Goal: Task Accomplishment & Management: Complete application form

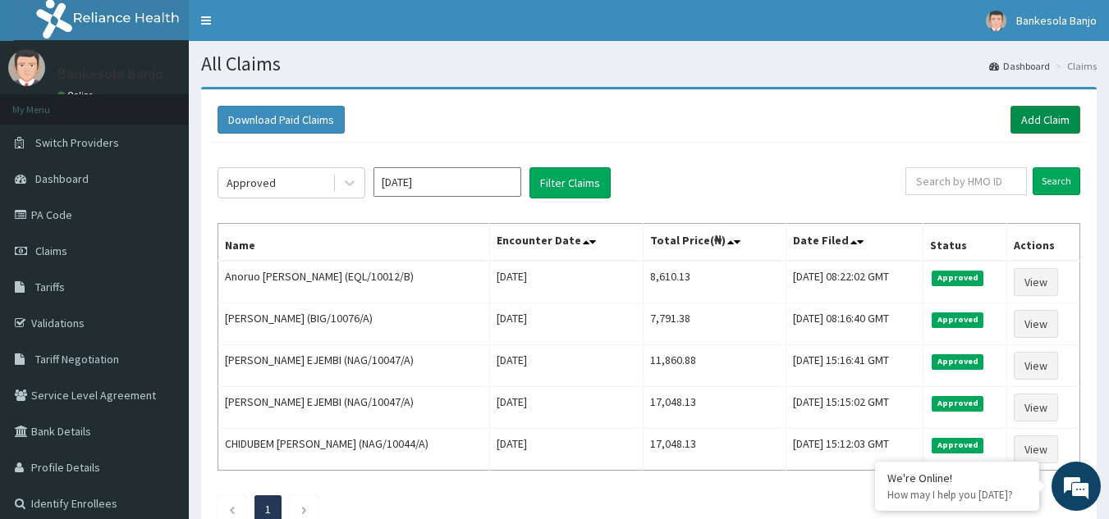
drag, startPoint x: 0, startPoint y: 0, endPoint x: 1045, endPoint y: 108, distance: 1051.0
click at [1045, 108] on link "Add Claim" at bounding box center [1045, 120] width 70 height 28
click at [1036, 120] on link "Add Claim" at bounding box center [1045, 120] width 70 height 28
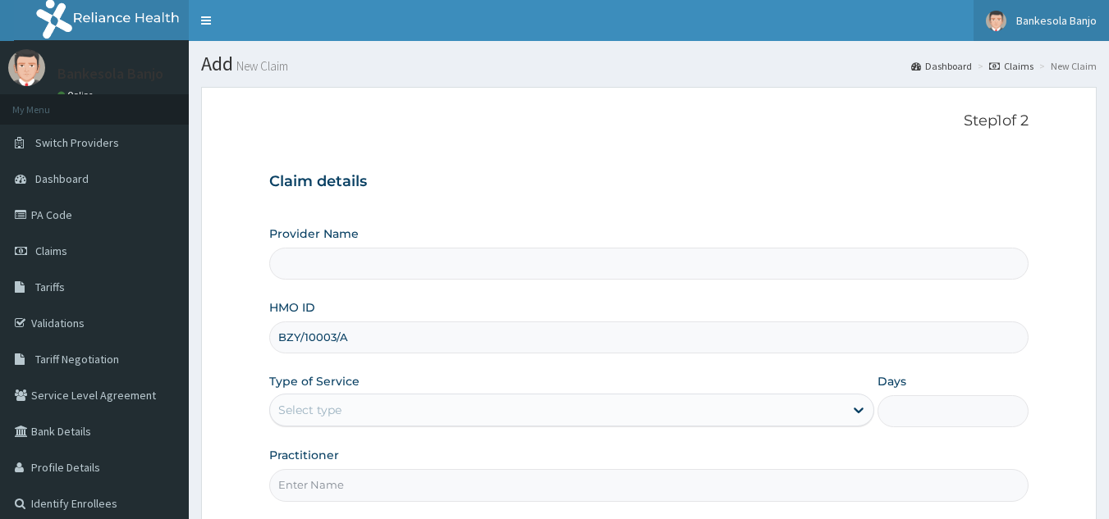
click at [1041, 25] on span "Bankesola Banjo" at bounding box center [1056, 20] width 80 height 15
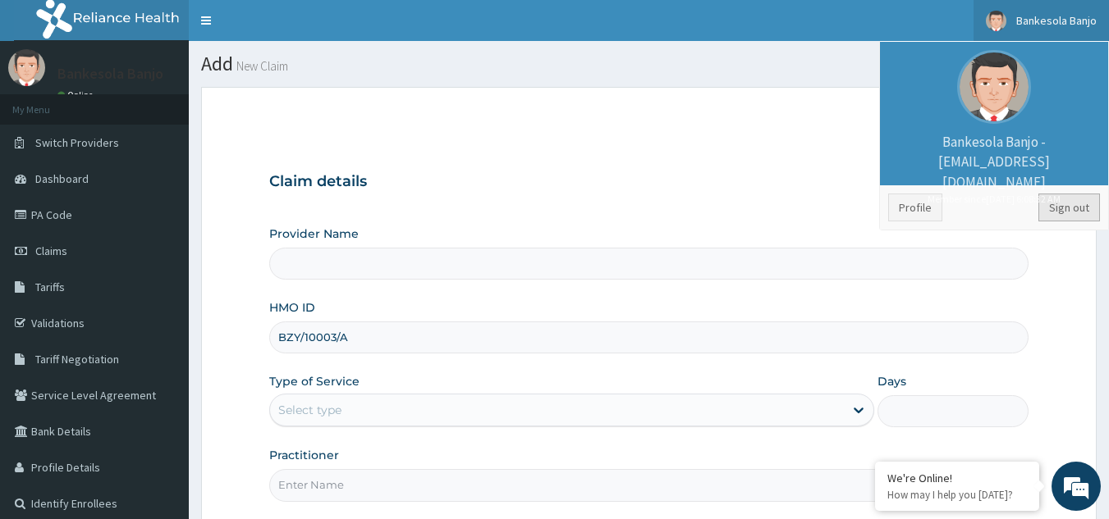
click at [1071, 212] on link "Sign out" at bounding box center [1069, 208] width 62 height 28
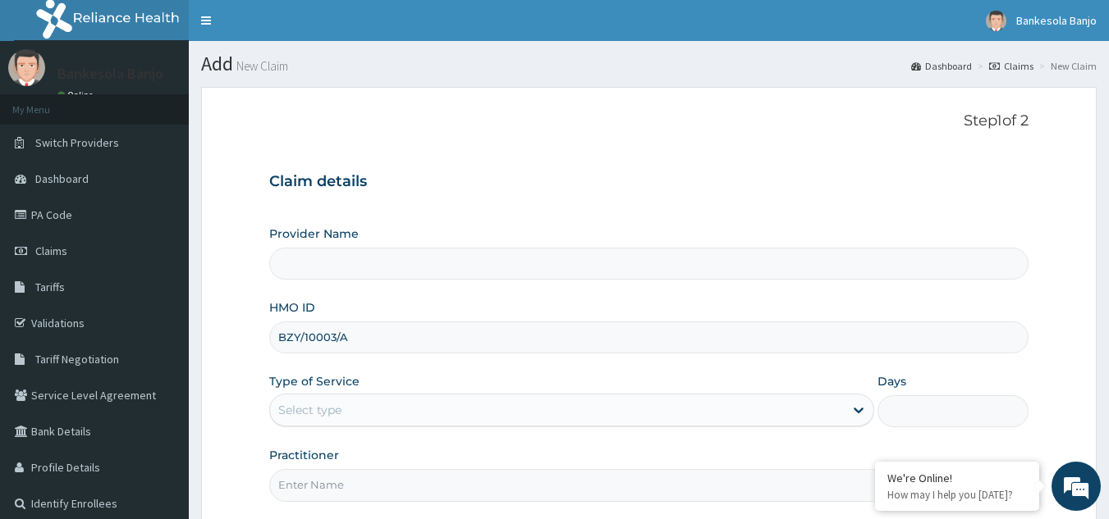
type input "Reliance Family Clinics (RFC) - [GEOGRAPHIC_DATA]"
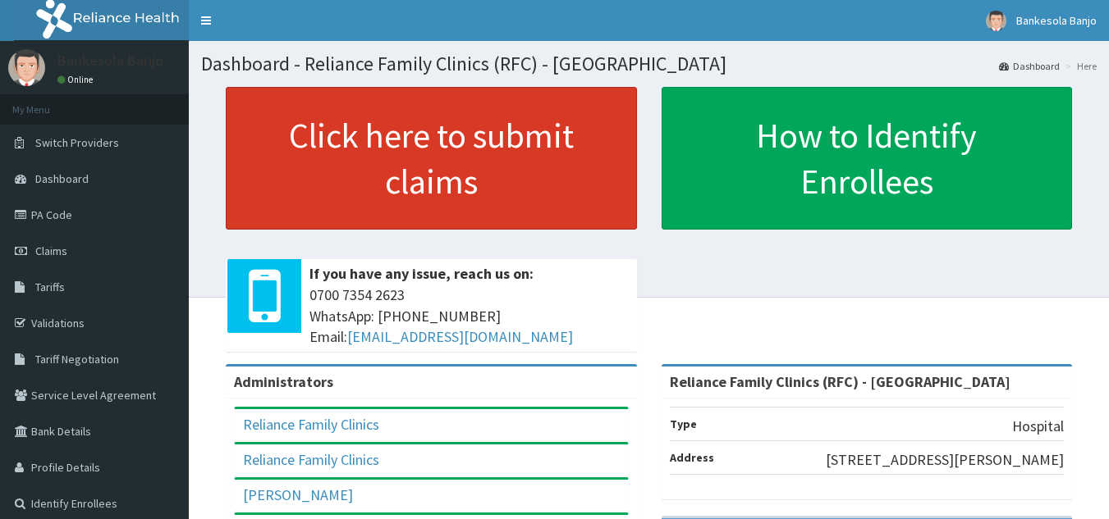
click at [327, 140] on link "Click here to submit claims" at bounding box center [431, 158] width 411 height 143
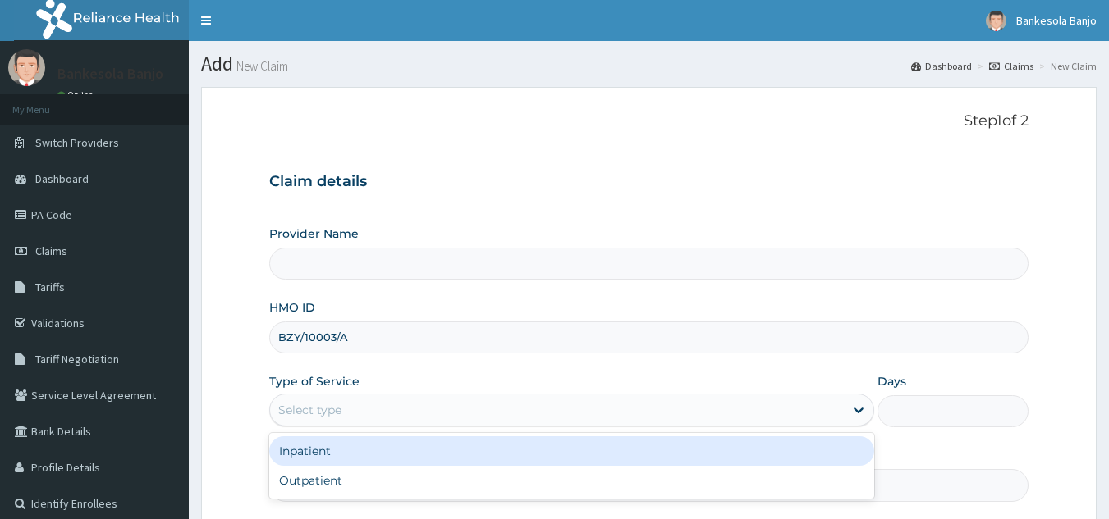
type input "Reliance Family Clinics (RFC) - [GEOGRAPHIC_DATA]"
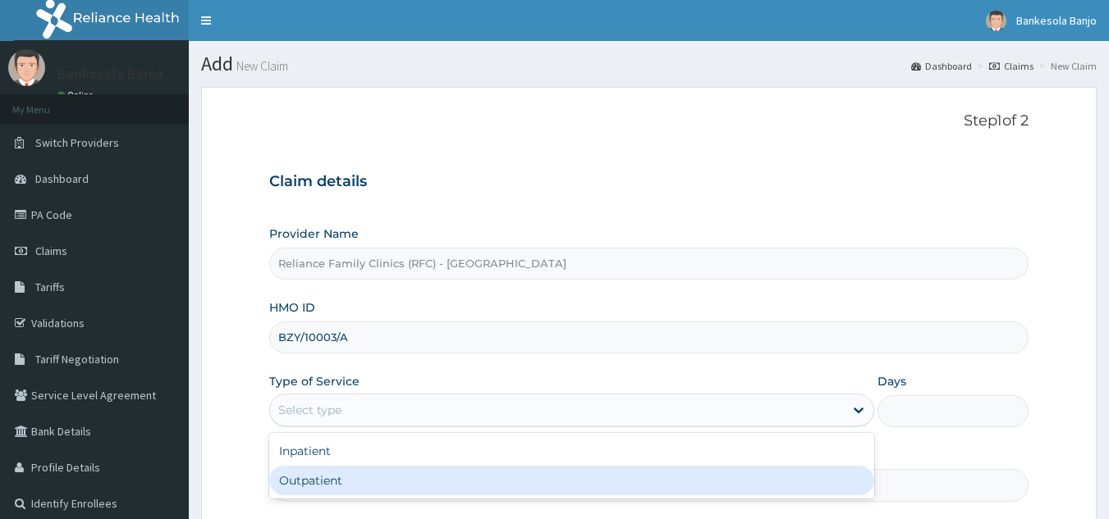
click at [389, 475] on div "Outpatient" at bounding box center [571, 481] width 605 height 30
type input "1"
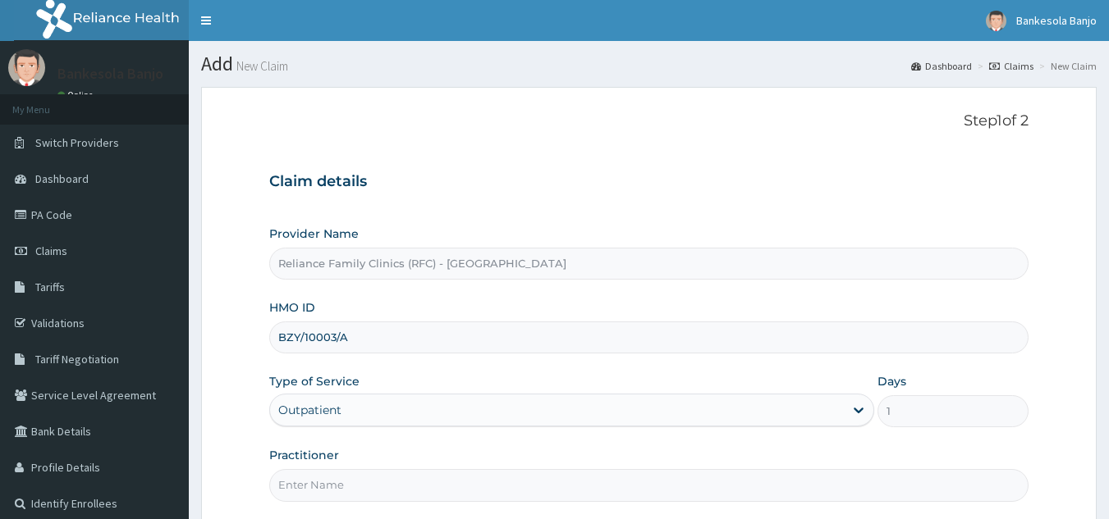
click at [378, 481] on input "Practitioner" at bounding box center [649, 485] width 760 height 32
type input "LOCUM"
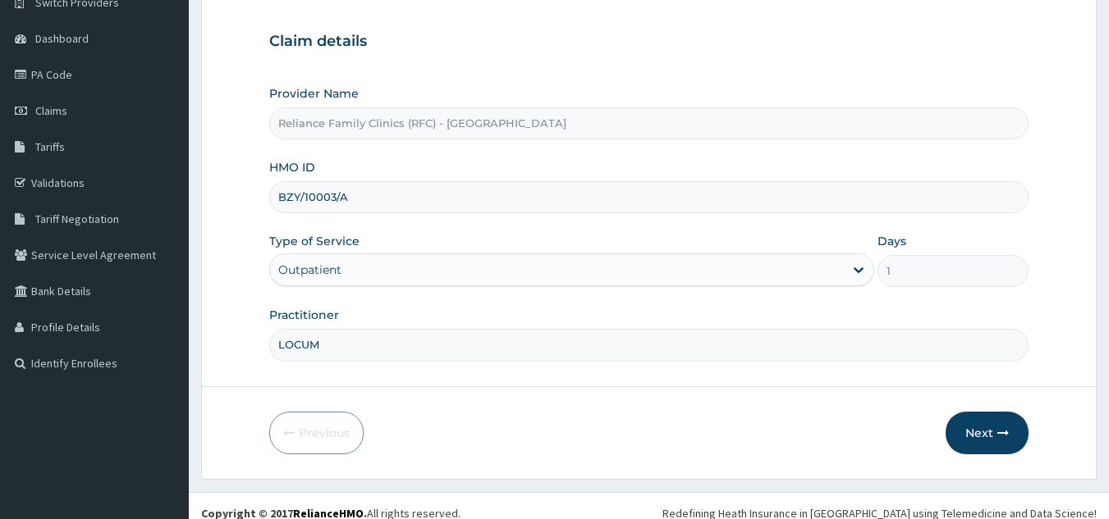
scroll to position [155, 0]
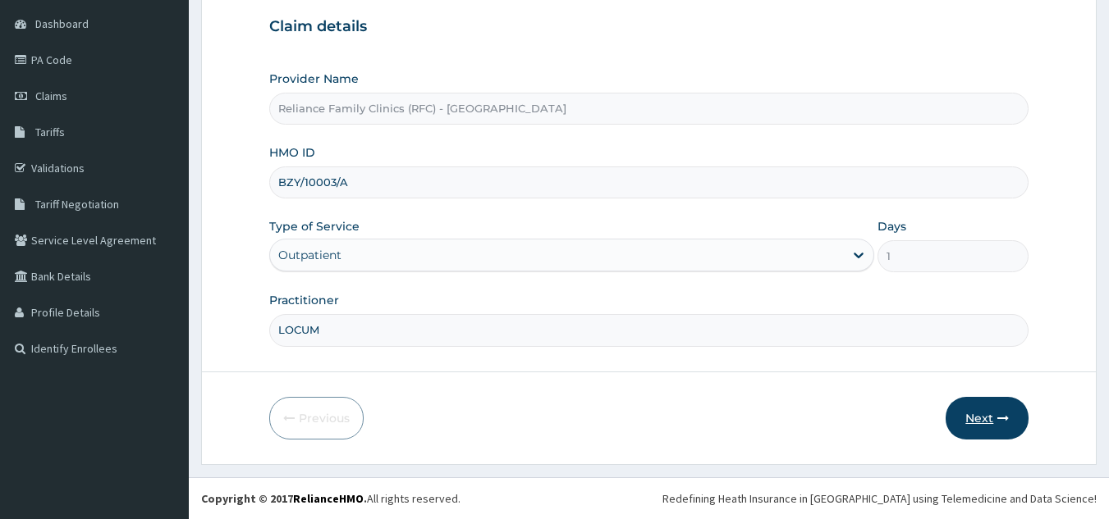
click at [990, 430] on button "Next" at bounding box center [986, 418] width 83 height 43
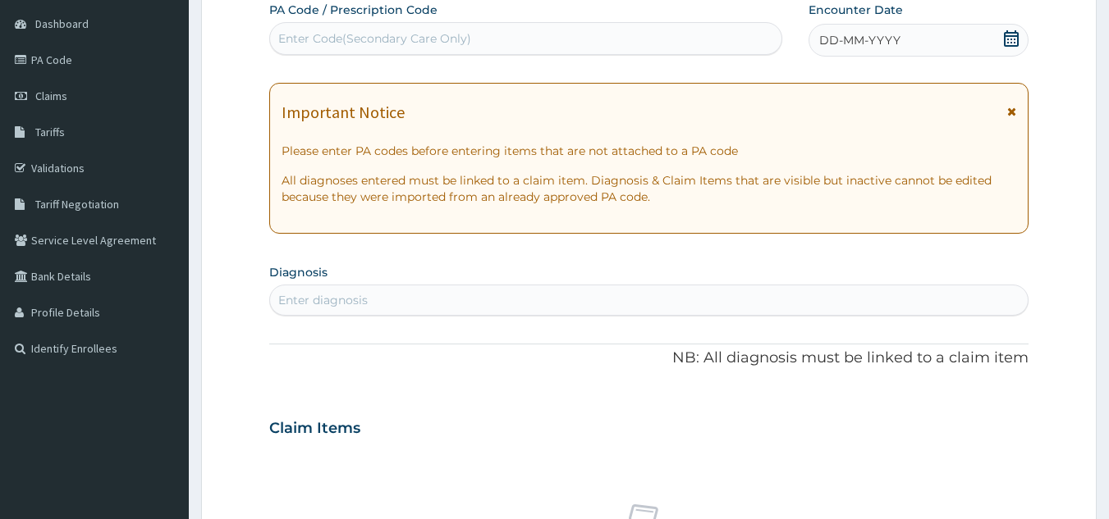
click at [1004, 42] on icon at bounding box center [1011, 38] width 15 height 16
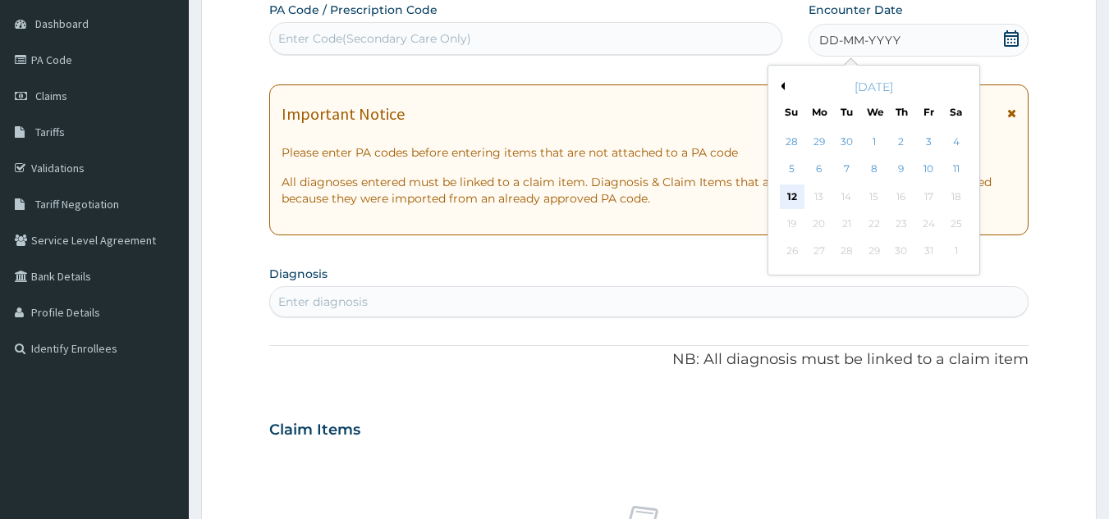
click at [789, 208] on div "12" at bounding box center [792, 197] width 25 height 25
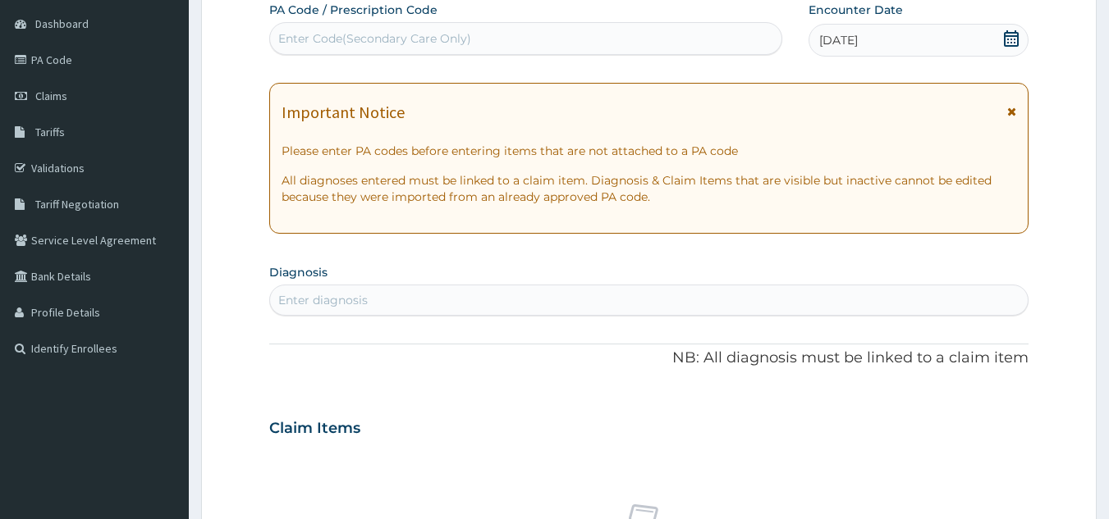
click at [382, 294] on div "Enter diagnosis" at bounding box center [649, 300] width 758 height 26
type input "uti"
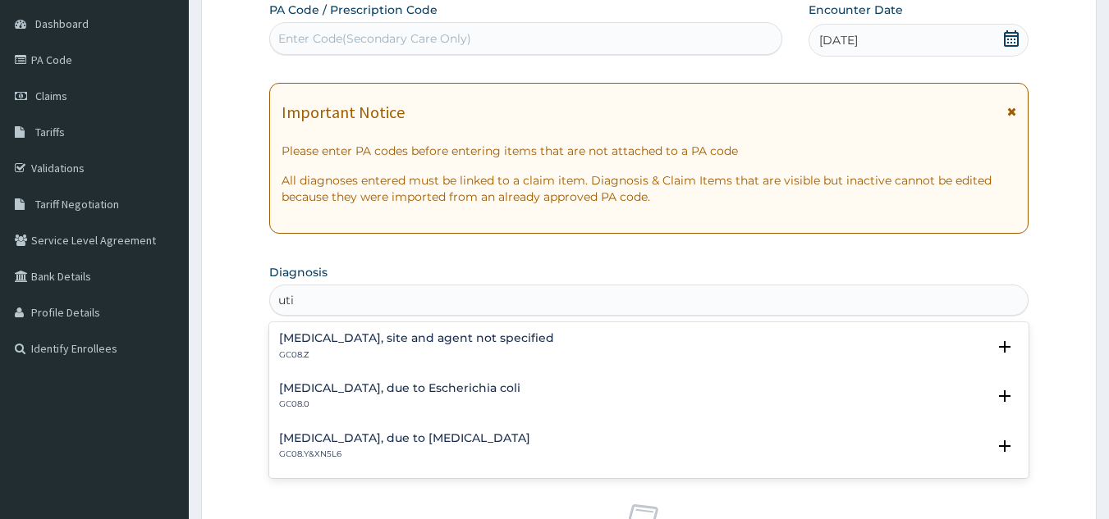
click at [354, 346] on div "Urinary tract infection, site and agent not specified GC08.Z" at bounding box center [416, 346] width 275 height 29
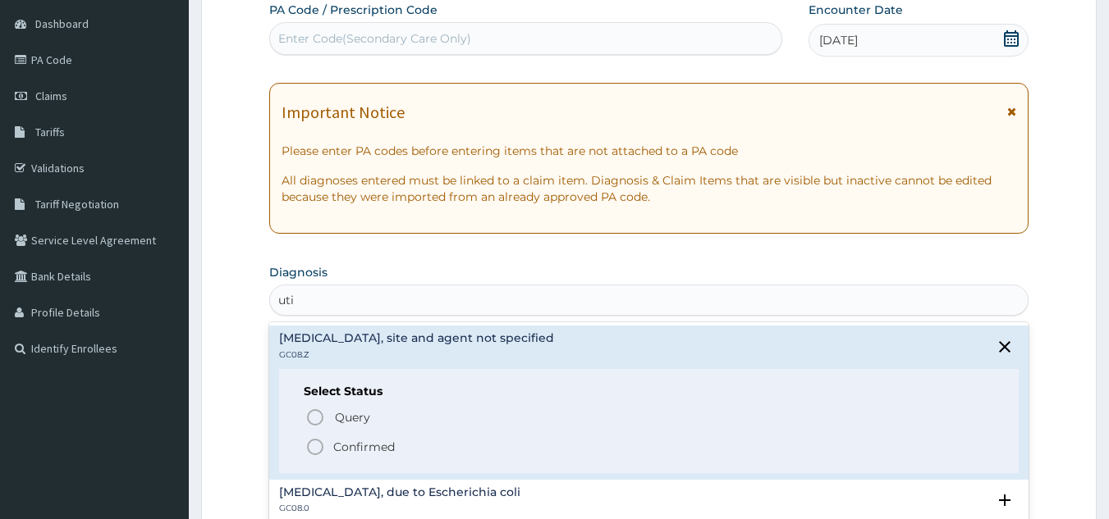
click at [314, 442] on icon "status option filled" at bounding box center [315, 447] width 20 height 20
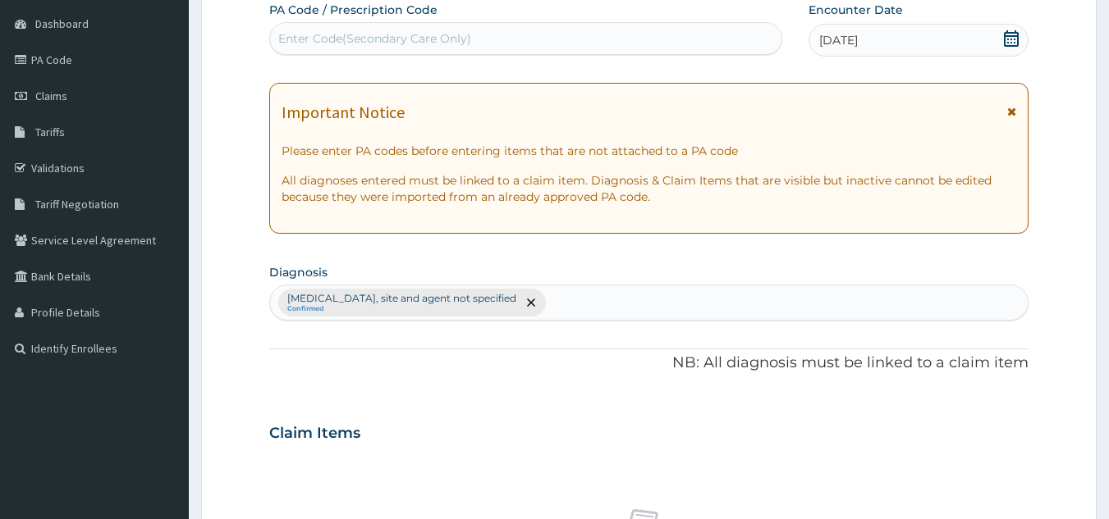
scroll to position [664, 0]
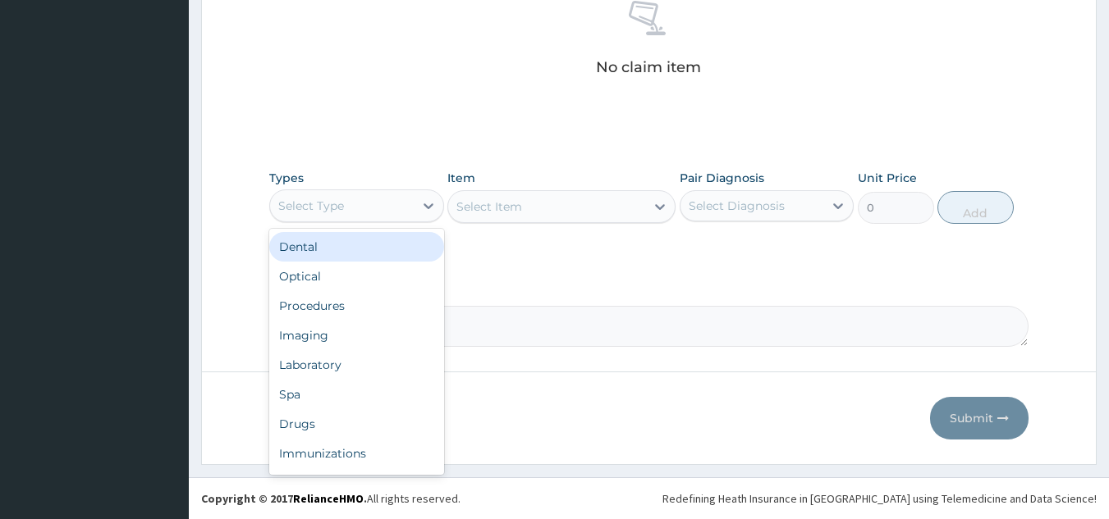
click at [363, 219] on div "Select Type" at bounding box center [356, 206] width 175 height 33
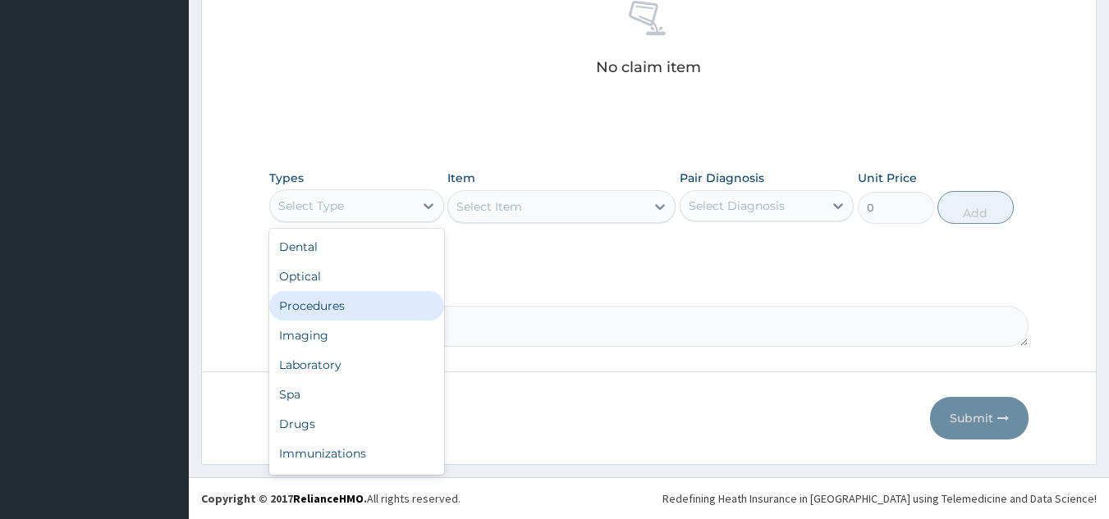
click at [358, 303] on div "Procedures" at bounding box center [356, 306] width 175 height 30
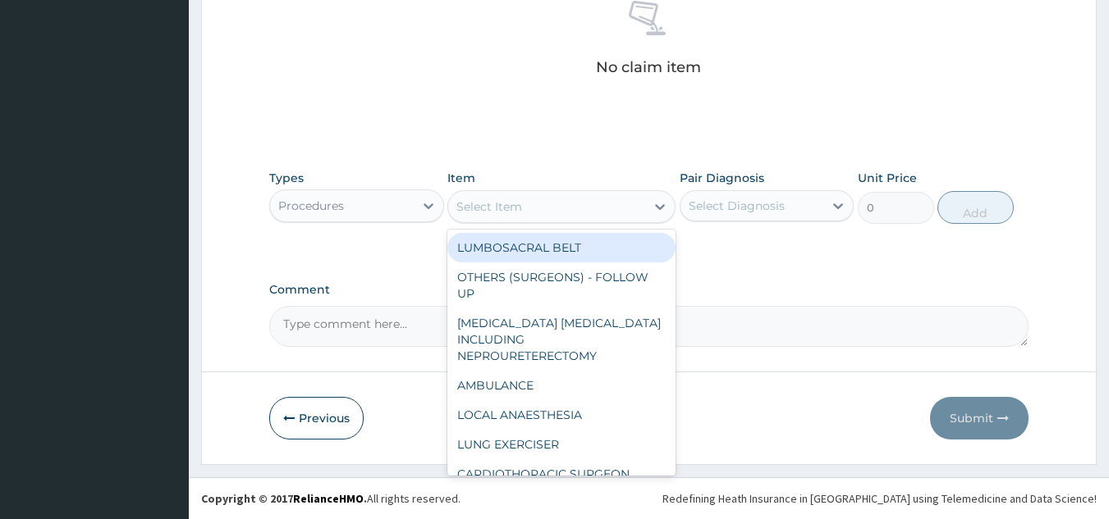
click at [524, 208] on div "Select Item" at bounding box center [546, 207] width 197 height 26
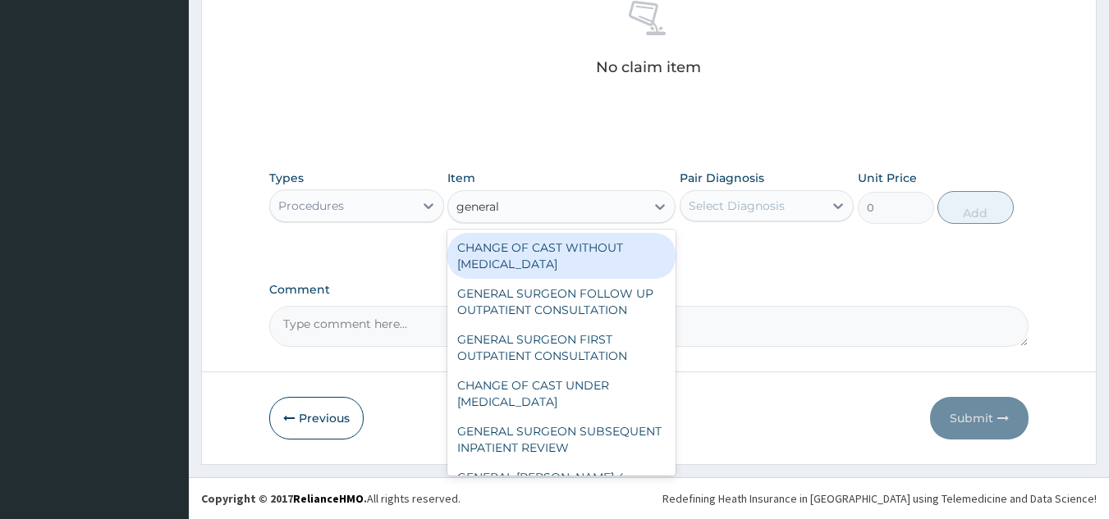
type input "general p"
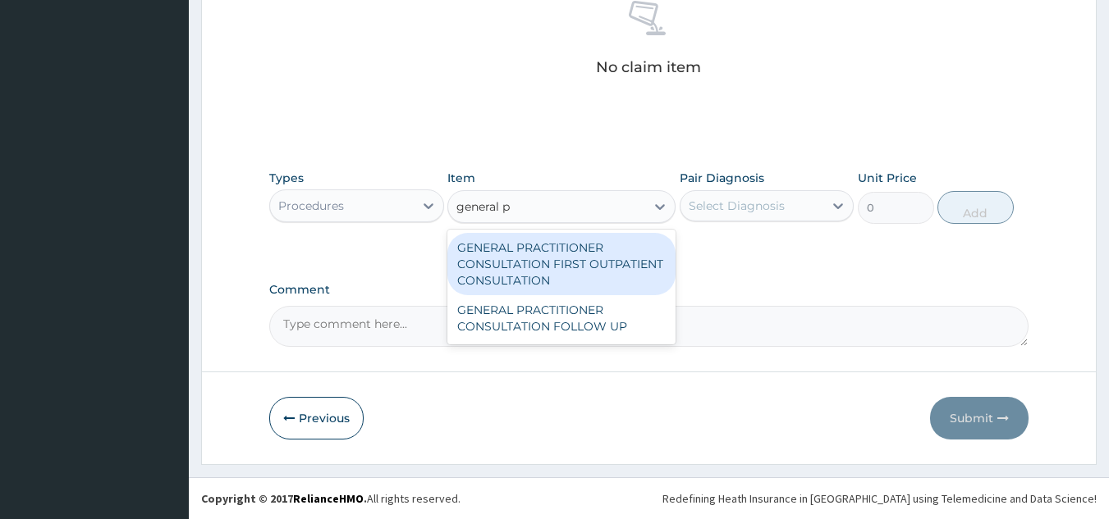
click at [574, 284] on div "GENERAL PRACTITIONER CONSULTATION FIRST OUTPATIENT CONSULTATION" at bounding box center [561, 264] width 228 height 62
type input "3370.125"
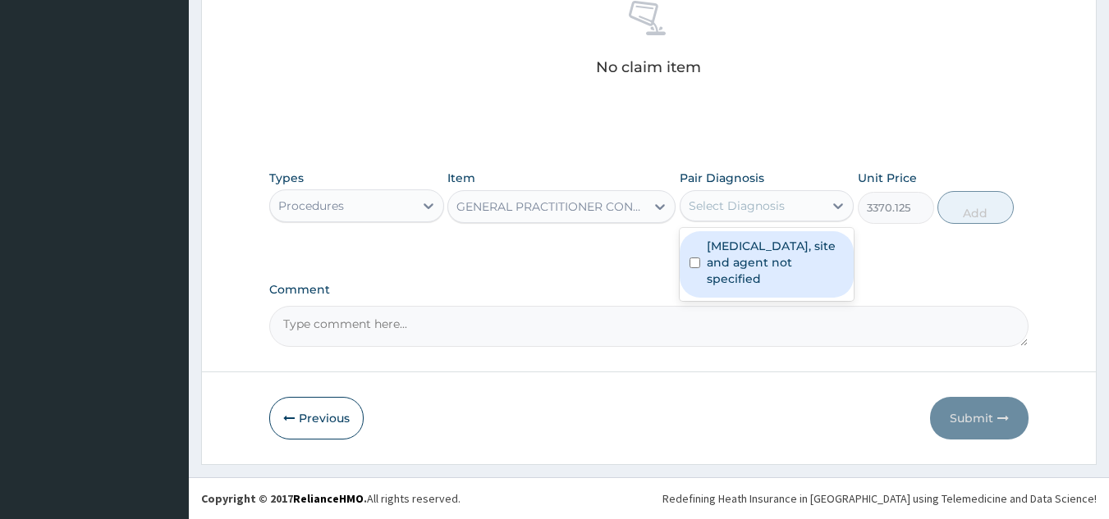
click at [720, 206] on div "Select Diagnosis" at bounding box center [736, 206] width 96 height 16
click at [737, 262] on label "Urinary tract infection, site and agent not specified" at bounding box center [776, 262] width 138 height 49
checkbox input "true"
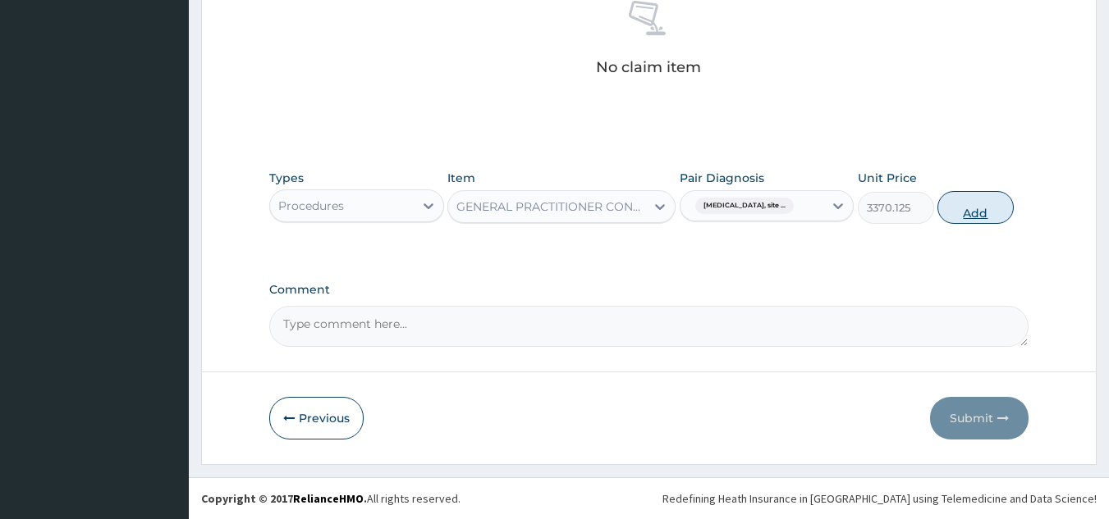
click at [984, 211] on button "Add" at bounding box center [975, 207] width 76 height 33
type input "0"
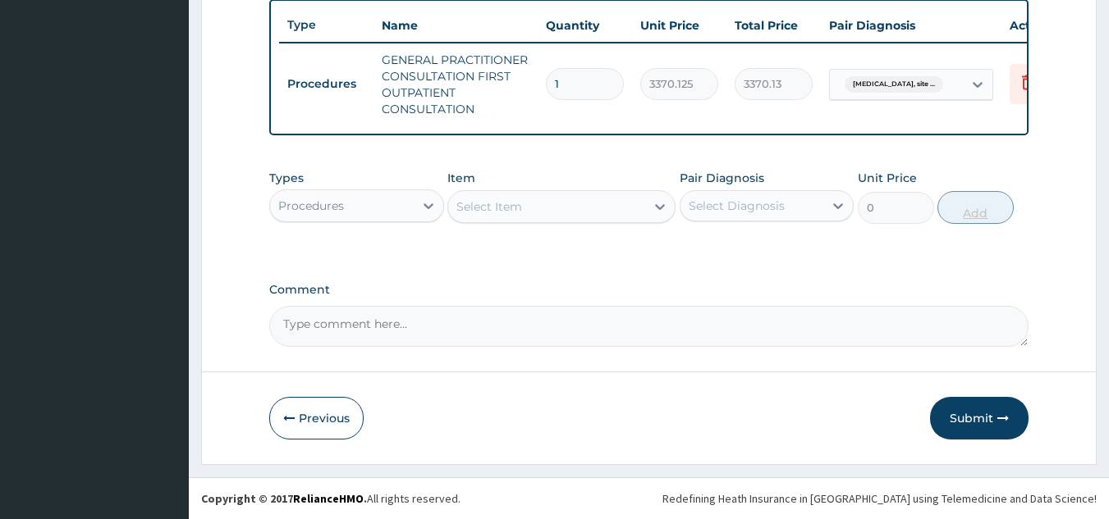
scroll to position [624, 0]
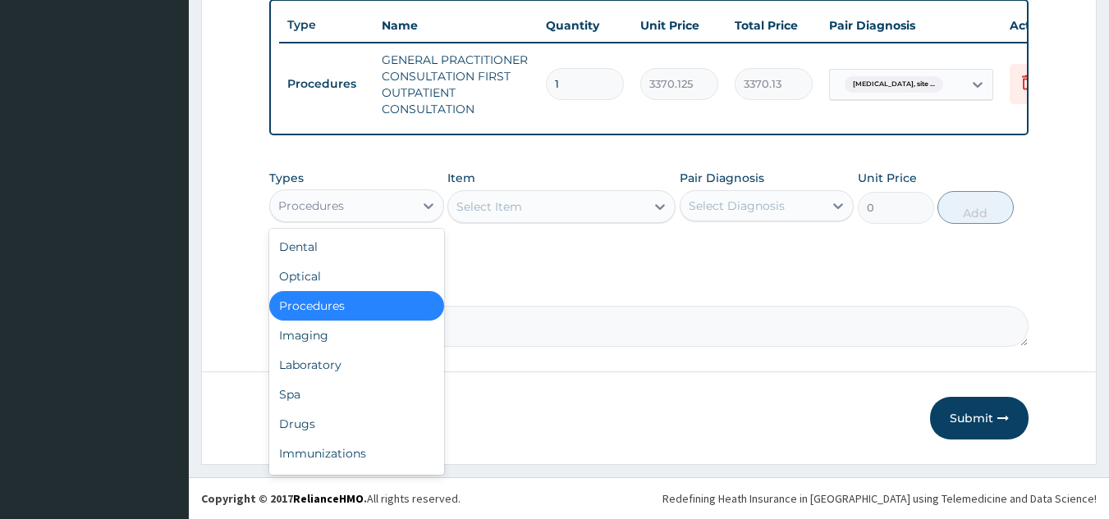
click at [350, 202] on div "Procedures" at bounding box center [342, 206] width 144 height 26
click at [325, 361] on div "Laboratory" at bounding box center [356, 365] width 175 height 30
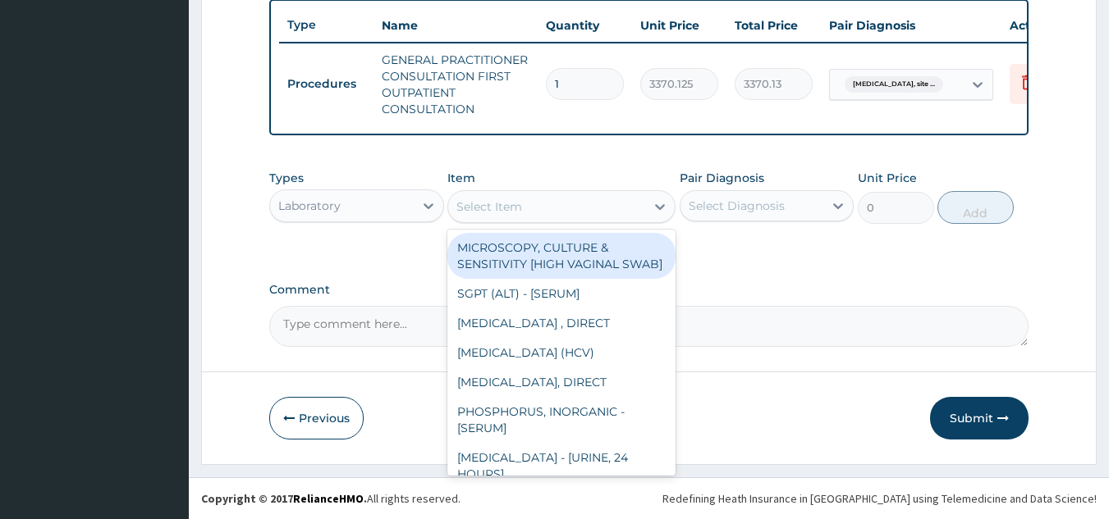
click at [592, 217] on div "Select Item" at bounding box center [546, 207] width 197 height 26
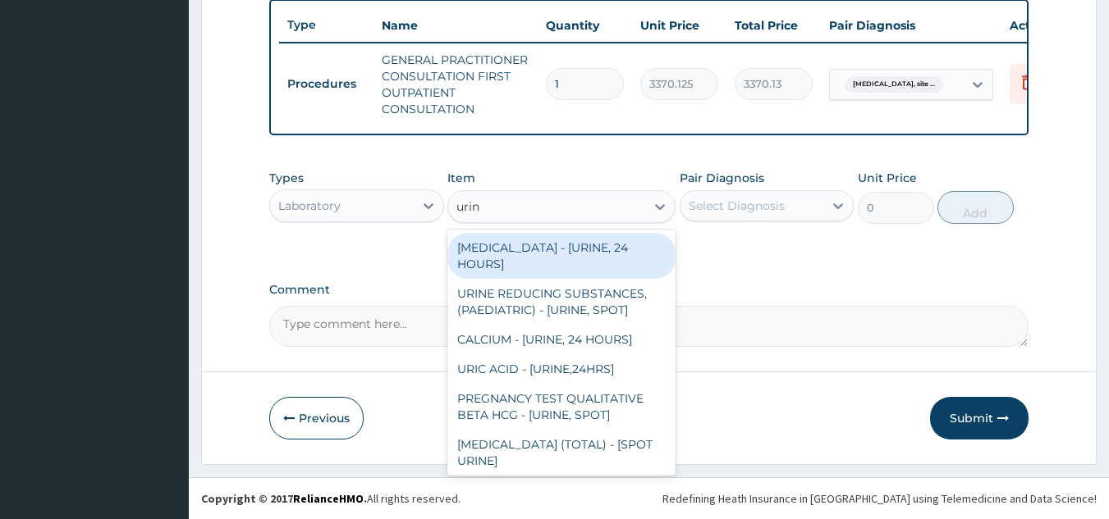
type input "urina"
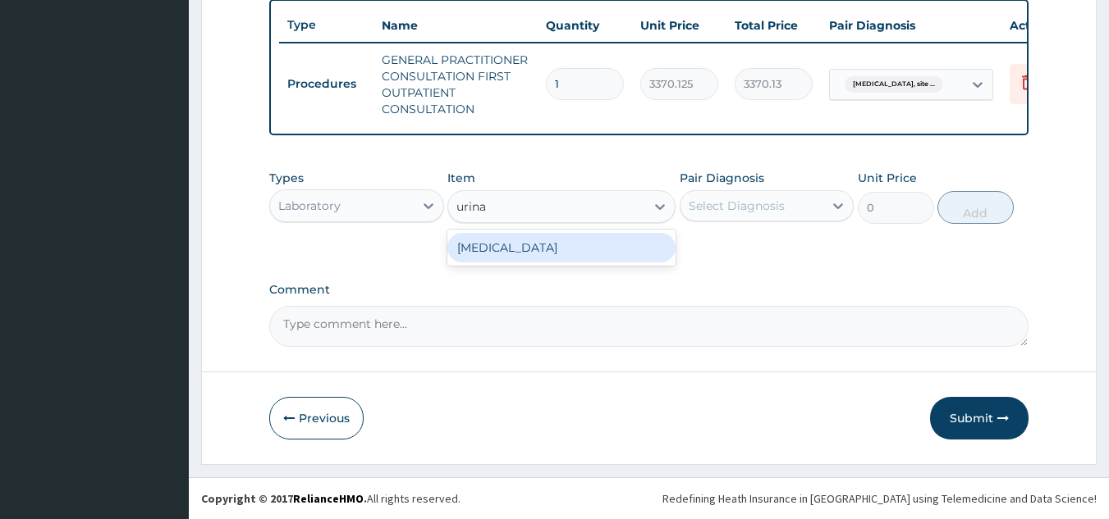
click at [601, 243] on div "[MEDICAL_DATA]" at bounding box center [561, 248] width 228 height 30
type input "1531.875"
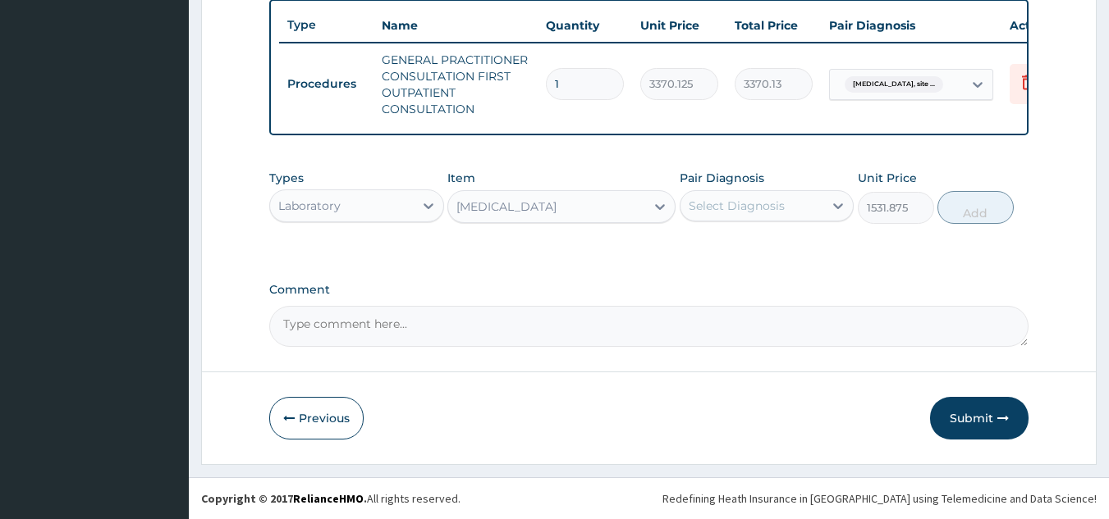
click at [733, 200] on div "Select Diagnosis" at bounding box center [736, 206] width 96 height 16
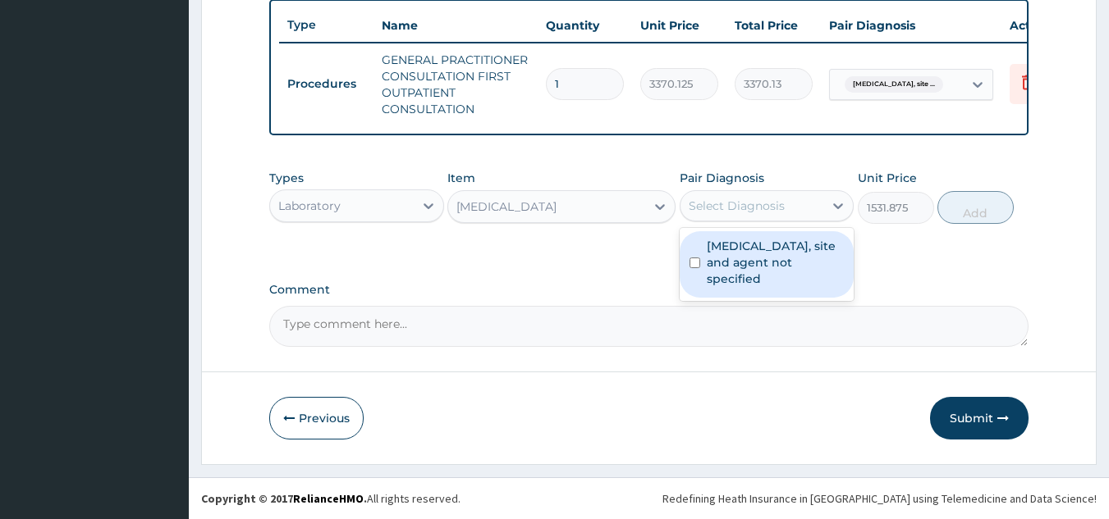
click at [746, 254] on label "Urinary tract infection, site and agent not specified" at bounding box center [776, 262] width 138 height 49
checkbox input "true"
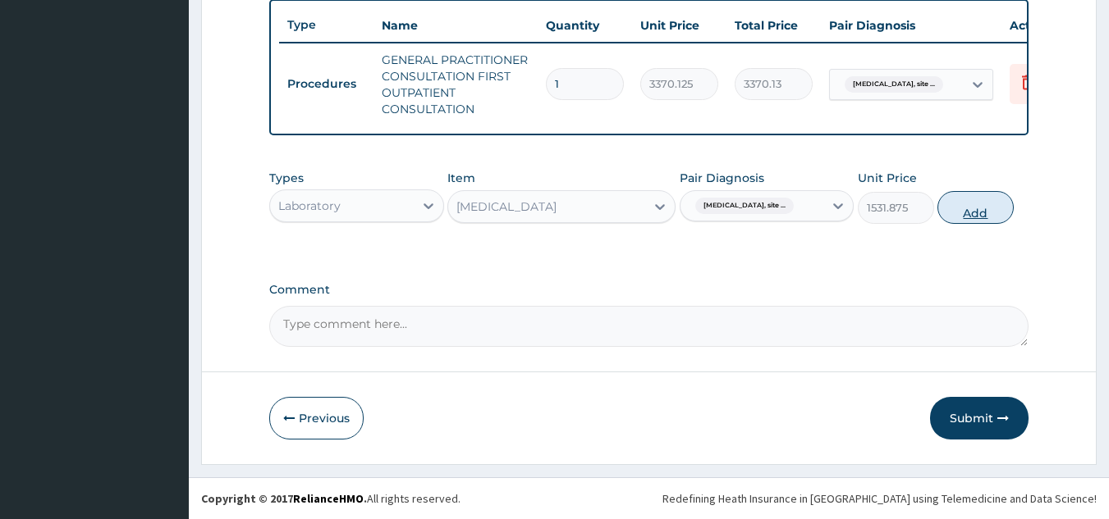
click at [966, 203] on button "Add" at bounding box center [975, 207] width 76 height 33
type input "0"
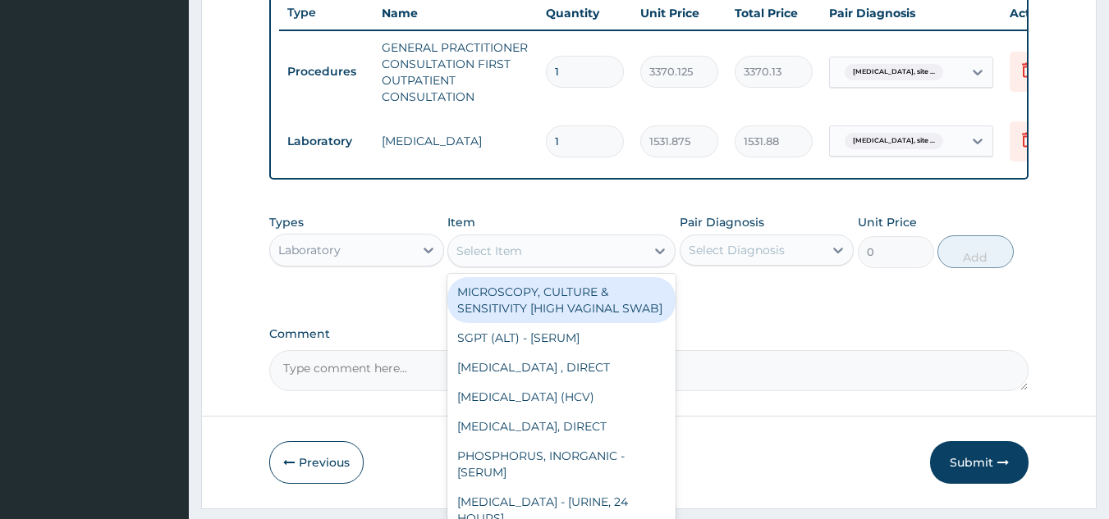
click at [594, 264] on div "Select Item" at bounding box center [546, 251] width 197 height 26
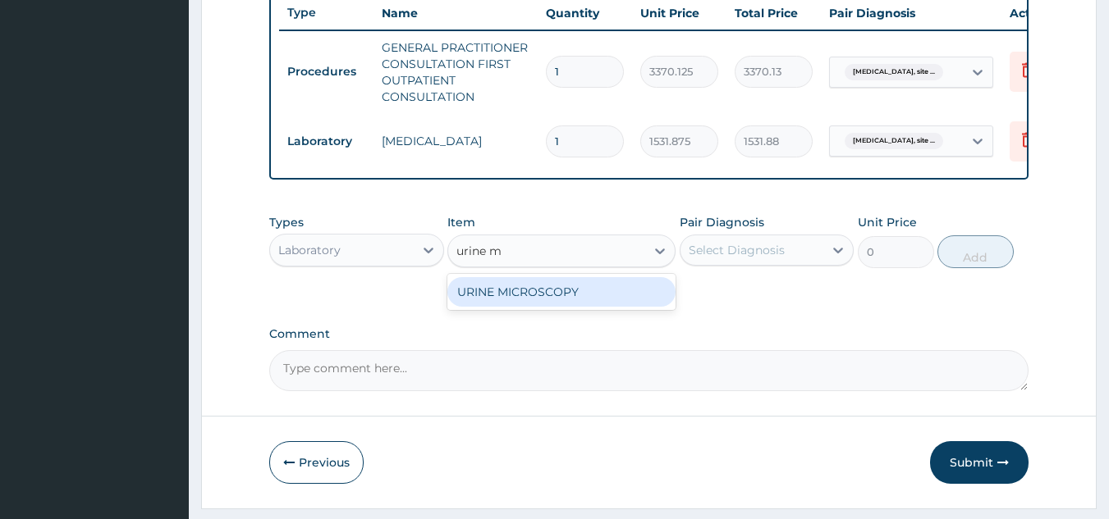
type input "urine"
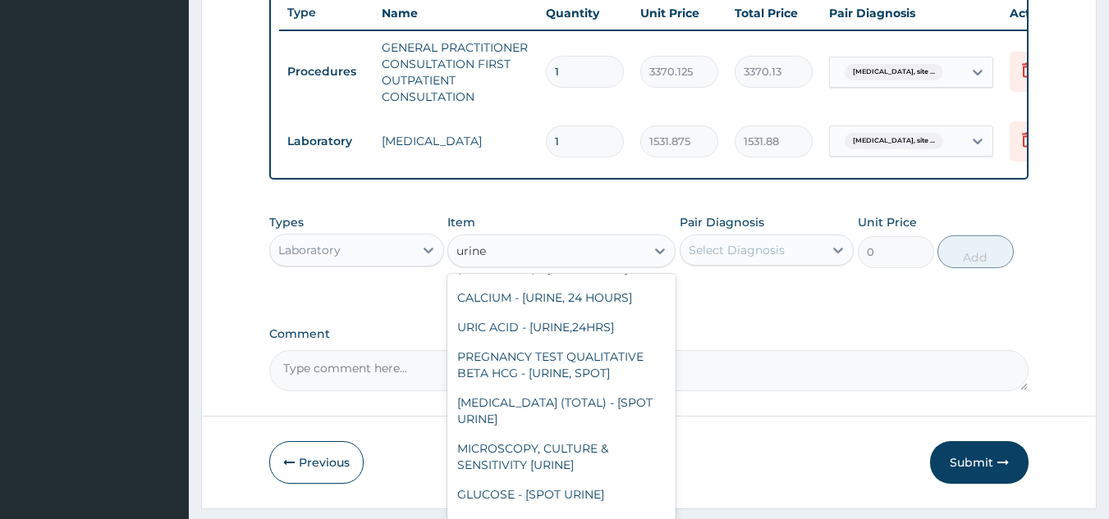
scroll to position [102, 0]
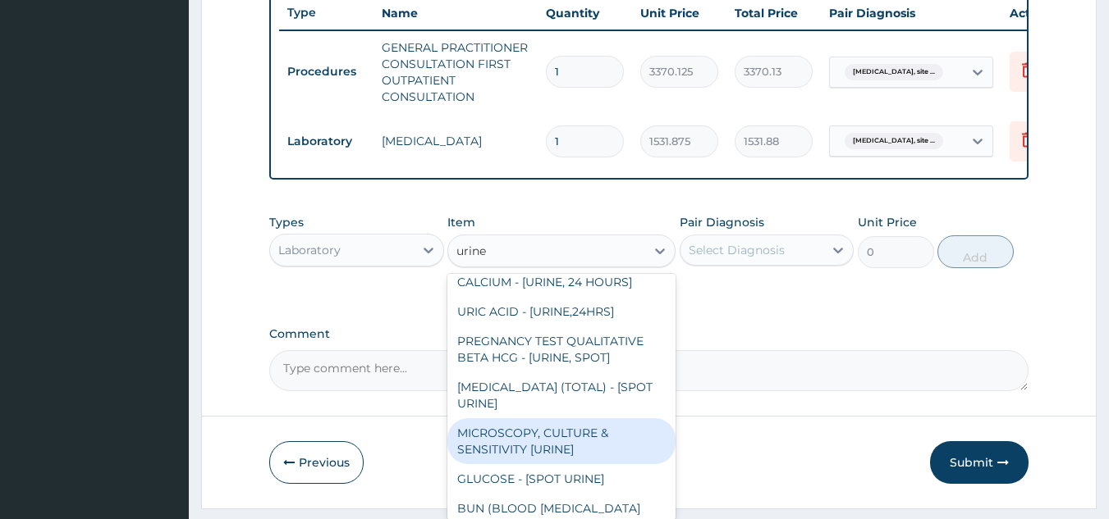
click at [551, 458] on div "MICROSCOPY, CULTURE & SENSITIVITY [URINE]" at bounding box center [561, 441] width 228 height 46
type input "4595.625"
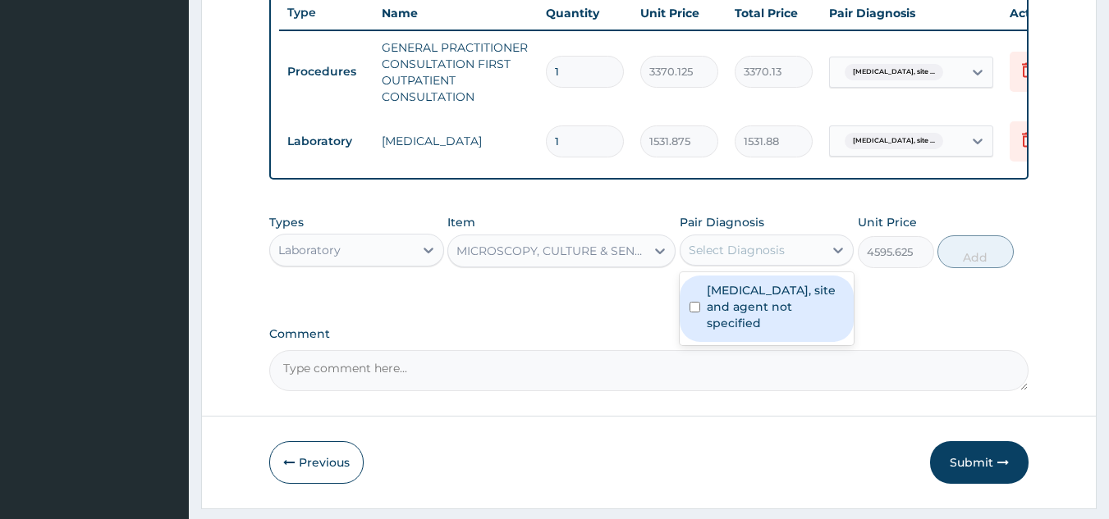
click at [730, 258] on div "Select Diagnosis" at bounding box center [736, 250] width 96 height 16
click at [739, 322] on label "Urinary tract infection, site and agent not specified" at bounding box center [776, 306] width 138 height 49
checkbox input "true"
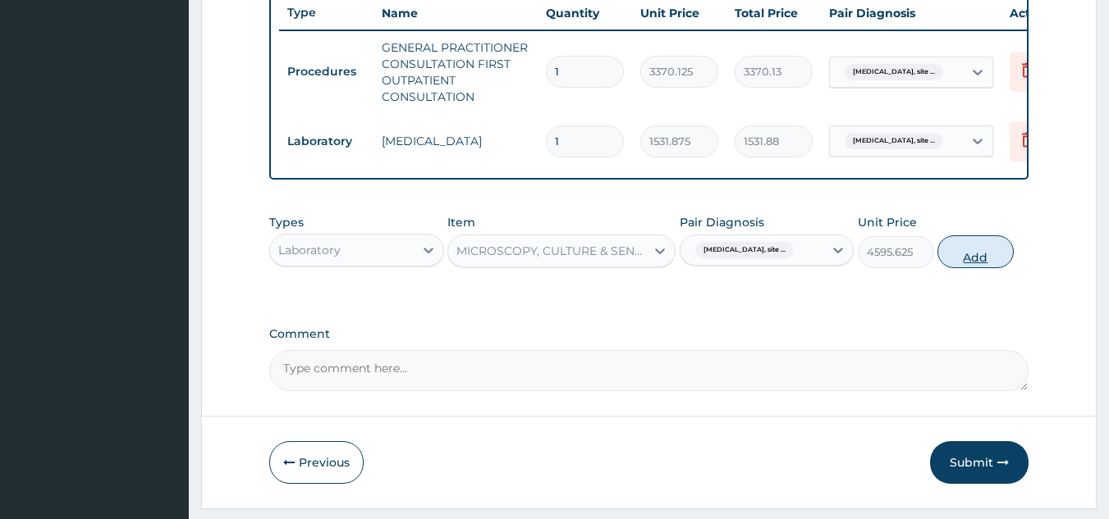
click at [982, 255] on button "Add" at bounding box center [975, 252] width 76 height 33
type input "0"
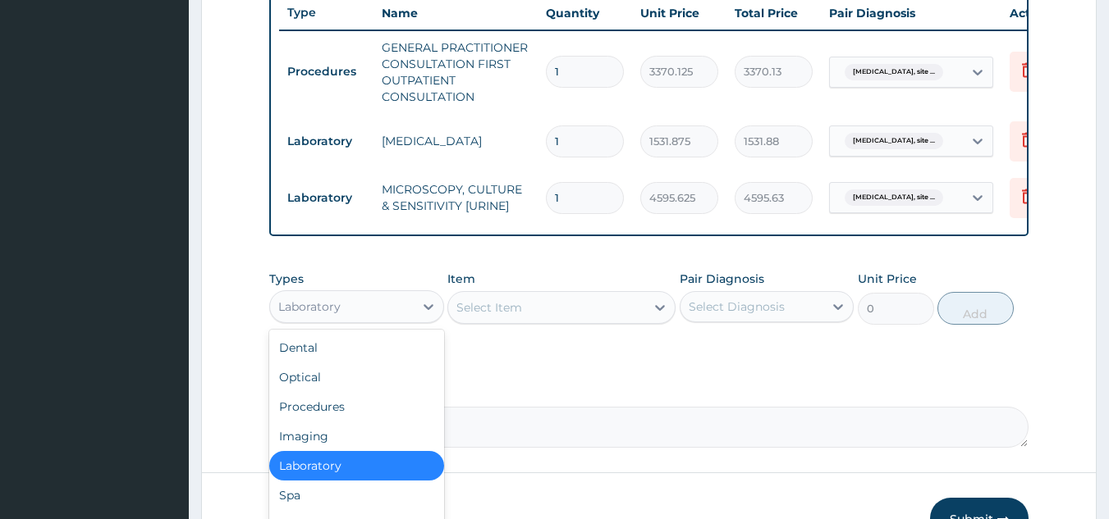
click at [336, 309] on div "Laboratory" at bounding box center [342, 307] width 144 height 26
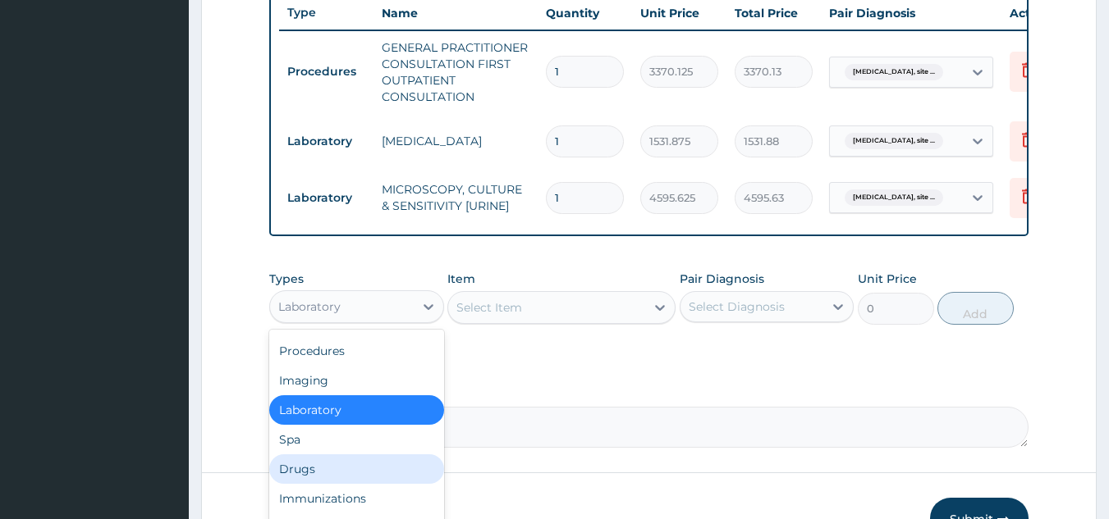
click at [363, 479] on div "Drugs" at bounding box center [356, 470] width 175 height 30
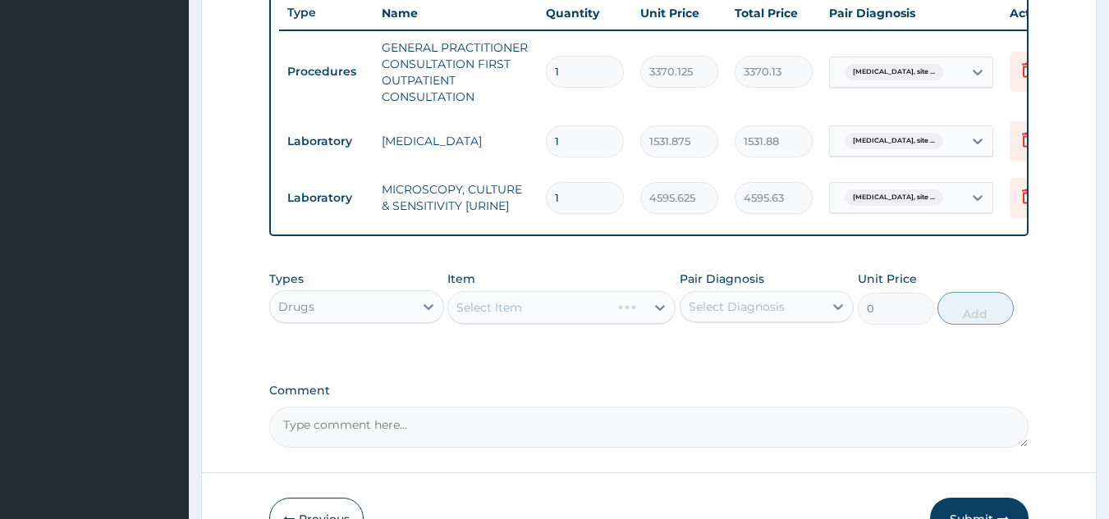
click at [532, 324] on div "Select Item" at bounding box center [561, 307] width 228 height 33
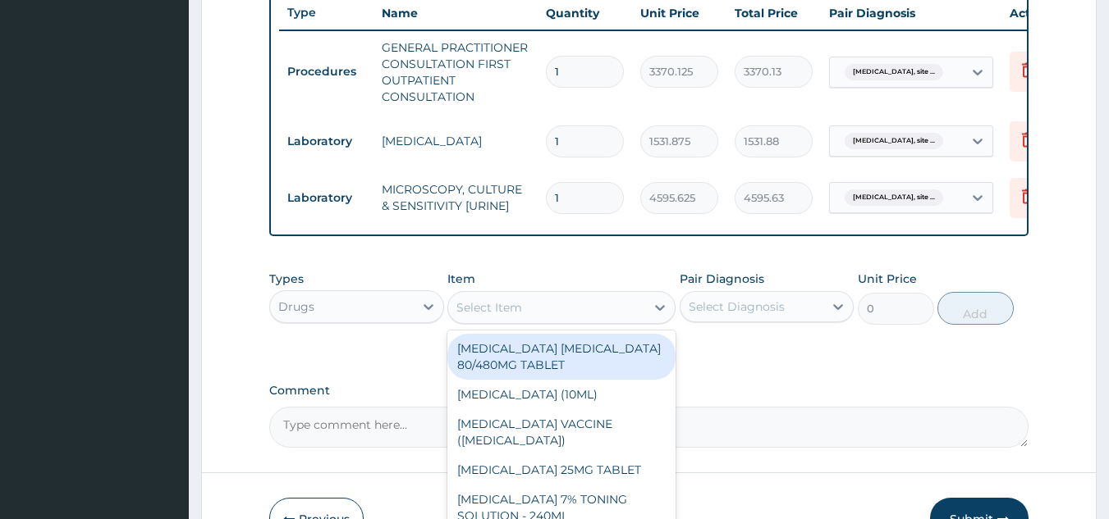
click at [532, 321] on div "Select Item" at bounding box center [546, 308] width 197 height 26
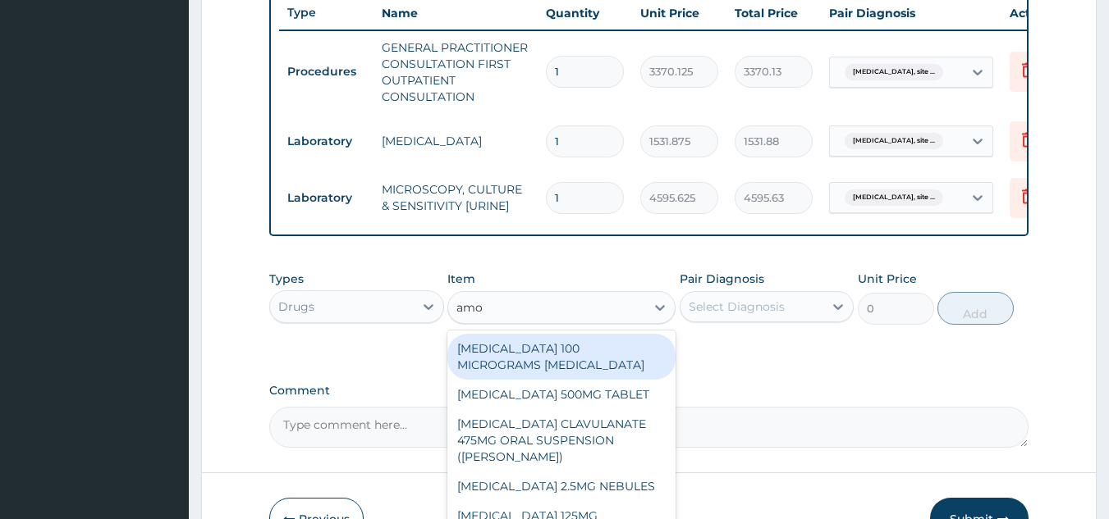
type input "amox"
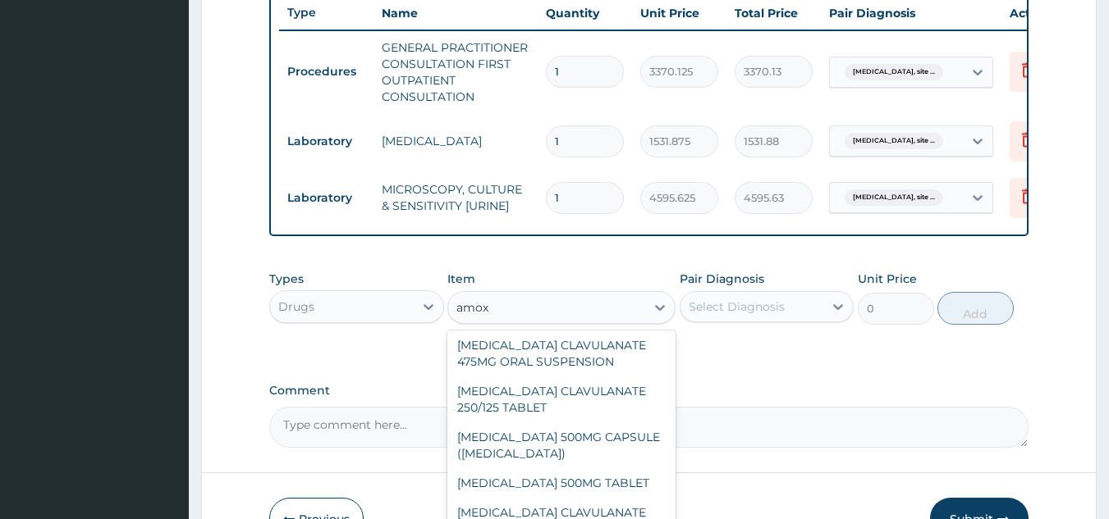
scroll to position [162, 0]
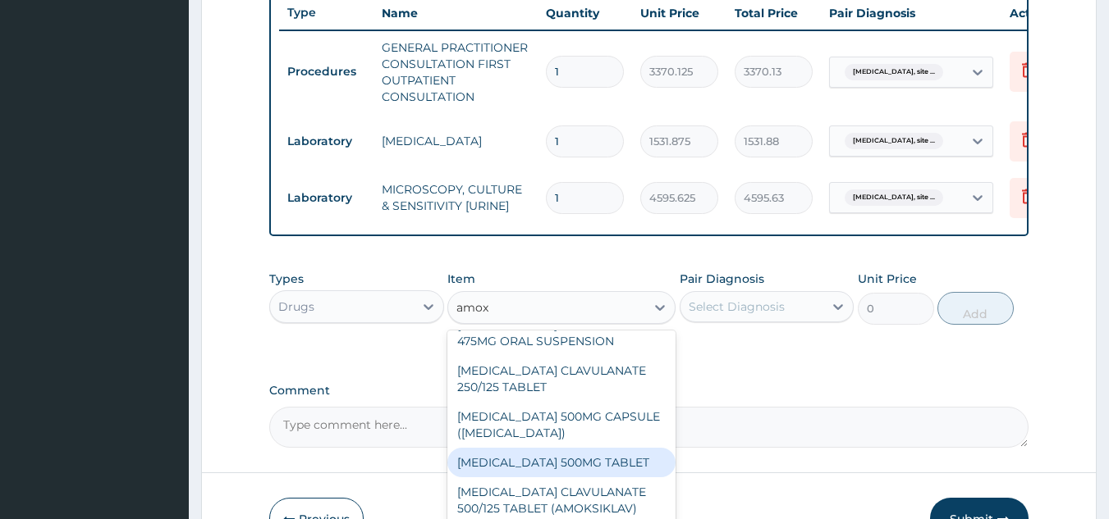
click at [577, 471] on div "AMOXICILLIN 500MG TABLET" at bounding box center [561, 463] width 228 height 30
type input "150"
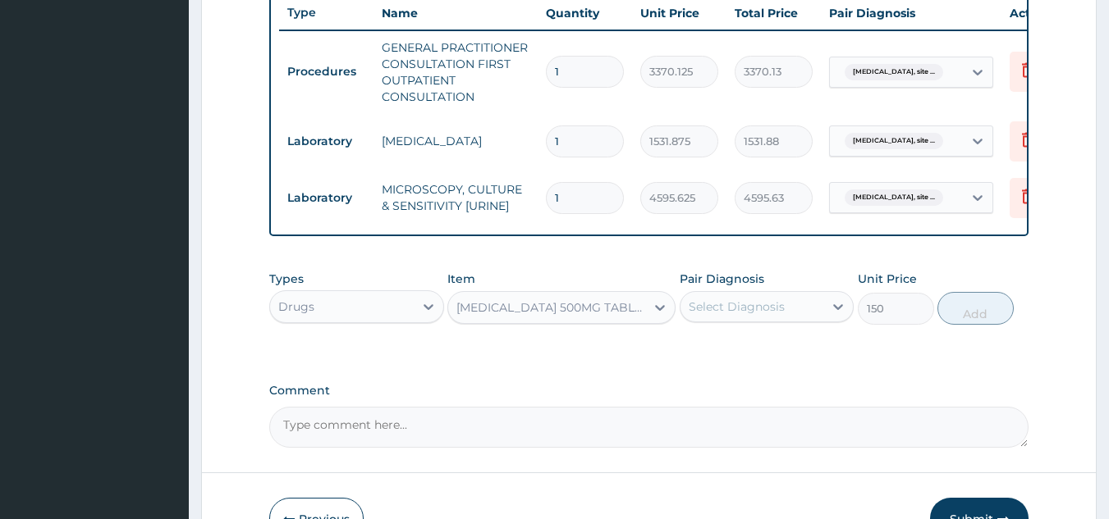
click at [764, 315] on div "Select Diagnosis" at bounding box center [736, 307] width 96 height 16
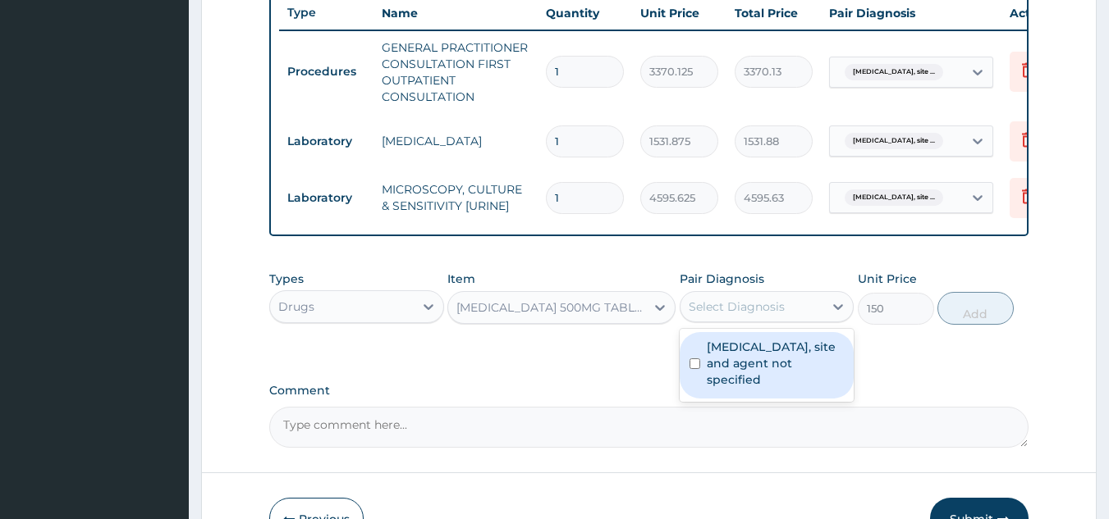
click at [761, 369] on label "Urinary tract infection, site and agent not specified" at bounding box center [776, 363] width 138 height 49
checkbox input "true"
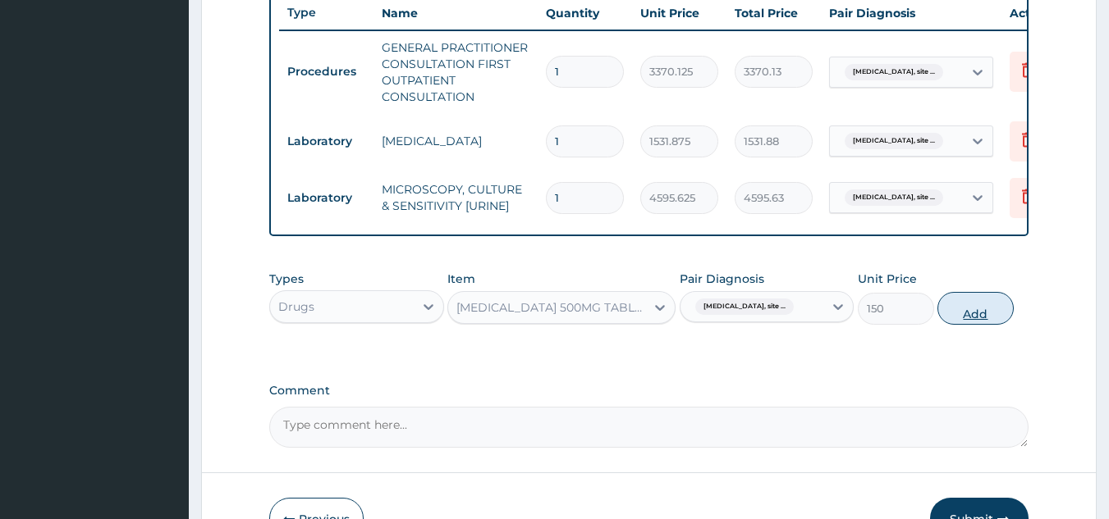
click at [965, 322] on button "Add" at bounding box center [975, 308] width 76 height 33
type input "0"
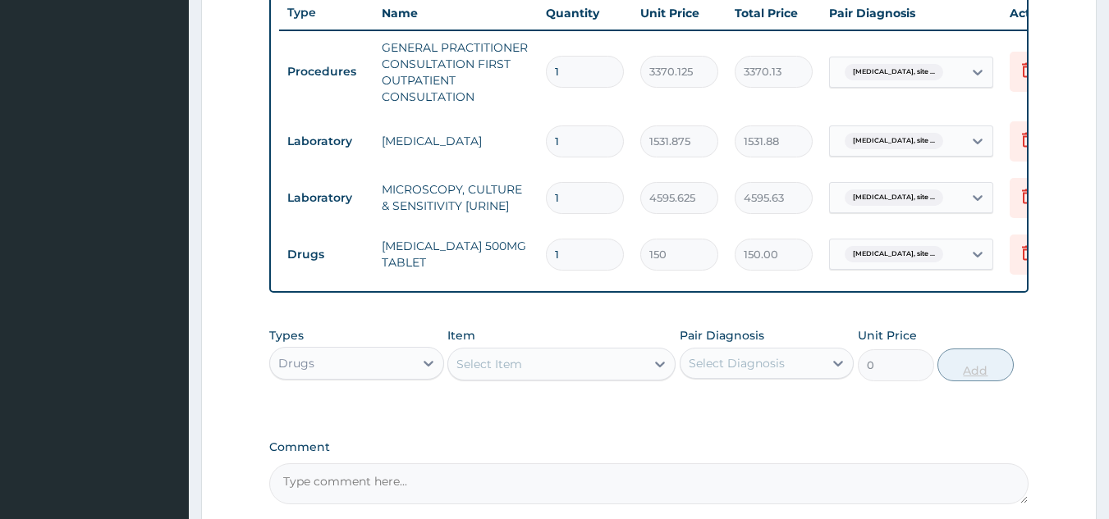
type input "10"
type input "1500.00"
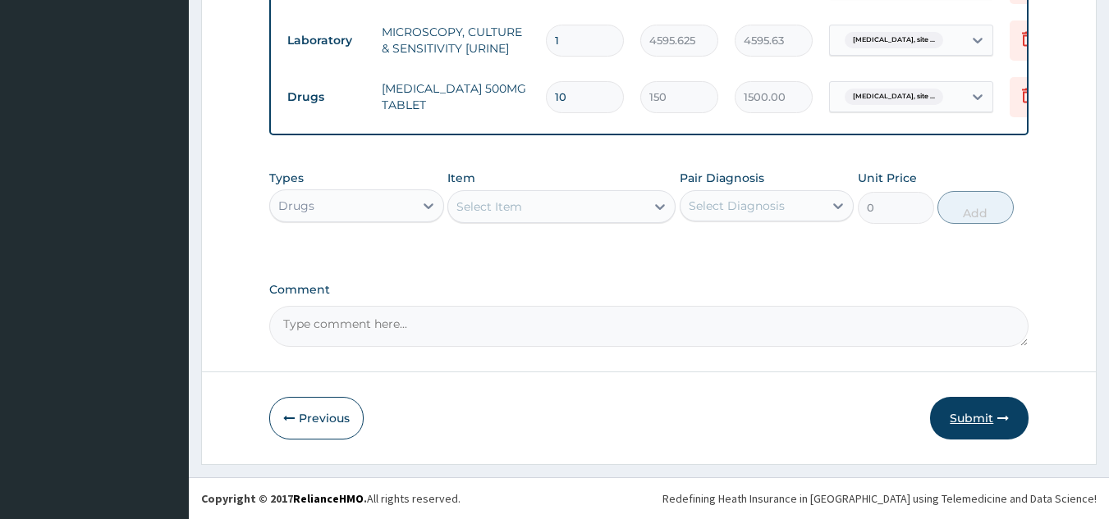
type input "10"
click at [993, 418] on button "Submit" at bounding box center [979, 418] width 98 height 43
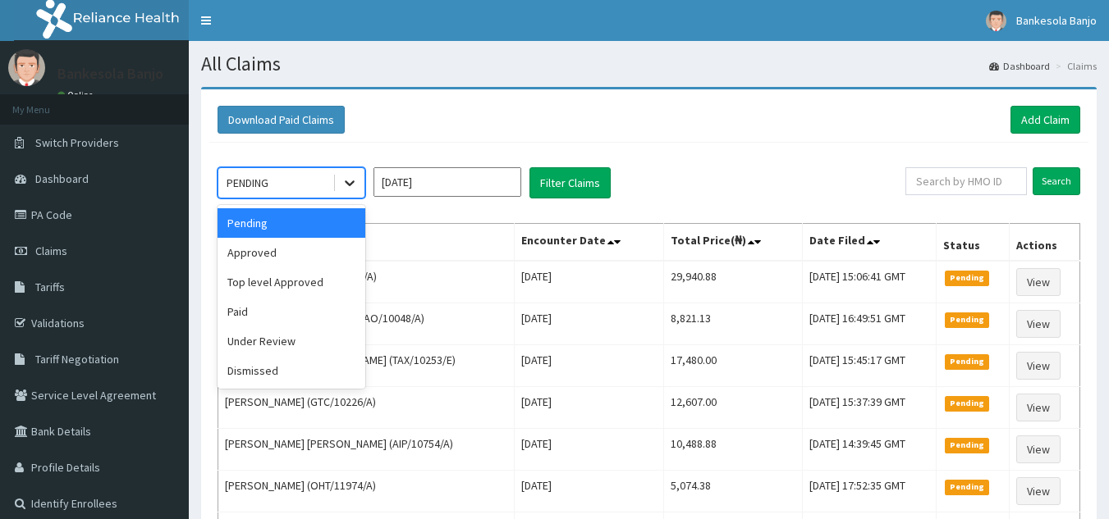
click at [344, 180] on icon at bounding box center [349, 183] width 16 height 16
click at [310, 248] on div "Approved" at bounding box center [291, 253] width 148 height 30
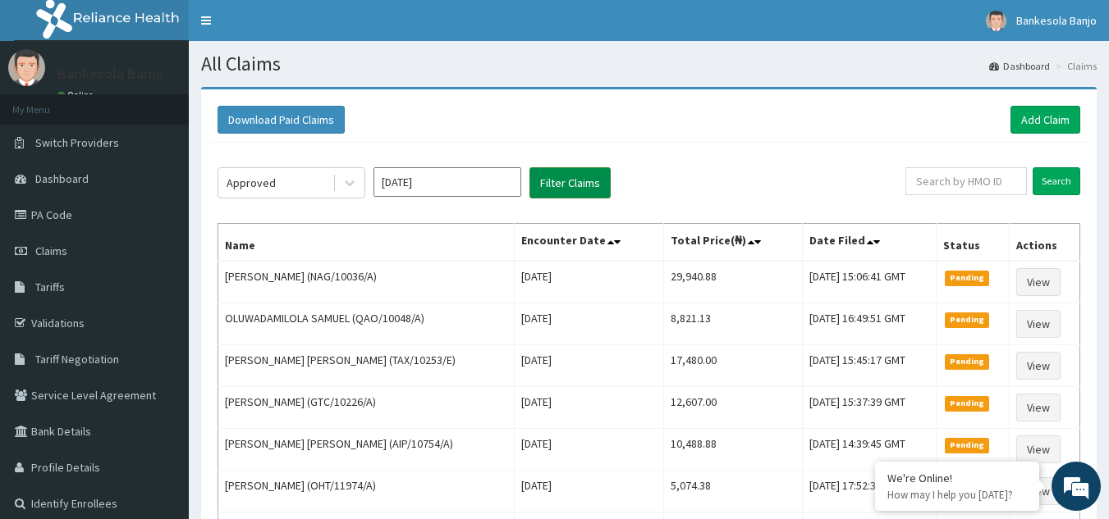
click at [559, 189] on button "Filter Claims" at bounding box center [569, 182] width 81 height 31
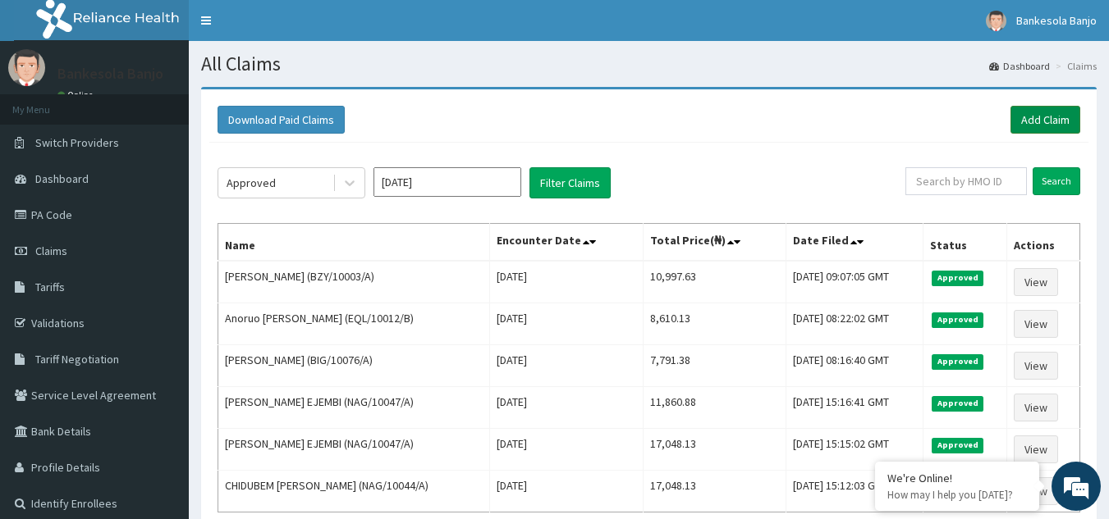
click at [1038, 121] on link "Add Claim" at bounding box center [1045, 120] width 70 height 28
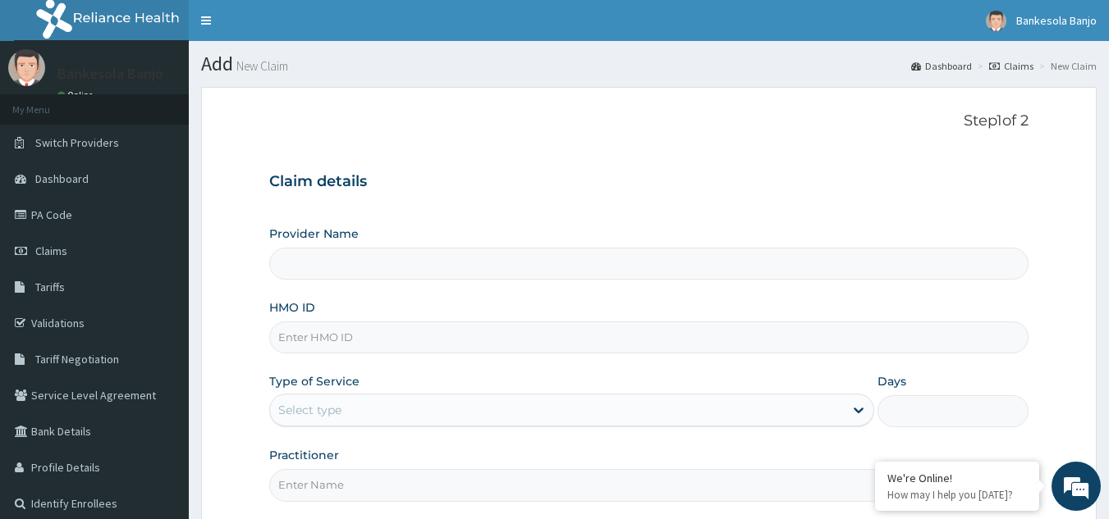
type input "Reliance Family Clinics (RFC) - [GEOGRAPHIC_DATA]"
click at [365, 333] on input "HMO ID" at bounding box center [649, 338] width 760 height 32
paste input "HIC/10093/A"
type input "HIC/10093/A"
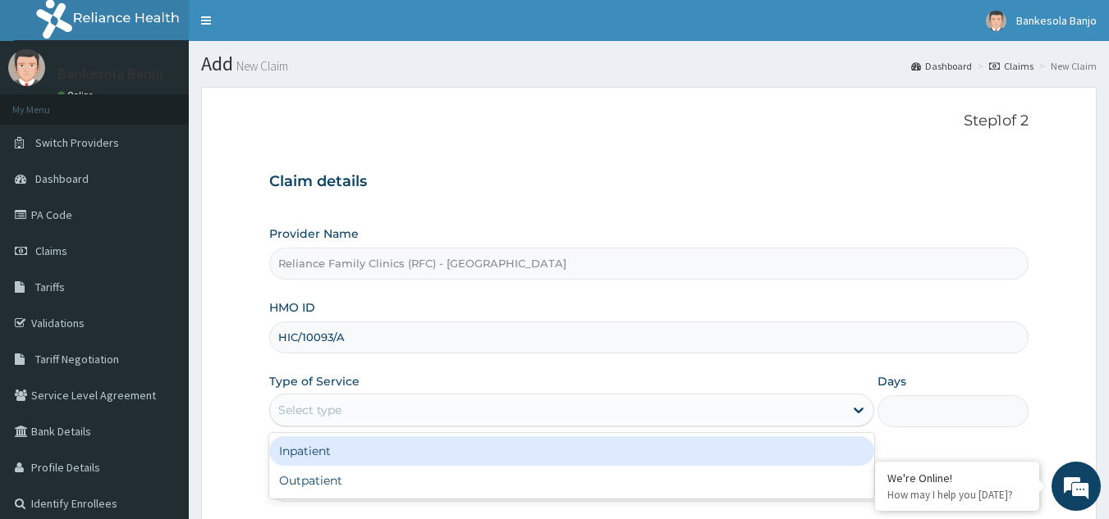
click at [354, 410] on div "Select type" at bounding box center [557, 410] width 574 height 26
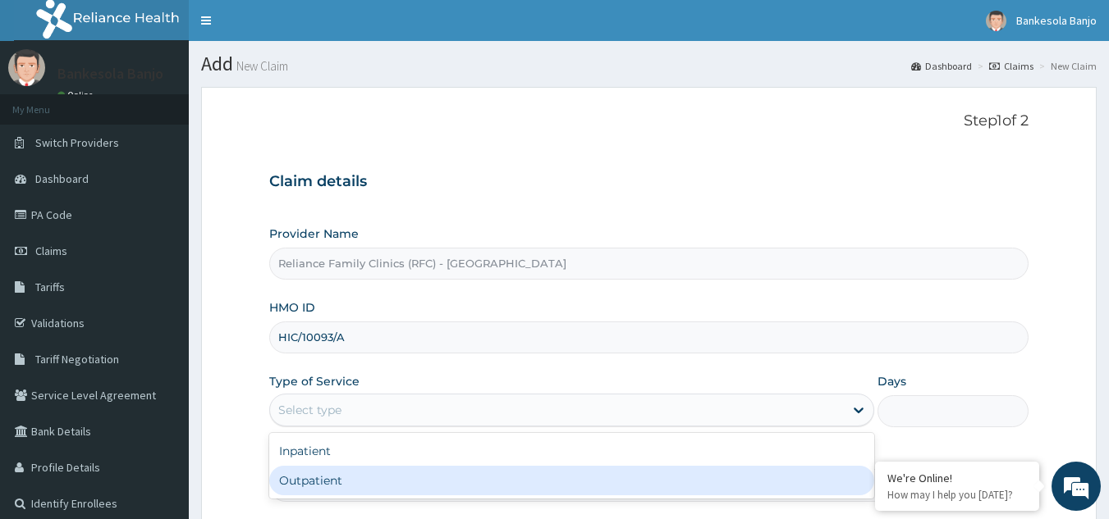
click at [340, 474] on div "Outpatient" at bounding box center [571, 481] width 605 height 30
type input "1"
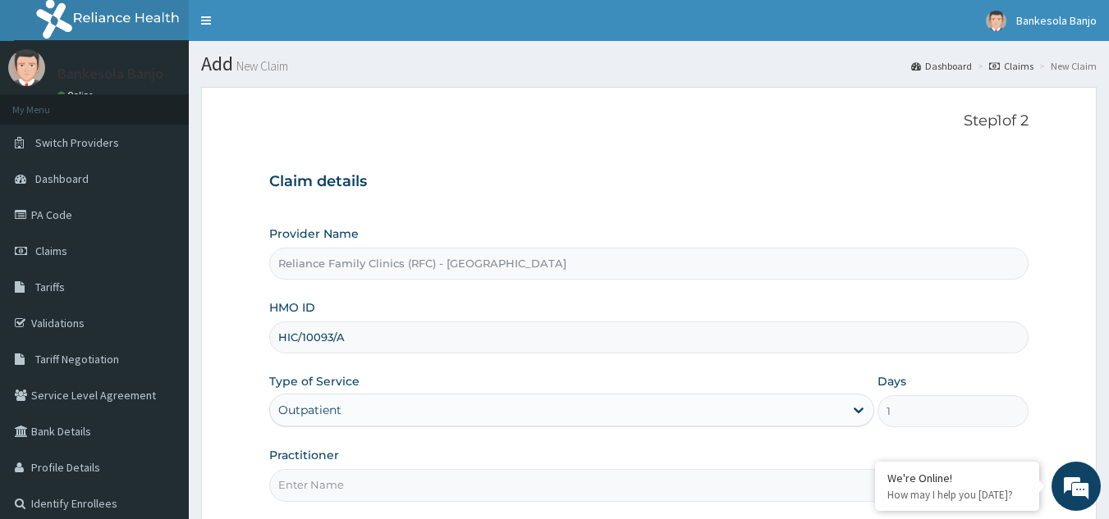
click at [340, 474] on input "Practitioner" at bounding box center [649, 485] width 760 height 32
type input "LOCUM"
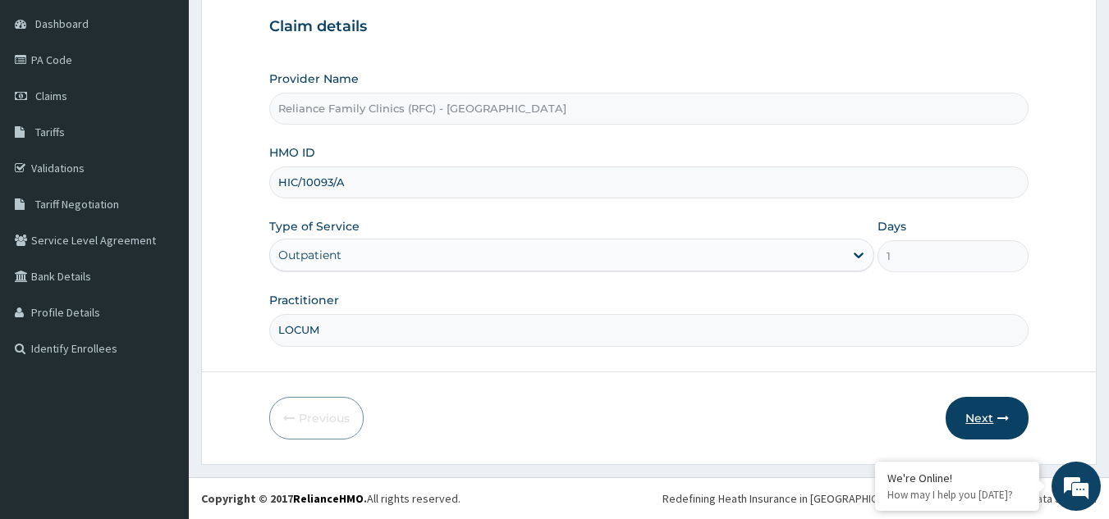
click at [983, 414] on button "Next" at bounding box center [986, 418] width 83 height 43
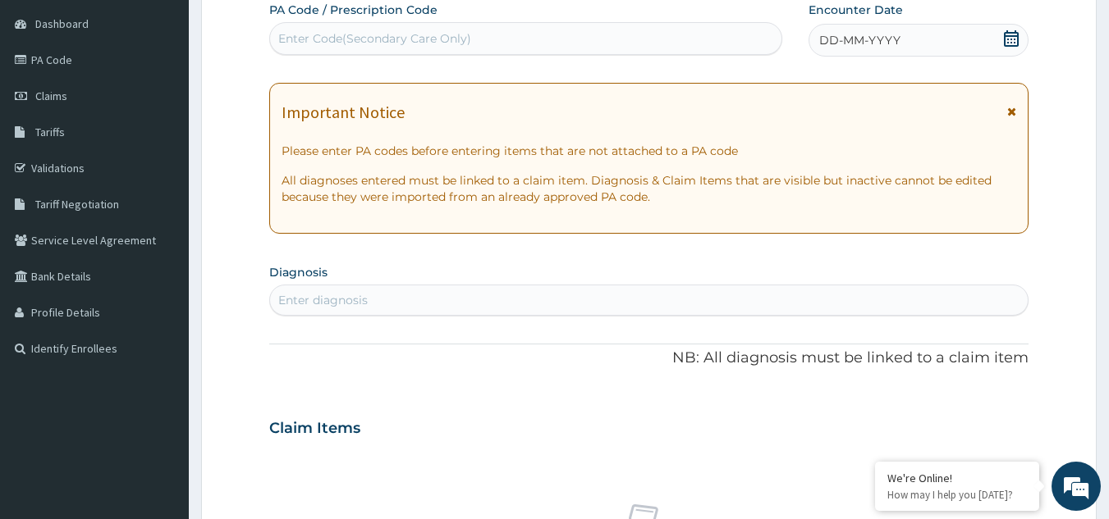
click at [377, 301] on div "Enter diagnosis" at bounding box center [649, 300] width 758 height 26
type input "uti"
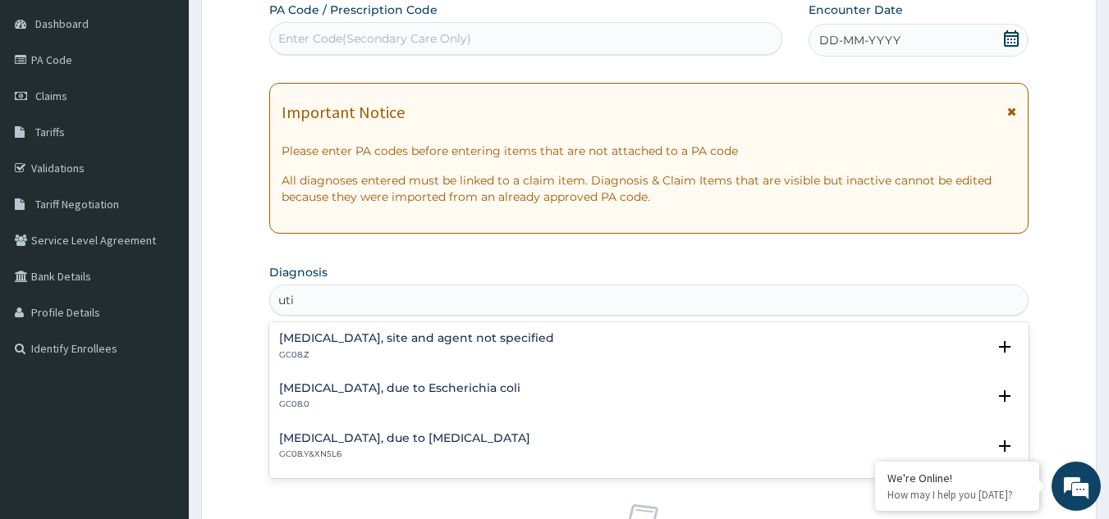
click at [354, 346] on div "Urinary tract infection, site and agent not specified GC08.Z" at bounding box center [416, 346] width 275 height 29
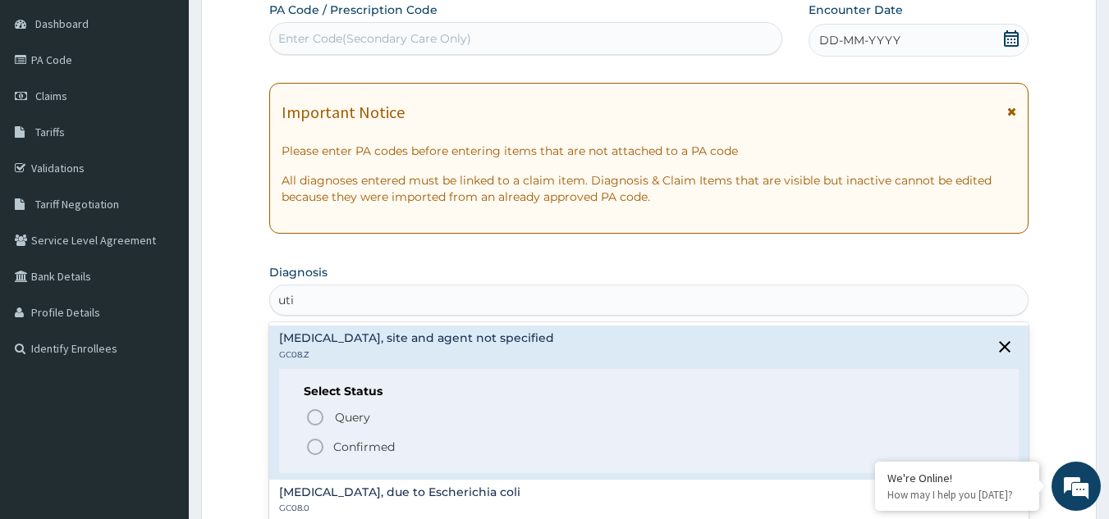
click at [311, 439] on icon "status option filled" at bounding box center [315, 447] width 20 height 20
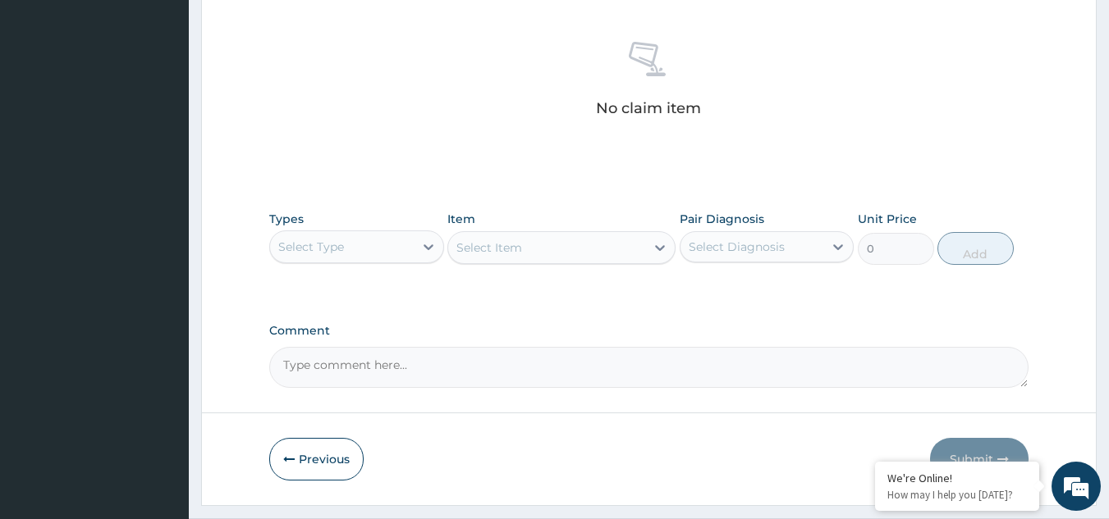
scroll to position [664, 0]
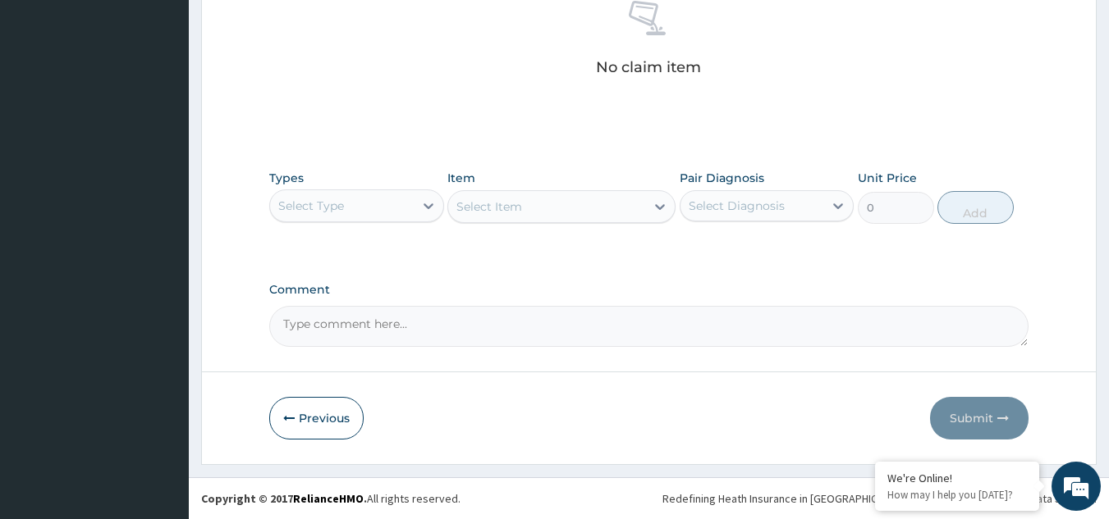
click at [400, 198] on div "Select Type" at bounding box center [342, 206] width 144 height 26
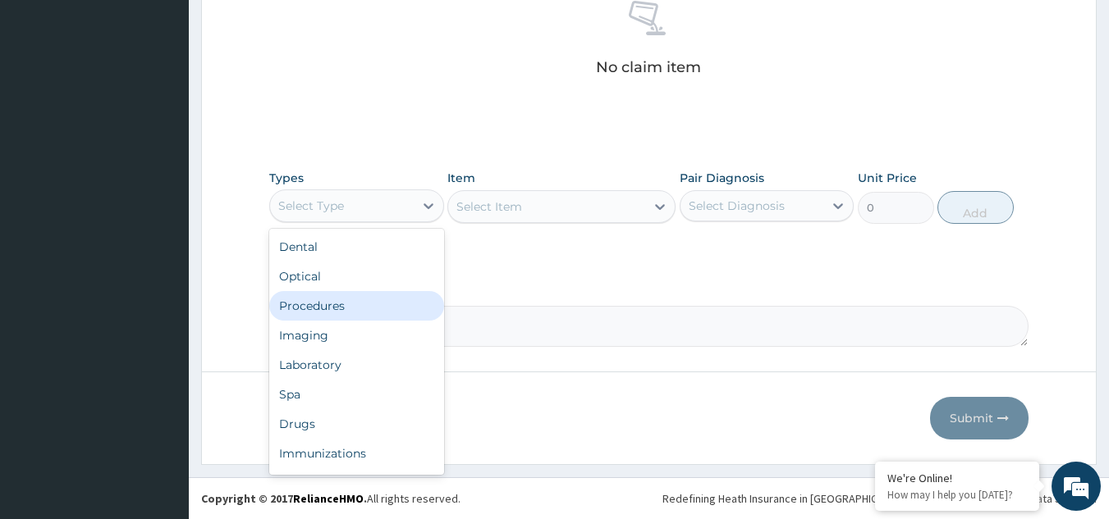
click at [343, 306] on div "Procedures" at bounding box center [356, 306] width 175 height 30
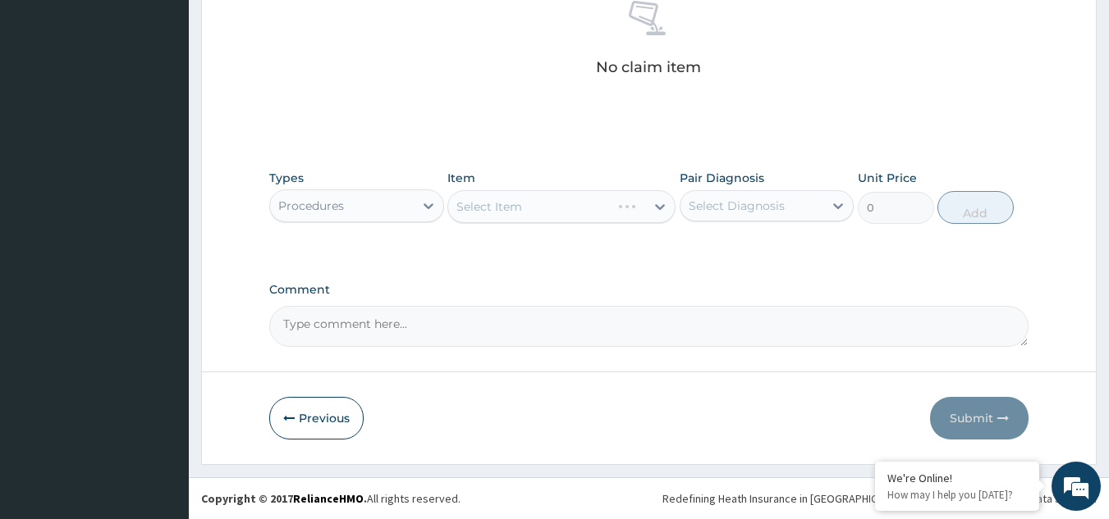
click at [528, 213] on div "Select Item" at bounding box center [561, 206] width 228 height 33
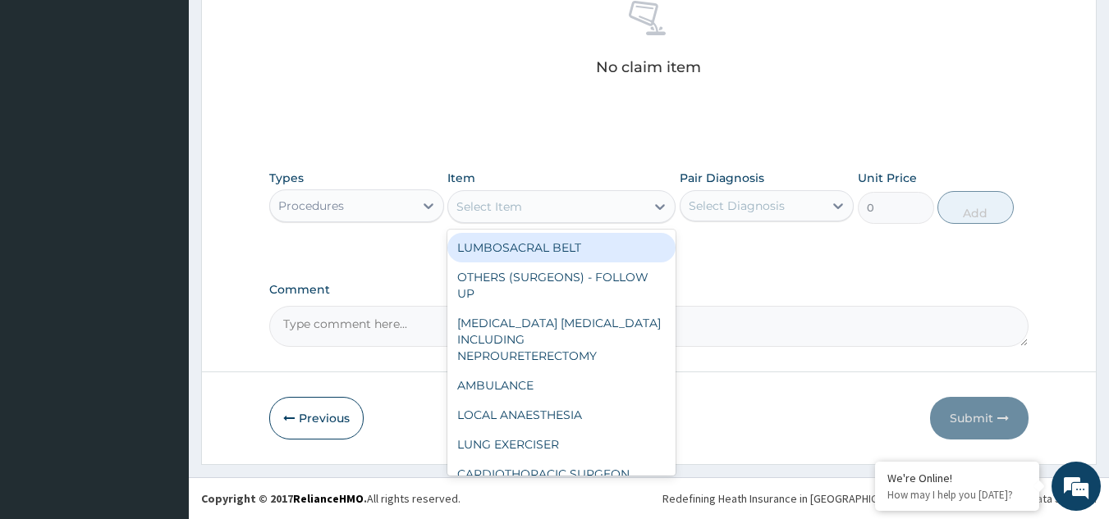
click at [528, 213] on div "Select Item" at bounding box center [546, 207] width 197 height 26
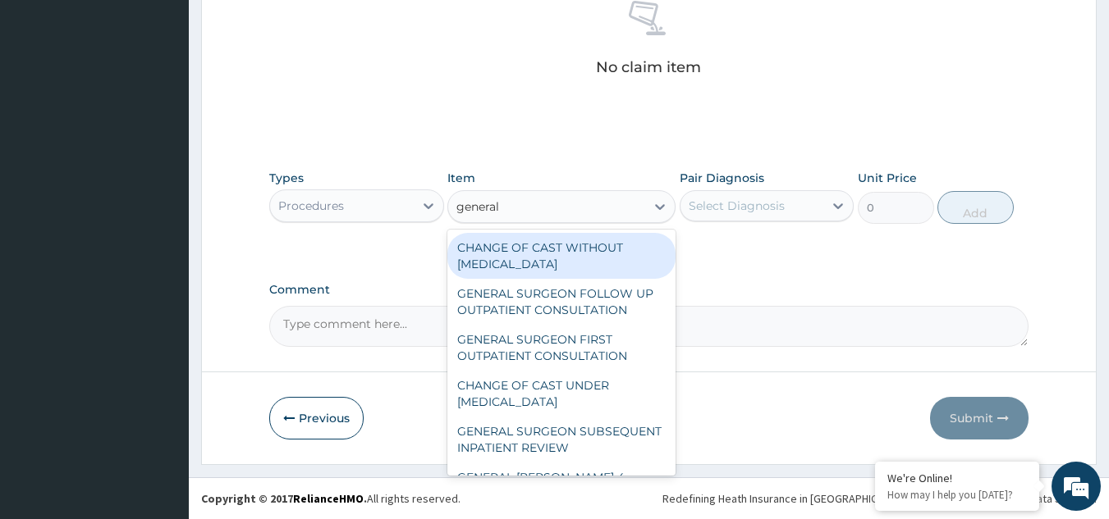
type input "general p"
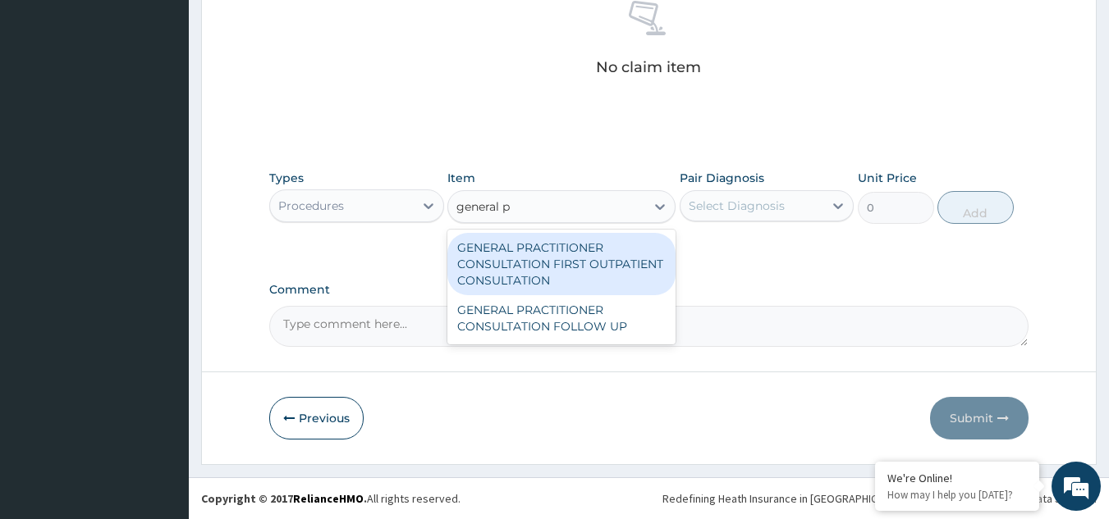
click at [533, 234] on div "GENERAL PRACTITIONER CONSULTATION FIRST OUTPATIENT CONSULTATION" at bounding box center [561, 264] width 228 height 62
type input "3370.125"
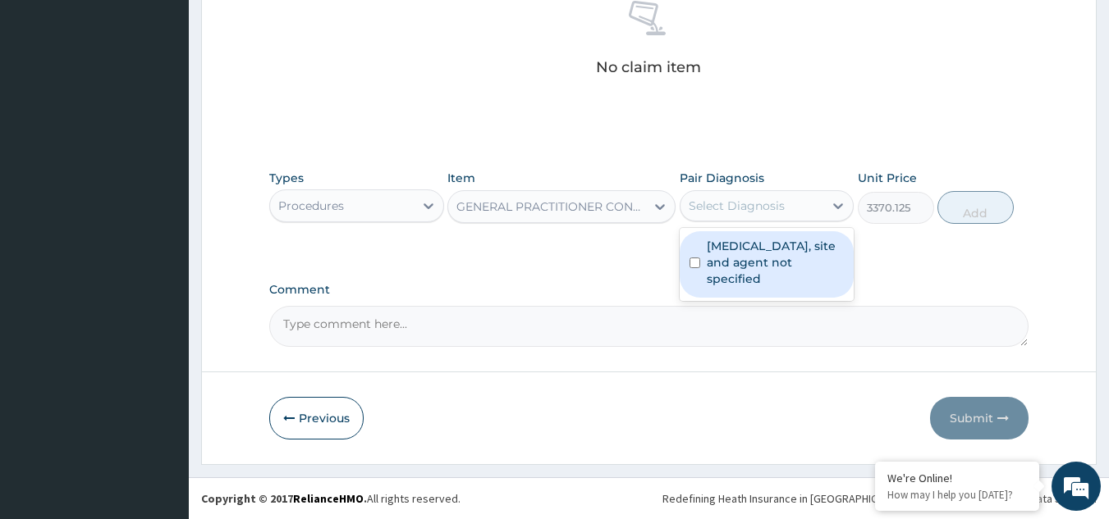
click at [737, 190] on div "Select Diagnosis" at bounding box center [766, 205] width 175 height 31
click at [741, 255] on label "Urinary tract infection, site and agent not specified" at bounding box center [776, 262] width 138 height 49
checkbox input "true"
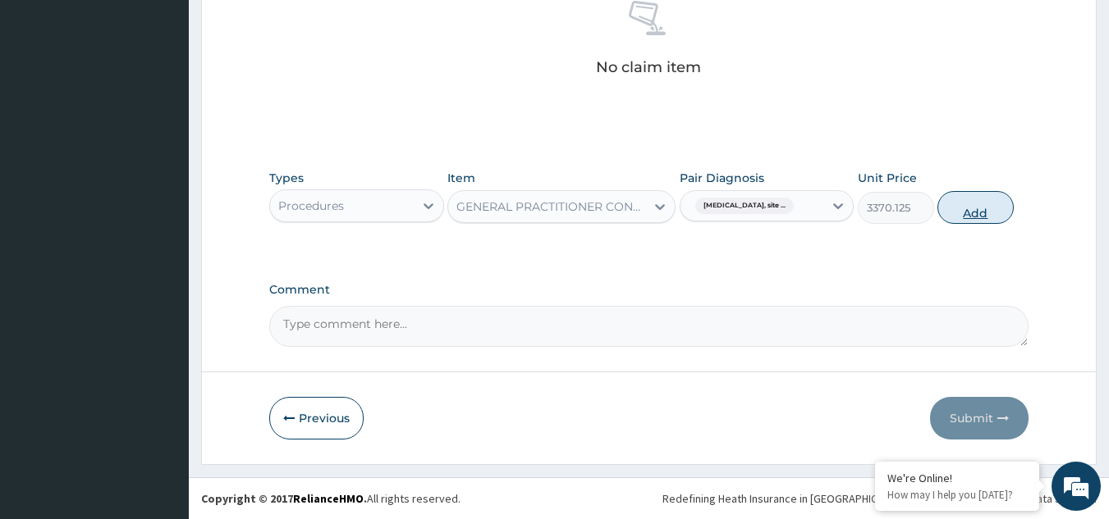
click at [980, 208] on button "Add" at bounding box center [975, 207] width 76 height 33
type input "0"
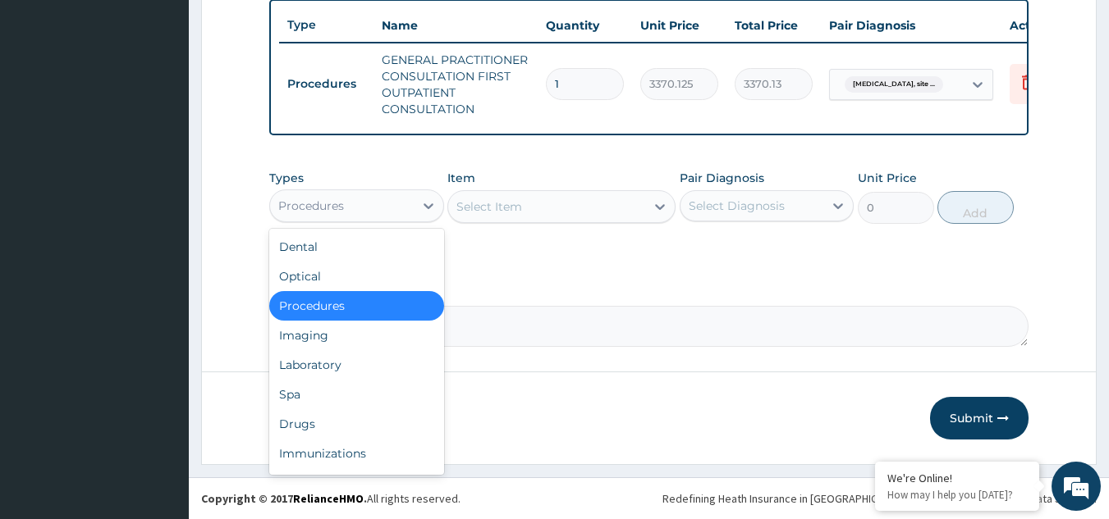
click at [335, 209] on div "Procedures" at bounding box center [311, 206] width 66 height 16
click at [295, 427] on div "Drugs" at bounding box center [356, 424] width 175 height 30
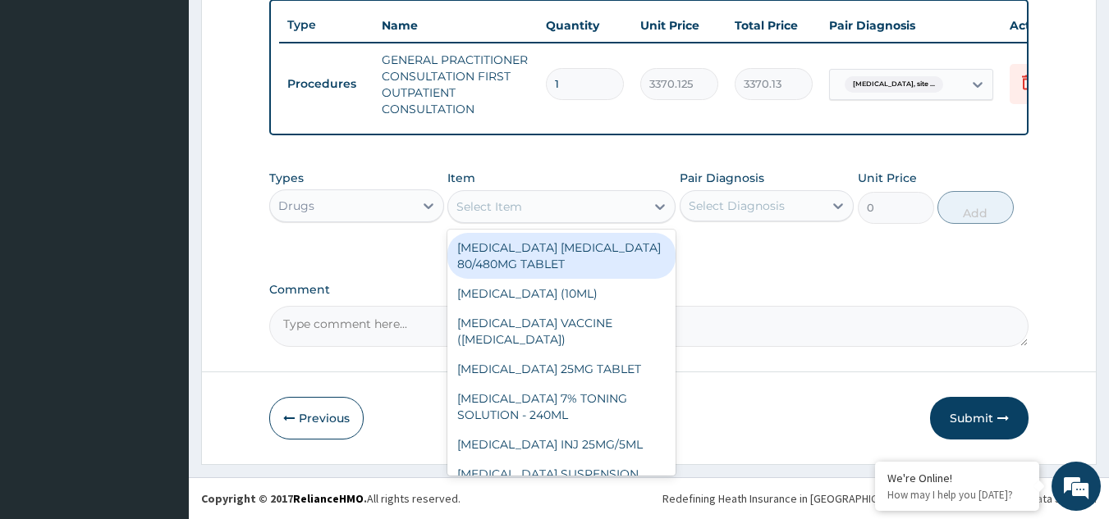
click at [524, 214] on div "Select Item" at bounding box center [546, 207] width 197 height 26
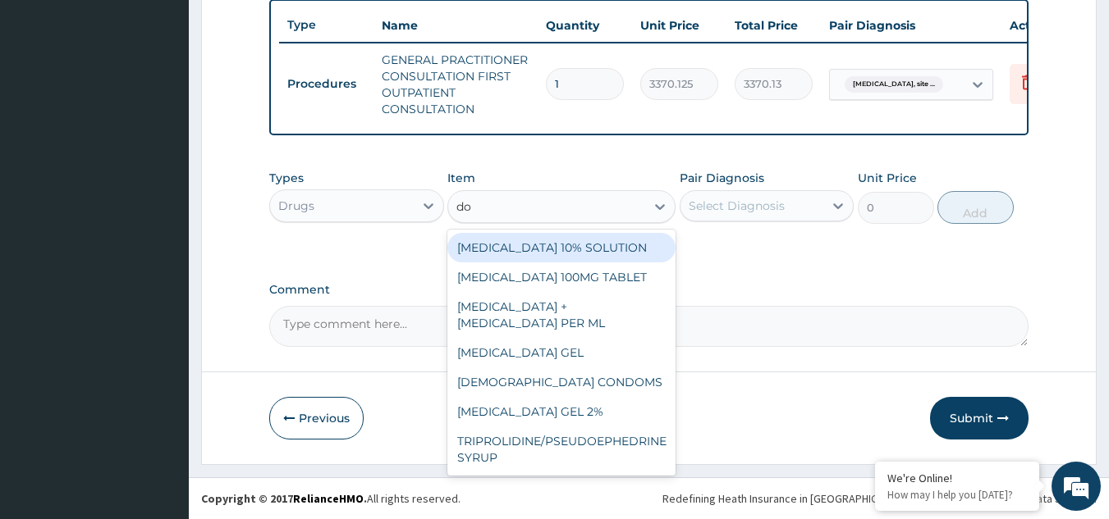
type input "dox"
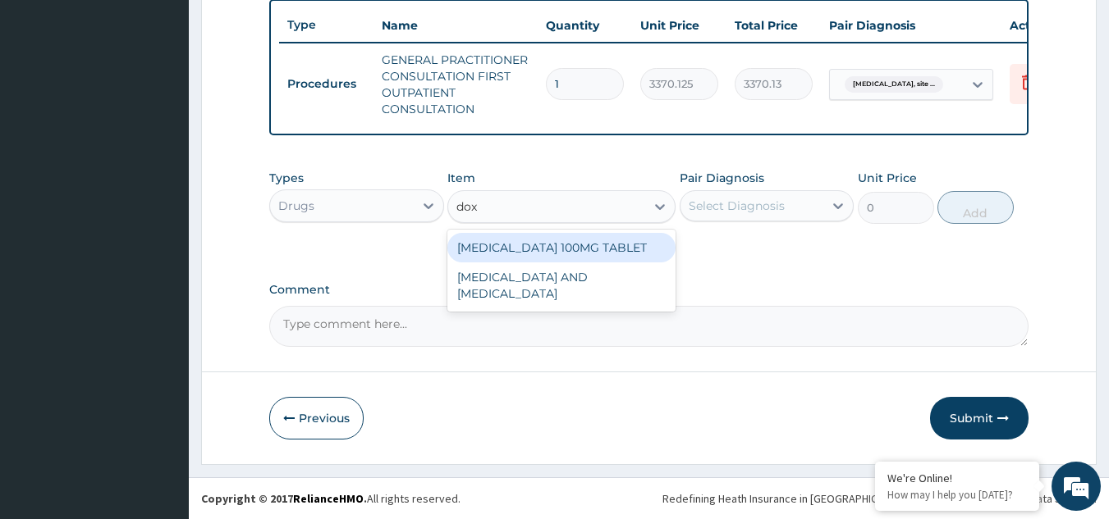
click at [543, 240] on div "DOXYCYCLINE 100MG TABLET" at bounding box center [561, 248] width 228 height 30
type input "109.25"
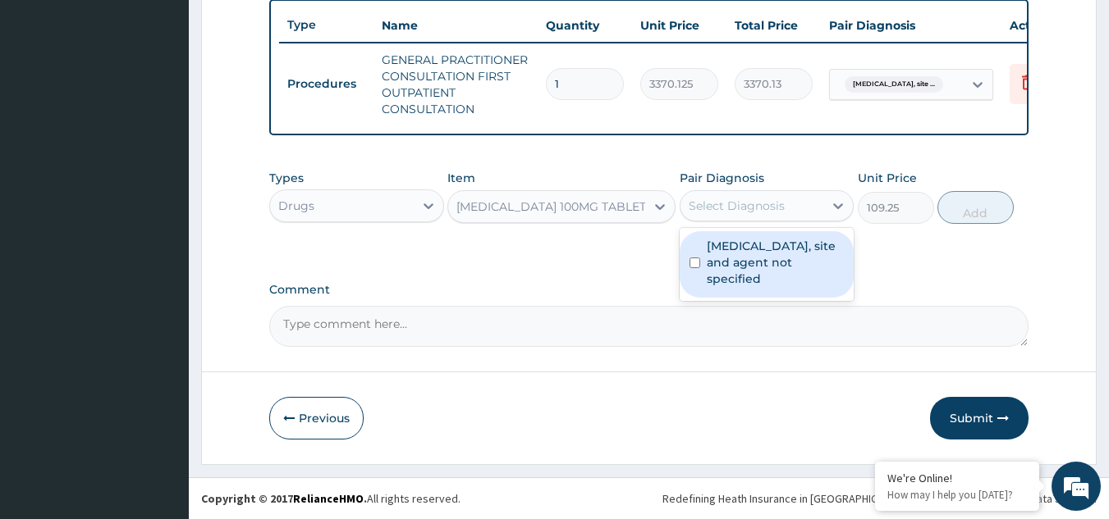
click at [719, 205] on div "Select Diagnosis" at bounding box center [736, 206] width 96 height 16
click at [734, 258] on label "[MEDICAL_DATA], site and agent not specified" at bounding box center [776, 262] width 138 height 49
checkbox input "true"
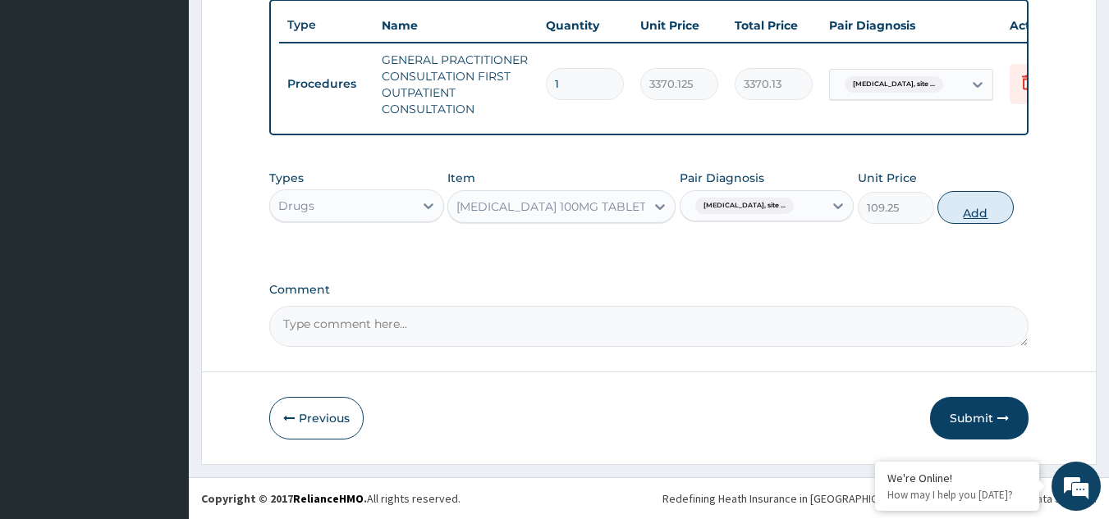
click at [995, 209] on button "Add" at bounding box center [975, 207] width 76 height 33
type input "0"
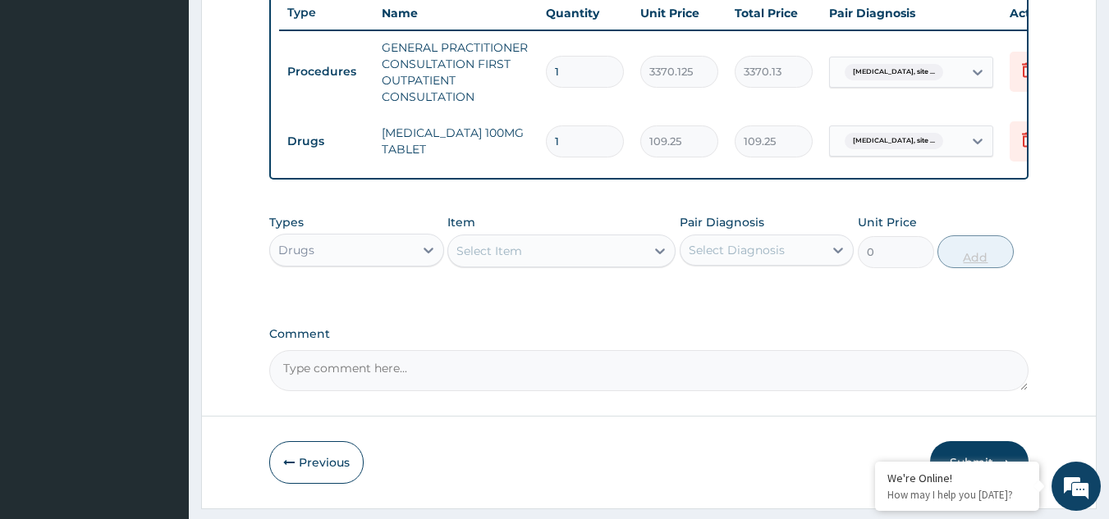
type input "14"
type input "1529.50"
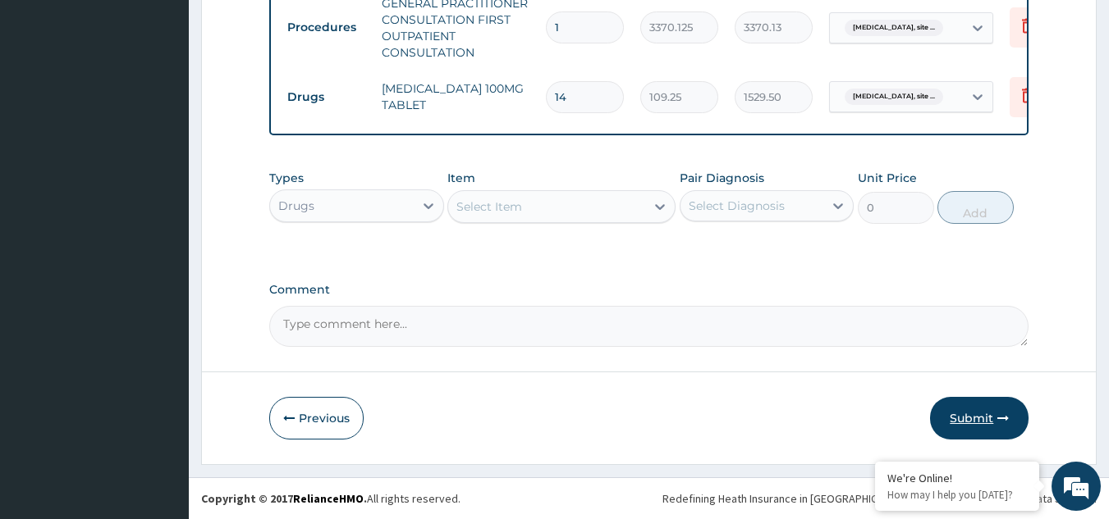
type input "14"
click at [981, 422] on button "Submit" at bounding box center [979, 418] width 98 height 43
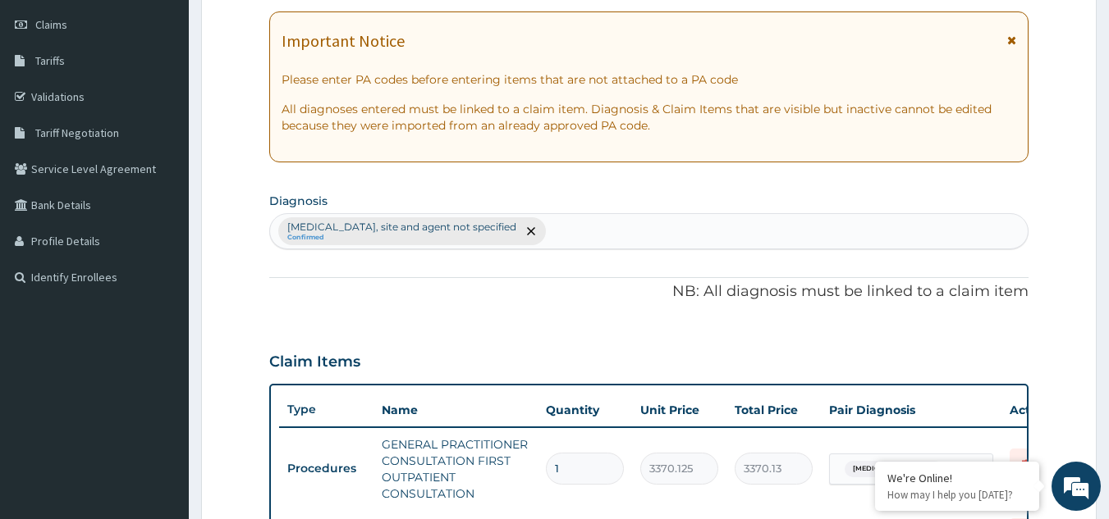
click at [1108, 45] on section "Step 2 of 2 PA Code / Prescription Code Enter Code(Secondary Care Only) Encount…" at bounding box center [649, 383] width 920 height 1070
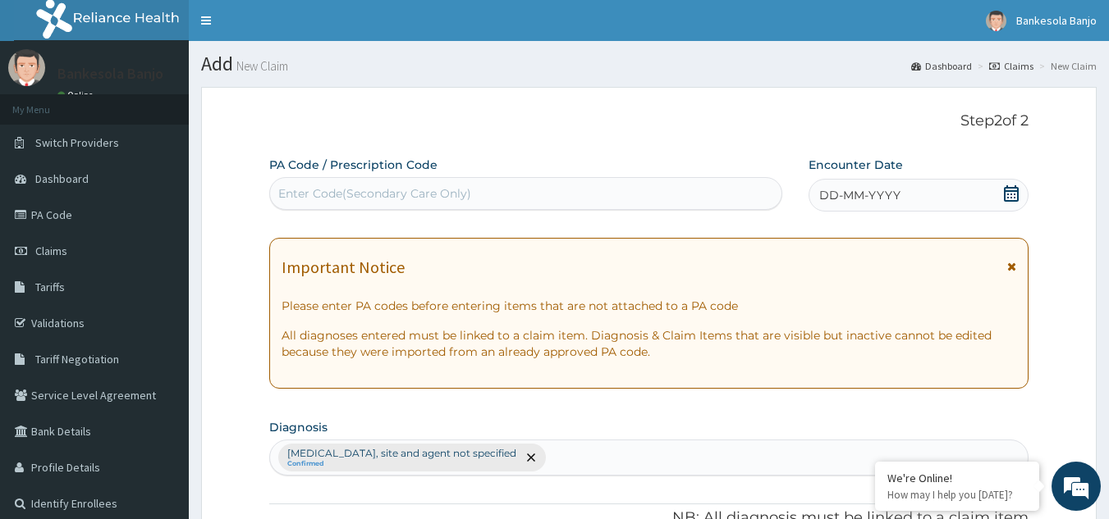
click at [1014, 188] on icon at bounding box center [1011, 193] width 15 height 16
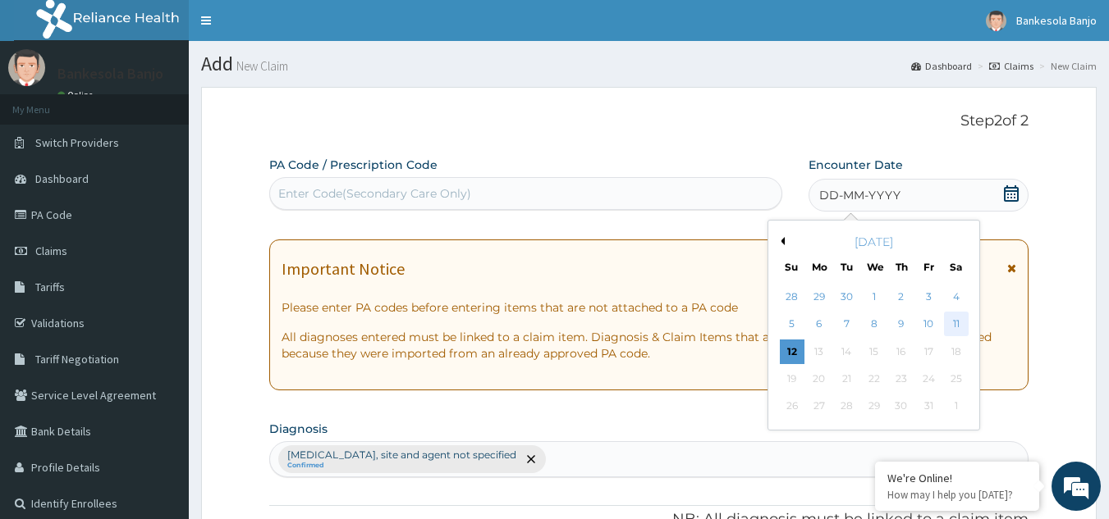
click at [949, 326] on div "11" at bounding box center [956, 325] width 25 height 25
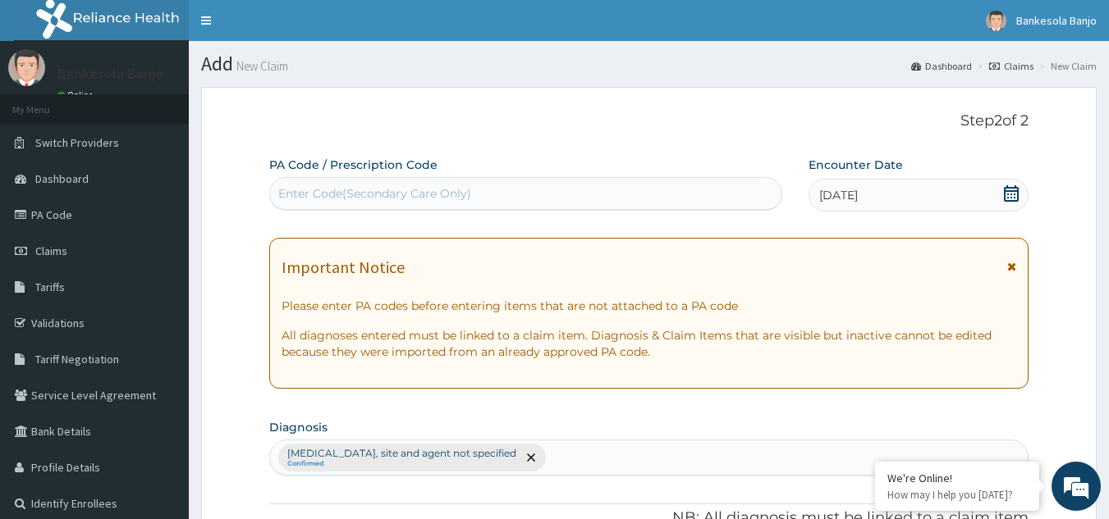
scroll to position [680, 0]
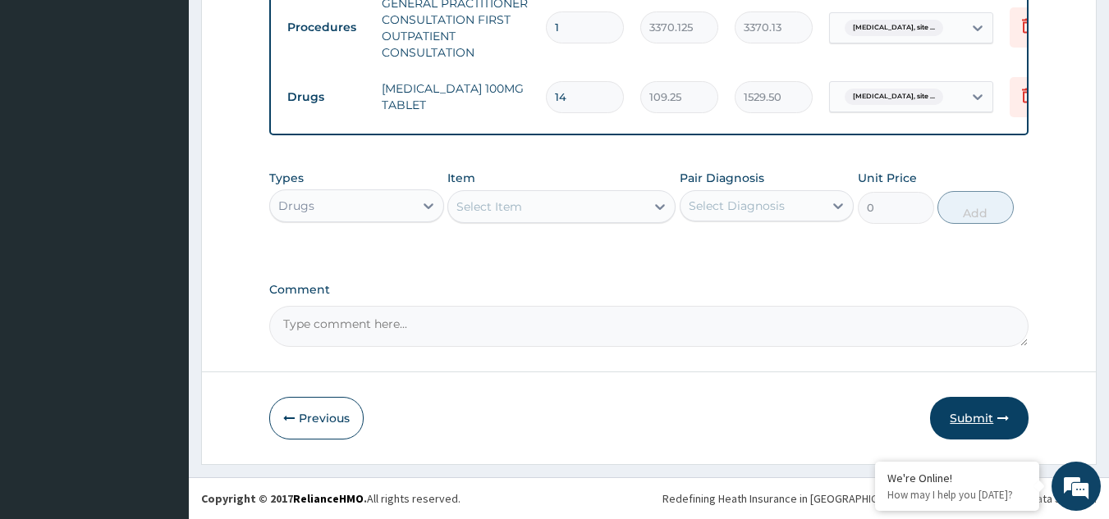
click at [966, 418] on button "Submit" at bounding box center [979, 418] width 98 height 43
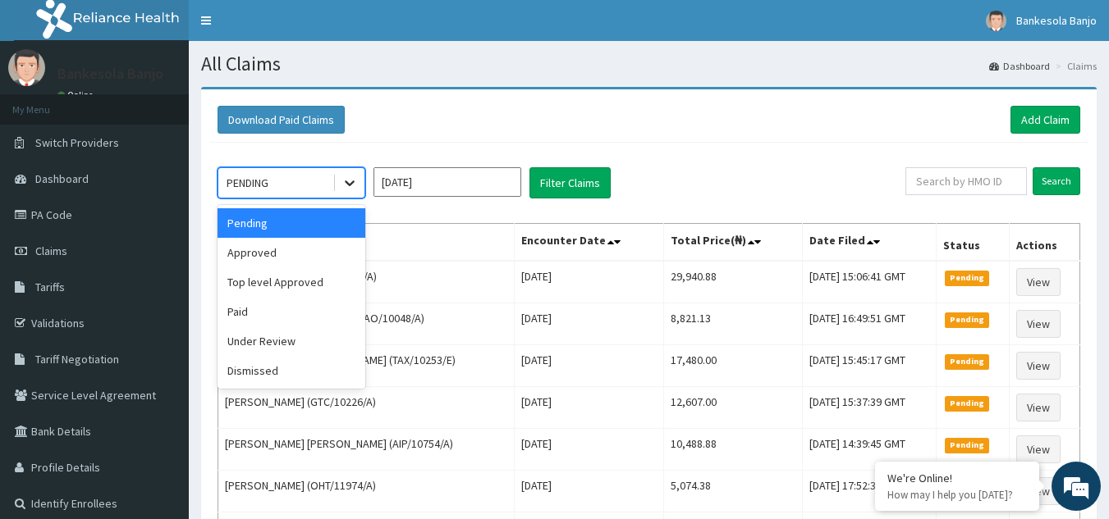
click at [362, 194] on div at bounding box center [350, 183] width 30 height 30
click at [345, 254] on div "Approved" at bounding box center [291, 253] width 148 height 30
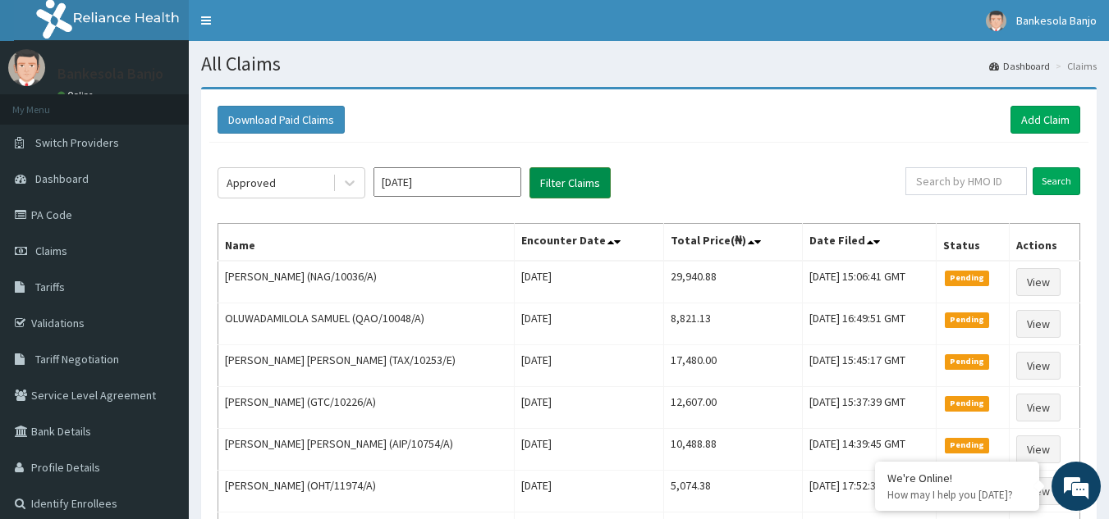
click at [585, 176] on button "Filter Claims" at bounding box center [569, 182] width 81 height 31
click at [574, 181] on button "Filter Claims" at bounding box center [569, 182] width 81 height 31
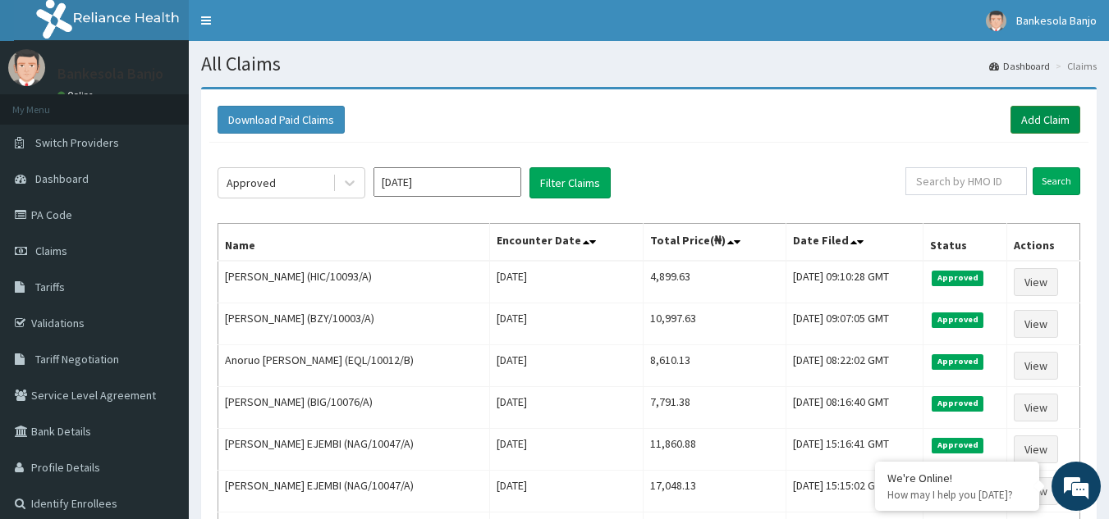
click at [1023, 134] on link "Add Claim" at bounding box center [1045, 120] width 70 height 28
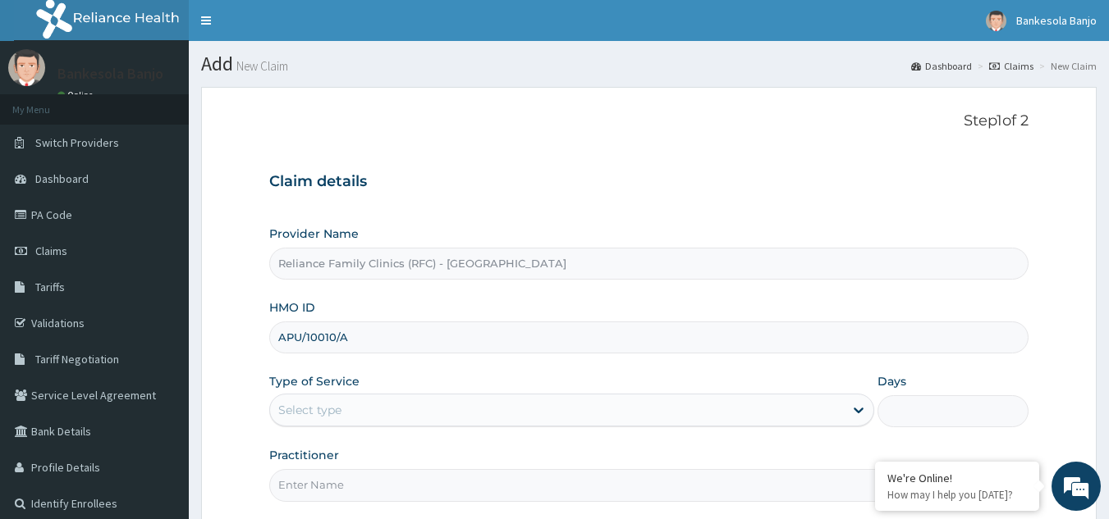
click at [300, 341] on input "APU/10010/A" at bounding box center [649, 338] width 760 height 32
type input "APU/10010/A"
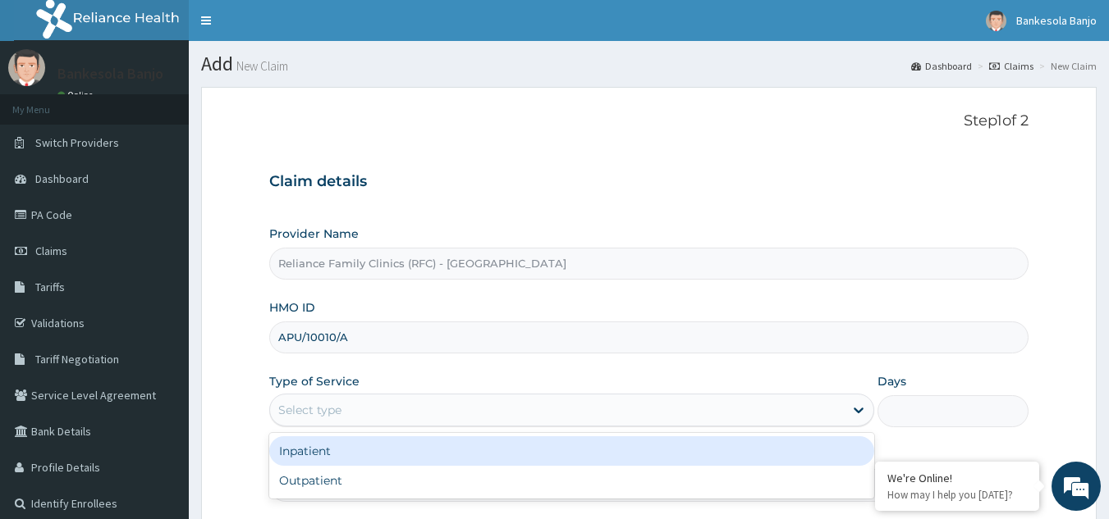
click at [349, 415] on div "Select type" at bounding box center [557, 410] width 574 height 26
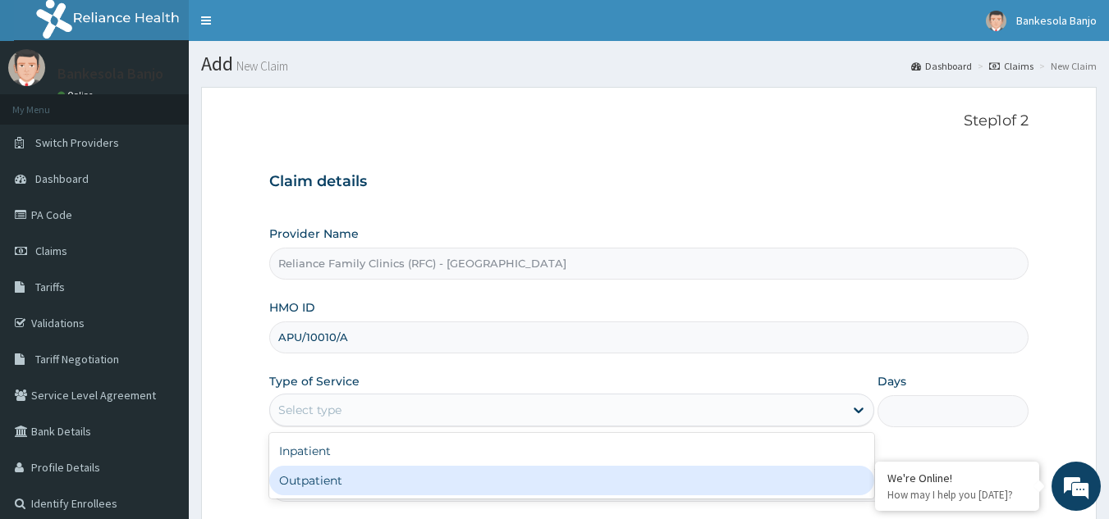
click at [341, 483] on div "Outpatient" at bounding box center [571, 481] width 605 height 30
type input "1"
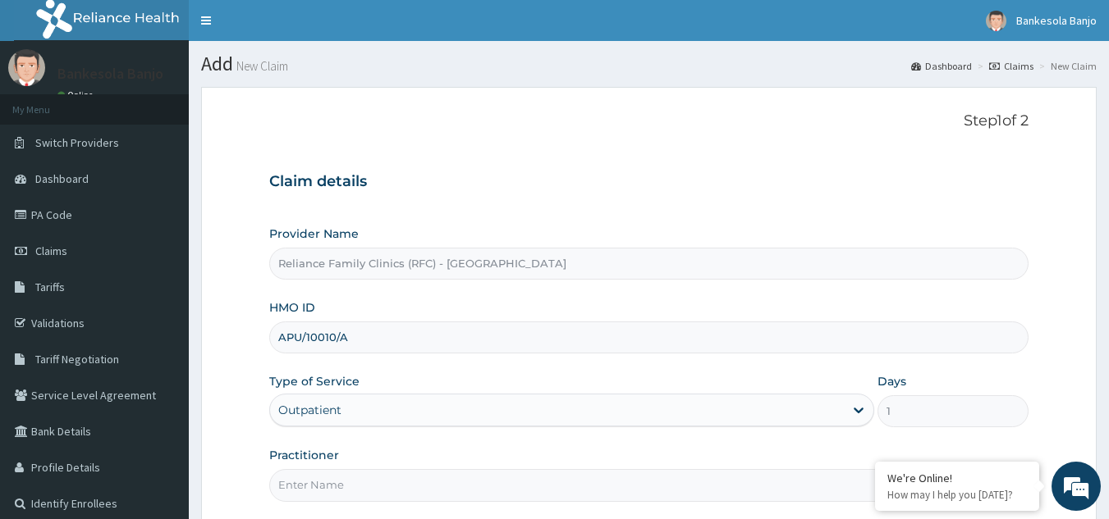
click at [341, 483] on input "Practitioner" at bounding box center [649, 485] width 760 height 32
type input "LOCUM"
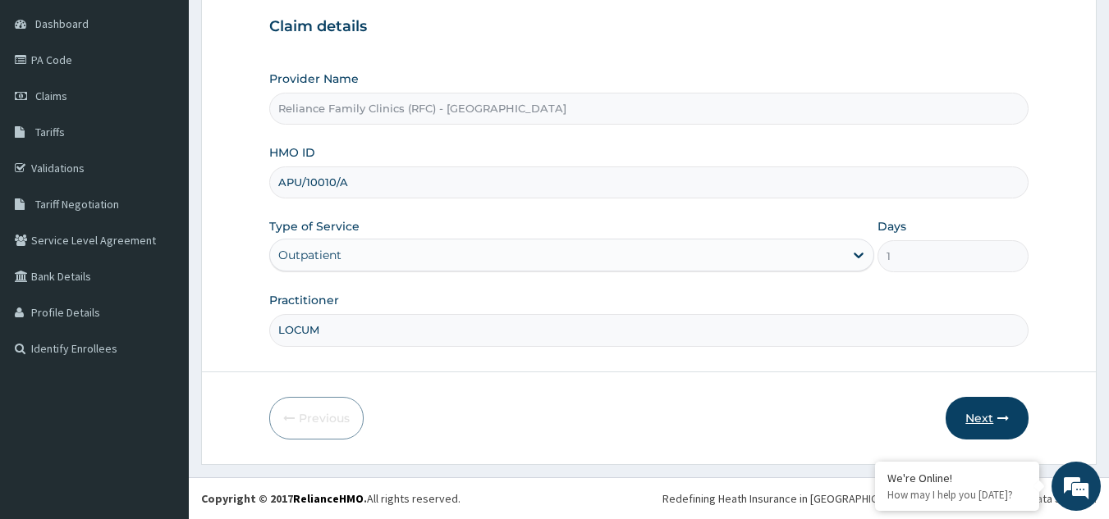
click at [982, 428] on button "Next" at bounding box center [986, 418] width 83 height 43
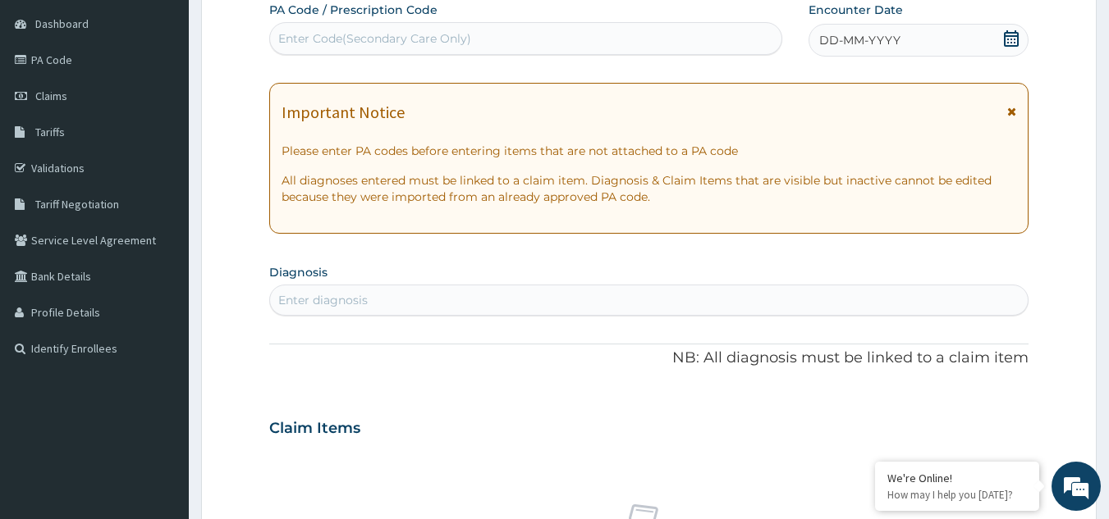
click at [1013, 39] on icon at bounding box center [1011, 38] width 16 height 16
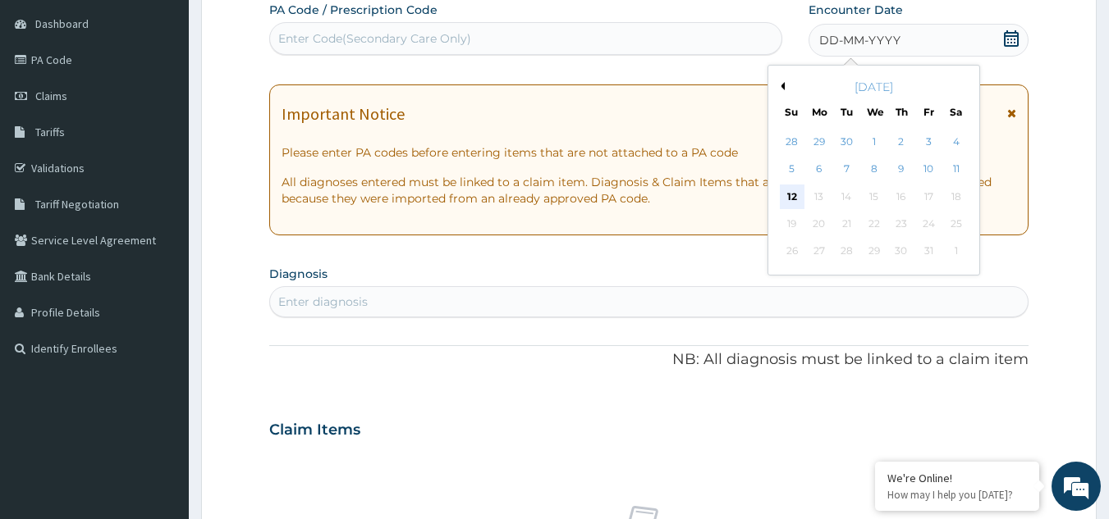
click at [783, 195] on div "12" at bounding box center [792, 197] width 25 height 25
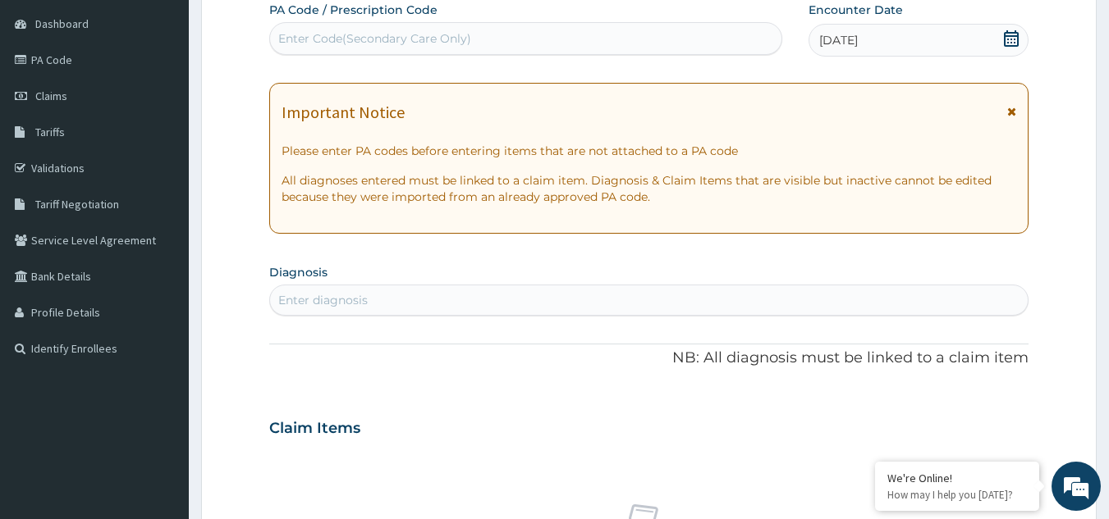
click at [631, 300] on div "Enter diagnosis" at bounding box center [649, 300] width 758 height 26
type input "urinary"
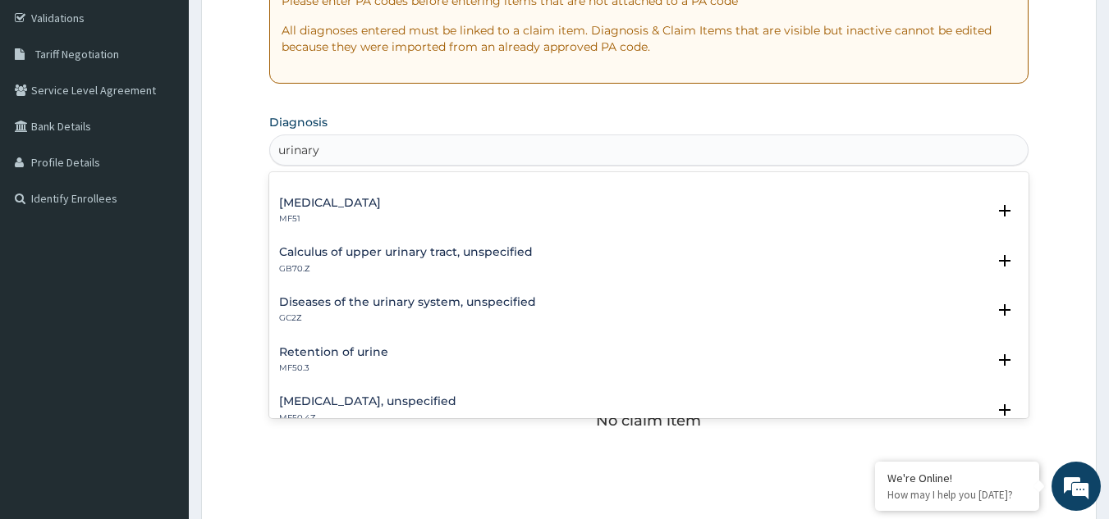
scroll to position [95, 0]
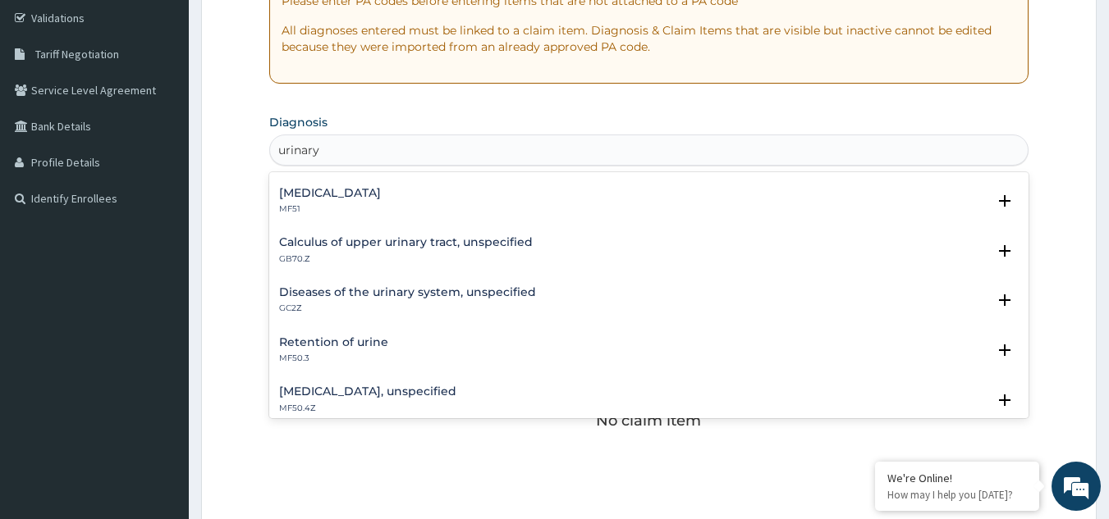
click at [373, 352] on div "Retention of urine MF50.3" at bounding box center [333, 350] width 109 height 29
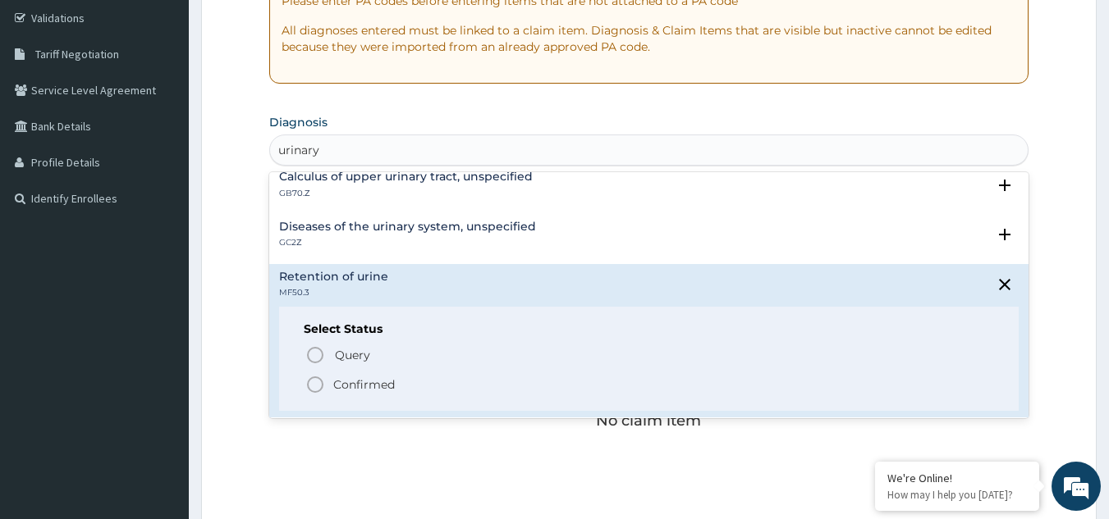
scroll to position [194, 0]
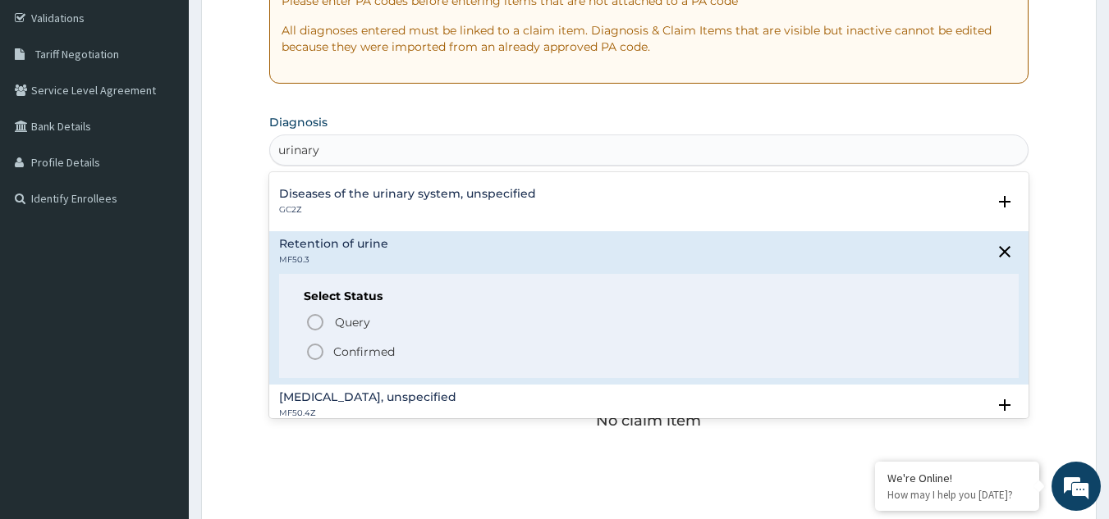
click at [315, 349] on icon "status option filled" at bounding box center [315, 352] width 20 height 20
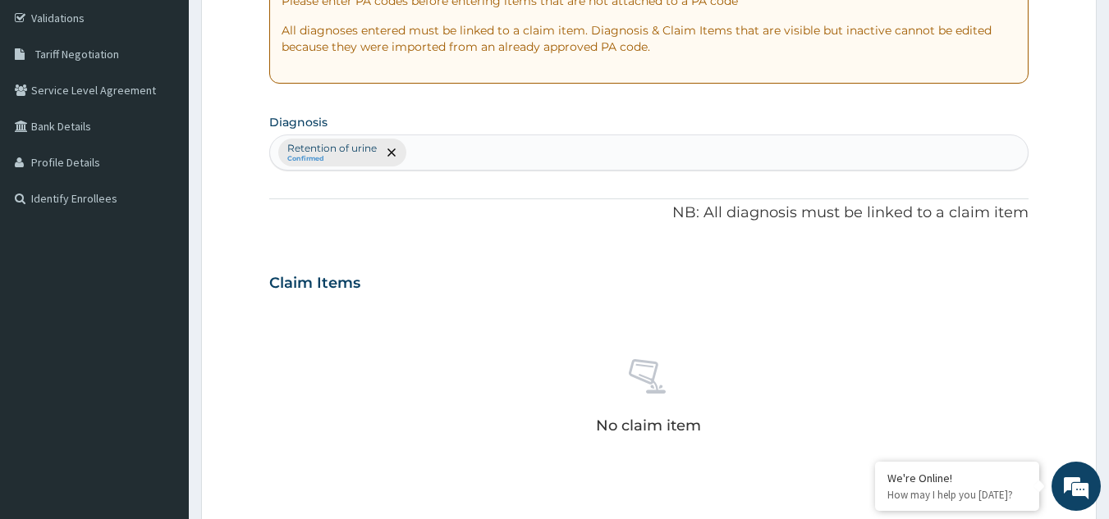
scroll to position [664, 0]
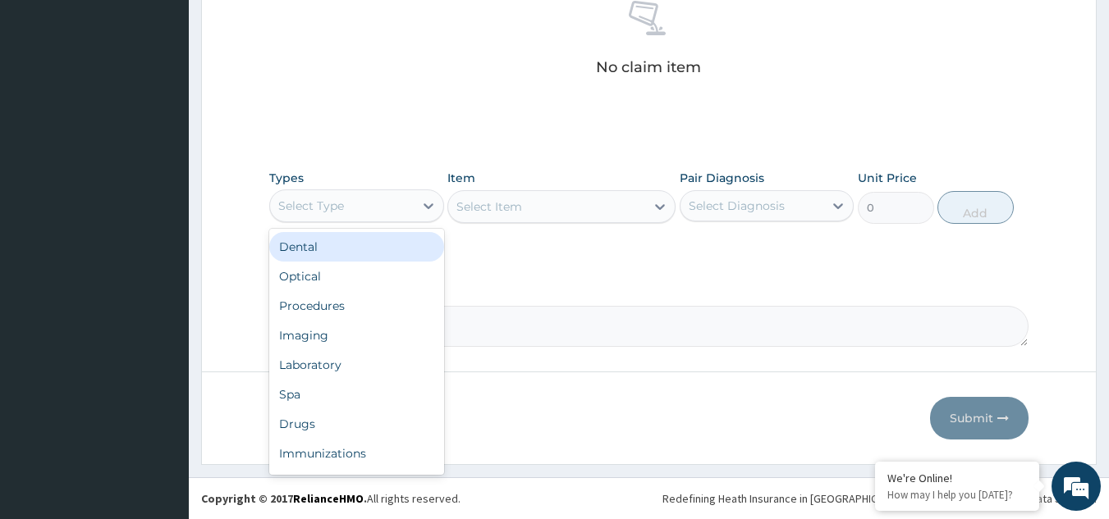
click at [374, 197] on div "Select Type" at bounding box center [342, 206] width 144 height 26
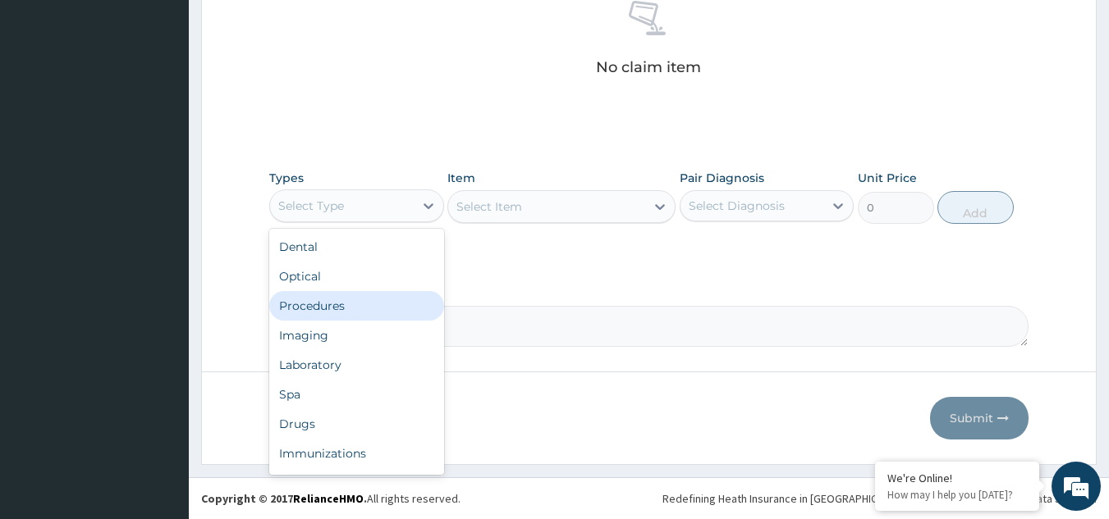
click at [333, 312] on div "Procedures" at bounding box center [356, 306] width 175 height 30
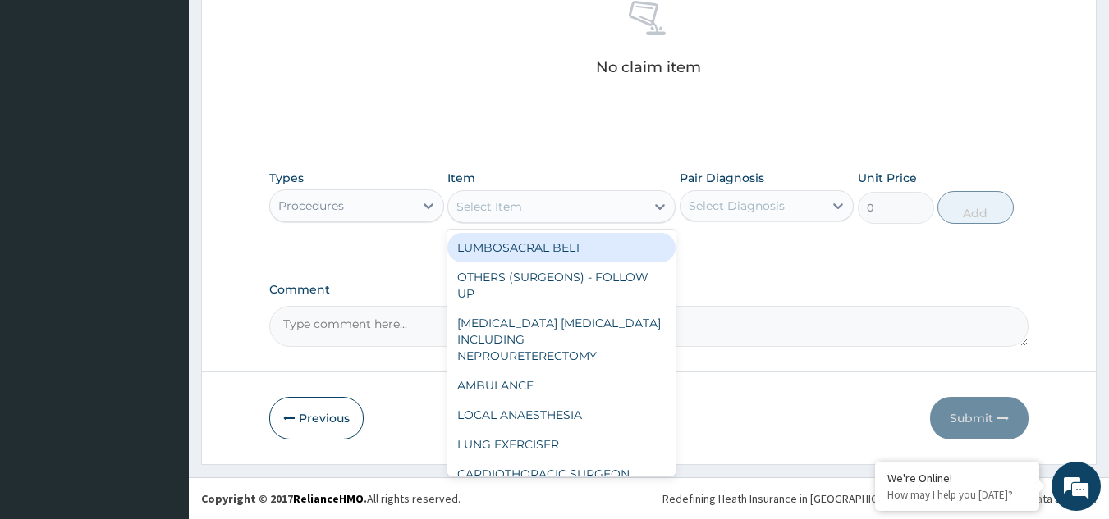
click at [580, 202] on div "Select Item" at bounding box center [546, 207] width 197 height 26
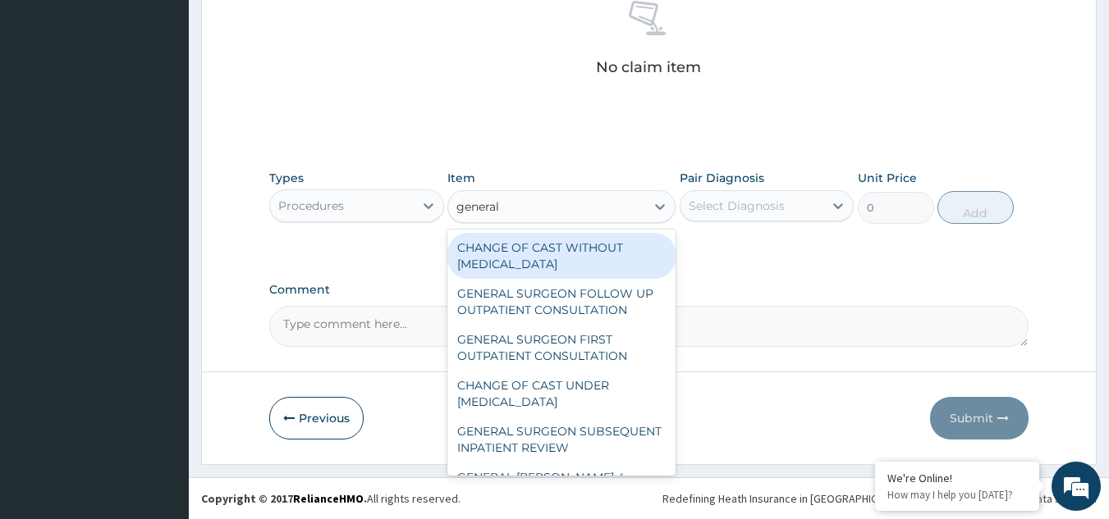
type input "general p"
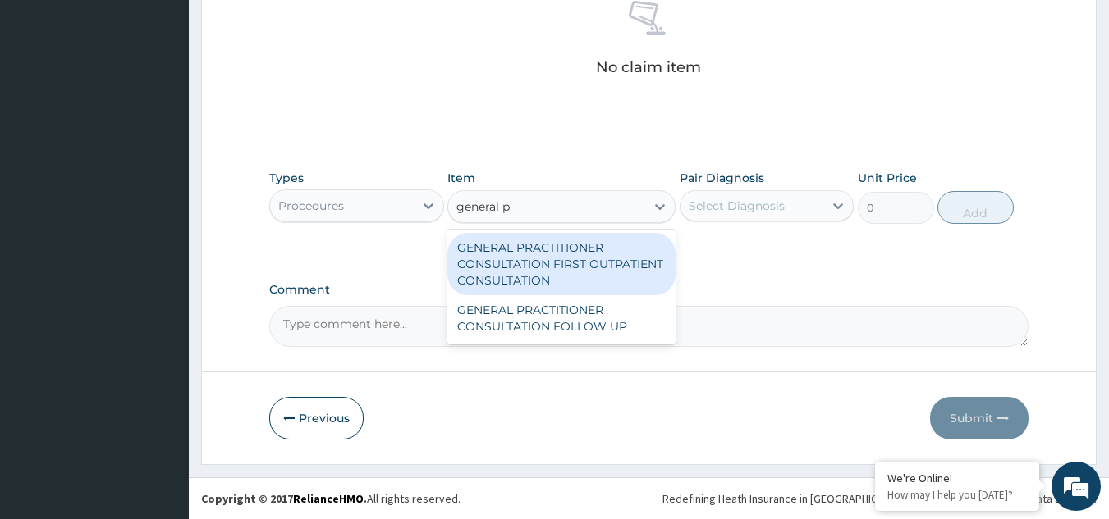
click at [579, 277] on div "GENERAL PRACTITIONER CONSULTATION FIRST OUTPATIENT CONSULTATION" at bounding box center [561, 264] width 228 height 62
type input "3370.125"
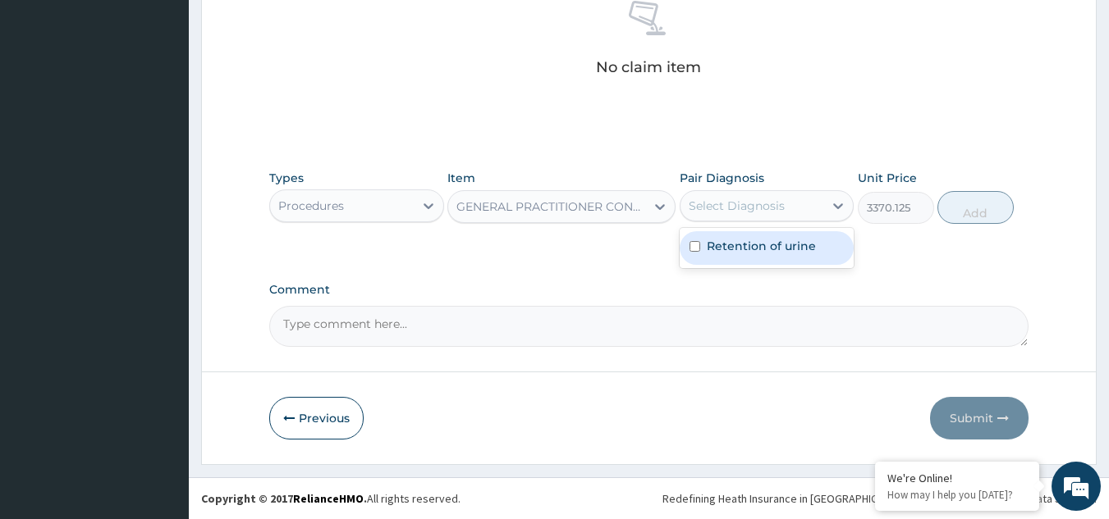
click at [735, 208] on div "Select Diagnosis" at bounding box center [736, 206] width 96 height 16
click at [754, 244] on label "Retention of urine" at bounding box center [761, 246] width 109 height 16
checkbox input "true"
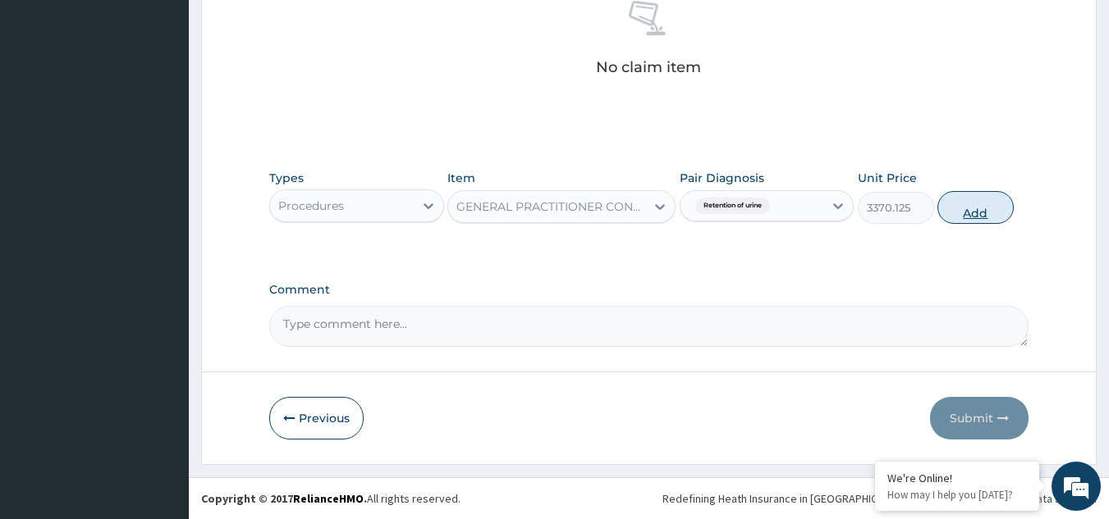
click at [958, 208] on button "Add" at bounding box center [975, 207] width 76 height 33
type input "0"
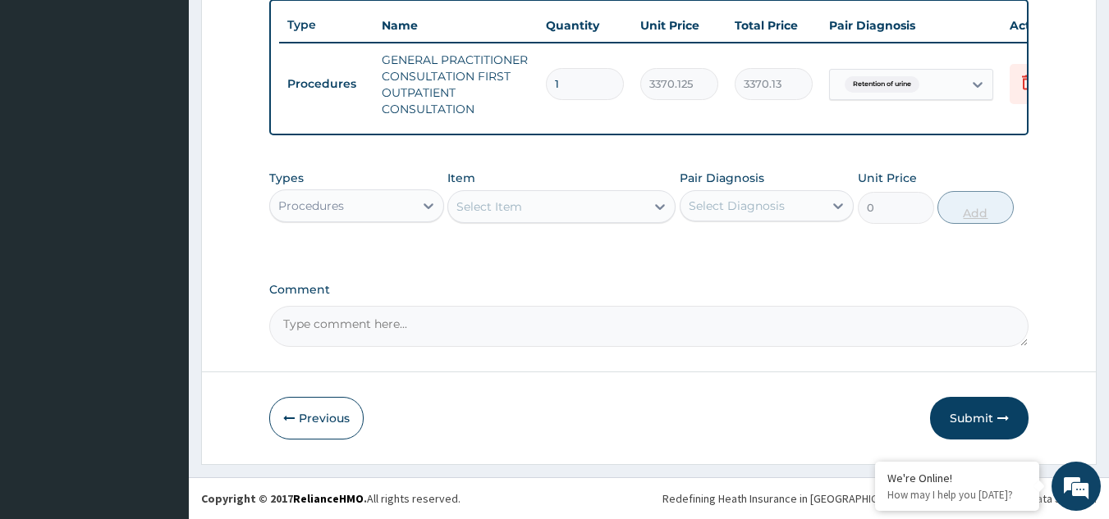
scroll to position [624, 0]
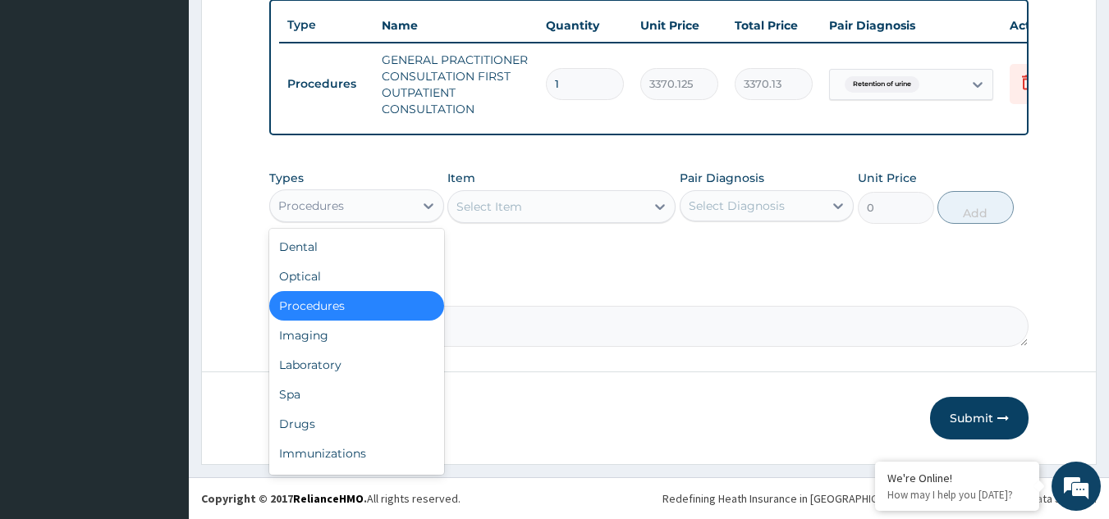
click at [409, 215] on div "Procedures" at bounding box center [342, 206] width 144 height 26
click at [368, 360] on div "Laboratory" at bounding box center [356, 365] width 175 height 30
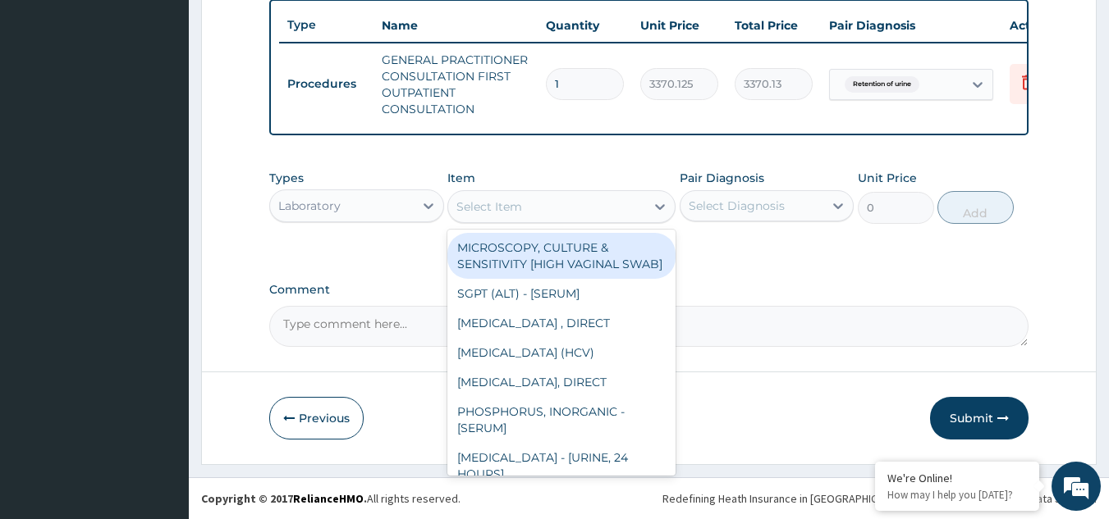
click at [560, 211] on div "Select Item" at bounding box center [546, 207] width 197 height 26
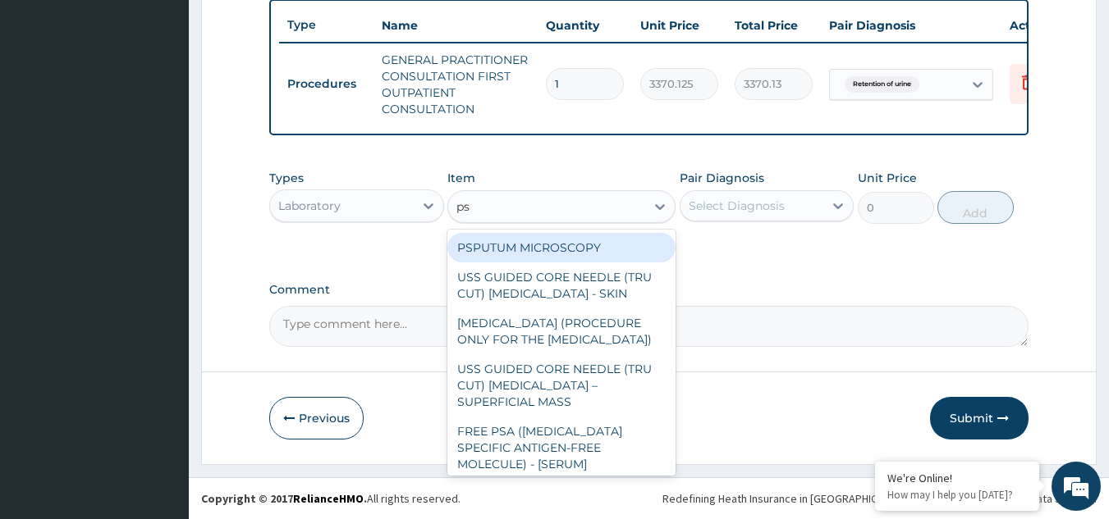
type input "psa"
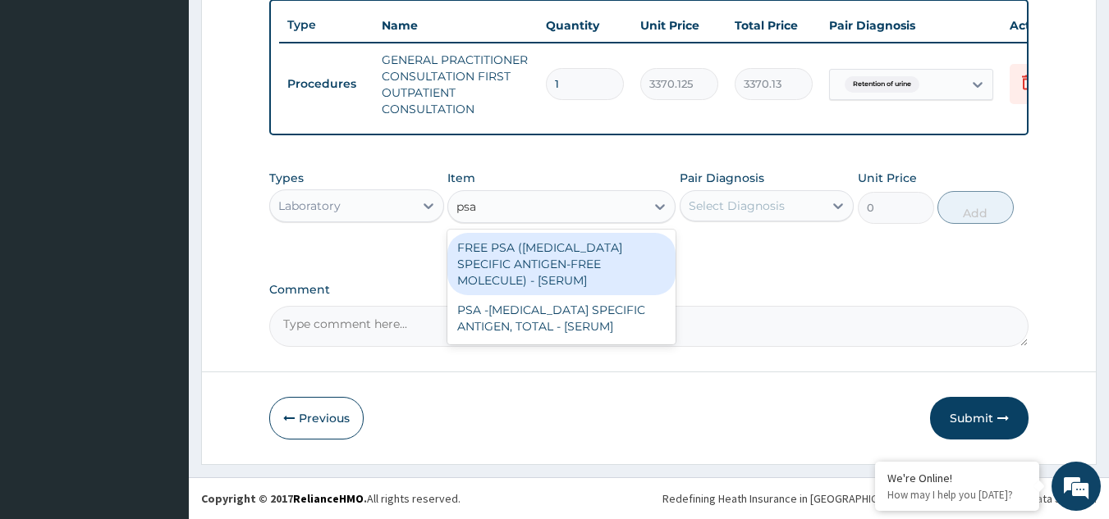
click at [570, 262] on div "FREE PSA (PROSTATE SPECIFIC ANTIGEN-FREE MOLECULE) - [SERUM]" at bounding box center [561, 264] width 228 height 62
type input "14400"
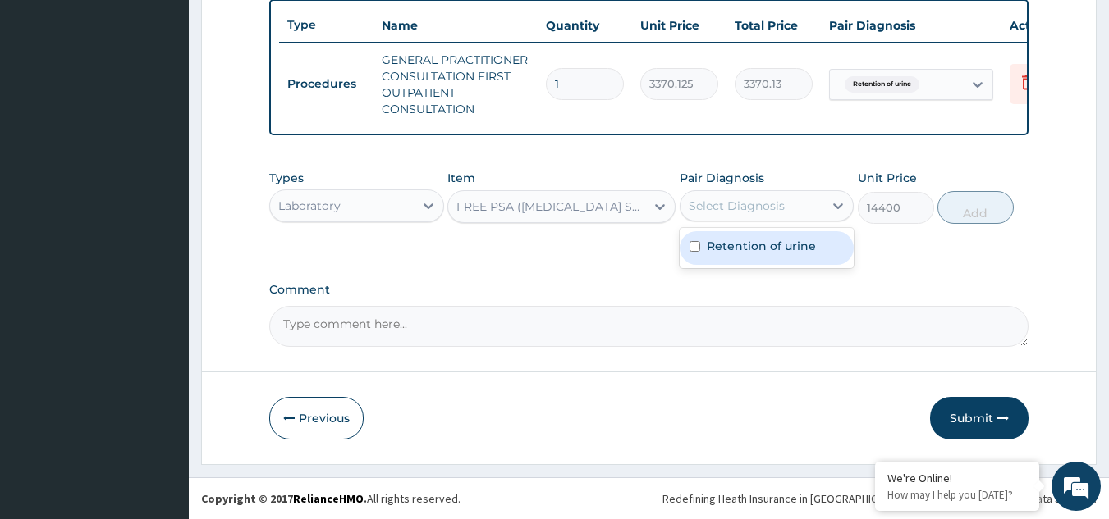
click at [712, 206] on div "Select Diagnosis" at bounding box center [736, 206] width 96 height 16
click at [723, 249] on label "Retention of urine" at bounding box center [761, 246] width 109 height 16
checkbox input "true"
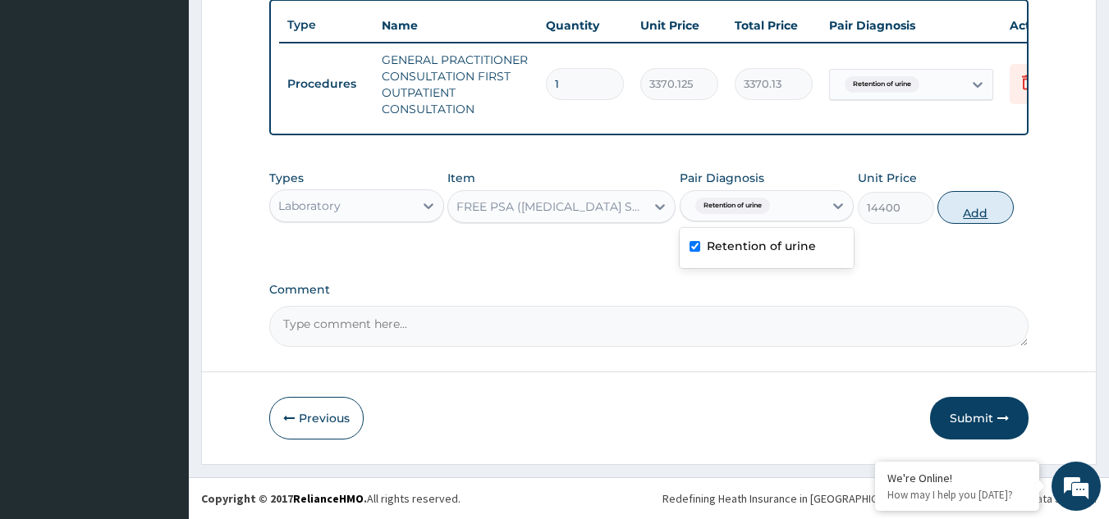
click at [1002, 219] on button "Add" at bounding box center [975, 207] width 76 height 33
type input "0"
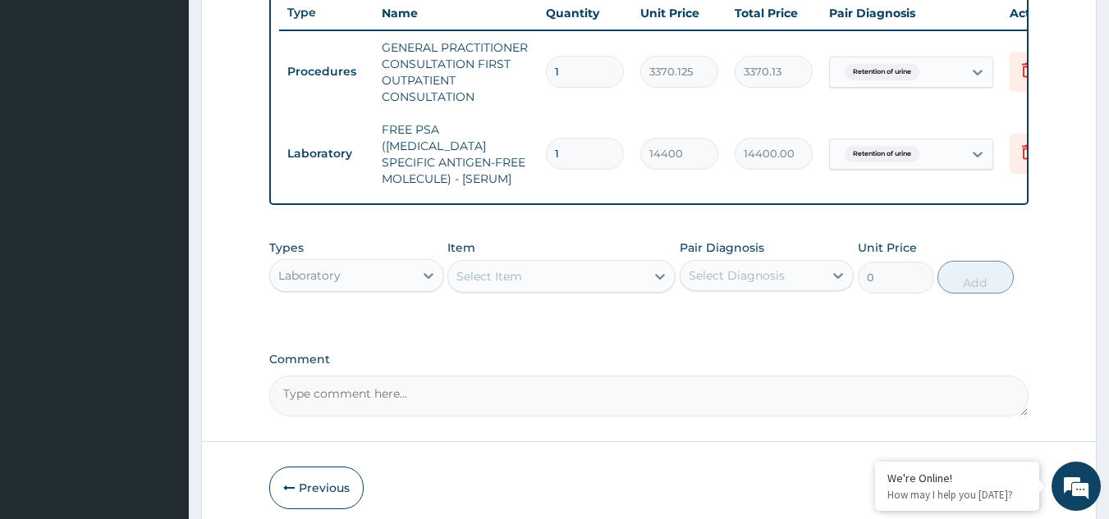
scroll to position [689, 0]
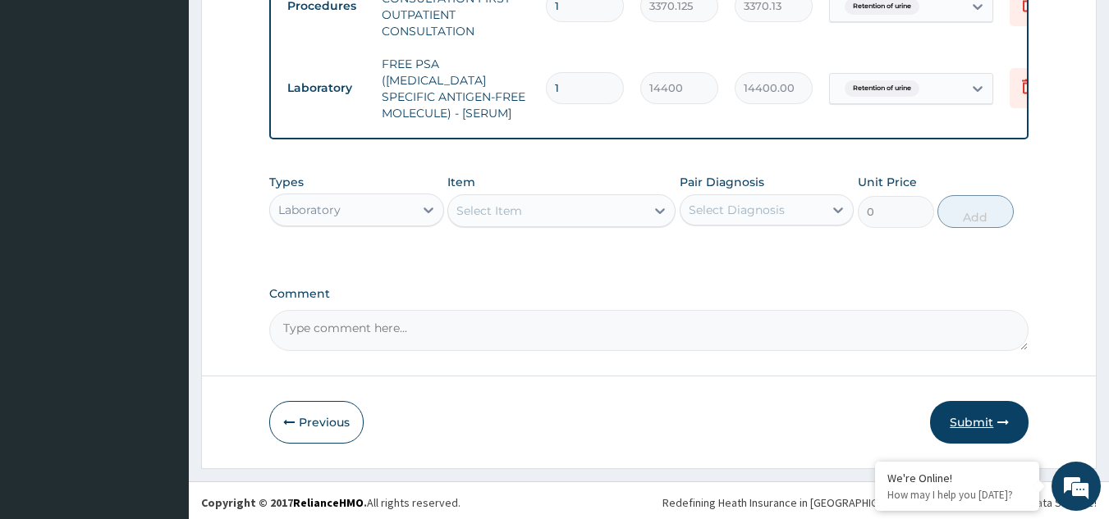
click at [989, 409] on button "Submit" at bounding box center [979, 422] width 98 height 43
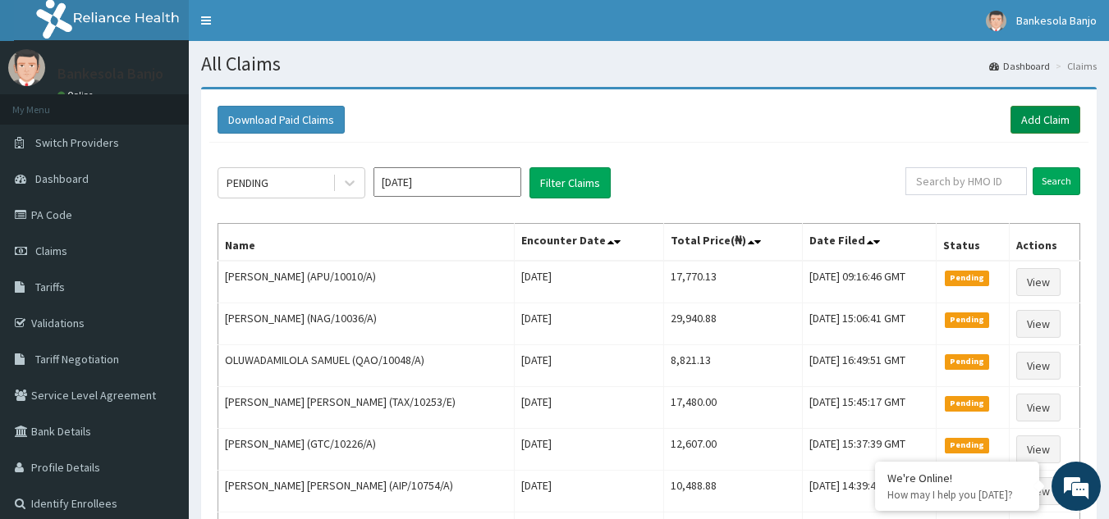
click at [1068, 112] on link "Add Claim" at bounding box center [1045, 120] width 70 height 28
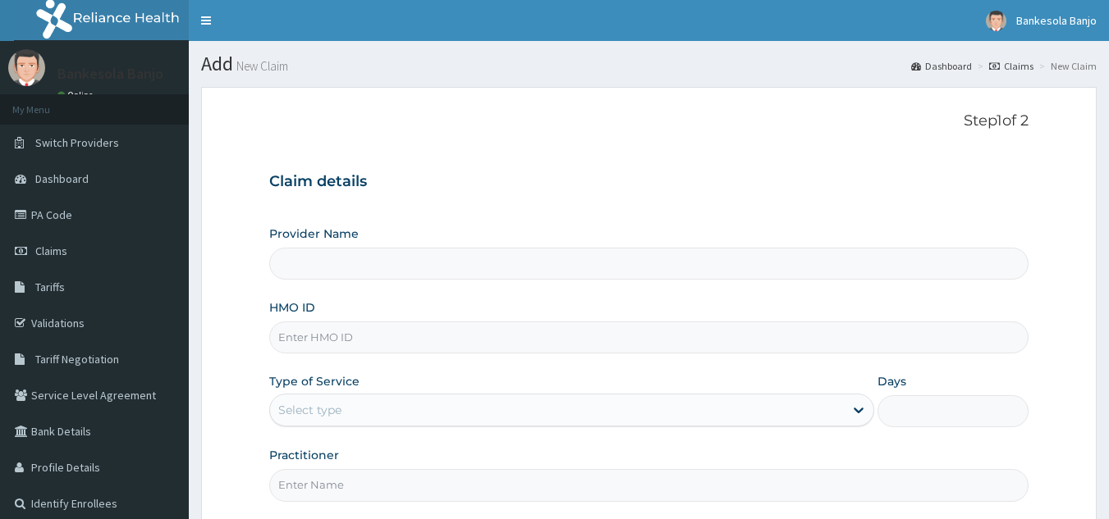
click at [477, 328] on input "HMO ID" at bounding box center [649, 338] width 760 height 32
paste input "KGP/10177/A"
type input "KGP/10177/A"
type input "Reliance Family Clinics (RFC) - [GEOGRAPHIC_DATA]"
type input "KGP/10177/A"
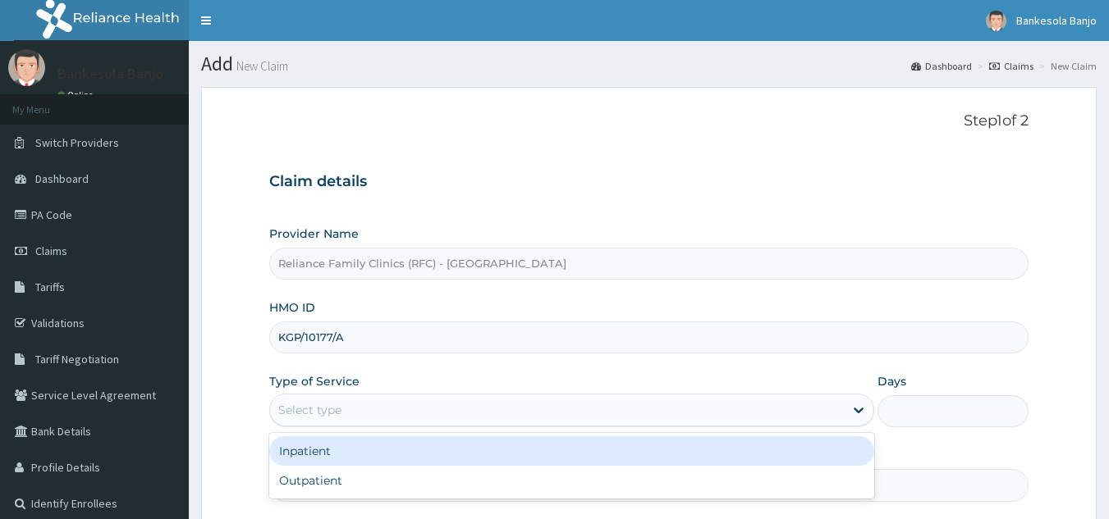
click at [437, 398] on div "Select type" at bounding box center [557, 410] width 574 height 26
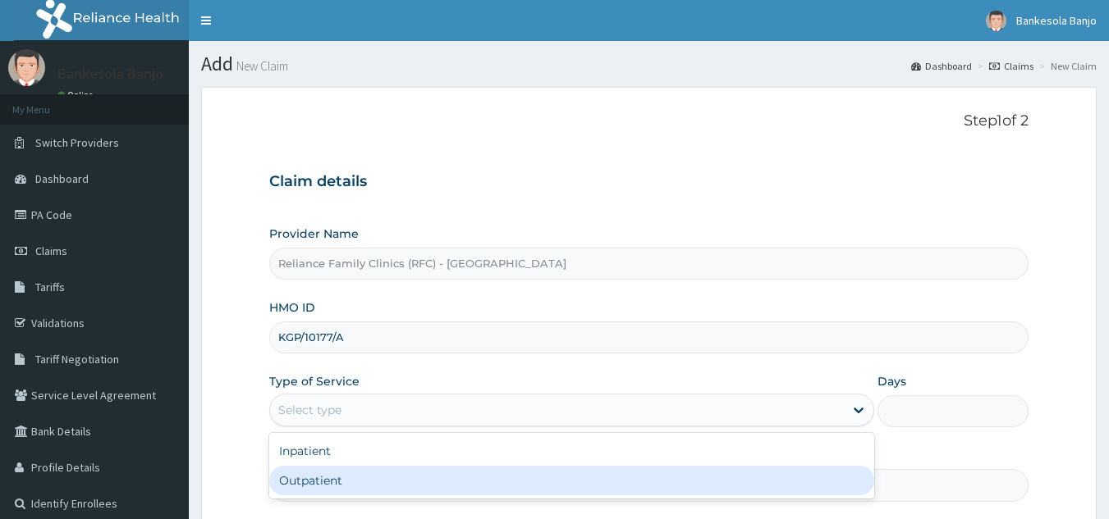
click at [409, 473] on div "Outpatient" at bounding box center [571, 481] width 605 height 30
type input "1"
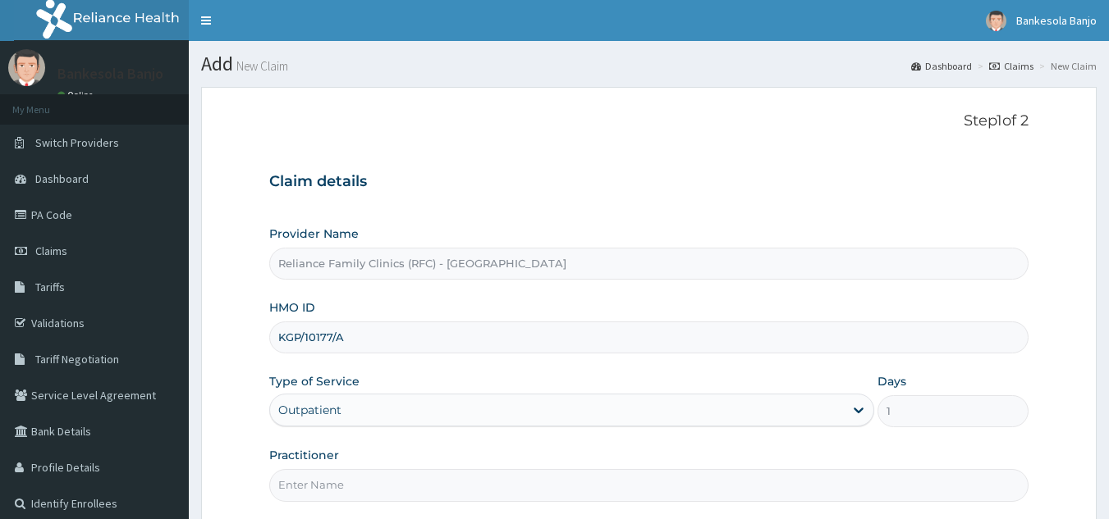
click at [399, 480] on input "Practitioner" at bounding box center [649, 485] width 760 height 32
type input "LOCUM"
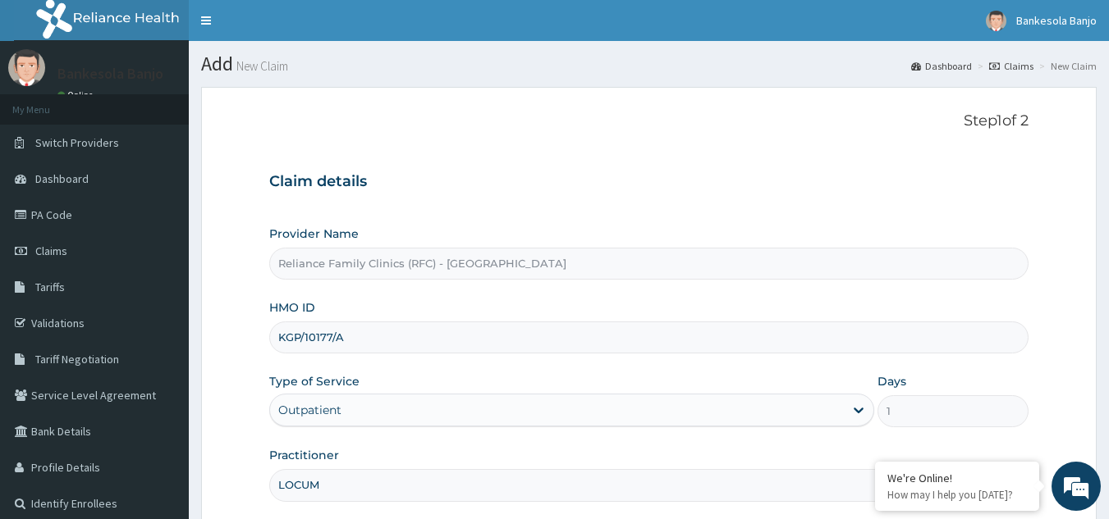
scroll to position [155, 0]
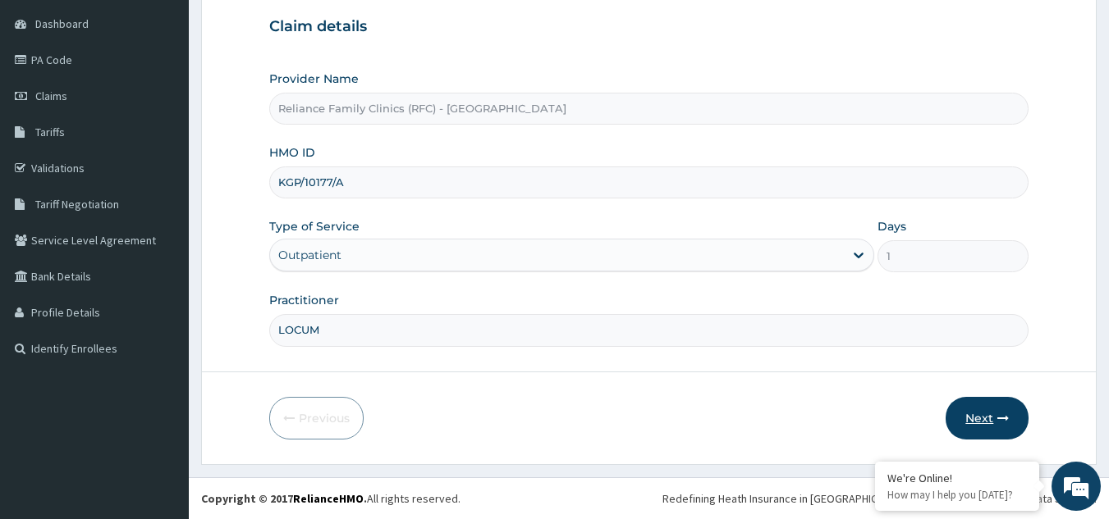
click at [989, 416] on button "Next" at bounding box center [986, 418] width 83 height 43
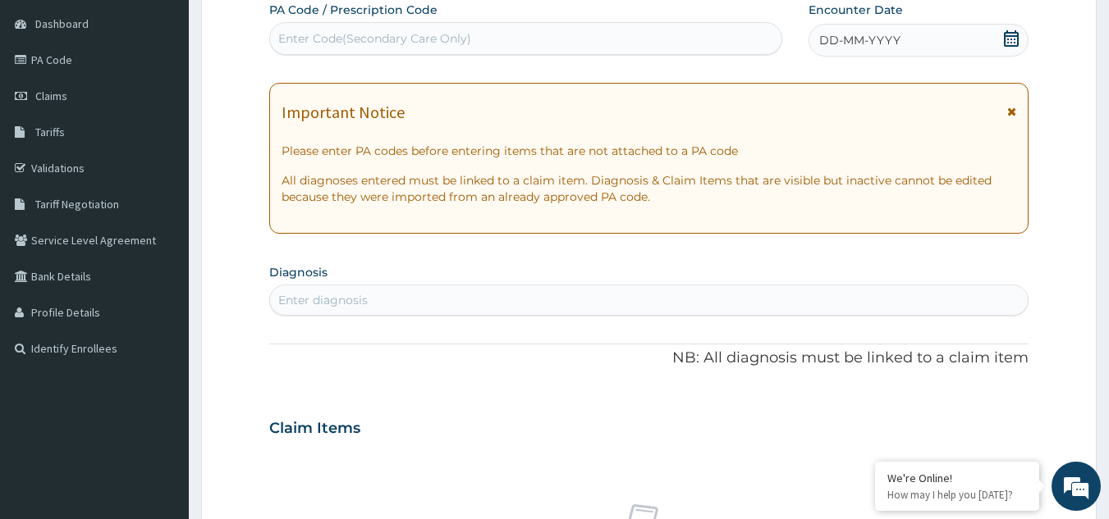
click at [1012, 43] on icon at bounding box center [1011, 38] width 15 height 16
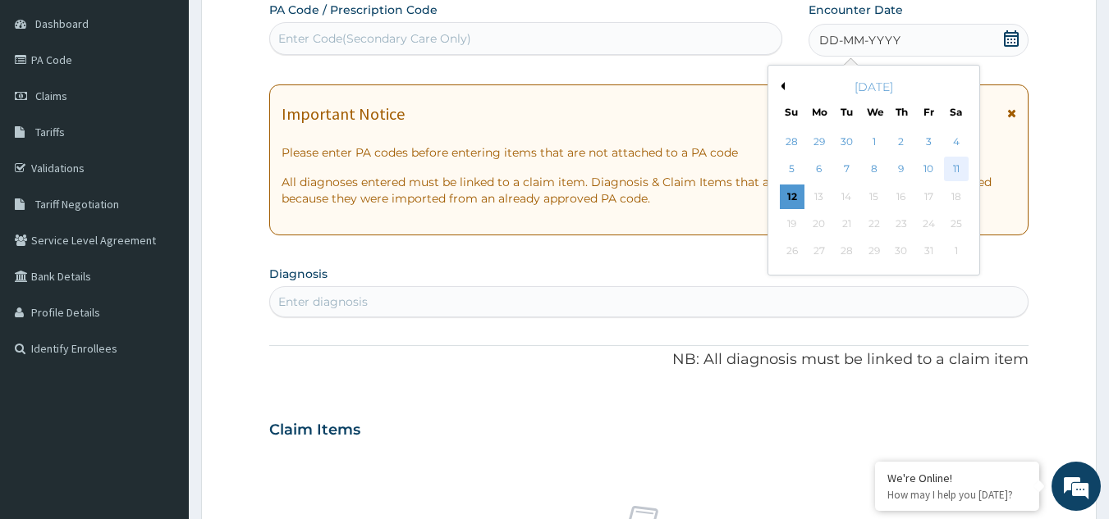
click at [957, 158] on div "11" at bounding box center [956, 170] width 25 height 25
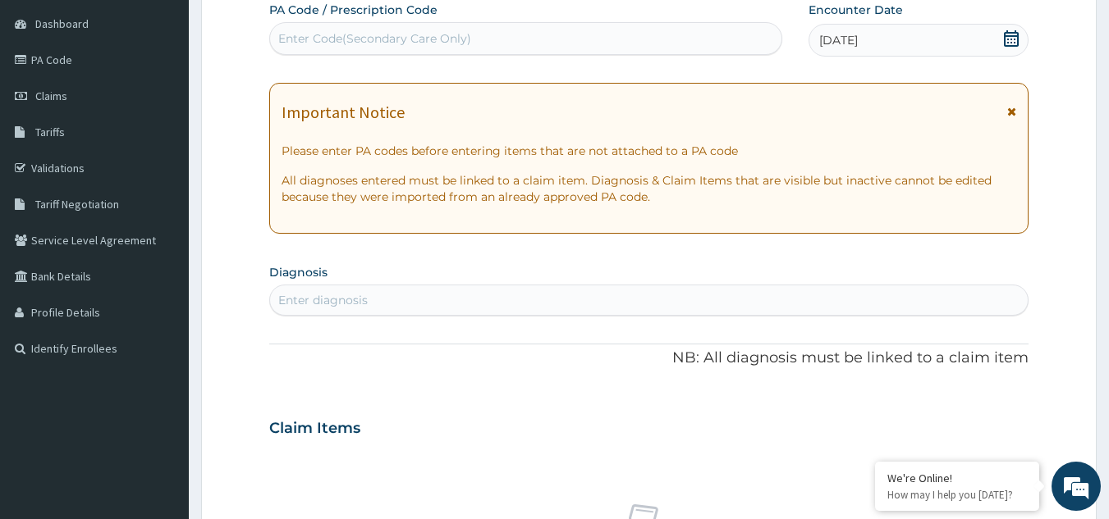
click at [624, 304] on div "Enter diagnosis" at bounding box center [649, 300] width 758 height 26
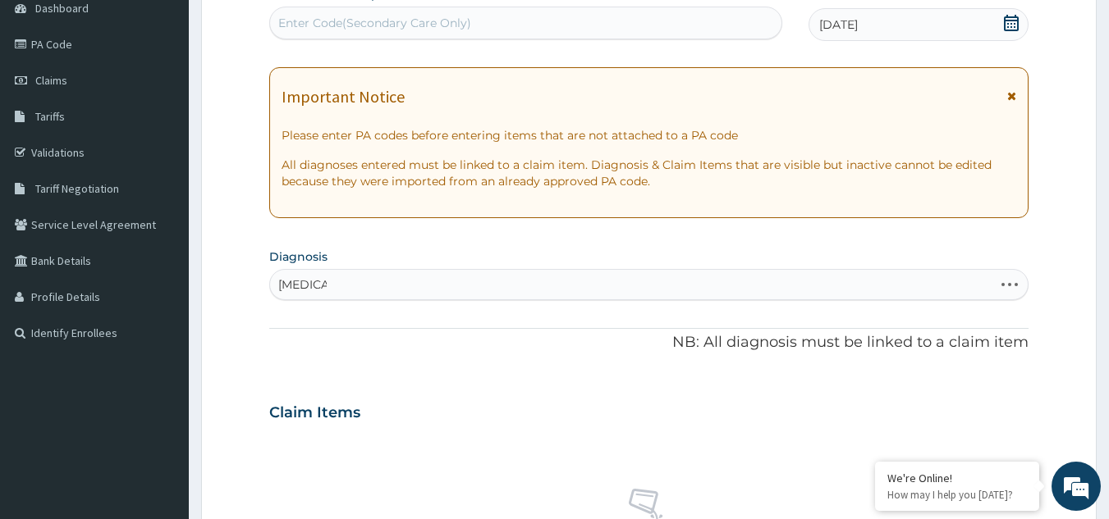
scroll to position [659, 0]
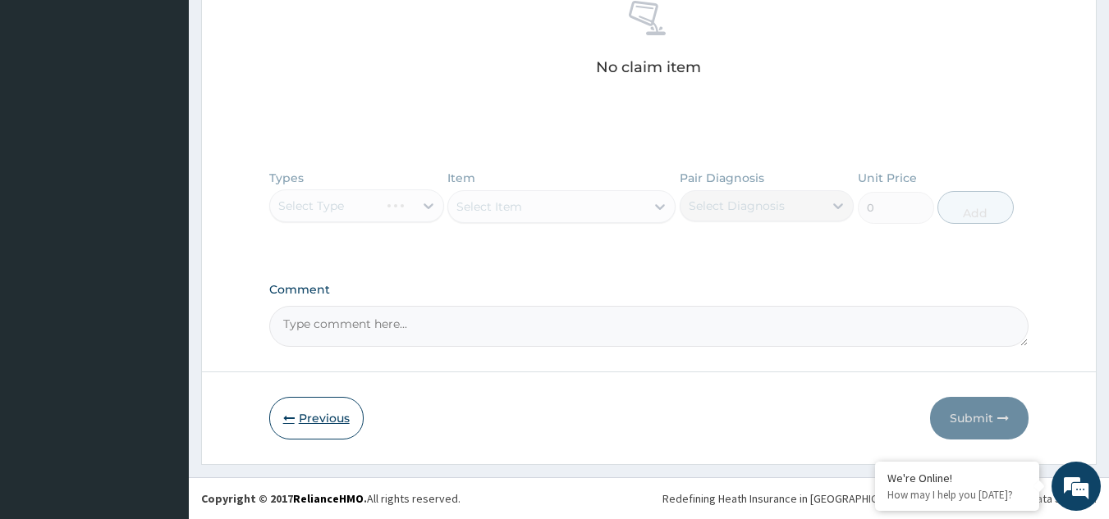
type input "polyuria"
click at [357, 414] on button "Previous" at bounding box center [316, 418] width 94 height 43
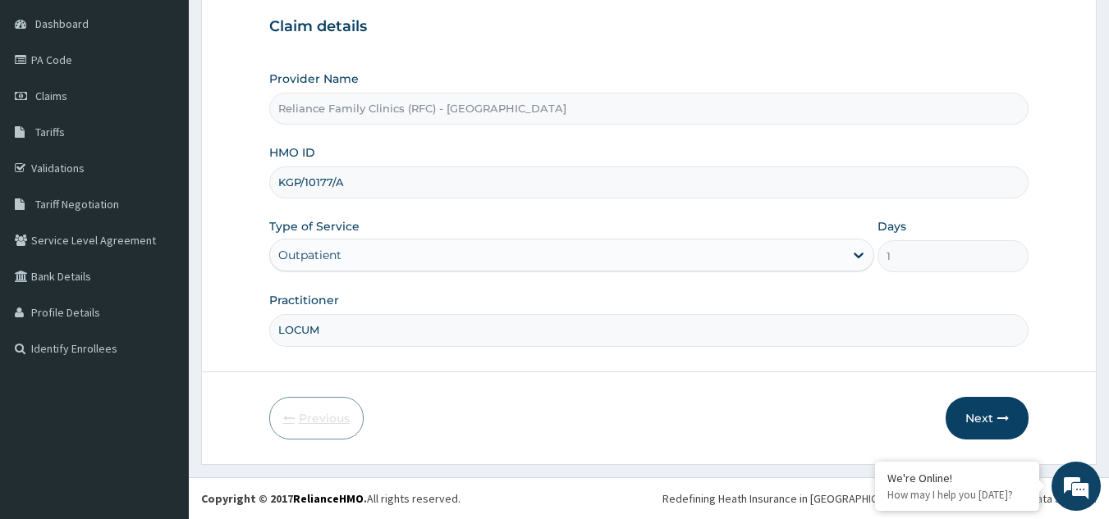
scroll to position [155, 0]
drag, startPoint x: 354, startPoint y: 187, endPoint x: 241, endPoint y: 187, distance: 112.4
click at [241, 187] on form "Step 1 of 2 Claim details Provider Name Reliance Family Clinics (RFC) - Gbagada…" at bounding box center [648, 198] width 895 height 533
click at [976, 403] on button "Next" at bounding box center [986, 418] width 83 height 43
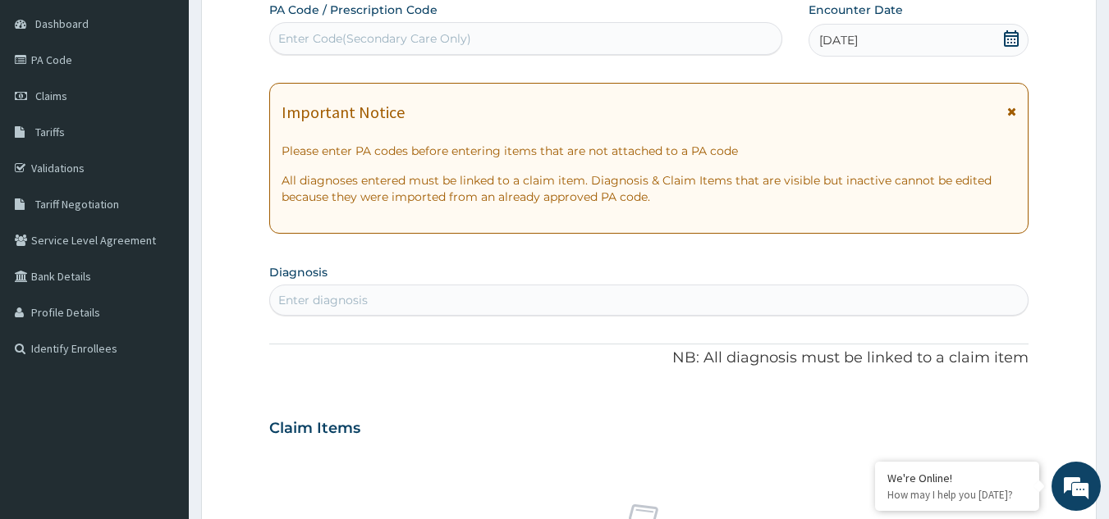
click at [781, 291] on div "Enter diagnosis" at bounding box center [649, 300] width 758 height 26
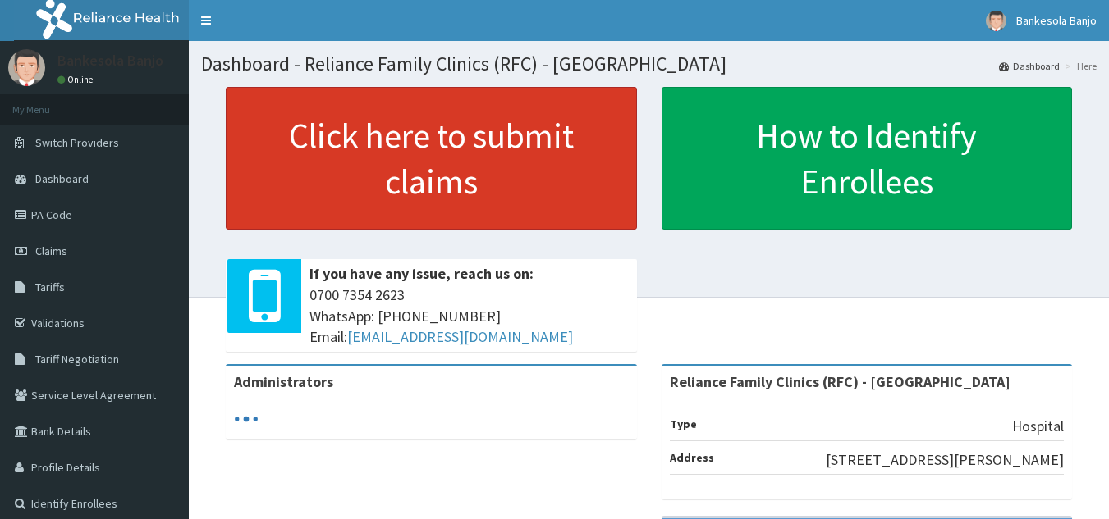
click at [377, 120] on link "Click here to submit claims" at bounding box center [431, 158] width 411 height 143
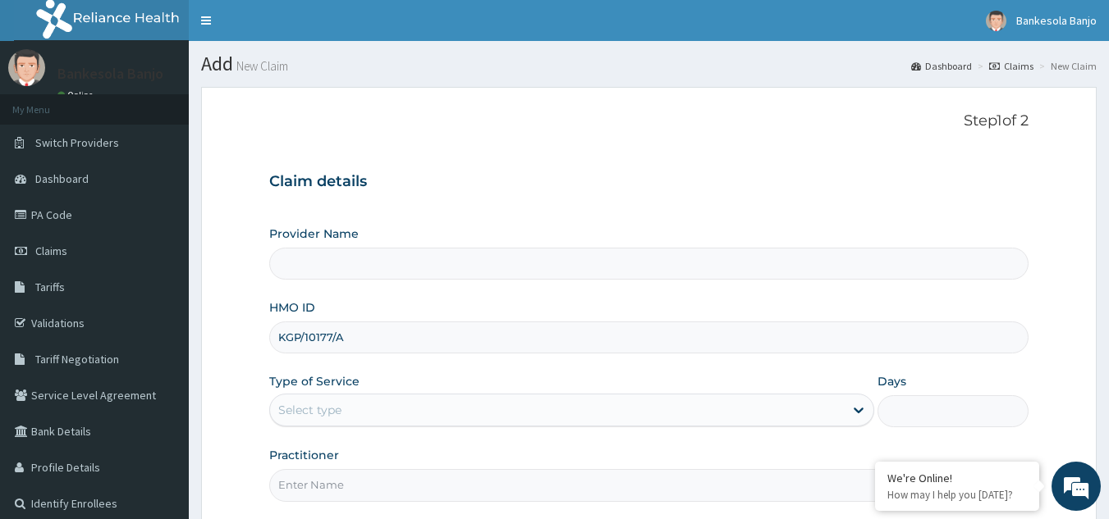
type input "KGP/10177/A"
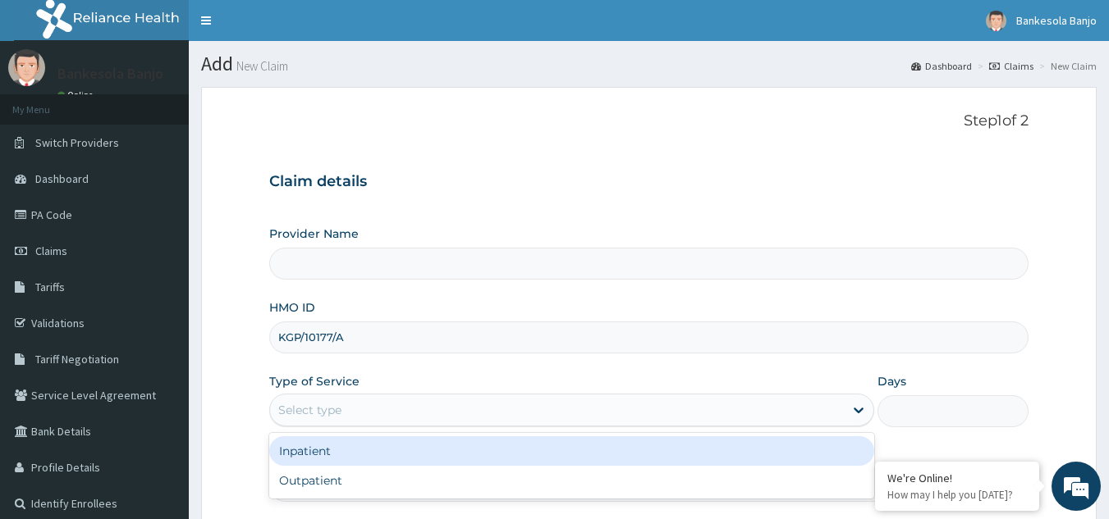
click at [348, 412] on div "Select type" at bounding box center [557, 410] width 574 height 26
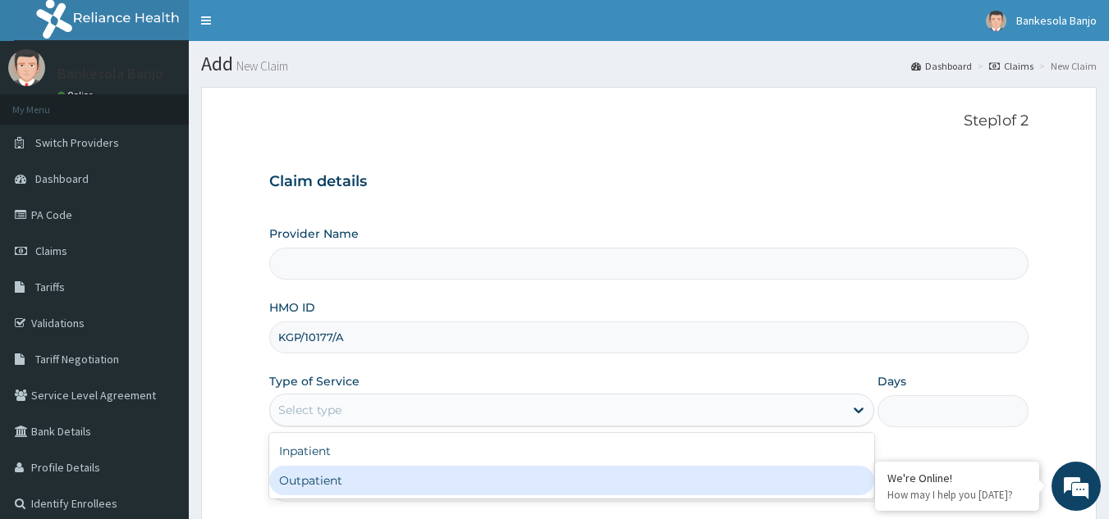
click at [345, 472] on div "Outpatient" at bounding box center [571, 481] width 605 height 30
type input "1"
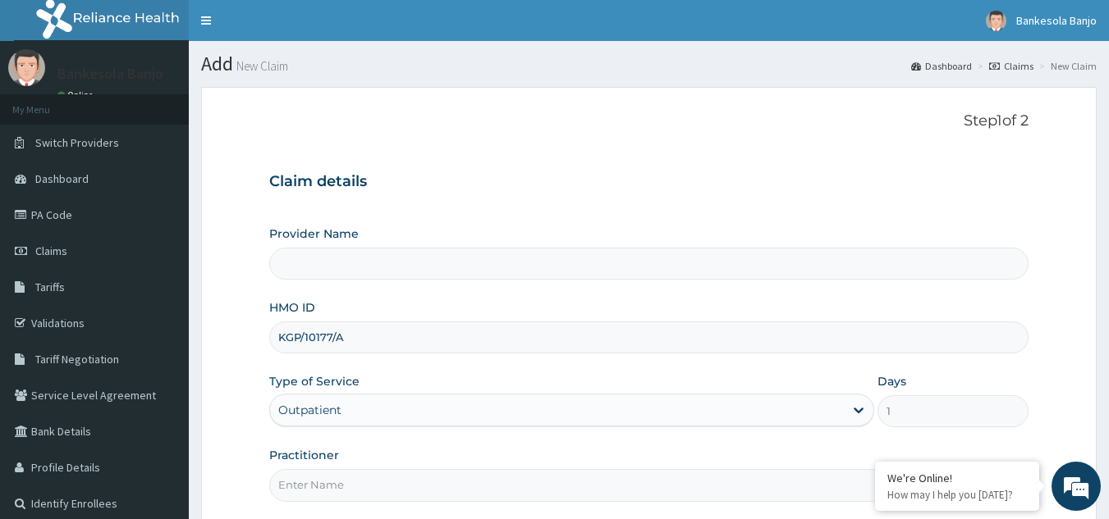
click at [335, 488] on input "Practitioner" at bounding box center [649, 485] width 760 height 32
type input "LOCUM"
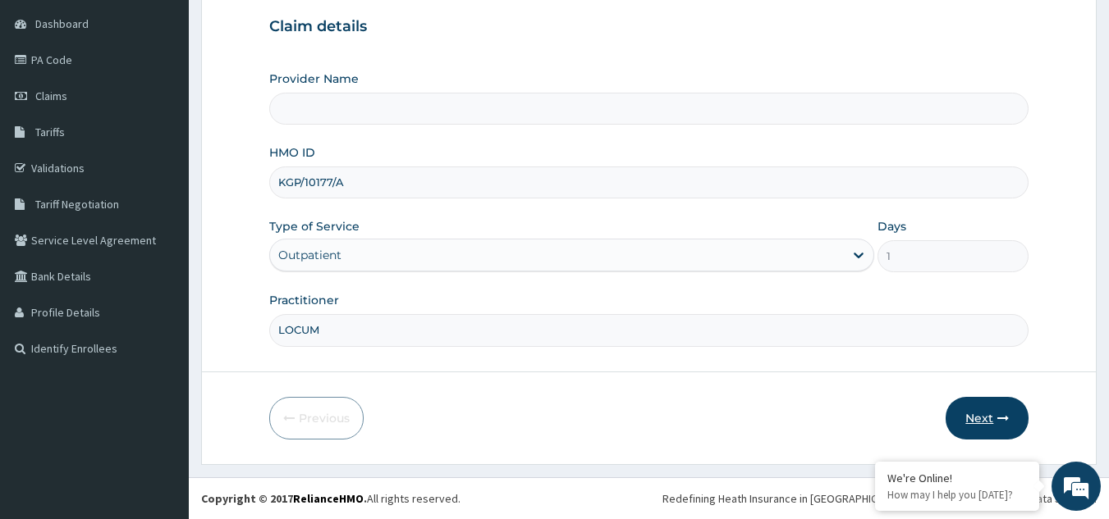
click at [993, 414] on button "Next" at bounding box center [986, 418] width 83 height 43
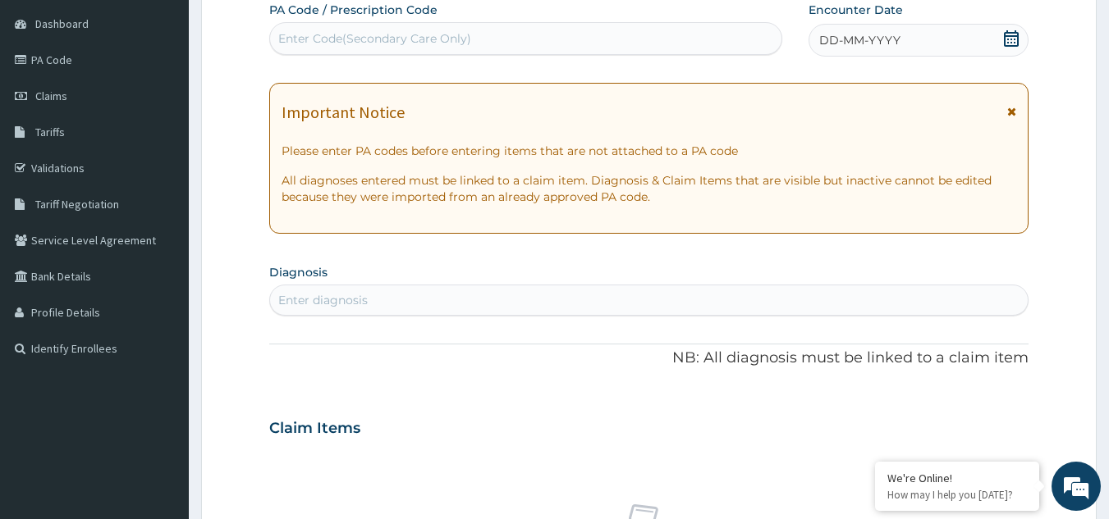
click at [1010, 38] on icon at bounding box center [1011, 38] width 16 height 16
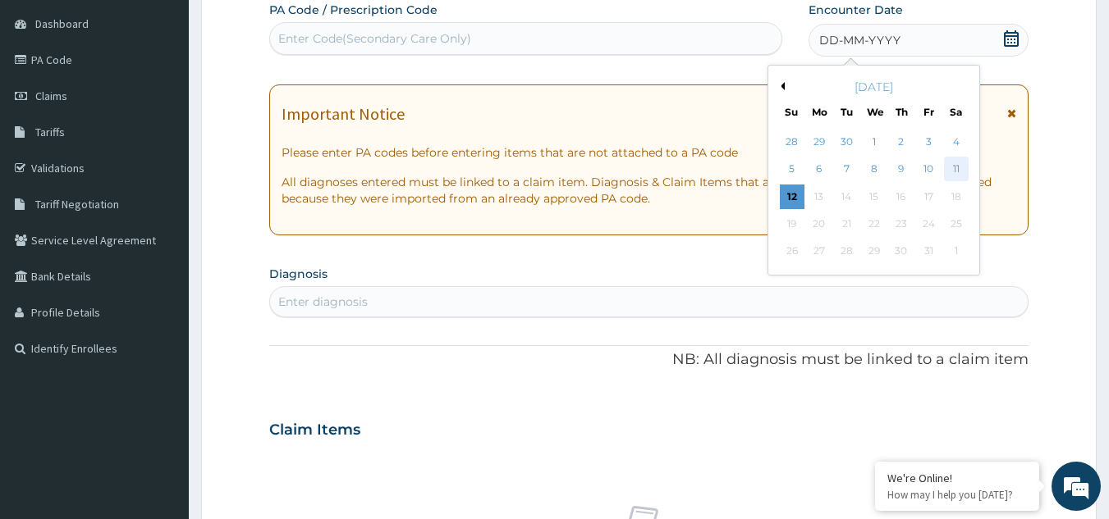
scroll to position [0, 0]
click at [953, 171] on div "11" at bounding box center [956, 170] width 25 height 25
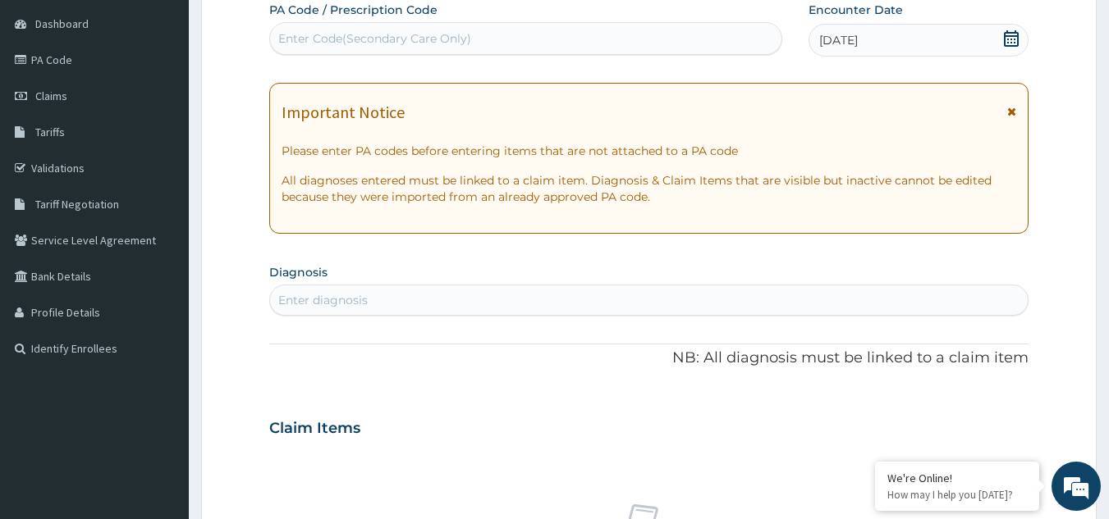
click at [684, 286] on div "Enter diagnosis" at bounding box center [649, 300] width 760 height 31
type input "polyuria"
click at [369, 30] on div "Enter Code(Secondary Care Only)" at bounding box center [374, 38] width 193 height 16
paste input "PA/BE090D"
type input "PA/BE090D"
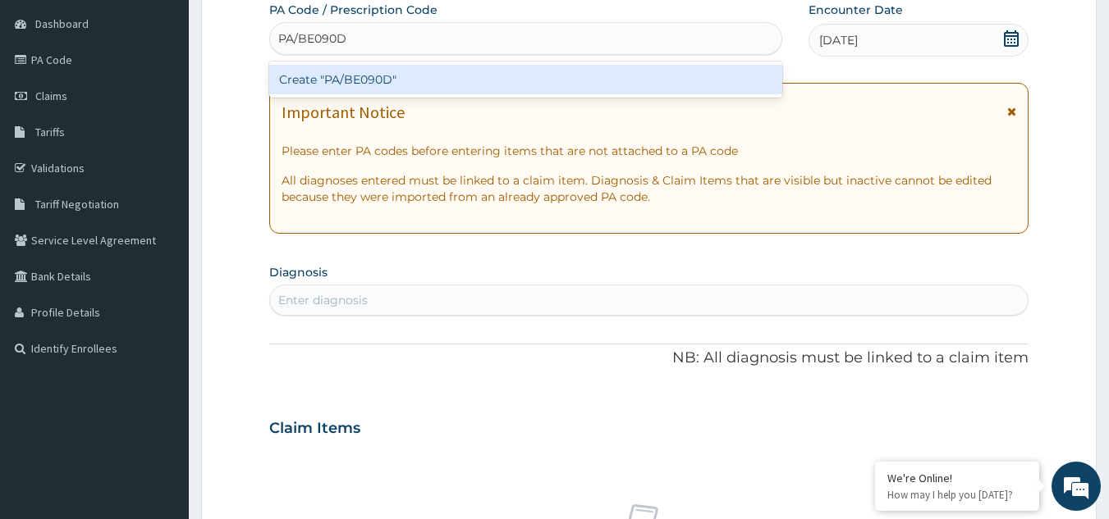
click at [400, 82] on div "Create "PA/BE090D"" at bounding box center [526, 80] width 514 height 30
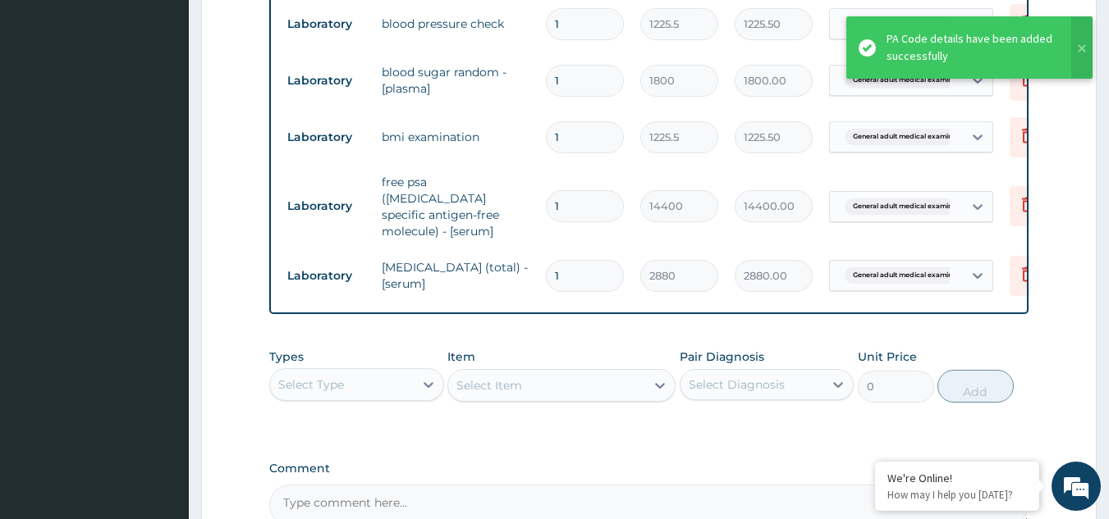
scroll to position [1004, 0]
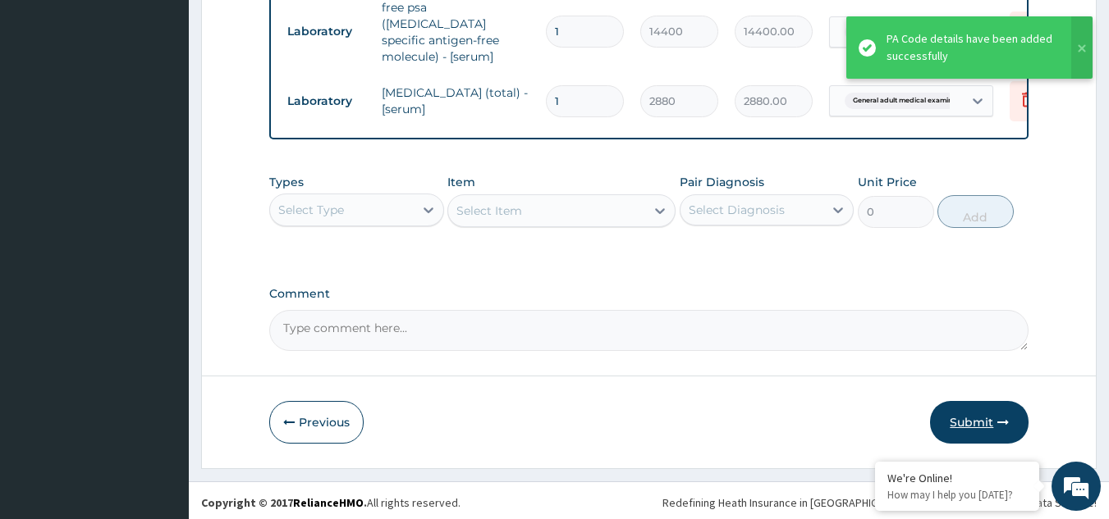
click at [976, 422] on button "Submit" at bounding box center [979, 422] width 98 height 43
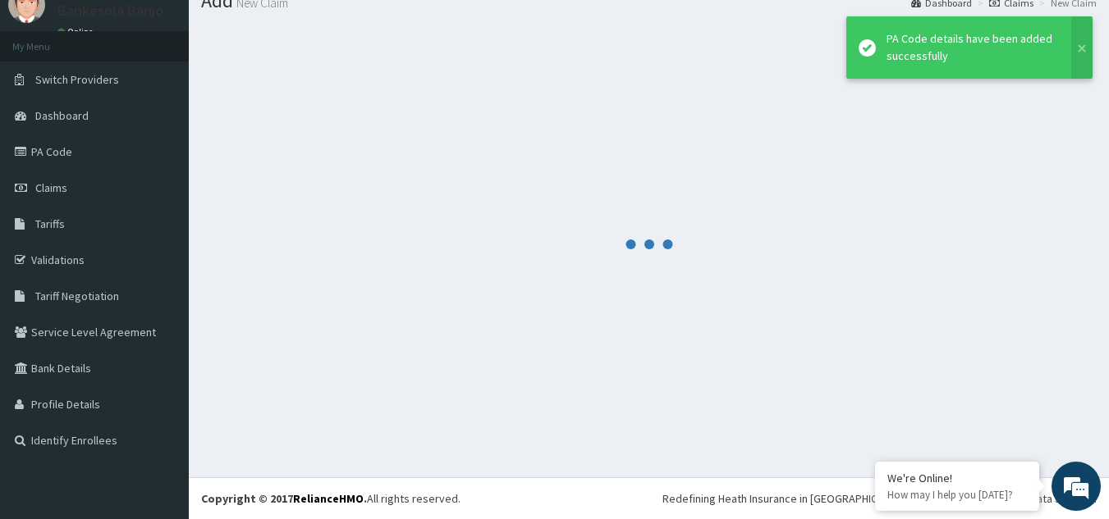
scroll to position [63, 0]
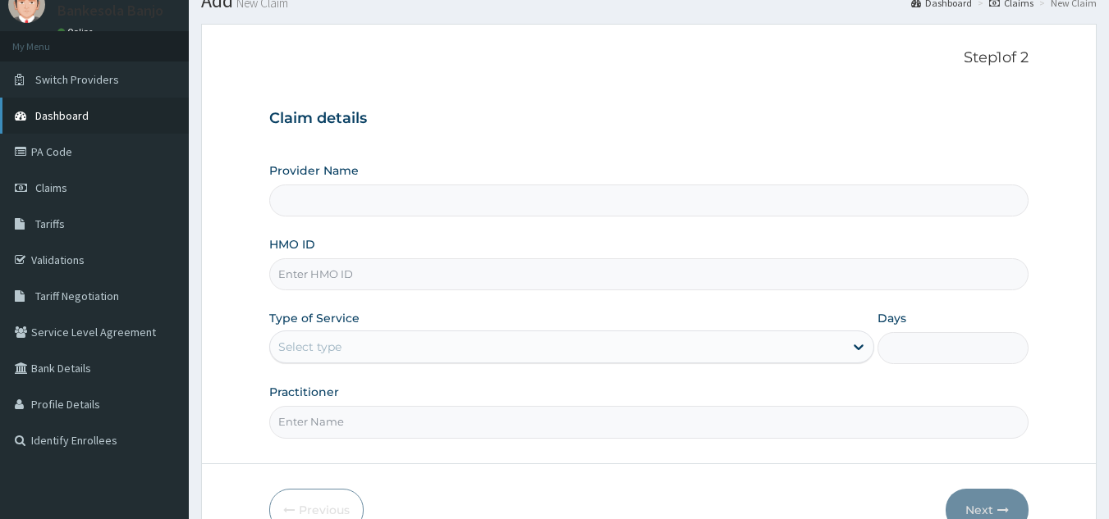
type input "Reliance Family Clinics (RFC) - [GEOGRAPHIC_DATA]"
click at [54, 164] on link "PA Code" at bounding box center [94, 152] width 189 height 36
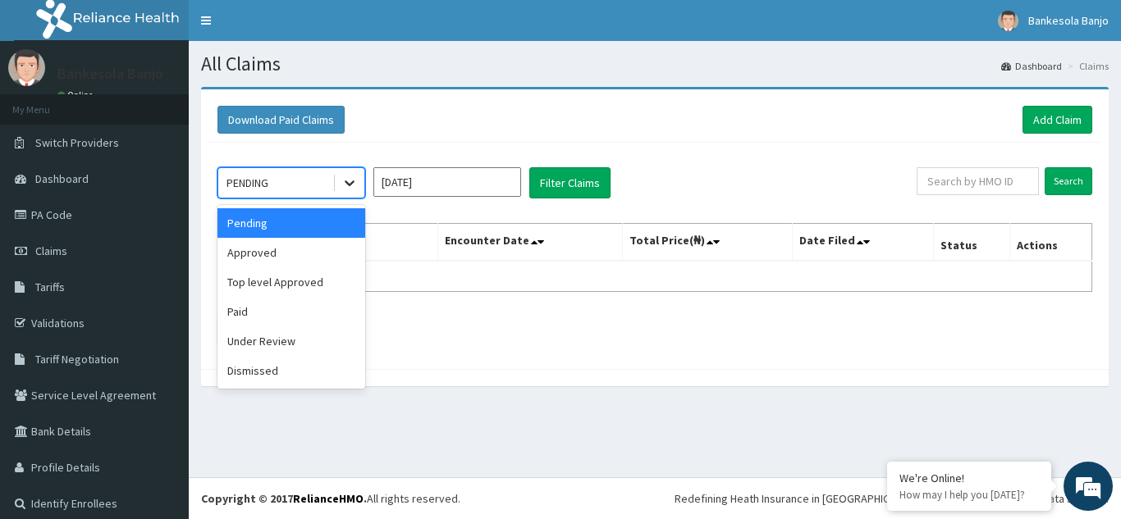
click at [343, 175] on icon at bounding box center [349, 183] width 16 height 16
click at [311, 242] on div "Approved" at bounding box center [291, 253] width 148 height 30
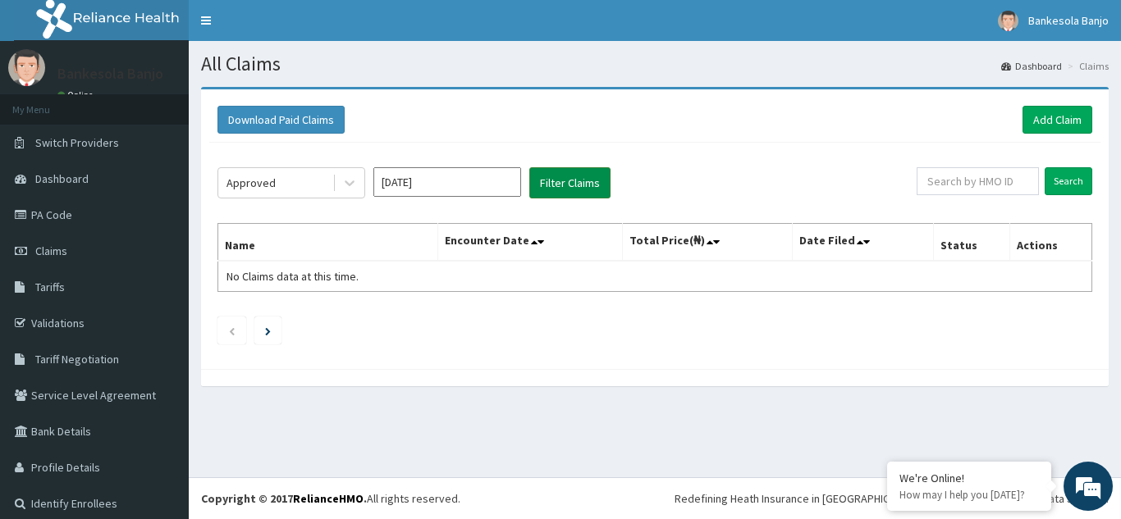
click at [568, 177] on button "Filter Claims" at bounding box center [569, 182] width 81 height 31
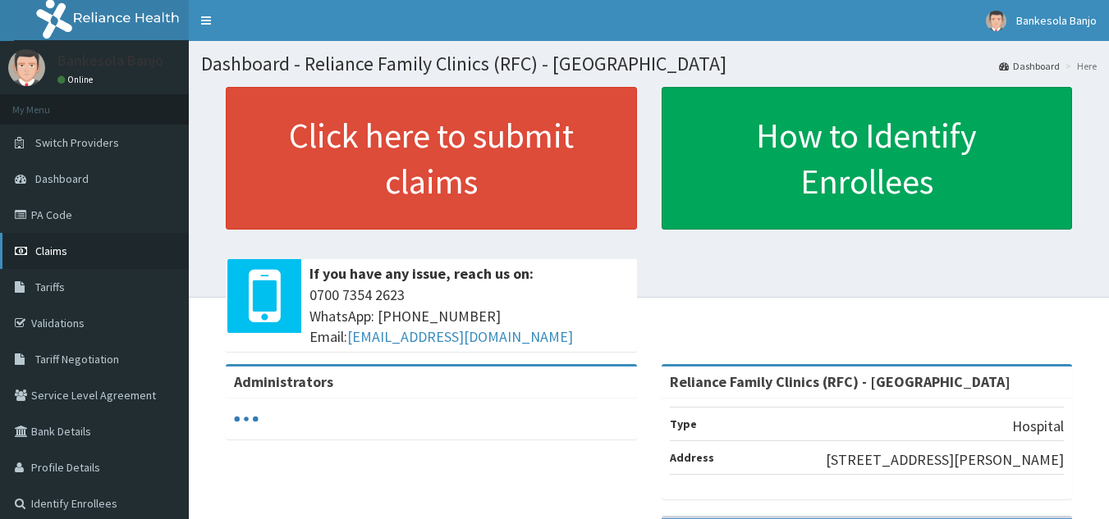
click at [95, 252] on link "Claims" at bounding box center [94, 251] width 189 height 36
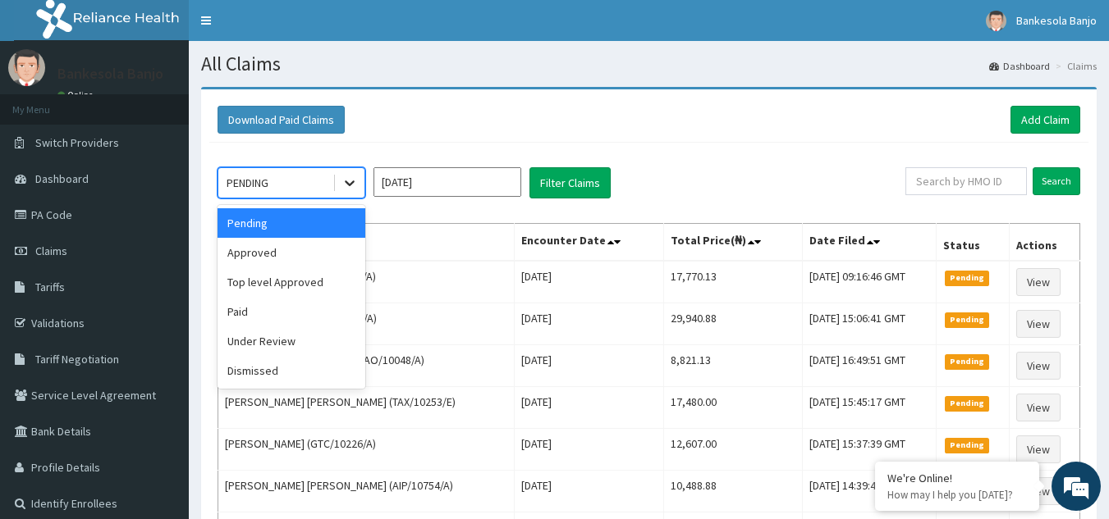
click at [347, 180] on icon at bounding box center [349, 183] width 16 height 16
click at [313, 242] on div "Approved" at bounding box center [291, 253] width 148 height 30
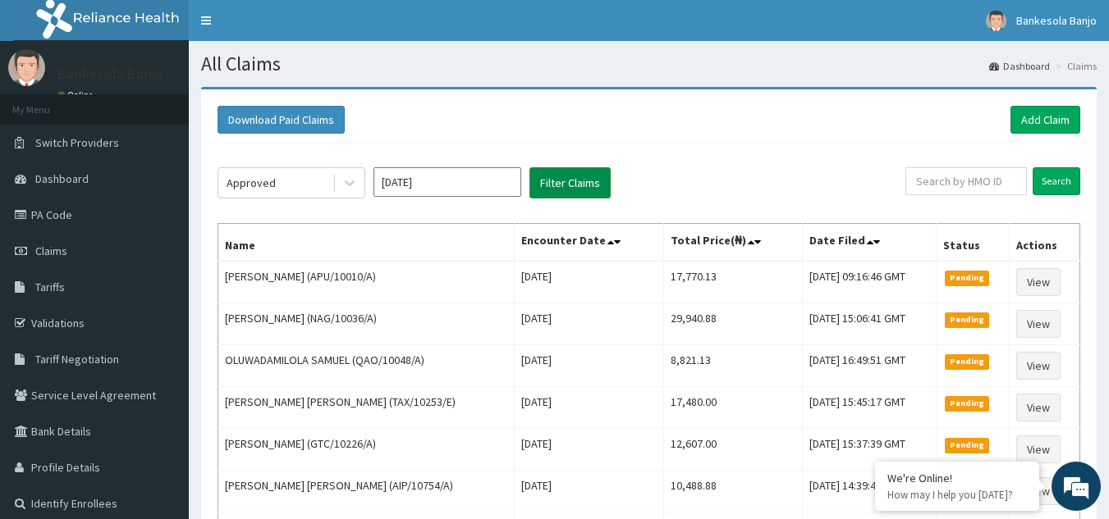
click at [551, 174] on button "Filter Claims" at bounding box center [569, 182] width 81 height 31
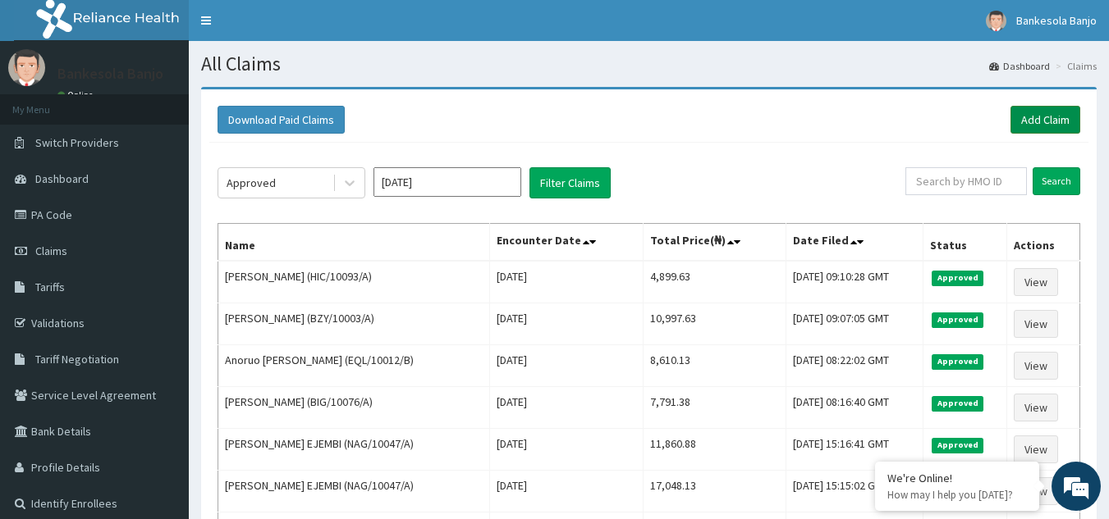
click at [1074, 126] on link "Add Claim" at bounding box center [1045, 120] width 70 height 28
click at [1040, 113] on link "Add Claim" at bounding box center [1045, 120] width 70 height 28
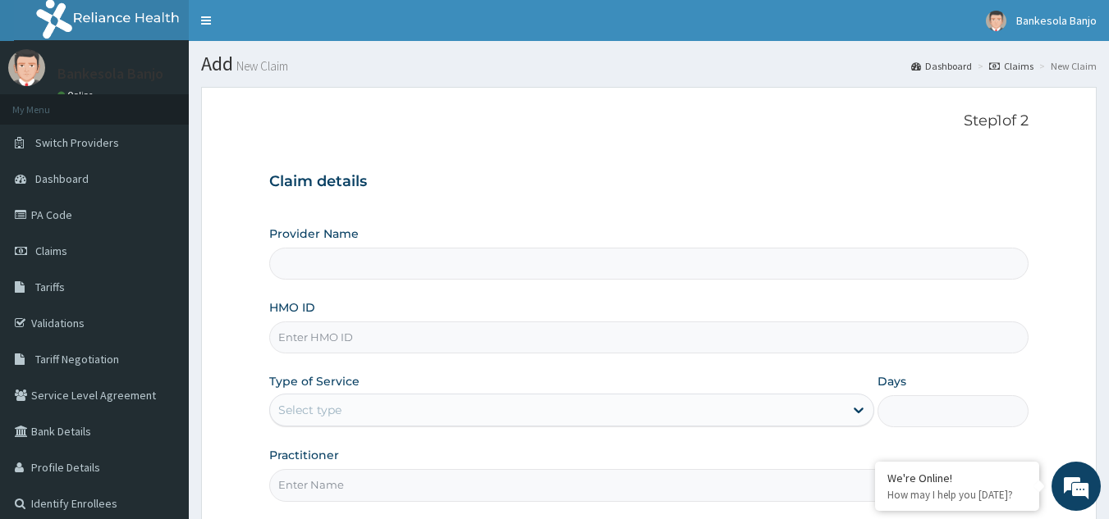
click at [473, 350] on input "HMO ID" at bounding box center [649, 338] width 760 height 32
paste input "PA/BE090D"
type input "PA/BE090D"
type input "Reliance Family Clinics (RFC) - [GEOGRAPHIC_DATA]"
type input "P"
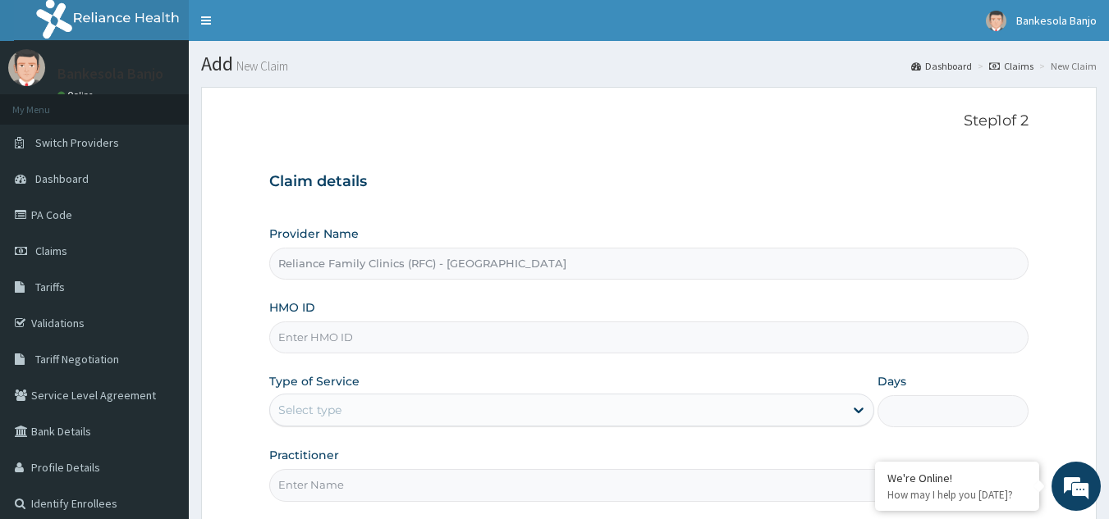
paste input "KGP/10177/A"
type input "KGP/10177/A"
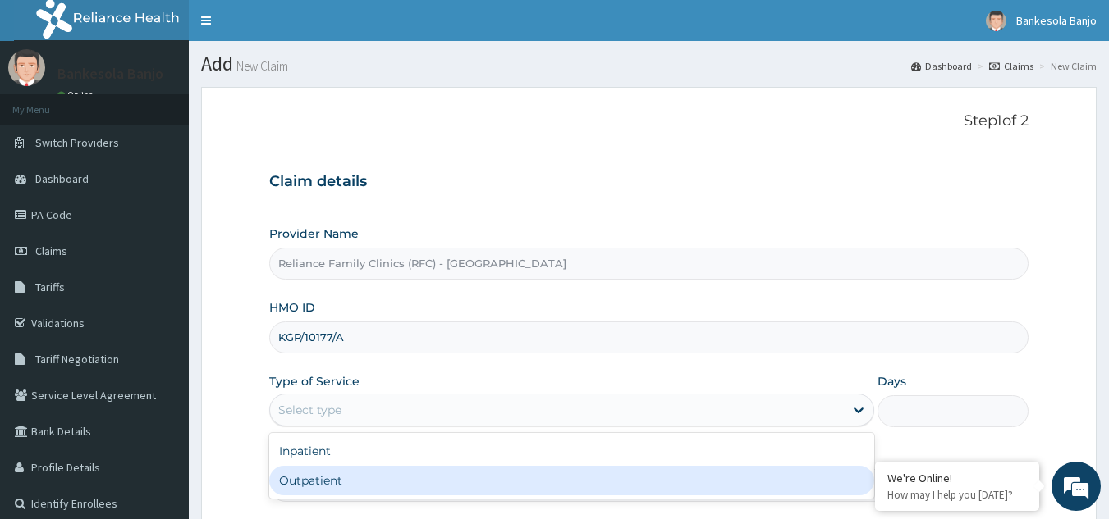
drag, startPoint x: 318, startPoint y: 418, endPoint x: 322, endPoint y: 473, distance: 55.1
click at [322, 427] on div "option Outpatient focused, 2 of 2. 2 results available. Use Up and Down to choo…" at bounding box center [571, 410] width 605 height 33
click at [322, 473] on div "Outpatient" at bounding box center [571, 481] width 605 height 30
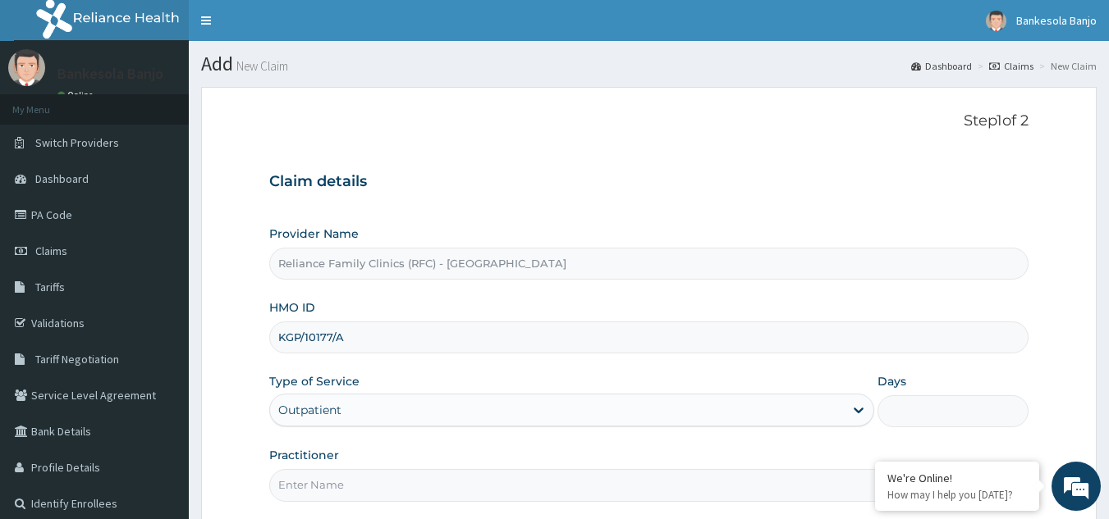
type input "1"
click at [322, 473] on input "Practitioner" at bounding box center [649, 485] width 760 height 32
type input "LOCUM"
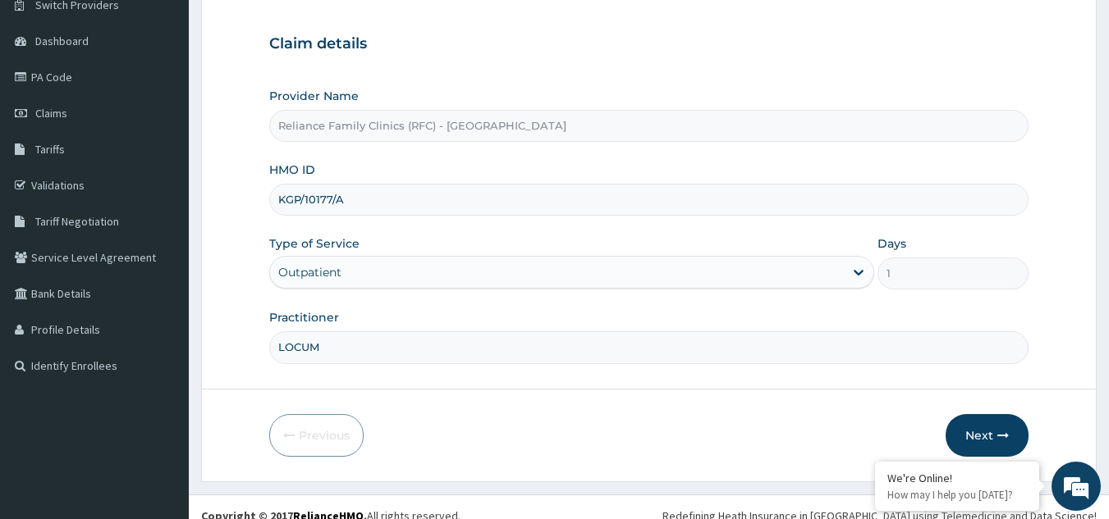
scroll to position [155, 0]
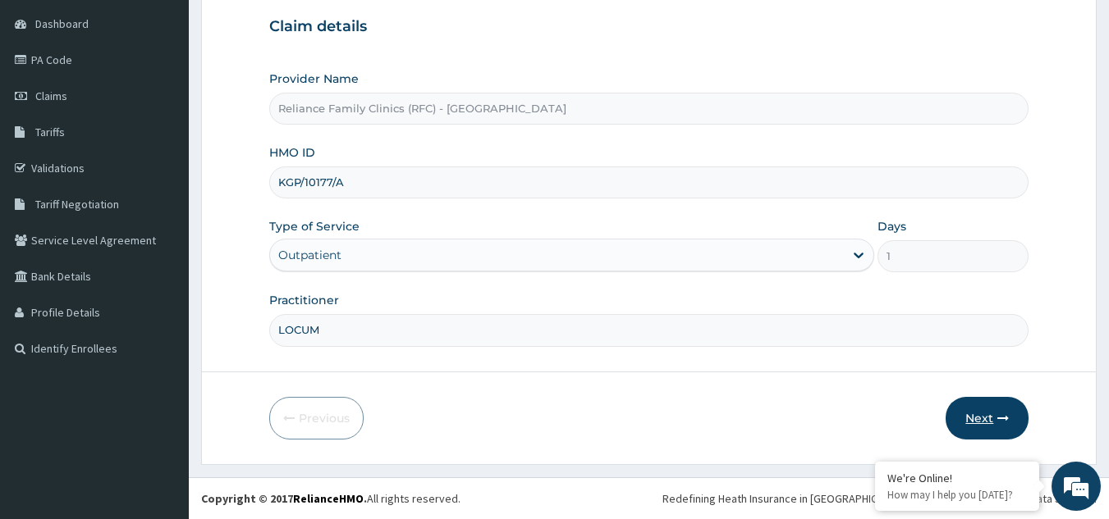
click at [1008, 415] on icon "button" at bounding box center [1002, 418] width 11 height 11
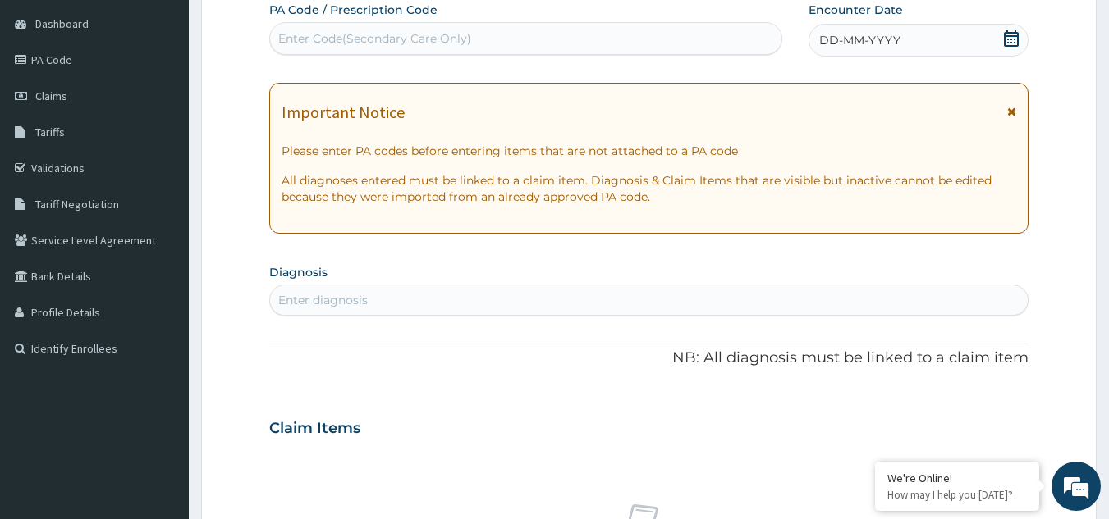
click at [548, 48] on div "Enter Code(Secondary Care Only)" at bounding box center [526, 38] width 512 height 26
paste input "PA/BE090D"
type input "PA/BE090D"
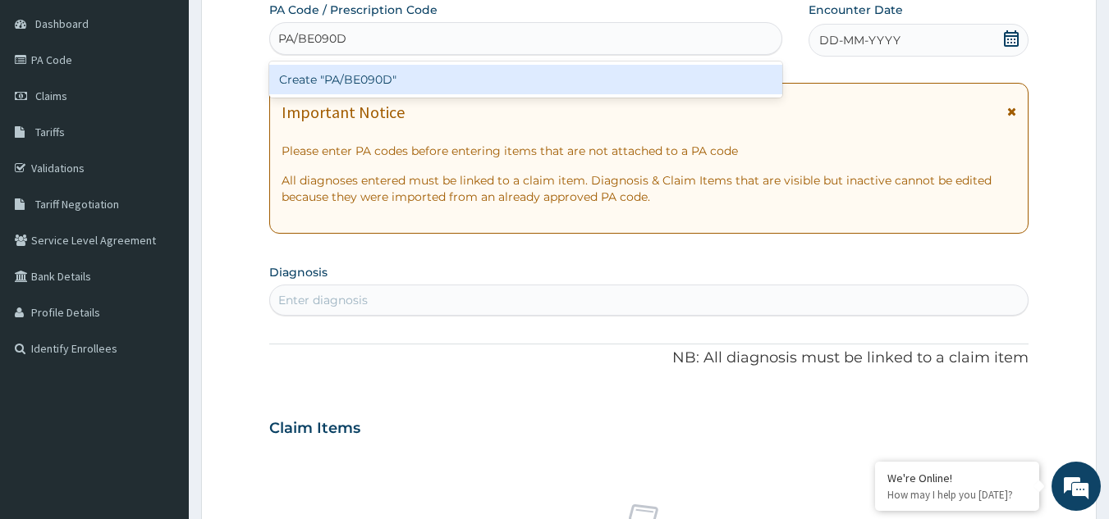
click at [544, 77] on div "Create "PA/BE090D"" at bounding box center [526, 80] width 514 height 30
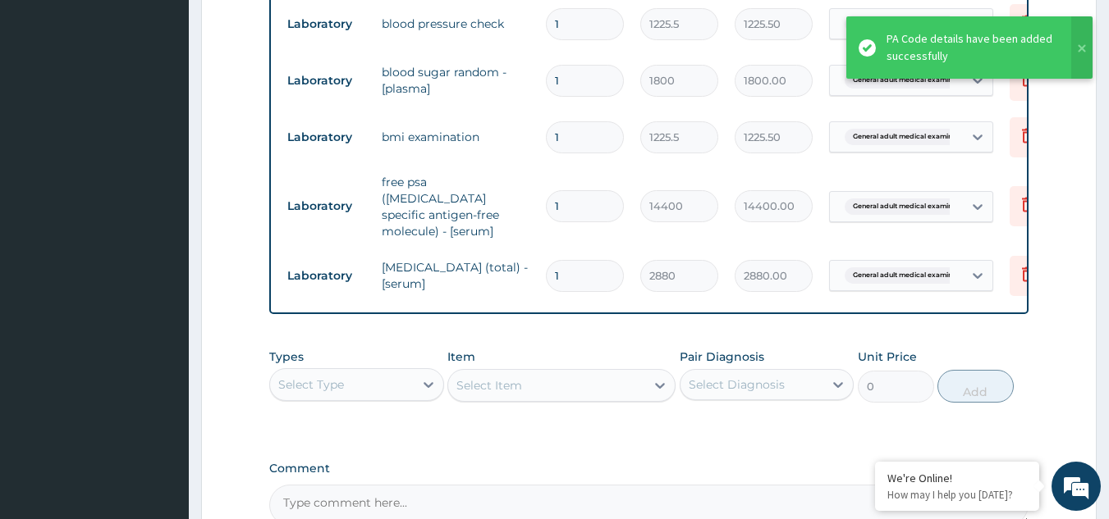
scroll to position [1004, 0]
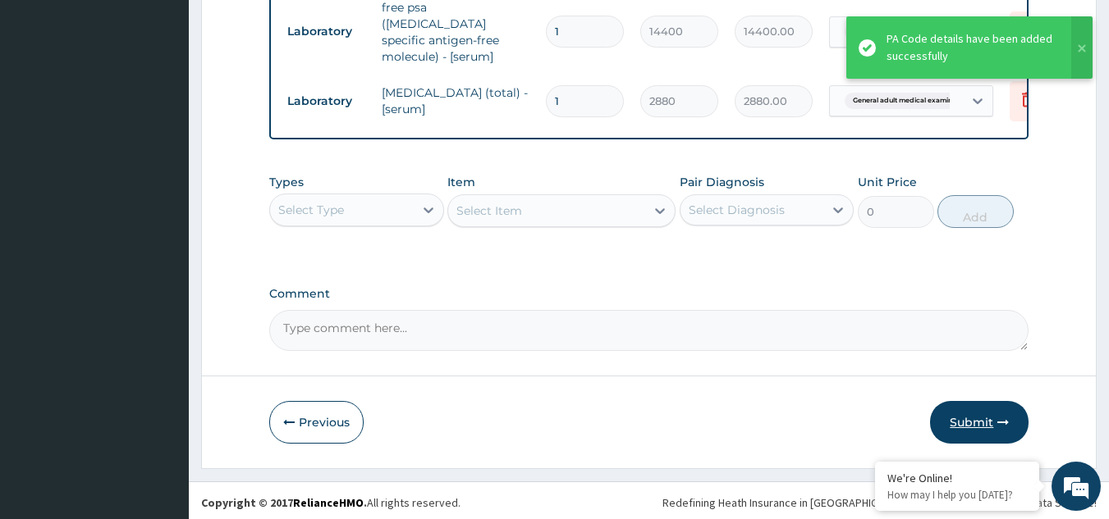
click at [981, 409] on button "Submit" at bounding box center [979, 422] width 98 height 43
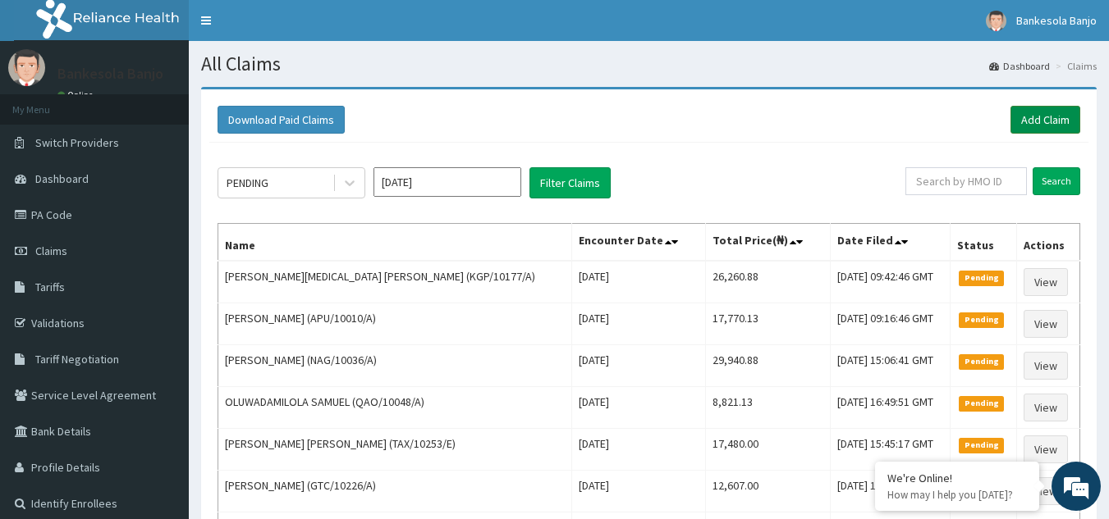
click at [1064, 121] on link "Add Claim" at bounding box center [1045, 120] width 70 height 28
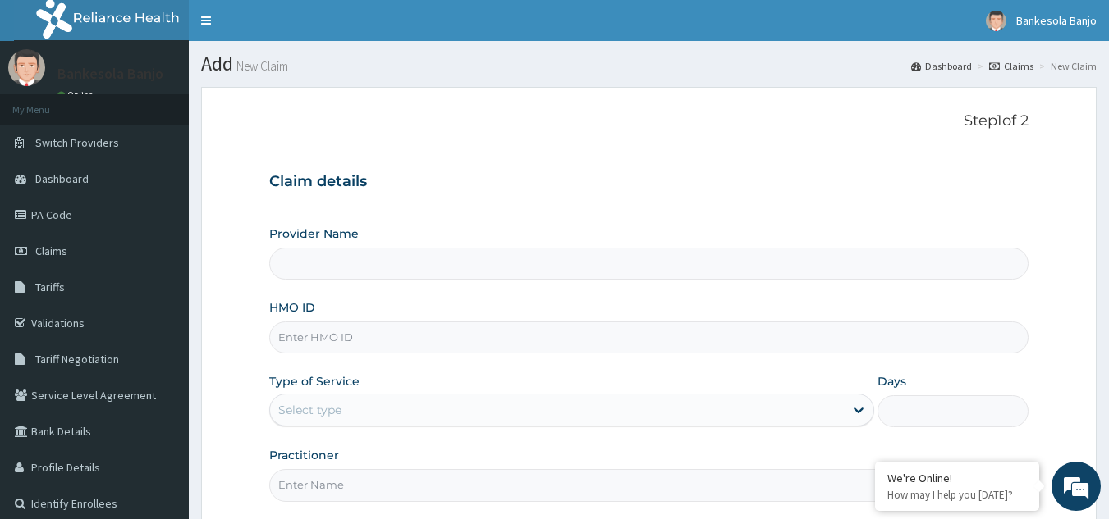
type input "Reliance Family Clinics (RFC) - [GEOGRAPHIC_DATA]"
click at [319, 329] on input "HMO ID" at bounding box center [649, 338] width 760 height 32
paste input "KGP/10177/A"
type input "KGP/10177/A"
click at [336, 408] on div "Select type" at bounding box center [309, 410] width 63 height 16
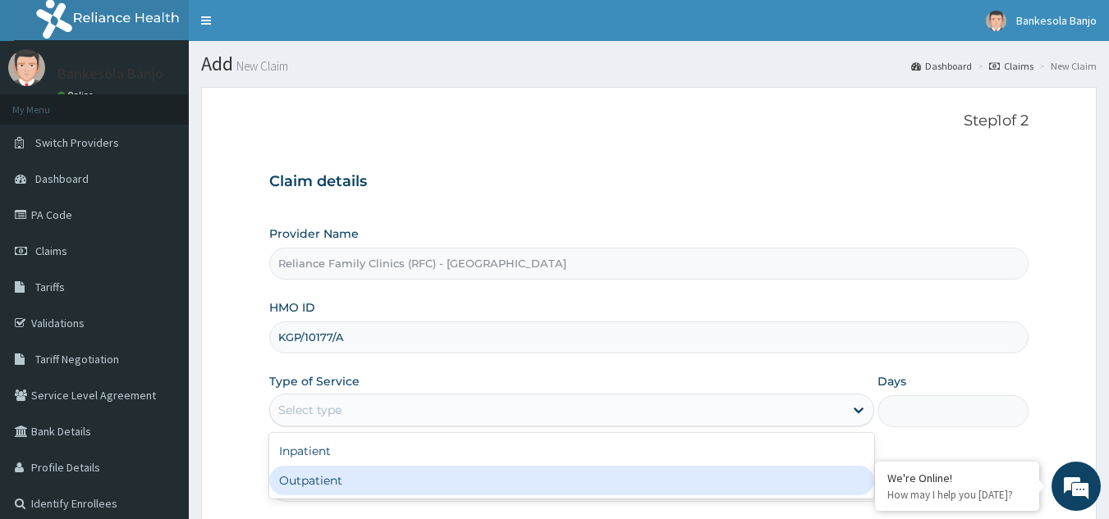
click at [341, 473] on div "Outpatient" at bounding box center [571, 481] width 605 height 30
type input "1"
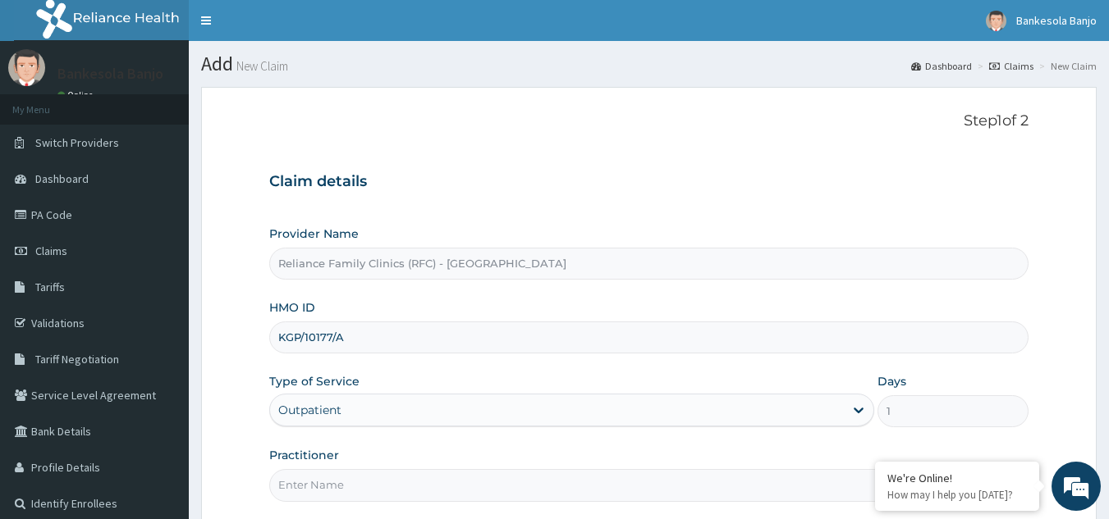
click at [341, 473] on input "Practitioner" at bounding box center [649, 485] width 760 height 32
type input "LOCUM"
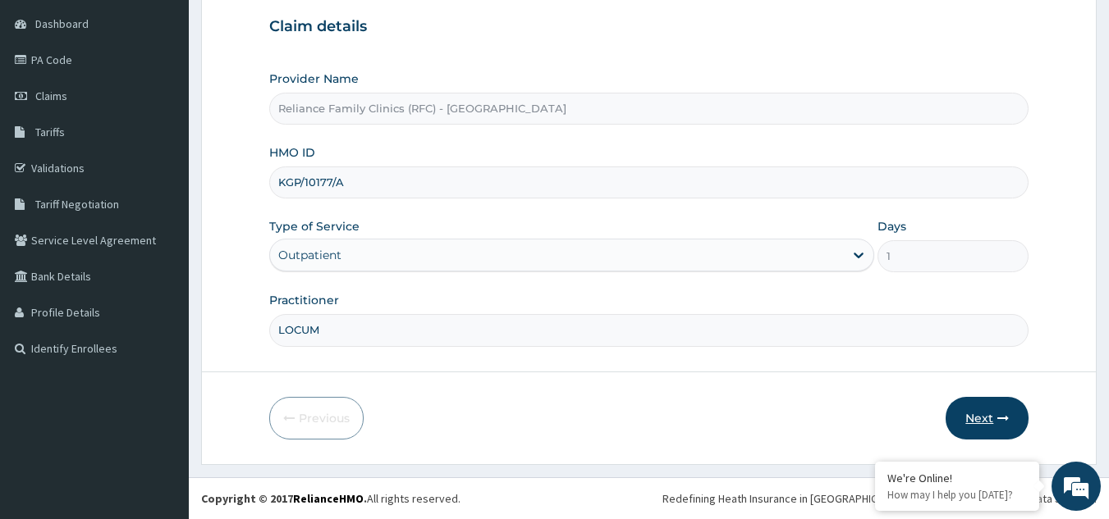
click at [994, 422] on button "Next" at bounding box center [986, 418] width 83 height 43
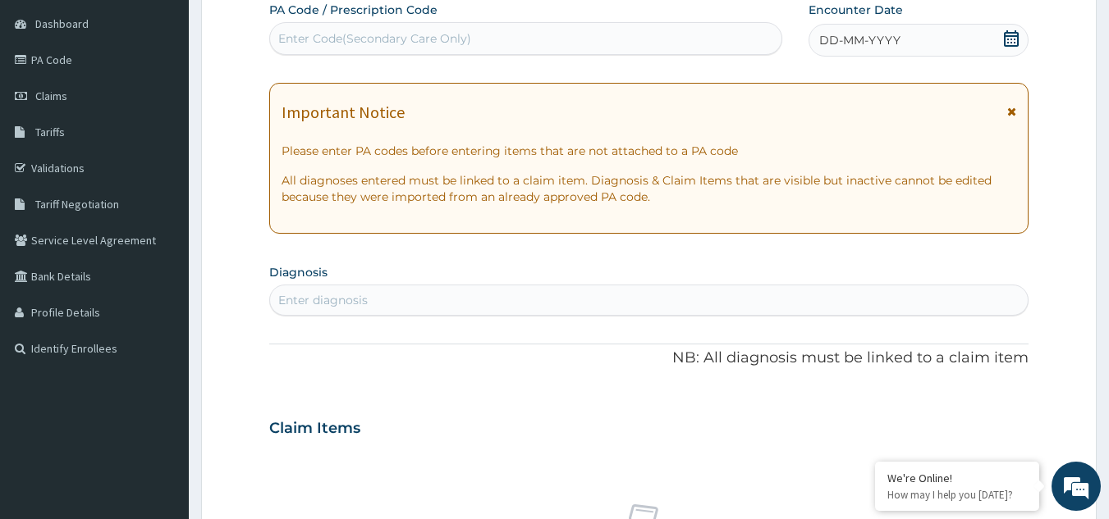
click at [1006, 34] on icon at bounding box center [1011, 38] width 16 height 16
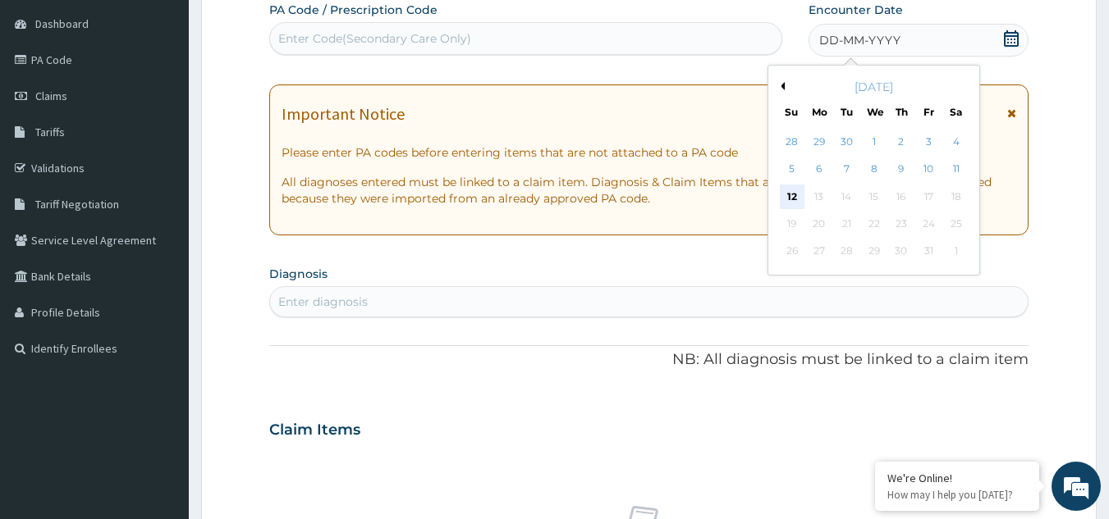
click at [787, 194] on div "12" at bounding box center [792, 197] width 25 height 25
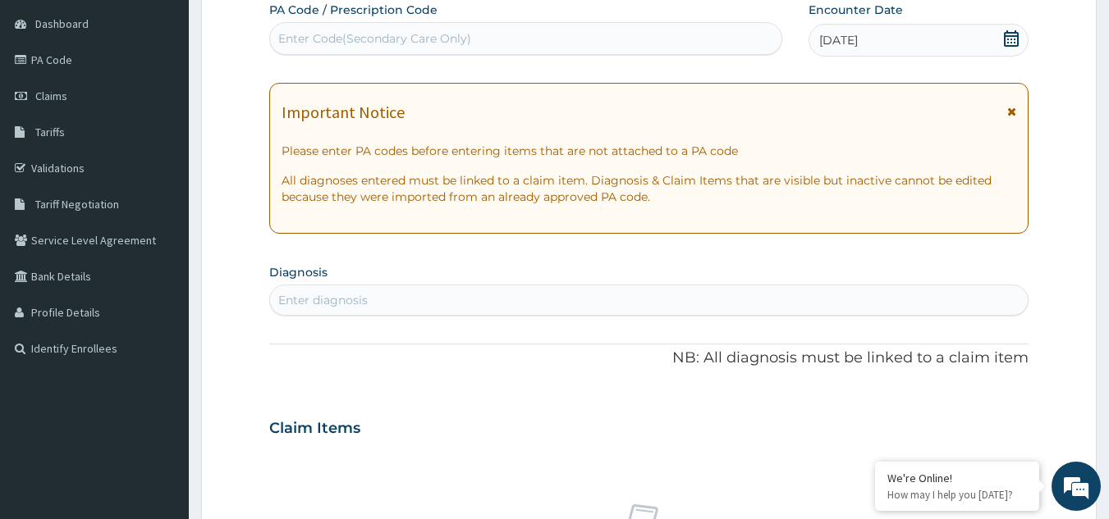
click at [1015, 31] on icon at bounding box center [1011, 38] width 15 height 16
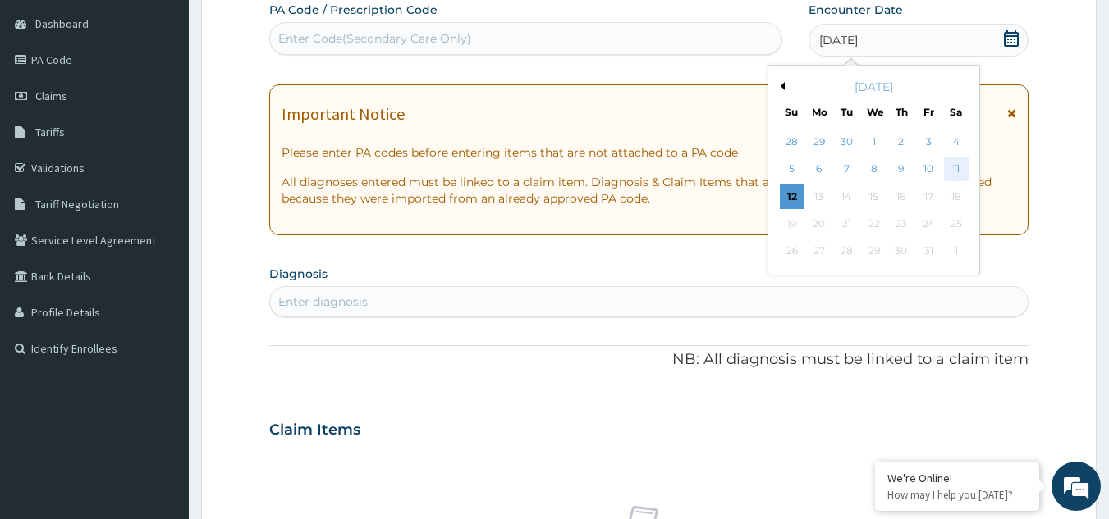
click at [958, 169] on div "11" at bounding box center [956, 170] width 25 height 25
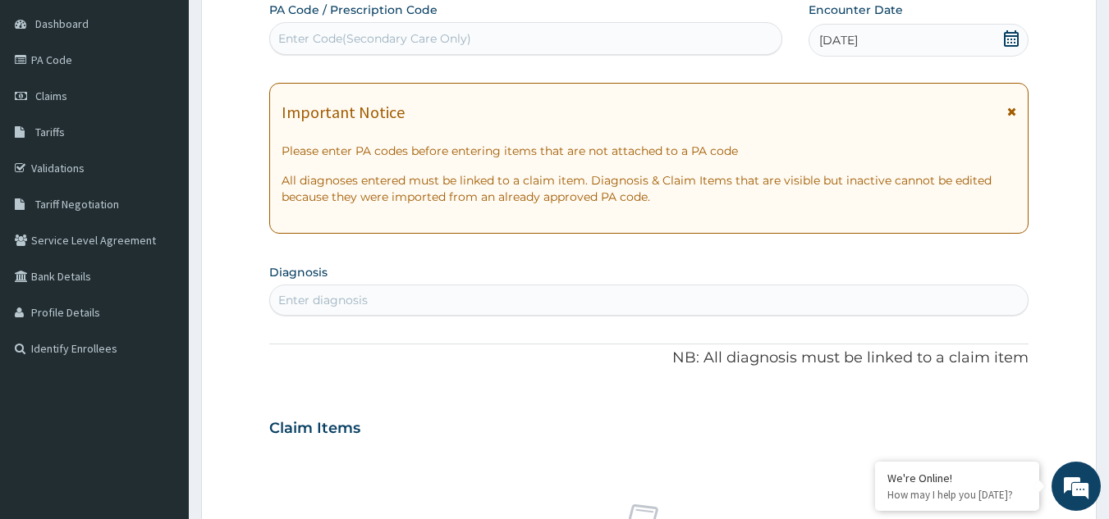
click at [656, 295] on div "Enter diagnosis" at bounding box center [649, 300] width 758 height 26
type input "polyuria"
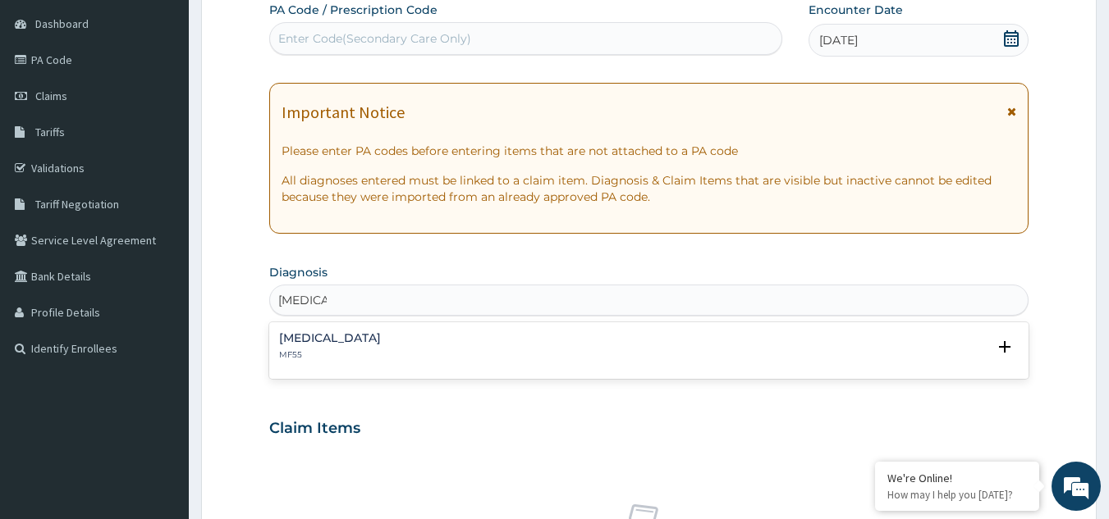
click at [402, 354] on div "Polyuria MF55" at bounding box center [649, 346] width 740 height 29
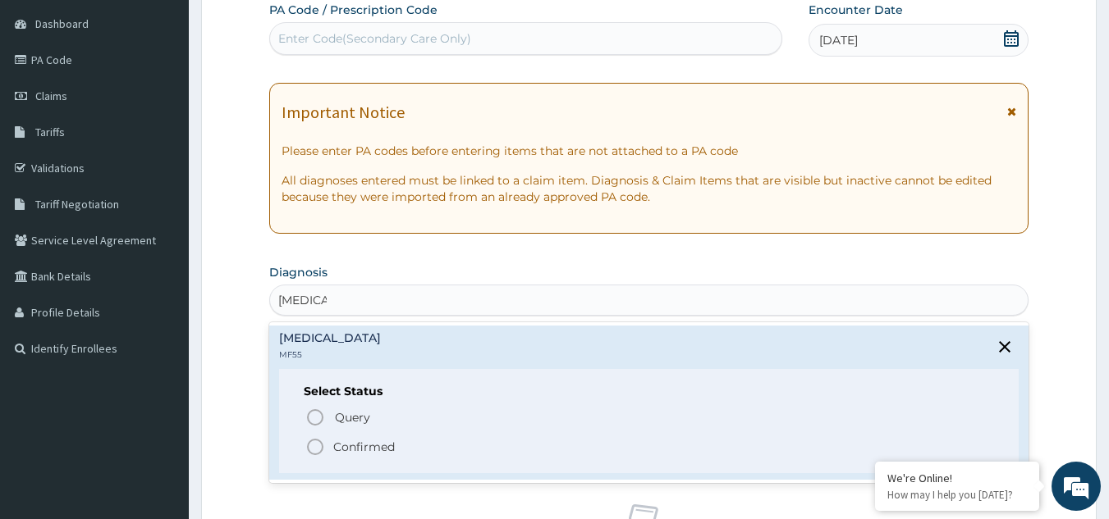
click at [316, 448] on icon "status option filled" at bounding box center [315, 447] width 20 height 20
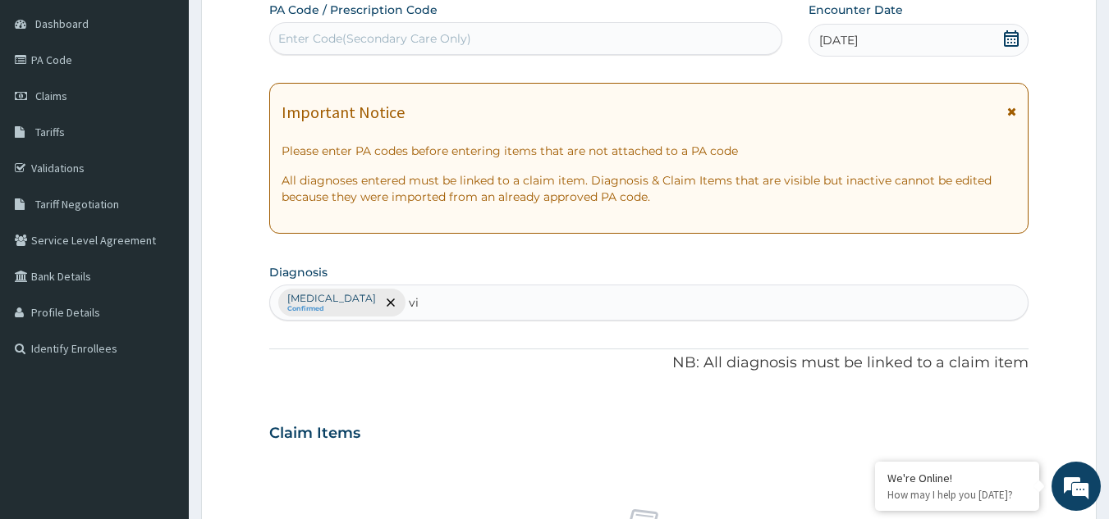
type input "v"
type input "sti"
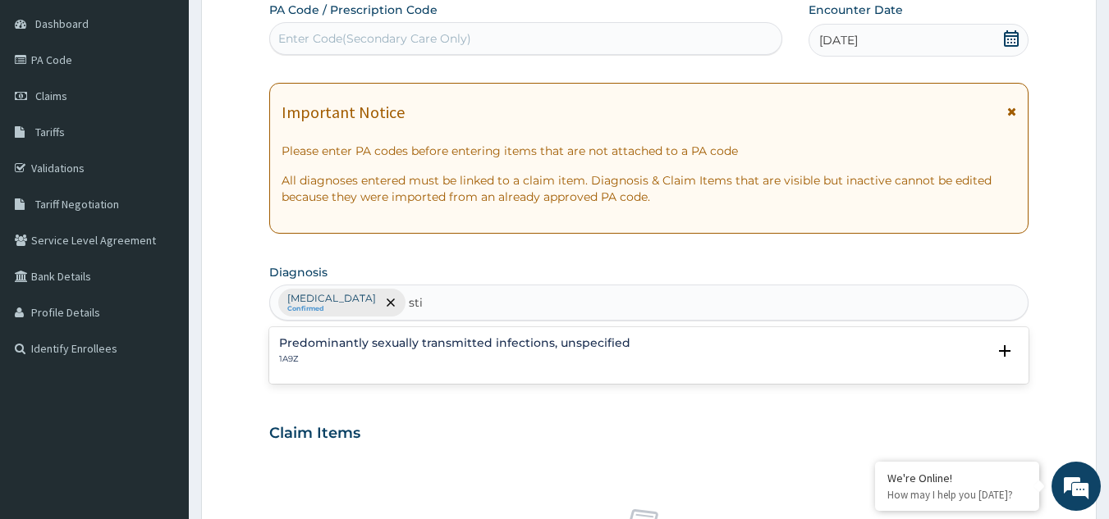
click at [349, 350] on h4 "Predominantly sexually transmitted infections, unspecified" at bounding box center [454, 343] width 351 height 12
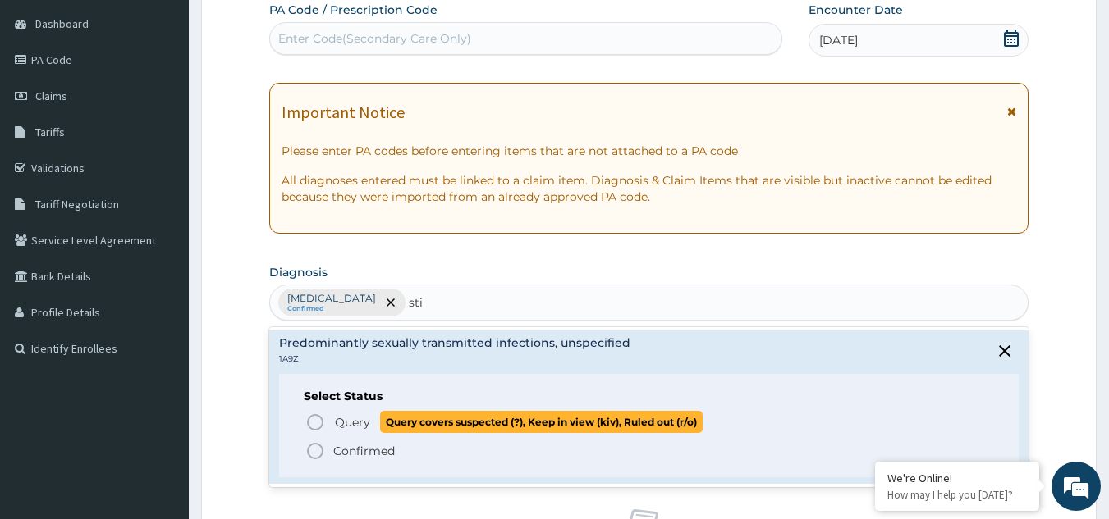
click at [321, 420] on icon "status option query" at bounding box center [315, 423] width 20 height 20
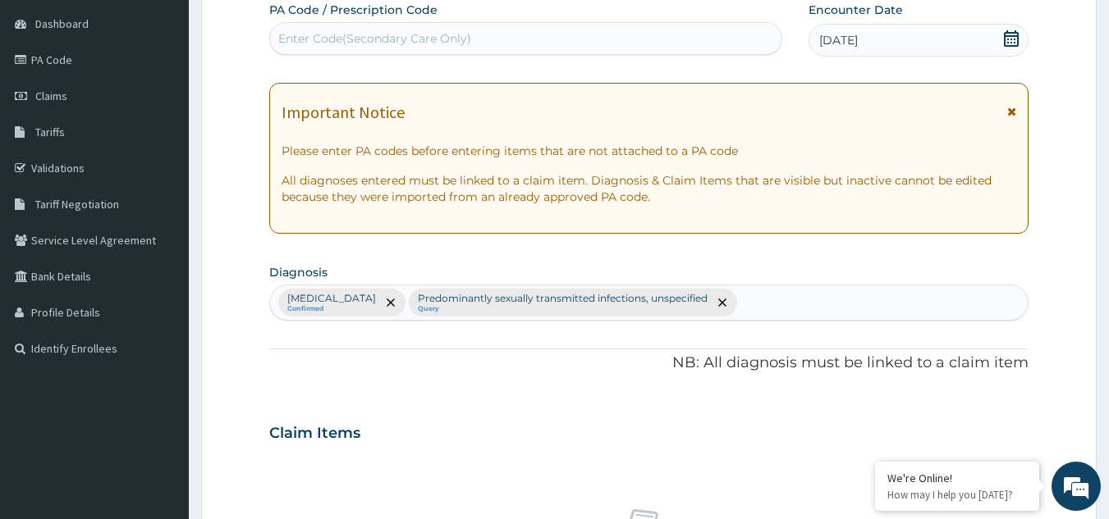
scroll to position [664, 0]
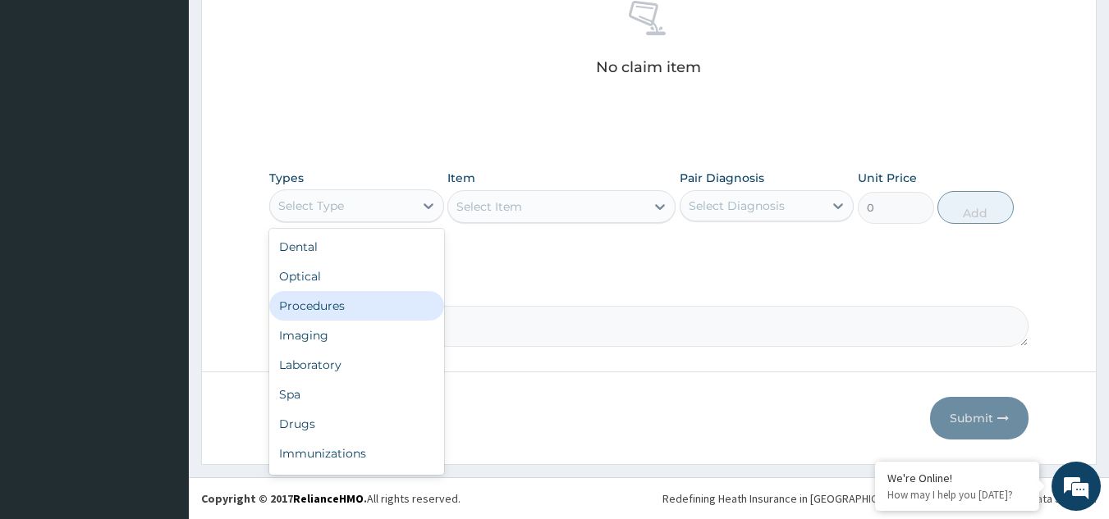
drag, startPoint x: 399, startPoint y: 207, endPoint x: 368, endPoint y: 307, distance: 104.9
click at [368, 222] on div "option Procedures focused, 3 of 10. 10 results available. Use Up and Down to ch…" at bounding box center [356, 206] width 175 height 33
click at [368, 307] on div "Procedures" at bounding box center [356, 306] width 175 height 30
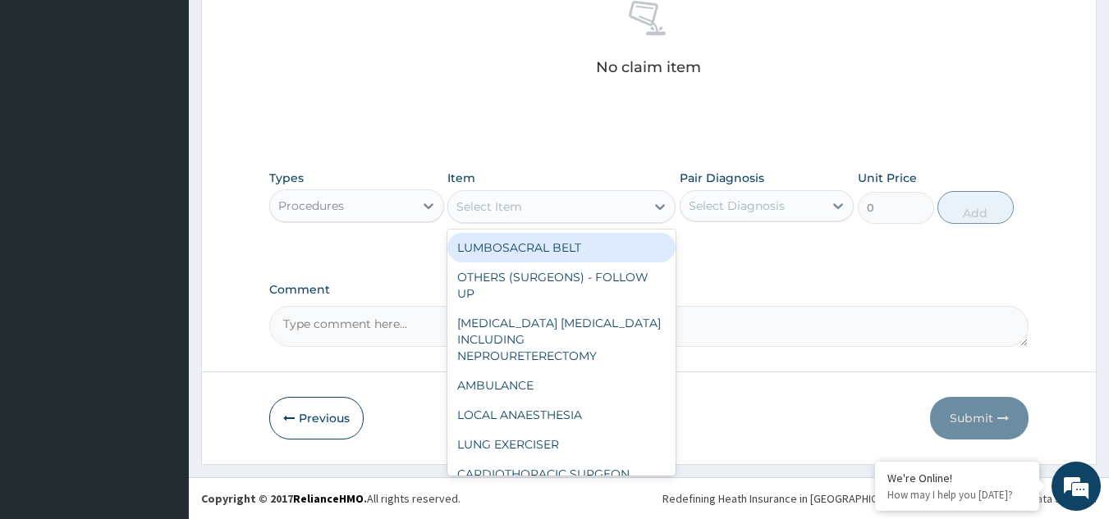
click at [606, 215] on div "Select Item" at bounding box center [546, 207] width 197 height 26
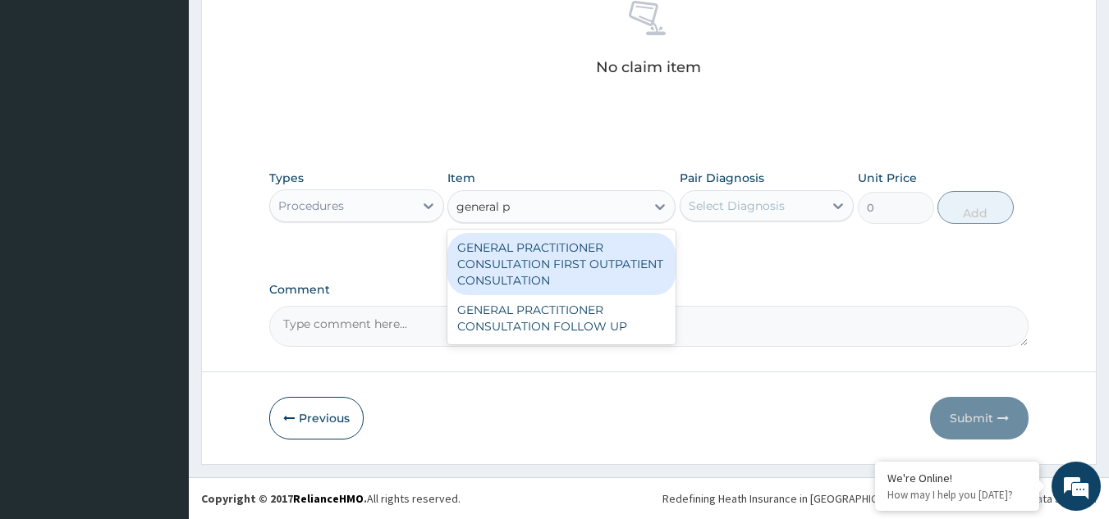
type input "general p"
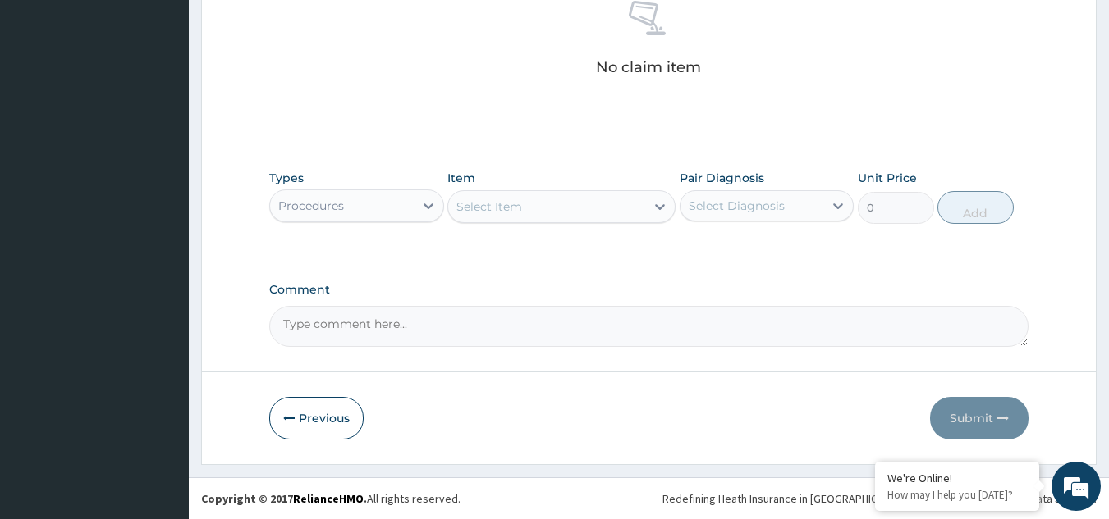
click at [609, 224] on div "Types Procedures Item Select Item Pair Diagnosis Select Diagnosis Unit Price 0 …" at bounding box center [649, 197] width 760 height 71
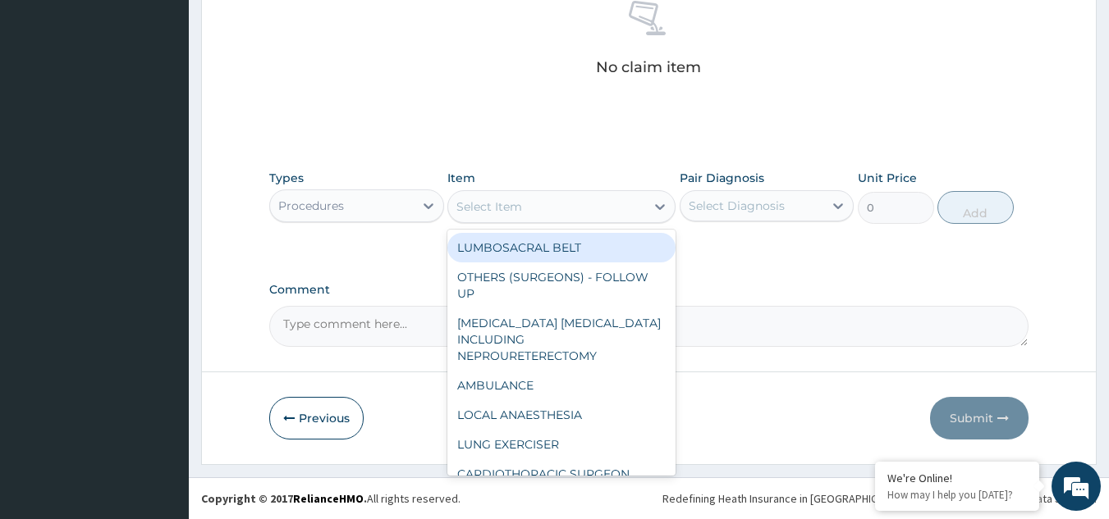
click at [607, 213] on div "Select Item" at bounding box center [546, 207] width 197 height 26
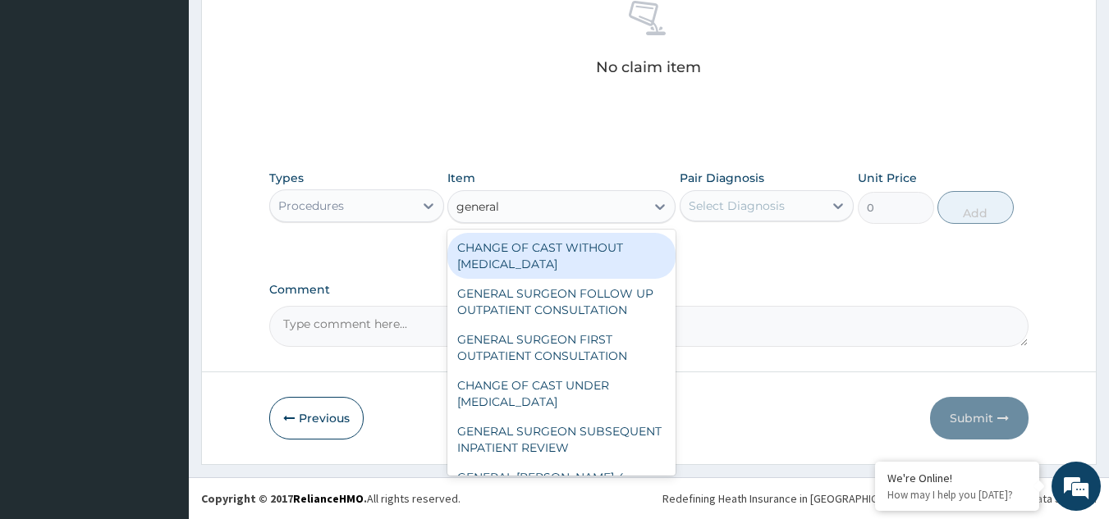
type input "general p"
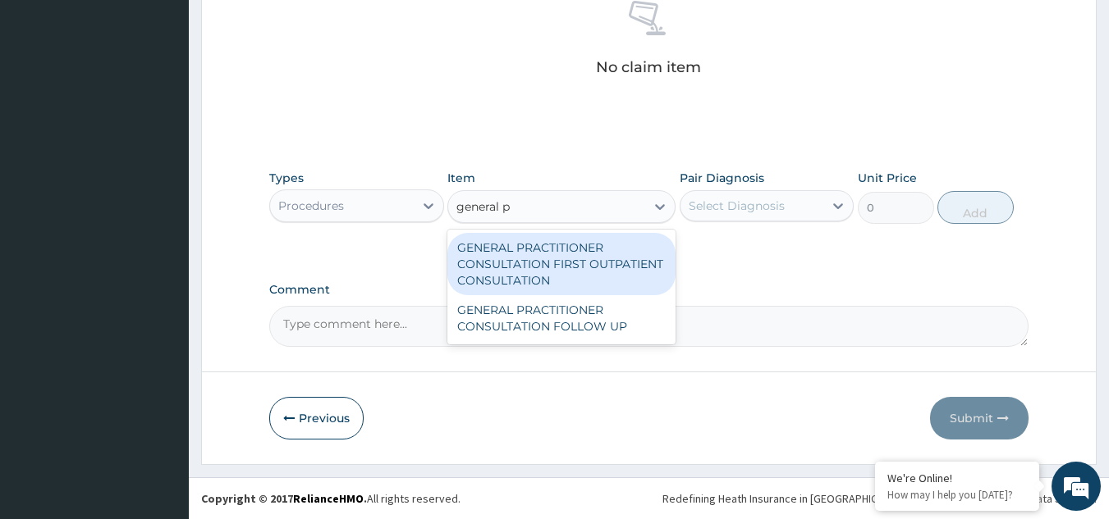
click at [597, 268] on div "GENERAL PRACTITIONER CONSULTATION FIRST OUTPATIENT CONSULTATION" at bounding box center [561, 264] width 228 height 62
type input "3370.125"
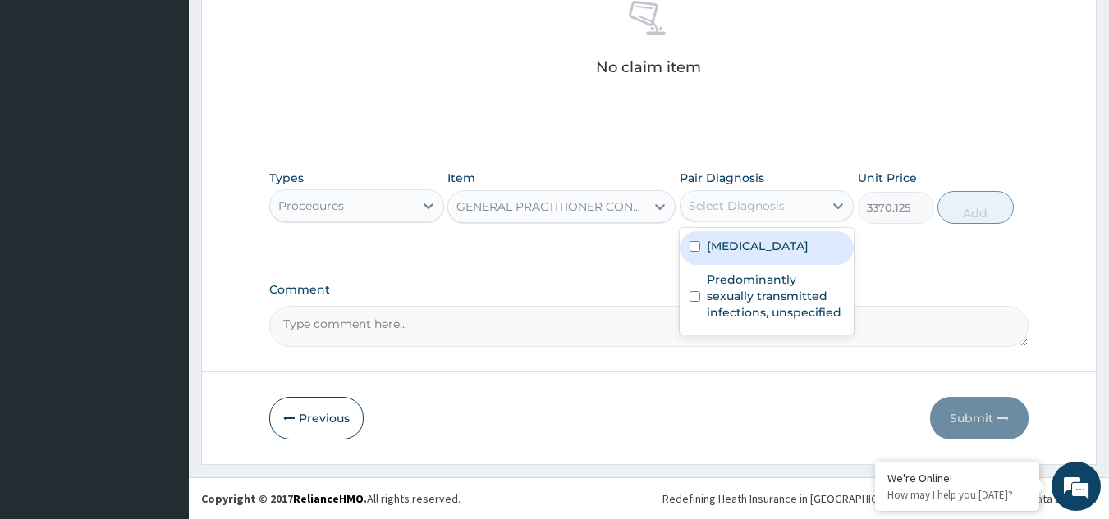
drag, startPoint x: 748, startPoint y: 214, endPoint x: 761, endPoint y: 263, distance: 50.8
click at [761, 222] on div "option Polyuria focused, 1 of 2. 2 results available. Use Up and Down to choose…" at bounding box center [766, 205] width 175 height 31
click at [761, 263] on div "Polyuria" at bounding box center [766, 248] width 175 height 34
checkbox input "true"
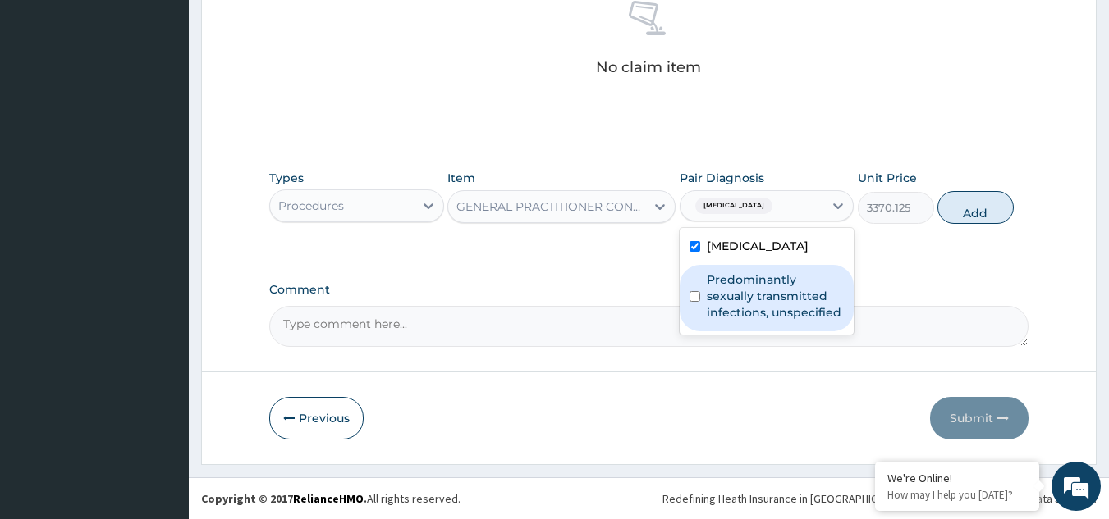
click at [764, 313] on label "Predominantly sexually transmitted infections, unspecified" at bounding box center [776, 296] width 138 height 49
checkbox input "true"
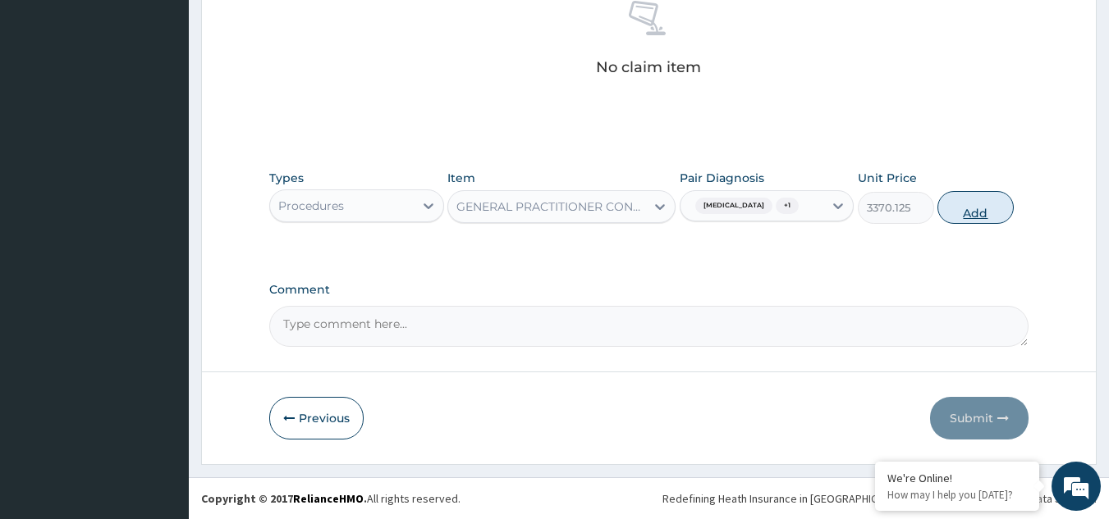
click at [991, 208] on button "Add" at bounding box center [975, 207] width 76 height 33
type input "0"
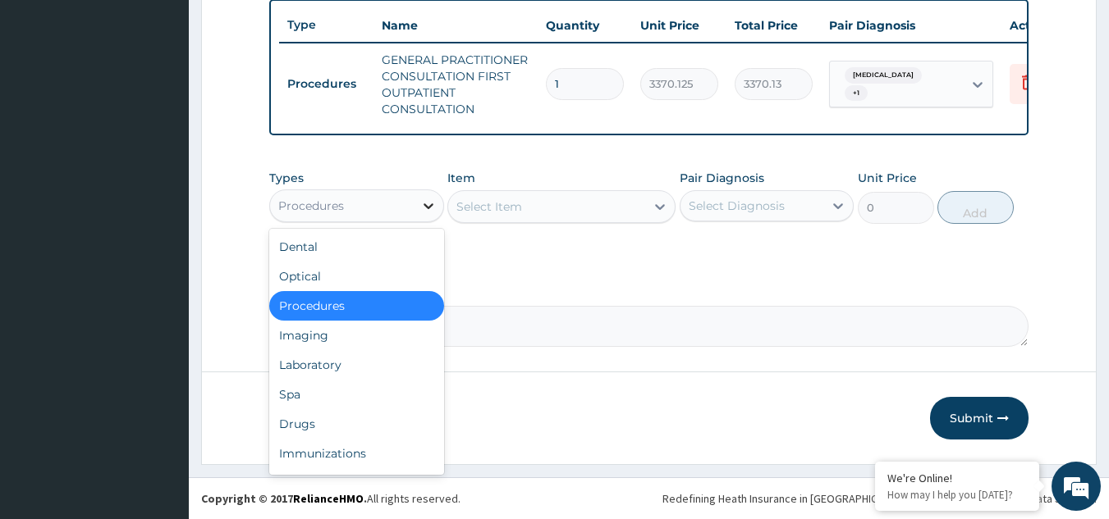
click at [418, 219] on div at bounding box center [429, 206] width 30 height 30
click at [336, 373] on div "Laboratory" at bounding box center [356, 365] width 175 height 30
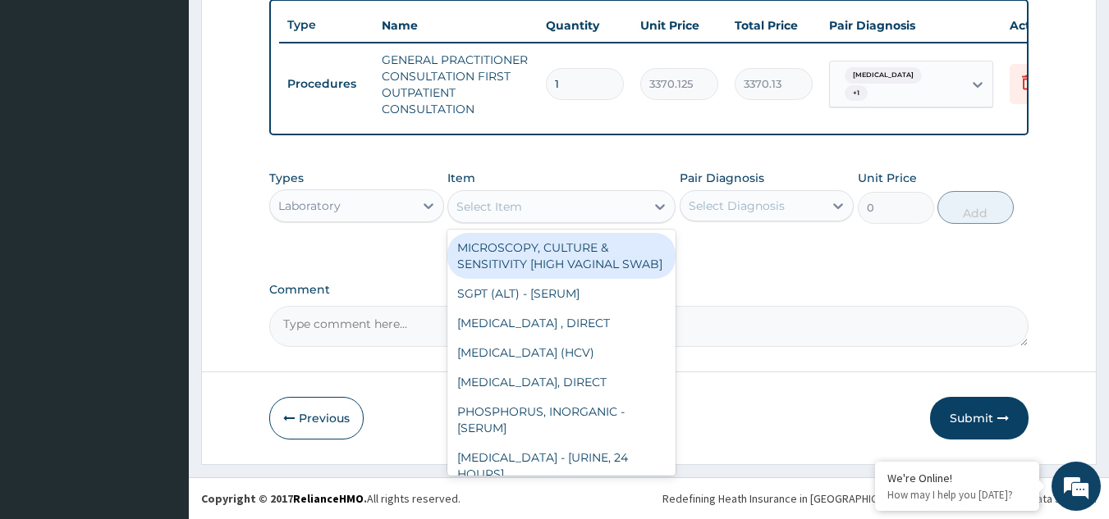
click at [547, 216] on div "Select Item" at bounding box center [546, 207] width 197 height 26
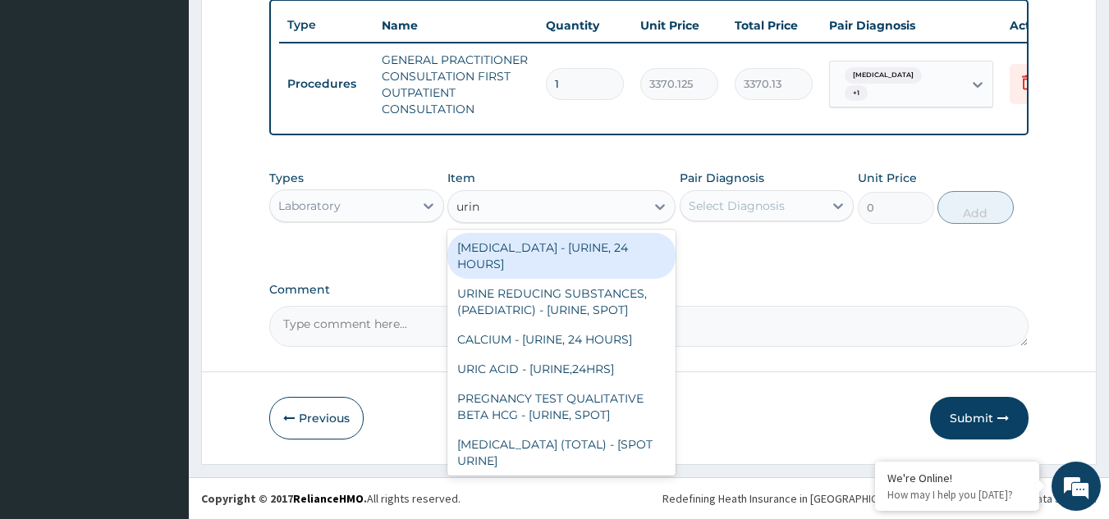
type input "urine"
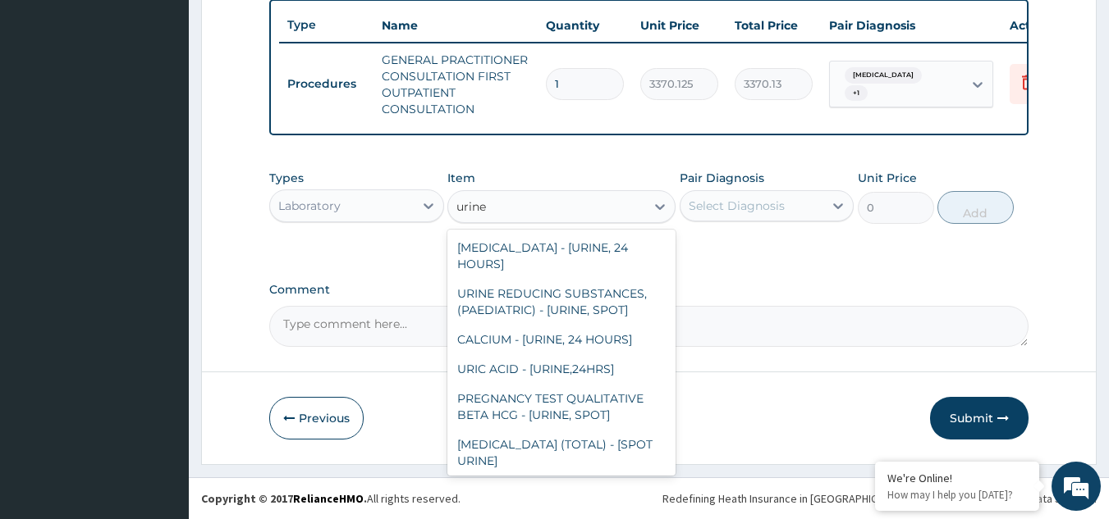
click at [560, 476] on div "MICROSCOPY, CULTURE & SENSITIVITY [URINE]" at bounding box center [561, 499] width 228 height 46
type input "4595.625"
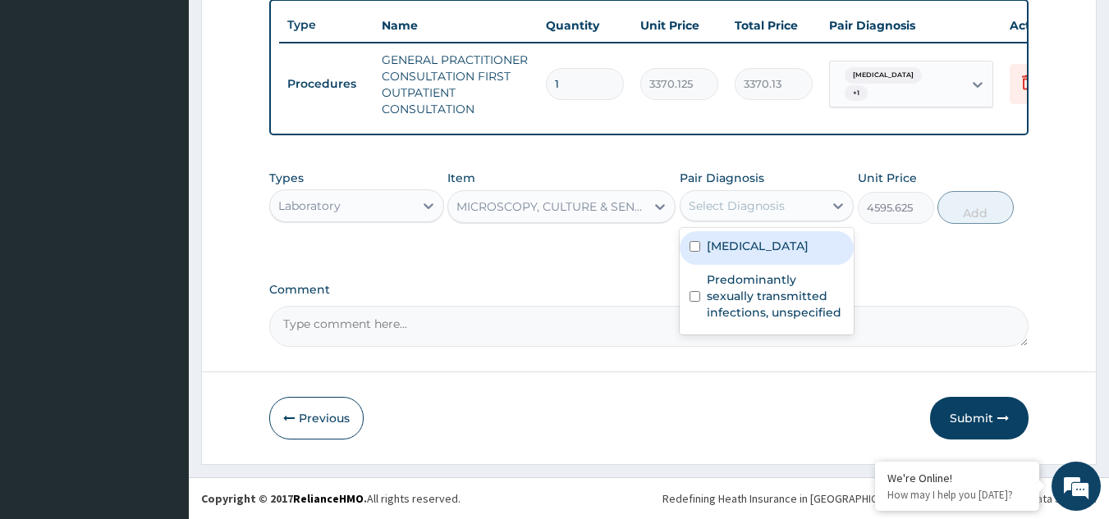
drag, startPoint x: 788, startPoint y: 199, endPoint x: 772, endPoint y: 251, distance: 54.0
click at [772, 222] on div "option Predominantly sexually transmitted infections, unspecified, selected. op…" at bounding box center [766, 205] width 175 height 31
click at [772, 251] on div "Polyuria" at bounding box center [766, 248] width 175 height 34
checkbox input "true"
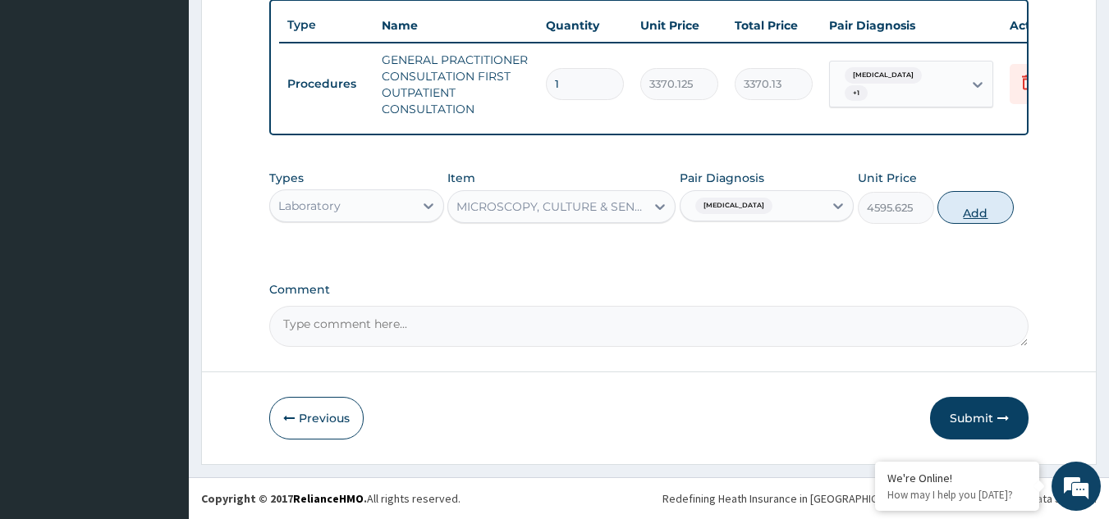
click at [969, 209] on button "Add" at bounding box center [975, 207] width 76 height 33
type input "0"
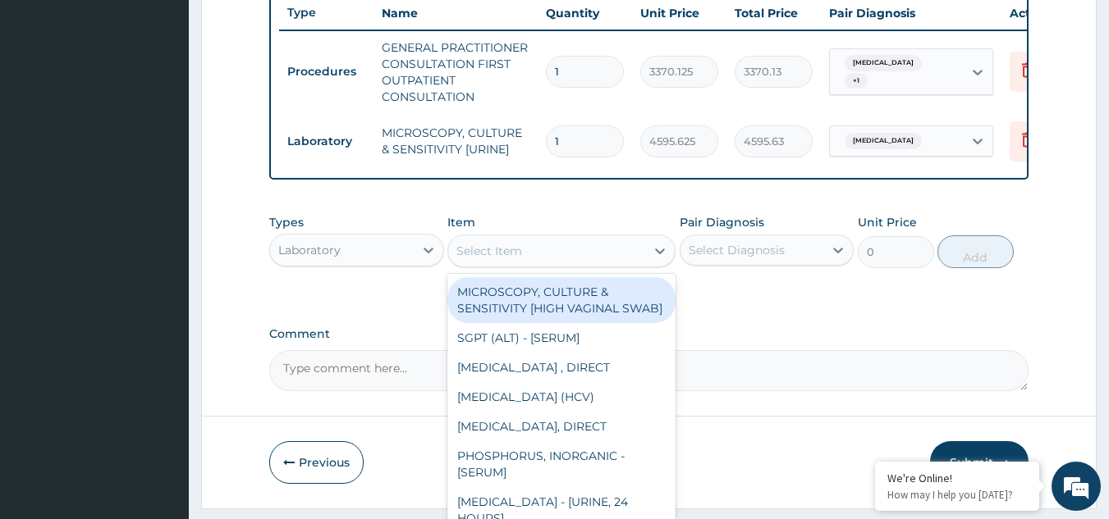
click at [609, 260] on div "Select Item" at bounding box center [546, 251] width 197 height 26
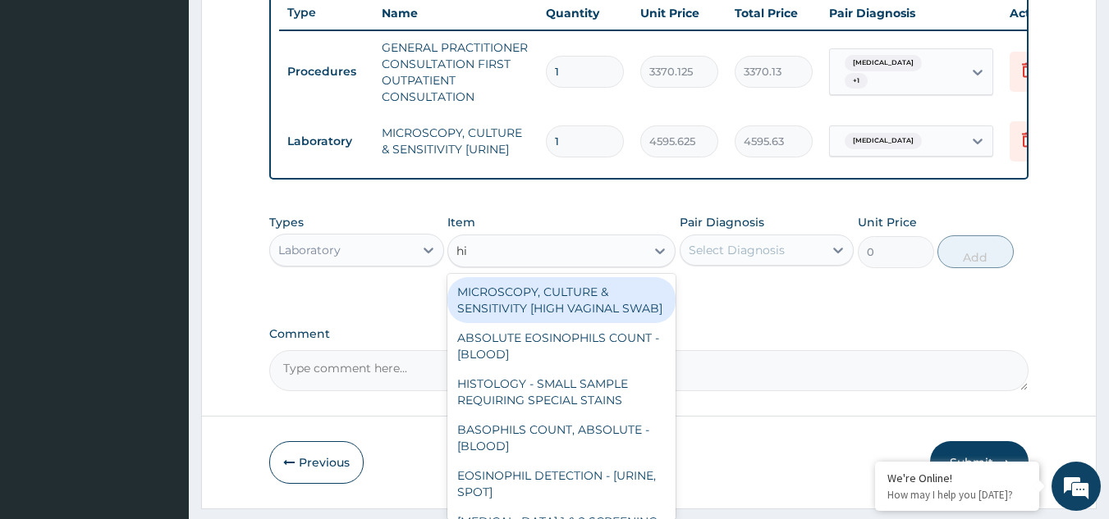
type input "hiv"
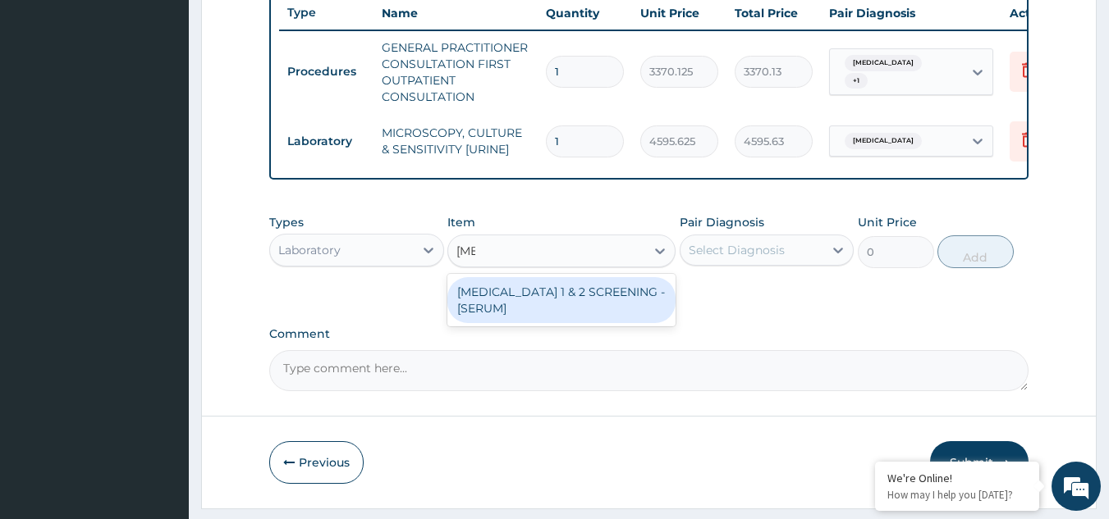
click at [627, 309] on div "[MEDICAL_DATA] 1 & 2 SCREENING - [SERUM]" at bounding box center [561, 300] width 228 height 46
type input "2553.125"
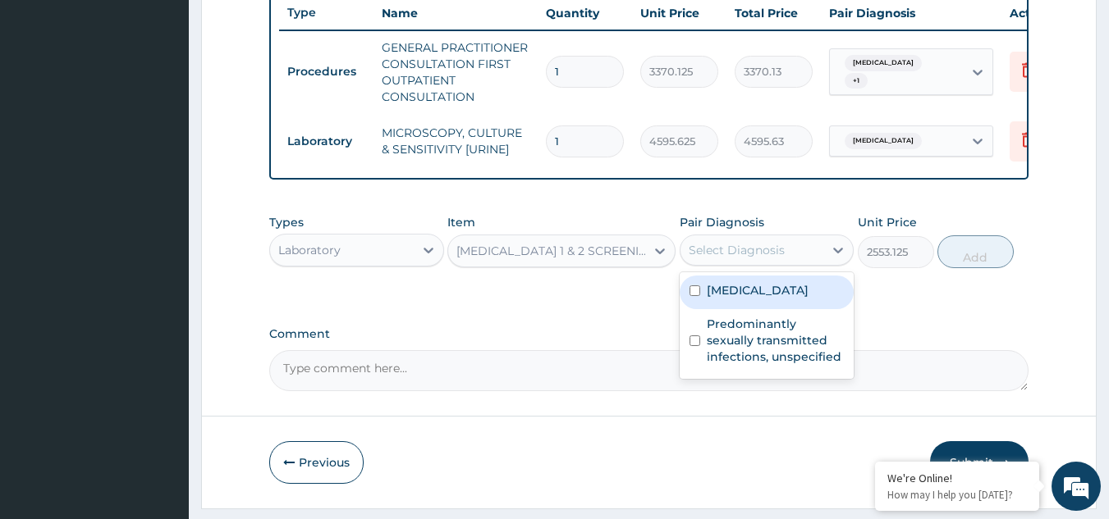
click at [793, 263] on div "Select Diagnosis" at bounding box center [752, 250] width 144 height 26
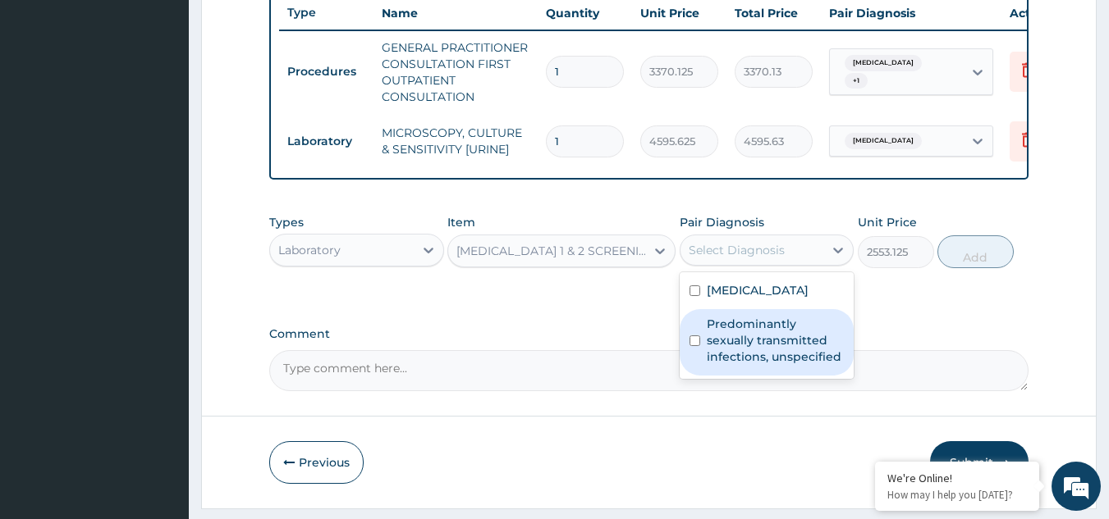
click at [791, 335] on label "Predominantly sexually transmitted infections, unspecified" at bounding box center [776, 340] width 138 height 49
checkbox input "true"
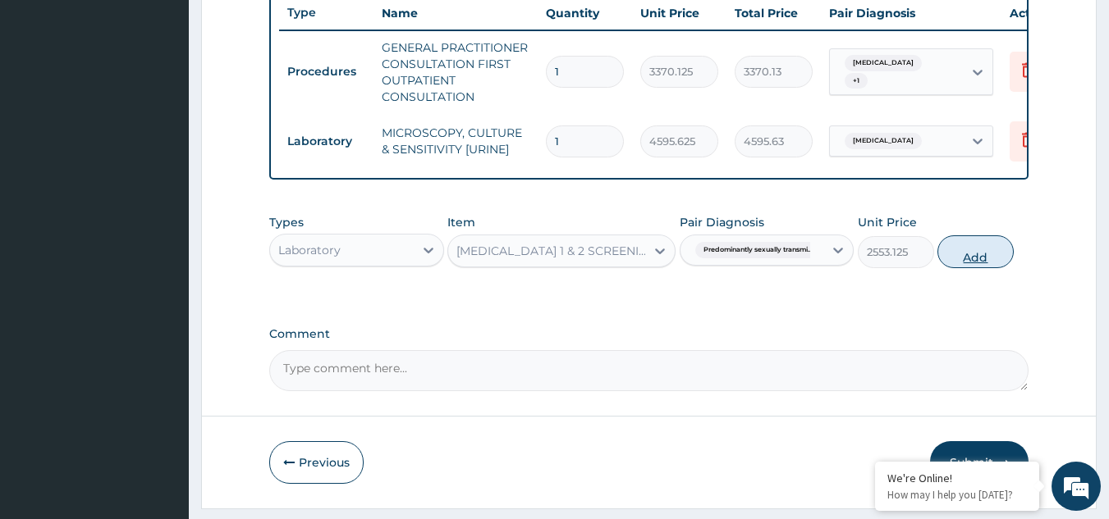
click at [979, 268] on button "Add" at bounding box center [975, 252] width 76 height 33
type input "0"
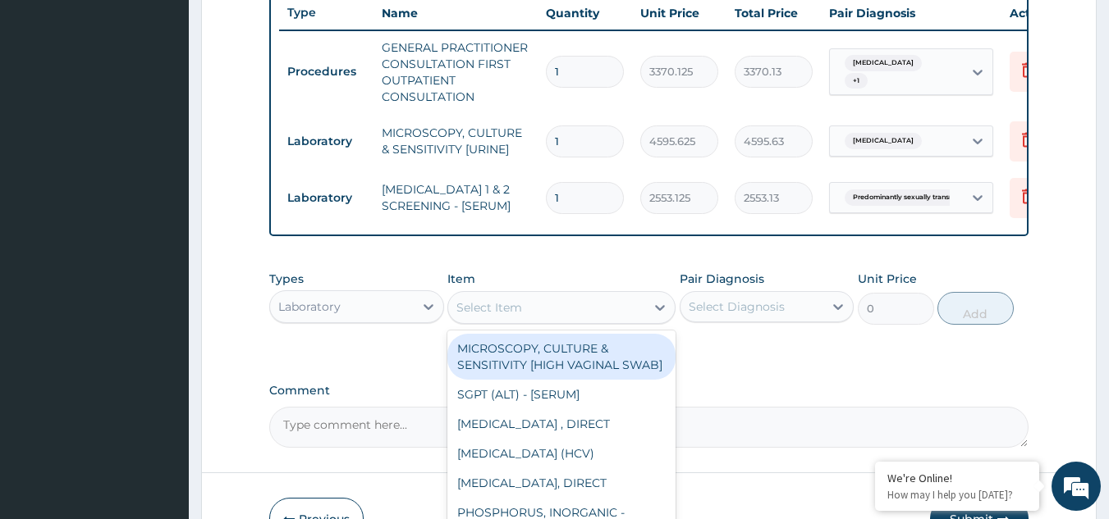
click at [617, 309] on div "Select Item" at bounding box center [546, 308] width 197 height 26
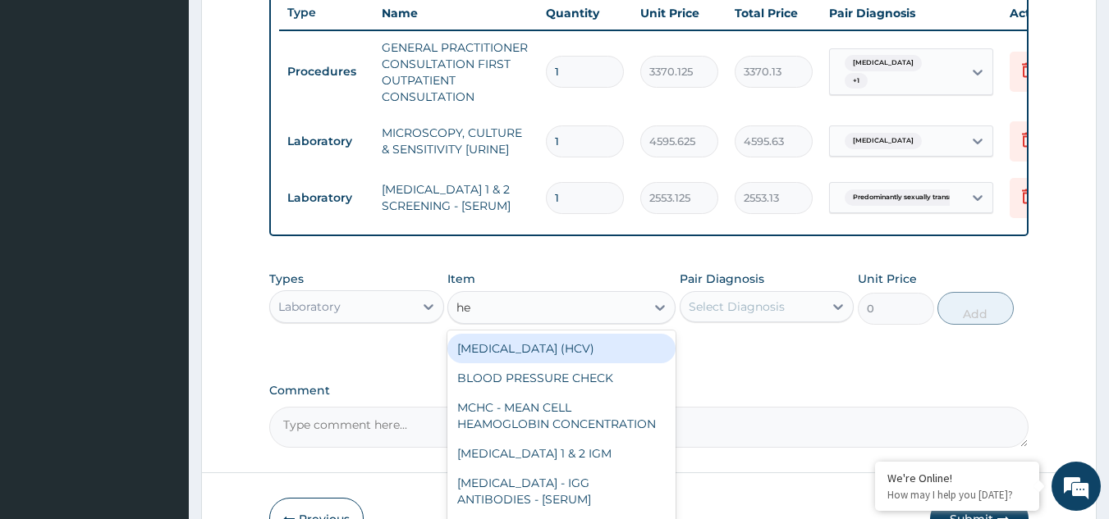
type input "h"
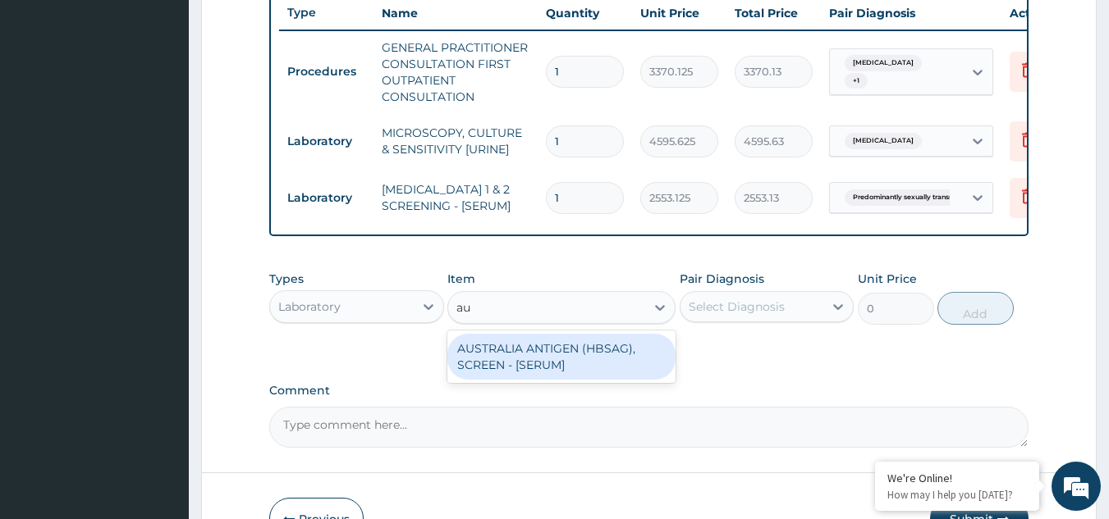
type input "aus"
click at [552, 365] on div "AUSTRALIA ANTIGEN (HBSAG), SCREEN - [SERUM]" at bounding box center [561, 357] width 228 height 46
type input "2553.125"
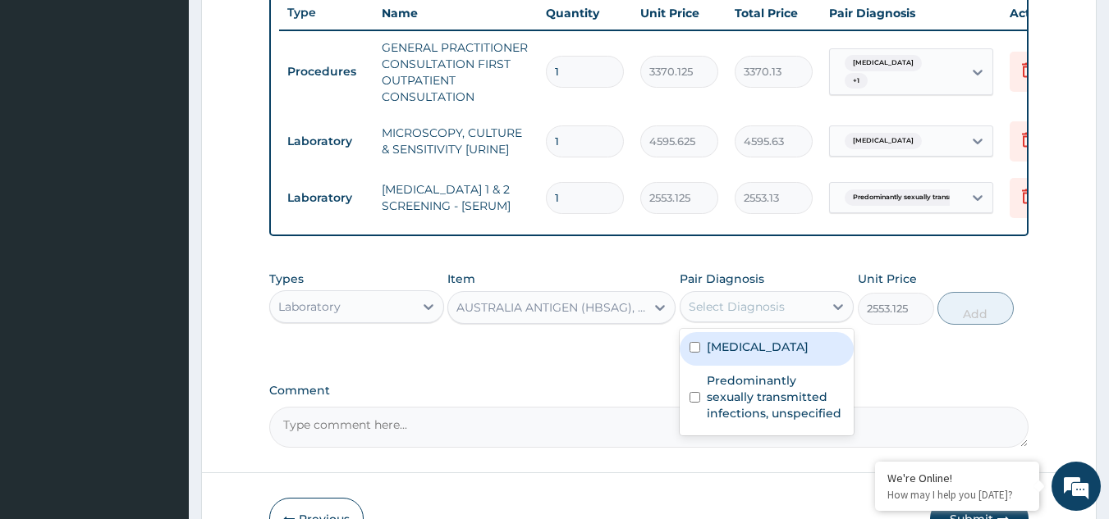
click at [743, 315] on div "Select Diagnosis" at bounding box center [736, 307] width 96 height 16
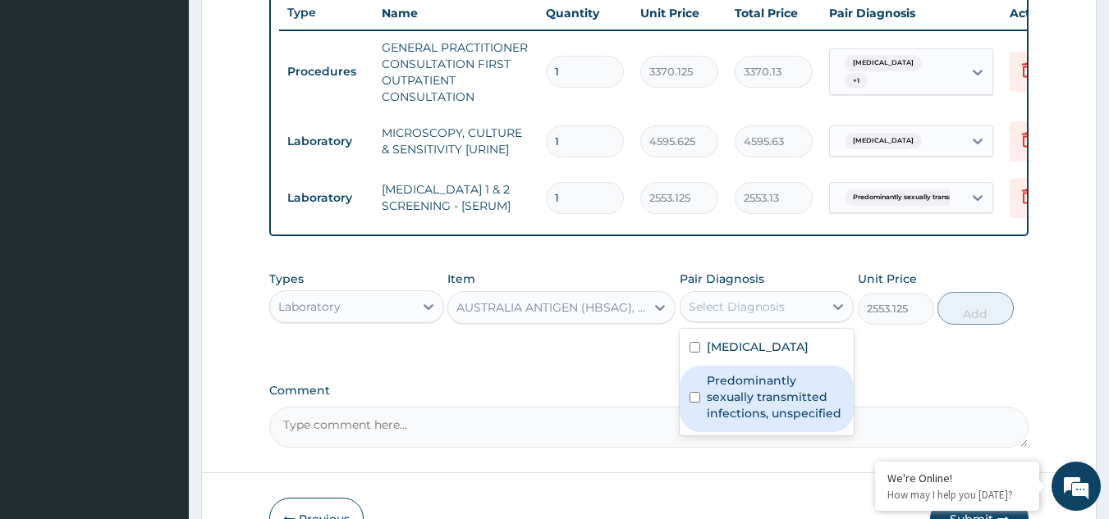
click at [743, 396] on label "Predominantly sexually transmitted infections, unspecified" at bounding box center [776, 397] width 138 height 49
checkbox input "true"
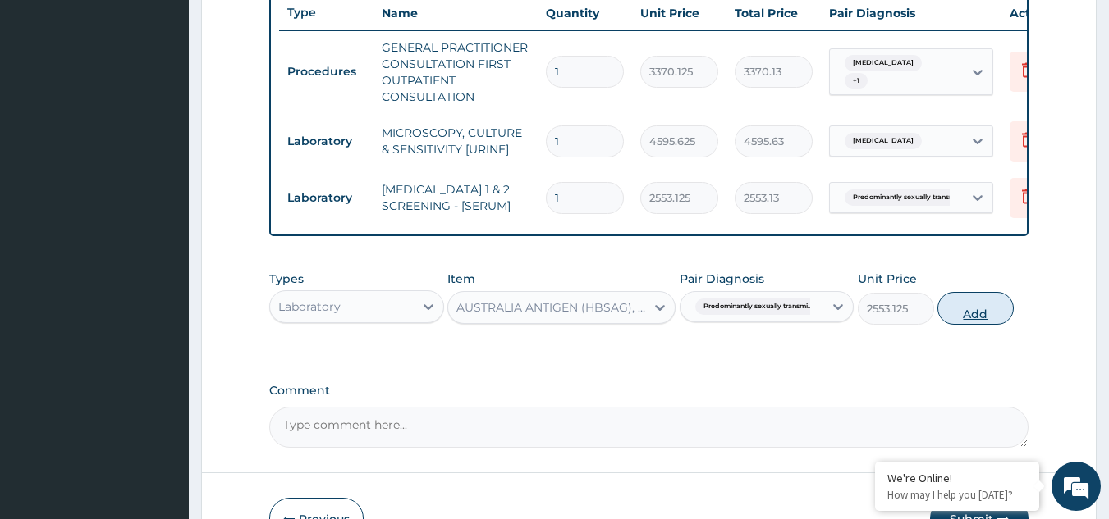
click at [993, 319] on button "Add" at bounding box center [975, 308] width 76 height 33
type input "0"
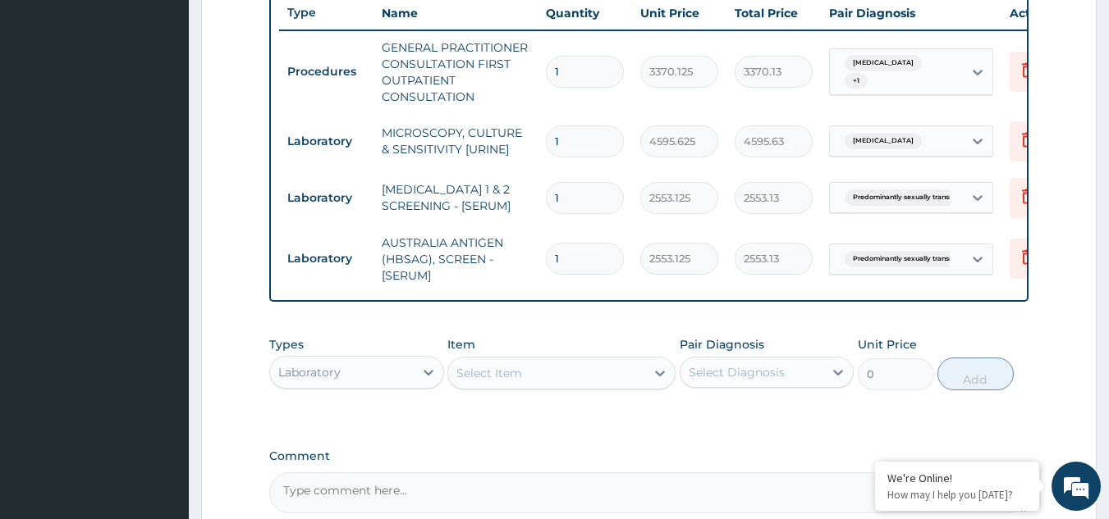
scroll to position [803, 0]
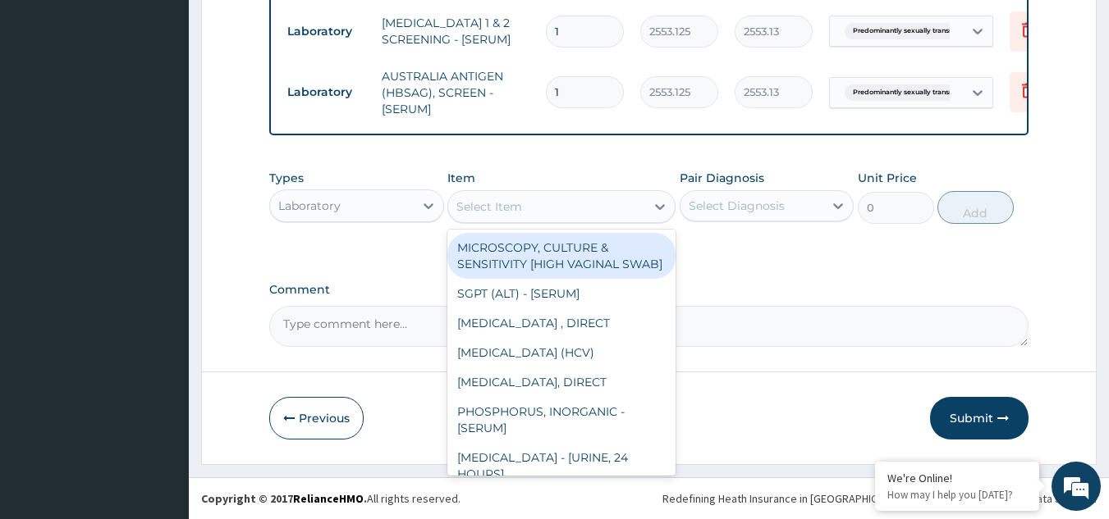
click at [629, 194] on div "Select Item" at bounding box center [546, 207] width 197 height 26
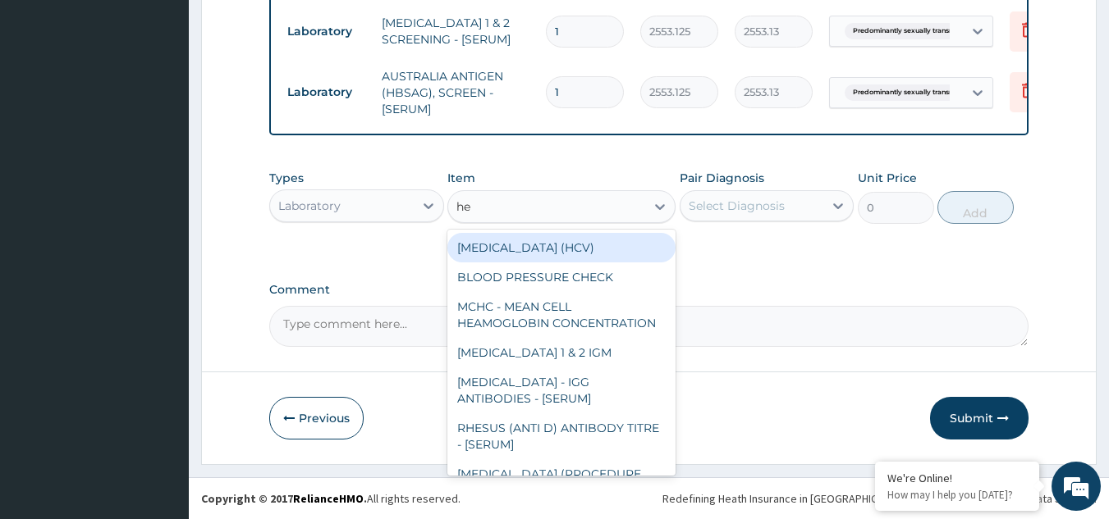
type input "hep"
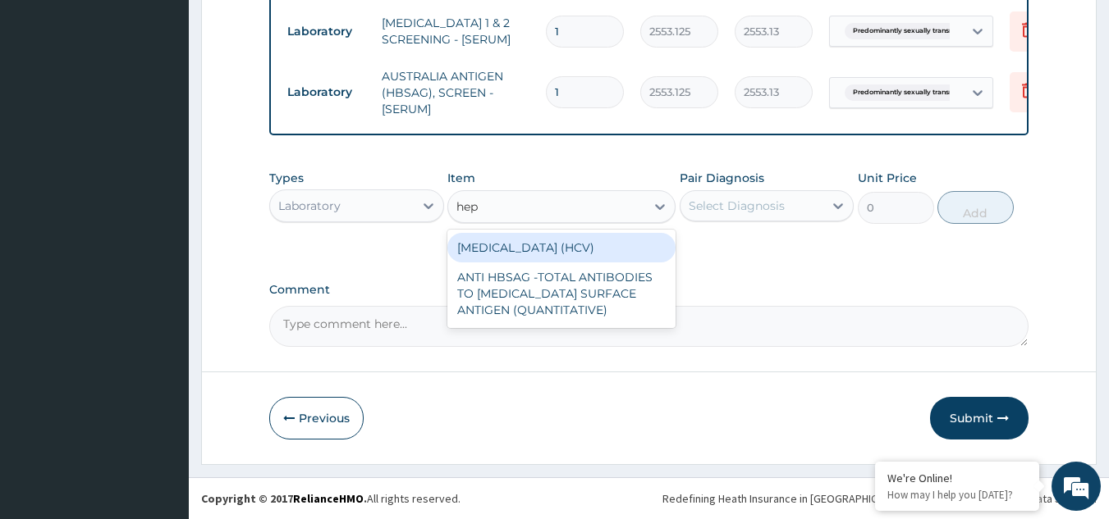
click at [574, 246] on div "HEPATITIS C (HCV)" at bounding box center [561, 248] width 228 height 30
type input "2553.125"
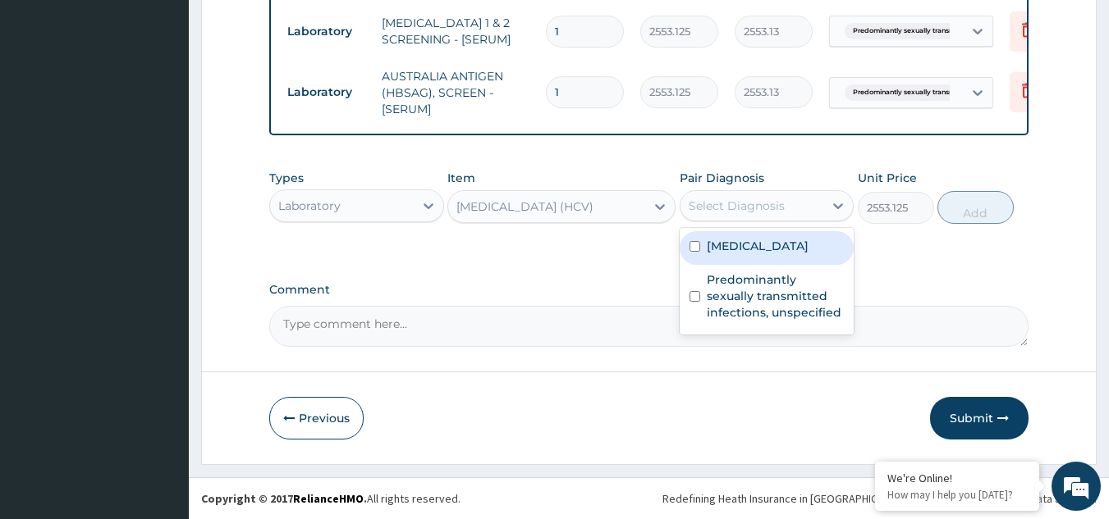
click at [761, 212] on div "Select Diagnosis" at bounding box center [736, 206] width 96 height 16
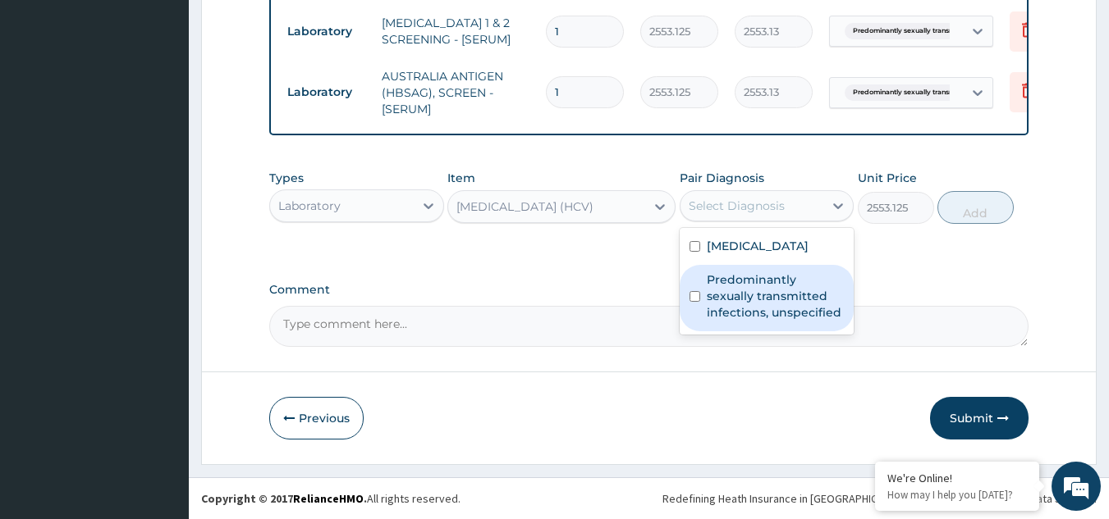
click at [767, 272] on label "Predominantly sexually transmitted infections, unspecified" at bounding box center [776, 296] width 138 height 49
checkbox input "true"
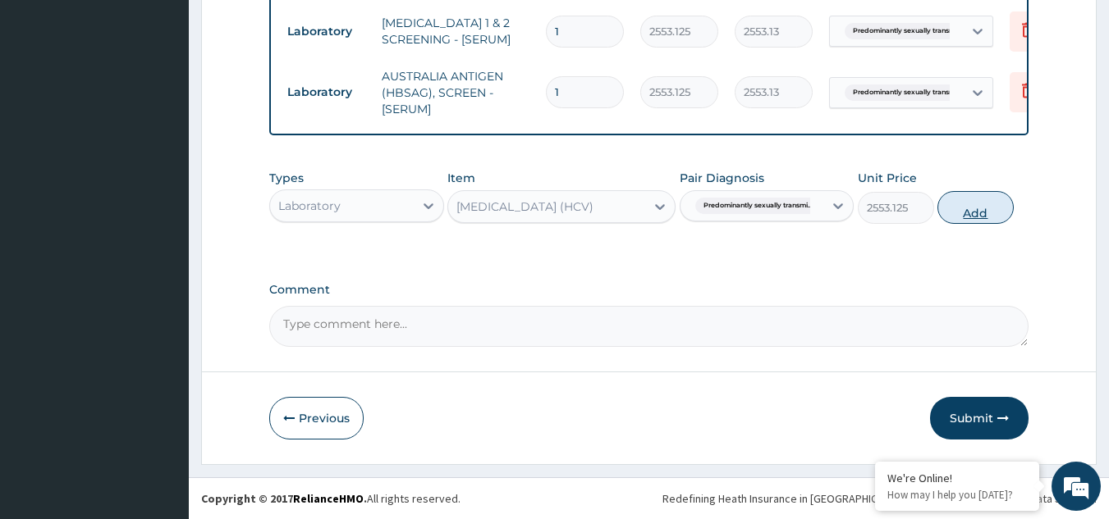
click at [981, 213] on button "Add" at bounding box center [975, 207] width 76 height 33
type input "0"
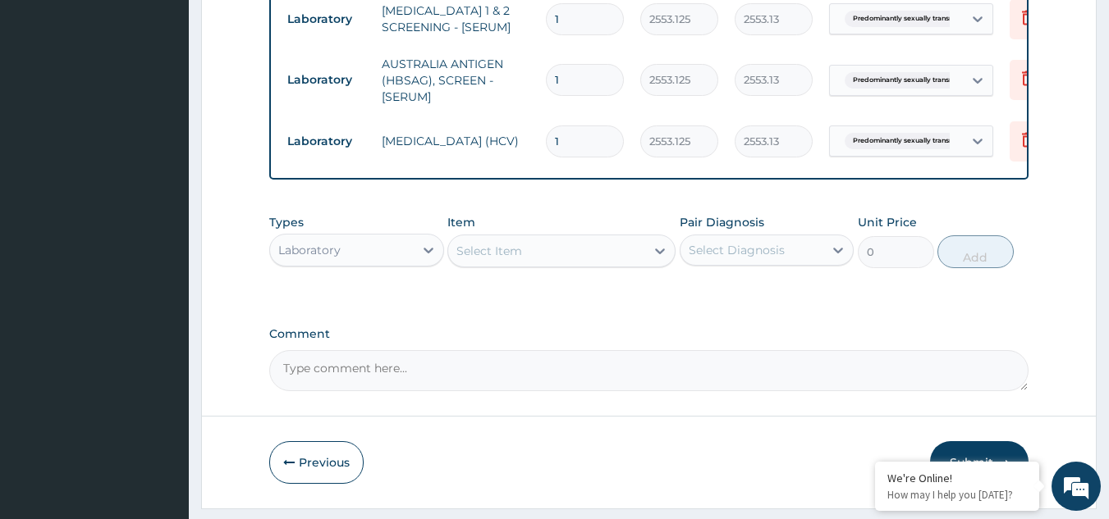
scroll to position [859, 0]
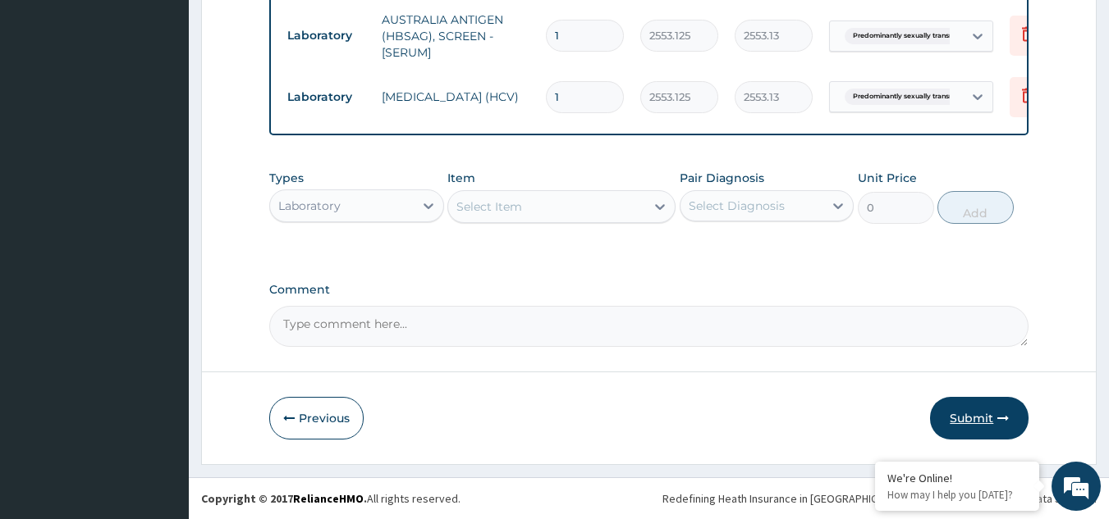
click at [990, 413] on button "Submit" at bounding box center [979, 418] width 98 height 43
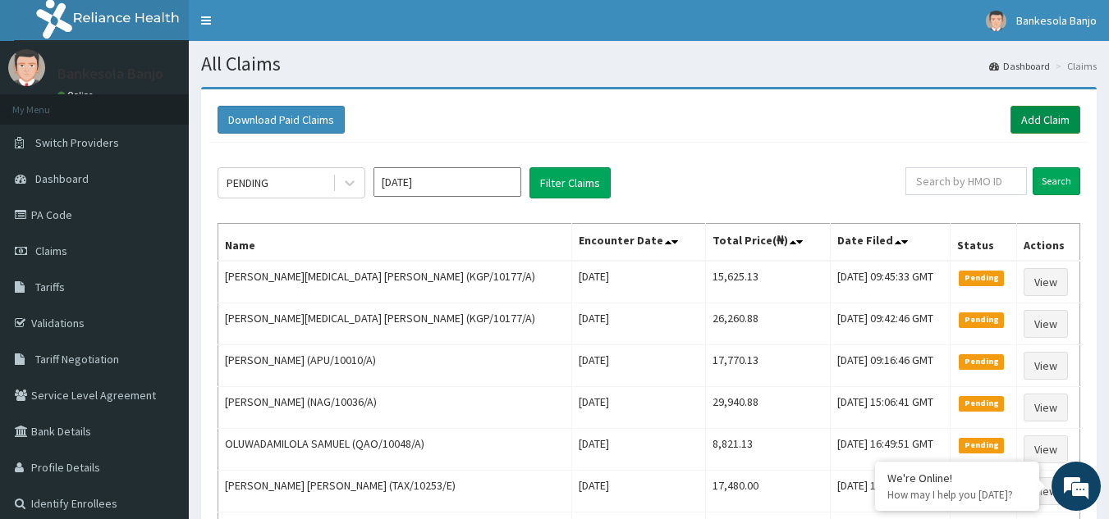
click at [1065, 107] on link "Add Claim" at bounding box center [1045, 120] width 70 height 28
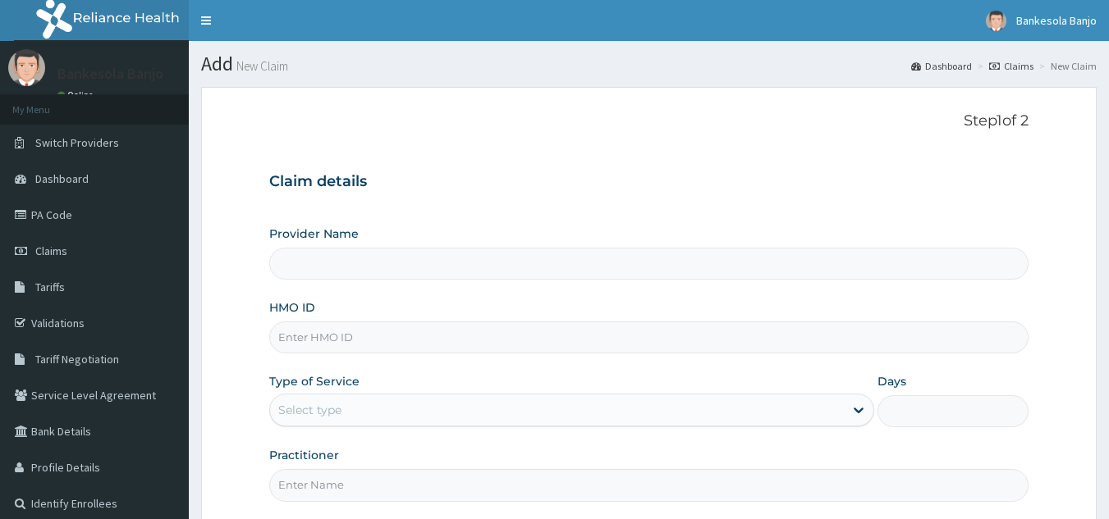
scroll to position [155, 0]
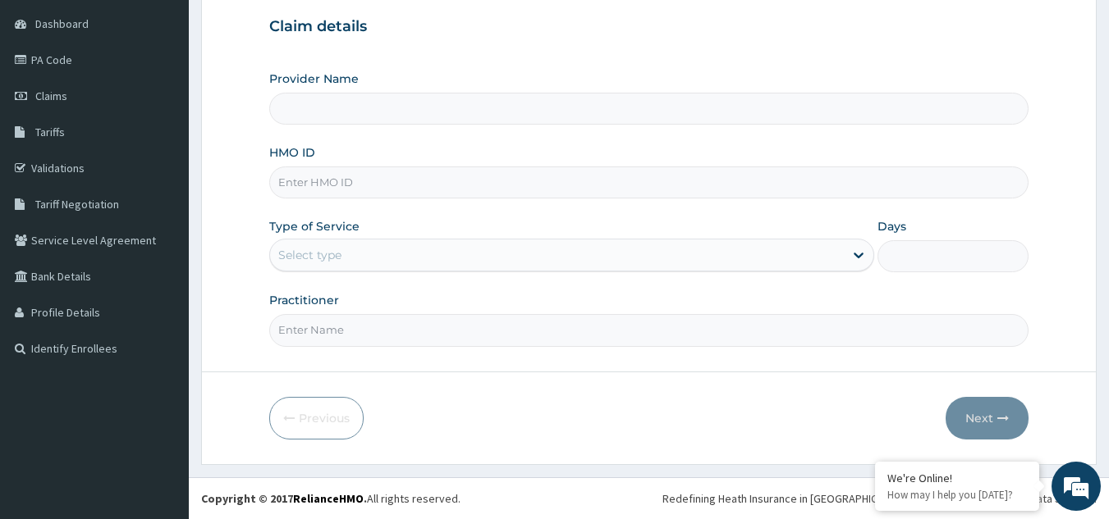
click at [298, 176] on input "HMO ID" at bounding box center [649, 183] width 760 height 32
paste input "ACX/10003/A"
type input "ACX/10003/A"
type input "Reliance Family Clinics (RFC) - Gbagada"
click at [290, 184] on input "ACX/10003/A" at bounding box center [649, 183] width 760 height 32
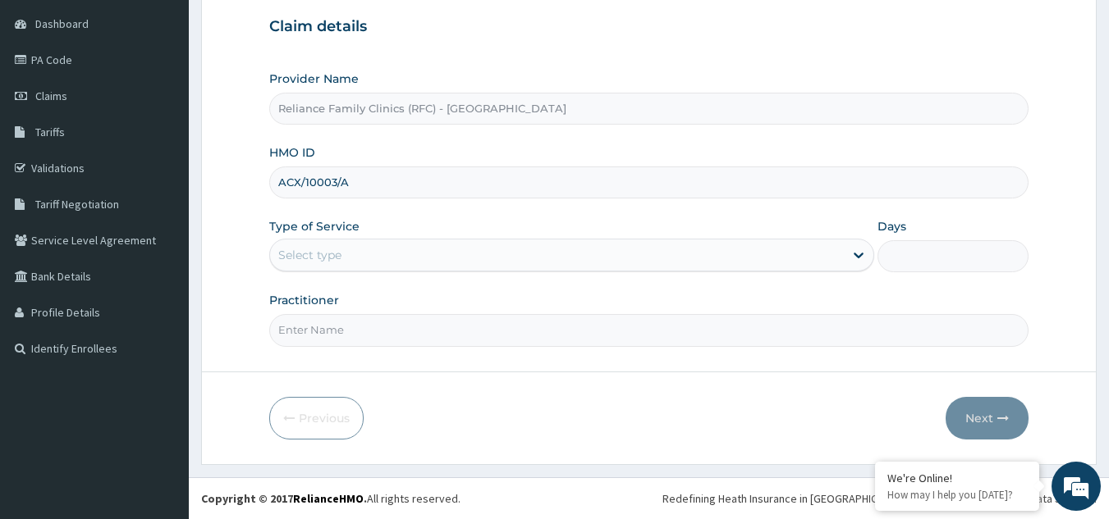
type input "ACX/10003/A"
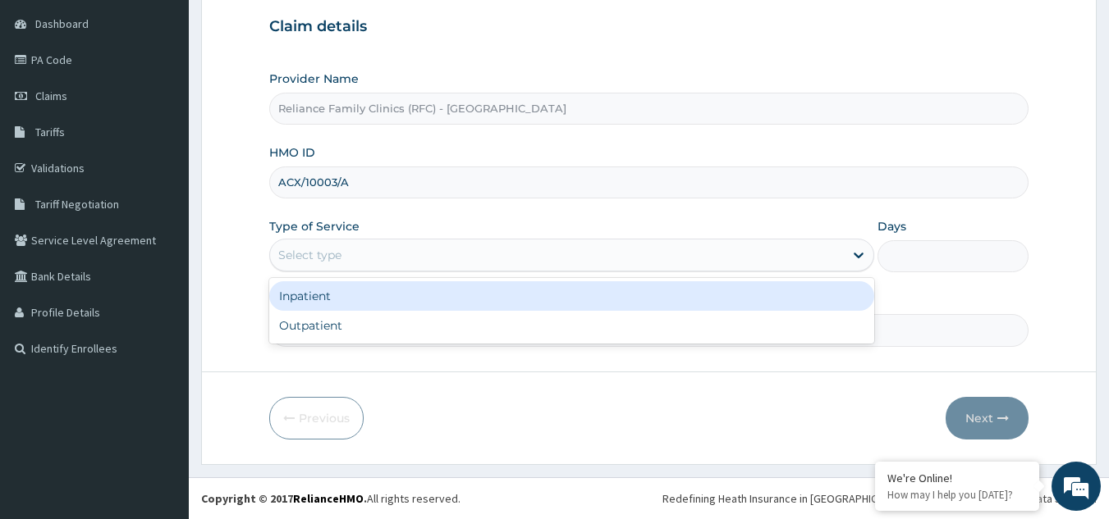
drag, startPoint x: 346, startPoint y: 244, endPoint x: 328, endPoint y: 322, distance: 80.0
click at [328, 272] on div "option Inpatient focused, 1 of 2. 2 results available. Use Up and Down to choos…" at bounding box center [571, 255] width 605 height 33
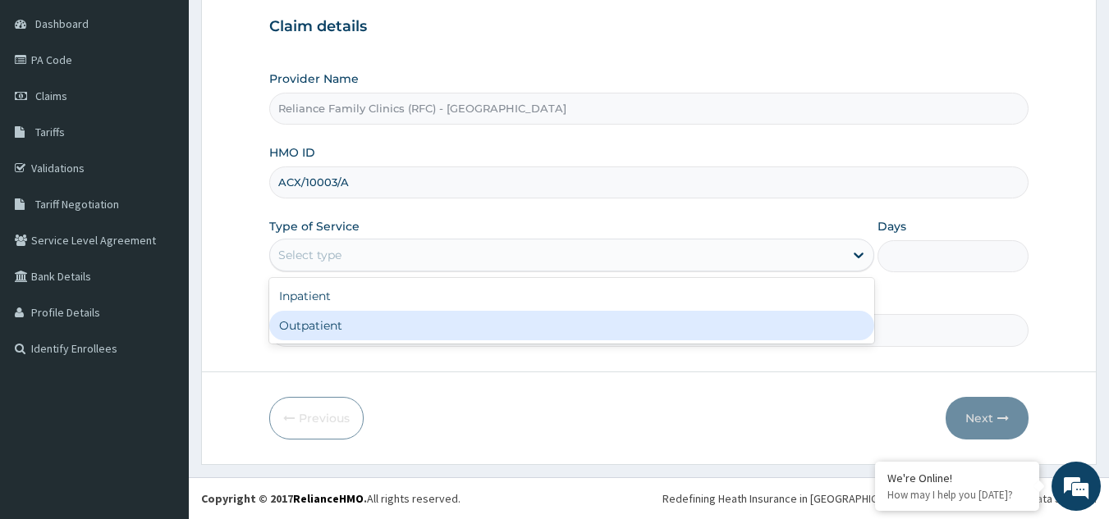
click at [328, 322] on div "Outpatient" at bounding box center [571, 326] width 605 height 30
type input "1"
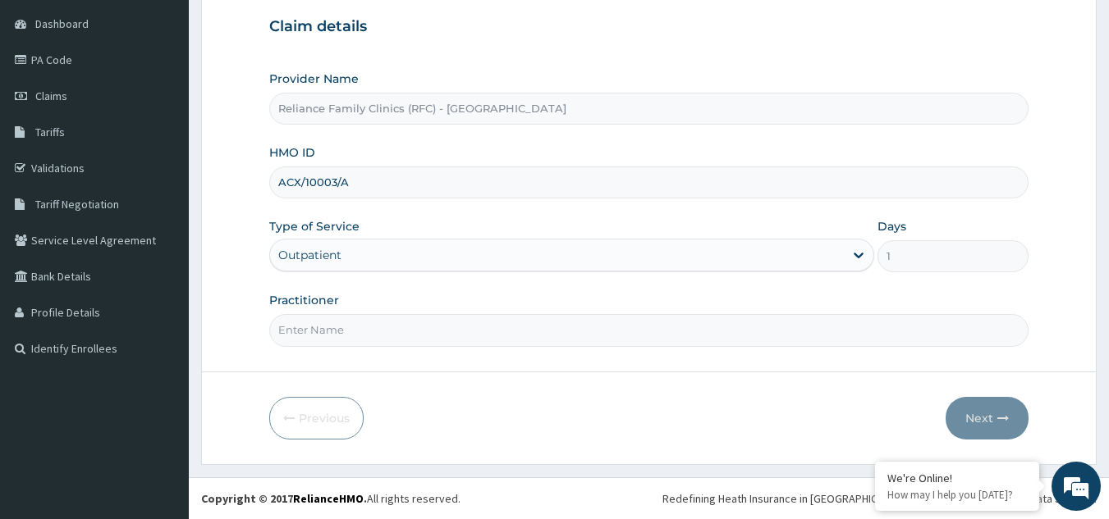
click at [328, 322] on input "Practitioner" at bounding box center [649, 330] width 760 height 32
type input "LOCUM"
click at [986, 421] on button "Next" at bounding box center [986, 418] width 83 height 43
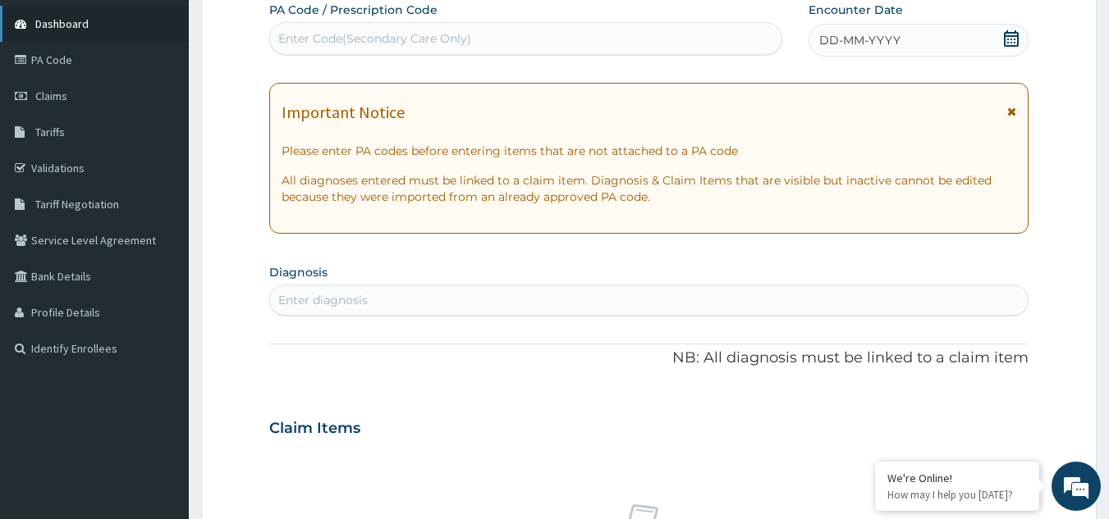
scroll to position [0, 0]
click at [1011, 37] on icon at bounding box center [1011, 38] width 16 height 16
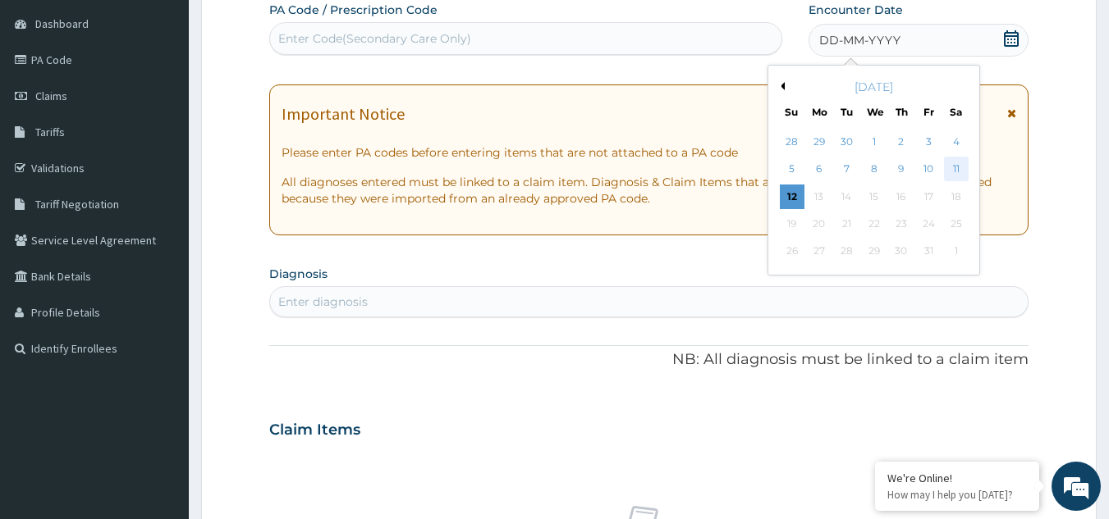
click at [965, 171] on div "11" at bounding box center [956, 170] width 25 height 25
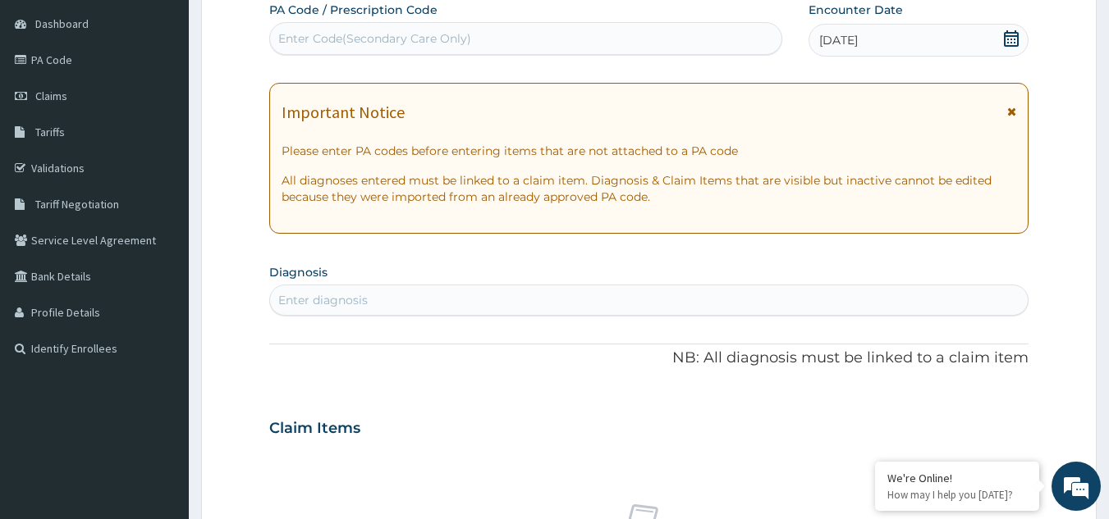
click at [337, 290] on div "Enter diagnosis" at bounding box center [649, 300] width 758 height 26
type input "malaria"
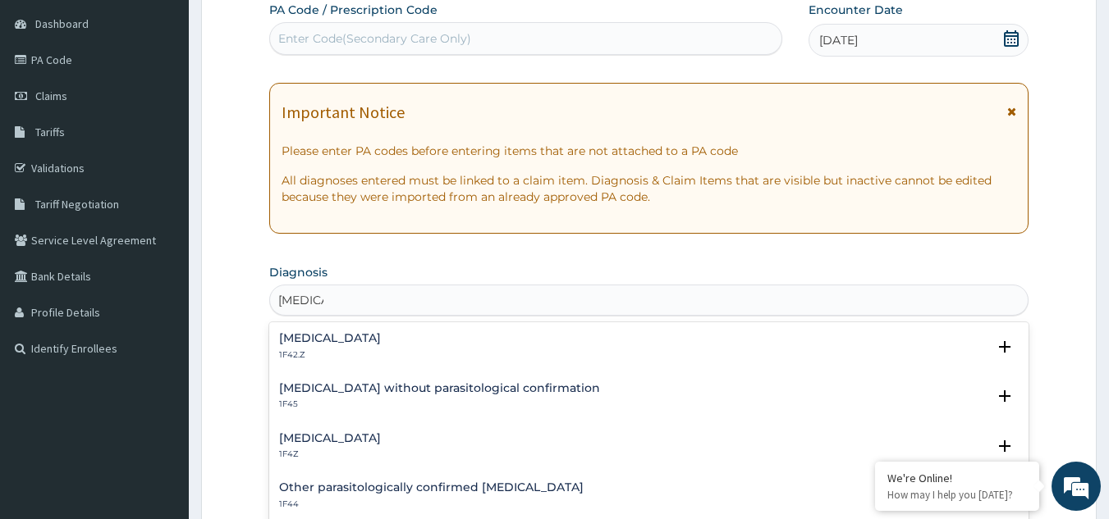
click at [381, 350] on p "1F42.Z" at bounding box center [330, 355] width 102 height 11
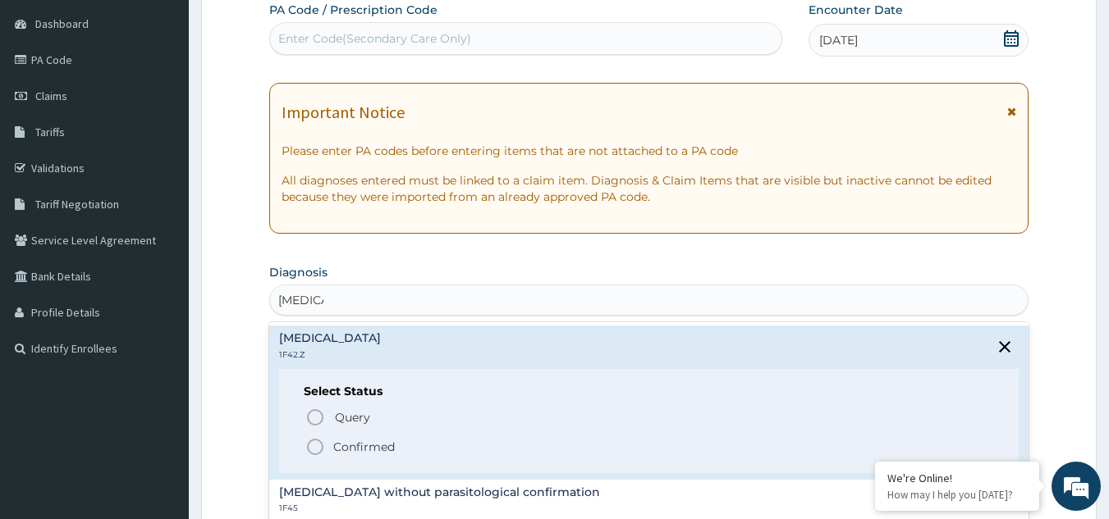
click at [319, 440] on icon "status option filled" at bounding box center [315, 447] width 20 height 20
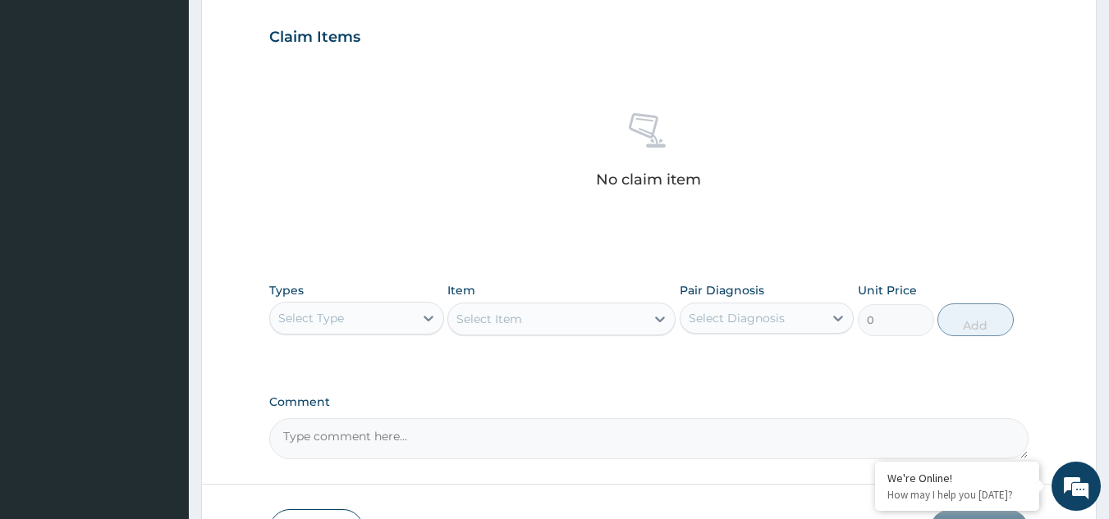
scroll to position [664, 0]
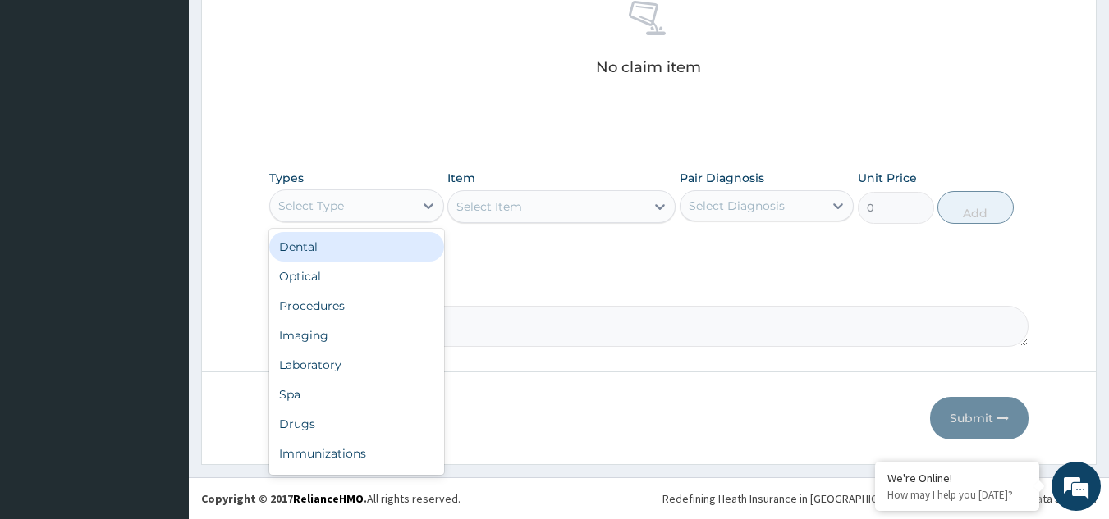
click at [396, 217] on div "Select Type" at bounding box center [342, 206] width 144 height 26
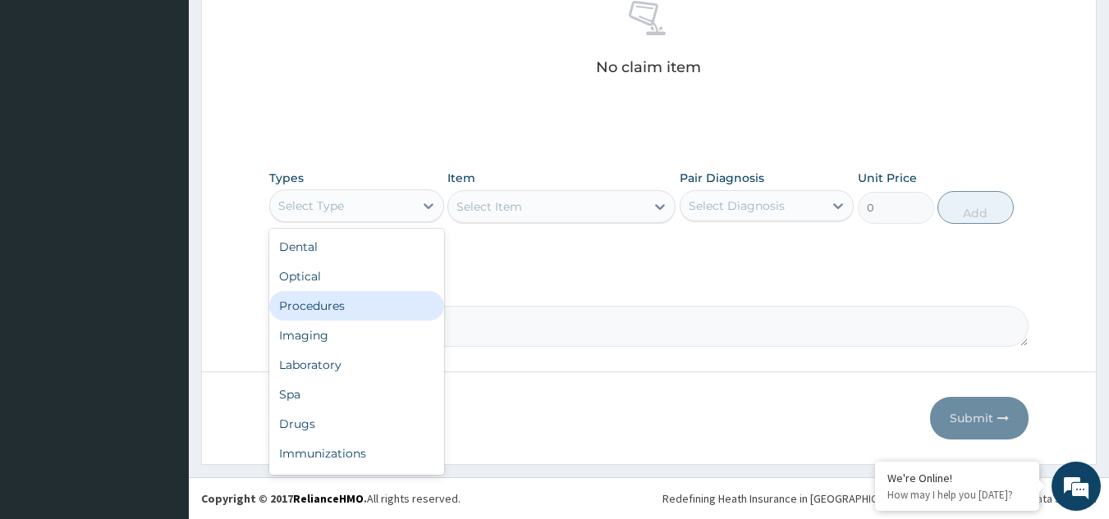
click at [384, 304] on div "Procedures" at bounding box center [356, 306] width 175 height 30
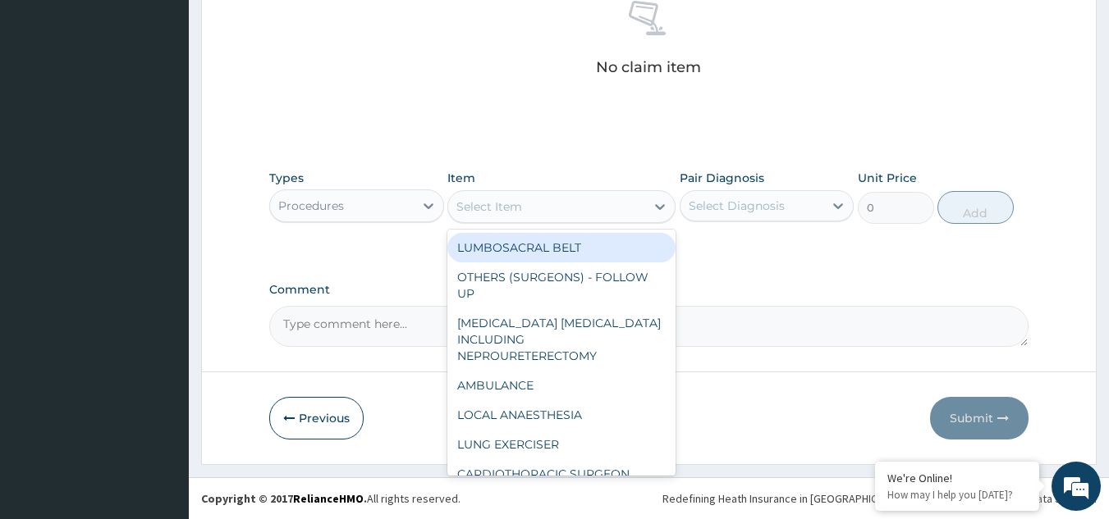
click at [493, 217] on div "Select Item" at bounding box center [546, 207] width 197 height 26
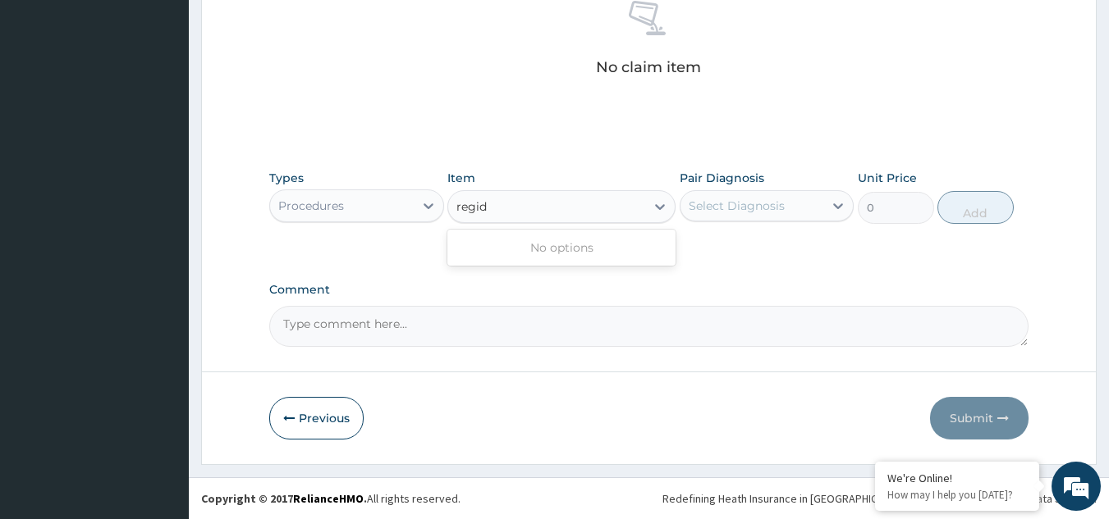
type input "regi"
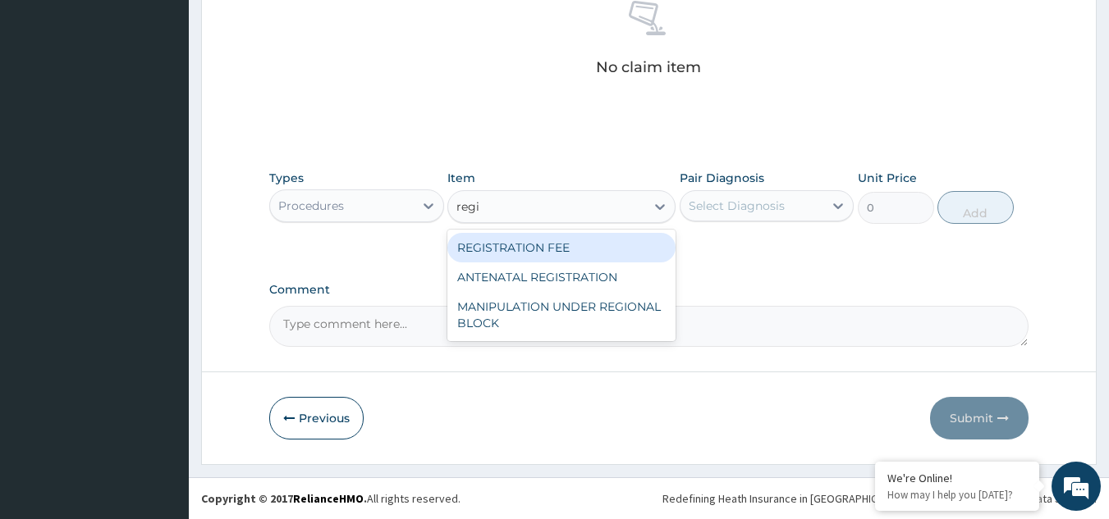
click at [510, 254] on div "REGISTRATION FEE" at bounding box center [561, 248] width 228 height 30
type input "2042.5"
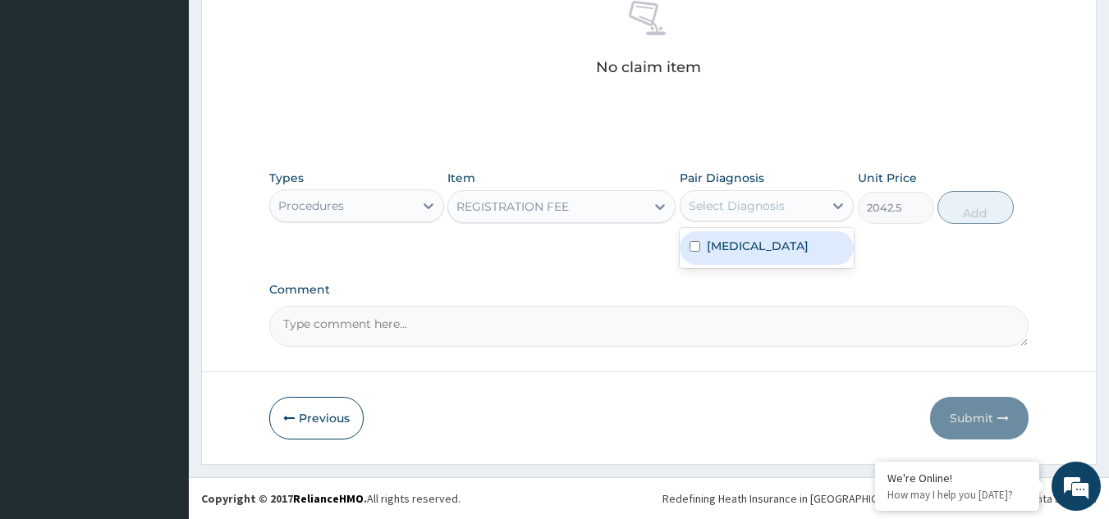
drag, startPoint x: 757, startPoint y: 205, endPoint x: 746, endPoint y: 275, distance: 70.7
click at [746, 222] on div "option Plasmodium malariae malaria without complication focused, 1 of 1. 1 resu…" at bounding box center [766, 205] width 175 height 31
click at [746, 254] on label "[MEDICAL_DATA]" at bounding box center [758, 246] width 102 height 16
checkbox input "true"
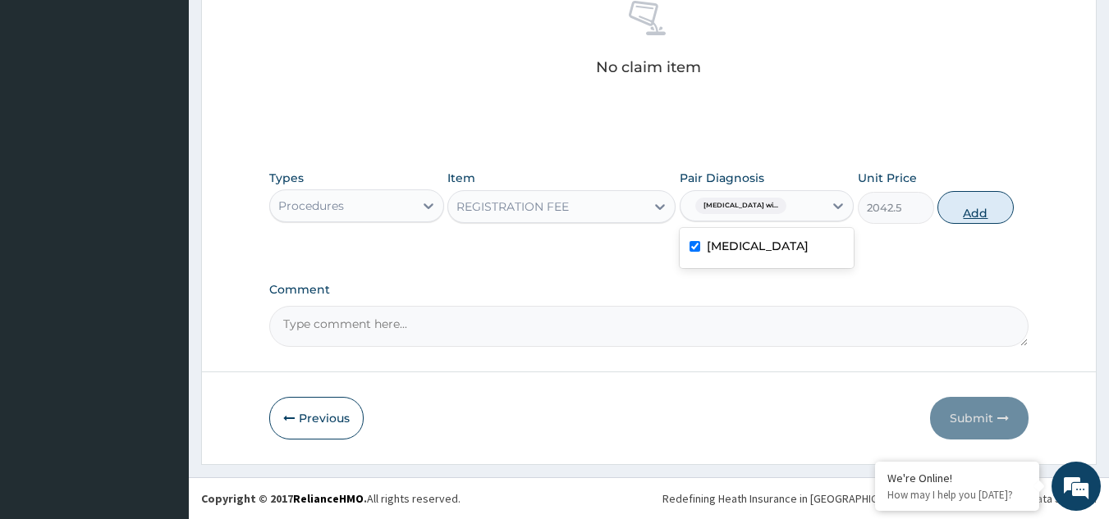
click at [995, 209] on button "Add" at bounding box center [975, 207] width 76 height 33
type input "0"
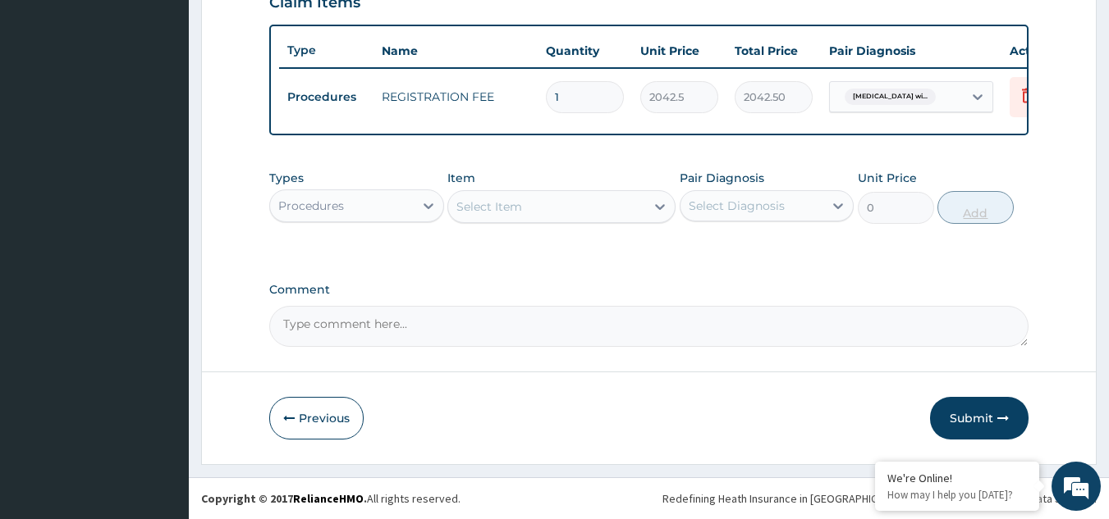
scroll to position [598, 0]
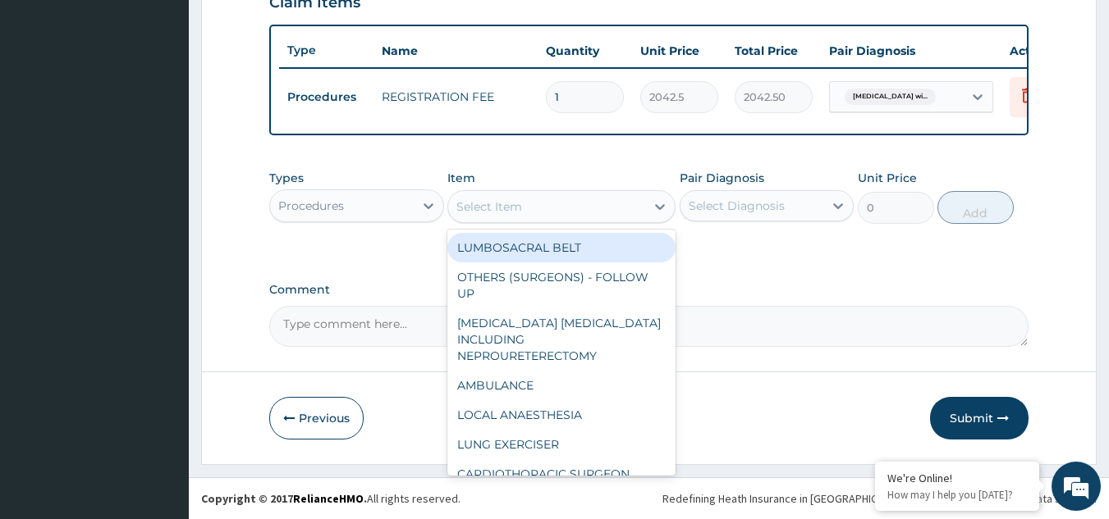
click at [577, 204] on div "Select Item" at bounding box center [546, 207] width 197 height 26
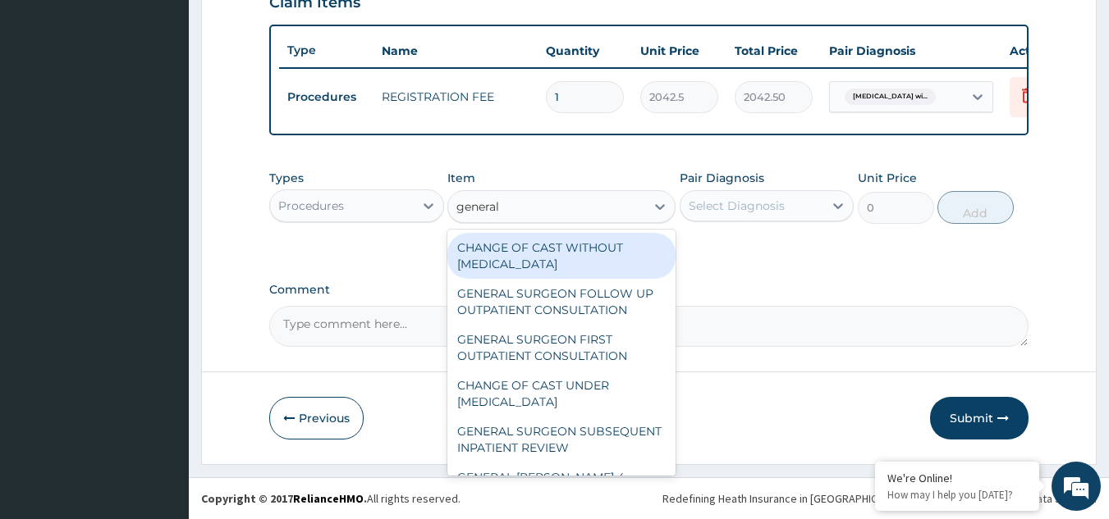
type input "general p"
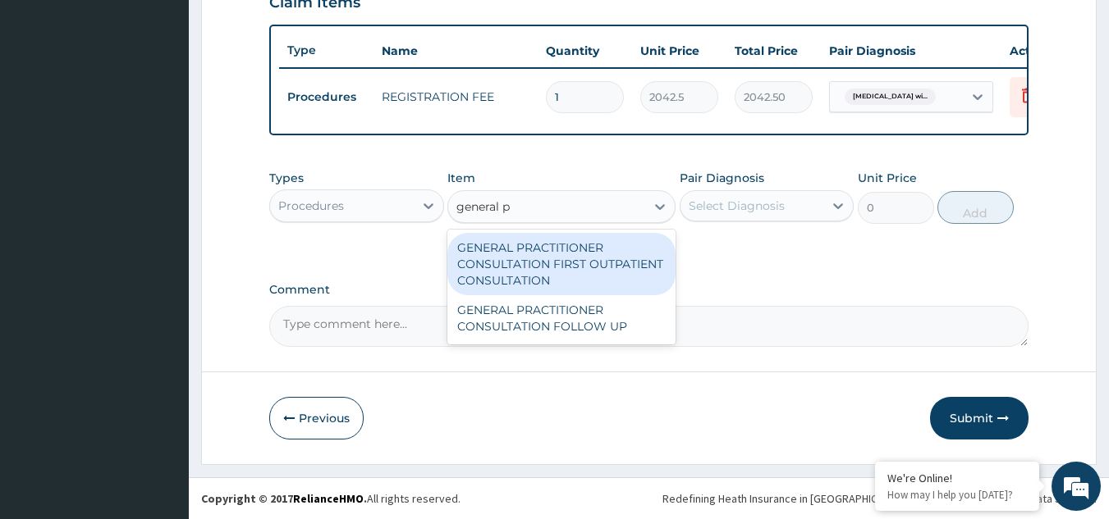
click at [583, 249] on div "GENERAL PRACTITIONER CONSULTATION FIRST OUTPATIENT CONSULTATION" at bounding box center [561, 264] width 228 height 62
type input "3370.125"
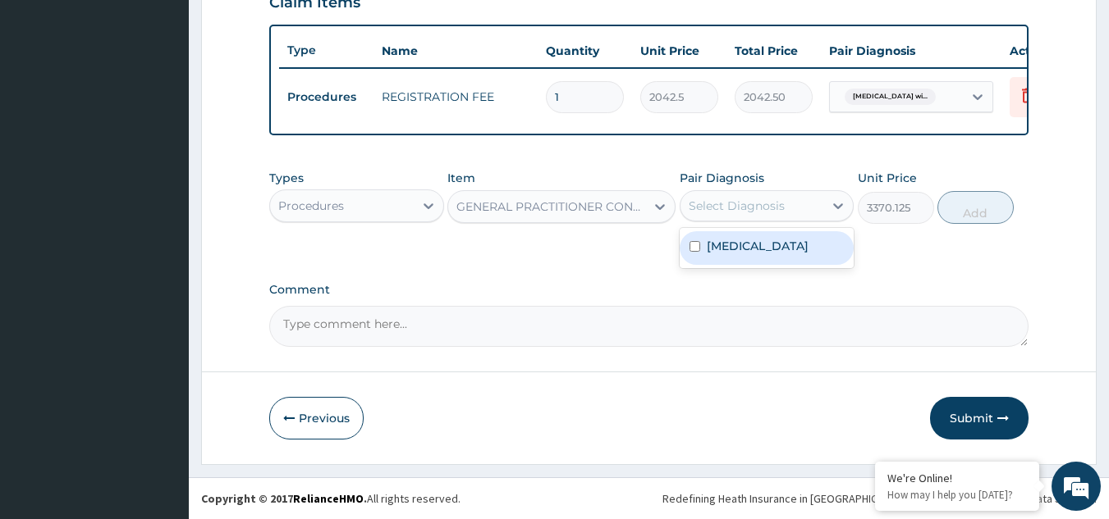
drag, startPoint x: 760, startPoint y: 212, endPoint x: 747, endPoint y: 264, distance: 54.1
click at [747, 222] on div "option Plasmodium malariae malaria without complication, selected. option Plasm…" at bounding box center [766, 205] width 175 height 31
click at [747, 254] on label "[MEDICAL_DATA]" at bounding box center [758, 246] width 102 height 16
checkbox input "true"
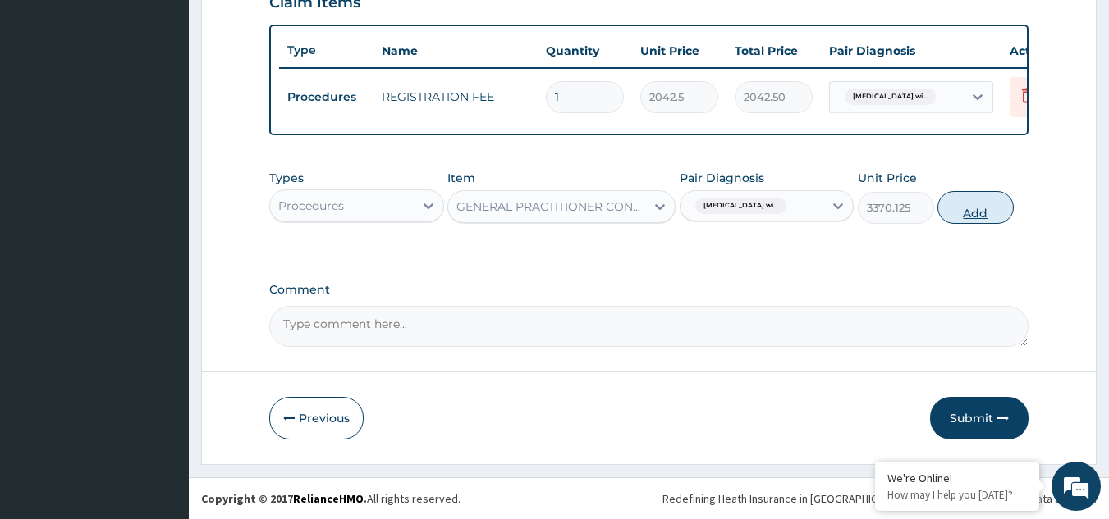
click at [964, 211] on button "Add" at bounding box center [975, 207] width 76 height 33
type input "0"
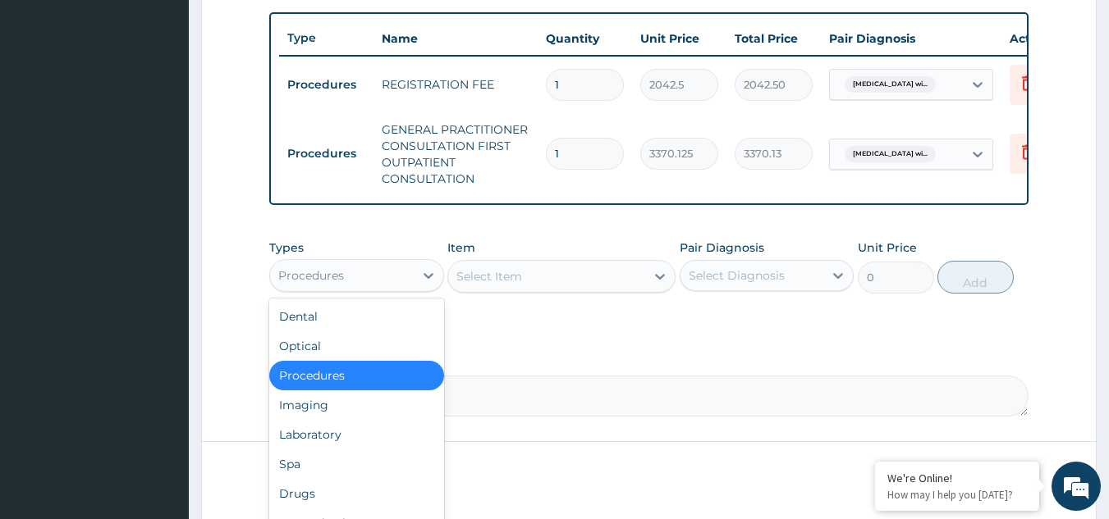
click at [391, 292] on div "Procedures" at bounding box center [356, 275] width 175 height 33
click at [343, 450] on div "Laboratory" at bounding box center [356, 435] width 175 height 30
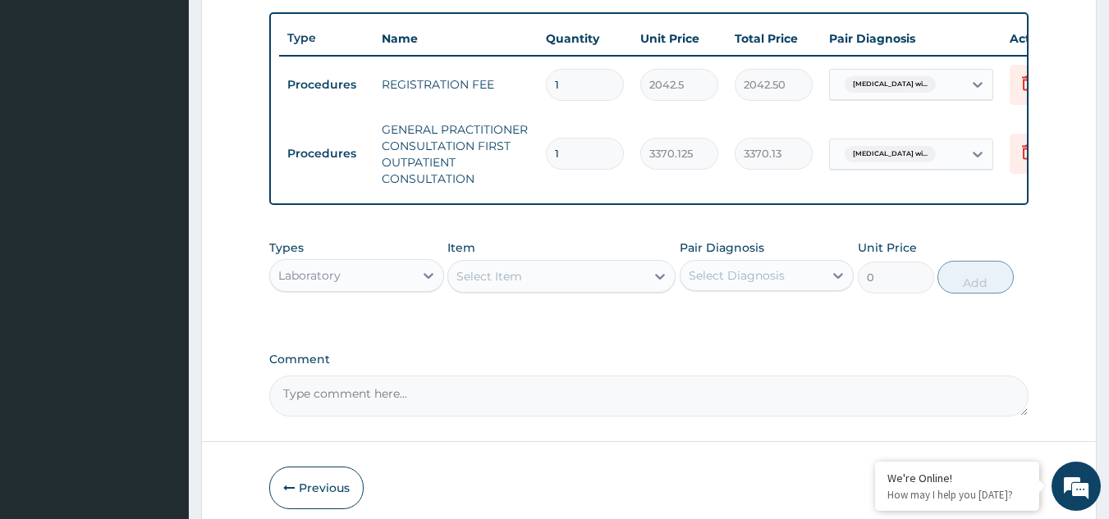
click at [595, 288] on div "Select Item" at bounding box center [546, 276] width 197 height 26
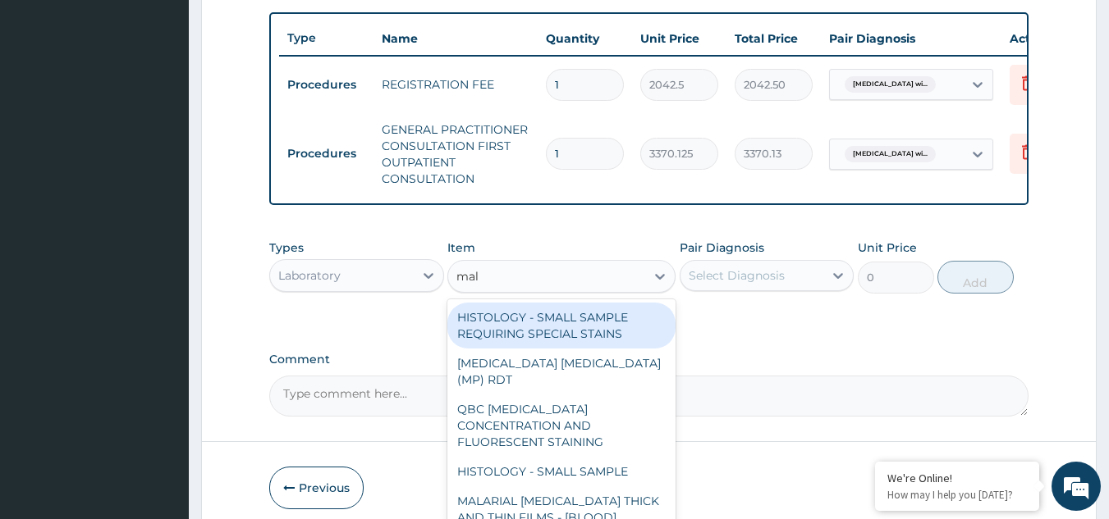
type input "mala"
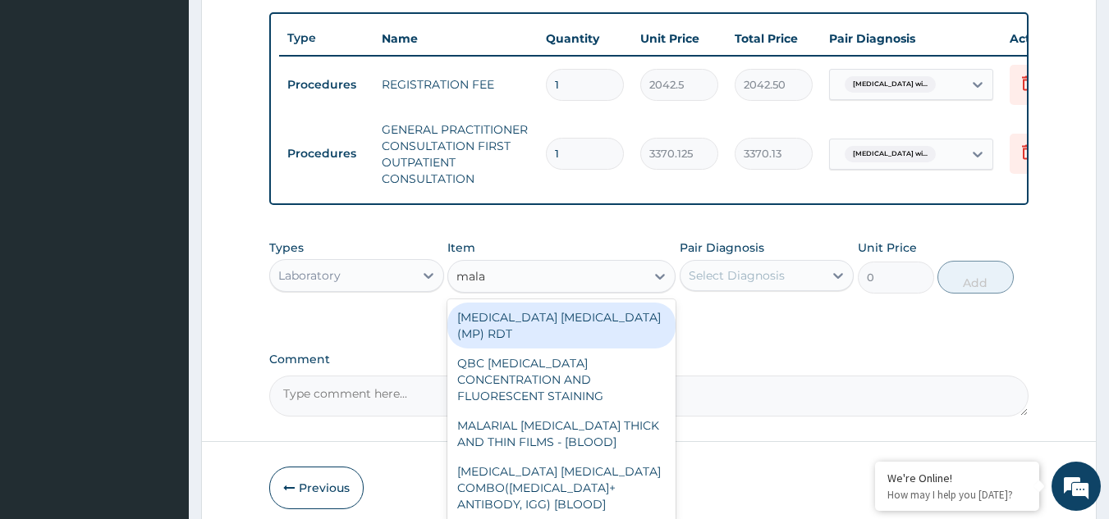
click at [580, 322] on div "[MEDICAL_DATA] [MEDICAL_DATA] (MP) RDT" at bounding box center [561, 326] width 228 height 46
type input "1531.875"
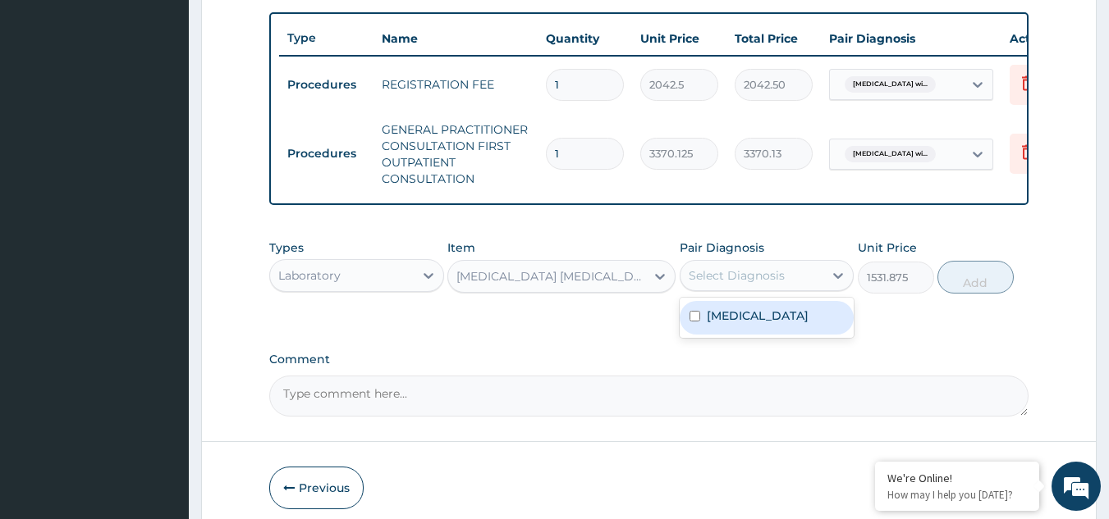
click at [736, 278] on div "Select Diagnosis" at bounding box center [752, 276] width 144 height 26
click at [745, 324] on label "[MEDICAL_DATA]" at bounding box center [758, 316] width 102 height 16
checkbox input "true"
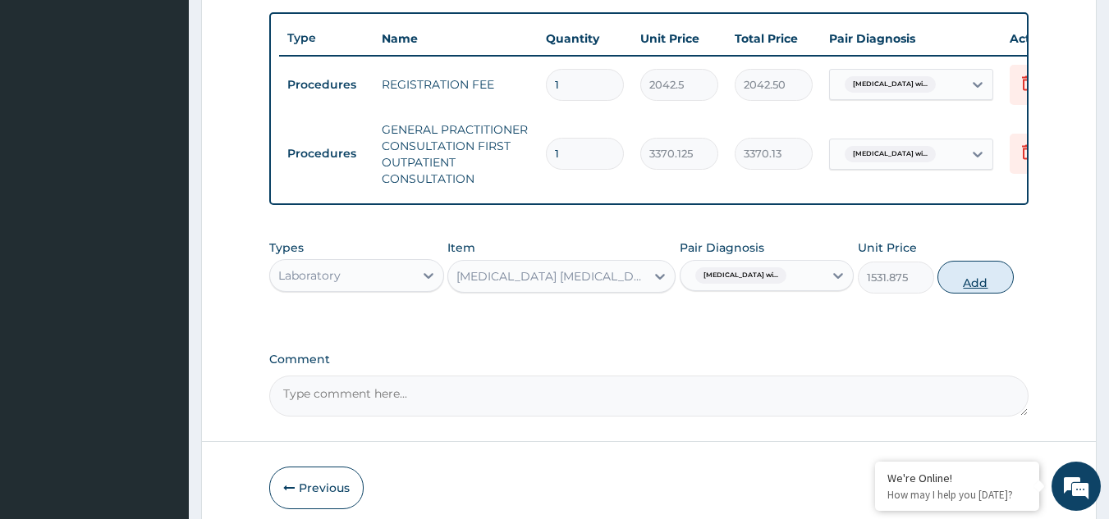
click at [963, 292] on button "Add" at bounding box center [975, 277] width 76 height 33
type input "0"
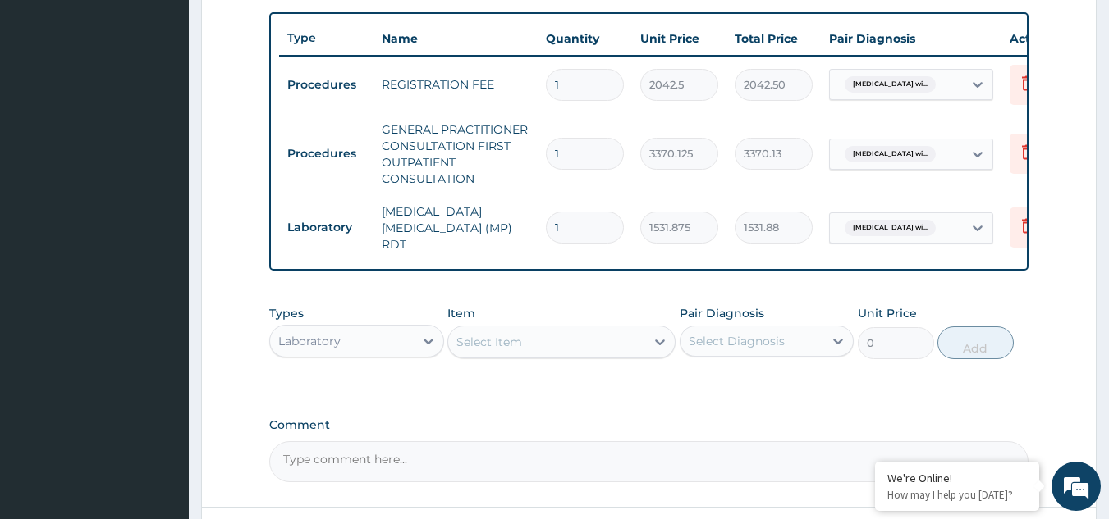
scroll to position [737, 0]
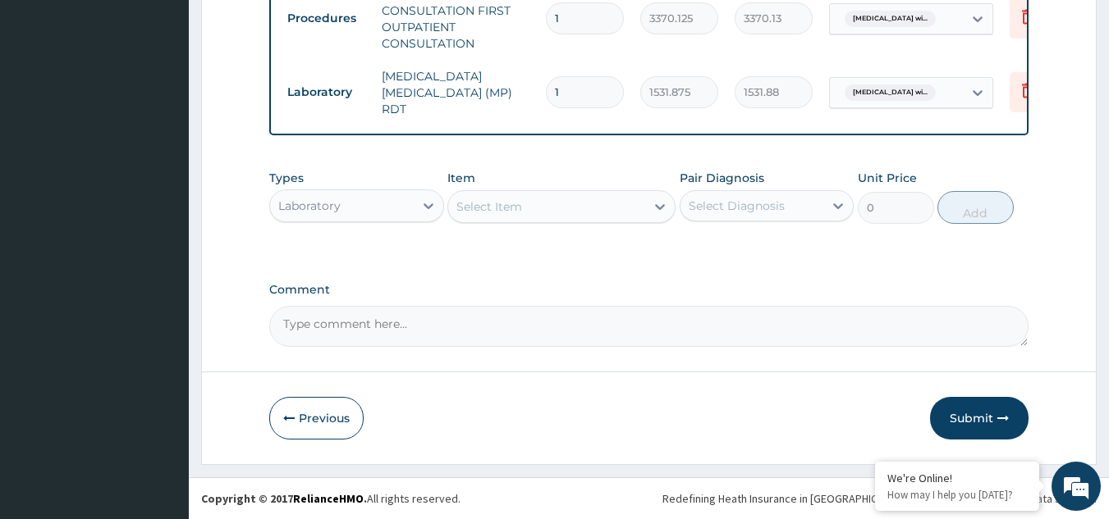
click at [377, 178] on div "Types Laboratory" at bounding box center [356, 197] width 175 height 54
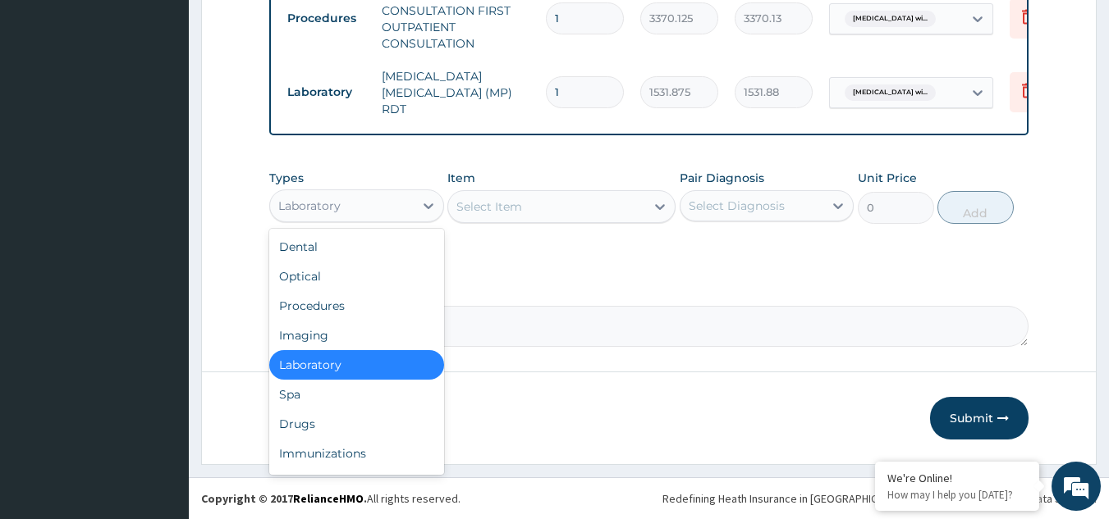
click at [375, 206] on div "Laboratory" at bounding box center [342, 206] width 144 height 26
click at [318, 432] on div "Drugs" at bounding box center [356, 424] width 175 height 30
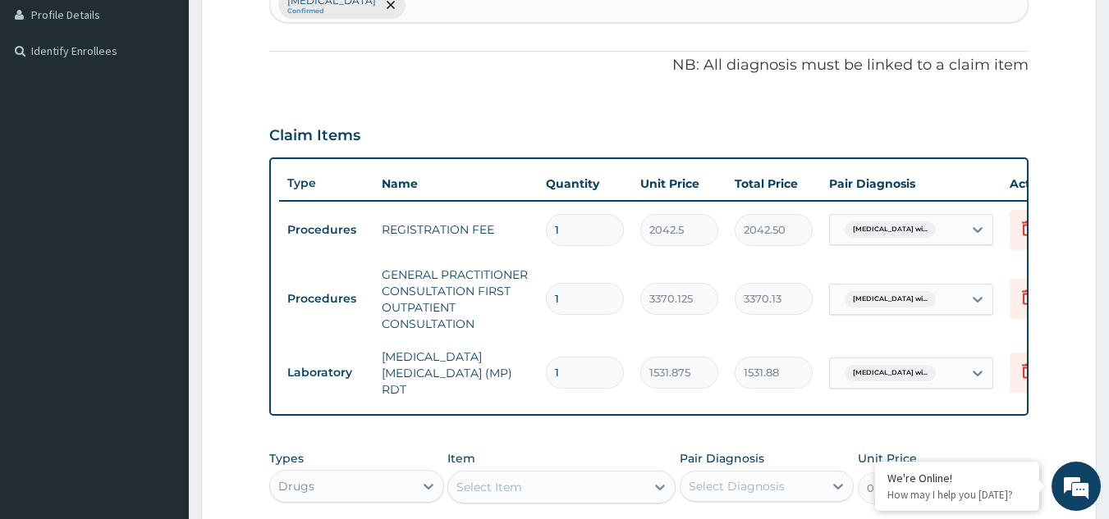
scroll to position [450, 0]
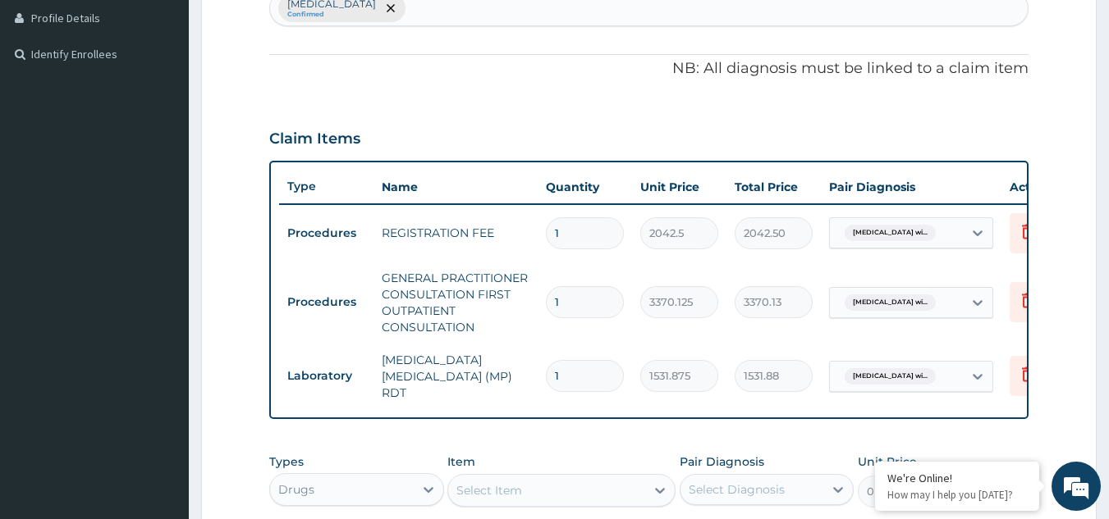
click at [732, 13] on div "Plasmodium malariae malaria without complication Confirmed" at bounding box center [649, 8] width 758 height 34
type input "upper"
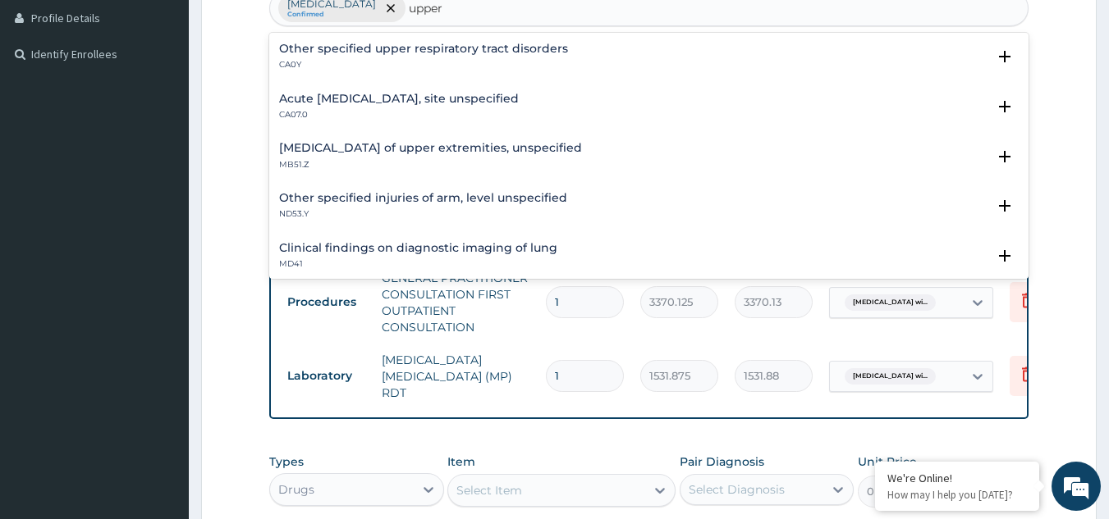
click at [391, 116] on p "CA07.0" at bounding box center [399, 114] width 240 height 11
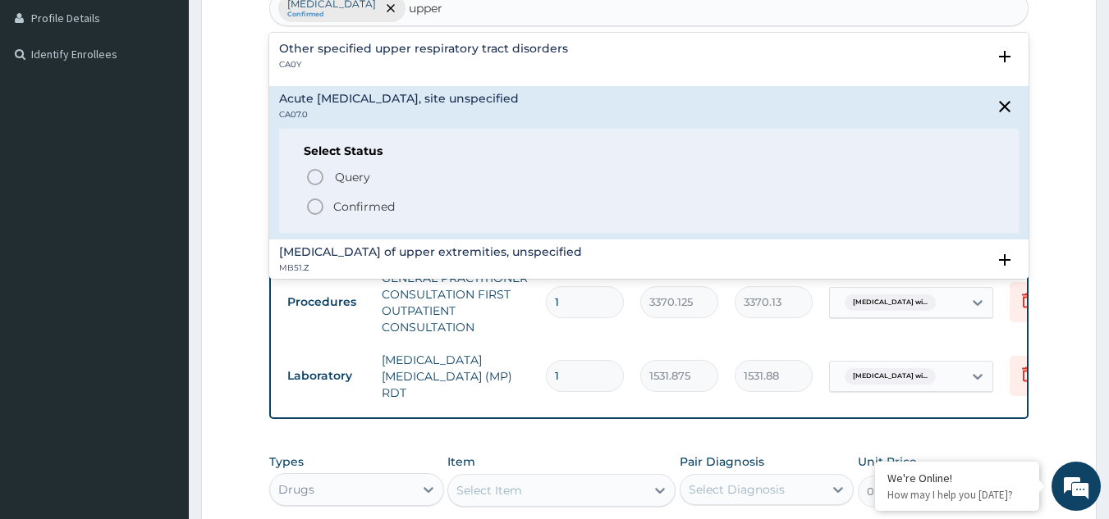
click at [318, 204] on icon "status option filled" at bounding box center [315, 207] width 20 height 20
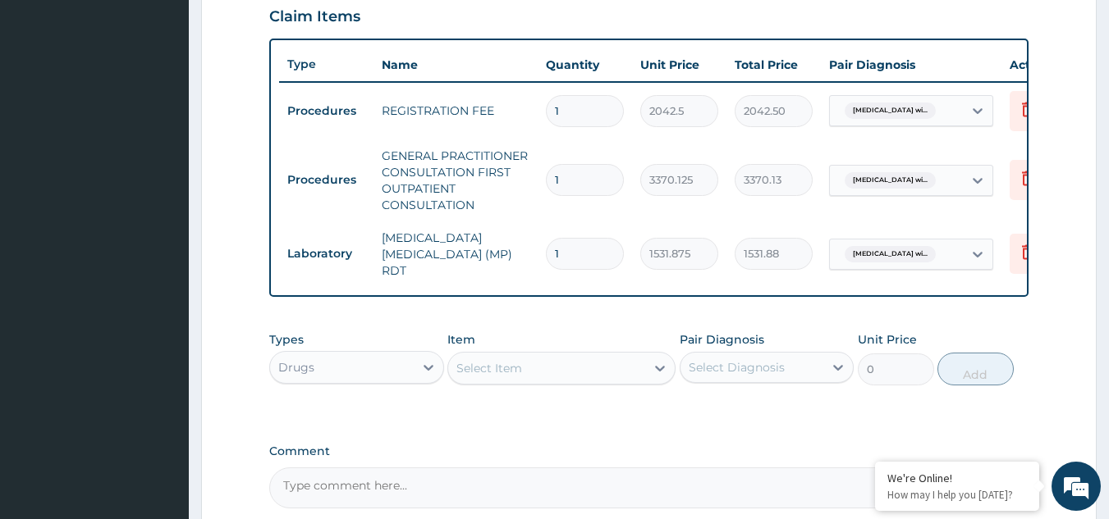
scroll to position [562, 0]
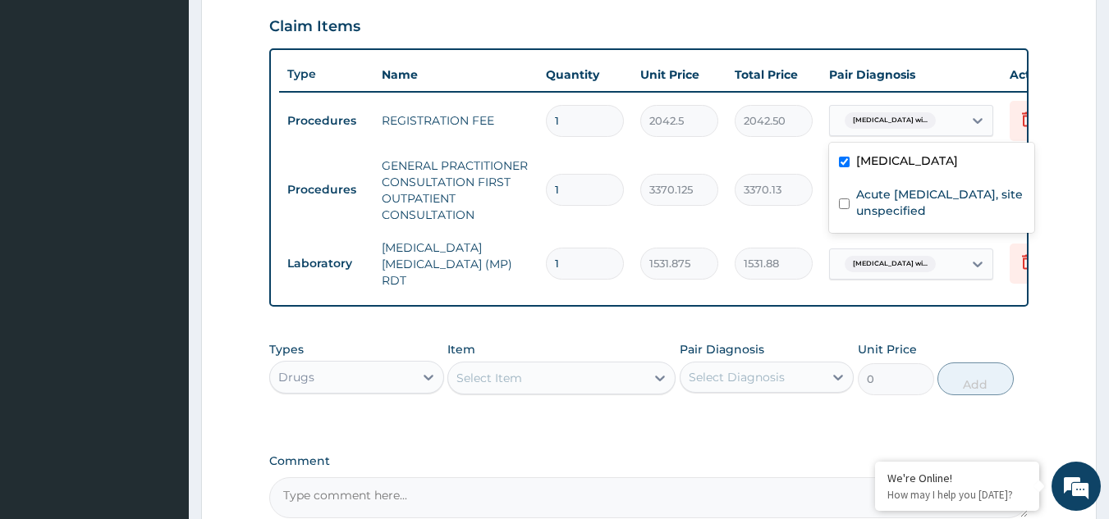
click at [903, 126] on span "Plasmodium malariae malaria wi..." at bounding box center [889, 120] width 91 height 16
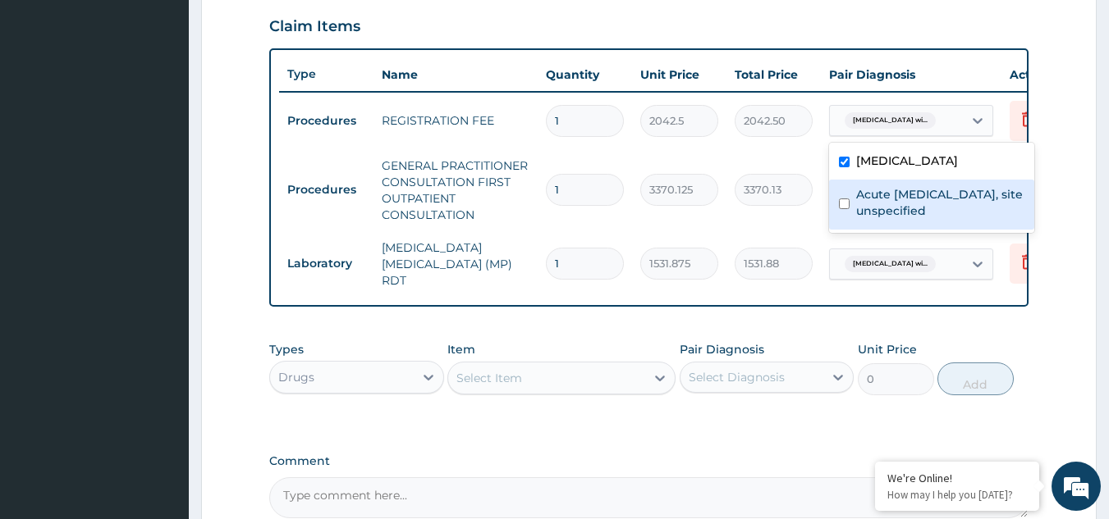
click at [883, 219] on label "Acute upper respiratory infection, site unspecified" at bounding box center [940, 202] width 168 height 33
checkbox input "true"
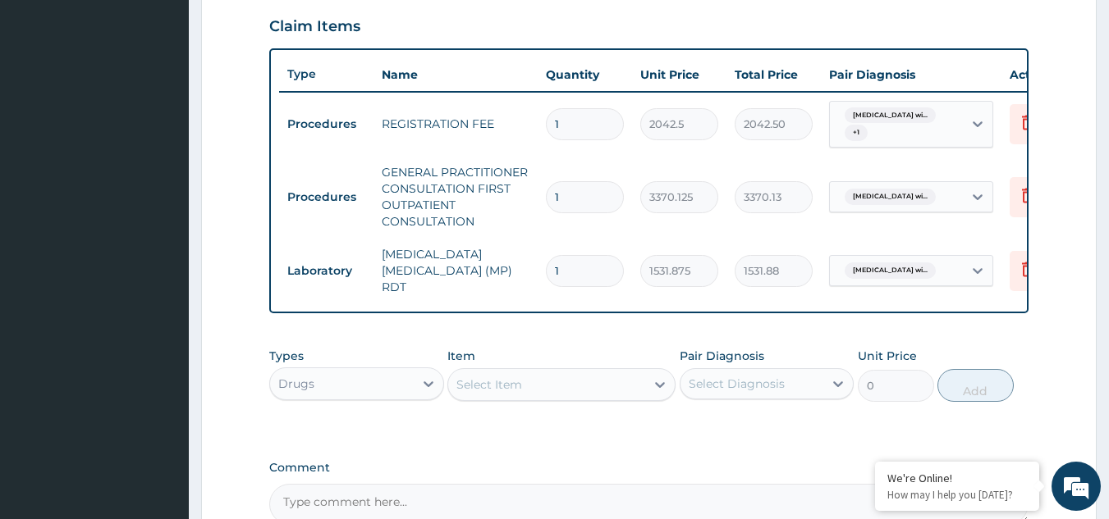
click at [1065, 143] on form "Step 2 of 2 PA Code / Prescription Code Enter Code(Secondary Care Only) Encount…" at bounding box center [648, 84] width 895 height 1118
click at [930, 187] on div "Plasmodium malariae malaria wi..." at bounding box center [888, 196] width 100 height 21
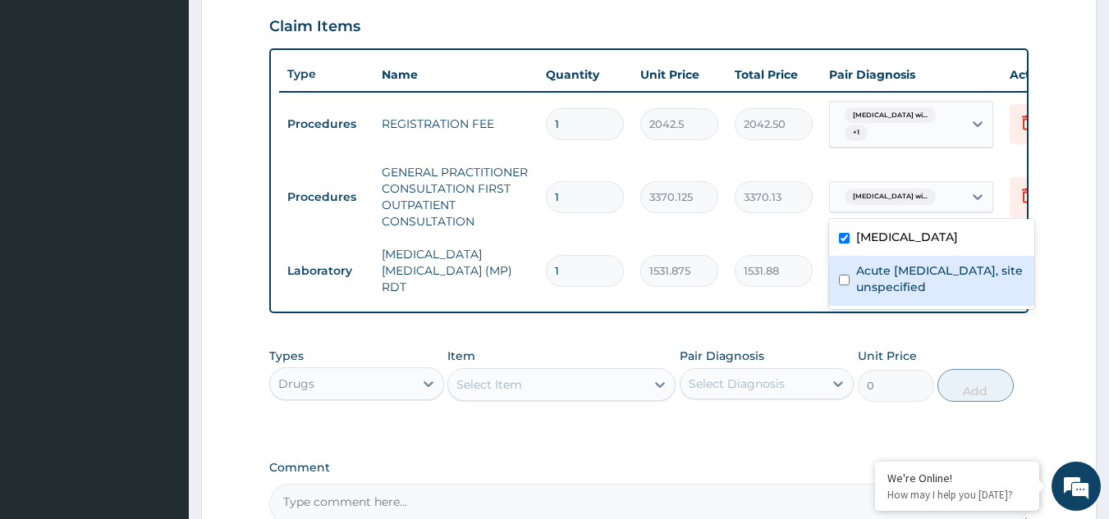
click at [880, 295] on label "Acute upper respiratory infection, site unspecified" at bounding box center [940, 279] width 168 height 33
checkbox input "true"
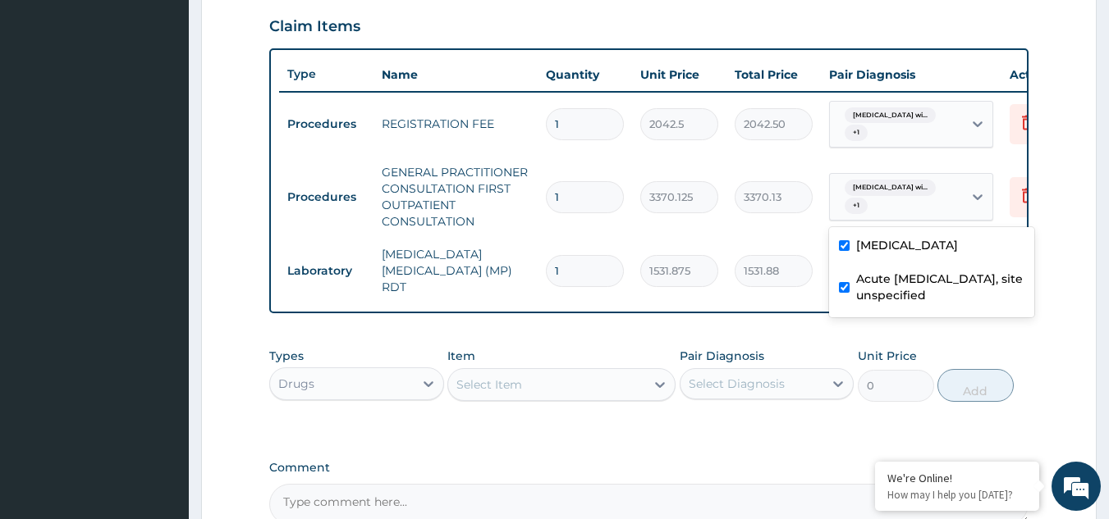
scroll to position [743, 0]
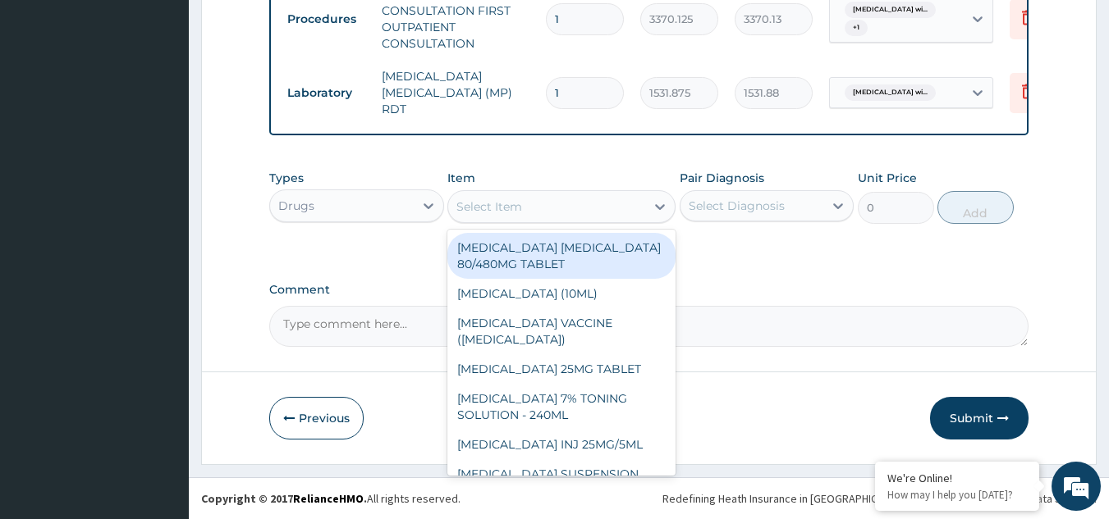
click at [493, 205] on div "Select Item" at bounding box center [489, 207] width 66 height 16
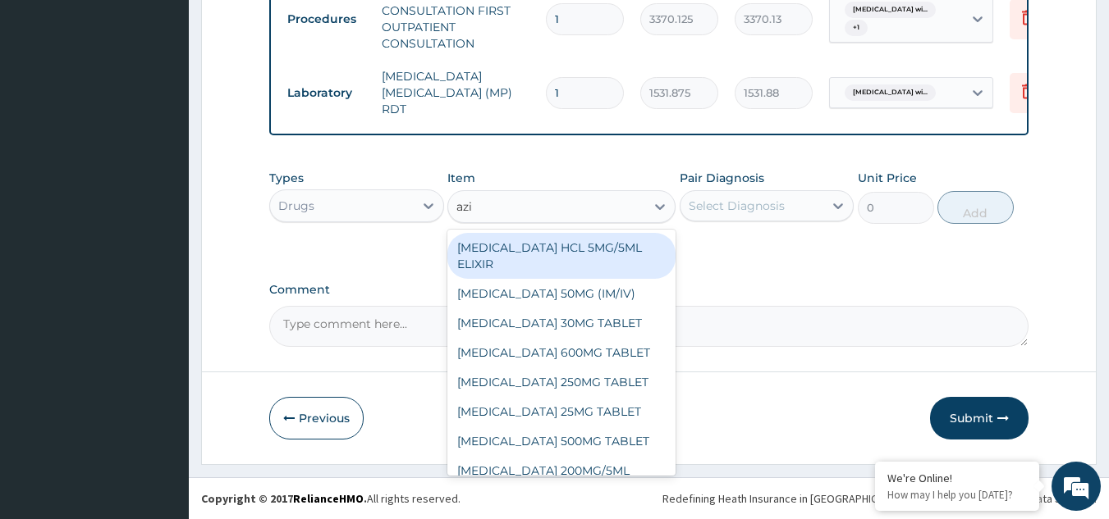
type input "azit"
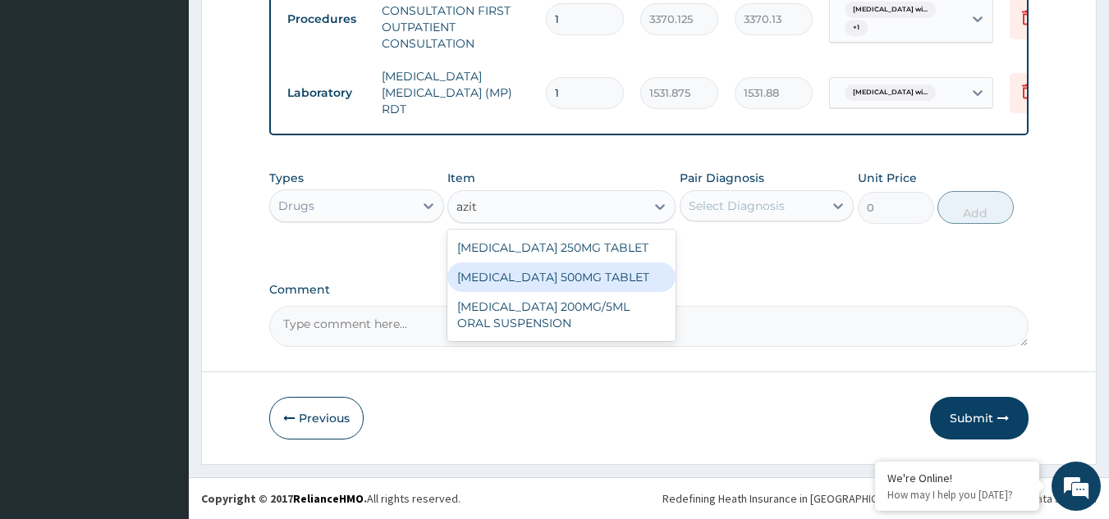
click at [539, 272] on div "[MEDICAL_DATA] 500MG TABLET" at bounding box center [561, 278] width 228 height 30
type input "690"
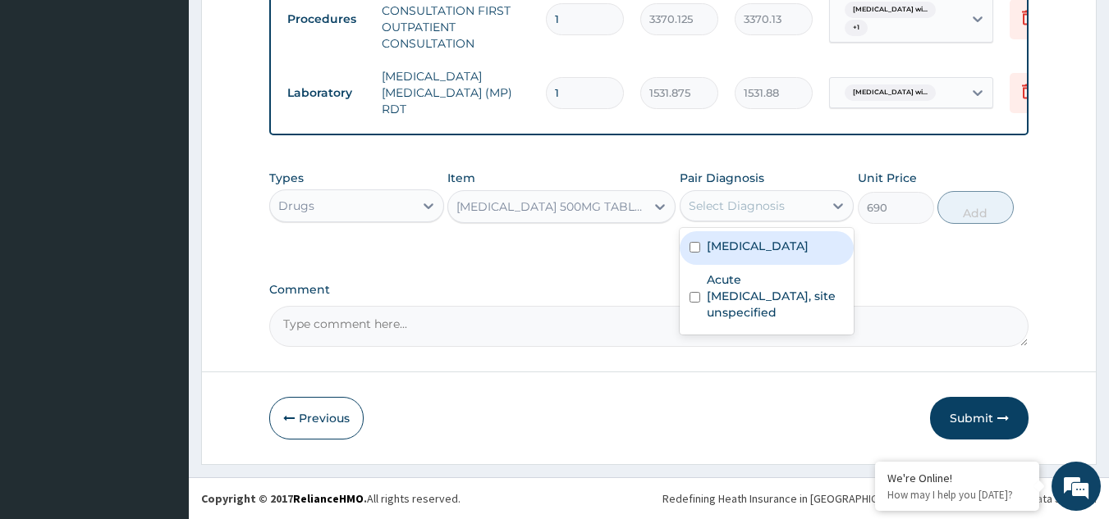
click at [733, 203] on div "Select Diagnosis" at bounding box center [736, 206] width 96 height 16
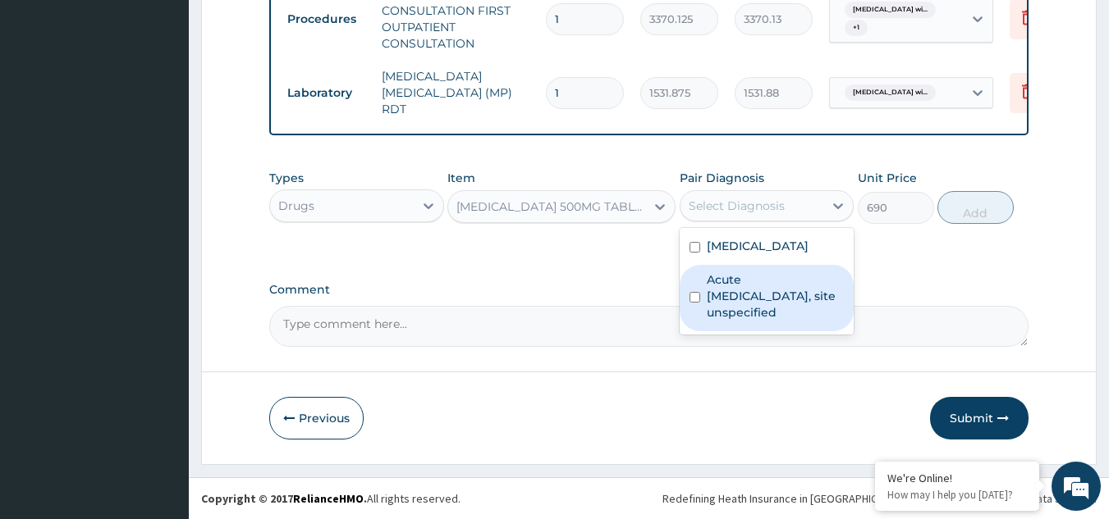
click at [743, 314] on label "Acute upper respiratory infection, site unspecified" at bounding box center [776, 296] width 138 height 49
checkbox input "true"
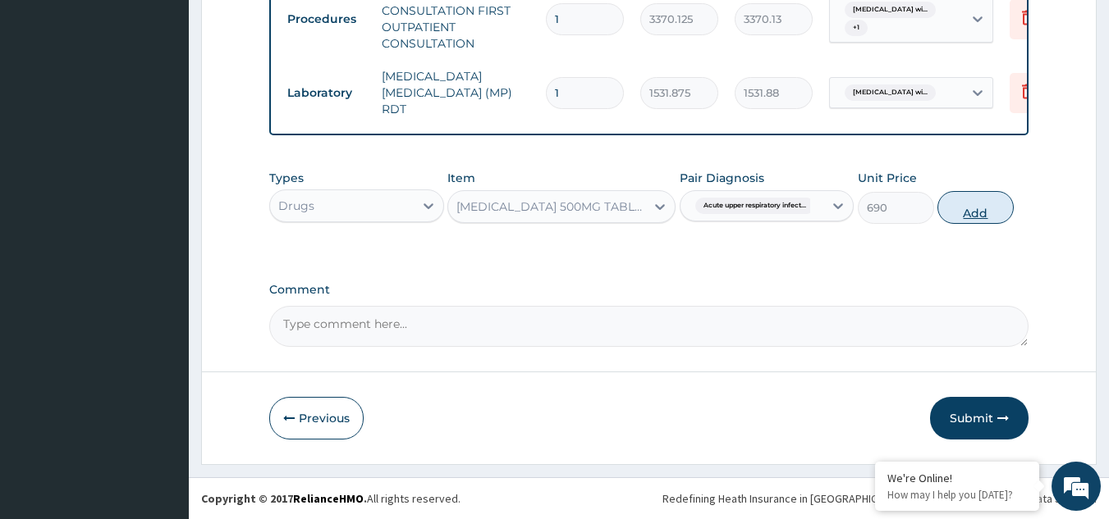
click at [989, 215] on button "Add" at bounding box center [975, 207] width 76 height 33
type input "0"
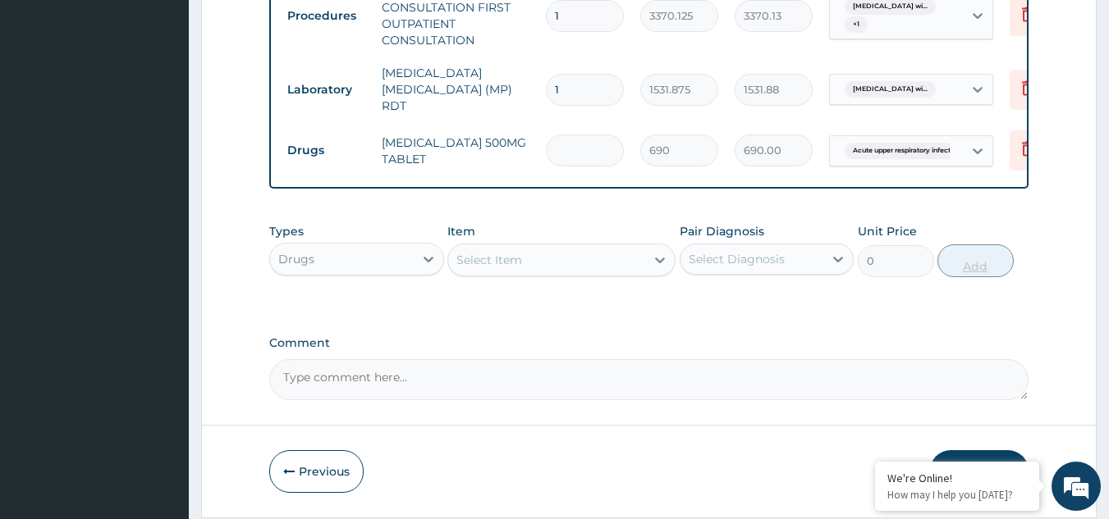
type input "0.00"
type input "5"
type input "3450.00"
type input "5"
click at [512, 254] on div "Select Item" at bounding box center [546, 260] width 197 height 26
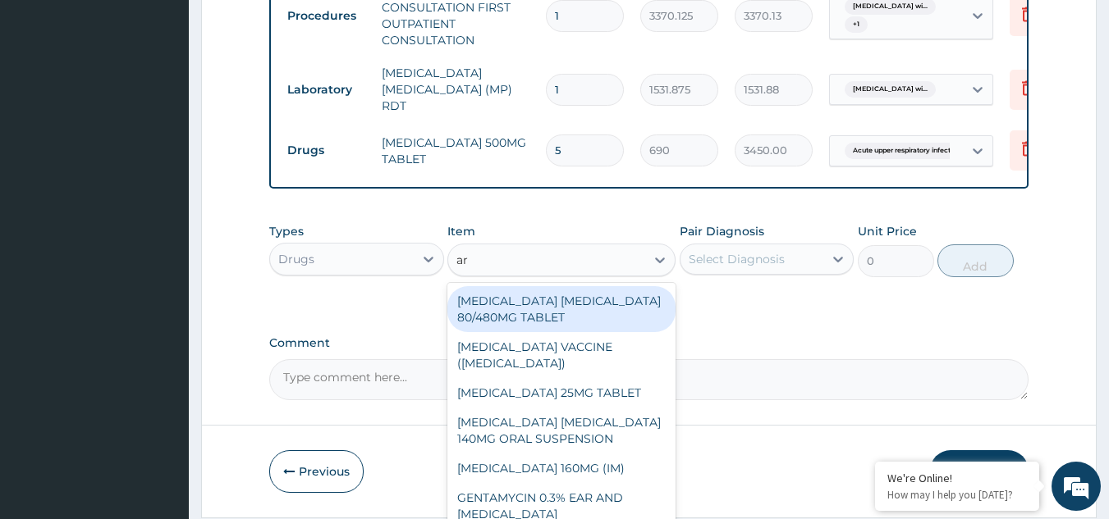
type input "art"
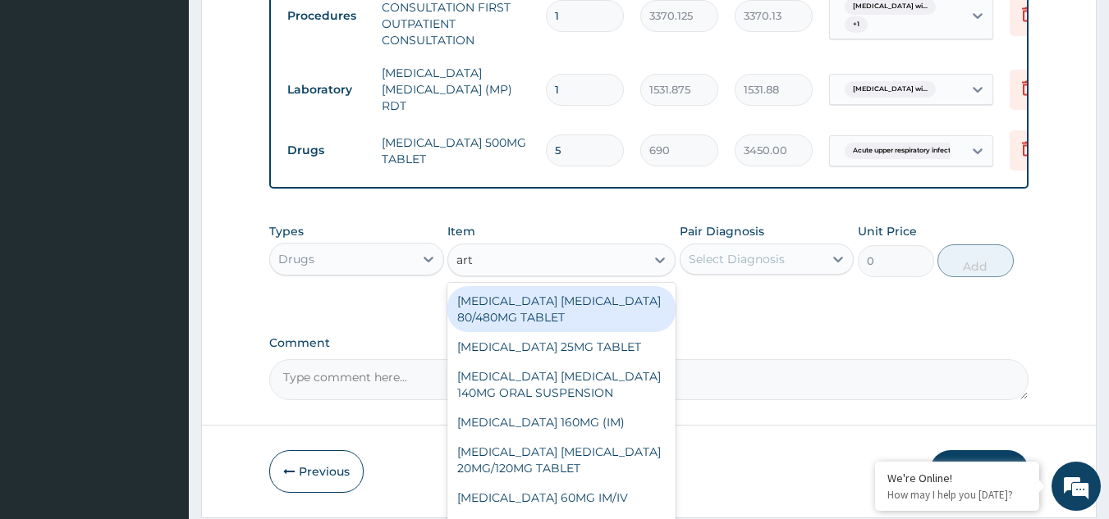
click at [539, 311] on div "[MEDICAL_DATA] [MEDICAL_DATA] 80/480MG TABLET" at bounding box center [561, 309] width 228 height 46
type input "450"
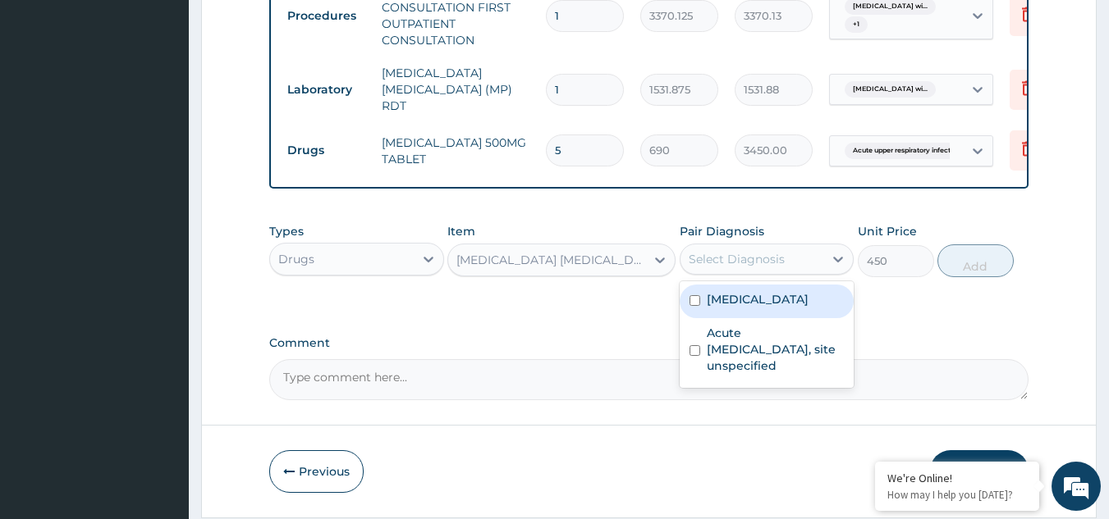
click at [714, 268] on div "Select Diagnosis" at bounding box center [736, 259] width 96 height 16
click at [732, 306] on label "[MEDICAL_DATA]" at bounding box center [758, 299] width 102 height 16
checkbox input "true"
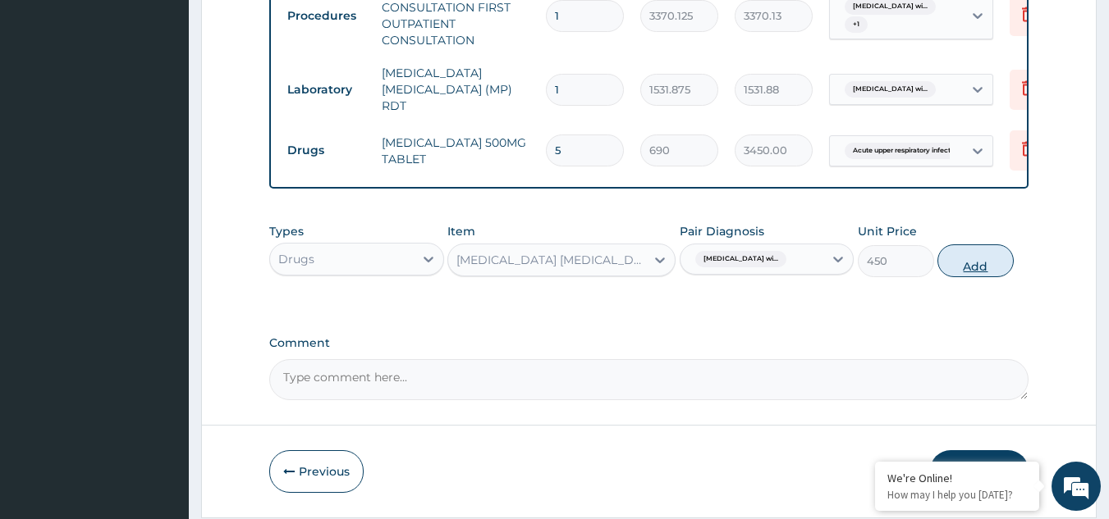
click at [963, 274] on button "Add" at bounding box center [975, 261] width 76 height 33
type input "0"
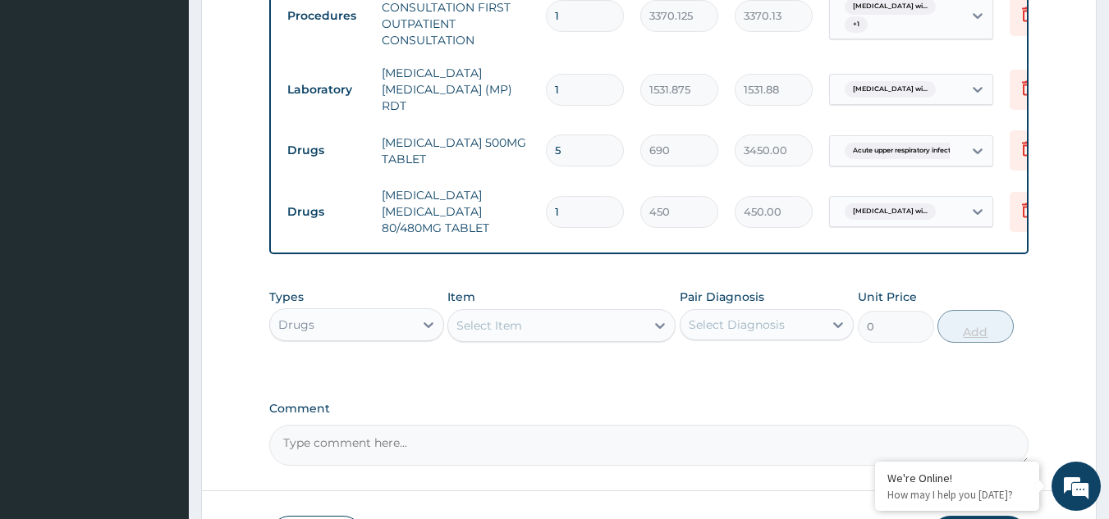
type input "0.00"
type input "6"
type input "2700.00"
type input "6"
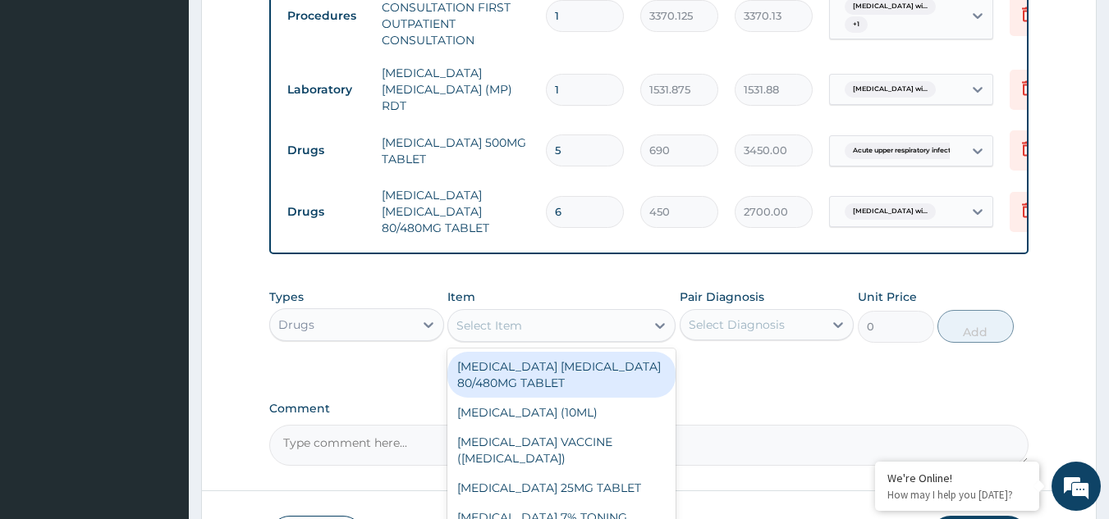
click at [504, 331] on div "Select Item" at bounding box center [489, 326] width 66 height 16
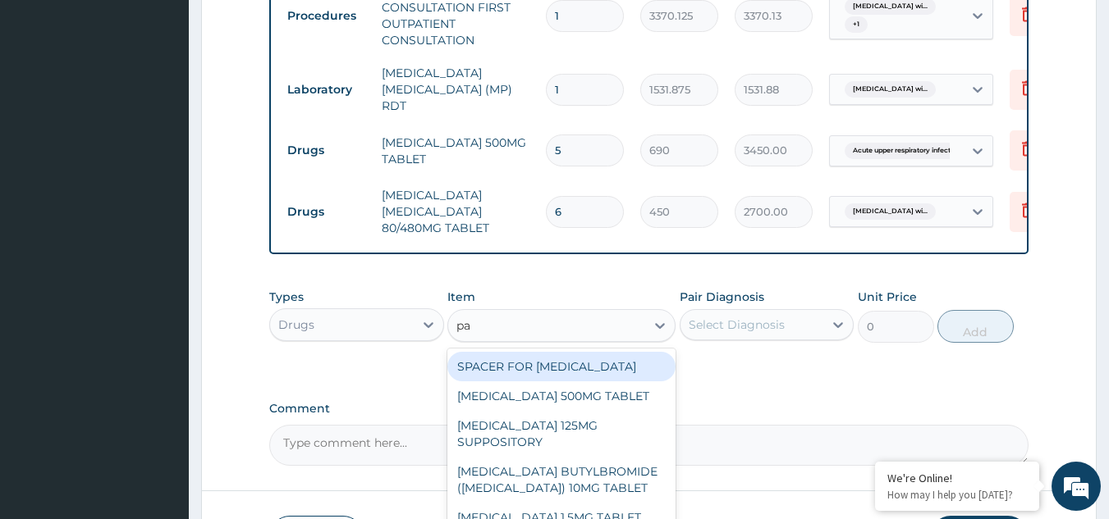
type input "par"
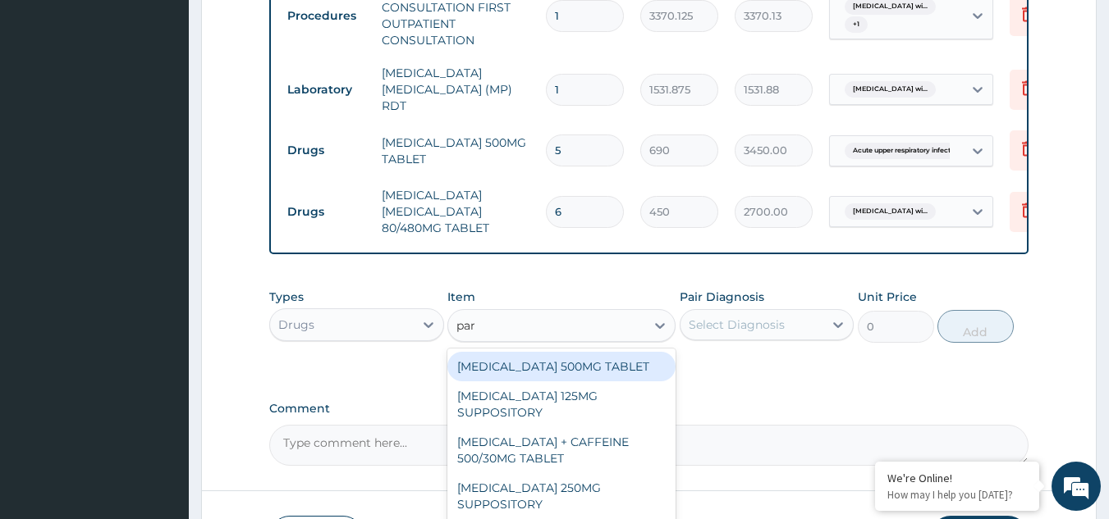
click at [521, 379] on div "[MEDICAL_DATA] 500MG TABLET" at bounding box center [561, 367] width 228 height 30
type input "30"
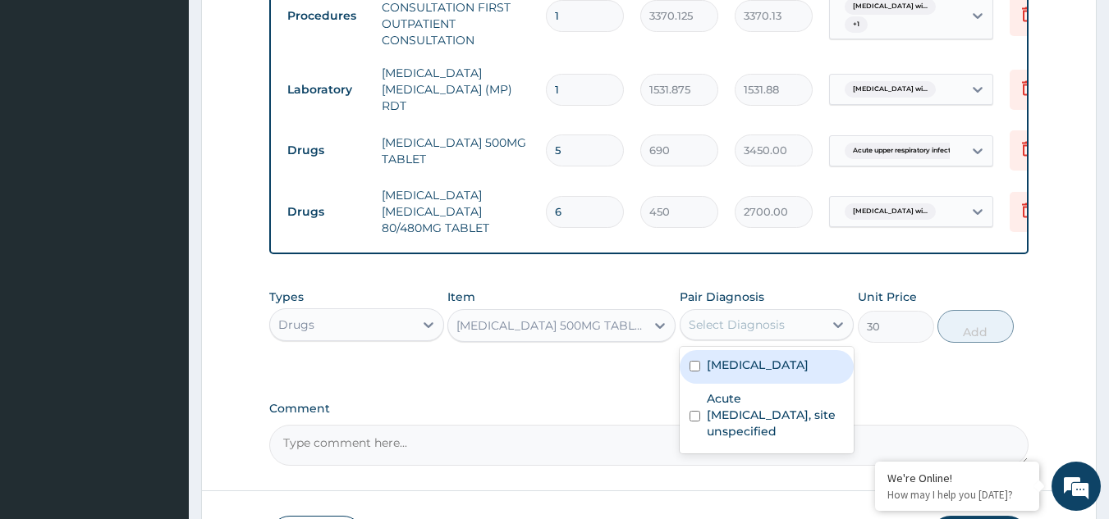
click at [723, 327] on div "Select Diagnosis" at bounding box center [736, 325] width 96 height 16
click at [767, 369] on label "[MEDICAL_DATA]" at bounding box center [758, 365] width 102 height 16
checkbox input "true"
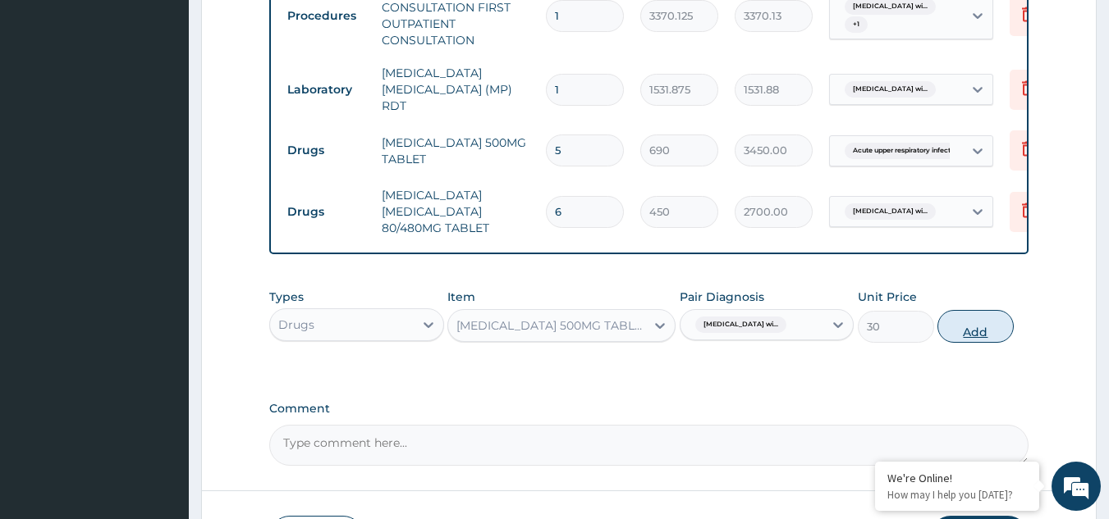
click at [947, 332] on button "Add" at bounding box center [975, 326] width 76 height 33
type input "0"
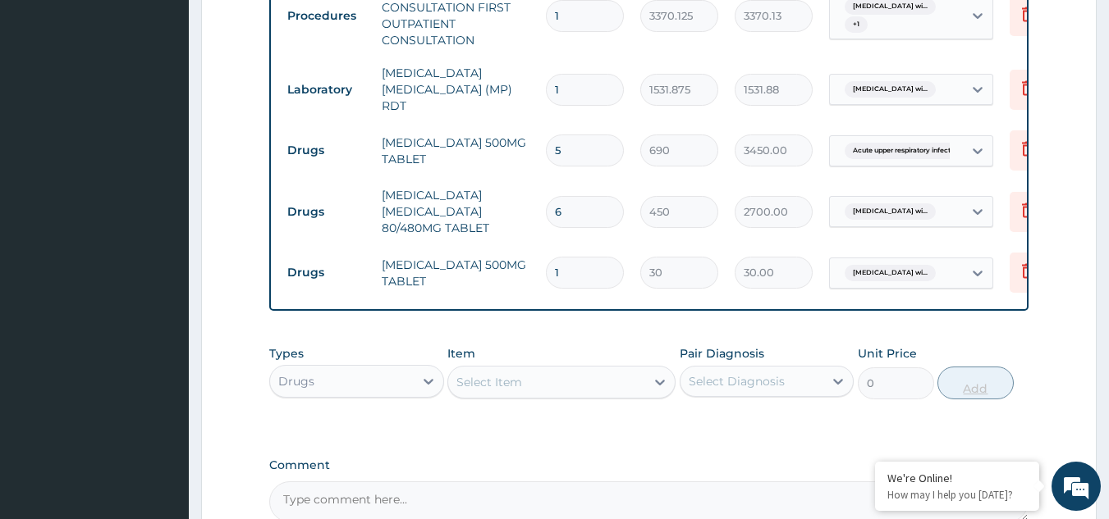
type input "18"
type input "540.00"
type input "18"
drag, startPoint x: 1108, startPoint y: 350, endPoint x: 1117, endPoint y: 350, distance: 9.0
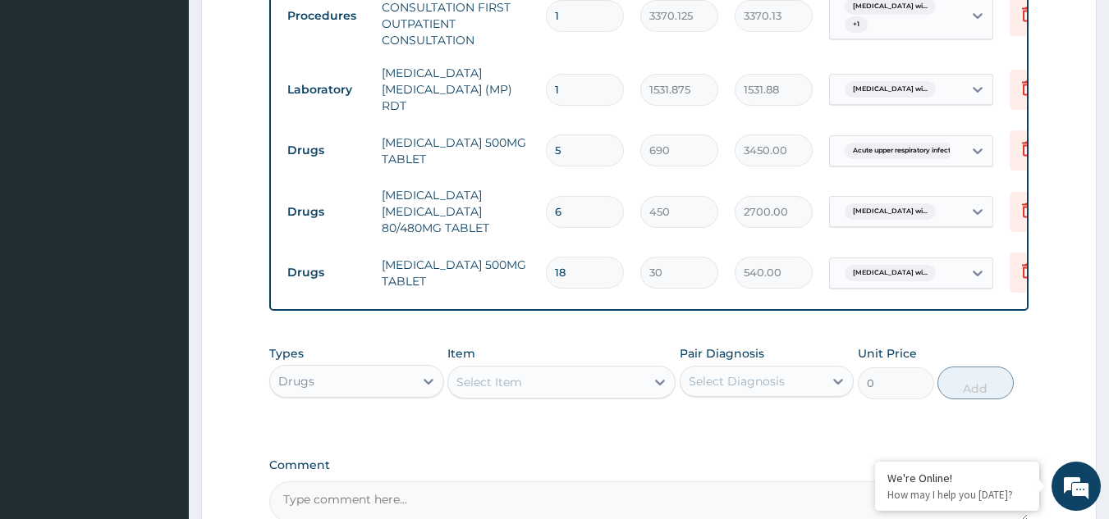
scroll to position [922, 0]
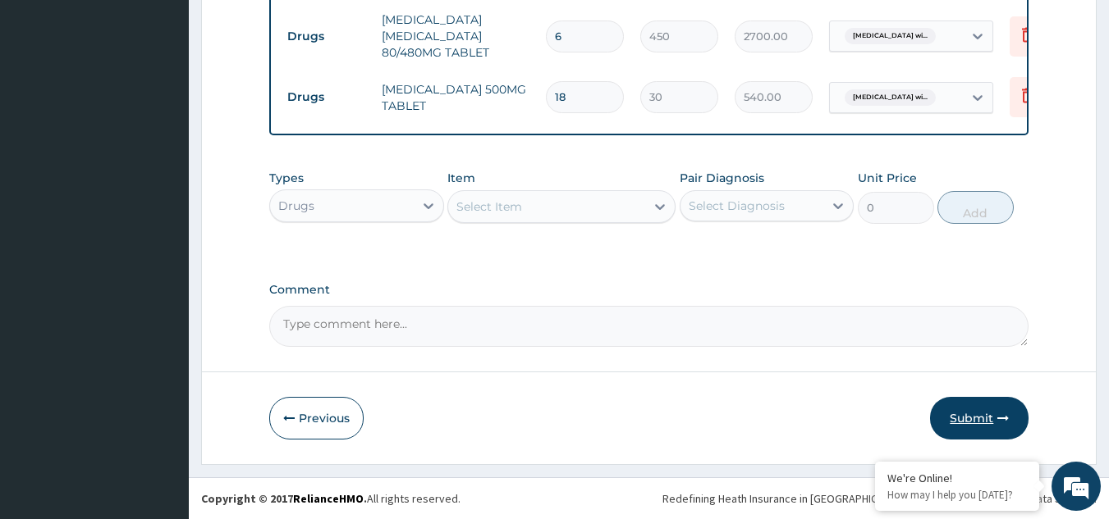
click at [990, 407] on button "Submit" at bounding box center [979, 418] width 98 height 43
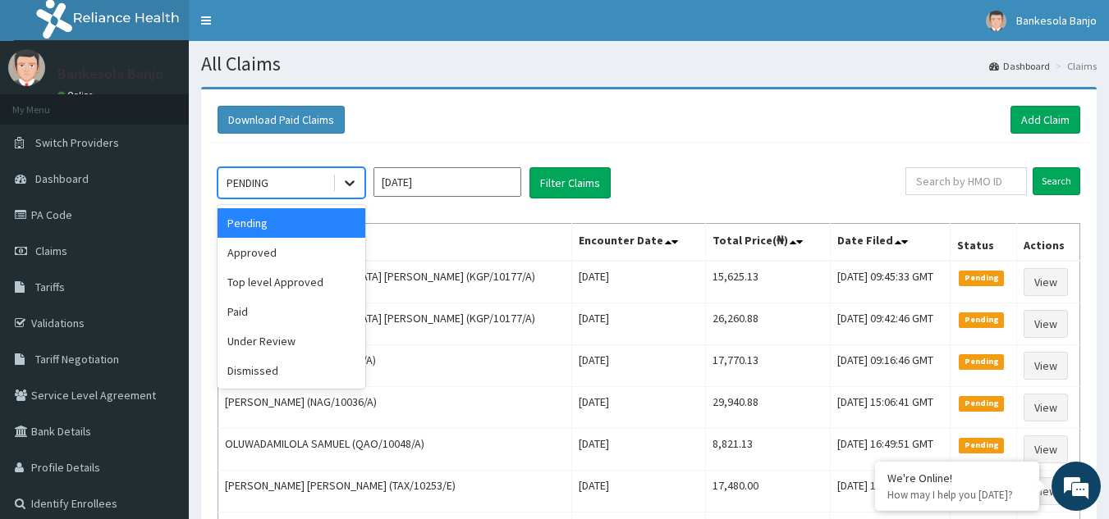
click at [344, 181] on icon at bounding box center [349, 183] width 16 height 16
click at [317, 243] on div "Approved" at bounding box center [291, 253] width 148 height 30
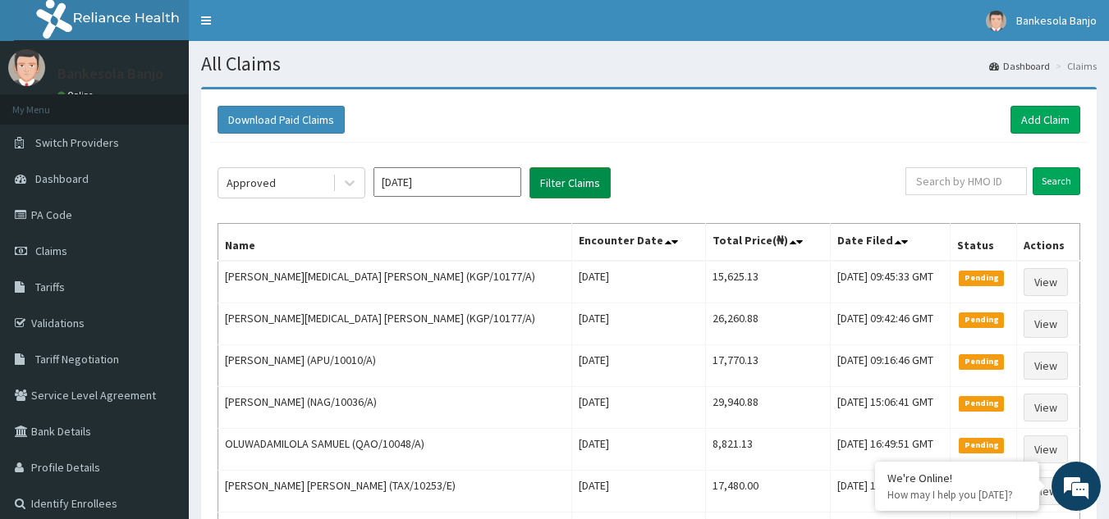
click at [552, 185] on button "Filter Claims" at bounding box center [569, 182] width 81 height 31
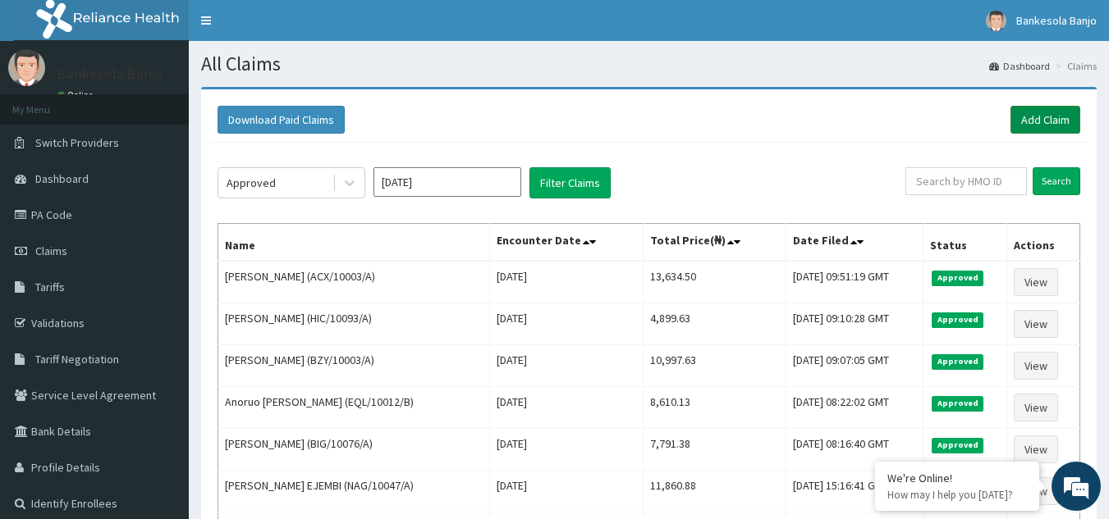
click at [1050, 113] on link "Add Claim" at bounding box center [1045, 120] width 70 height 28
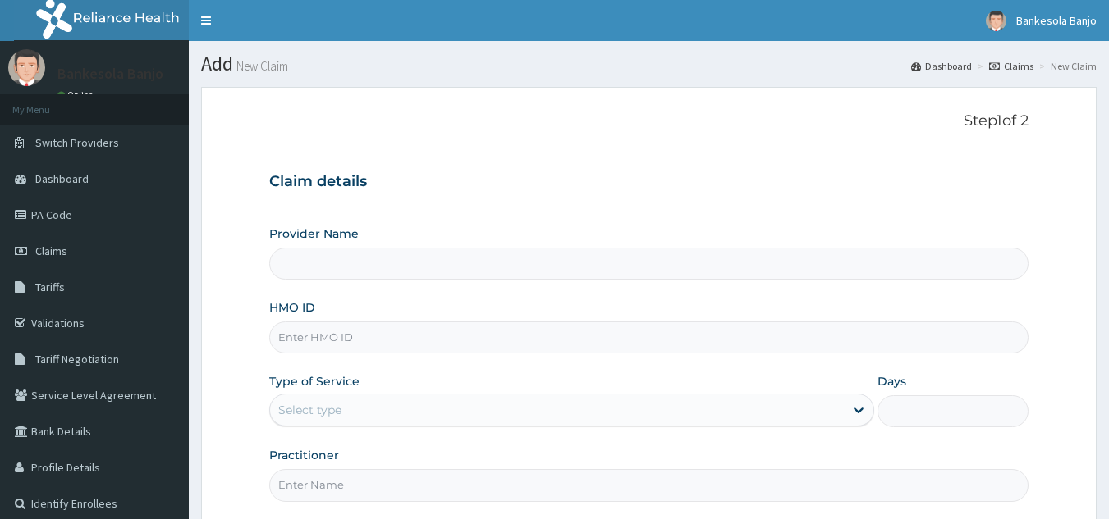
click at [500, 326] on input "HMO ID" at bounding box center [649, 338] width 760 height 32
paste input "NGC/10036/B"
type input "NGC/10036/B"
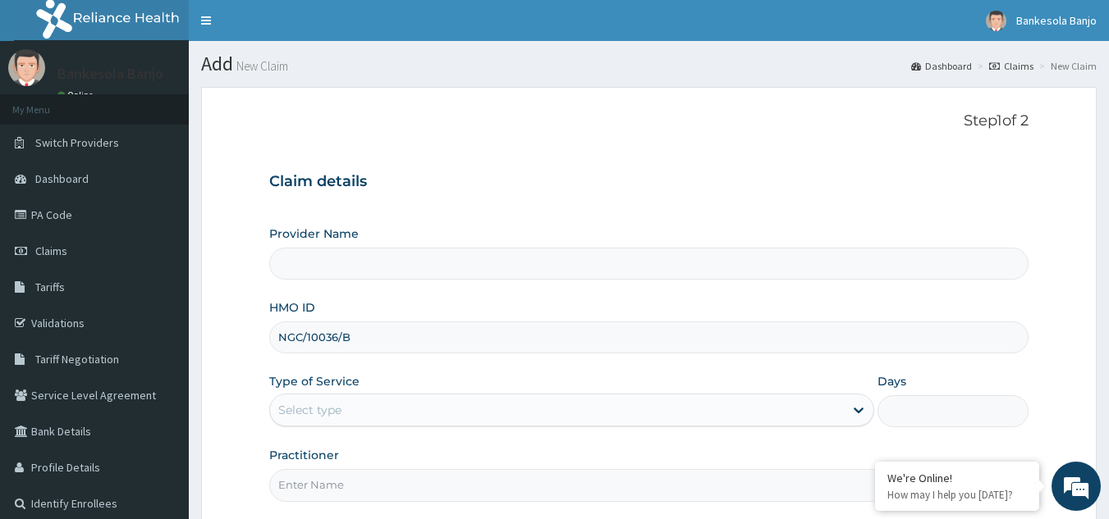
type input "Reliance Family Clinics (RFC) - [GEOGRAPHIC_DATA]"
type input "NGC/10036/B"
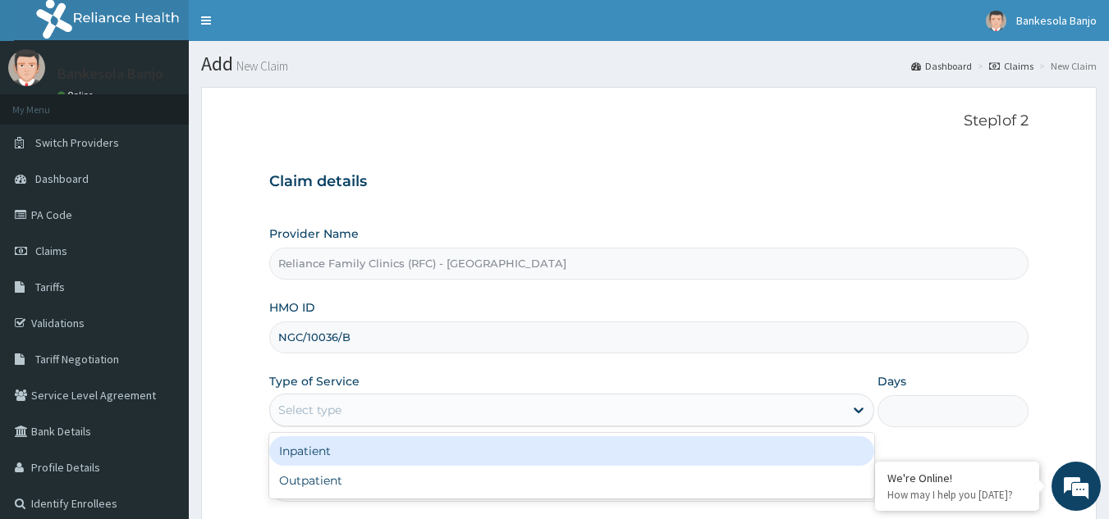
click at [418, 410] on div "Select type" at bounding box center [557, 410] width 574 height 26
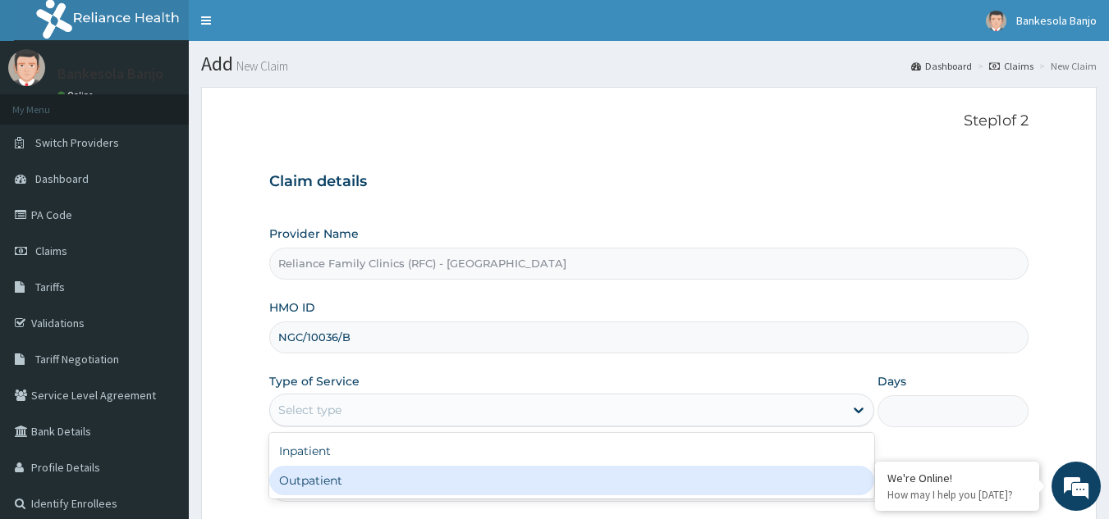
click at [370, 473] on div "Outpatient" at bounding box center [571, 481] width 605 height 30
type input "1"
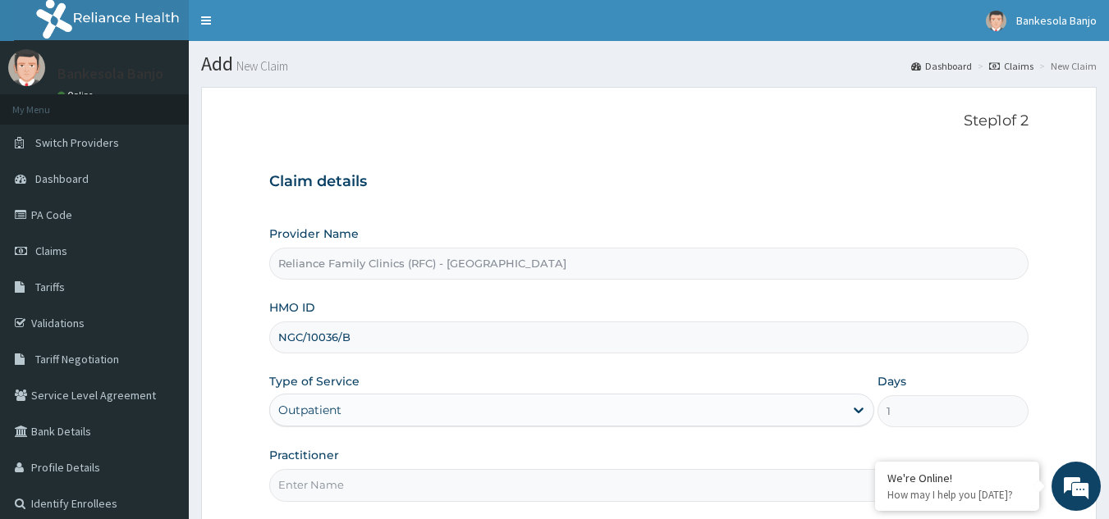
click at [370, 473] on input "Practitioner" at bounding box center [649, 485] width 760 height 32
type input "LOCUM"
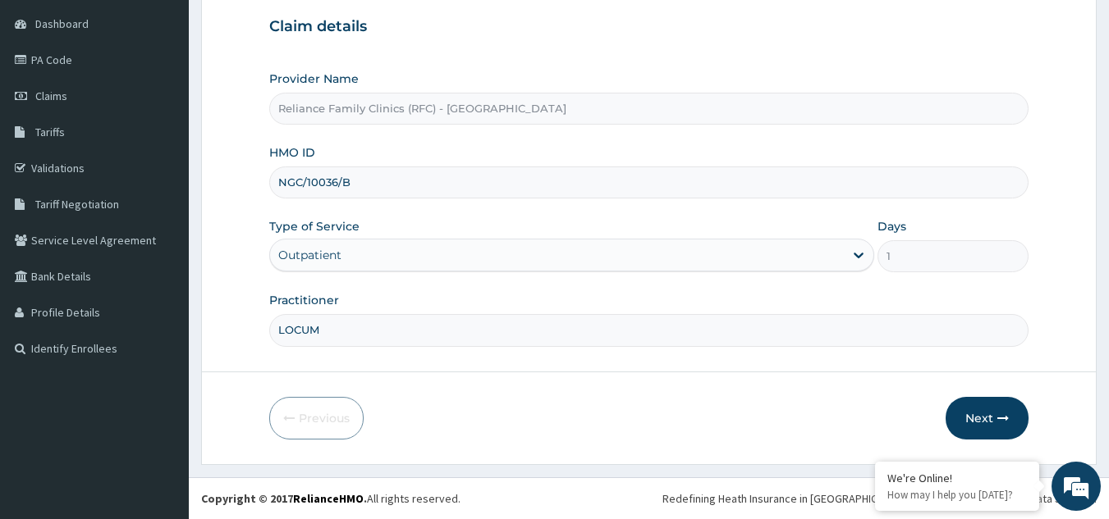
drag, startPoint x: 1116, startPoint y: 108, endPoint x: 1097, endPoint y: 350, distance: 242.0
click at [1097, 350] on html "R EL Toggle navigation Bankesola Banjo Bankesola Banjo - [EMAIL_ADDRESS][DOMAIN…" at bounding box center [554, 182] width 1109 height 675
click at [976, 418] on button "Next" at bounding box center [986, 418] width 83 height 43
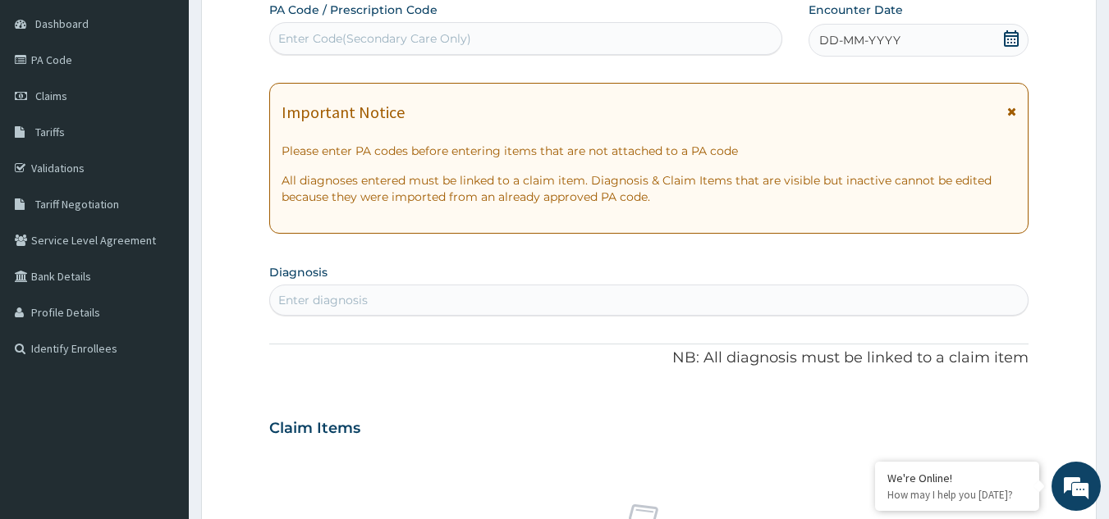
click at [1013, 38] on icon at bounding box center [1011, 38] width 16 height 16
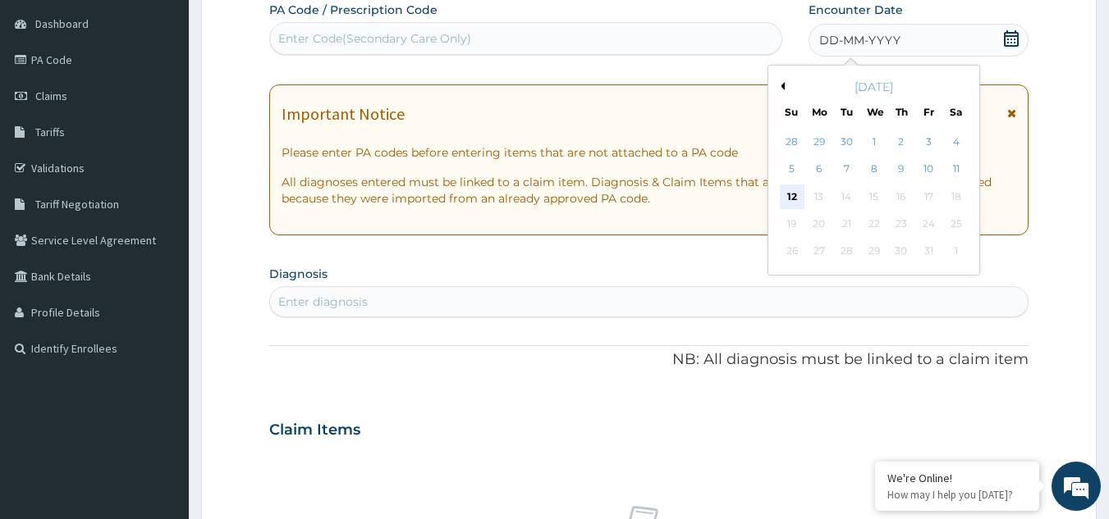
click at [788, 192] on div "12" at bounding box center [792, 197] width 25 height 25
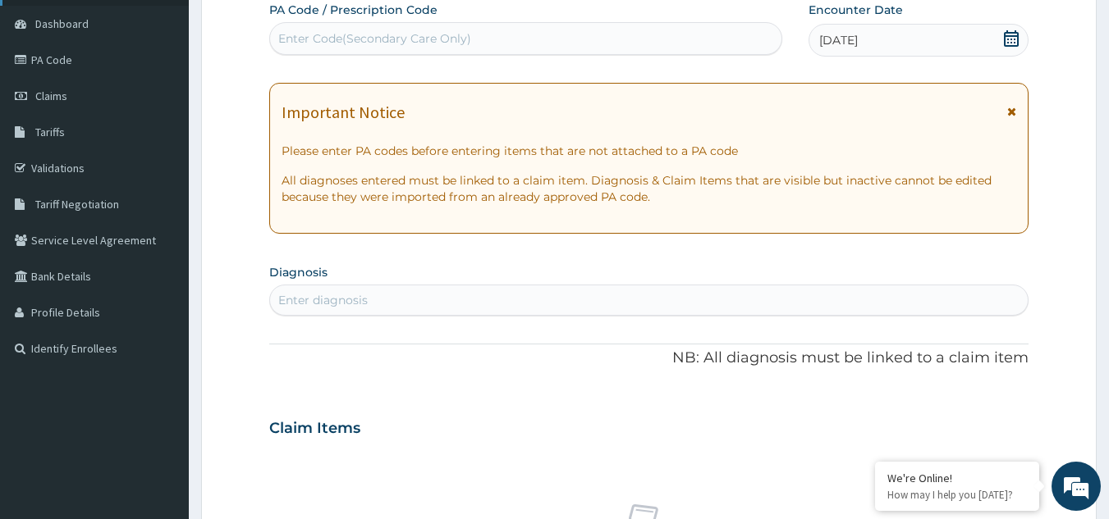
scroll to position [0, 0]
click at [340, 307] on div "Enter diagnosis" at bounding box center [322, 300] width 89 height 16
type input "[MEDICAL_DATA]"
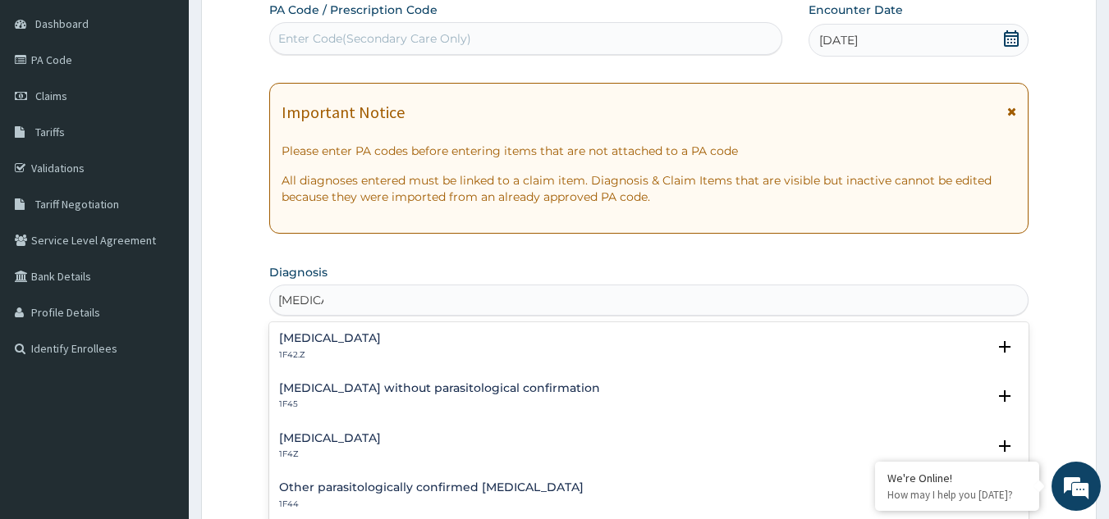
click at [351, 441] on h4 "[MEDICAL_DATA]" at bounding box center [330, 438] width 102 height 12
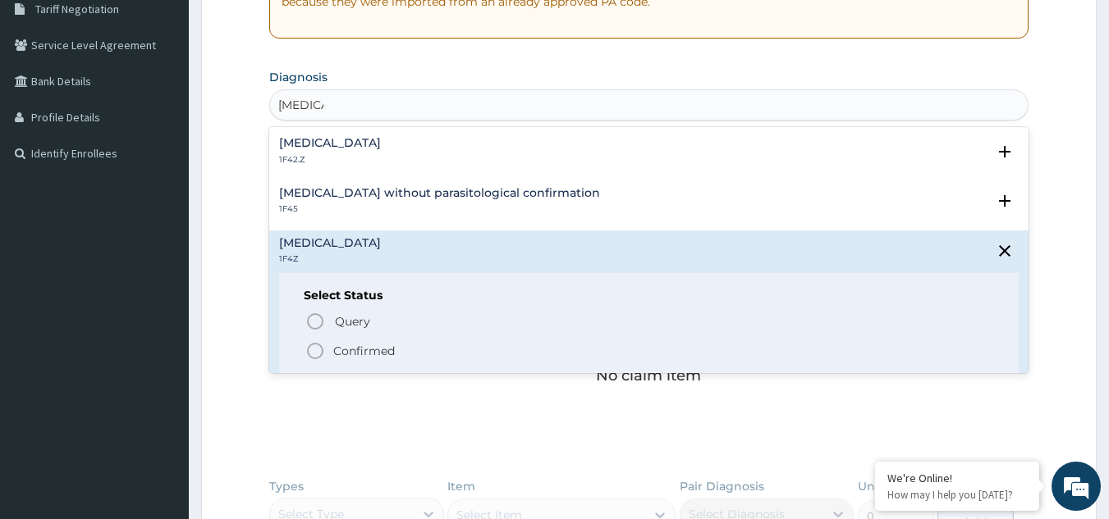
scroll to position [370, 0]
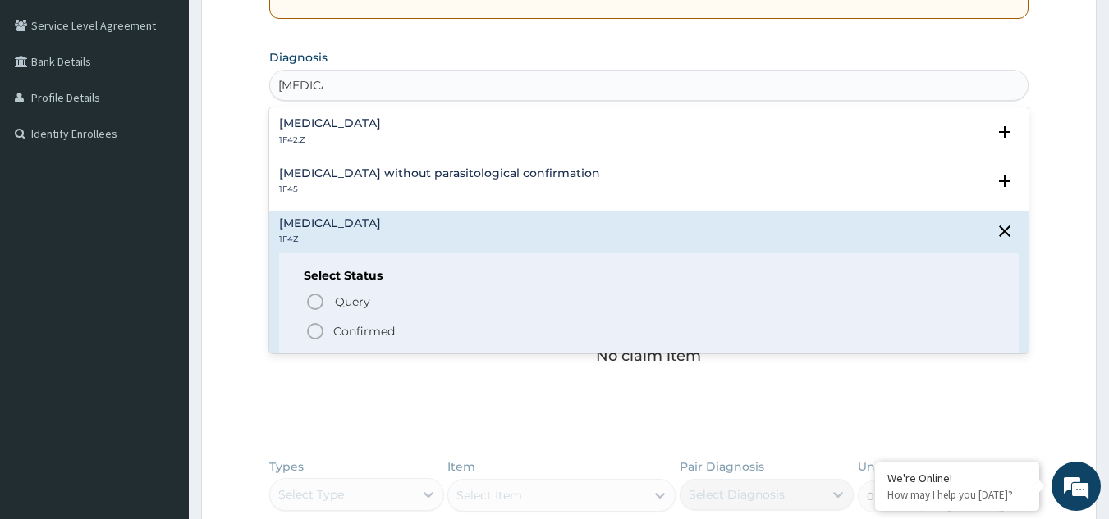
click at [312, 328] on icon "status option filled" at bounding box center [315, 332] width 20 height 20
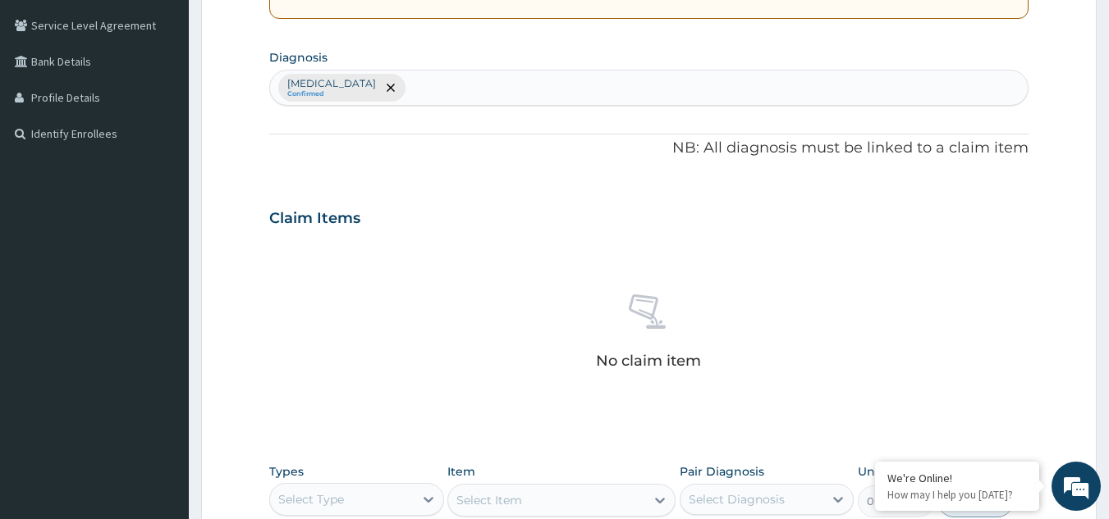
scroll to position [664, 0]
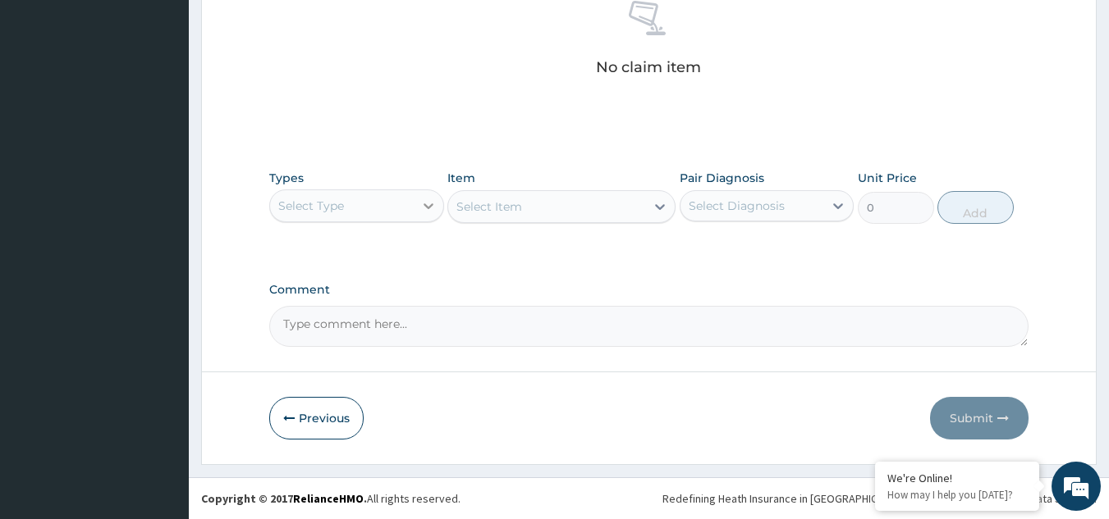
click at [415, 209] on div at bounding box center [429, 206] width 30 height 30
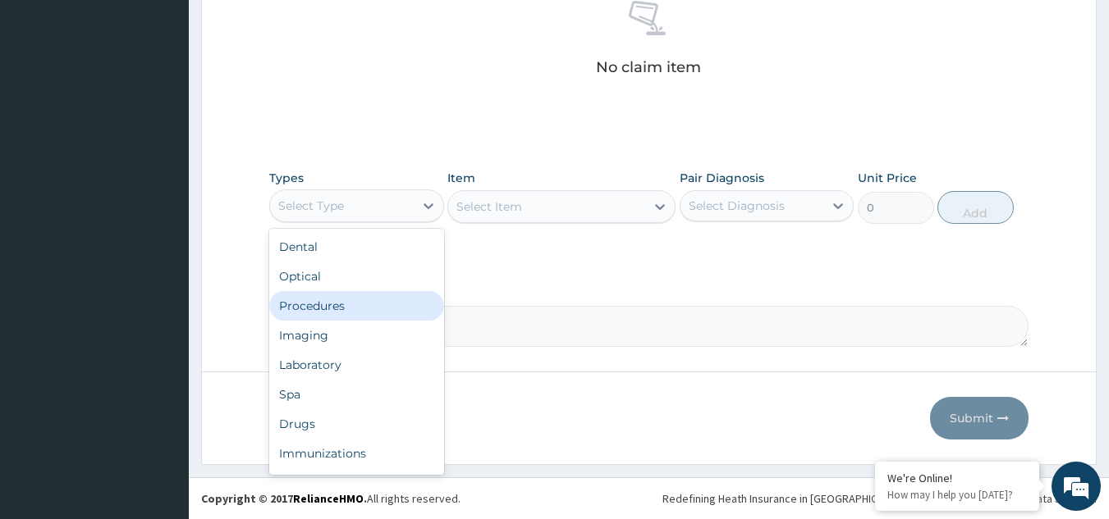
click at [344, 309] on div "Procedures" at bounding box center [356, 306] width 175 height 30
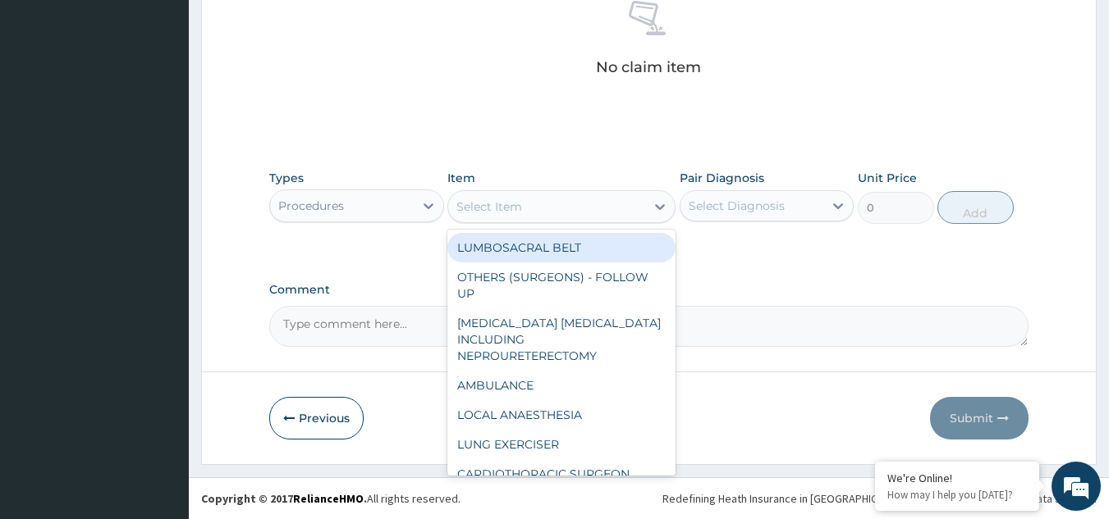
click at [547, 212] on div "Select Item" at bounding box center [546, 207] width 197 height 26
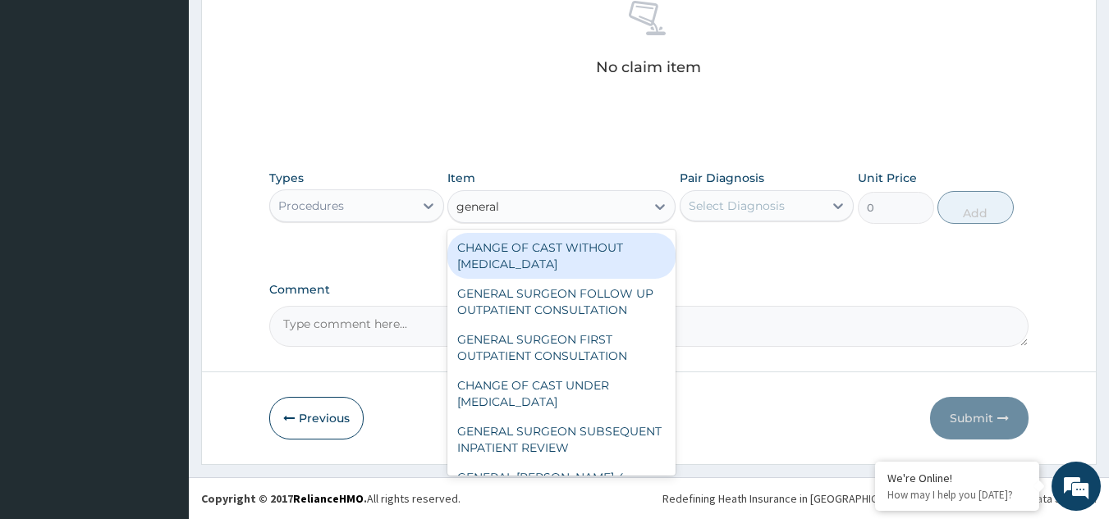
type input "general p"
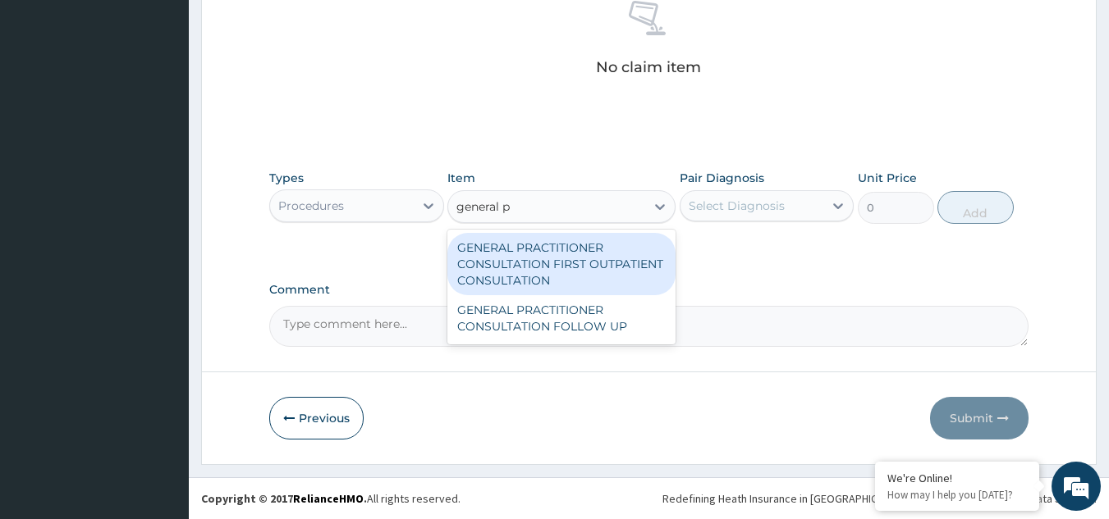
click at [558, 235] on div "GENERAL PRACTITIONER CONSULTATION FIRST OUTPATIENT CONSULTATION" at bounding box center [561, 264] width 228 height 62
type input "3370.125"
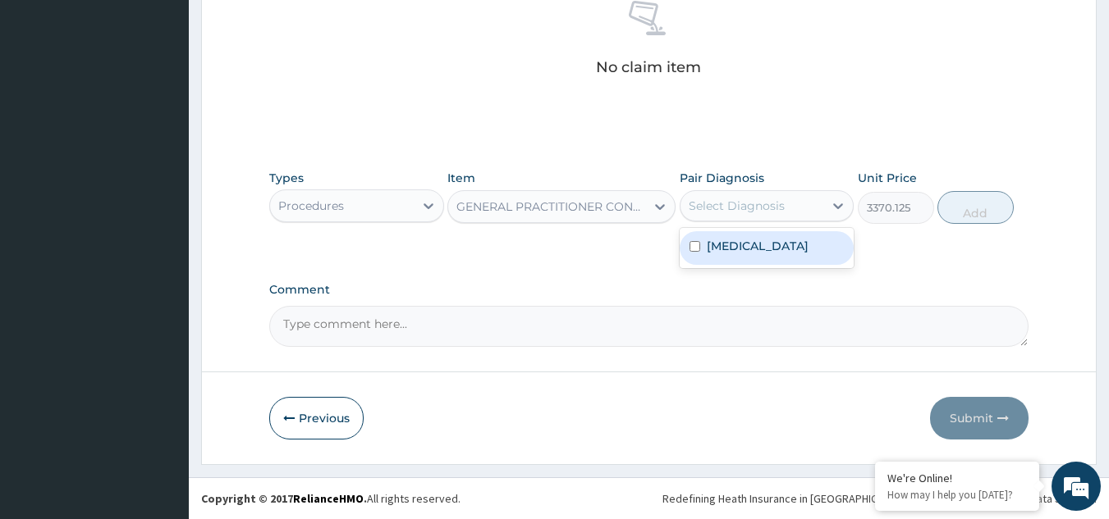
drag, startPoint x: 734, startPoint y: 214, endPoint x: 741, endPoint y: 260, distance: 46.5
click at [741, 222] on div "option [MEDICAL_DATA] focused, 1 of 1. 1 result available. Use Up and Down to c…" at bounding box center [766, 205] width 175 height 31
click at [741, 260] on div "[MEDICAL_DATA]" at bounding box center [766, 248] width 175 height 34
checkbox input "true"
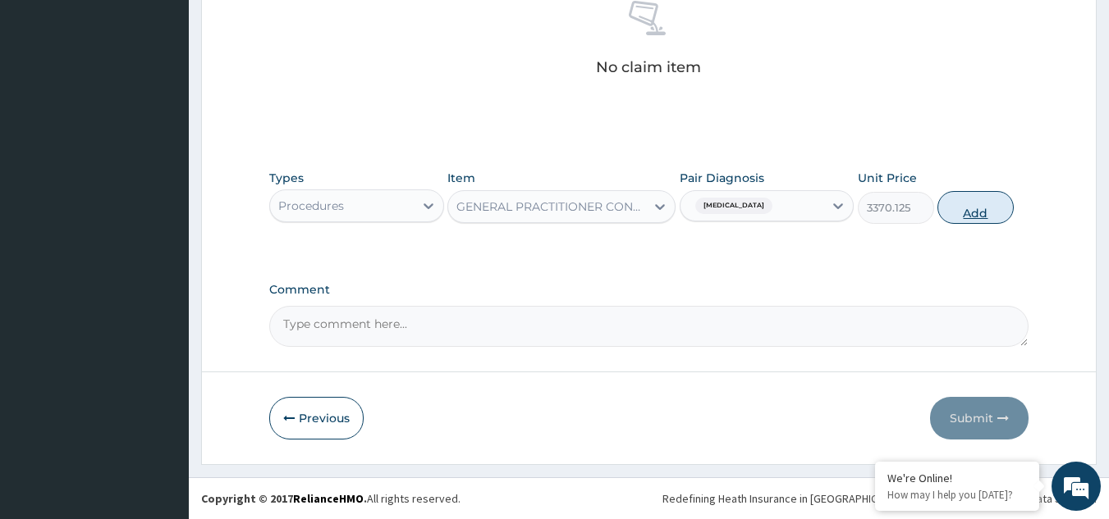
click at [1009, 208] on button "Add" at bounding box center [975, 207] width 76 height 33
type input "0"
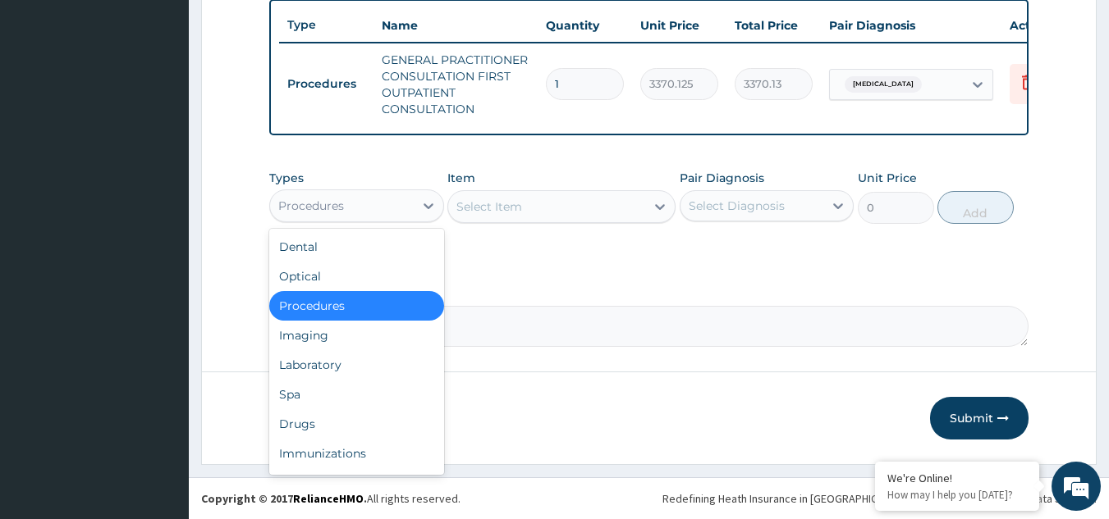
click at [351, 199] on div "Procedures" at bounding box center [342, 206] width 144 height 26
click at [341, 363] on div "Laboratory" at bounding box center [356, 365] width 175 height 30
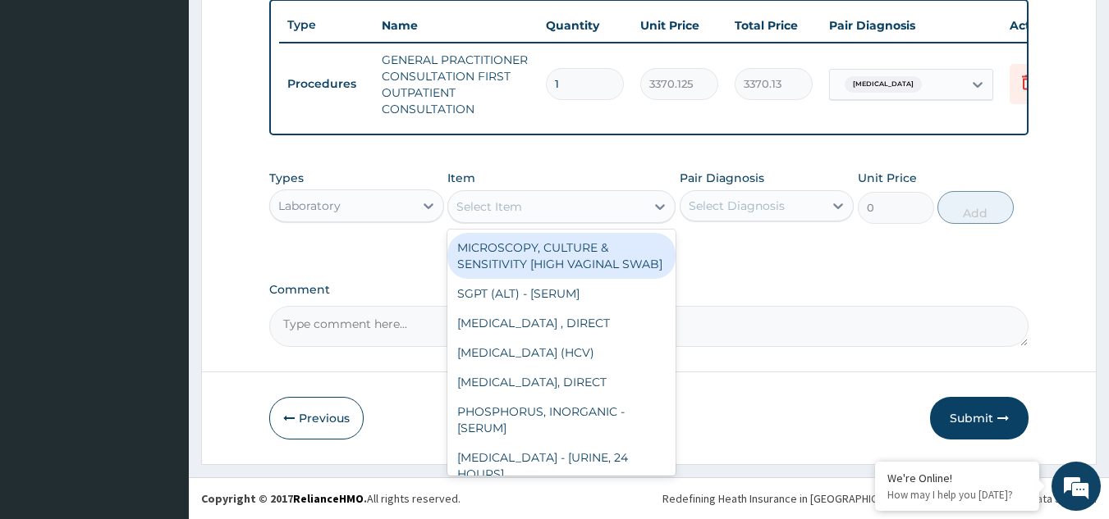
click at [527, 214] on div "Select Item" at bounding box center [546, 207] width 197 height 26
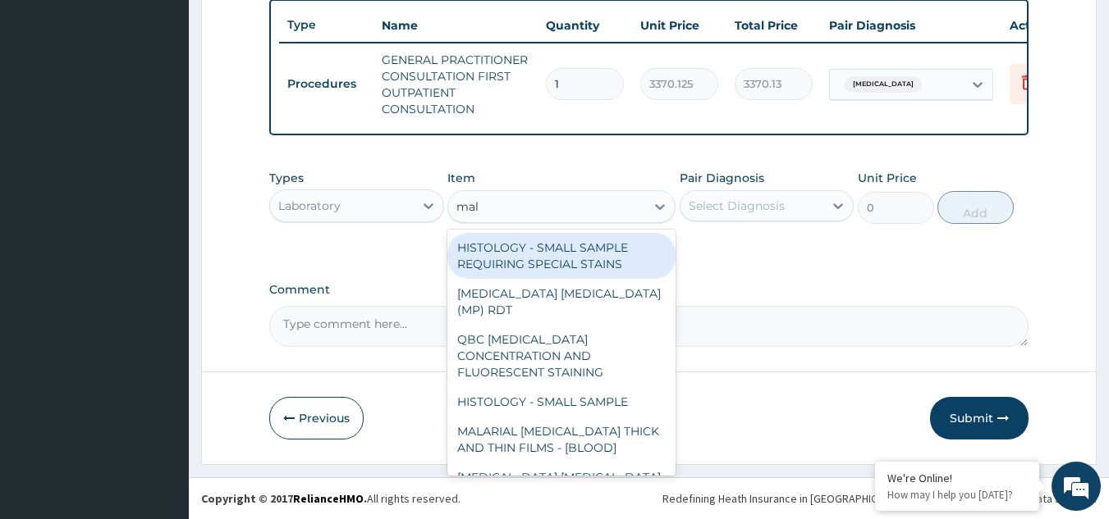
type input "mala"
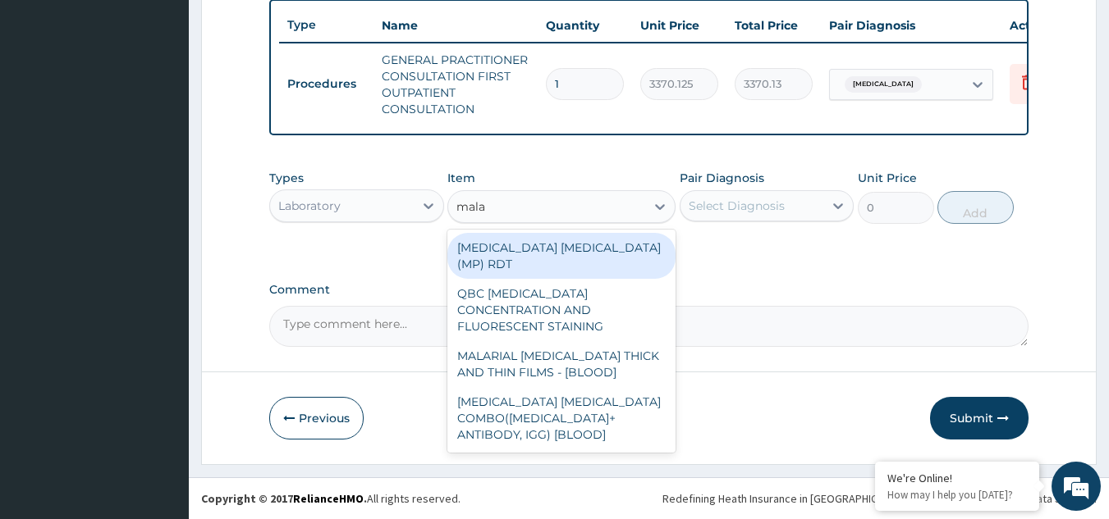
click at [550, 247] on div "[MEDICAL_DATA] [MEDICAL_DATA] (MP) RDT" at bounding box center [561, 256] width 228 height 46
type input "1531.875"
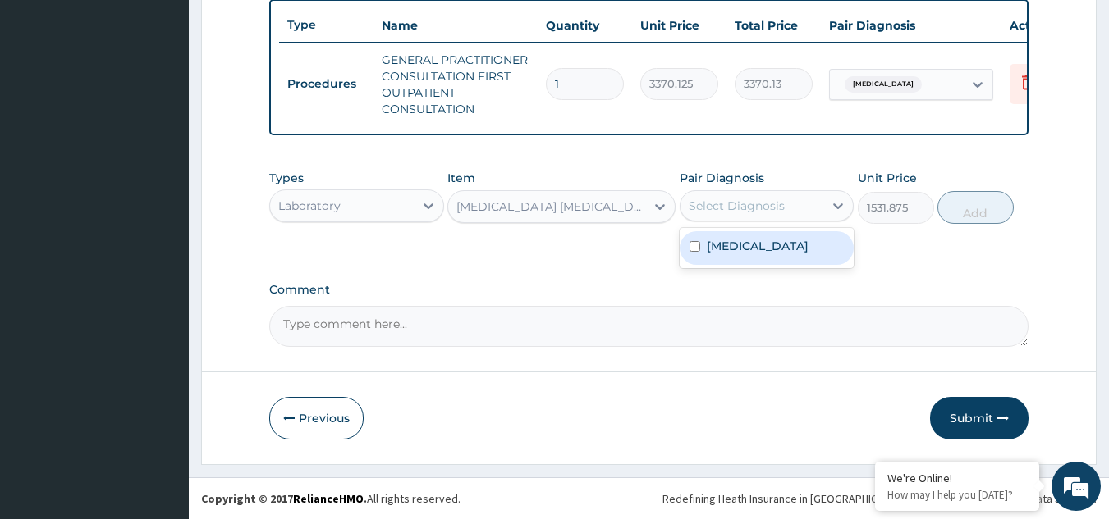
click at [759, 213] on div "Select Diagnosis" at bounding box center [736, 206] width 96 height 16
click at [759, 241] on label "[MEDICAL_DATA]" at bounding box center [758, 246] width 102 height 16
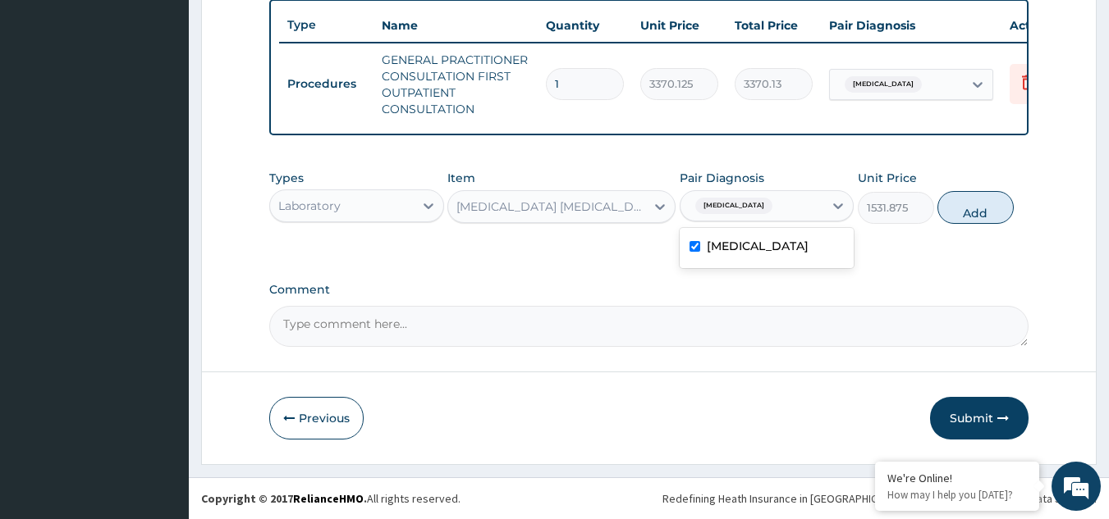
checkbox input "true"
click at [981, 205] on button "Add" at bounding box center [975, 207] width 76 height 33
type input "0"
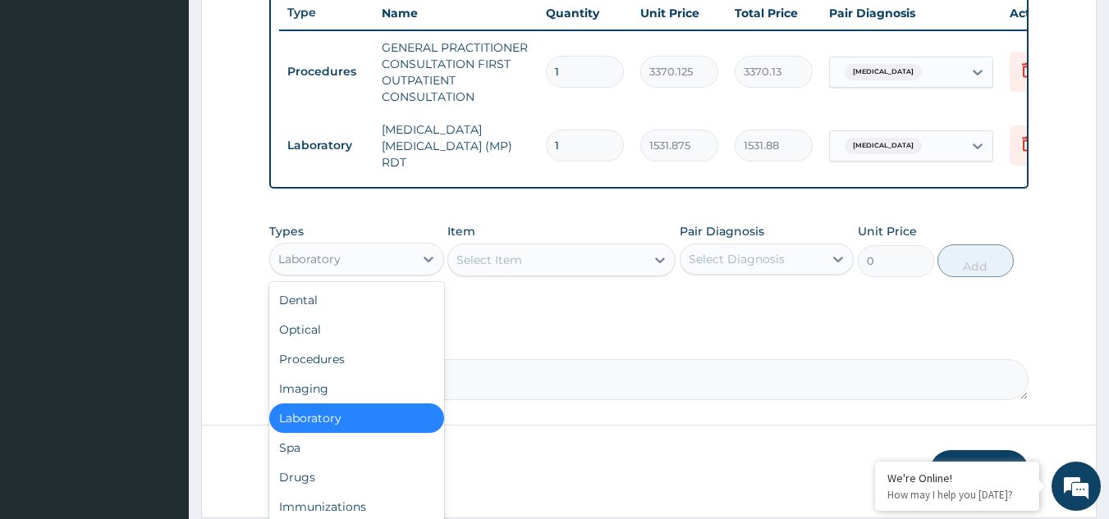
click at [396, 263] on div "Laboratory" at bounding box center [342, 259] width 144 height 26
click at [310, 475] on div "Drugs" at bounding box center [356, 478] width 175 height 30
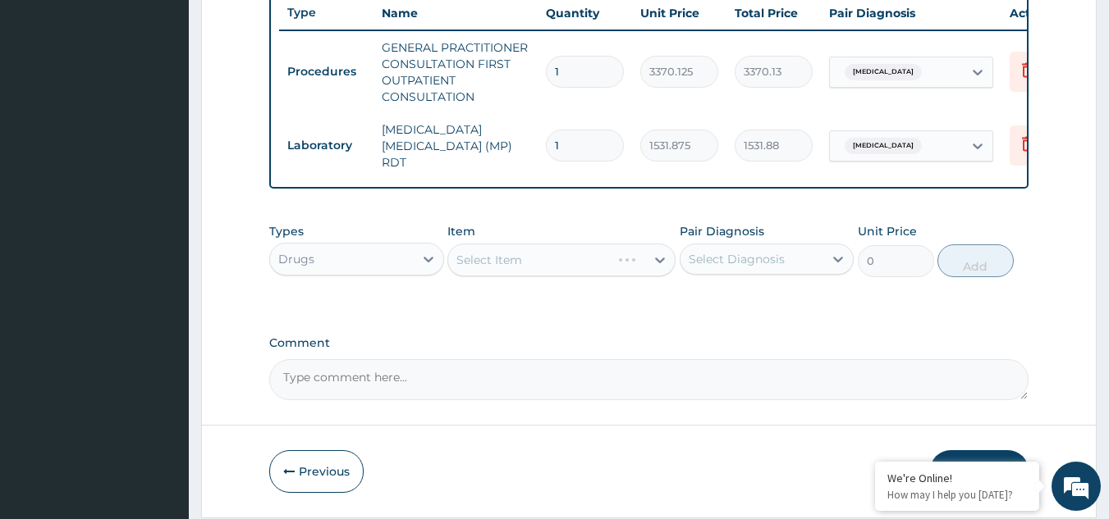
click at [571, 262] on div "Select Item" at bounding box center [561, 260] width 228 height 33
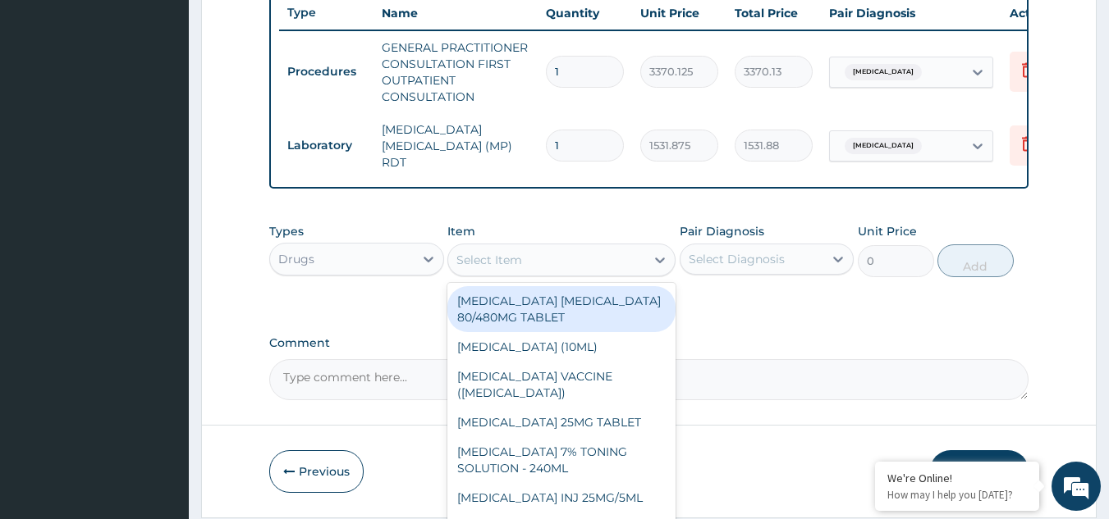
click at [571, 262] on div "Select Item" at bounding box center [546, 260] width 197 height 26
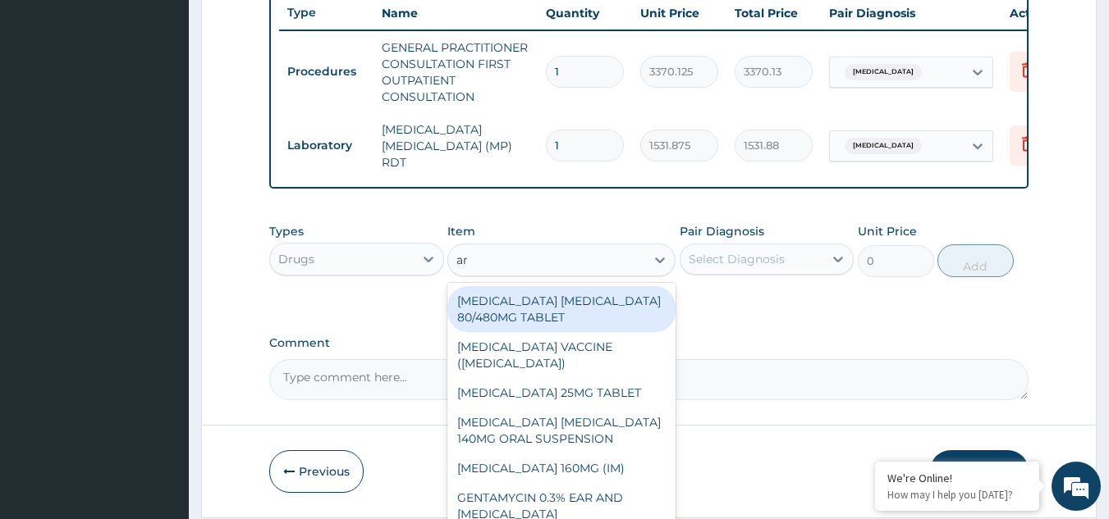
type input "art"
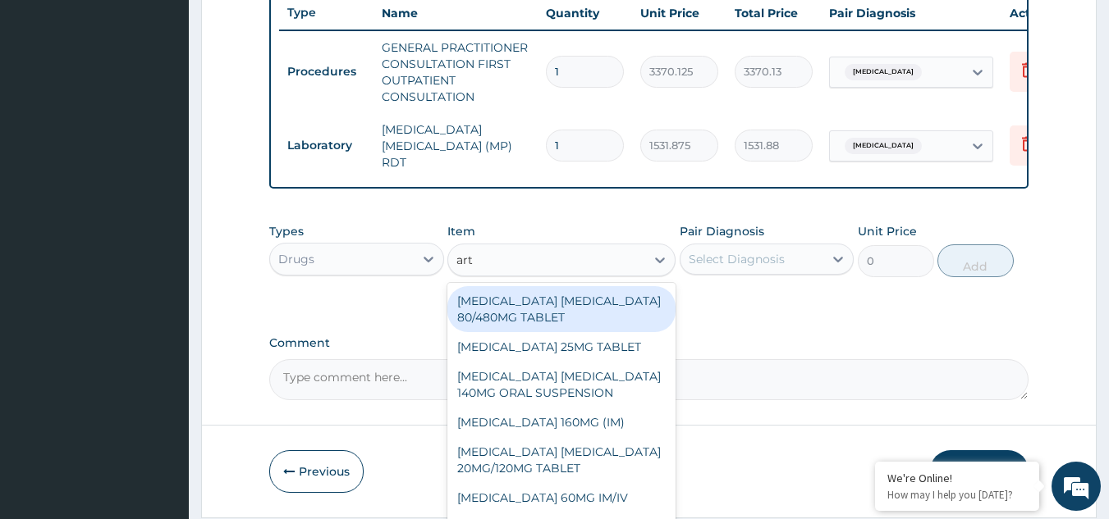
click at [542, 317] on div "[MEDICAL_DATA] [MEDICAL_DATA] 80/480MG TABLET" at bounding box center [561, 309] width 228 height 46
type input "450"
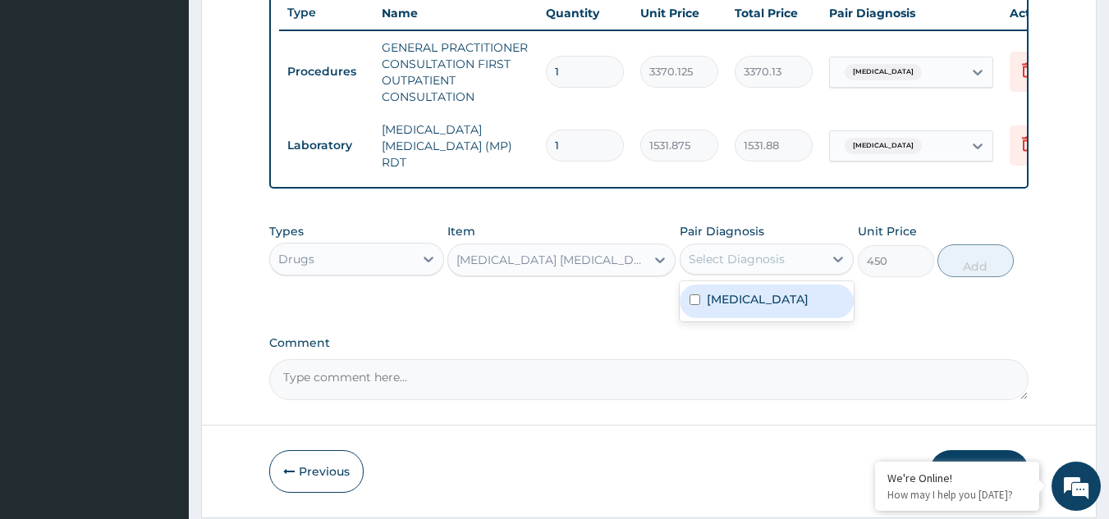
click at [738, 261] on div "Select Diagnosis" at bounding box center [736, 259] width 96 height 16
click at [743, 299] on label "[MEDICAL_DATA]" at bounding box center [758, 299] width 102 height 16
checkbox input "true"
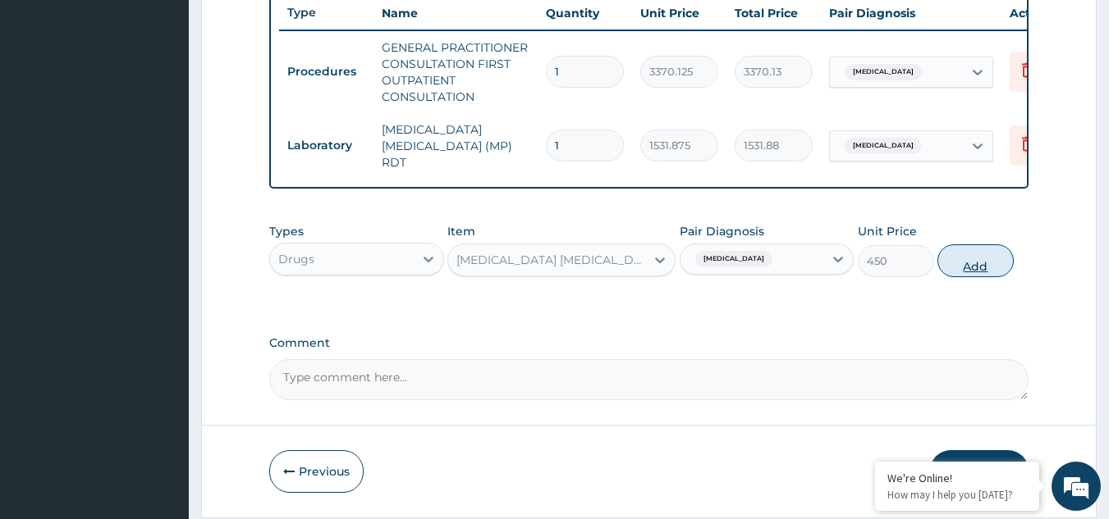
click at [976, 262] on button "Add" at bounding box center [975, 261] width 76 height 33
type input "0"
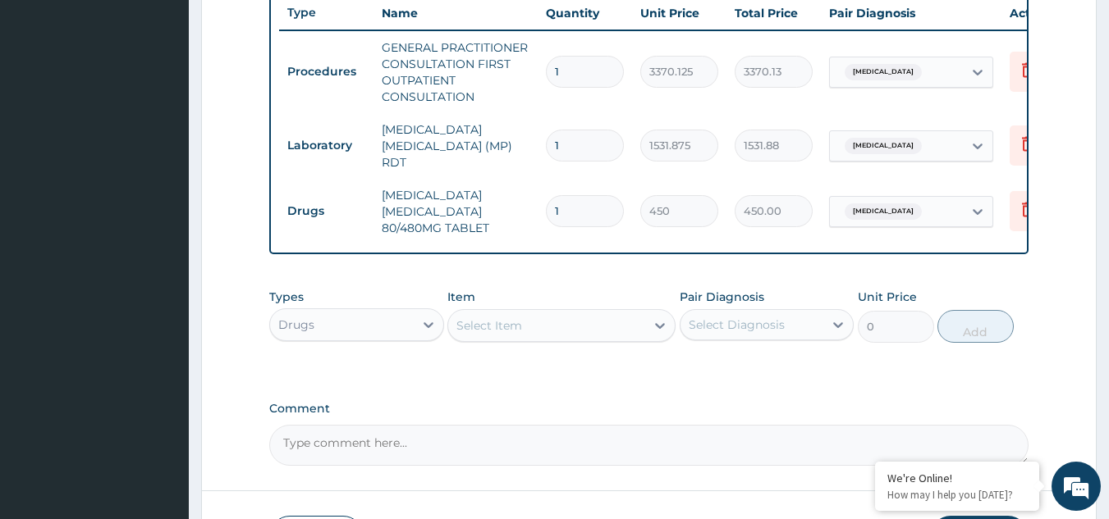
scroll to position [746, 0]
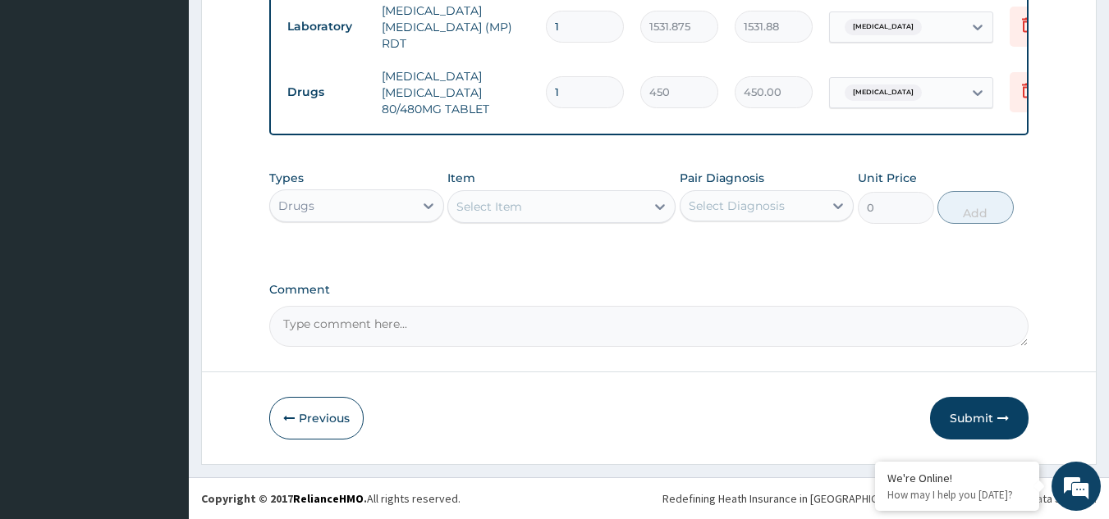
type input "0.00"
type input "6"
type input "2700.00"
type input "6"
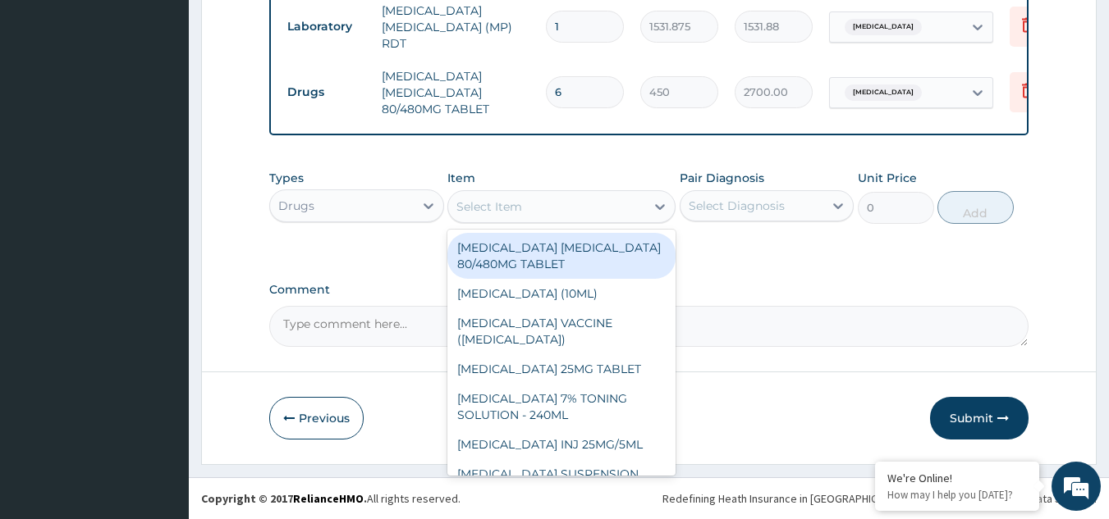
click at [541, 206] on div "Select Item" at bounding box center [546, 207] width 197 height 26
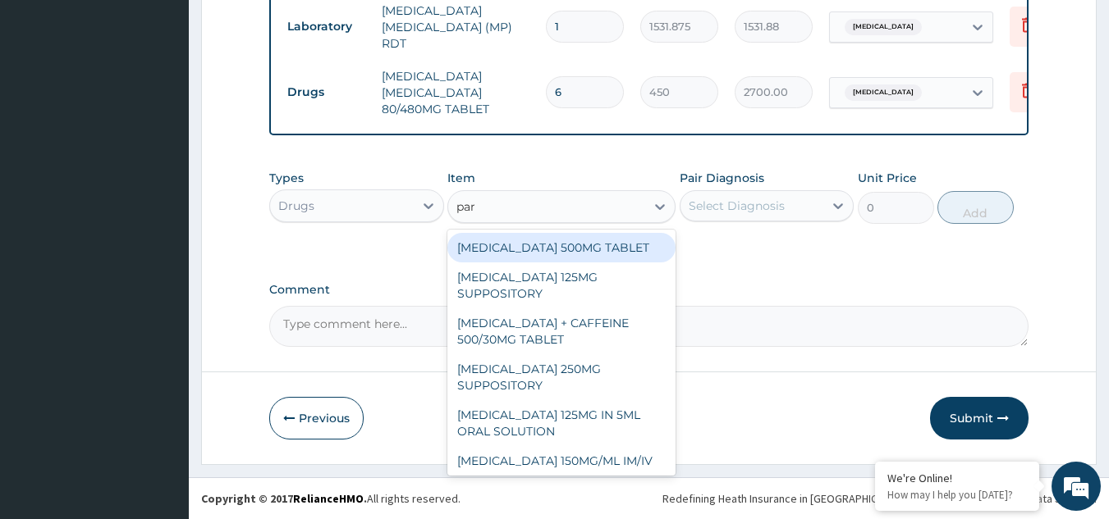
type input "para"
click at [560, 239] on div "[MEDICAL_DATA] 500MG TABLET" at bounding box center [561, 248] width 228 height 30
type input "30"
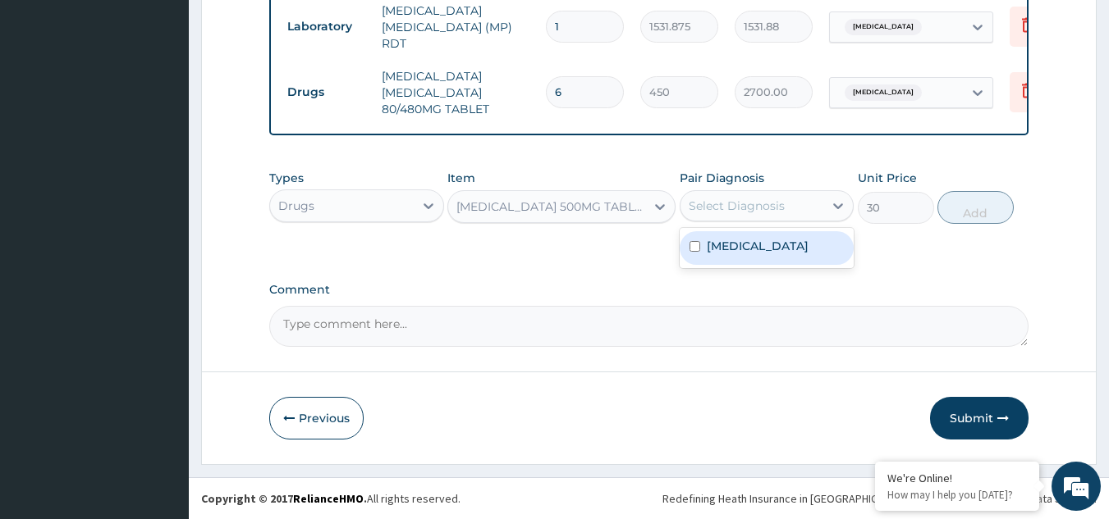
click at [721, 213] on div "Select Diagnosis" at bounding box center [736, 206] width 96 height 16
click at [739, 249] on label "[MEDICAL_DATA]" at bounding box center [758, 246] width 102 height 16
checkbox input "true"
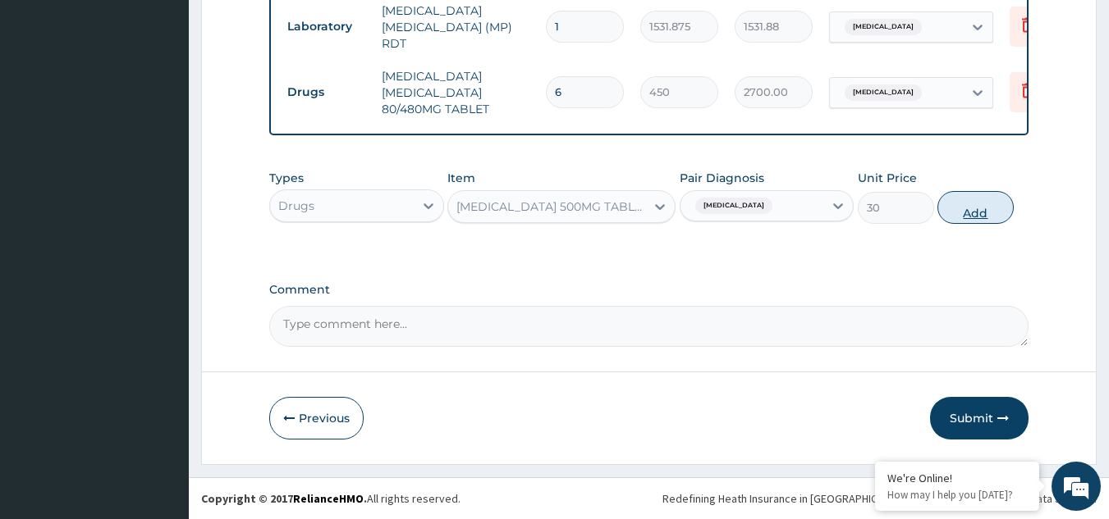
click at [960, 217] on button "Add" at bounding box center [975, 207] width 76 height 33
type input "0"
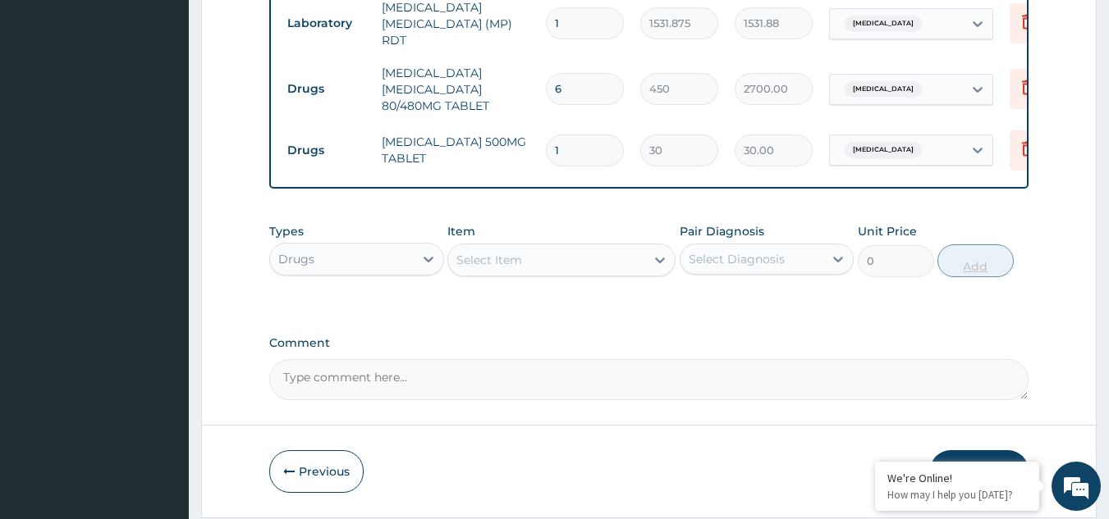
type input "18"
type input "540.00"
type input "18"
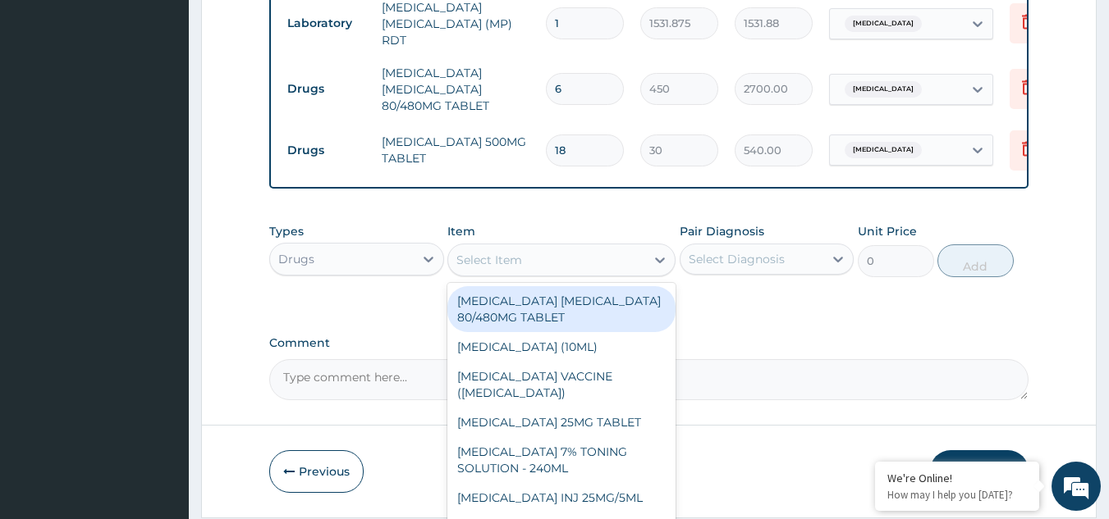
click at [521, 258] on div "Select Item" at bounding box center [489, 260] width 66 height 16
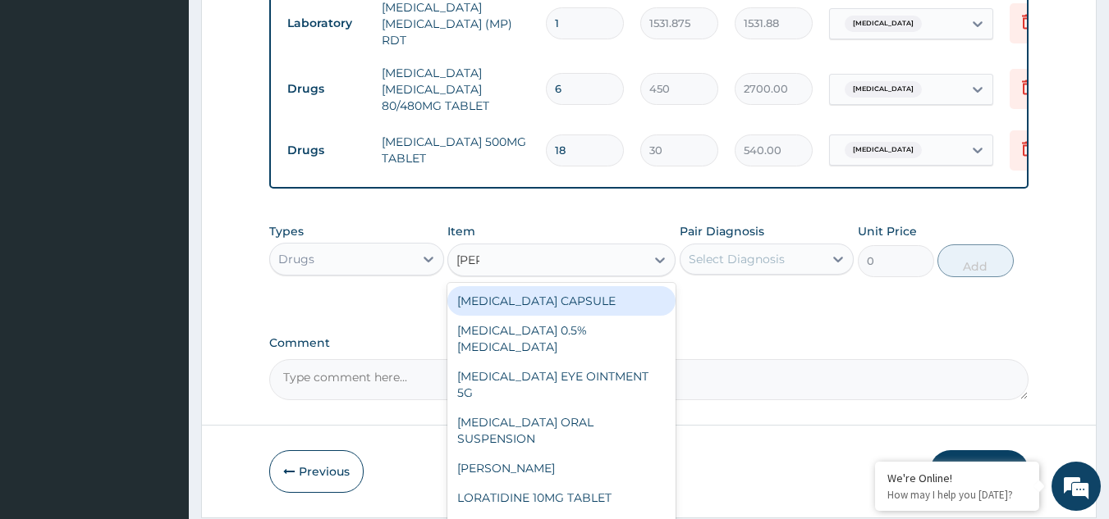
type input "lorat"
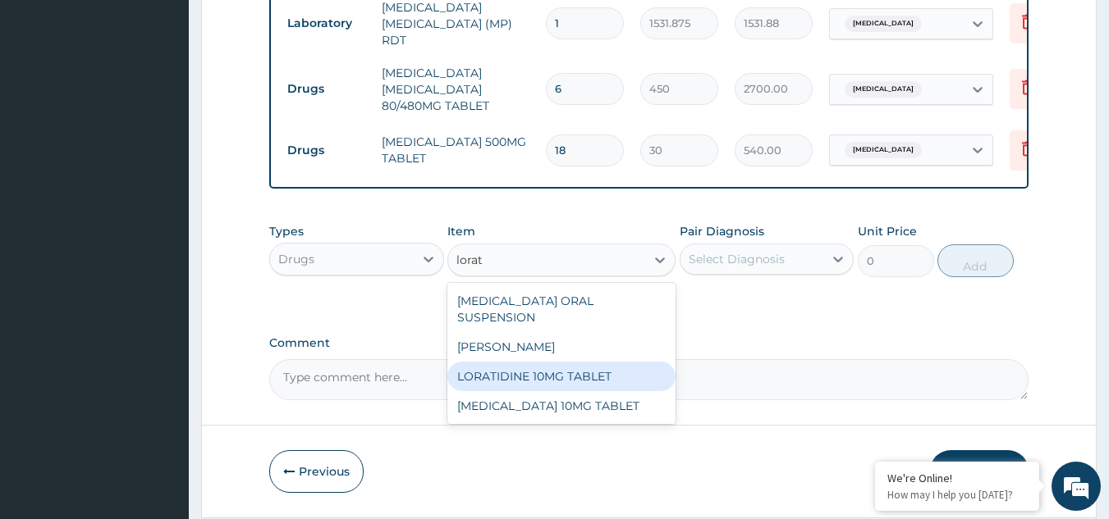
click at [533, 363] on div "LORATIDINE 10MG TABLET" at bounding box center [561, 377] width 228 height 30
type input "96"
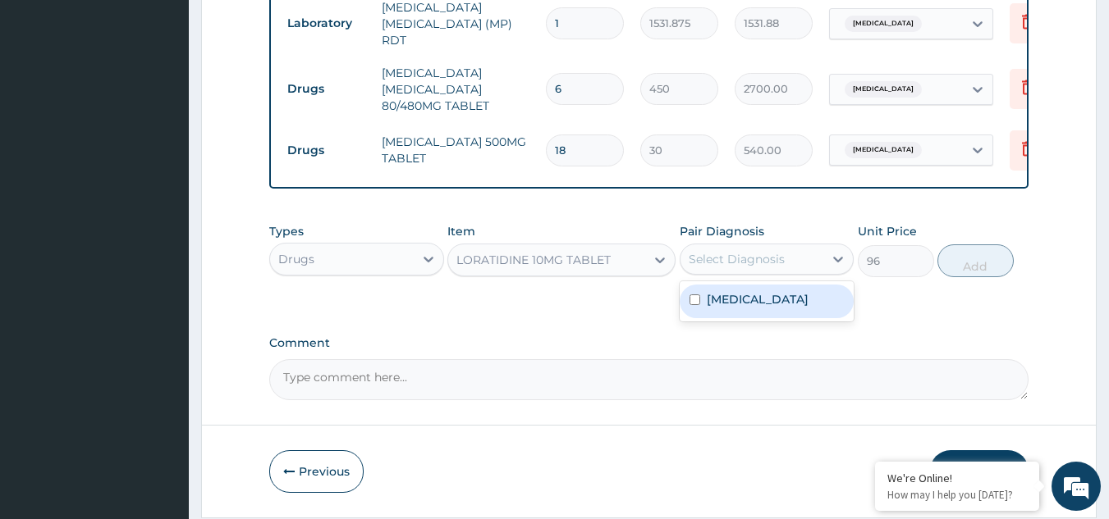
click at [745, 261] on div "Select Diagnosis" at bounding box center [736, 259] width 96 height 16
click at [753, 308] on label "[MEDICAL_DATA]" at bounding box center [758, 299] width 102 height 16
checkbox input "true"
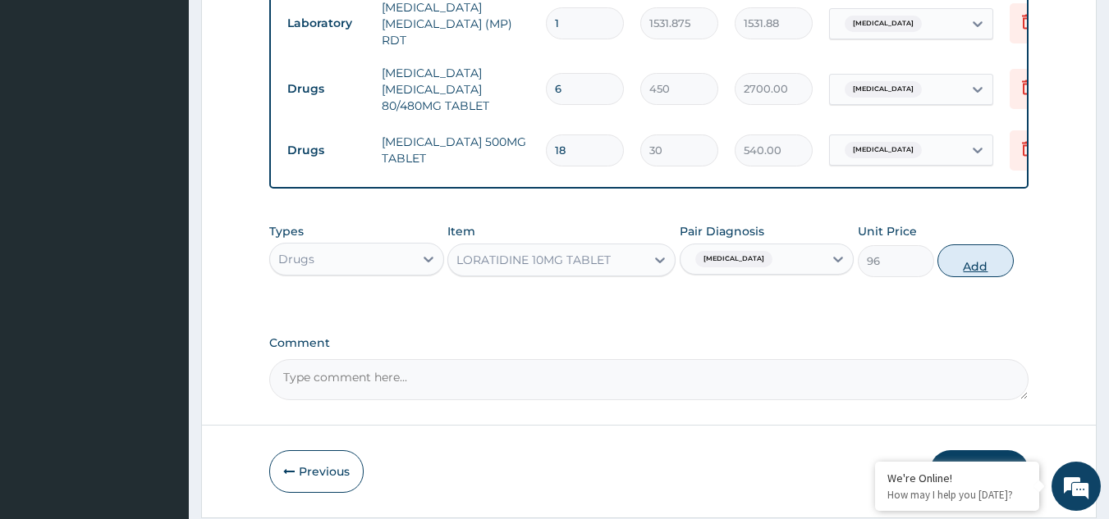
click at [995, 271] on button "Add" at bounding box center [975, 261] width 76 height 33
type input "0"
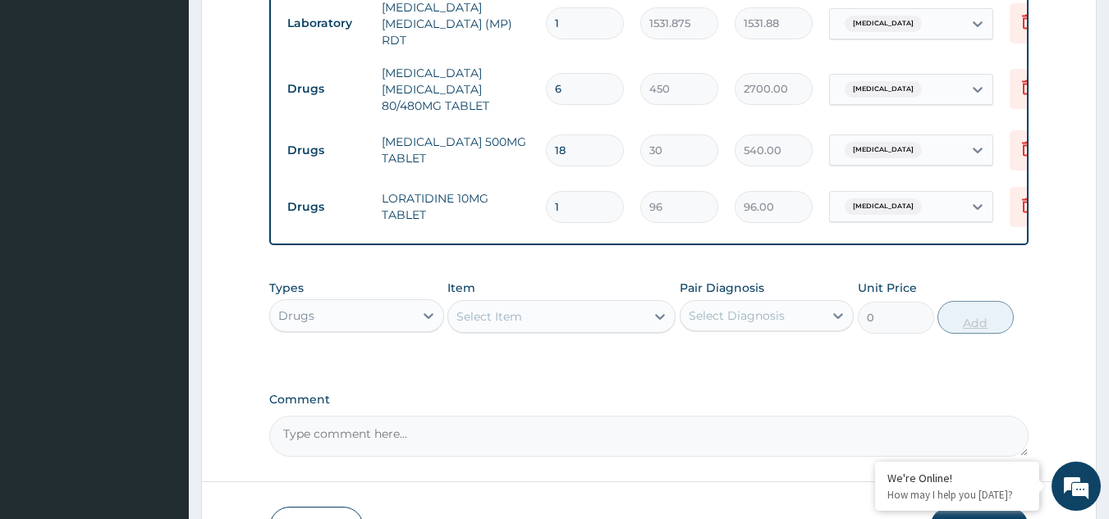
type input "0.00"
type input "5"
type input "480.00"
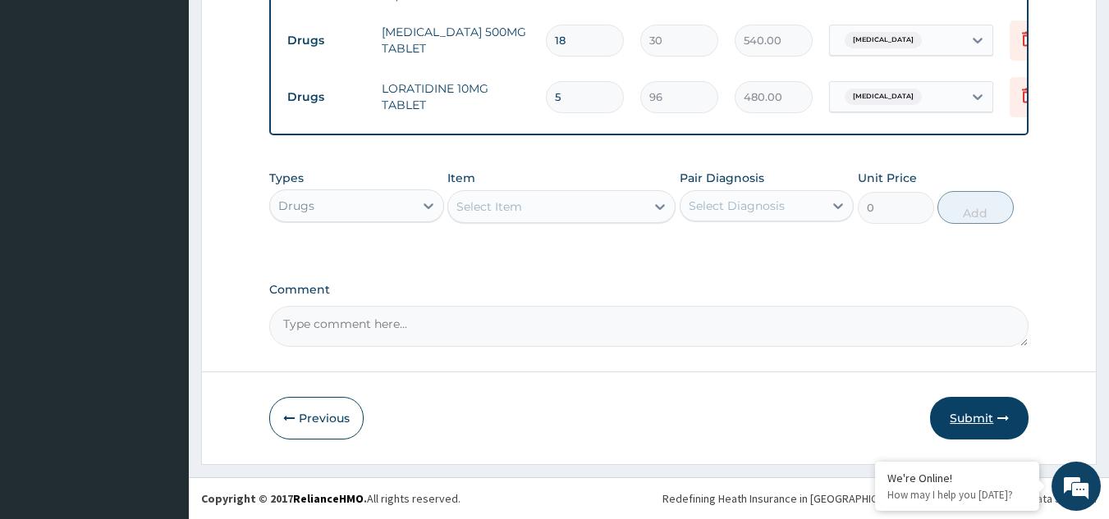
type input "5"
click at [958, 411] on button "Submit" at bounding box center [979, 418] width 98 height 43
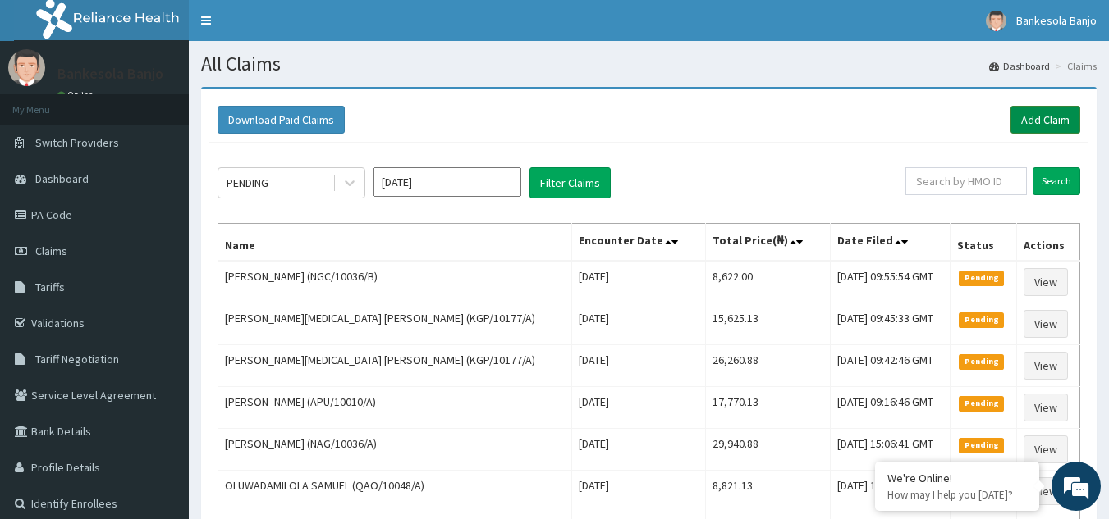
click at [1045, 112] on link "Add Claim" at bounding box center [1045, 120] width 70 height 28
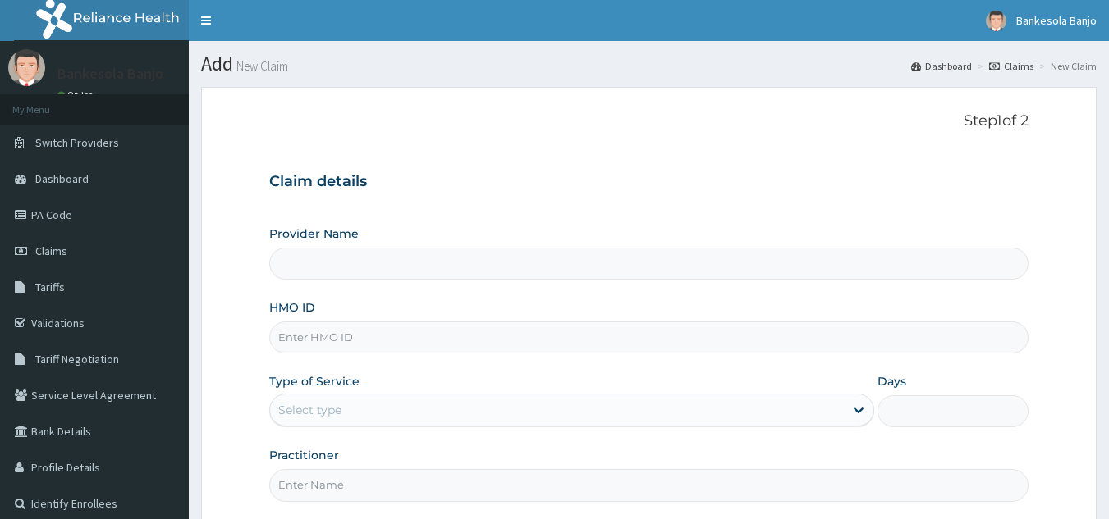
click at [480, 320] on div "HMO ID" at bounding box center [649, 327] width 760 height 54
type input "Reliance Family Clinics (RFC) - [GEOGRAPHIC_DATA]"
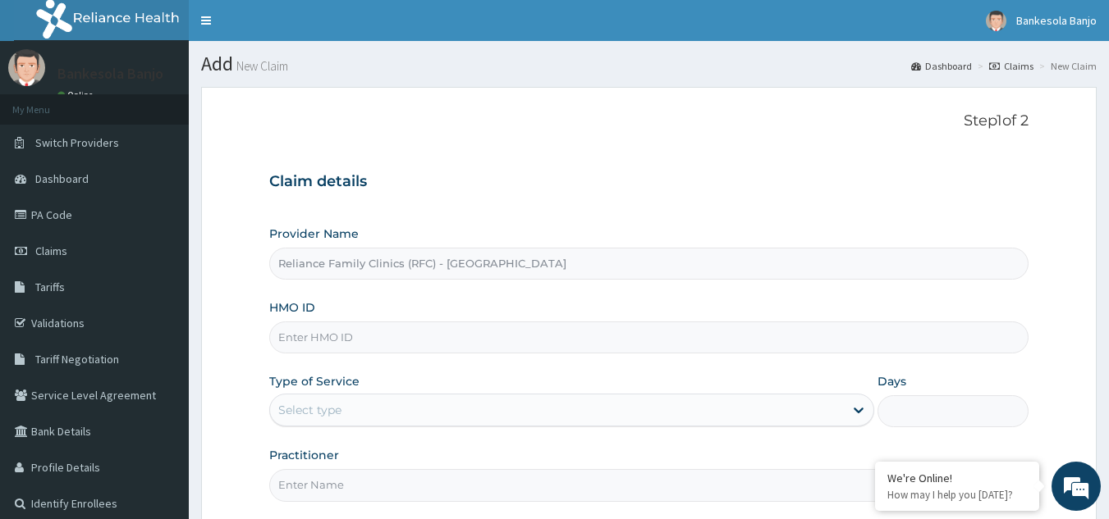
click at [478, 332] on input "HMO ID" at bounding box center [649, 338] width 760 height 32
paste input "ENZ/10011/C"
click at [291, 333] on input "ENZ/10011/C" at bounding box center [649, 338] width 760 height 32
type input "ENZ/10011/C"
click at [334, 393] on div "Type of Service Select type" at bounding box center [571, 400] width 605 height 54
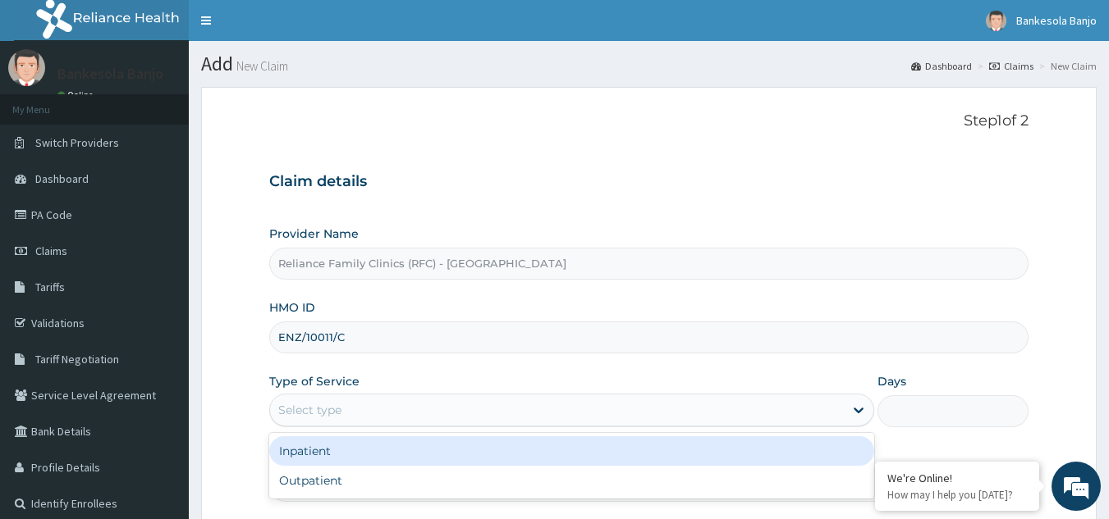
drag, startPoint x: 332, startPoint y: 424, endPoint x: 326, endPoint y: 476, distance: 52.0
click at [326, 427] on div "option Inpatient focused, 1 of 2. 2 results available. Use Up and Down to choos…" at bounding box center [571, 410] width 605 height 33
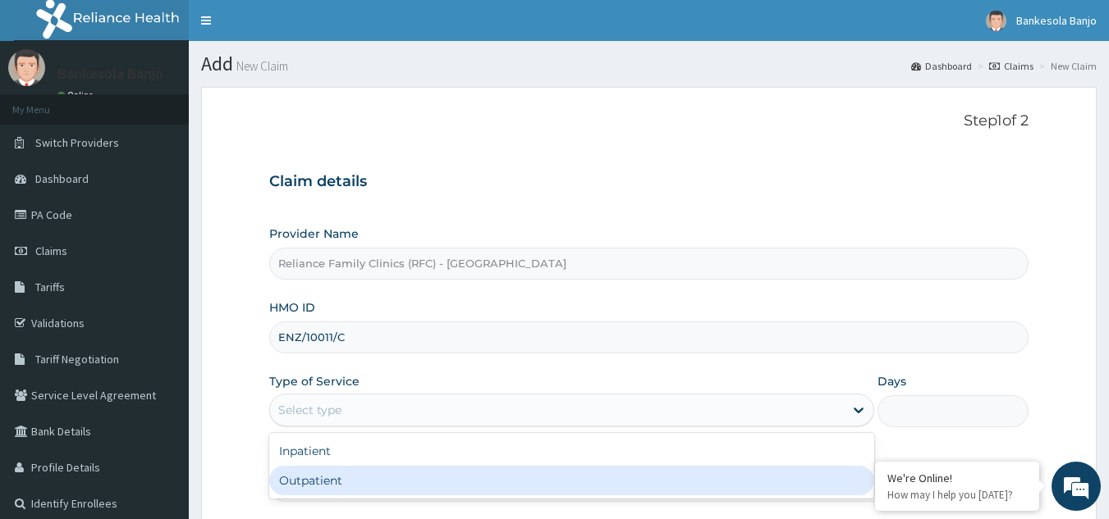
click at [326, 476] on div "Outpatient" at bounding box center [571, 481] width 605 height 30
type input "1"
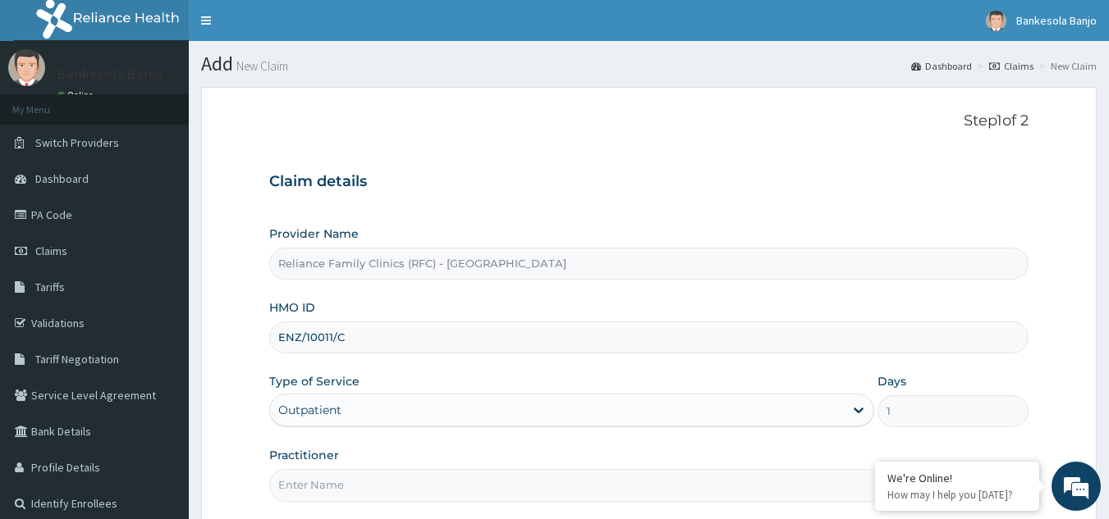
click at [326, 476] on input "Practitioner" at bounding box center [649, 485] width 760 height 32
type input "LOCUM"
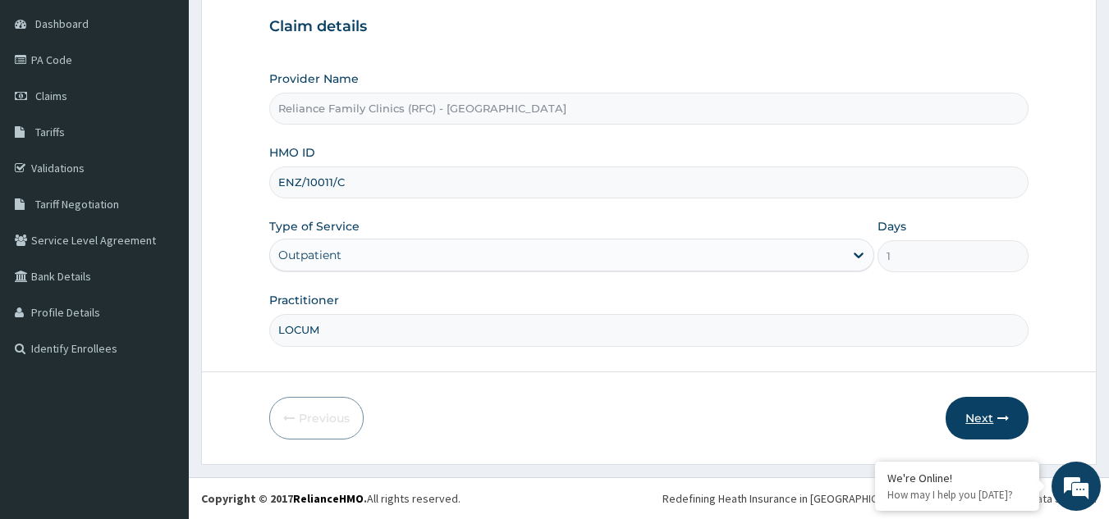
click at [1003, 415] on icon "button" at bounding box center [1002, 418] width 11 height 11
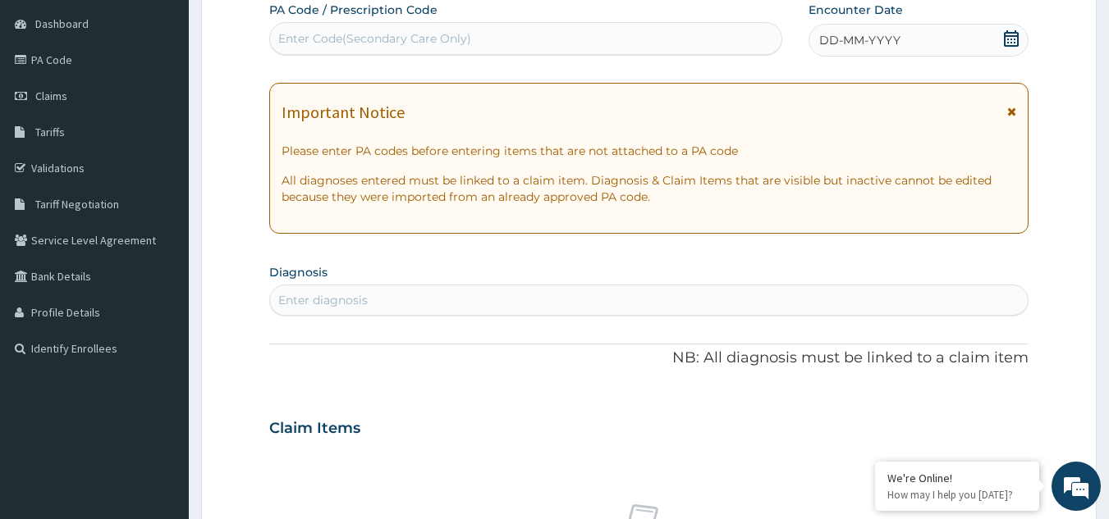
click at [1010, 26] on div "DD-MM-YYYY" at bounding box center [918, 40] width 220 height 33
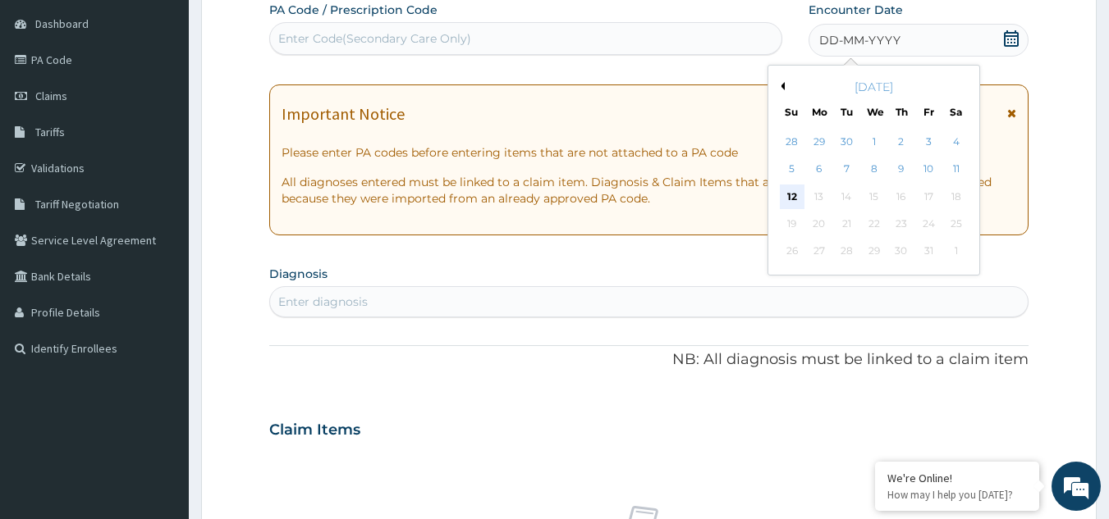
click at [785, 194] on div "12" at bounding box center [792, 197] width 25 height 25
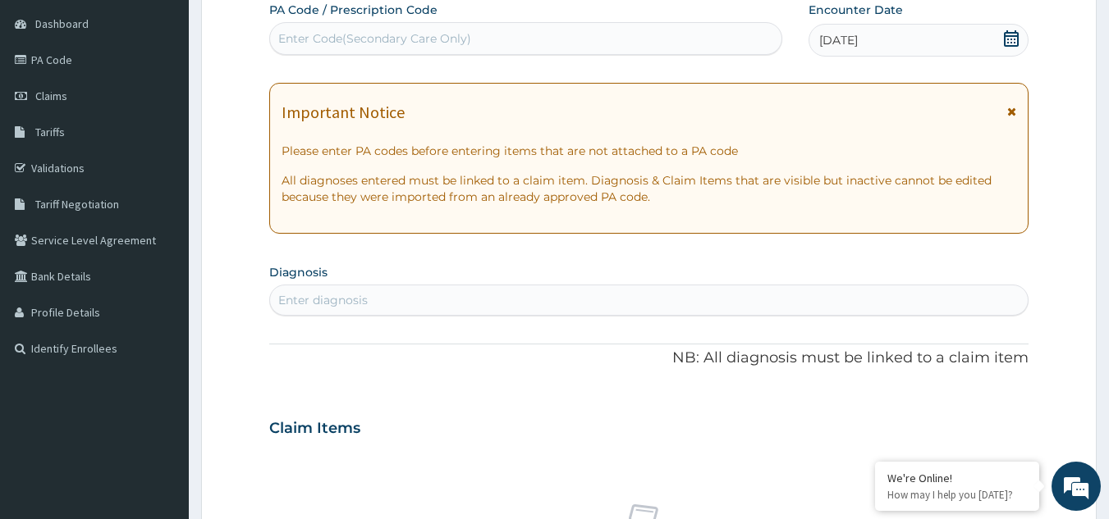
click at [1012, 43] on icon at bounding box center [1011, 38] width 16 height 16
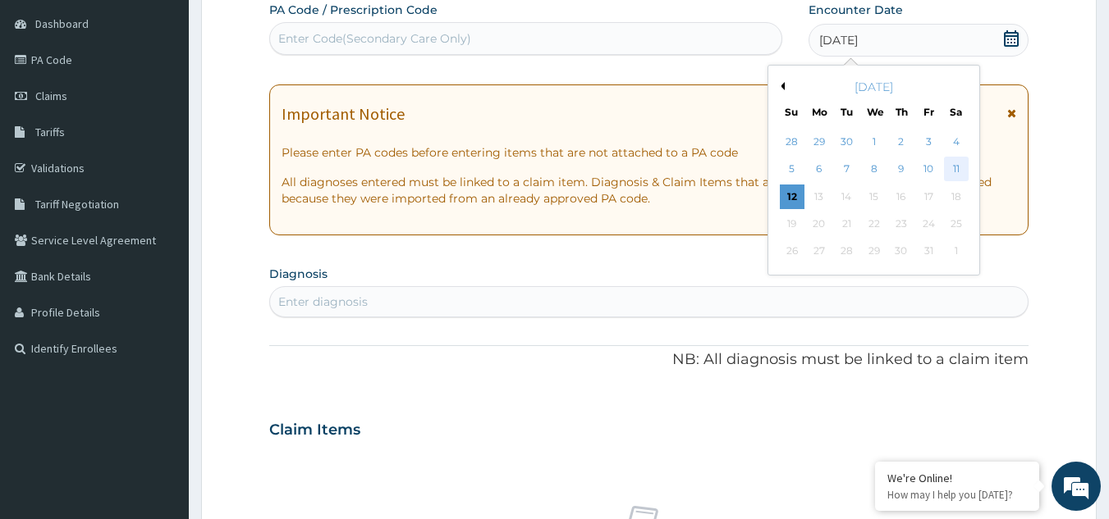
click at [957, 164] on div "11" at bounding box center [956, 170] width 25 height 25
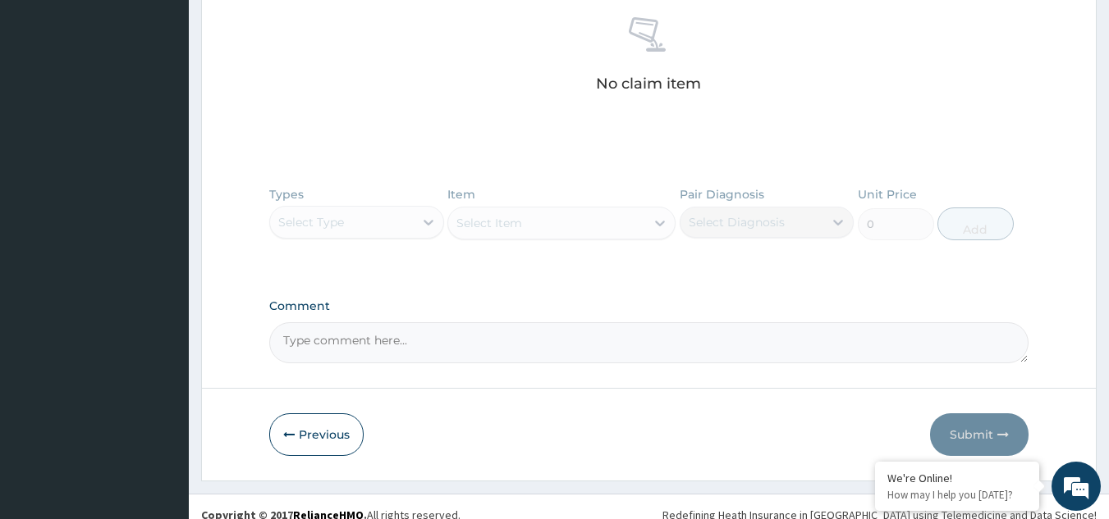
scroll to position [659, 0]
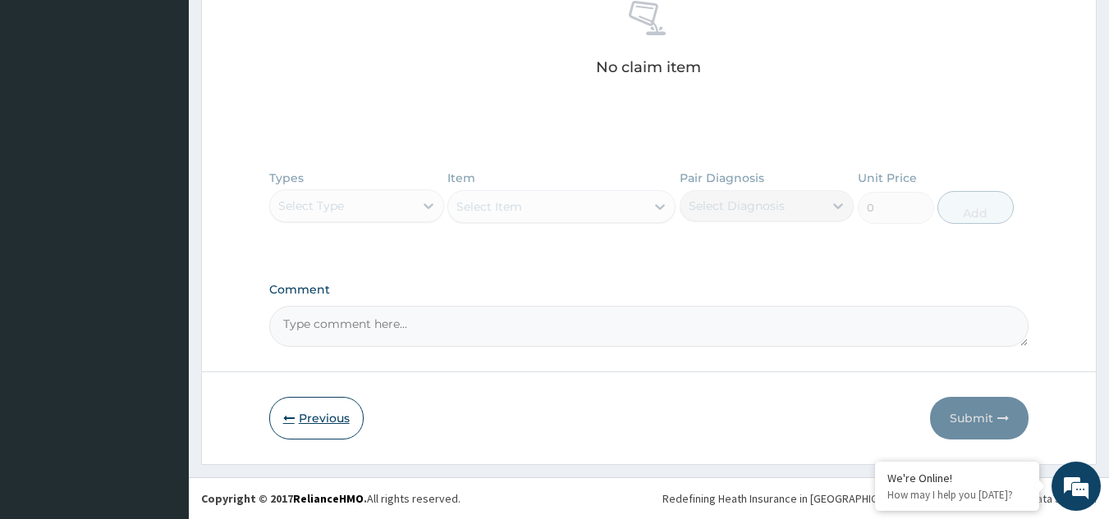
click at [309, 408] on button "Previous" at bounding box center [316, 418] width 94 height 43
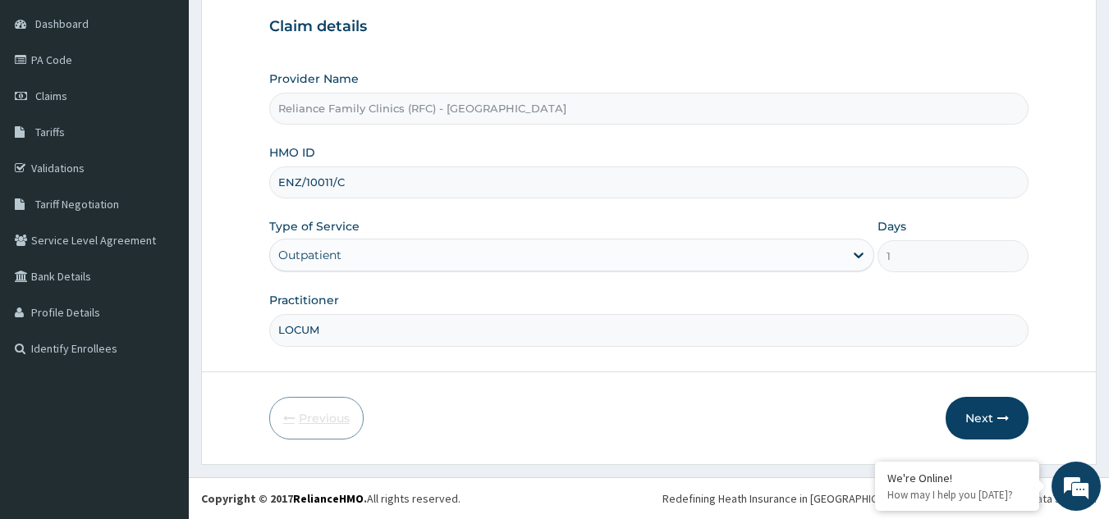
scroll to position [155, 0]
click at [999, 428] on button "Next" at bounding box center [986, 418] width 83 height 43
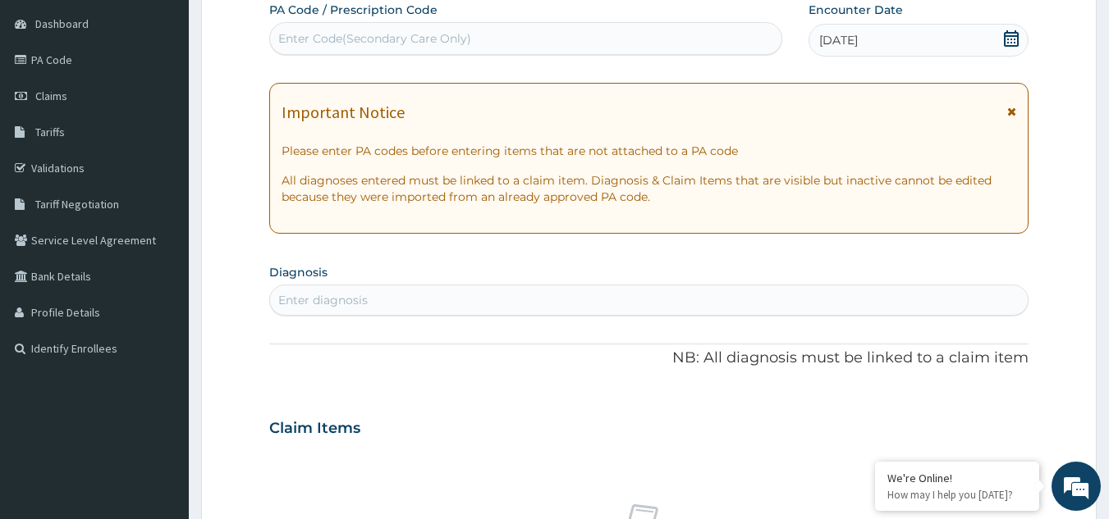
click at [558, 309] on div "Enter diagnosis" at bounding box center [649, 300] width 758 height 26
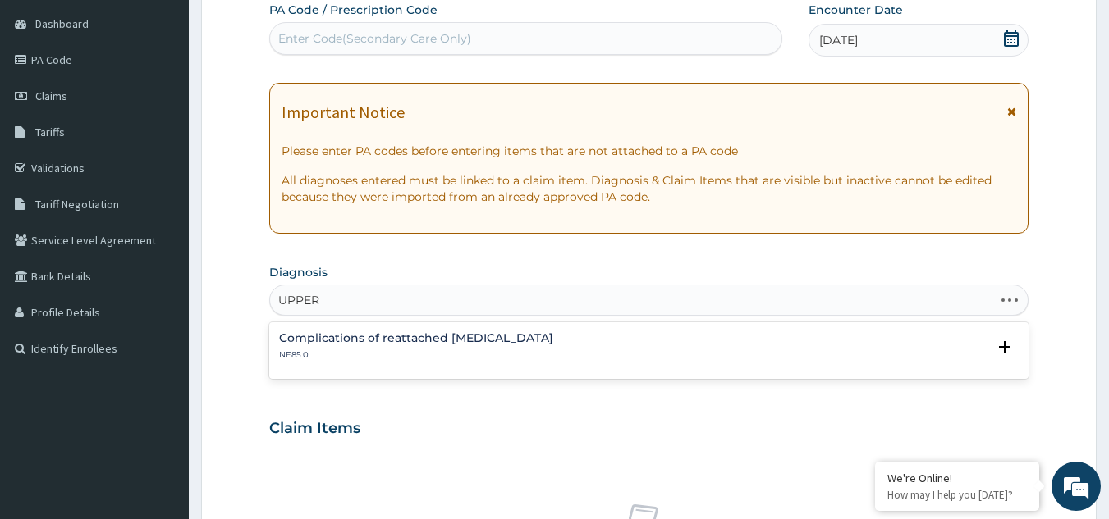
type input "UPPER"
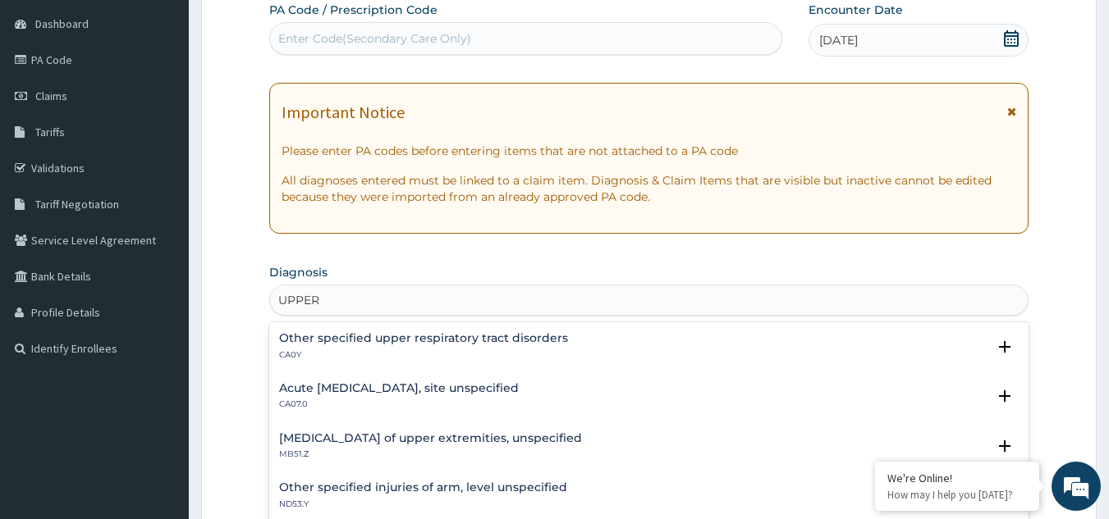
click at [359, 401] on p "CA07.0" at bounding box center [399, 404] width 240 height 11
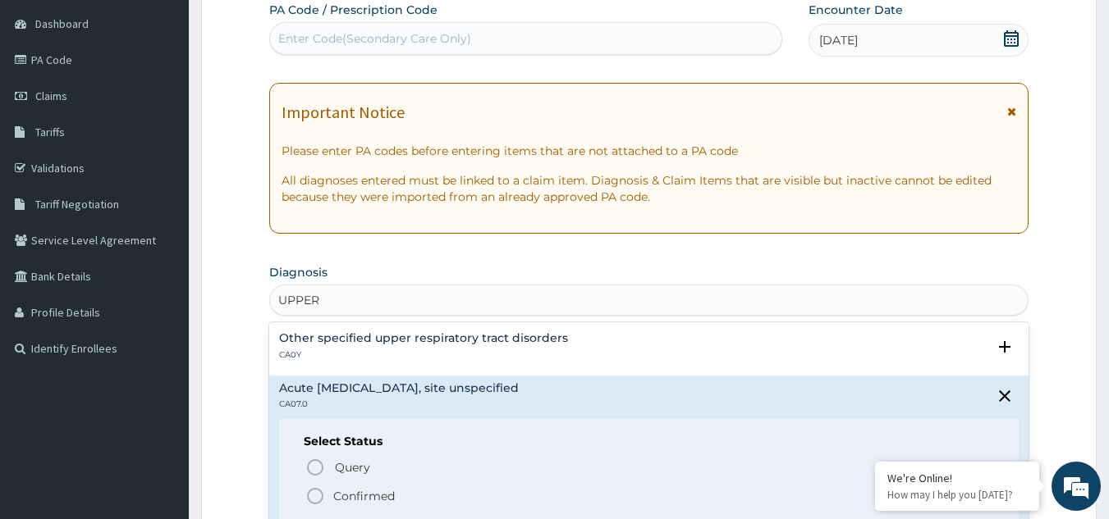
click at [314, 495] on icon "status option filled" at bounding box center [315, 497] width 20 height 20
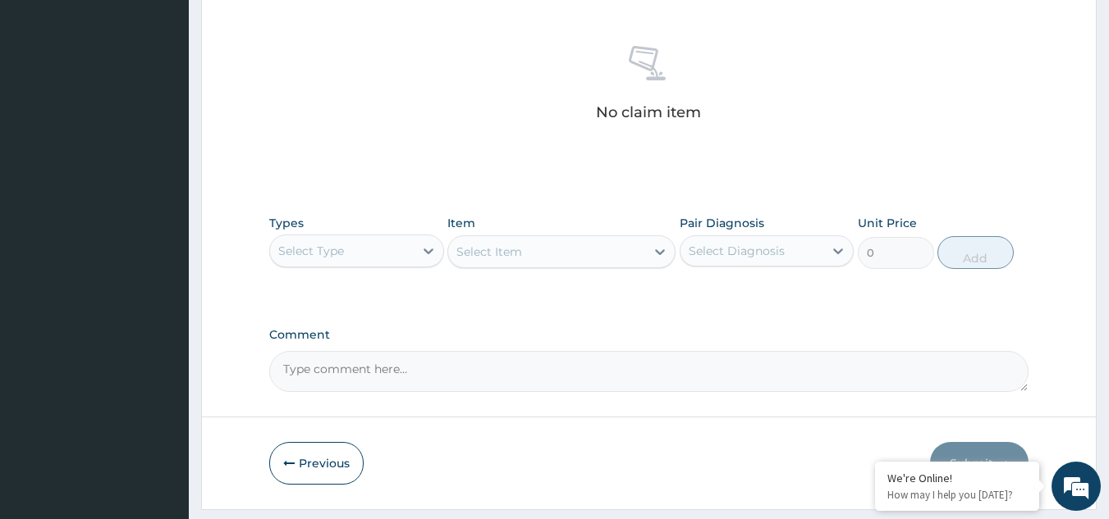
scroll to position [664, 0]
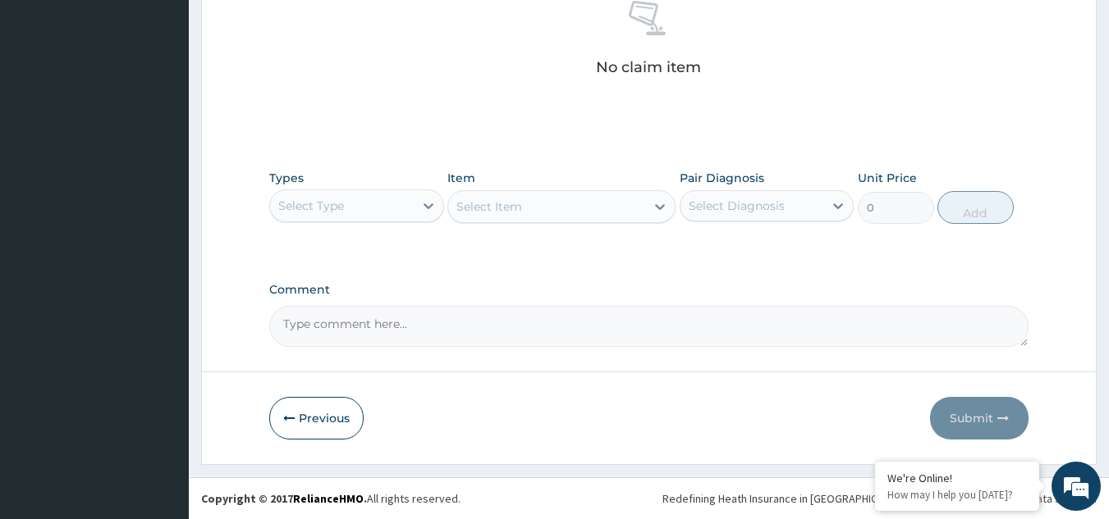
click at [378, 225] on div "Types Select Type Item Select Item Pair Diagnosis Select Diagnosis Unit Price 0…" at bounding box center [649, 197] width 760 height 71
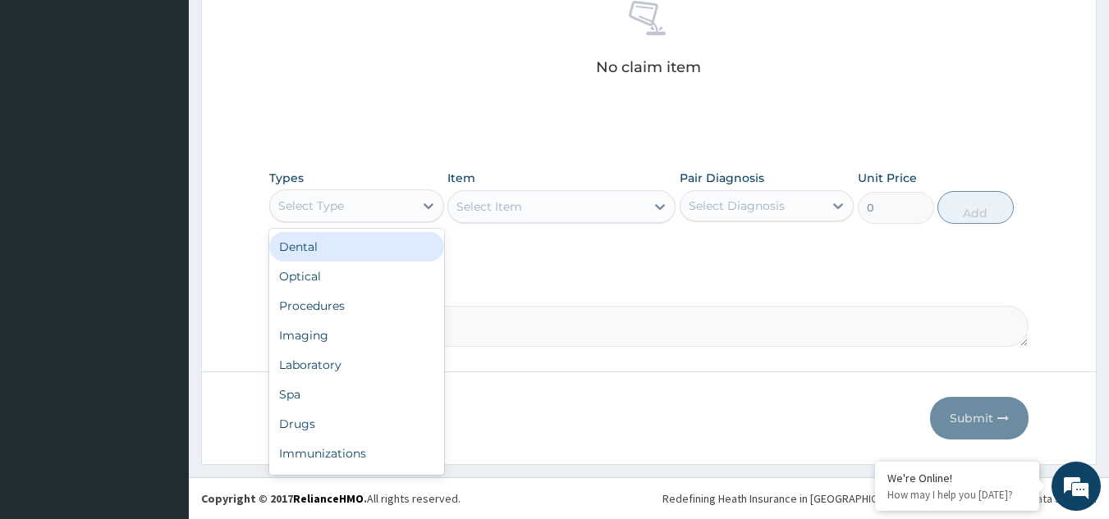
click at [372, 204] on div "Select Type" at bounding box center [342, 206] width 144 height 26
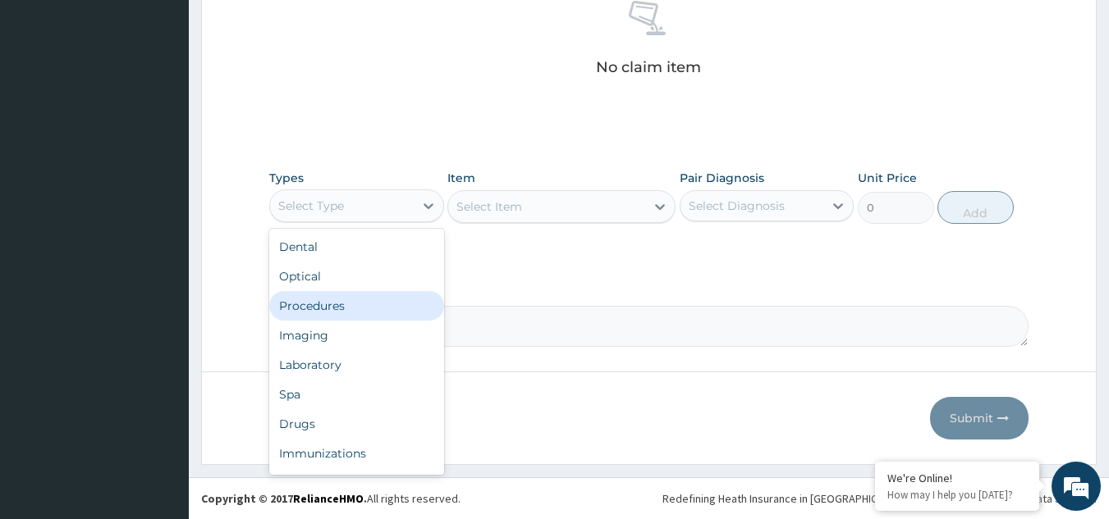
click at [344, 300] on div "Procedures" at bounding box center [356, 306] width 175 height 30
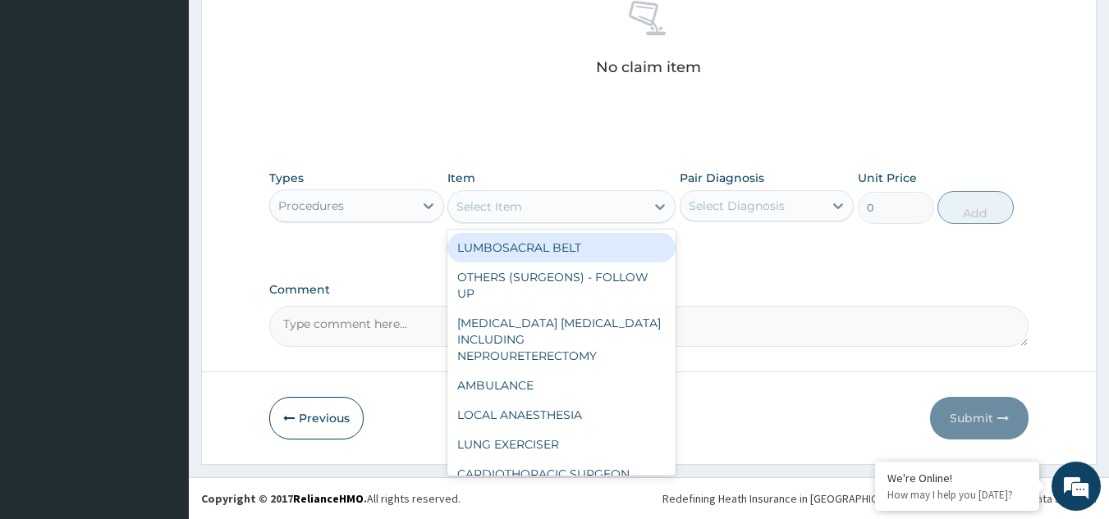
click at [515, 194] on div "Select Item" at bounding box center [546, 207] width 197 height 26
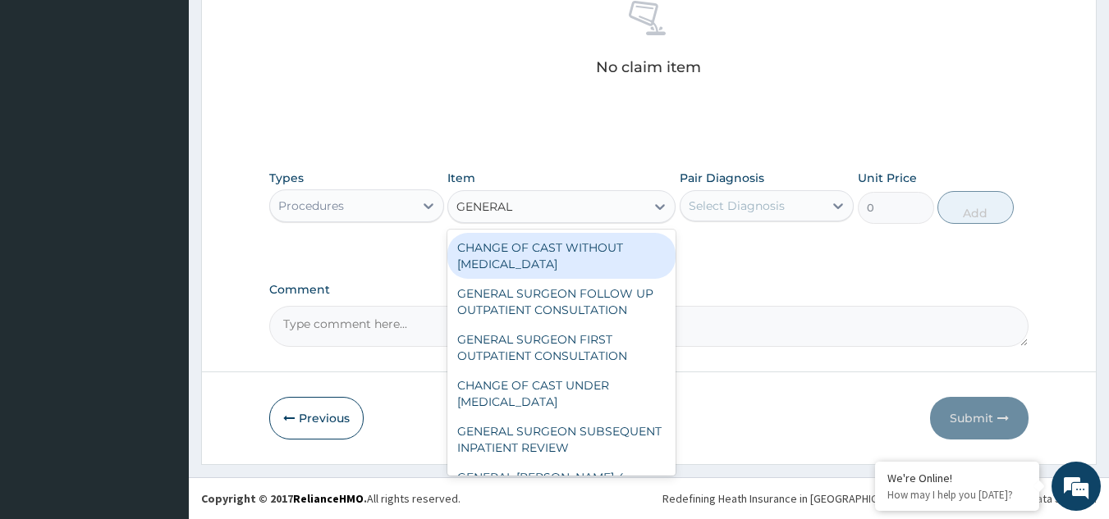
type input "GENERAL P"
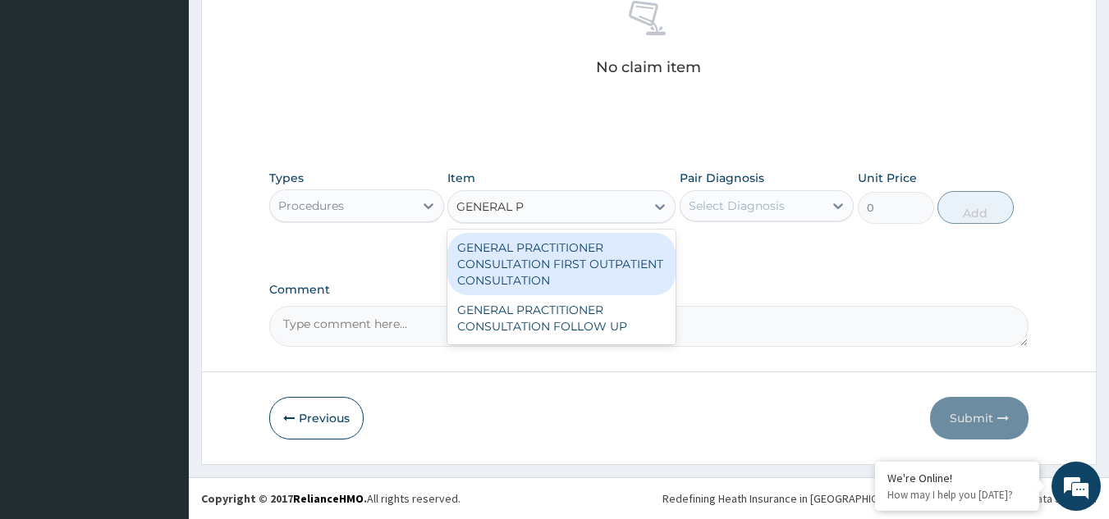
click at [528, 236] on div "GENERAL PRACTITIONER CONSULTATION FIRST OUTPATIENT CONSULTATION" at bounding box center [561, 264] width 228 height 62
type input "3370.125"
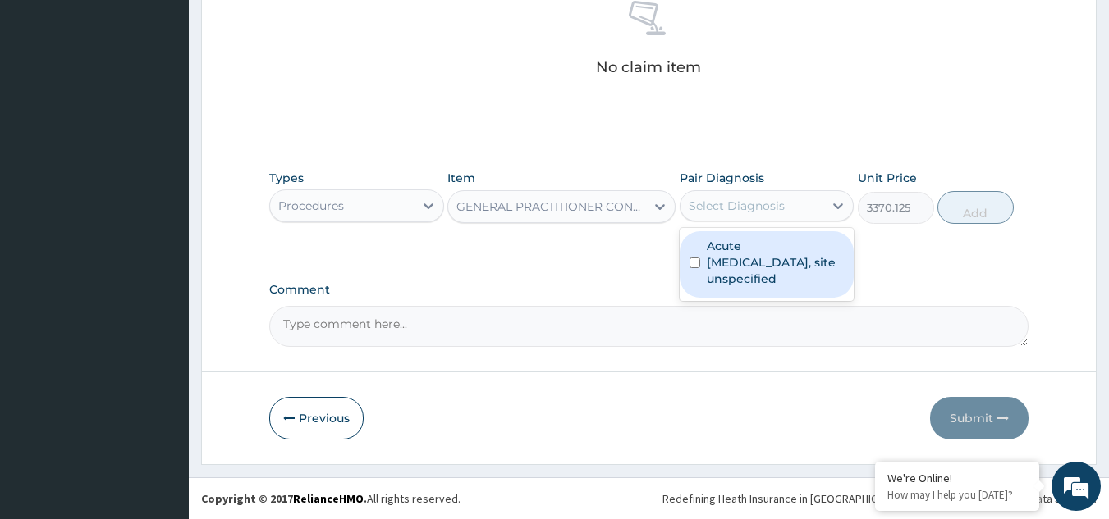
click at [694, 211] on div "Select Diagnosis" at bounding box center [736, 206] width 96 height 16
click at [731, 258] on label "Acute upper respiratory infection, site unspecified" at bounding box center [776, 262] width 138 height 49
checkbox input "true"
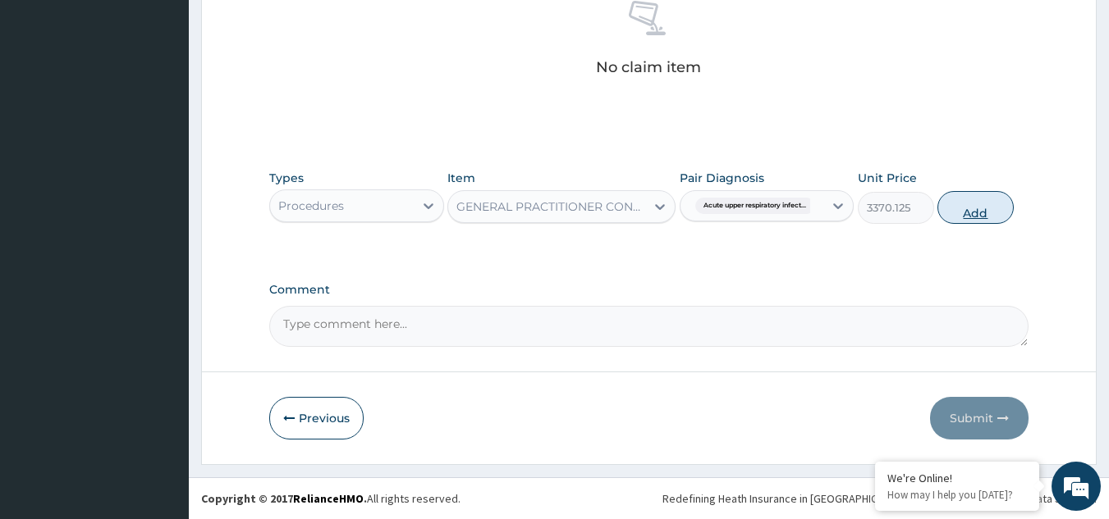
click at [956, 219] on button "Add" at bounding box center [975, 207] width 76 height 33
type input "0"
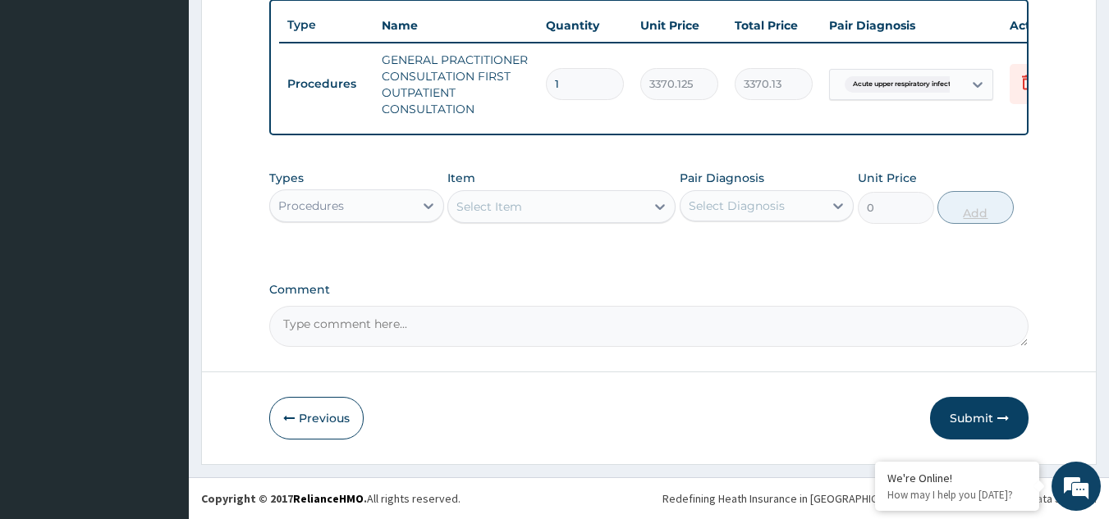
scroll to position [624, 0]
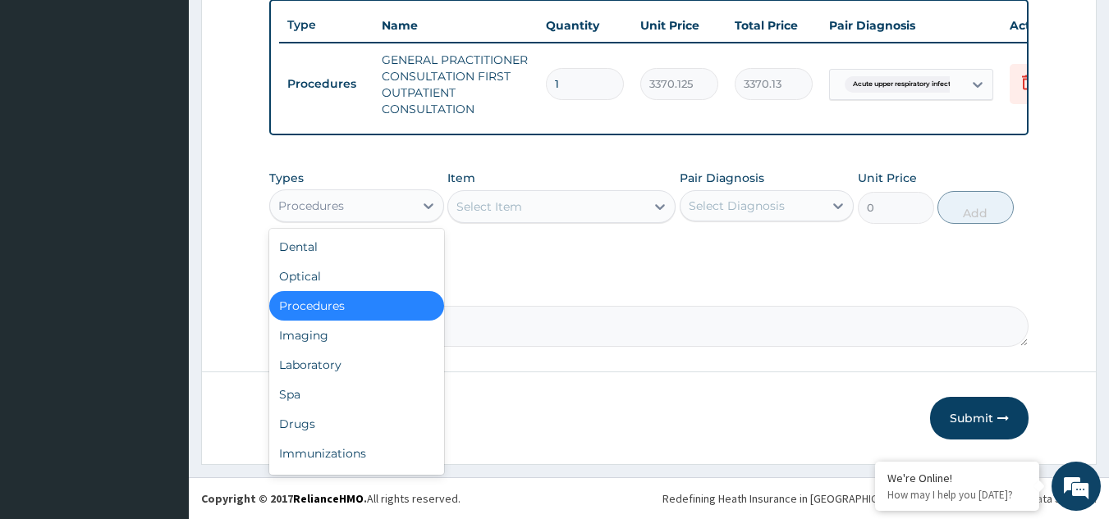
click at [410, 208] on div "Procedures" at bounding box center [342, 206] width 144 height 26
click at [319, 364] on div "Laboratory" at bounding box center [356, 365] width 175 height 30
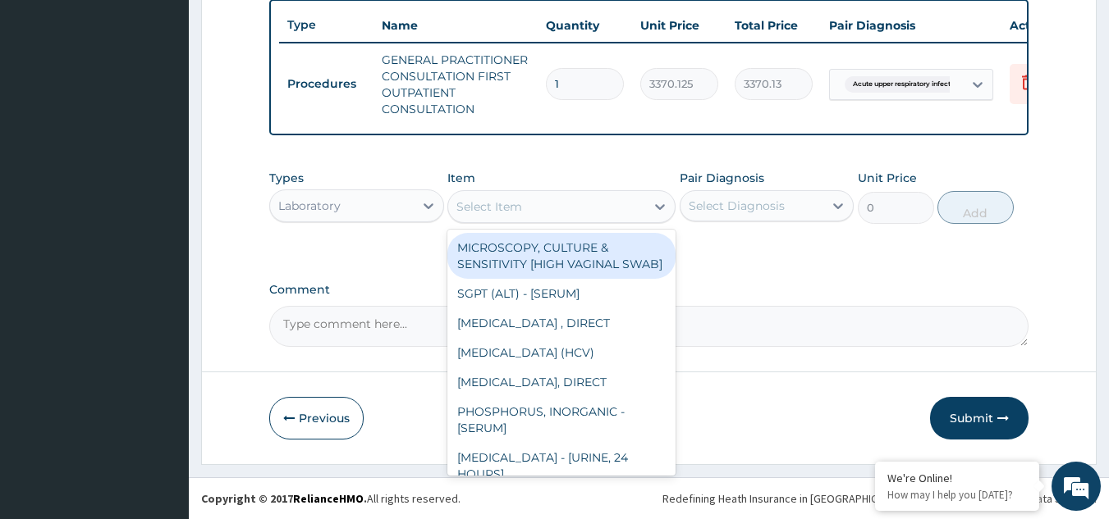
click at [565, 207] on div "Select Item" at bounding box center [546, 207] width 197 height 26
type input "G"
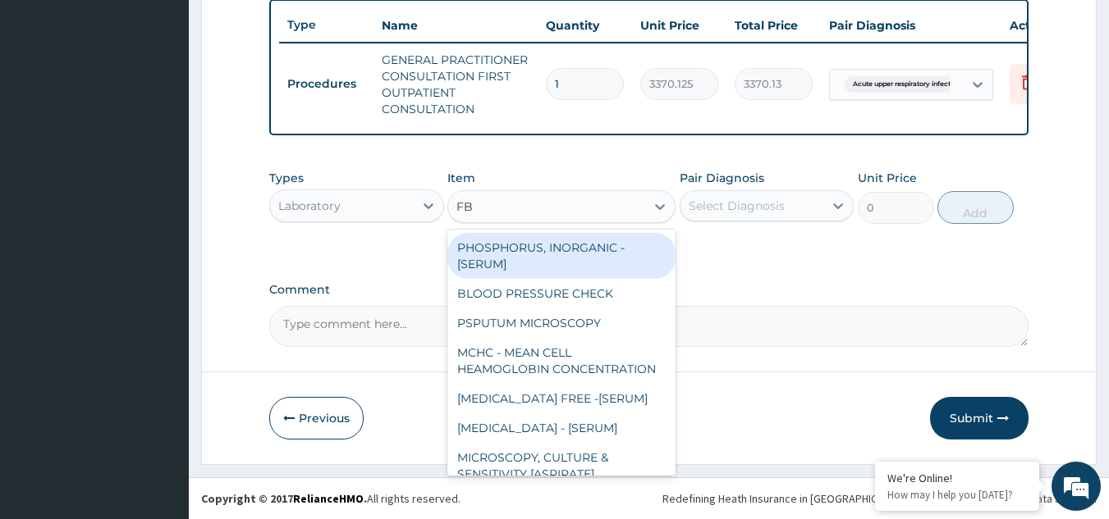
type input "FBC"
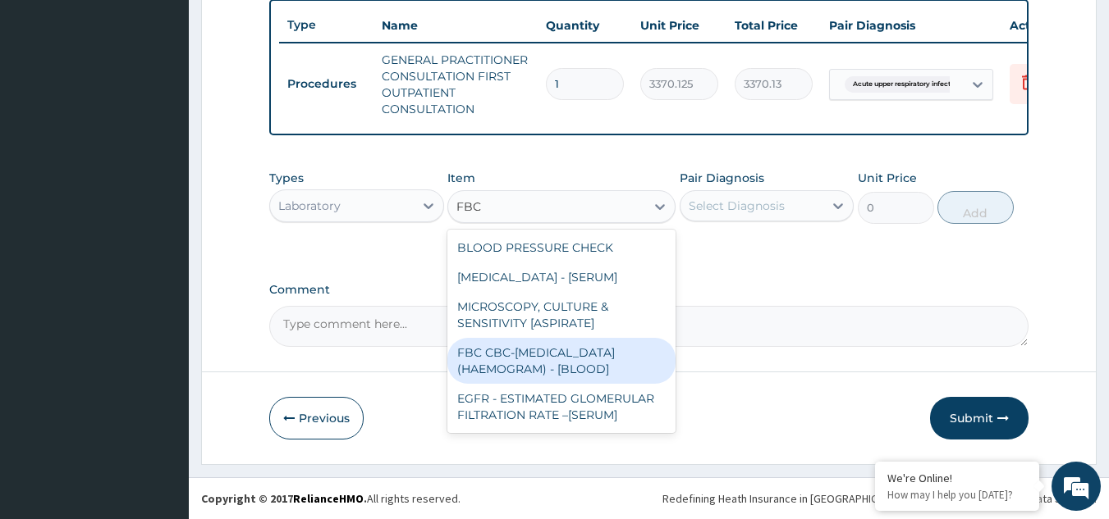
click at [560, 351] on div "FBC CBC-[MEDICAL_DATA] (HAEMOGRAM) - [BLOOD]" at bounding box center [561, 361] width 228 height 46
type input "4085"
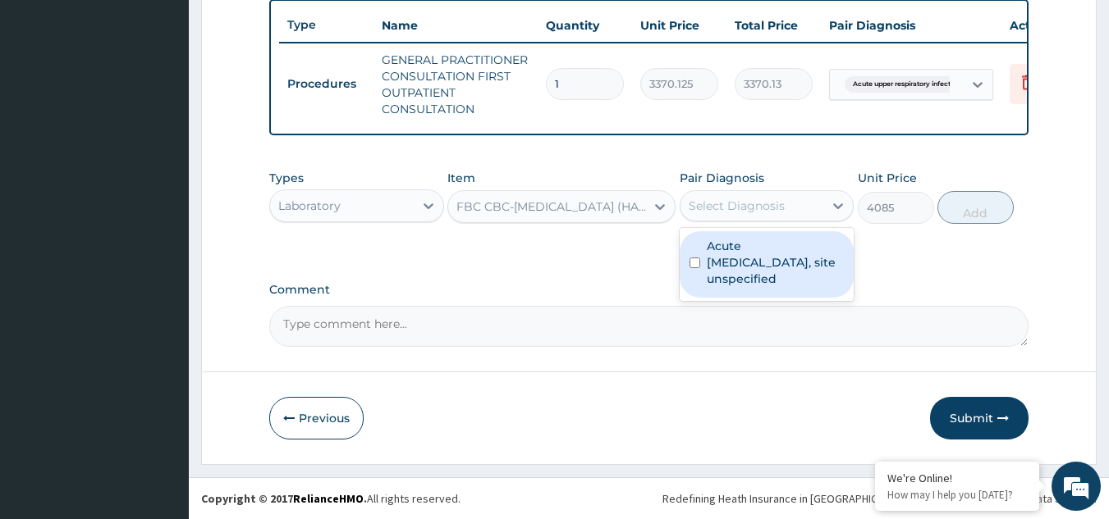
drag, startPoint x: 781, startPoint y: 205, endPoint x: 758, endPoint y: 280, distance: 78.1
click at [758, 222] on div "option Acute upper respiratory infection, site unspecified, selected. option Ac…" at bounding box center [766, 205] width 175 height 31
click at [758, 280] on label "Acute upper respiratory infection, site unspecified" at bounding box center [776, 262] width 138 height 49
checkbox input "true"
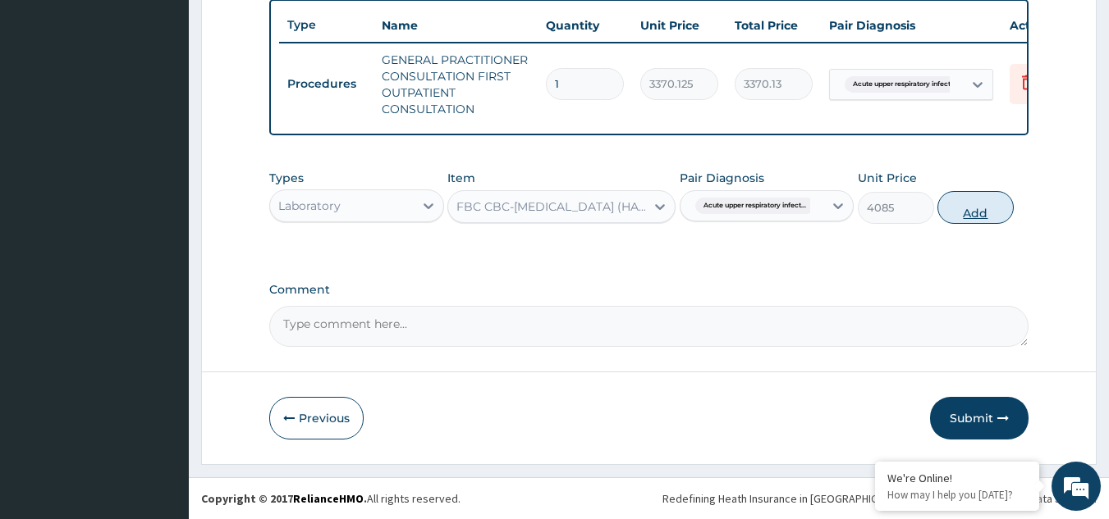
click at [971, 215] on button "Add" at bounding box center [975, 207] width 76 height 33
type input "0"
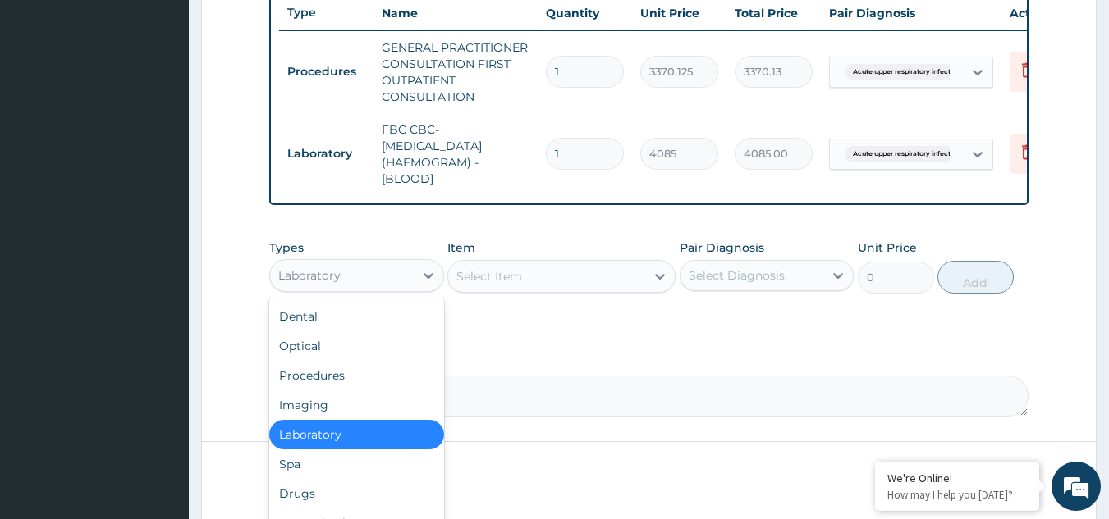
click at [357, 286] on div "Laboratory" at bounding box center [342, 276] width 144 height 26
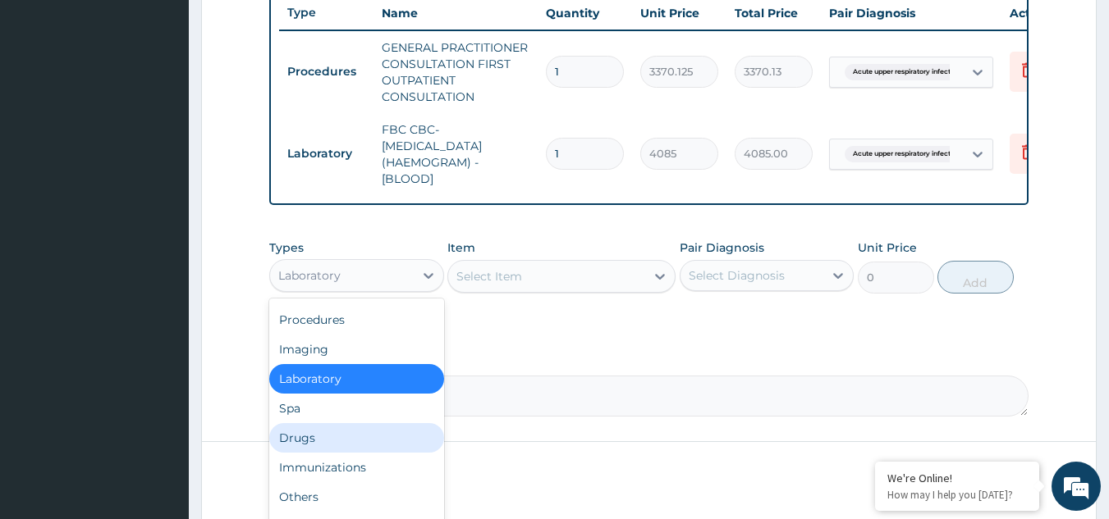
click at [321, 440] on div "Drugs" at bounding box center [356, 438] width 175 height 30
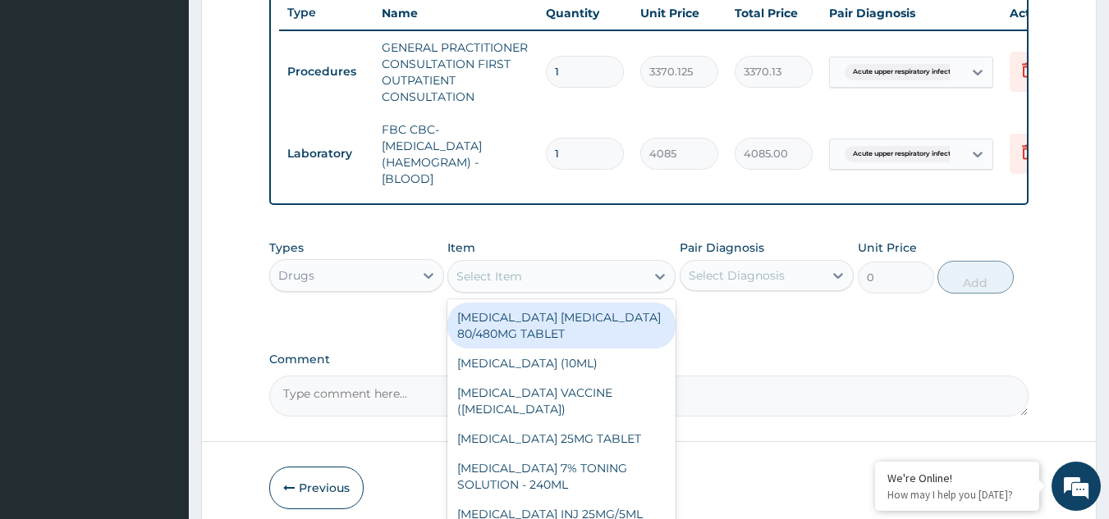
click at [508, 285] on div "Select Item" at bounding box center [489, 276] width 66 height 16
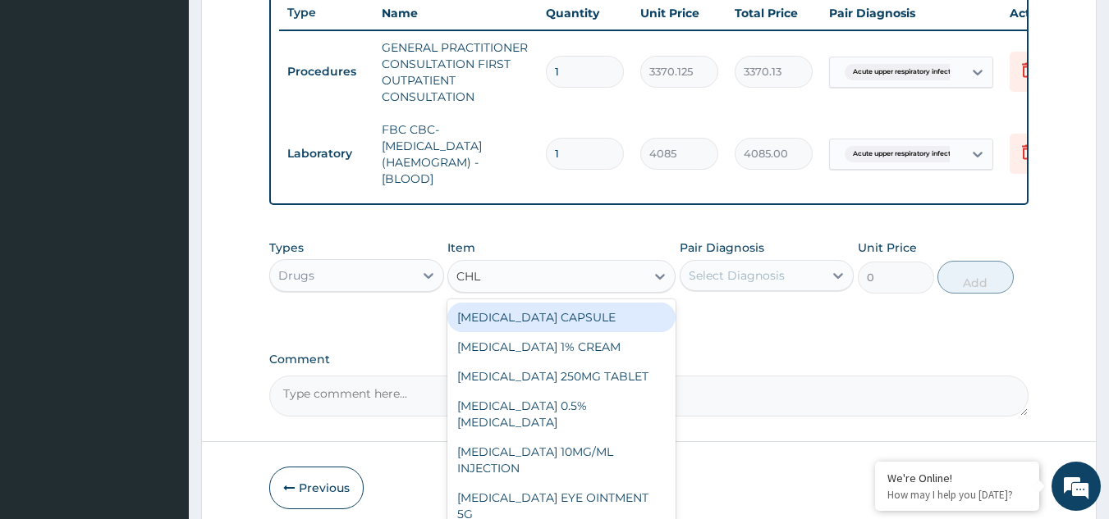
type input "CHLO"
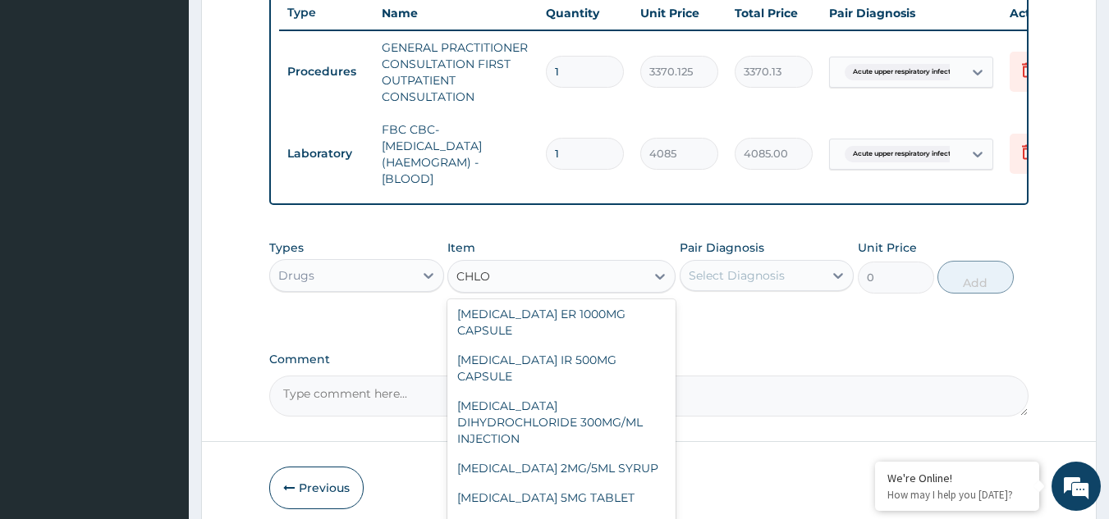
scroll to position [371, 0]
click at [571, 454] on div "CHLORPHENIRAMINE 2MG/5ML SYRUP" at bounding box center [561, 469] width 228 height 30
type input "900"
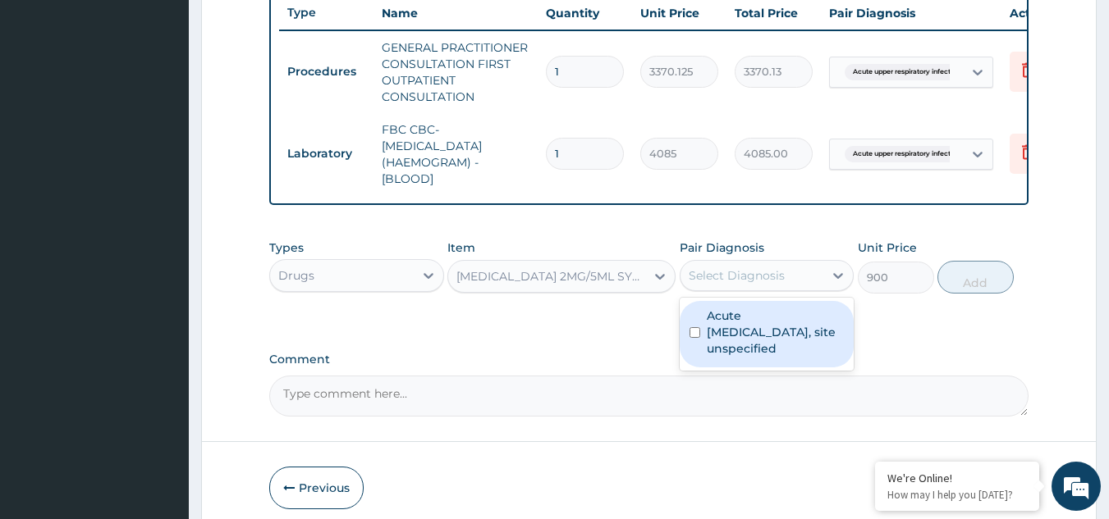
click at [789, 289] on div "Select Diagnosis" at bounding box center [752, 276] width 144 height 26
click at [761, 341] on label "Acute upper respiratory infection, site unspecified" at bounding box center [776, 332] width 138 height 49
checkbox input "true"
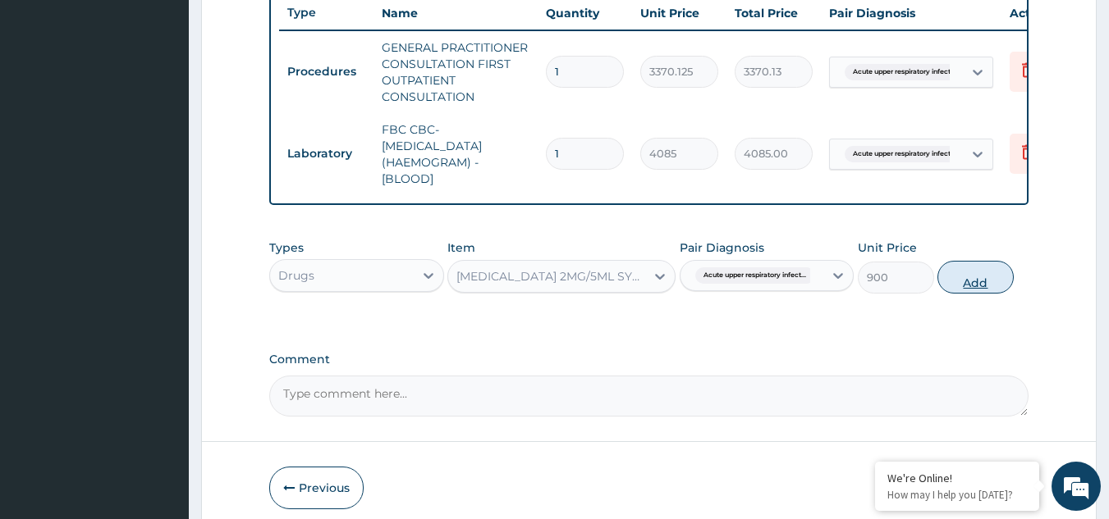
click at [970, 287] on button "Add" at bounding box center [975, 277] width 76 height 33
type input "0"
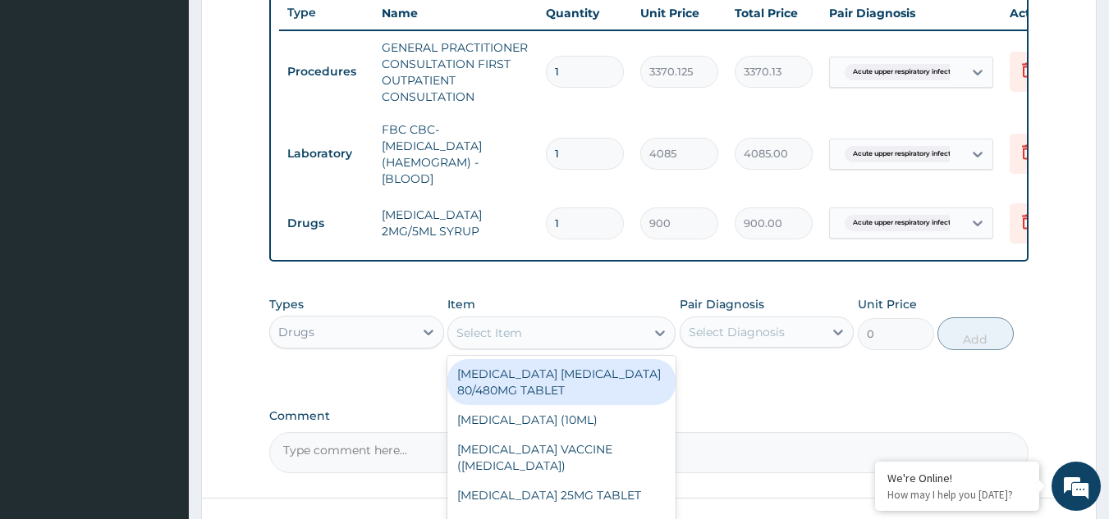
click at [543, 338] on div "Select Item" at bounding box center [546, 333] width 197 height 26
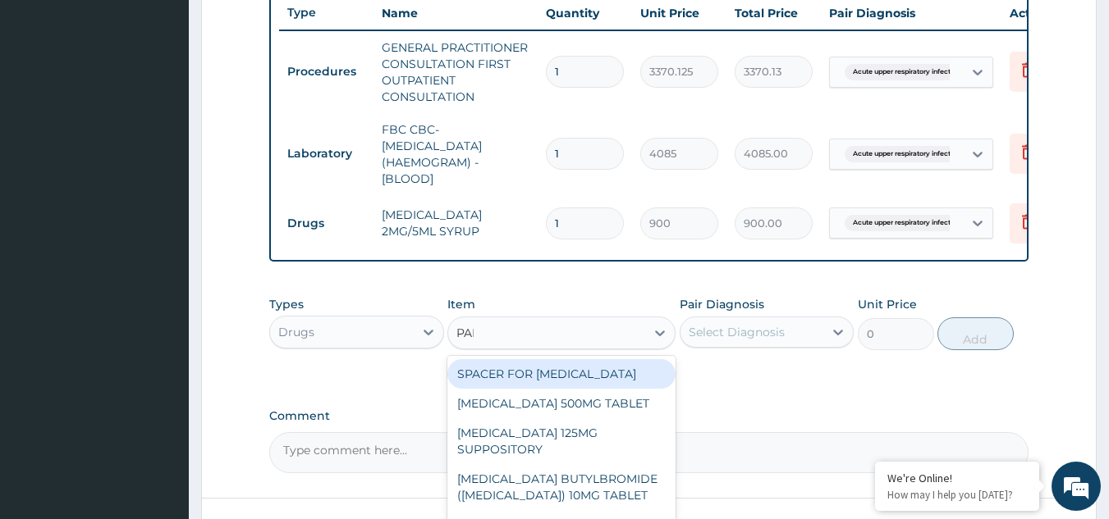
type input "PARA"
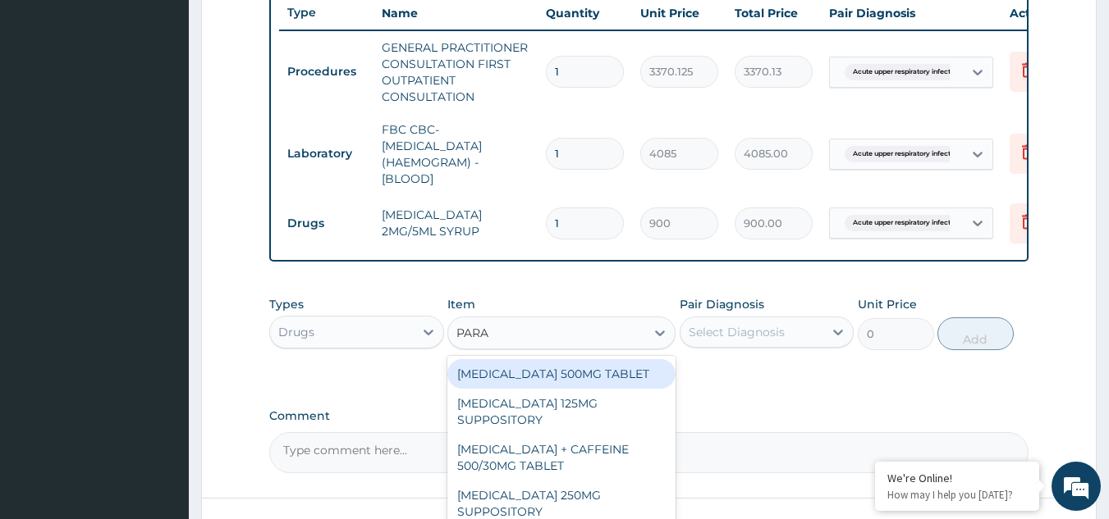
scroll to position [762, 0]
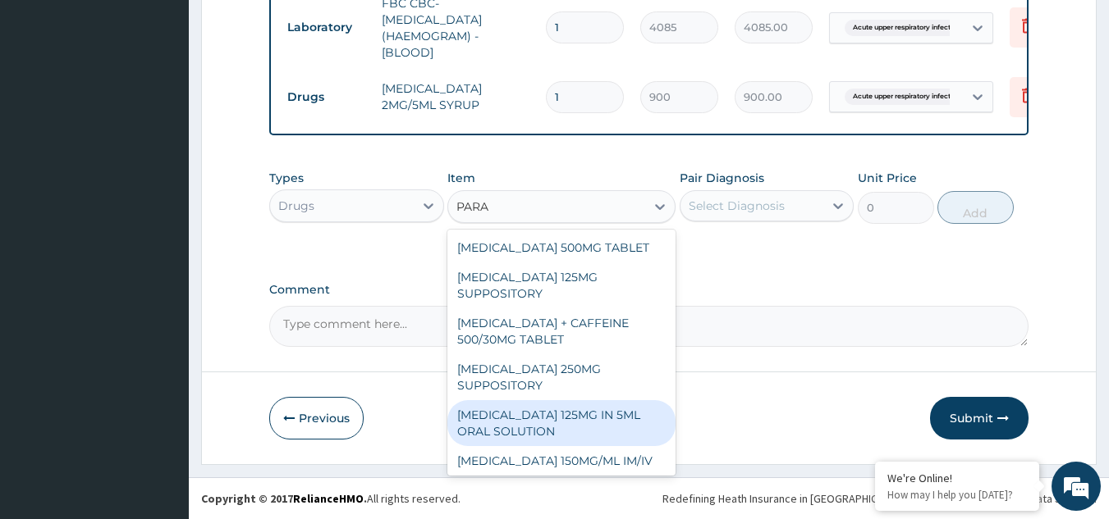
click at [588, 423] on div "PARACETAMOL 125MG IN 5ML ORAL SOLUTION" at bounding box center [561, 423] width 228 height 46
type input "1032"
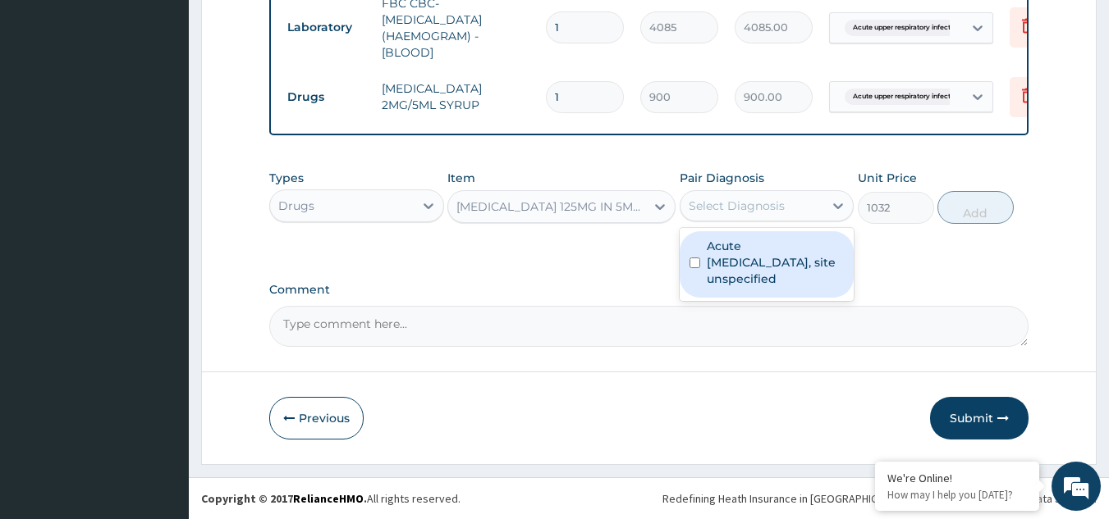
click at [782, 213] on div "Select Diagnosis" at bounding box center [736, 206] width 96 height 16
click at [776, 245] on label "Acute upper respiratory infection, site unspecified" at bounding box center [776, 262] width 138 height 49
checkbox input "true"
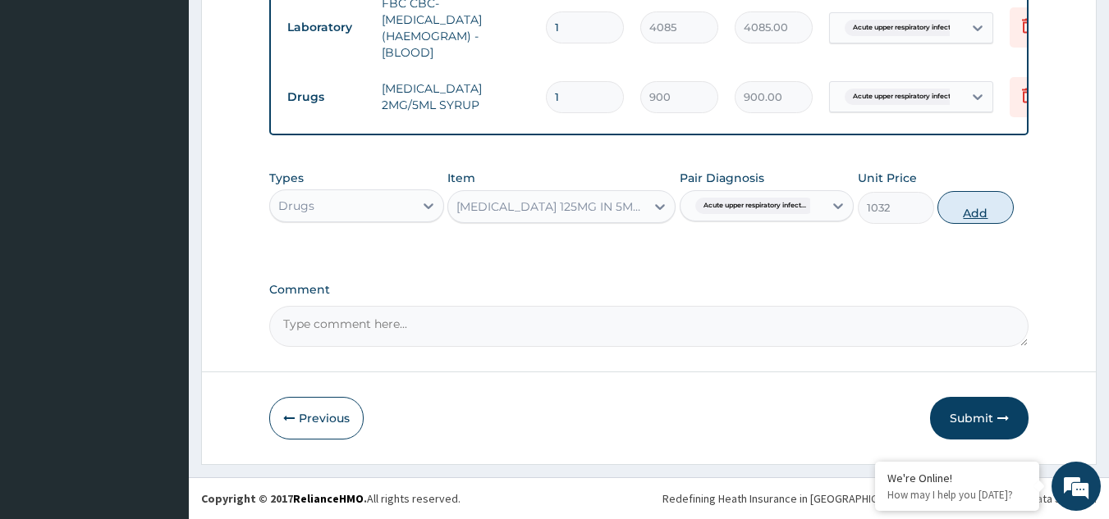
click at [970, 208] on button "Add" at bounding box center [975, 207] width 76 height 33
type input "0"
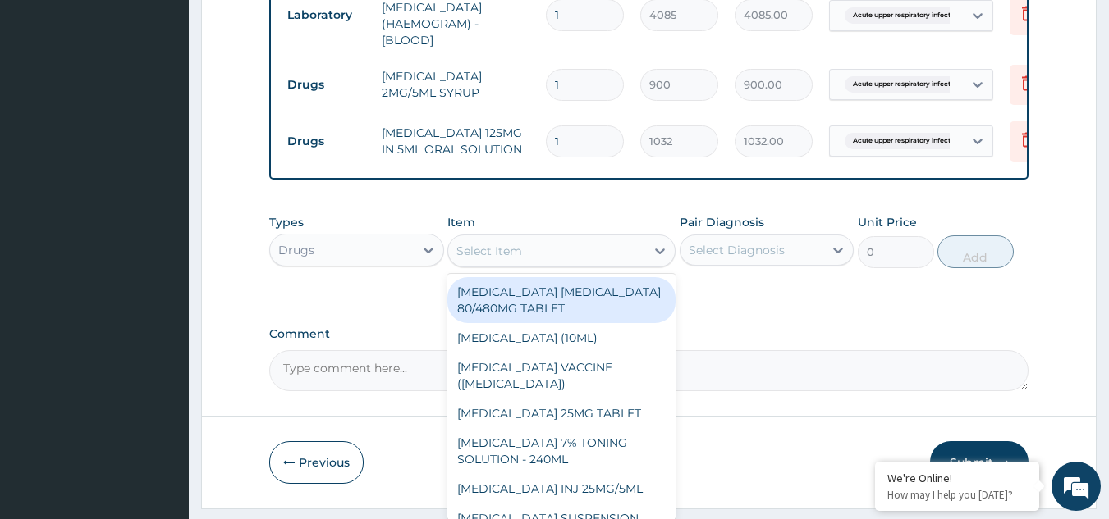
click at [500, 264] on div "Select Item" at bounding box center [546, 251] width 197 height 26
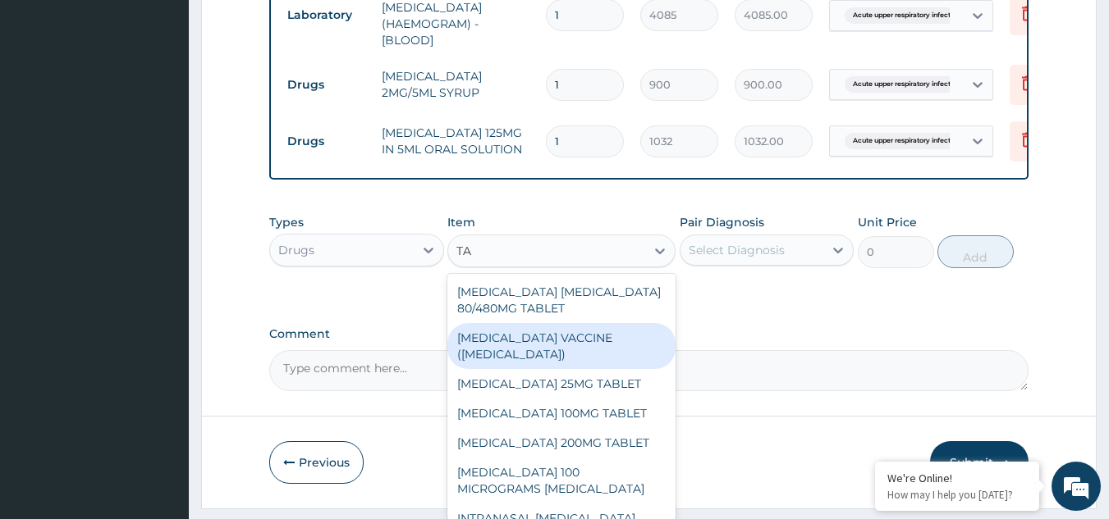
type input "T"
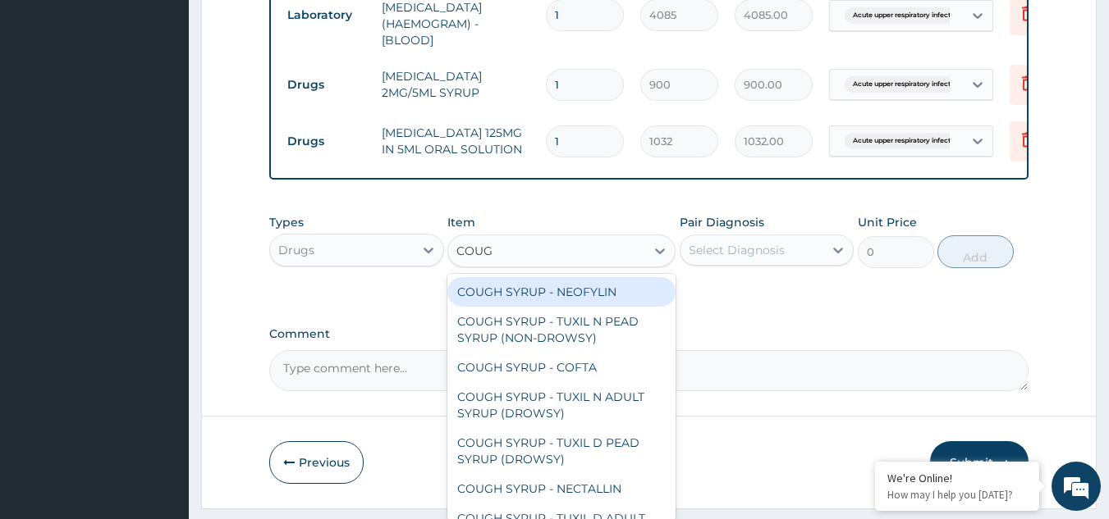
type input "COUGH"
click at [543, 302] on div "COUGH SYRUP - NEOFYLIN" at bounding box center [561, 292] width 228 height 30
type input "2000"
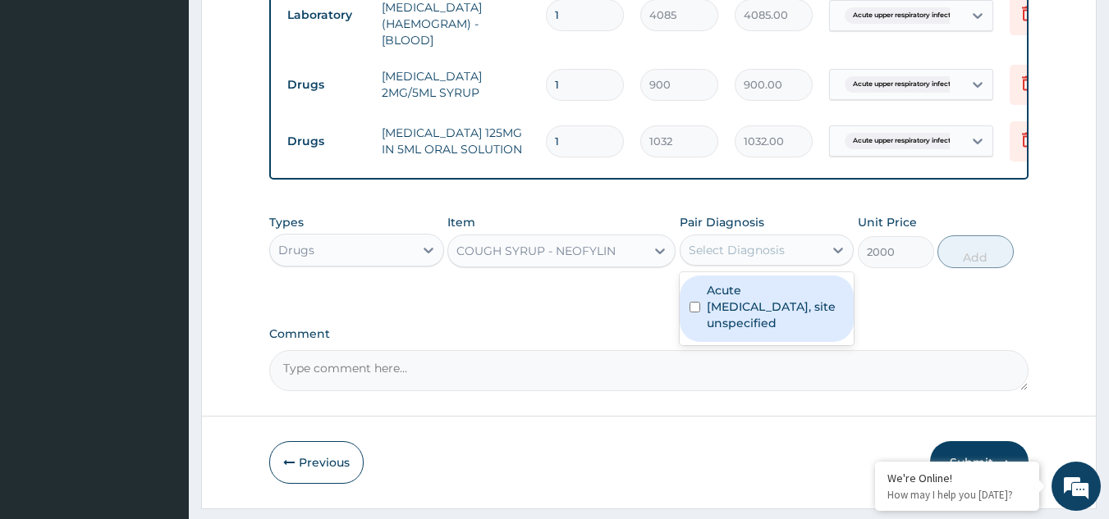
drag, startPoint x: 739, startPoint y: 265, endPoint x: 742, endPoint y: 340, distance: 74.7
click at [742, 266] on div "option Acute upper respiratory infection, site unspecified, selected. option Ac…" at bounding box center [766, 250] width 175 height 31
click at [742, 332] on label "Acute upper respiratory infection, site unspecified" at bounding box center [776, 306] width 138 height 49
checkbox input "true"
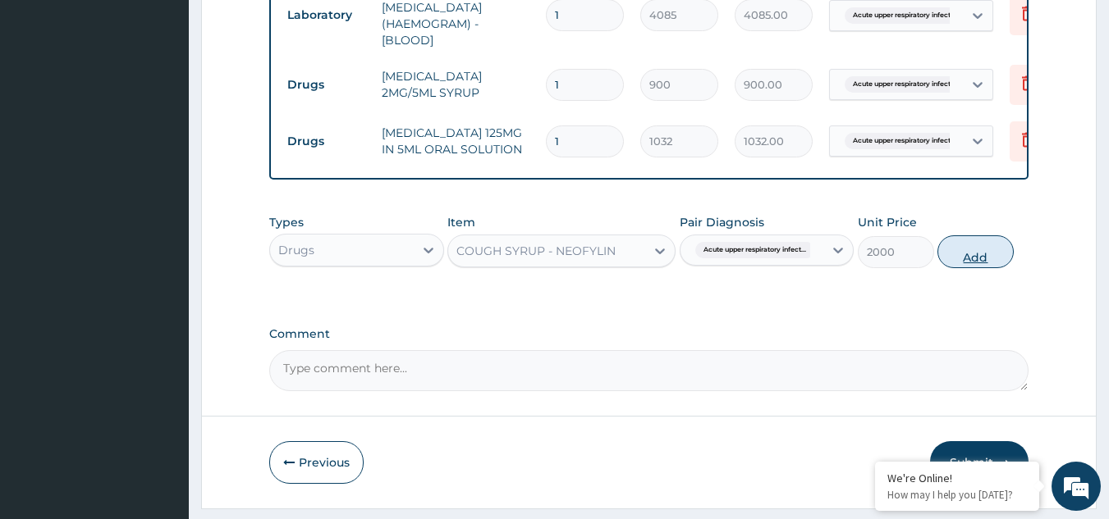
click at [972, 263] on button "Add" at bounding box center [975, 252] width 76 height 33
type input "0"
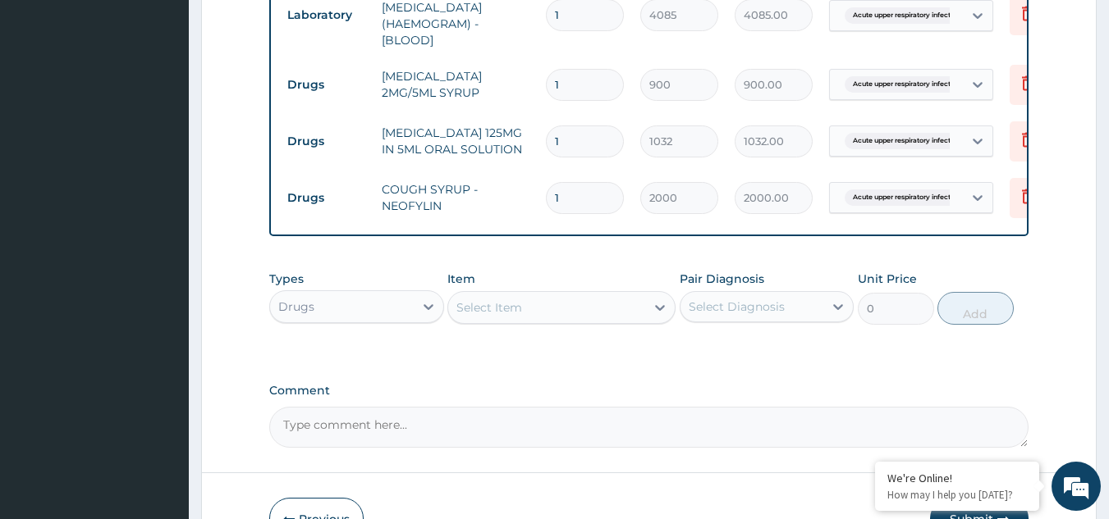
scroll to position [876, 0]
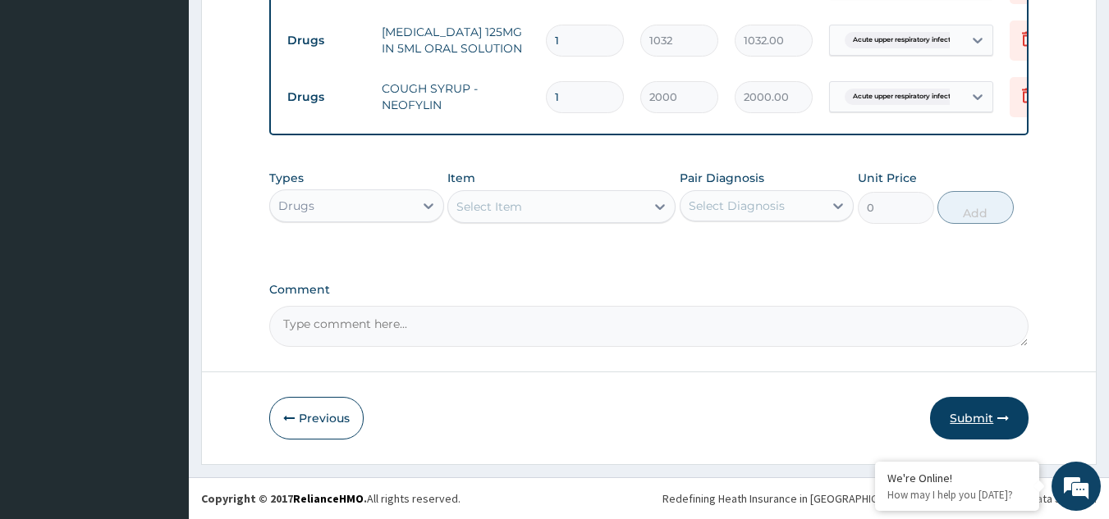
click at [977, 413] on button "Submit" at bounding box center [979, 418] width 98 height 43
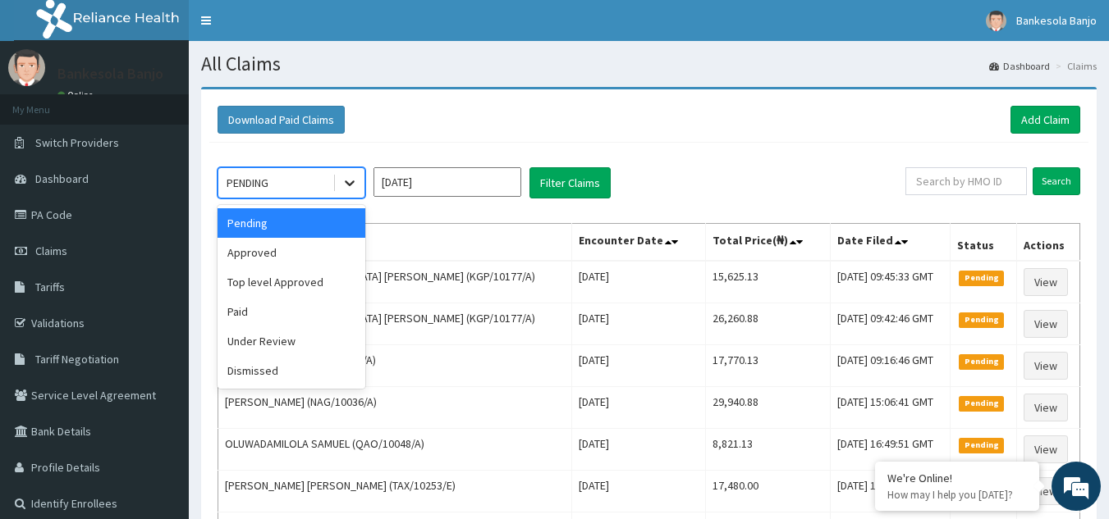
click at [354, 185] on icon at bounding box center [349, 183] width 16 height 16
click at [286, 251] on div "Approved" at bounding box center [291, 253] width 148 height 30
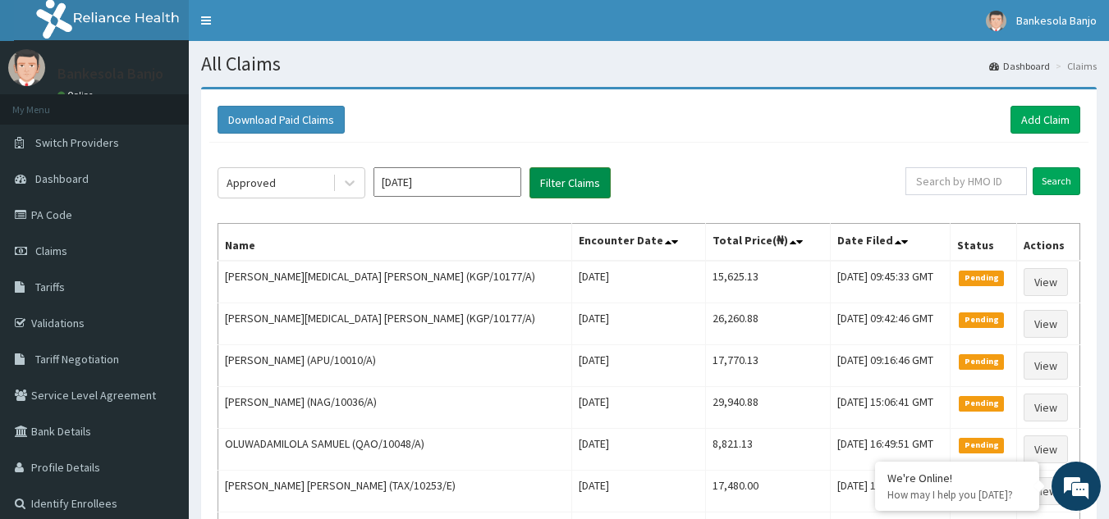
click at [549, 169] on button "Filter Claims" at bounding box center [569, 182] width 81 height 31
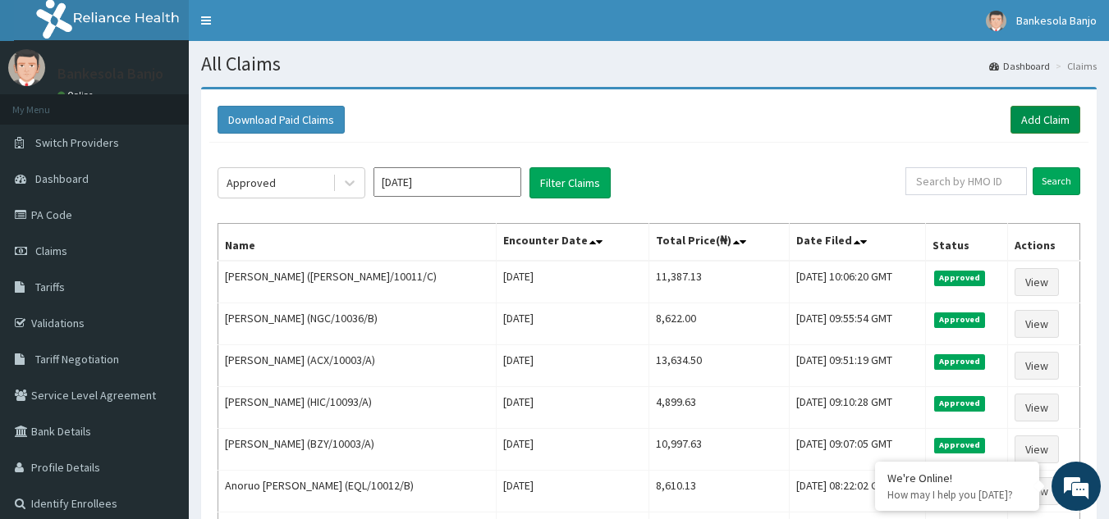
click at [1016, 117] on link "Add Claim" at bounding box center [1045, 120] width 70 height 28
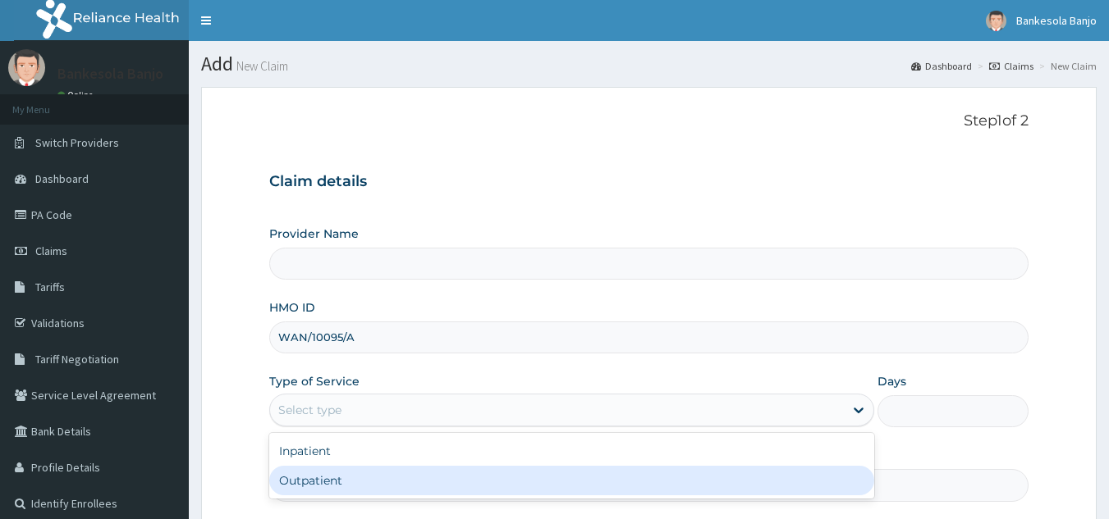
click at [377, 480] on div "Outpatient" at bounding box center [571, 481] width 605 height 30
type input "1"
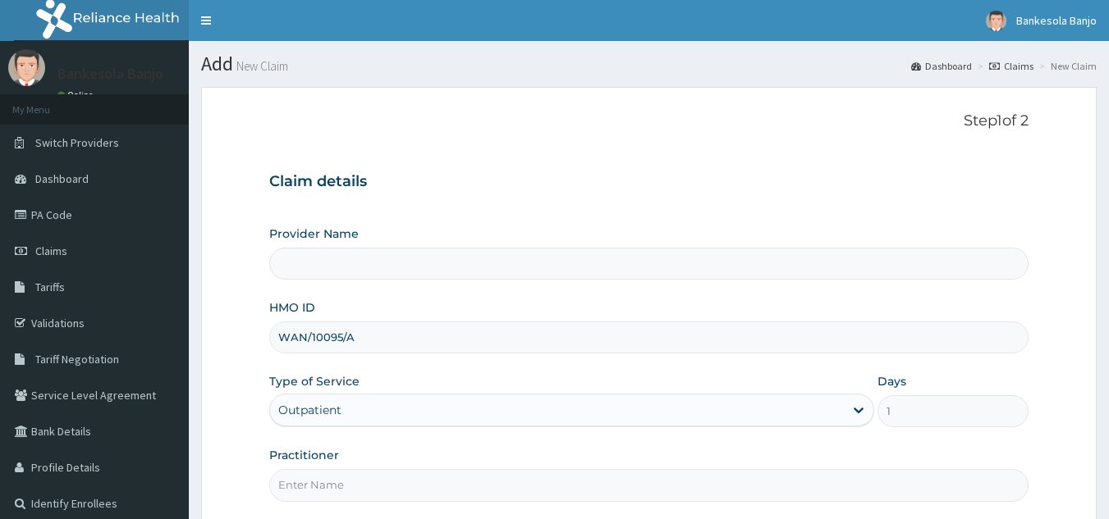
drag, startPoint x: 0, startPoint y: 0, endPoint x: 377, endPoint y: 480, distance: 610.2
click at [377, 480] on input "Practitioner" at bounding box center [649, 485] width 760 height 32
type input "LOCUM"
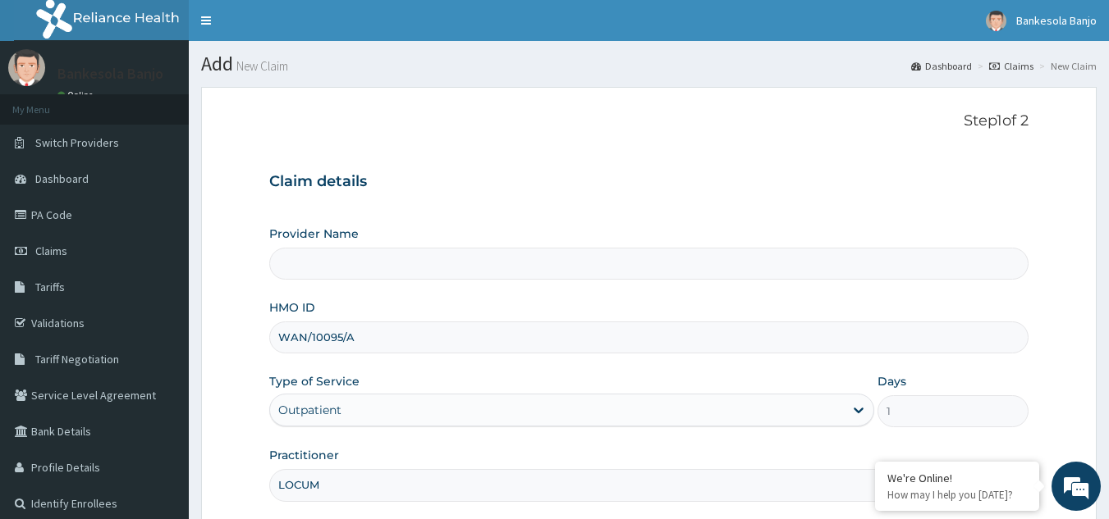
scroll to position [155, 0]
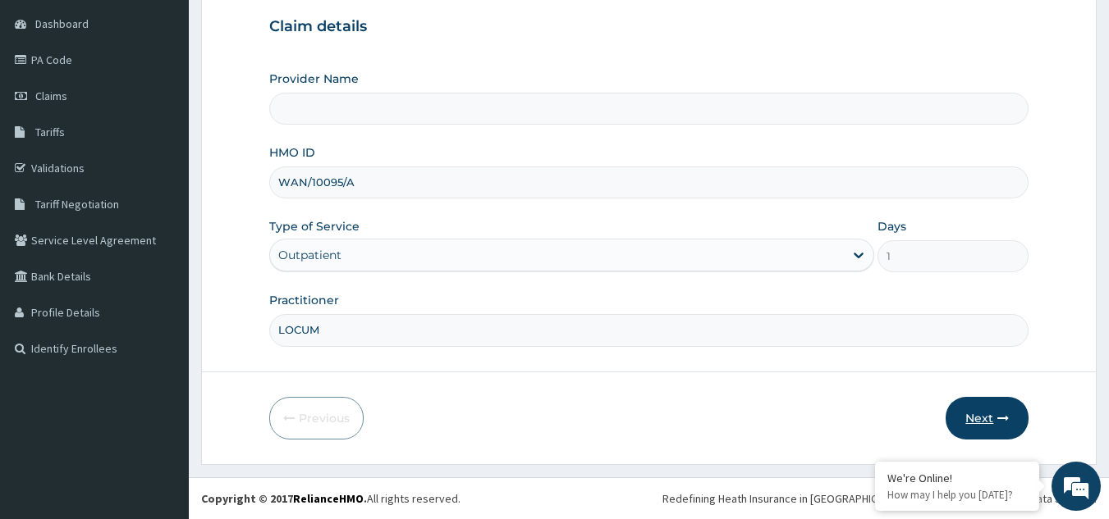
click at [976, 418] on button "Next" at bounding box center [986, 418] width 83 height 43
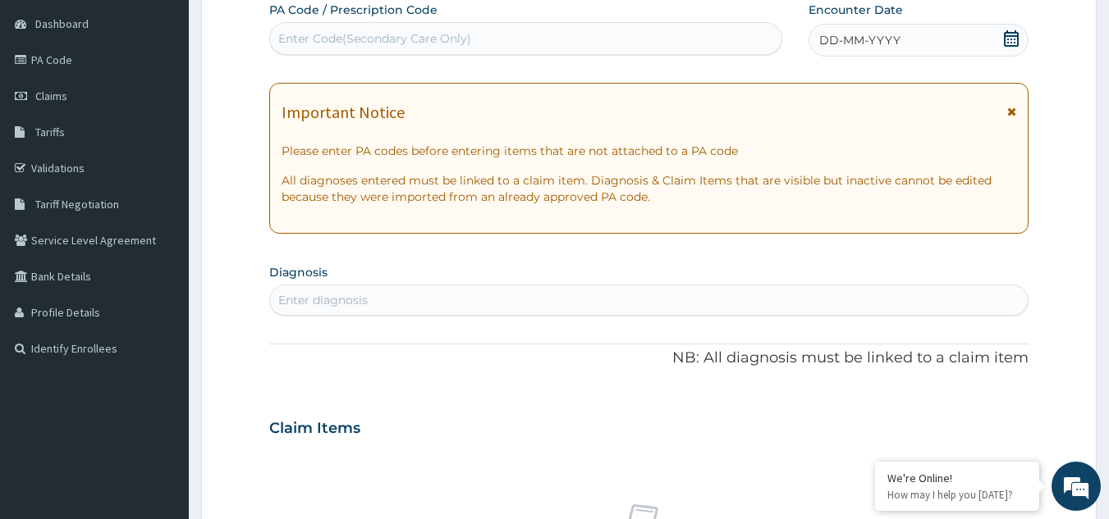
click at [1010, 41] on icon at bounding box center [1011, 38] width 16 height 16
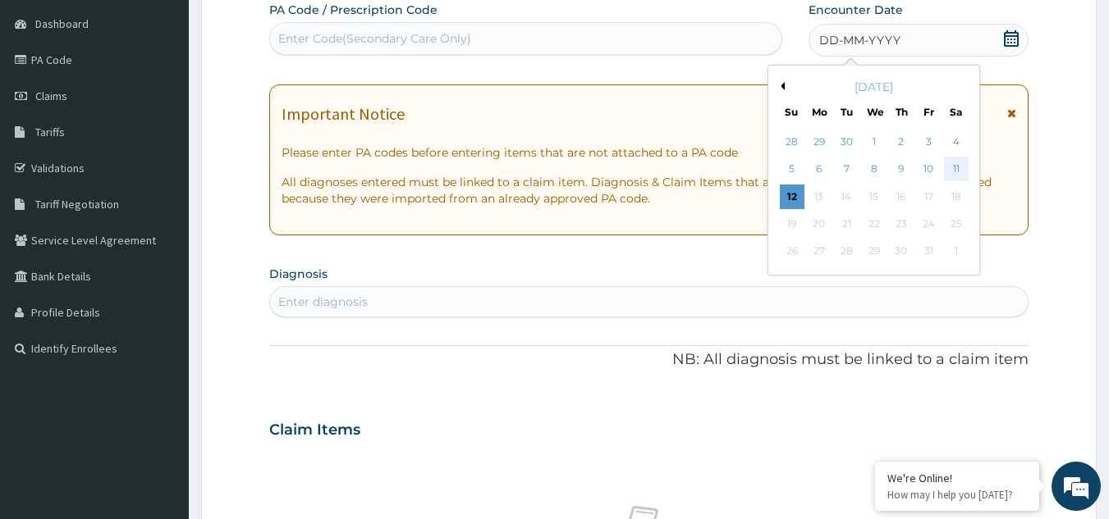
click at [955, 172] on div "11" at bounding box center [956, 170] width 25 height 25
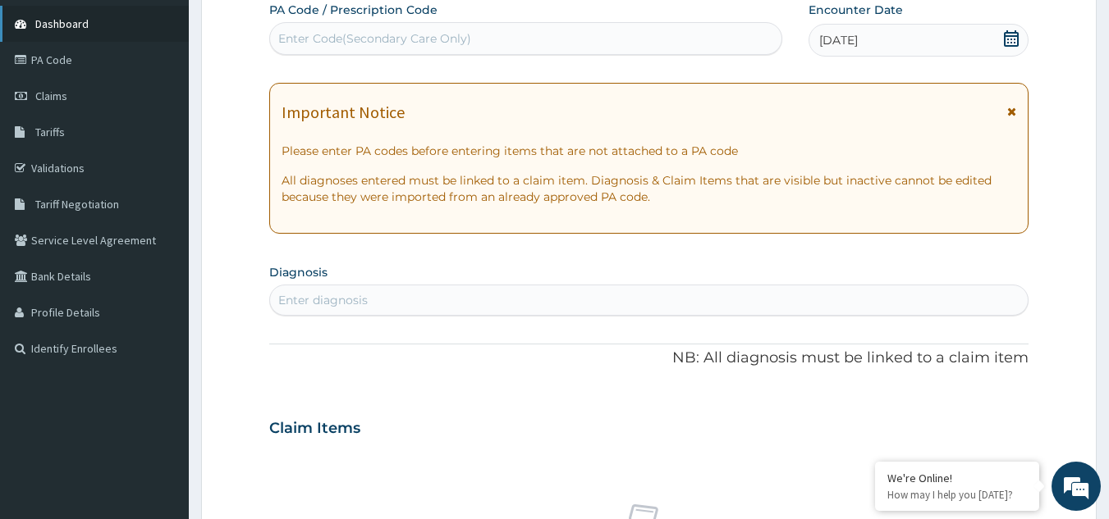
scroll to position [0, 0]
click at [331, 298] on div "Enter diagnosis" at bounding box center [322, 300] width 89 height 16
type input "c"
type input "h"
type input "c"
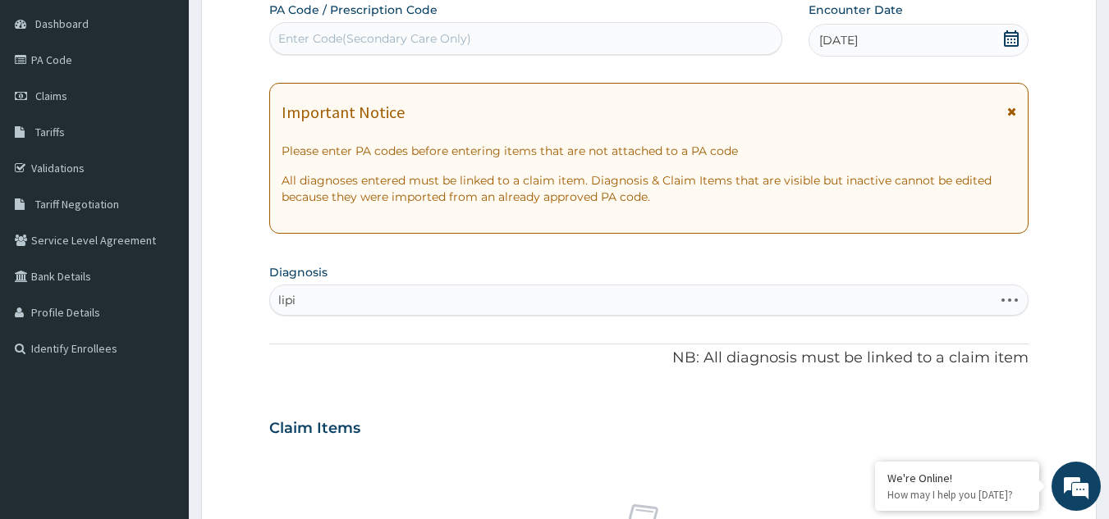
type input "lipid"
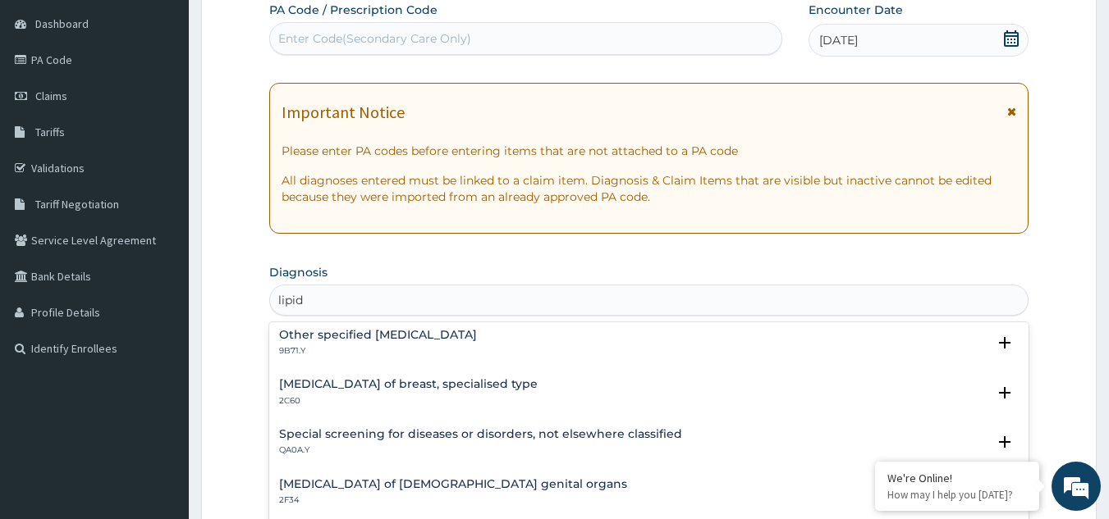
scroll to position [557, 0]
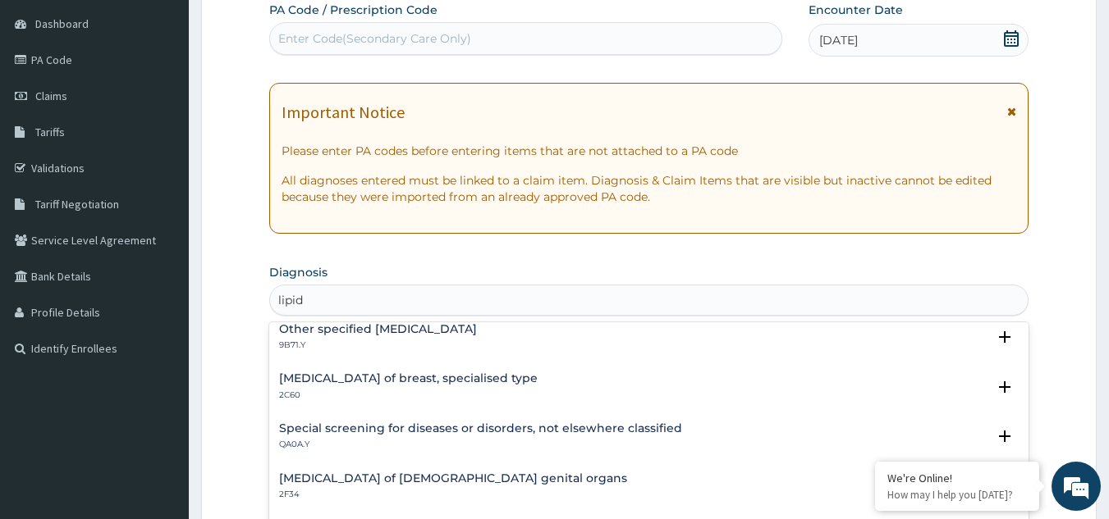
click at [392, 481] on h4 "Benign neoplasm of male genital organs" at bounding box center [453, 479] width 348 height 12
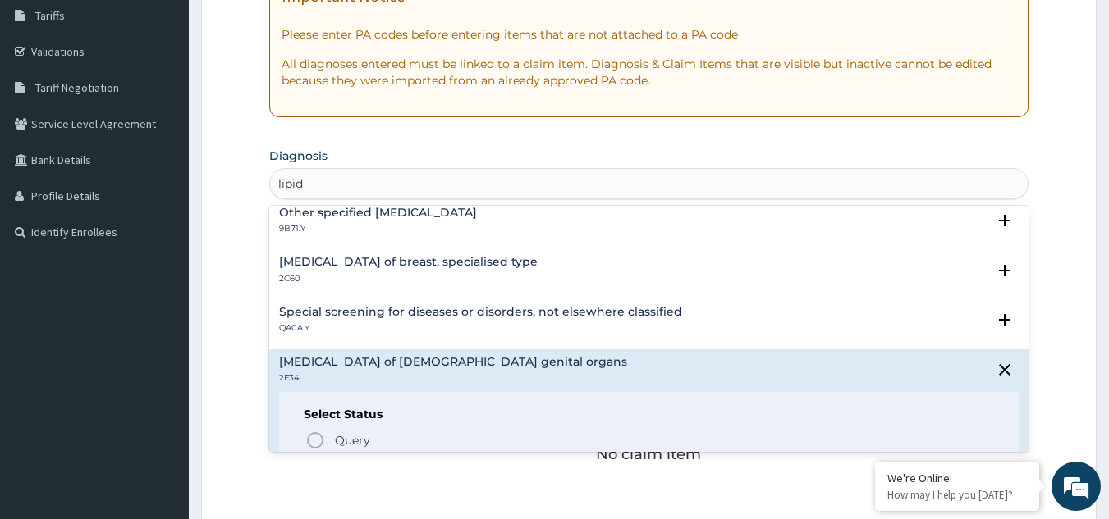
scroll to position [277, 0]
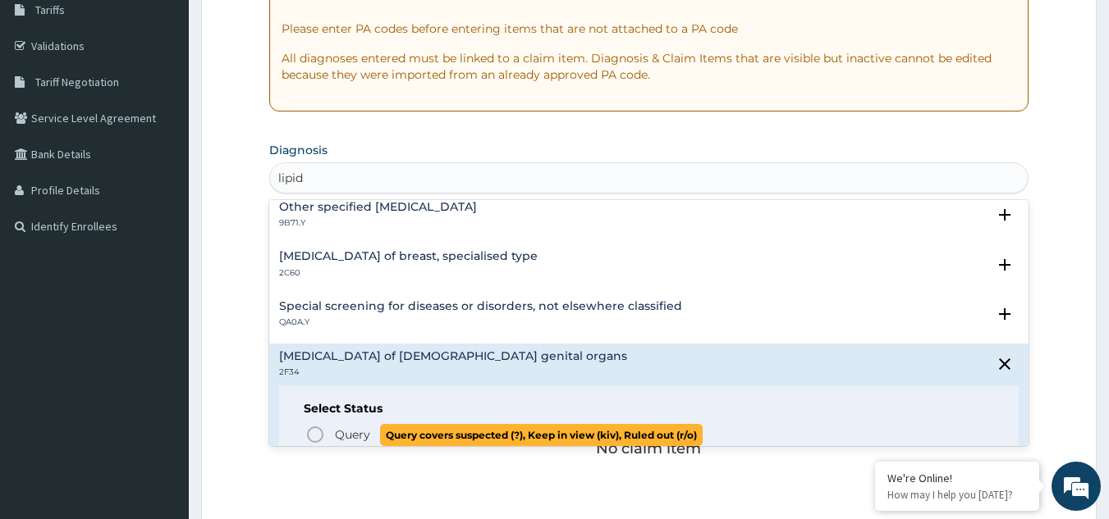
click at [324, 431] on icon "status option query" at bounding box center [315, 435] width 20 height 20
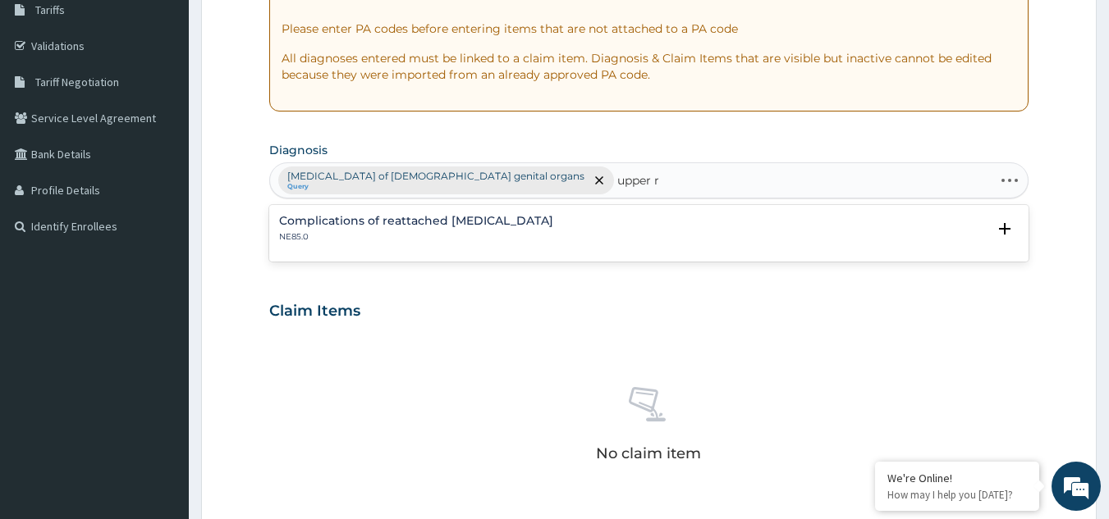
type input "upper"
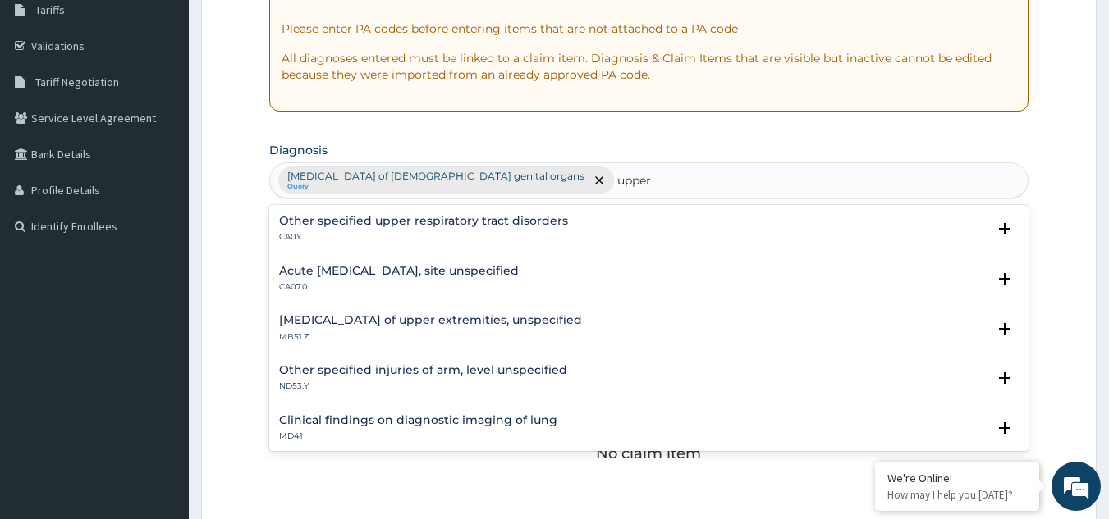
click at [378, 279] on div "Acute upper respiratory infection, site unspecified CA07.0" at bounding box center [399, 279] width 240 height 29
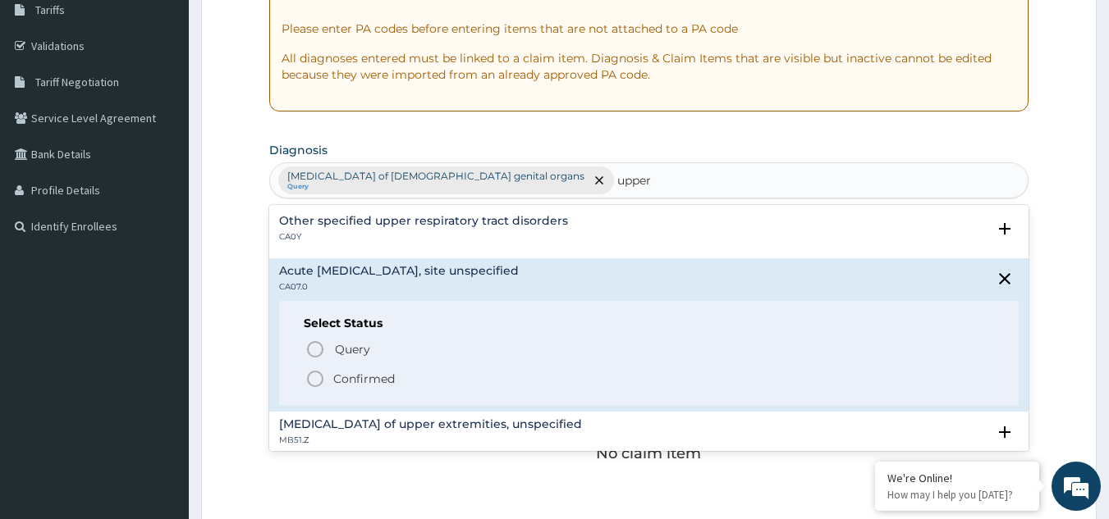
click at [314, 382] on icon "status option filled" at bounding box center [315, 379] width 20 height 20
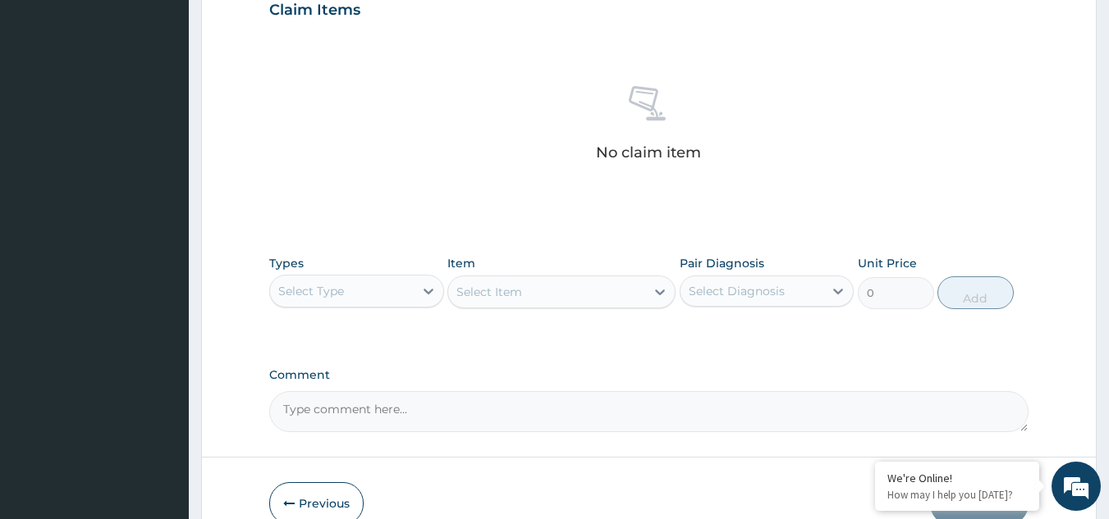
scroll to position [664, 0]
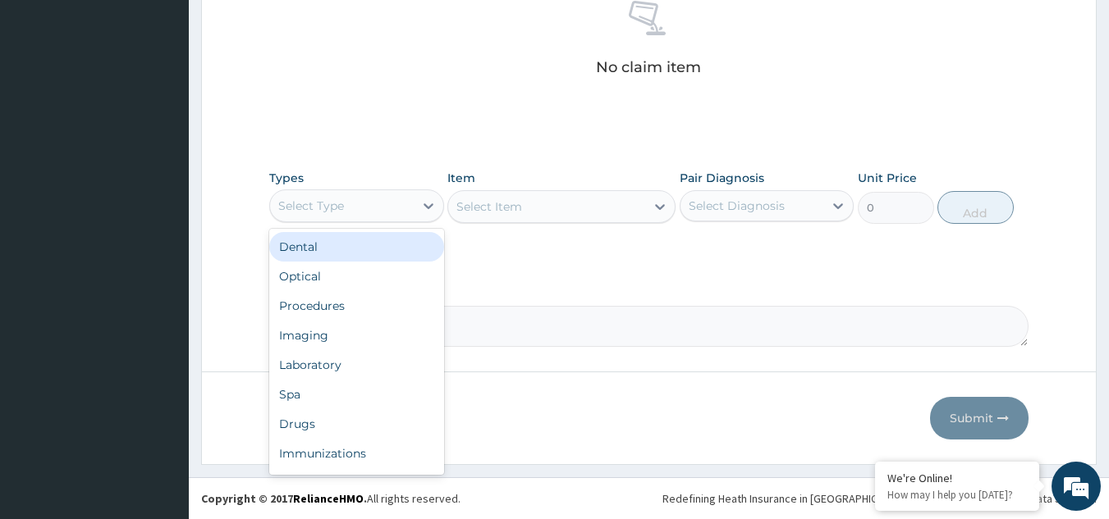
click at [349, 217] on div "Select Type" at bounding box center [342, 206] width 144 height 26
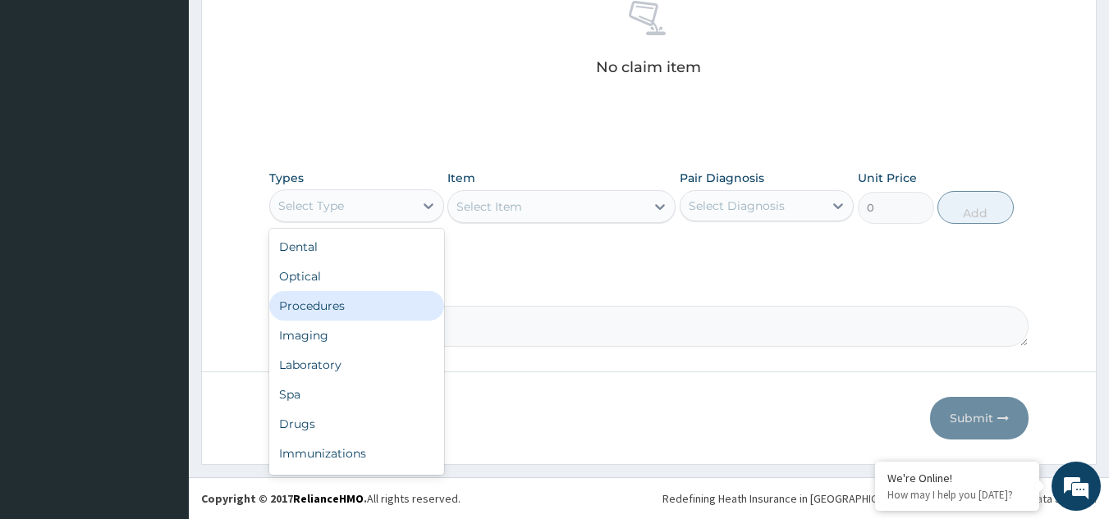
click at [327, 295] on div "Procedures" at bounding box center [356, 306] width 175 height 30
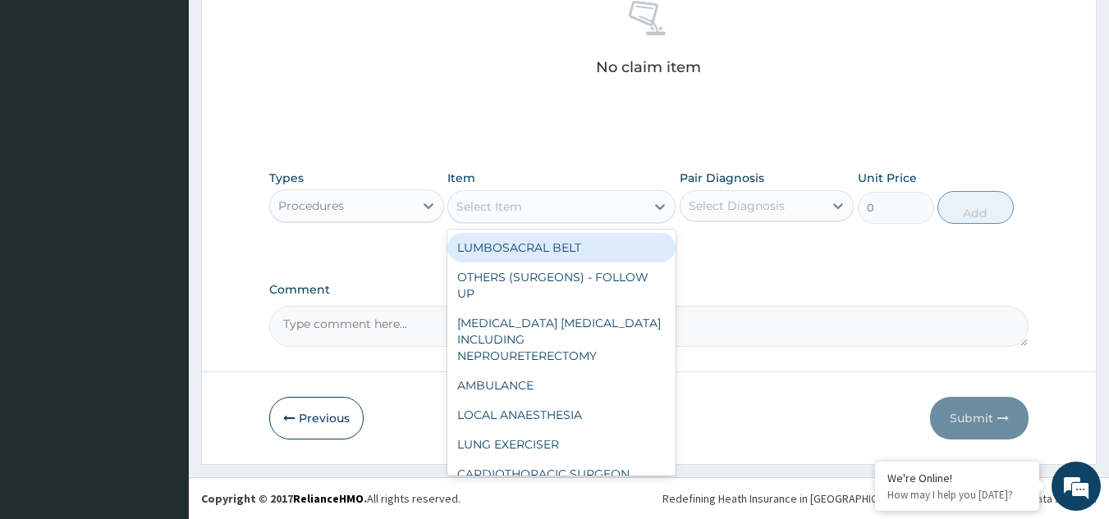
click at [624, 214] on div "Select Item" at bounding box center [546, 207] width 197 height 26
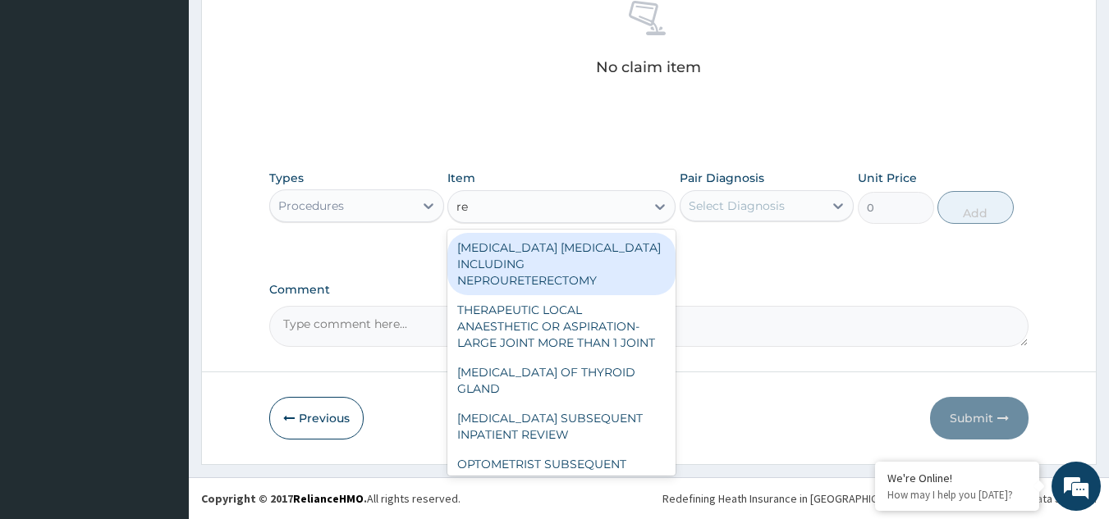
type input "r"
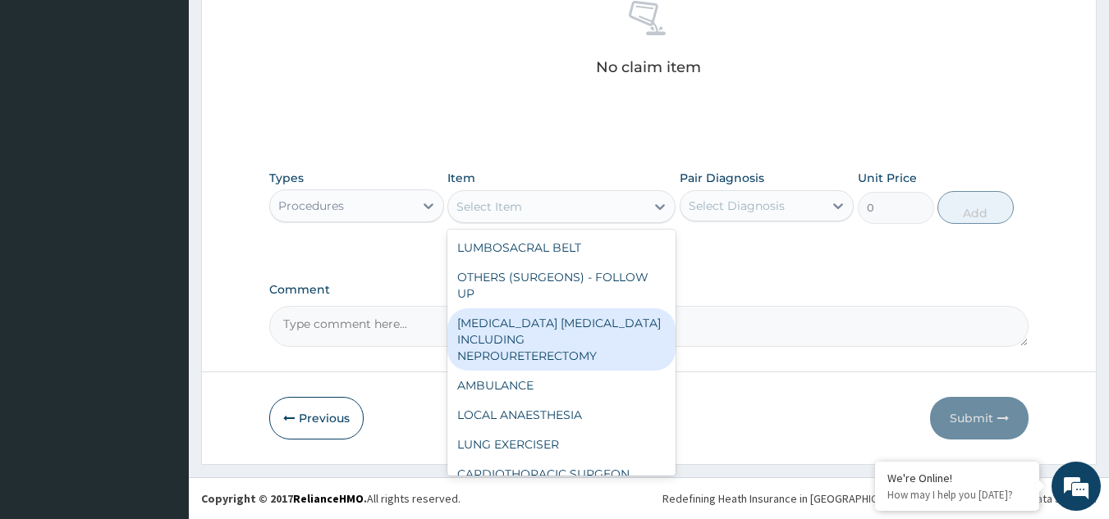
type input "p"
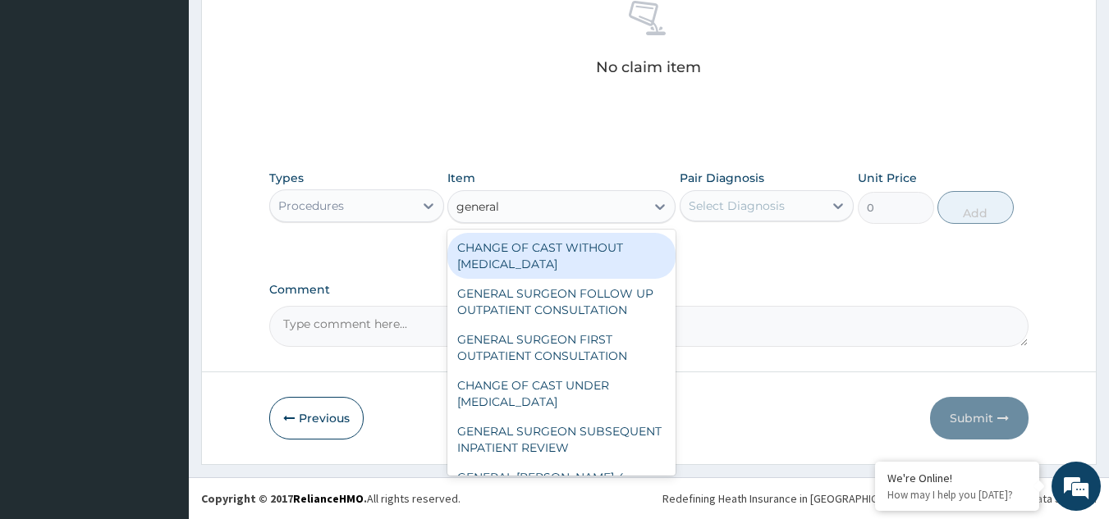
type input "general p"
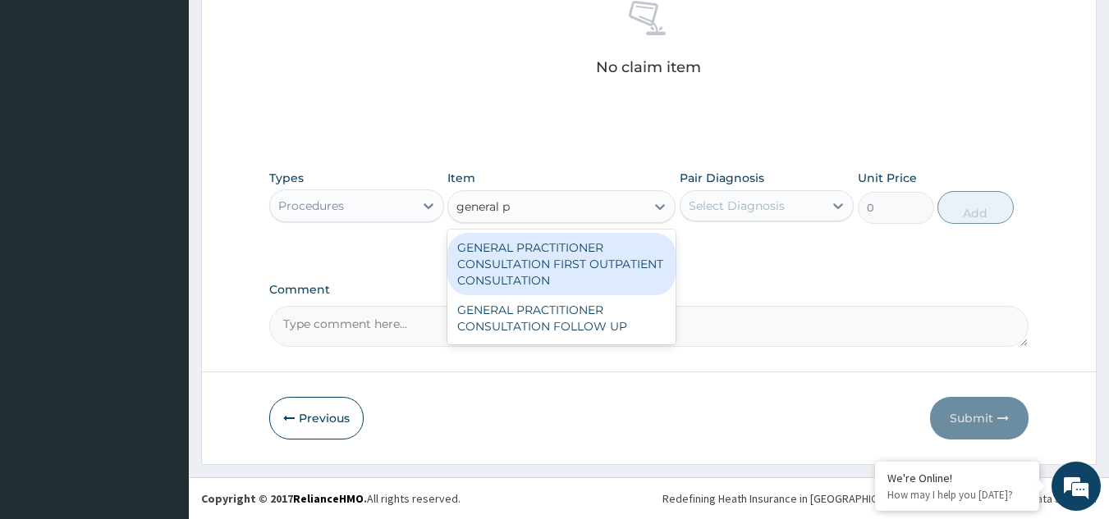
click at [601, 264] on div "GENERAL PRACTITIONER CONSULTATION FIRST OUTPATIENT CONSULTATION" at bounding box center [561, 264] width 228 height 62
type input "3370.125"
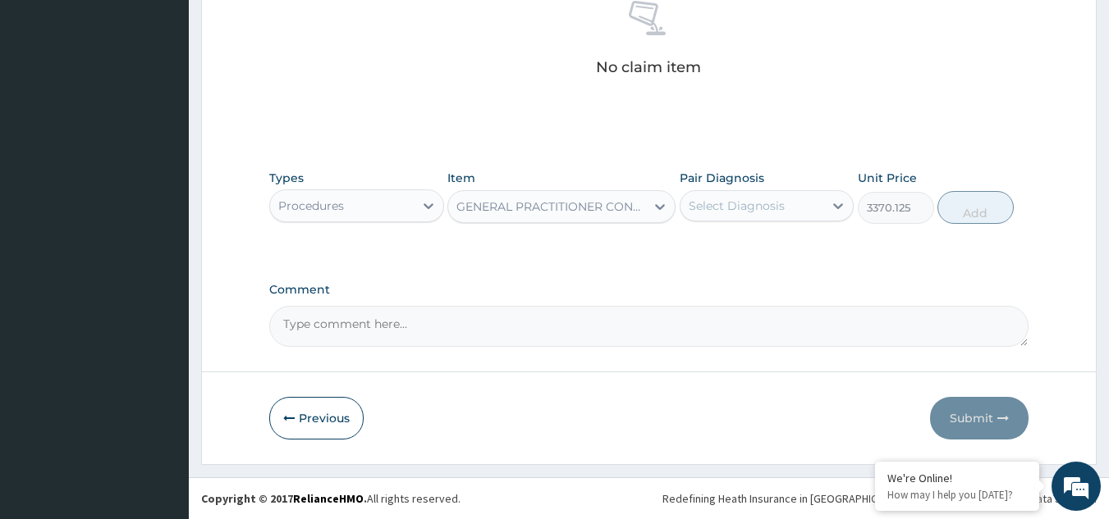
click at [739, 222] on div "Pair Diagnosis Select Diagnosis" at bounding box center [766, 197] width 175 height 54
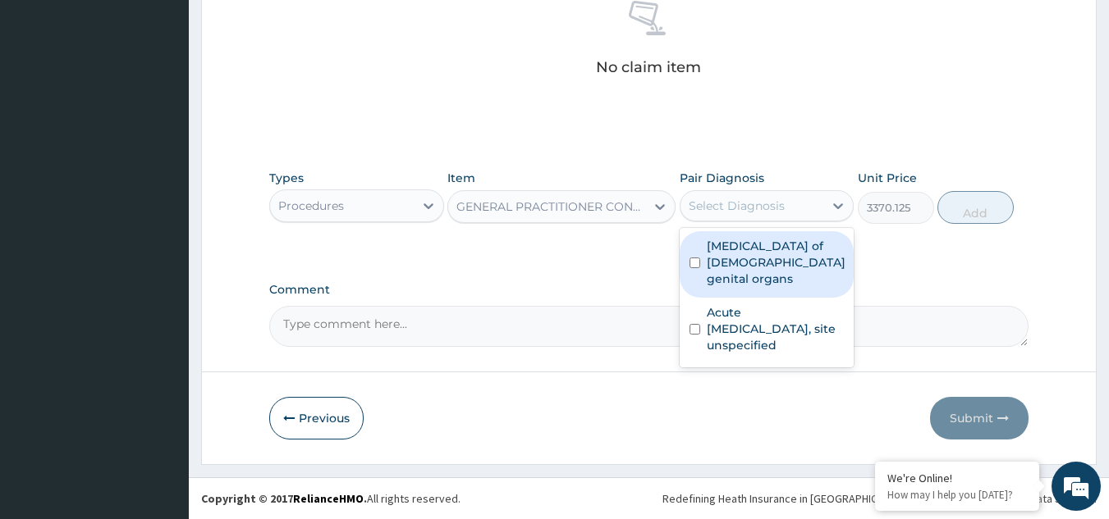
drag, startPoint x: 757, startPoint y: 194, endPoint x: 757, endPoint y: 249, distance: 54.2
click at [757, 222] on div "option Benign neoplasm of male genital organs focused, 1 of 2. 2 results availa…" at bounding box center [766, 205] width 175 height 31
click at [757, 249] on label "Benign neoplasm of male genital organs" at bounding box center [776, 262] width 139 height 49
checkbox input "true"
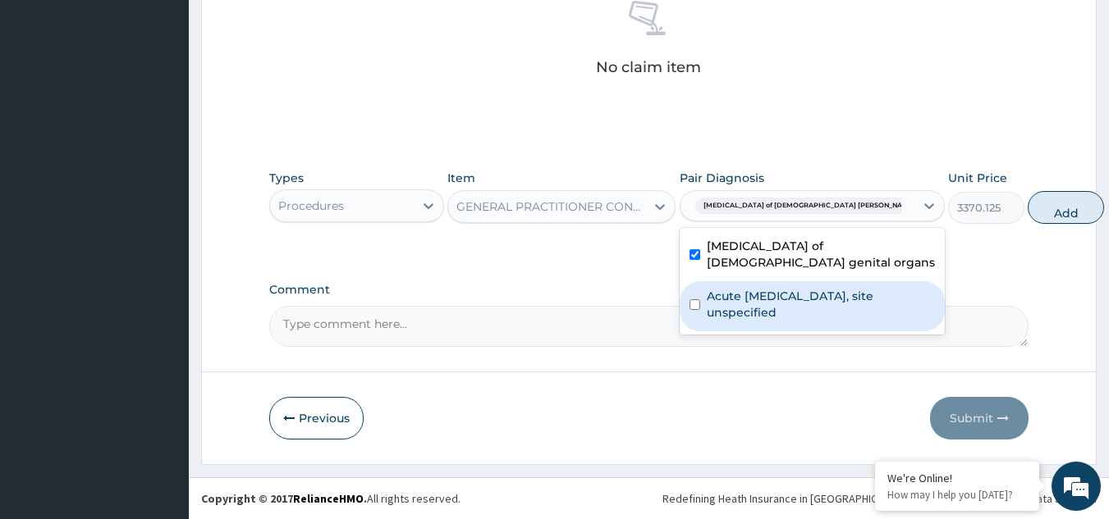
click at [761, 286] on div "Acute upper respiratory infection, site unspecified" at bounding box center [811, 306] width 265 height 50
checkbox input "true"
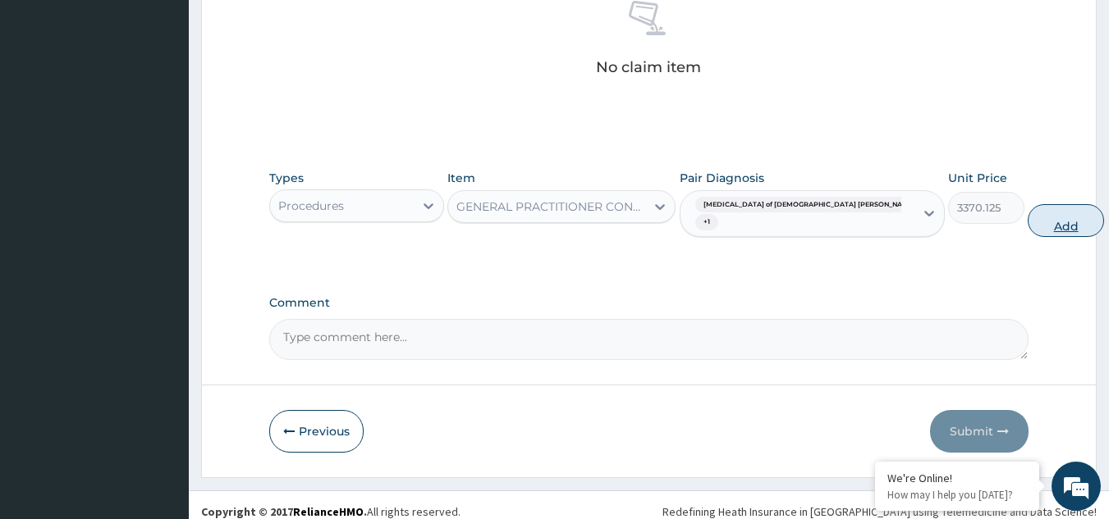
click at [1027, 226] on button "Add" at bounding box center [1065, 220] width 76 height 33
type input "0"
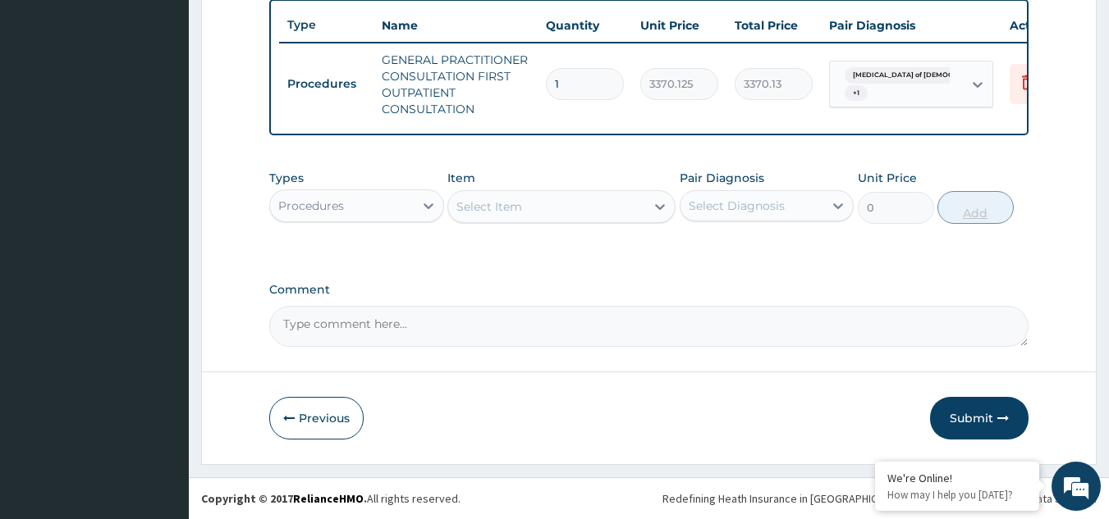
scroll to position [624, 0]
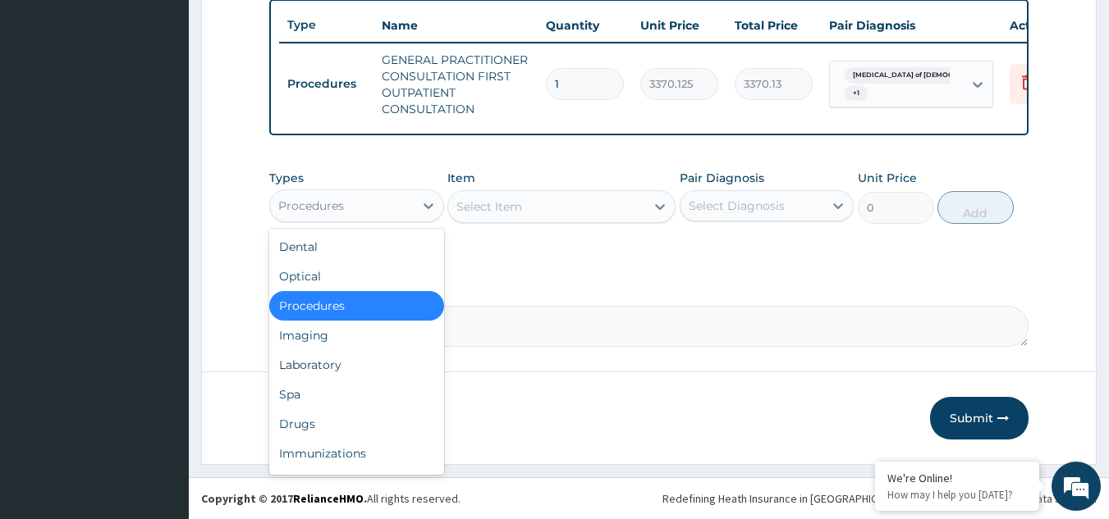
click at [367, 198] on div "Procedures" at bounding box center [342, 206] width 144 height 26
click at [333, 365] on div "Laboratory" at bounding box center [356, 365] width 175 height 30
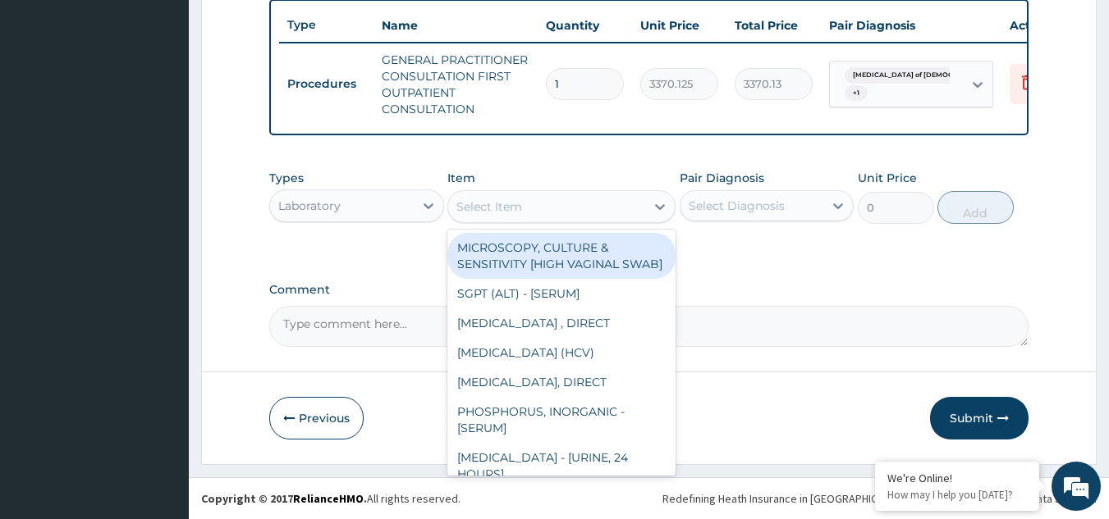
click at [526, 209] on div "Select Item" at bounding box center [546, 207] width 197 height 26
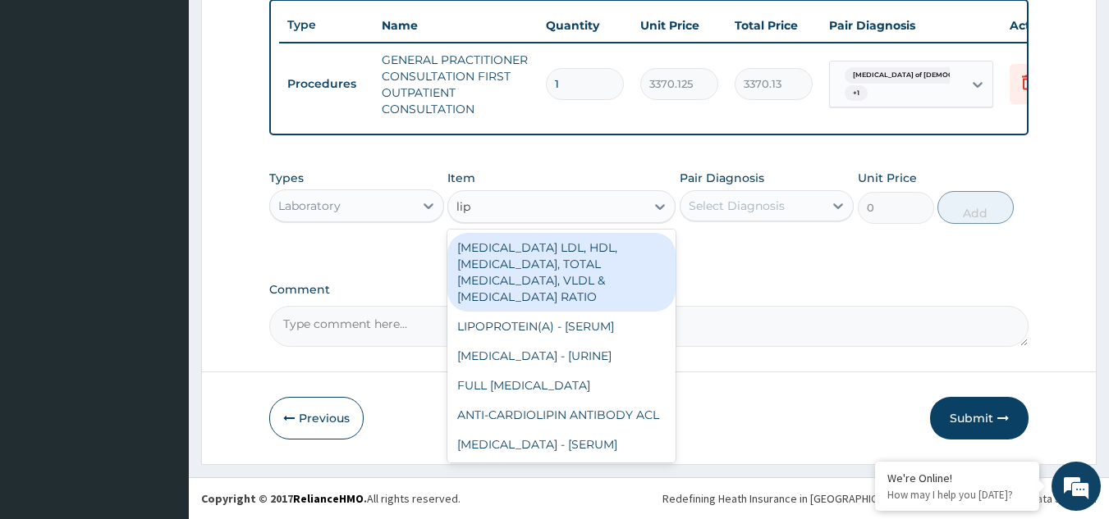
type input "lipi"
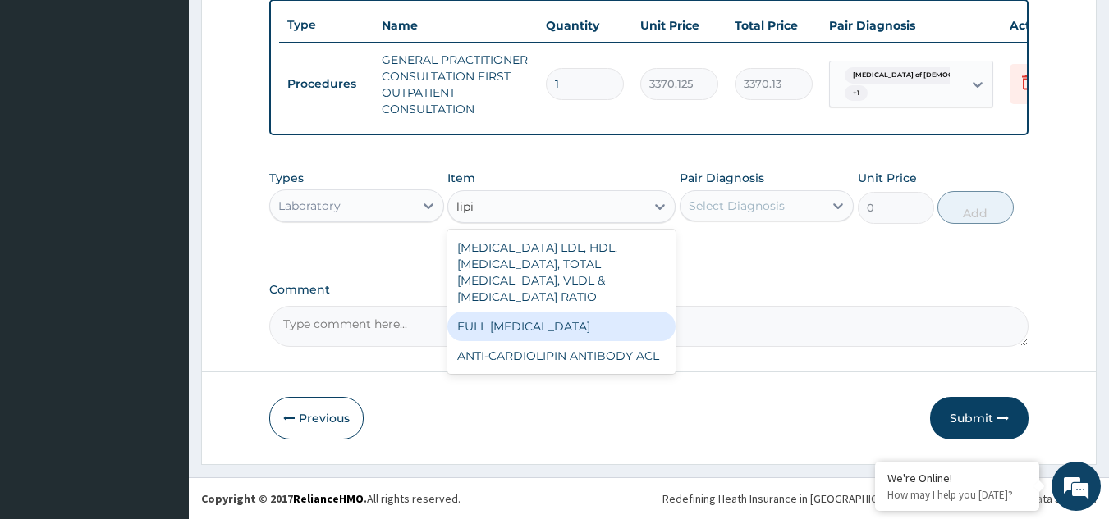
click at [525, 327] on div "FULL LIPID PROFILE" at bounding box center [561, 327] width 228 height 30
type input "8640"
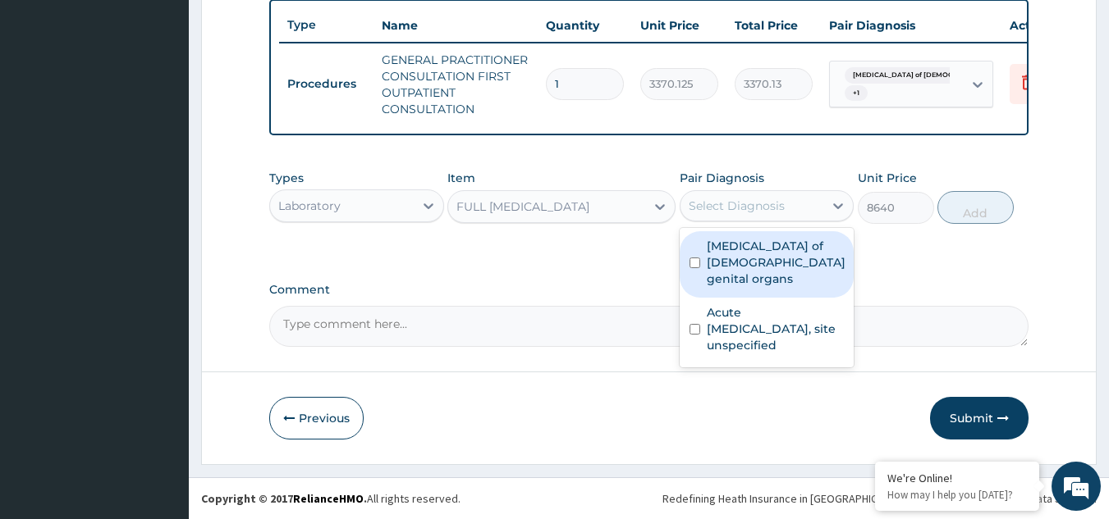
click at [741, 195] on div "Select Diagnosis" at bounding box center [752, 206] width 144 height 26
click at [748, 245] on label "Benign neoplasm of male genital organs" at bounding box center [776, 262] width 139 height 49
checkbox input "true"
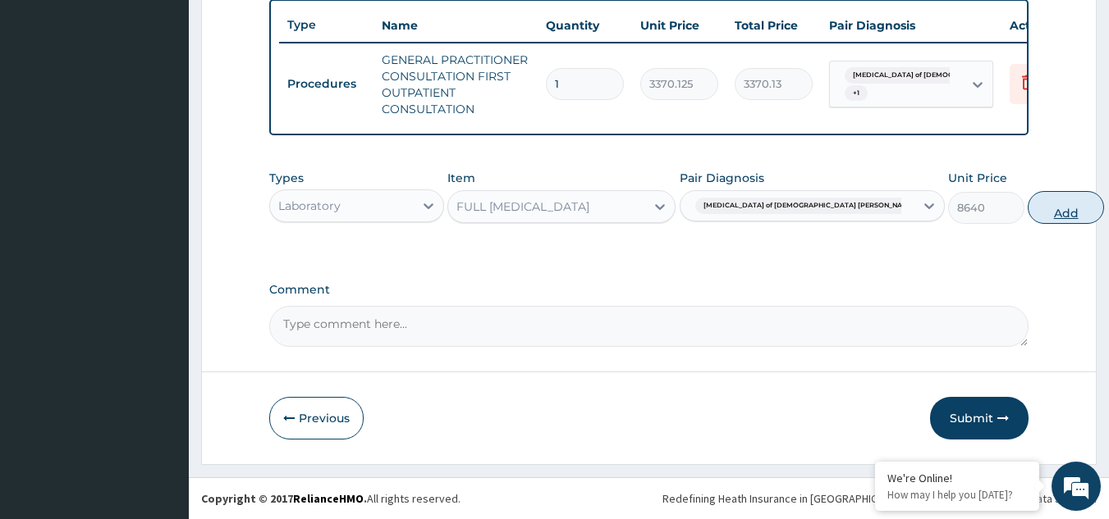
click at [1027, 214] on button "Add" at bounding box center [1065, 207] width 76 height 33
type input "0"
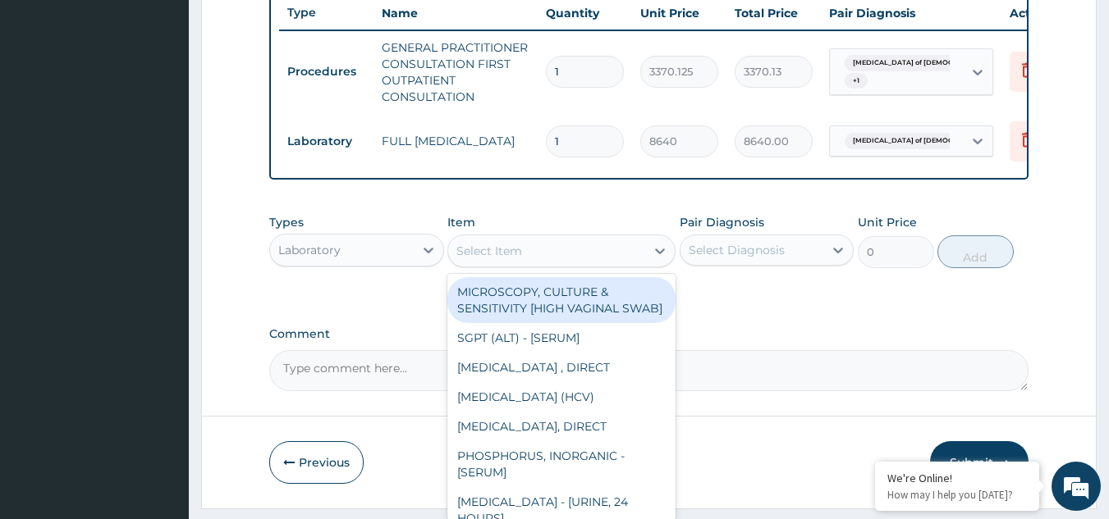
click at [482, 256] on div "Select Item" at bounding box center [489, 251] width 66 height 16
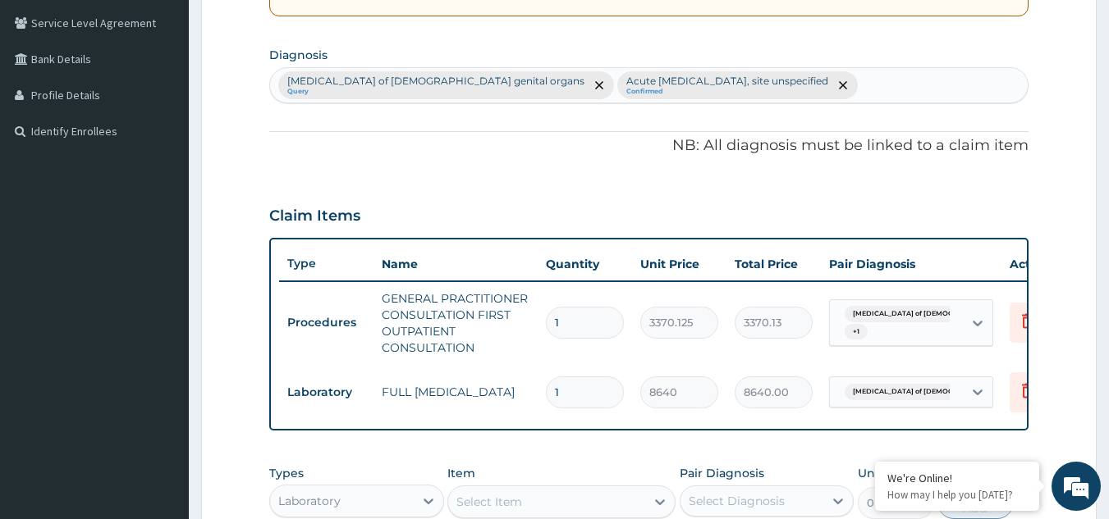
scroll to position [321, 0]
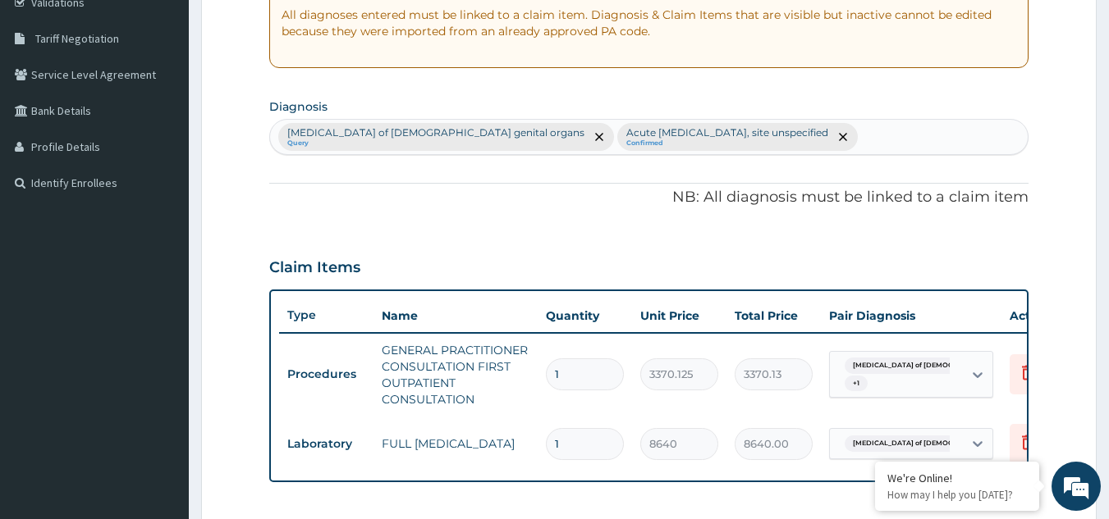
click at [903, 130] on div "Benign neoplasm of male genital organs Query Acute upper respiratory infection,…" at bounding box center [649, 137] width 758 height 34
type input "malaria"
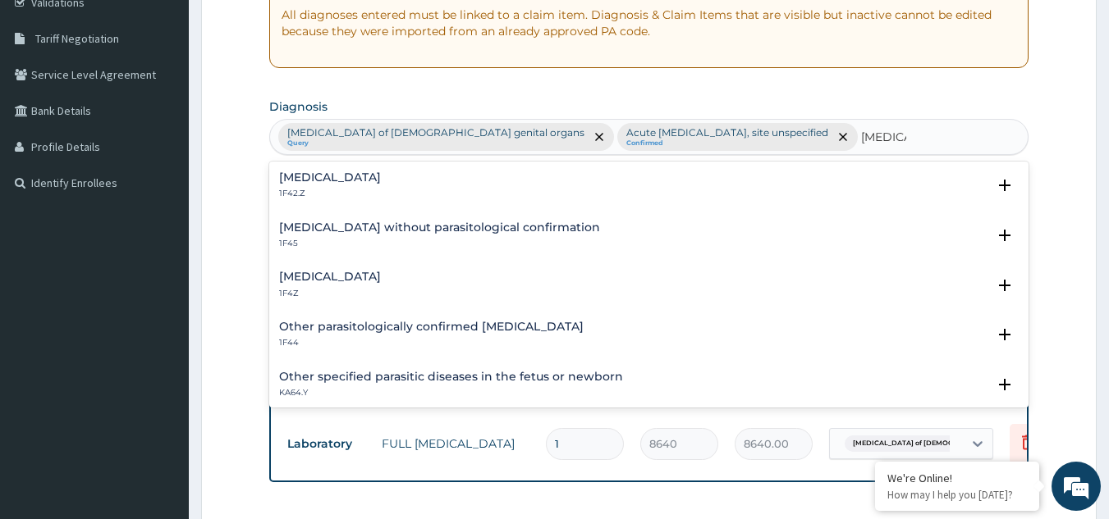
click at [401, 275] on div "Malaria, unspecified 1F4Z" at bounding box center [649, 285] width 740 height 29
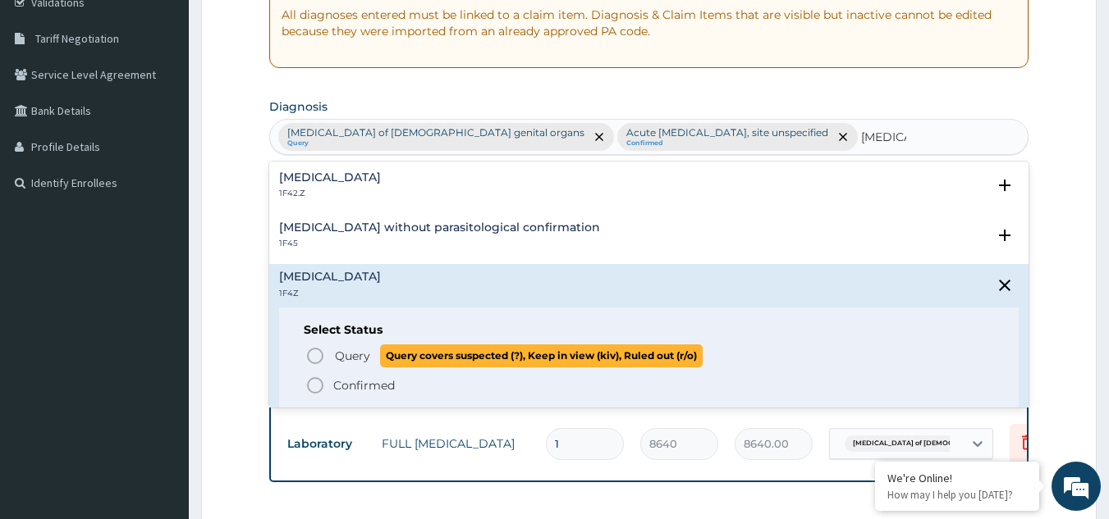
click at [314, 361] on icon "status option query" at bounding box center [315, 356] width 20 height 20
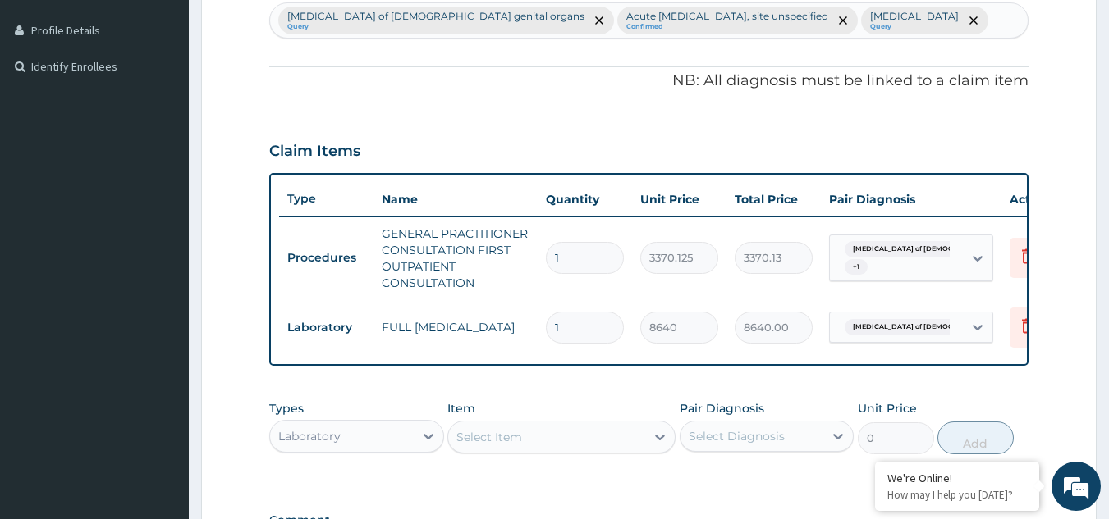
scroll to position [443, 0]
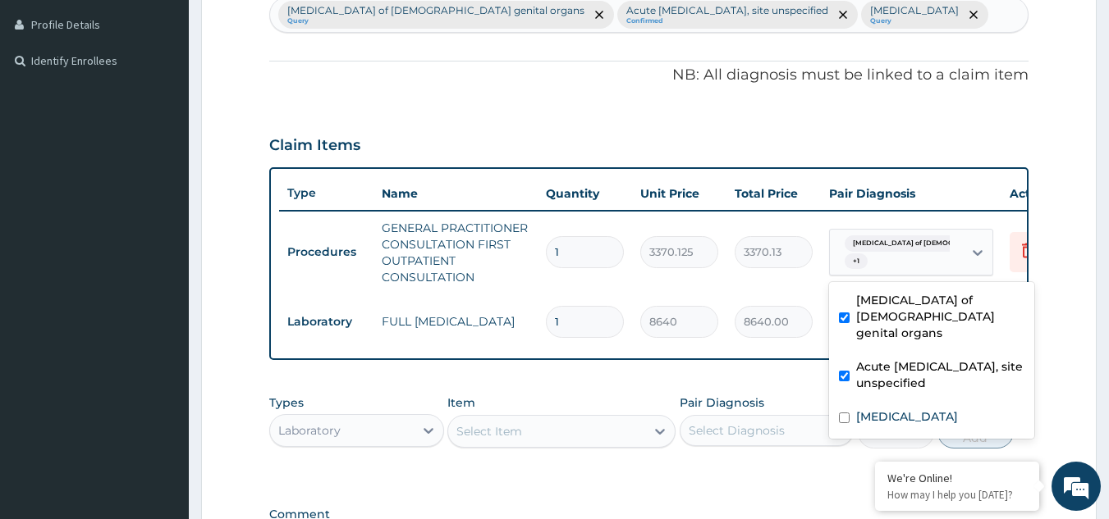
click at [896, 248] on span "Benign neoplasm of male genita..." at bounding box center [960, 244] width 233 height 16
click at [877, 409] on label "Malaria, unspecified" at bounding box center [907, 417] width 102 height 16
checkbox input "true"
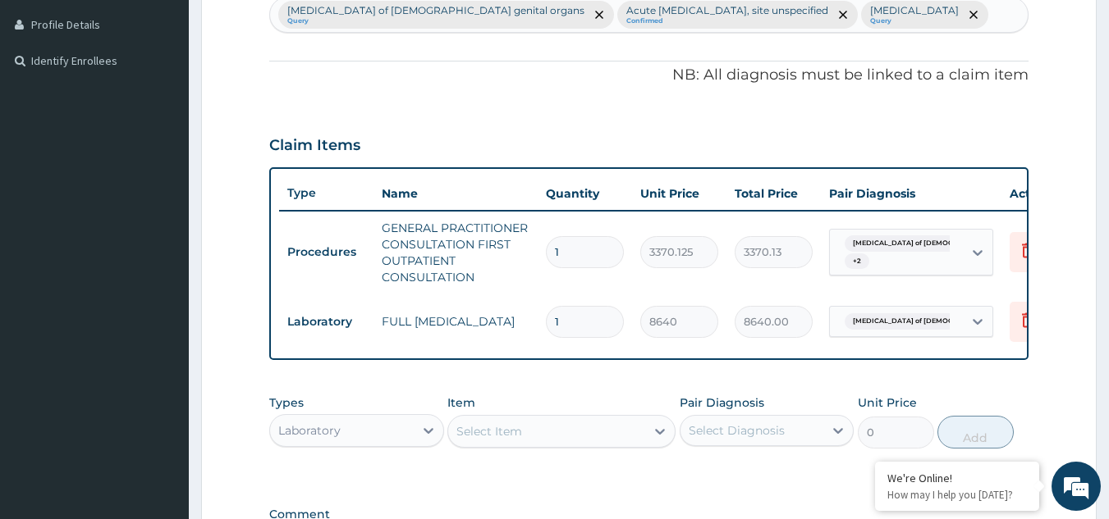
click at [1086, 295] on form "Step 2 of 2 PA Code / Prescription Code Enter Code(Secondary Care Only) Encount…" at bounding box center [648, 166] width 895 height 1045
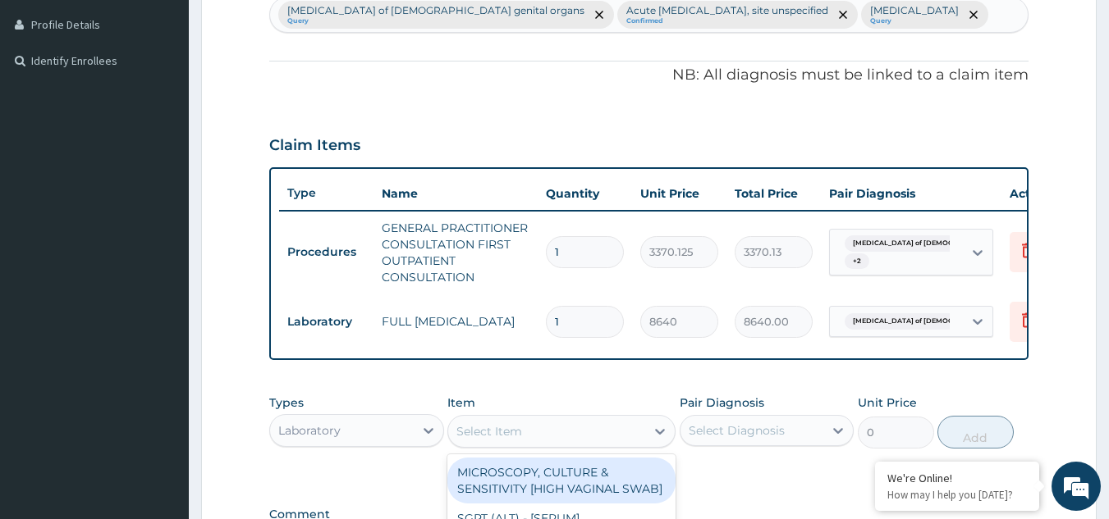
click at [562, 441] on div "Select Item" at bounding box center [546, 431] width 197 height 26
type input "mala"
click at [569, 473] on div "MALARIA PARASITE (MP) RDT" at bounding box center [561, 481] width 228 height 46
type input "1531.875"
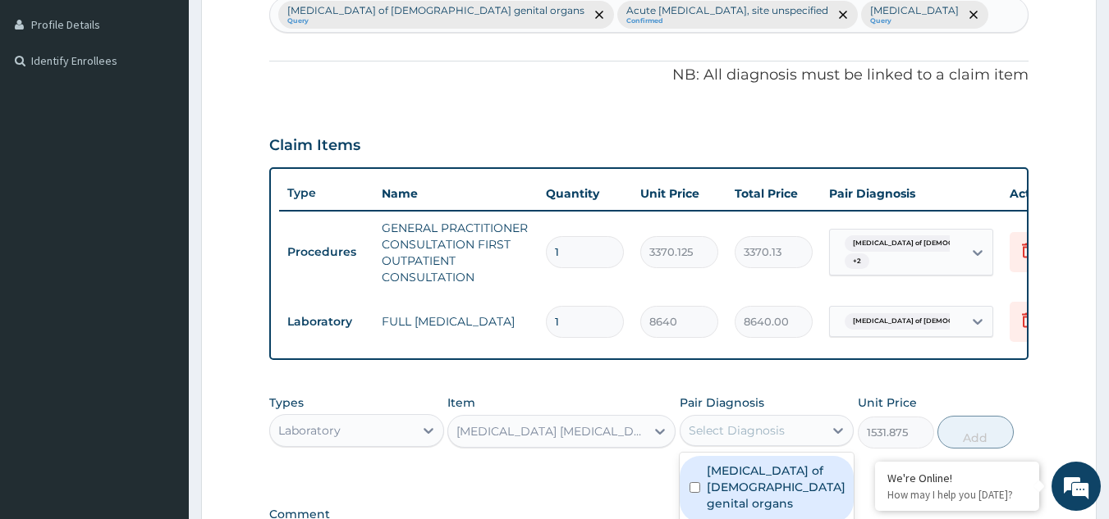
click at [772, 433] on div "Select Diagnosis" at bounding box center [752, 431] width 144 height 26
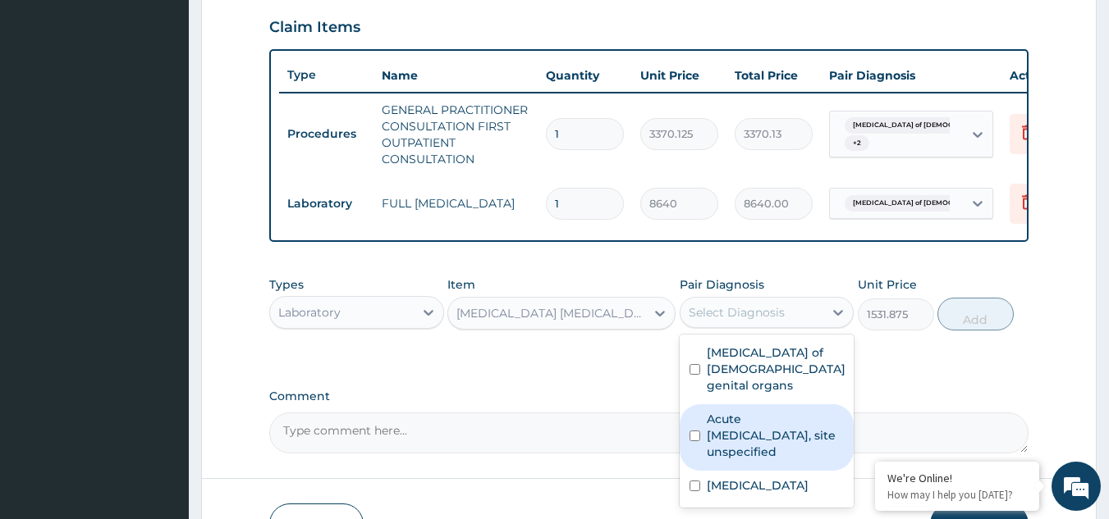
click at [784, 459] on div "Acute upper respiratory infection, site unspecified" at bounding box center [766, 438] width 175 height 66
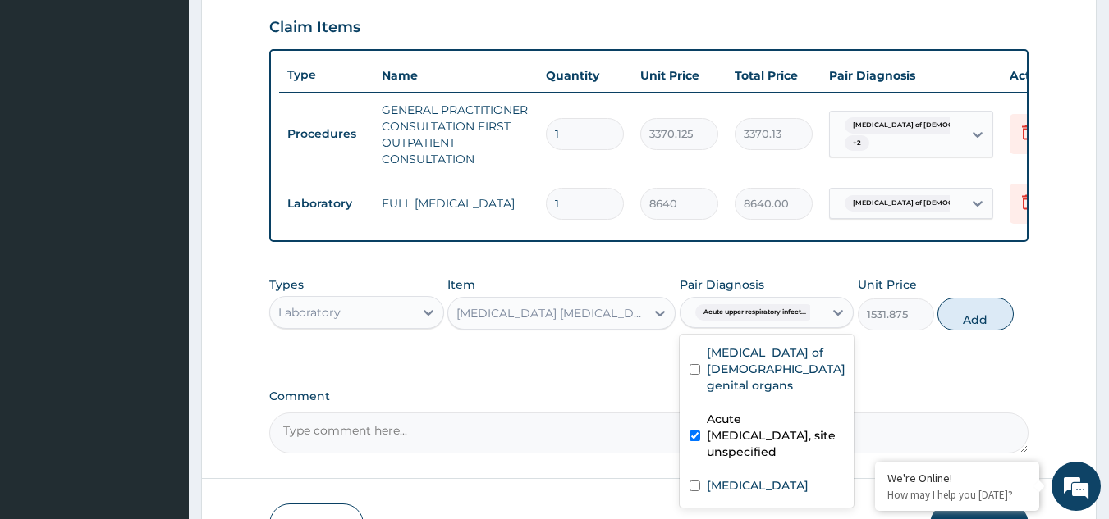
click at [782, 457] on div "Acute upper respiratory infection, site unspecified" at bounding box center [766, 438] width 175 height 66
checkbox input "false"
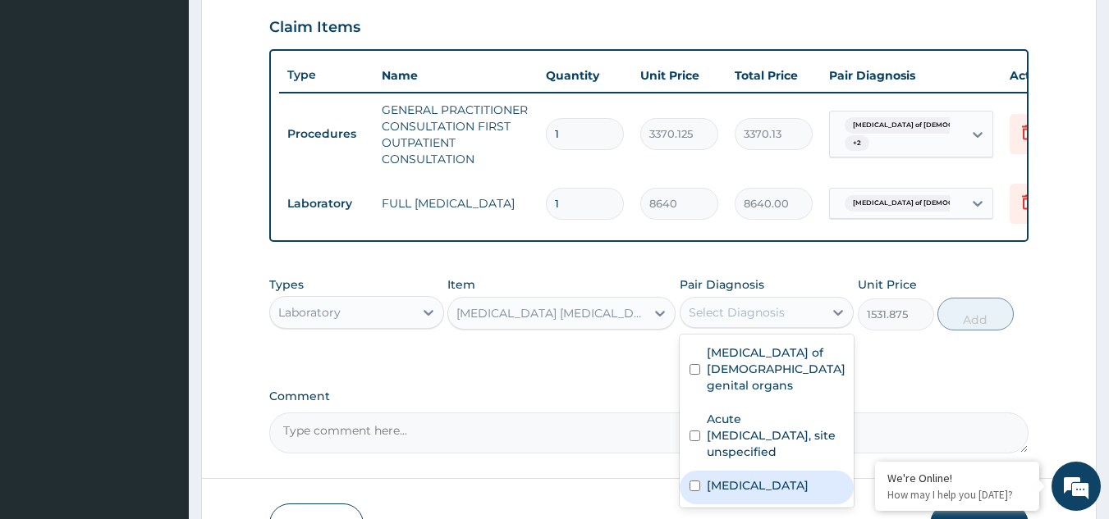
click at [773, 478] on label "Malaria, unspecified" at bounding box center [758, 486] width 102 height 16
checkbox input "true"
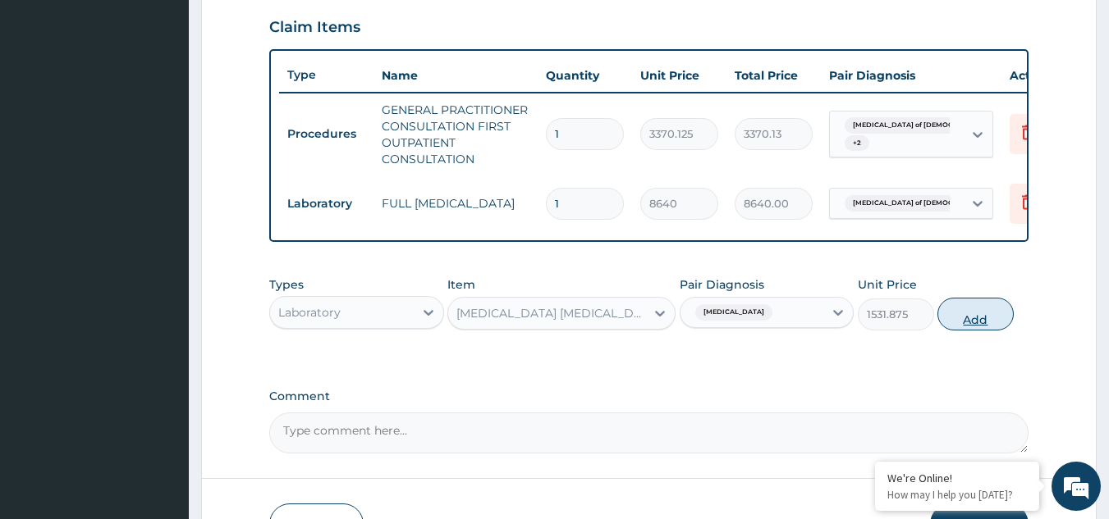
click at [981, 324] on button "Add" at bounding box center [975, 314] width 76 height 33
type input "0"
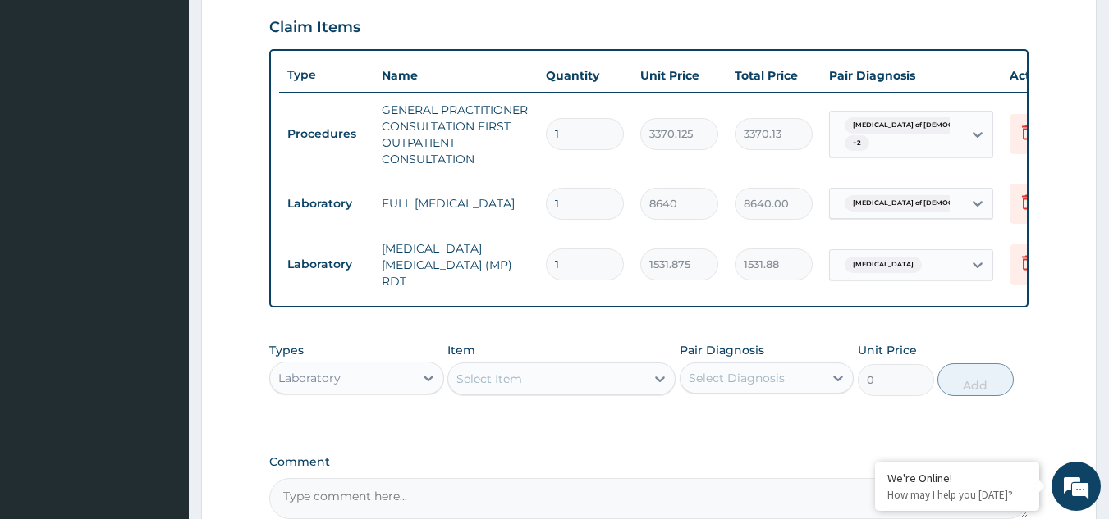
scroll to position [737, 0]
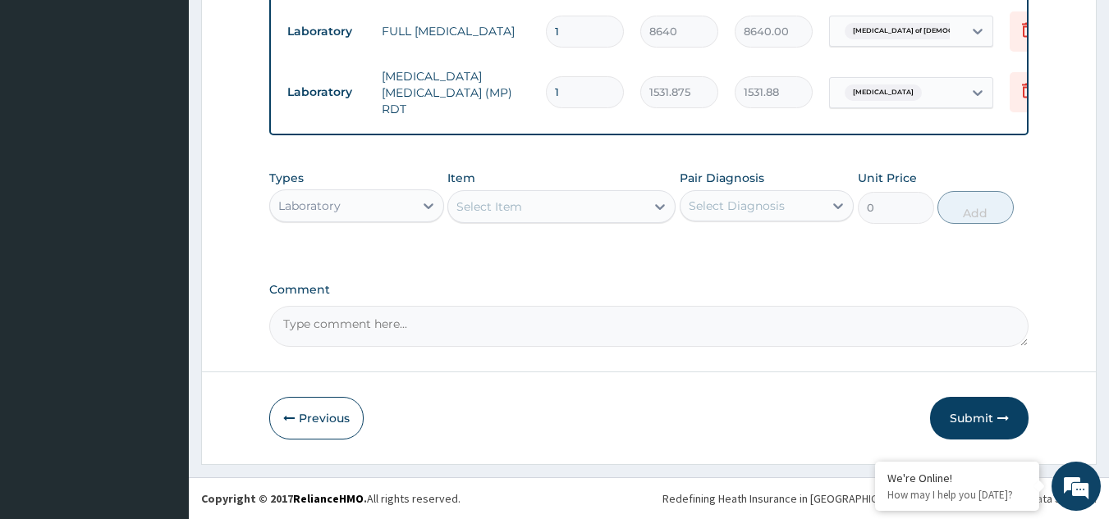
click at [407, 225] on div "Types Laboratory Item Select Item Pair Diagnosis Select Diagnosis Unit Price 0 …" at bounding box center [649, 197] width 760 height 71
click at [399, 213] on div "Laboratory" at bounding box center [342, 206] width 144 height 26
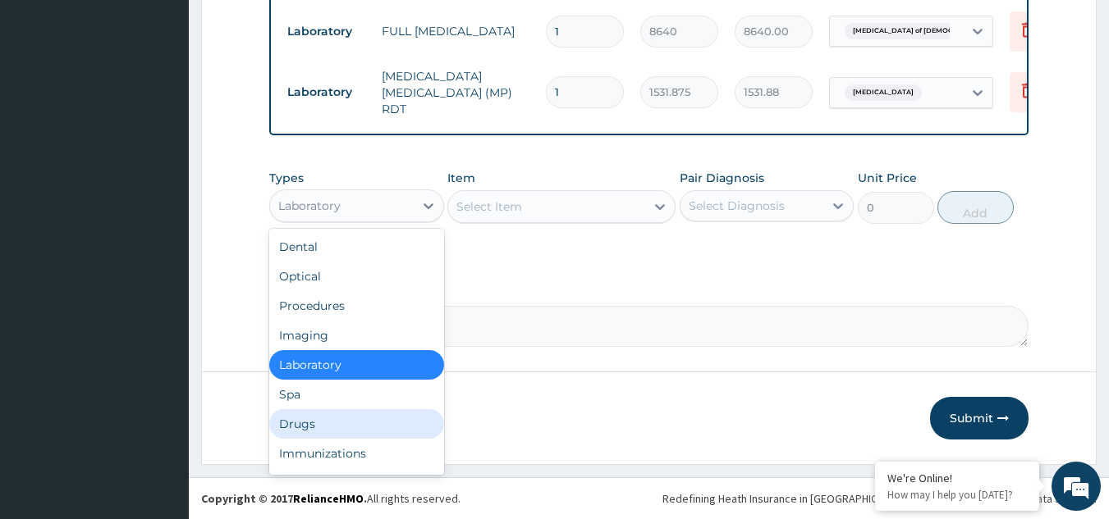
click at [296, 423] on div "Drugs" at bounding box center [356, 424] width 175 height 30
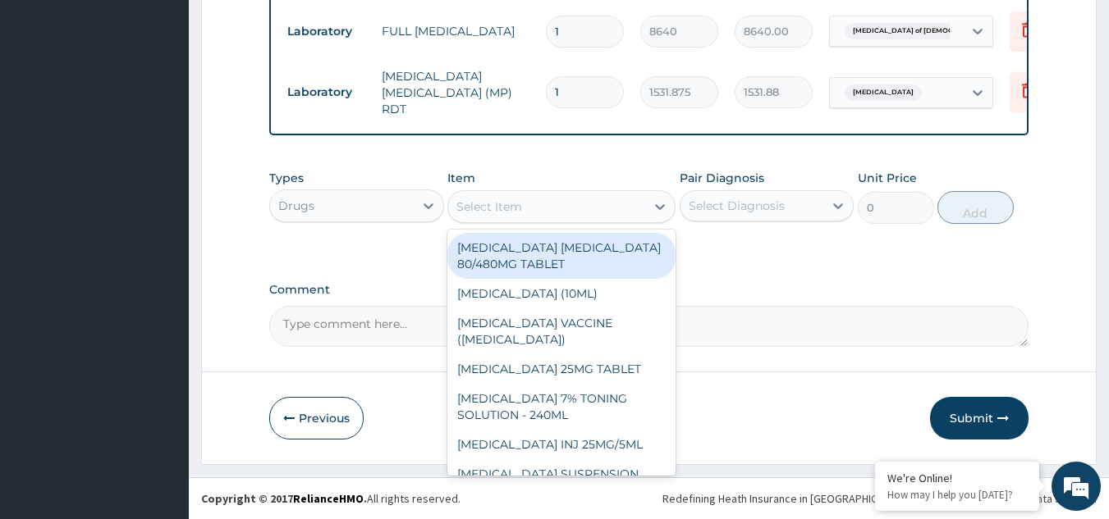
click at [565, 204] on div "Select Item" at bounding box center [546, 207] width 197 height 26
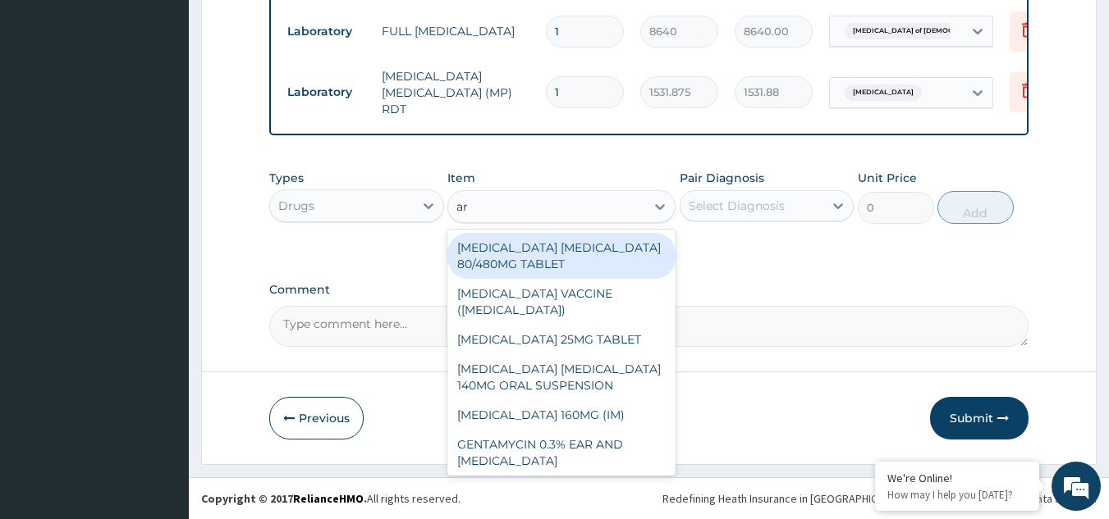
type input "art"
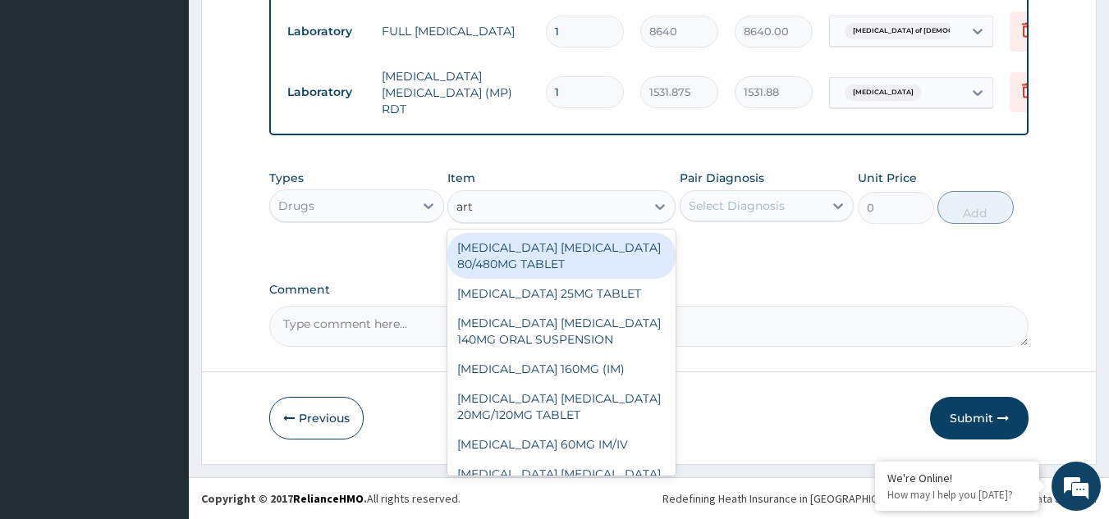
click at [561, 245] on div "ARTEMETHER LUMEFANTRINE 80/480MG TABLET" at bounding box center [561, 256] width 228 height 46
type input "450"
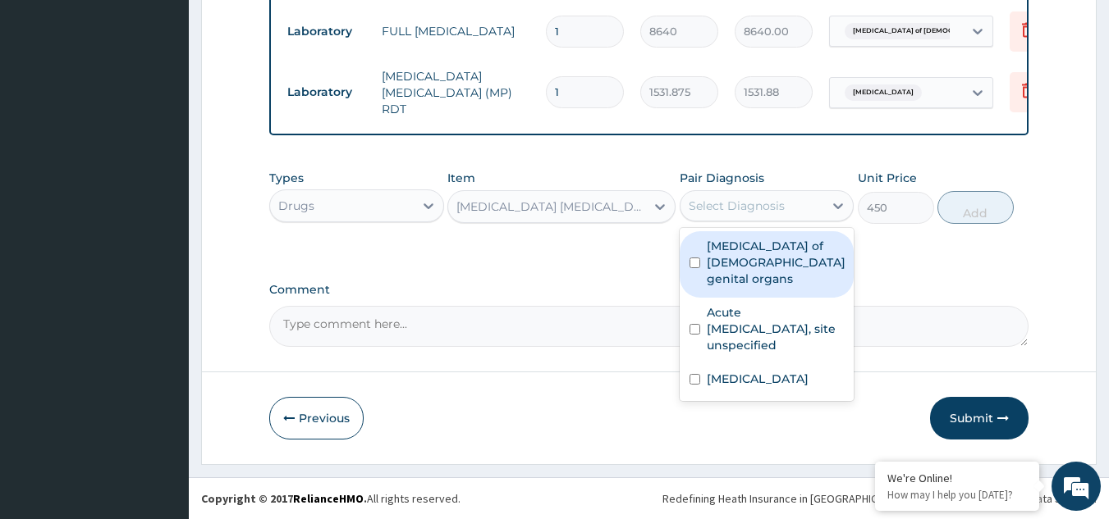
click at [743, 200] on div "Select Diagnosis" at bounding box center [736, 206] width 96 height 16
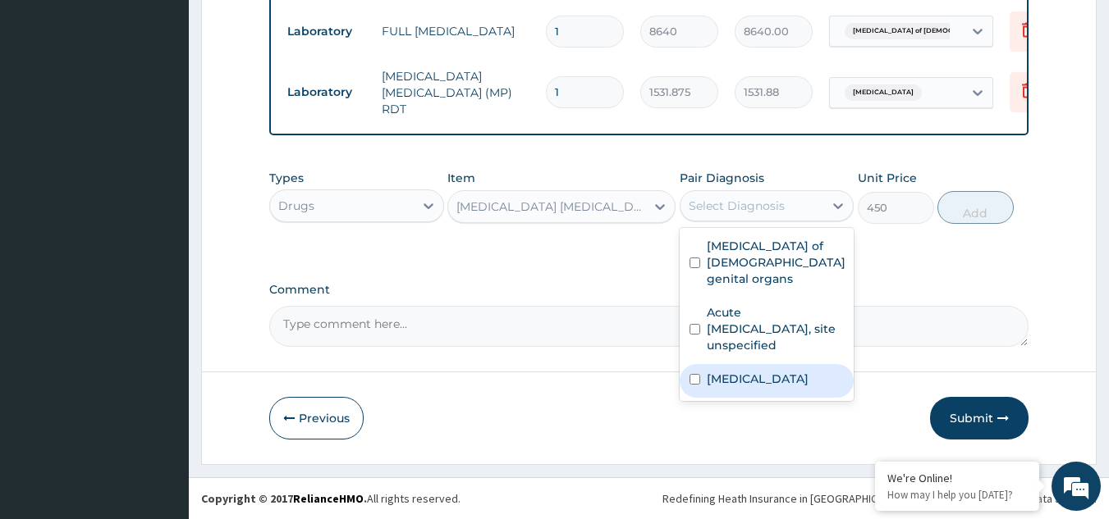
click at [741, 371] on label "Malaria, unspecified" at bounding box center [758, 379] width 102 height 16
checkbox input "true"
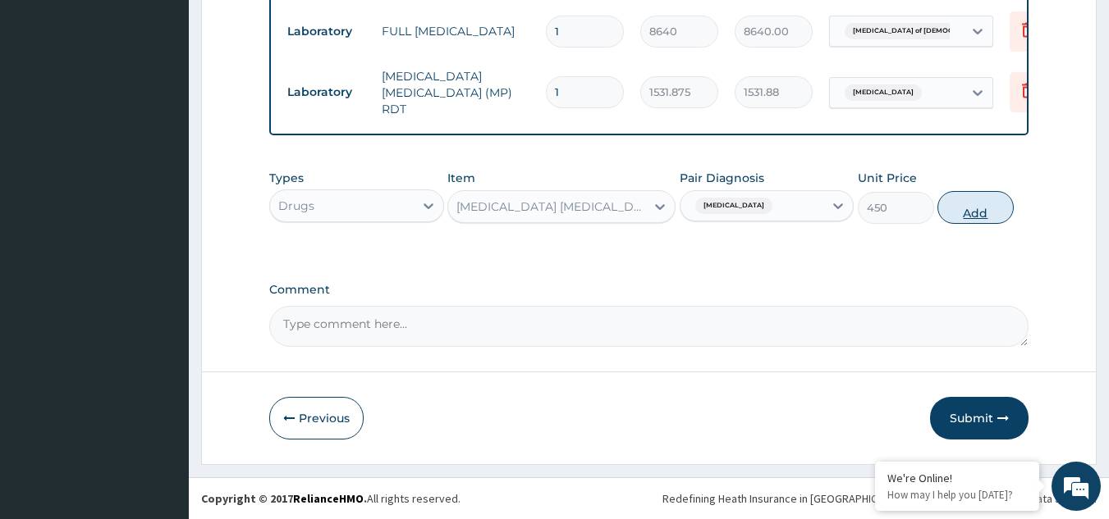
click at [968, 209] on button "Add" at bounding box center [975, 207] width 76 height 33
type input "0"
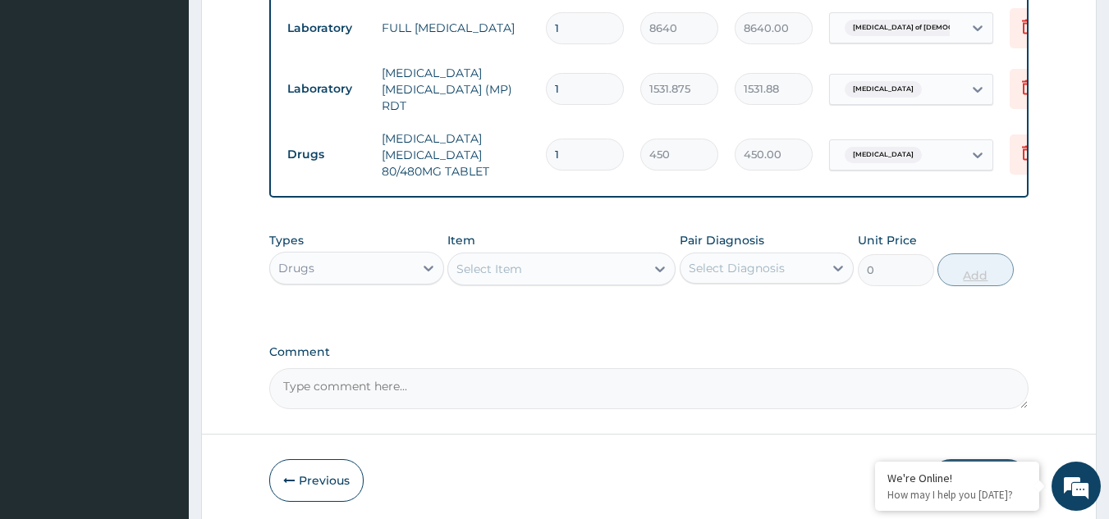
type input "0.00"
type input "6"
type input "2700.00"
type input "6"
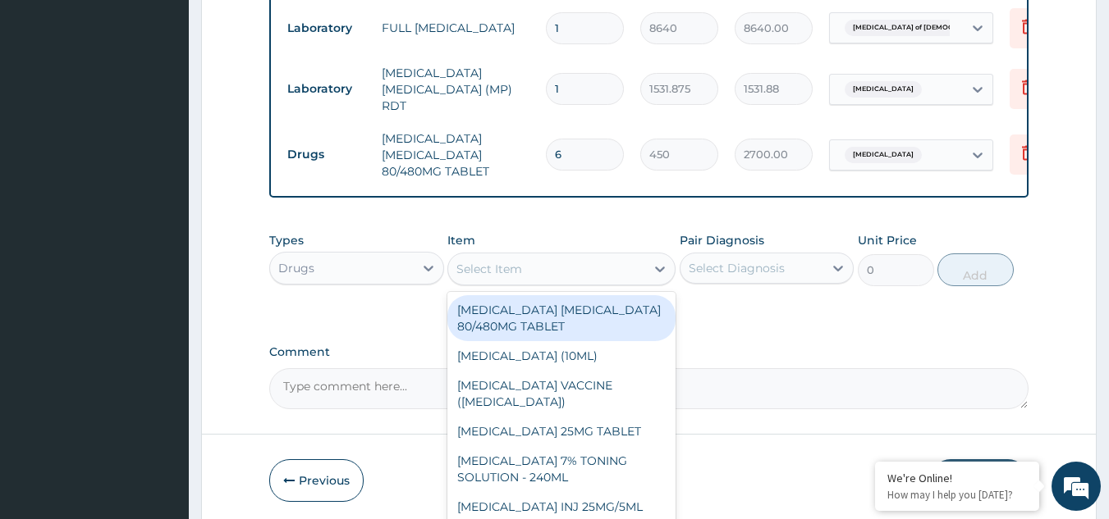
click at [615, 282] on div "Select Item" at bounding box center [546, 269] width 197 height 26
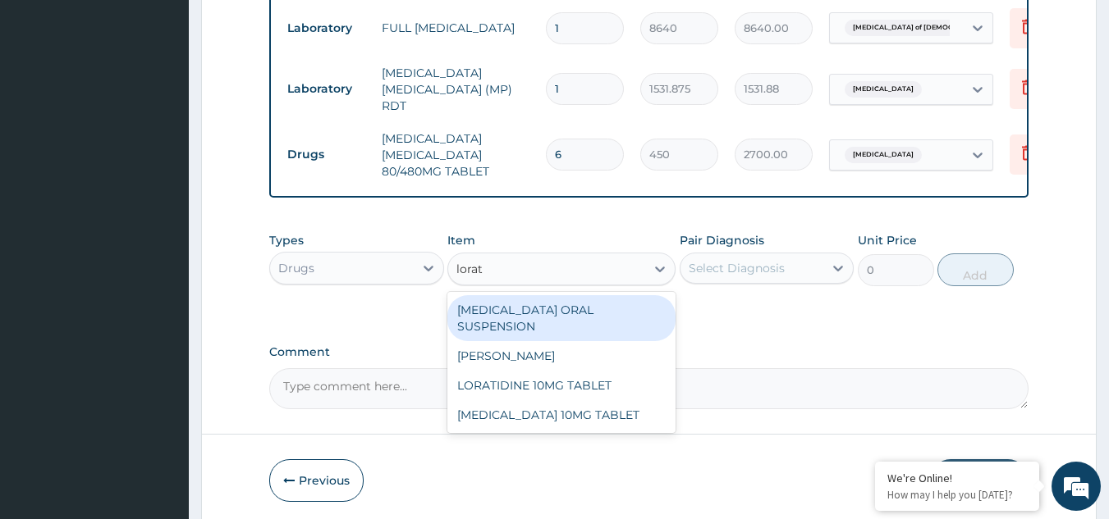
type input "lorata"
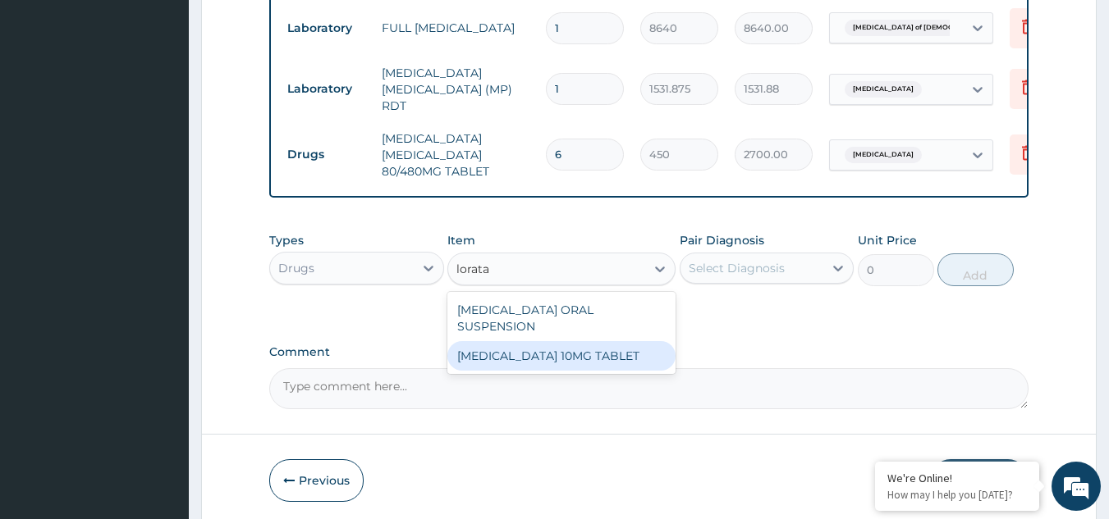
click at [597, 341] on div "LORATADINE 10MG TABLET" at bounding box center [561, 356] width 228 height 30
type input "86.25"
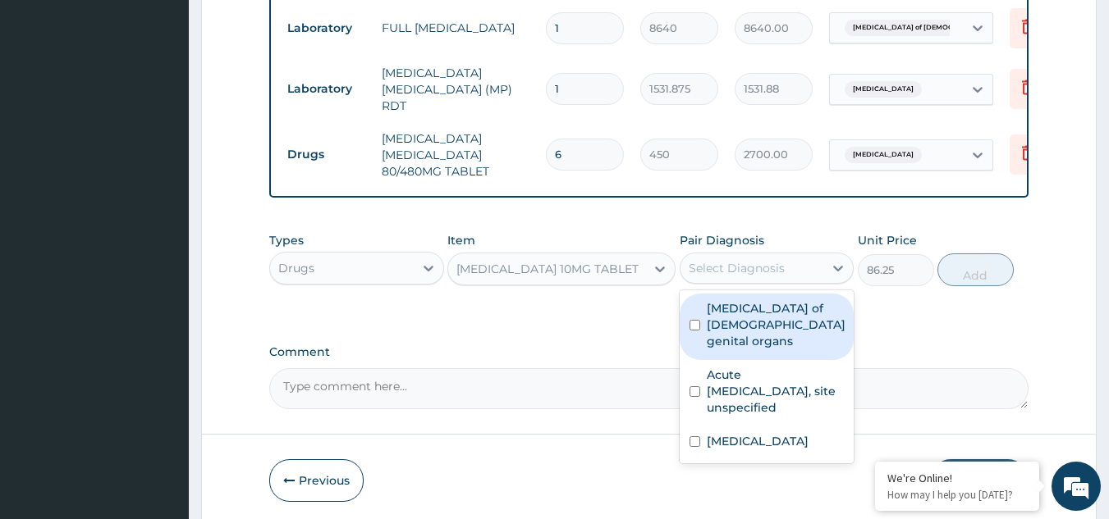
click at [761, 270] on div "Select Diagnosis" at bounding box center [736, 268] width 96 height 16
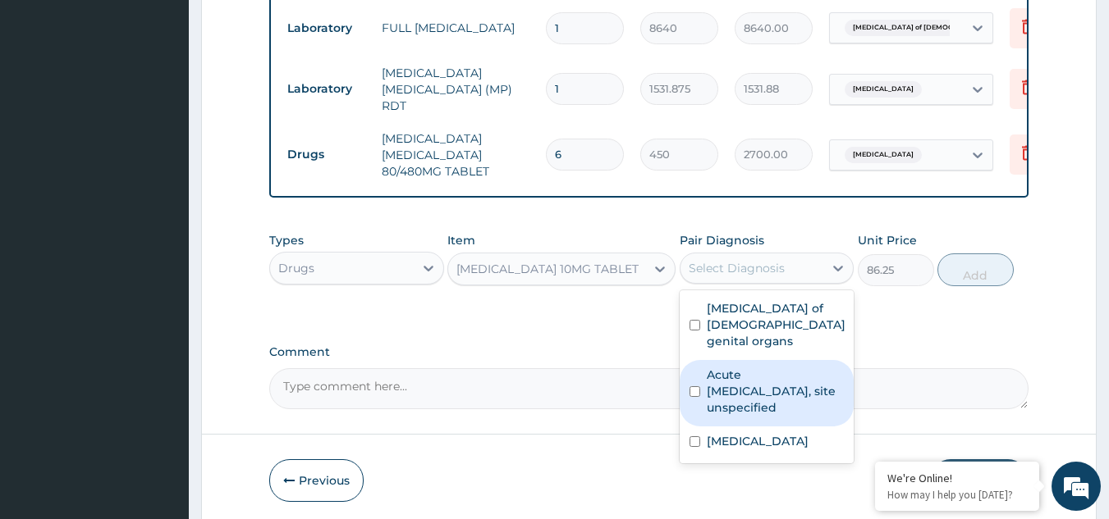
click at [760, 367] on label "Acute upper respiratory infection, site unspecified" at bounding box center [776, 391] width 138 height 49
checkbox input "true"
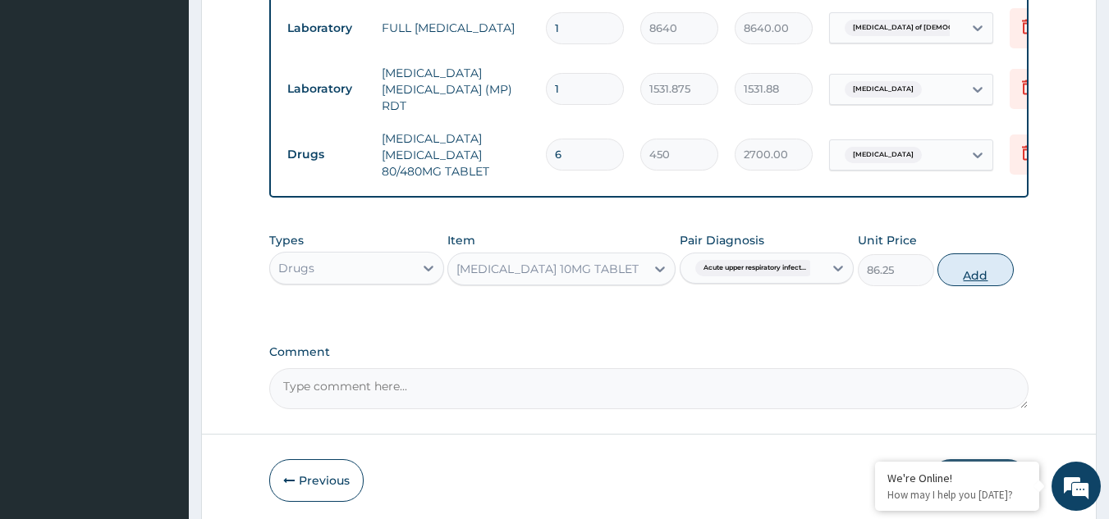
click at [978, 272] on button "Add" at bounding box center [975, 270] width 76 height 33
type input "0"
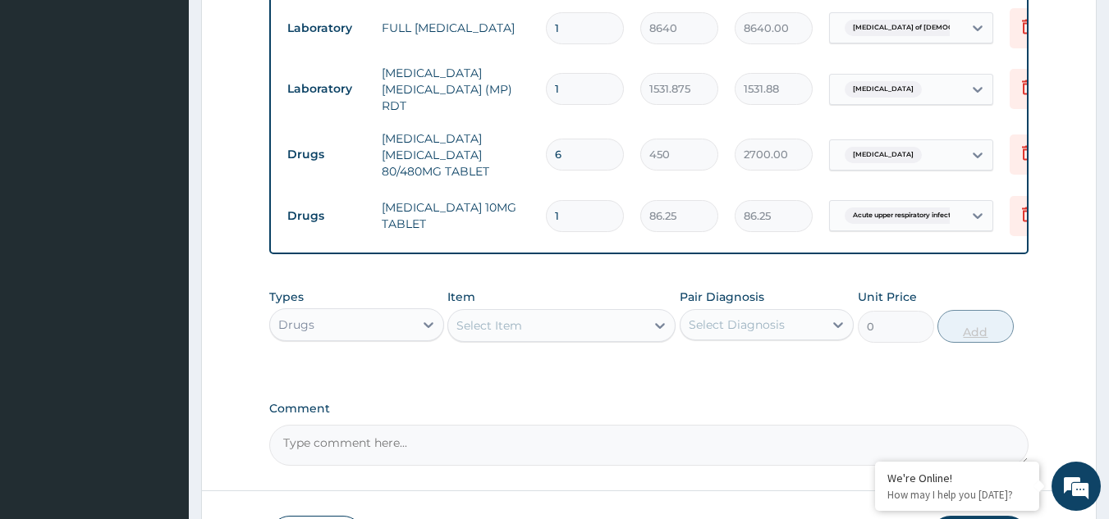
type input "0.00"
type input "5"
type input "431.25"
type input "5"
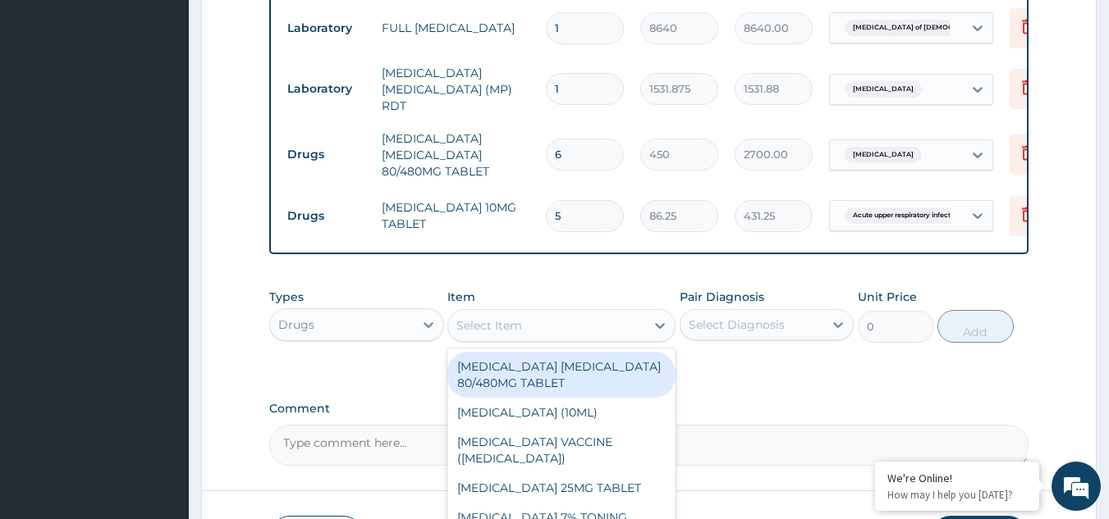
click at [626, 328] on div "Select Item" at bounding box center [546, 326] width 197 height 26
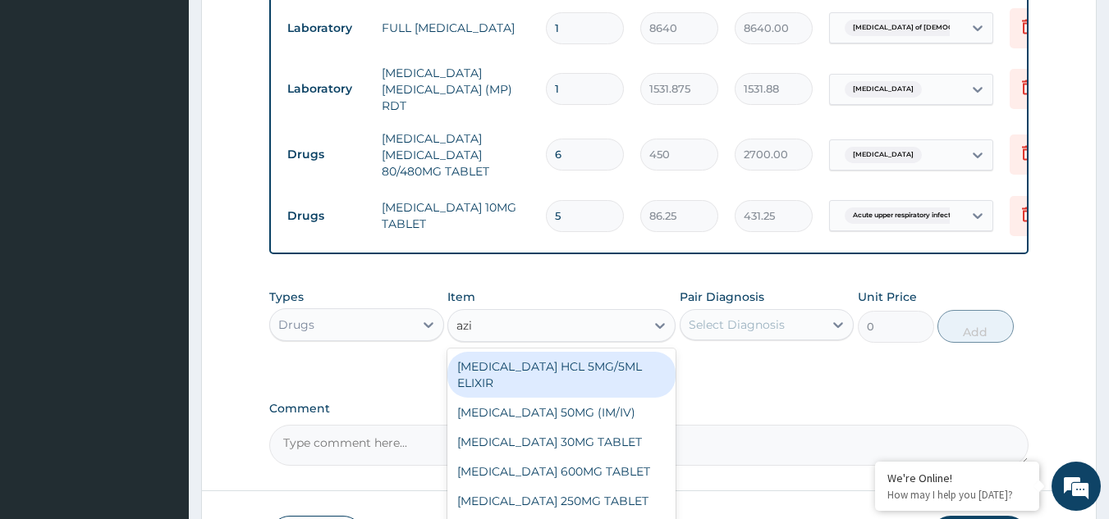
type input "azit"
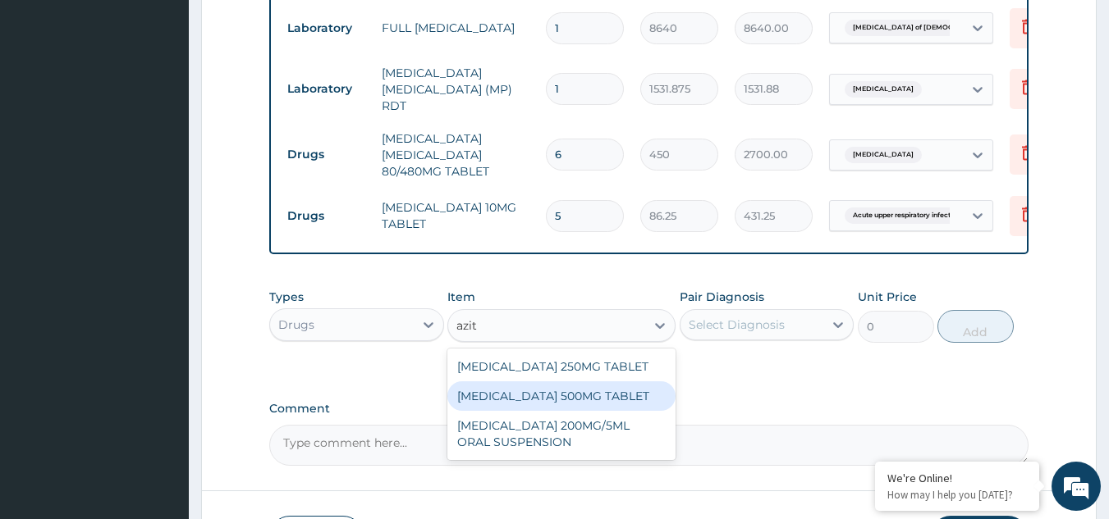
click at [641, 388] on div "AZITHROMYCIN 500MG TABLET" at bounding box center [561, 397] width 228 height 30
type input "690"
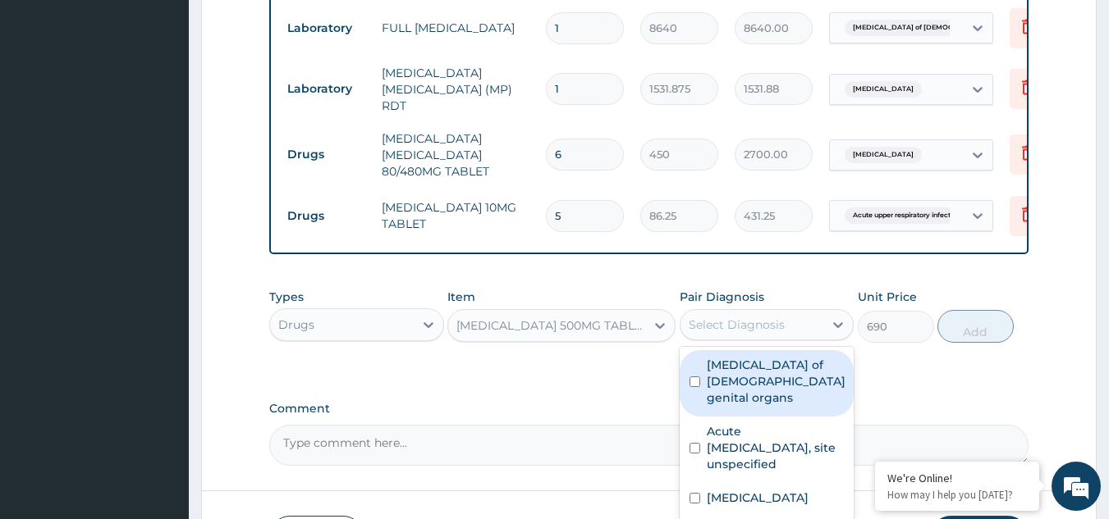
click at [753, 333] on div "Select Diagnosis" at bounding box center [736, 325] width 96 height 16
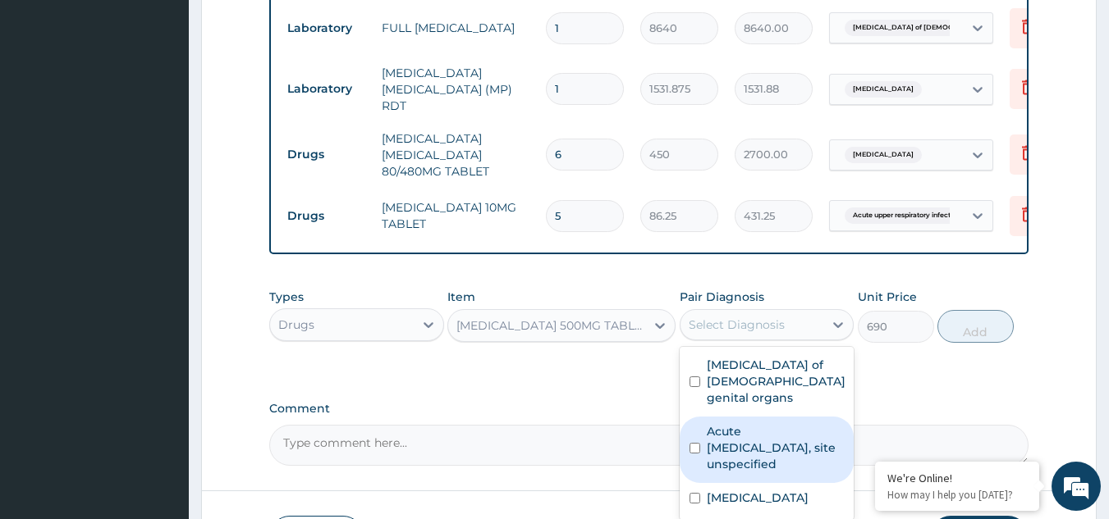
click at [761, 428] on label "Acute upper respiratory infection, site unspecified" at bounding box center [776, 447] width 138 height 49
checkbox input "true"
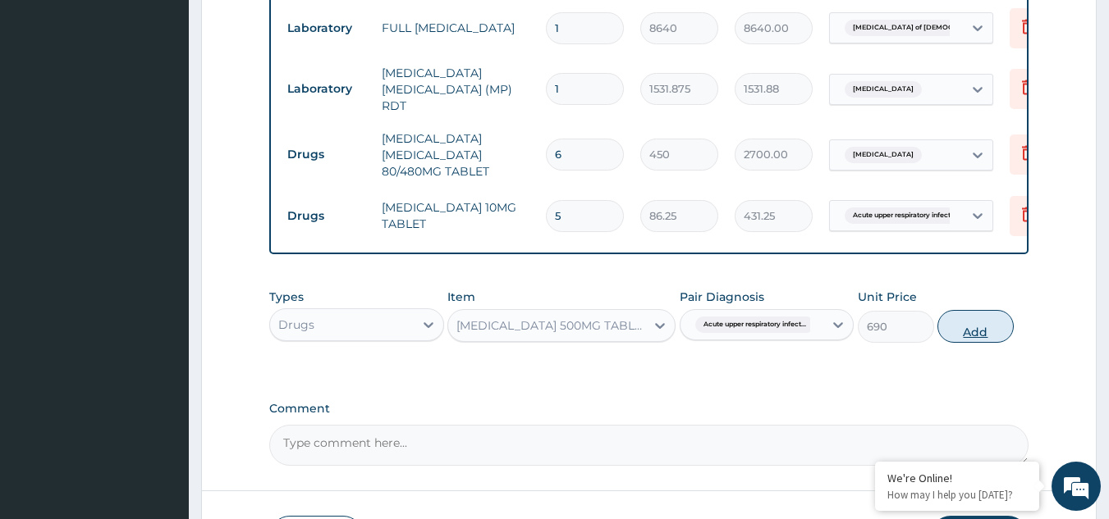
click at [972, 330] on button "Add" at bounding box center [975, 326] width 76 height 33
type input "0"
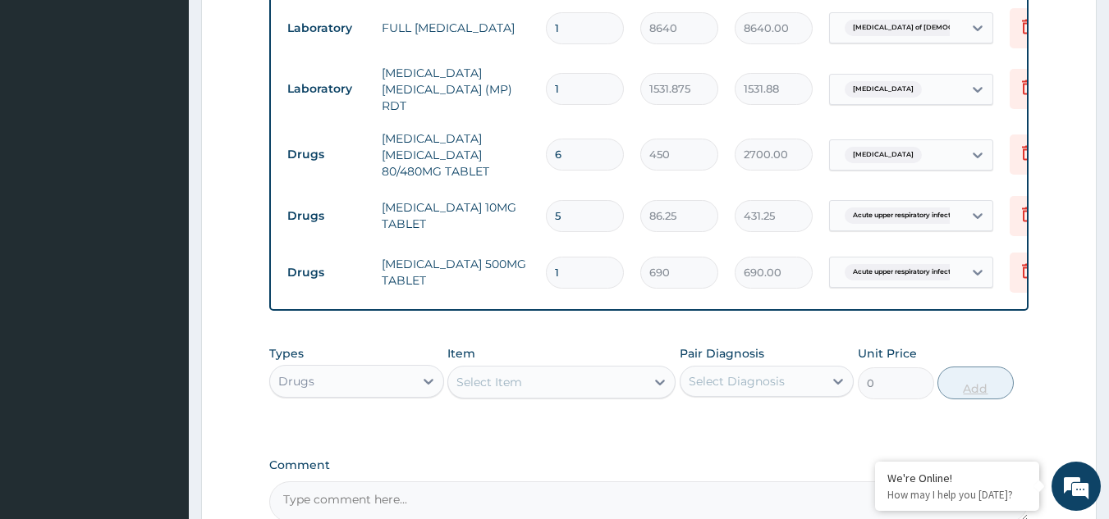
type input "0.00"
type input "5"
type input "3450.00"
type input "5"
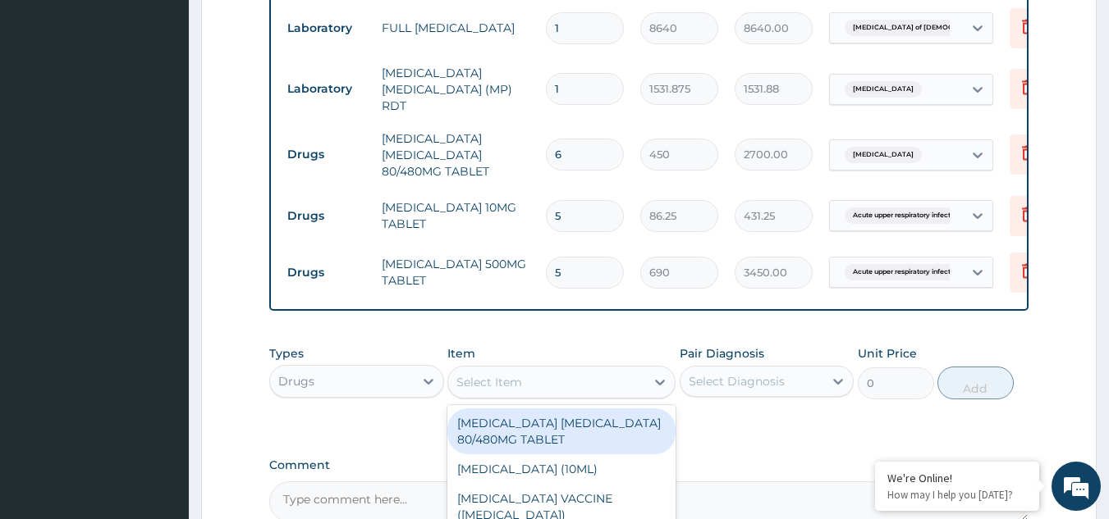
click at [552, 396] on div "Select Item" at bounding box center [546, 382] width 197 height 26
type input "o"
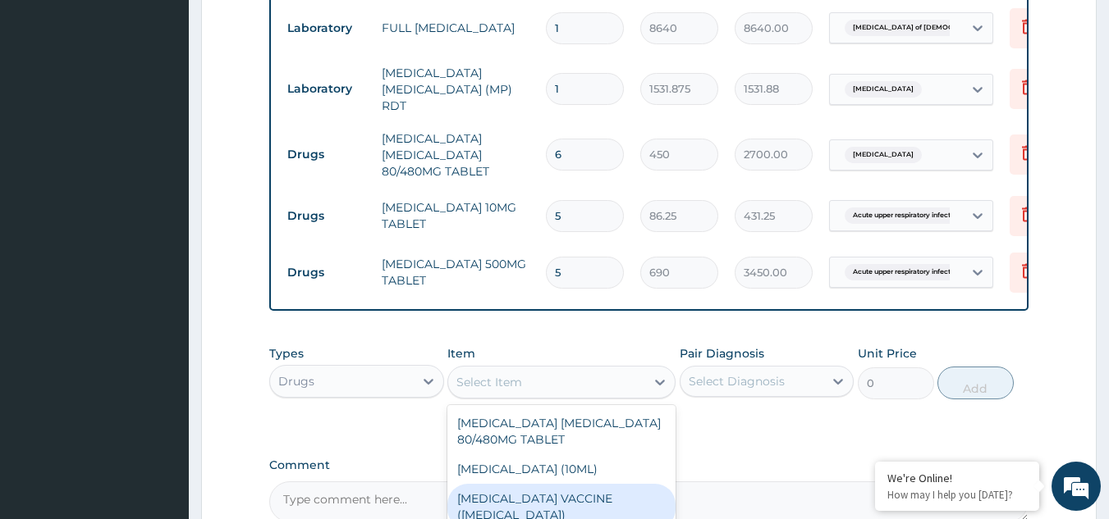
scroll to position [916, 0]
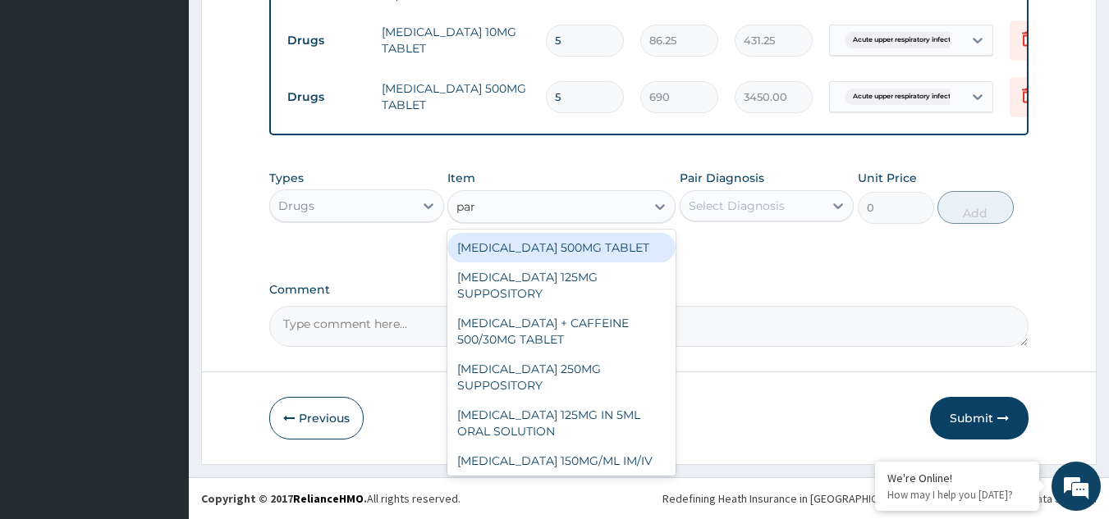
type input "para"
click at [620, 248] on div "PARACETAMOL 500MG TABLET" at bounding box center [561, 248] width 228 height 30
type input "30"
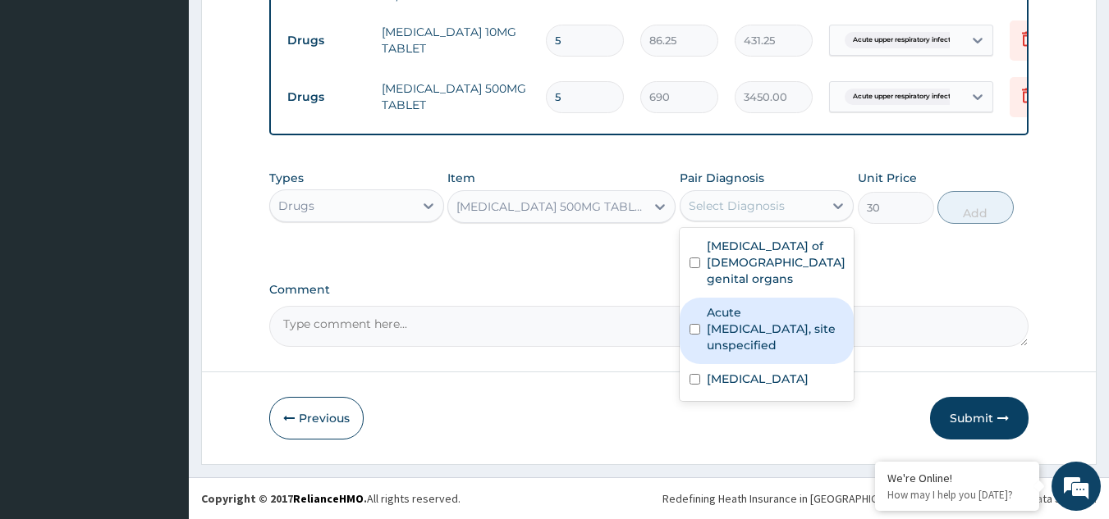
drag, startPoint x: 752, startPoint y: 211, endPoint x: 745, endPoint y: 295, distance: 84.8
click at [745, 222] on div "option Acute upper respiratory infection, site unspecified, selected. option Ac…" at bounding box center [766, 205] width 175 height 31
click at [745, 304] on label "Acute upper respiratory infection, site unspecified" at bounding box center [776, 328] width 138 height 49
checkbox input "true"
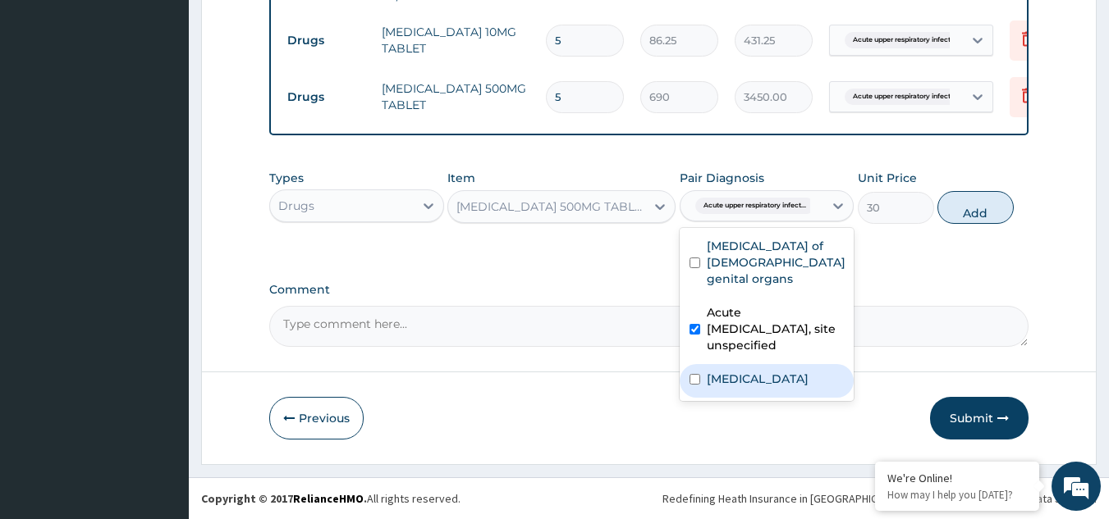
click at [764, 364] on div "Malaria, unspecified" at bounding box center [766, 381] width 175 height 34
checkbox input "true"
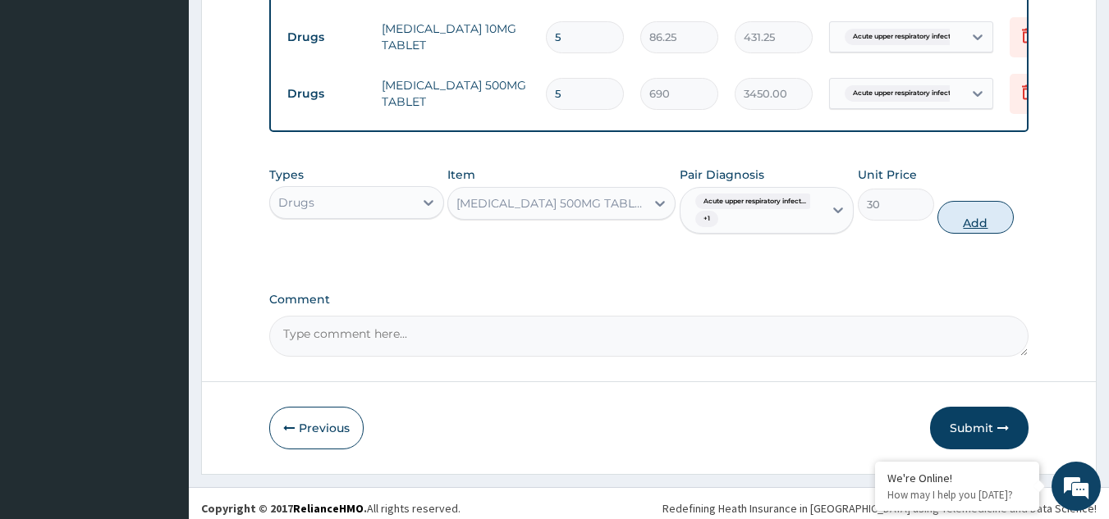
click at [983, 222] on button "Add" at bounding box center [975, 217] width 76 height 33
type input "0"
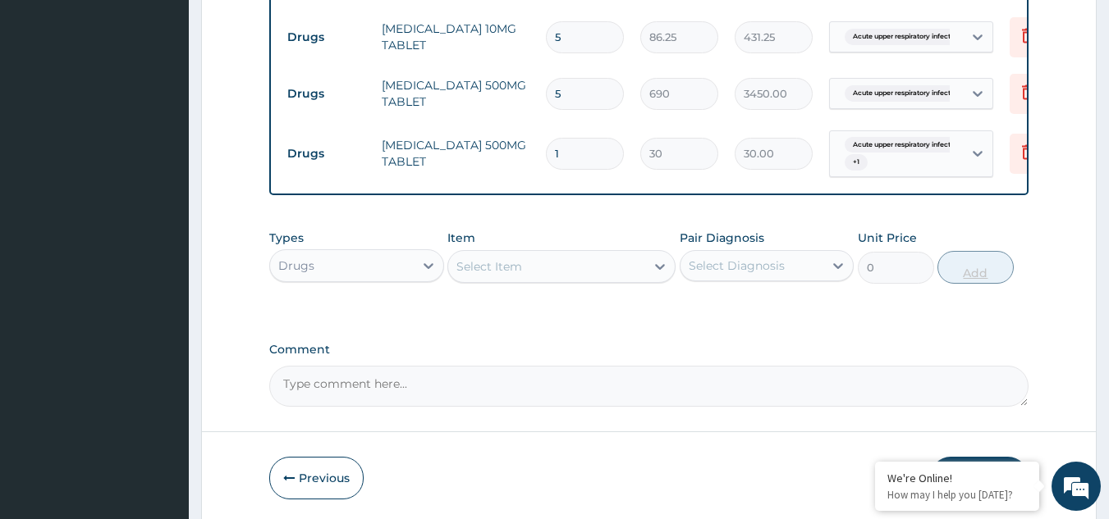
type input "18"
type input "540.00"
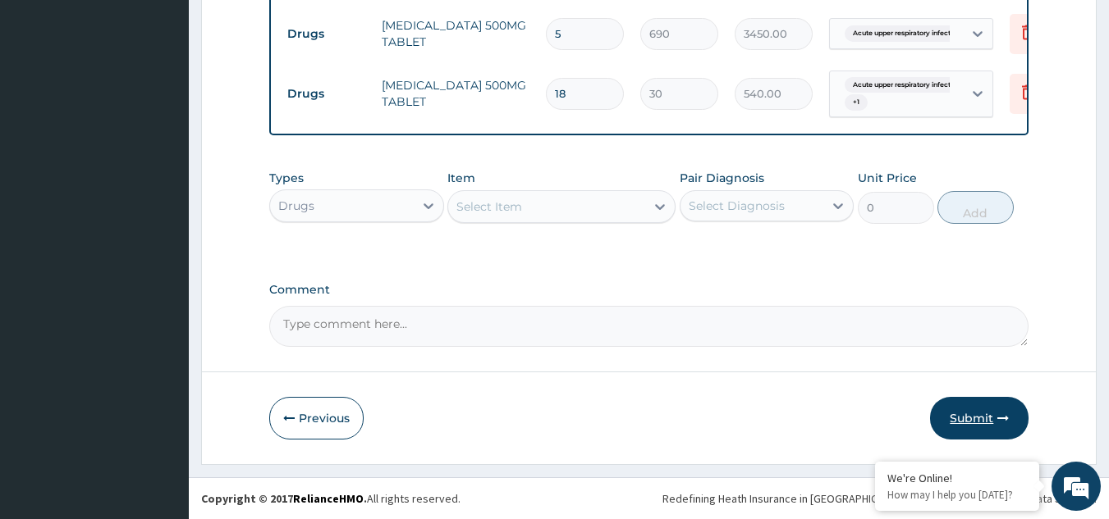
type input "18"
click at [986, 414] on button "Submit" at bounding box center [979, 418] width 98 height 43
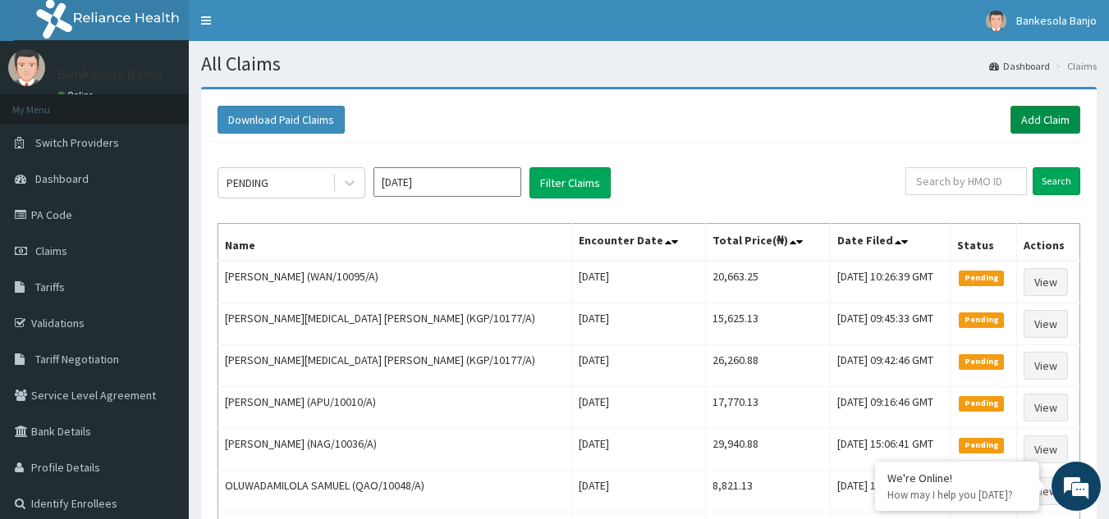
click at [1053, 112] on link "Add Claim" at bounding box center [1045, 120] width 70 height 28
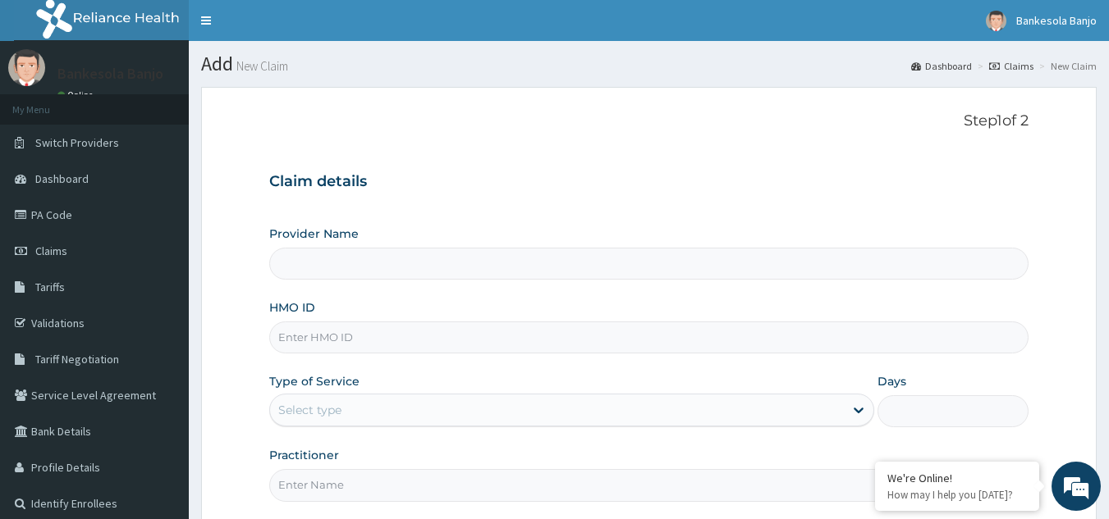
type input "Reliance Family Clinics (RFC) - [GEOGRAPHIC_DATA]"
click at [463, 331] on input "HMO ID" at bounding box center [649, 338] width 760 height 32
paste input "OKB/12086/A"
click at [295, 344] on input "OKB/12086/A" at bounding box center [649, 338] width 760 height 32
click at [296, 336] on input "OKB/12086/A" at bounding box center [649, 338] width 760 height 32
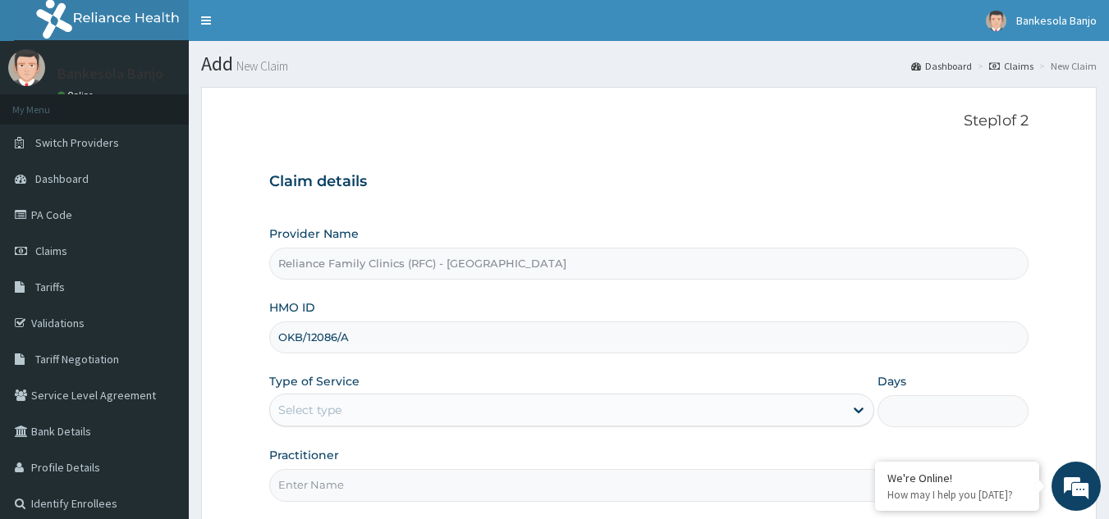
click at [296, 336] on input "OKB/12086/A" at bounding box center [649, 338] width 760 height 32
type input "OKB/12086/A"
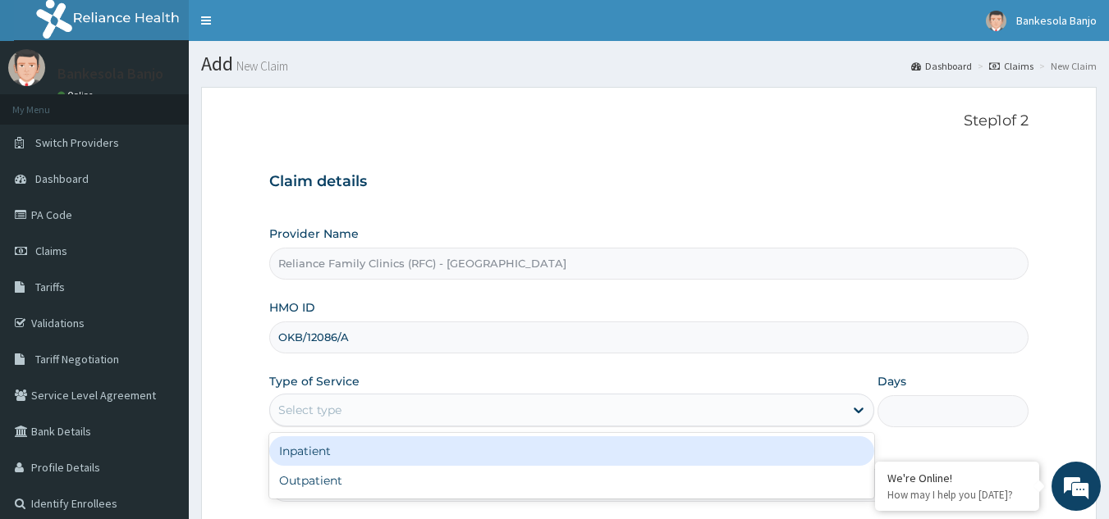
click at [318, 409] on div "Select type" at bounding box center [309, 410] width 63 height 16
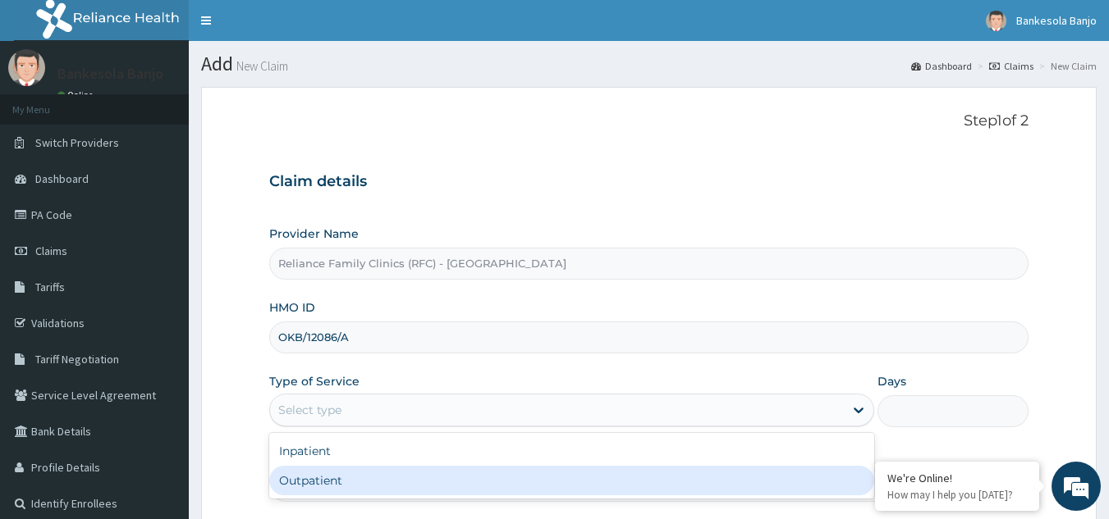
click at [319, 481] on div "Outpatient" at bounding box center [571, 481] width 605 height 30
type input "1"
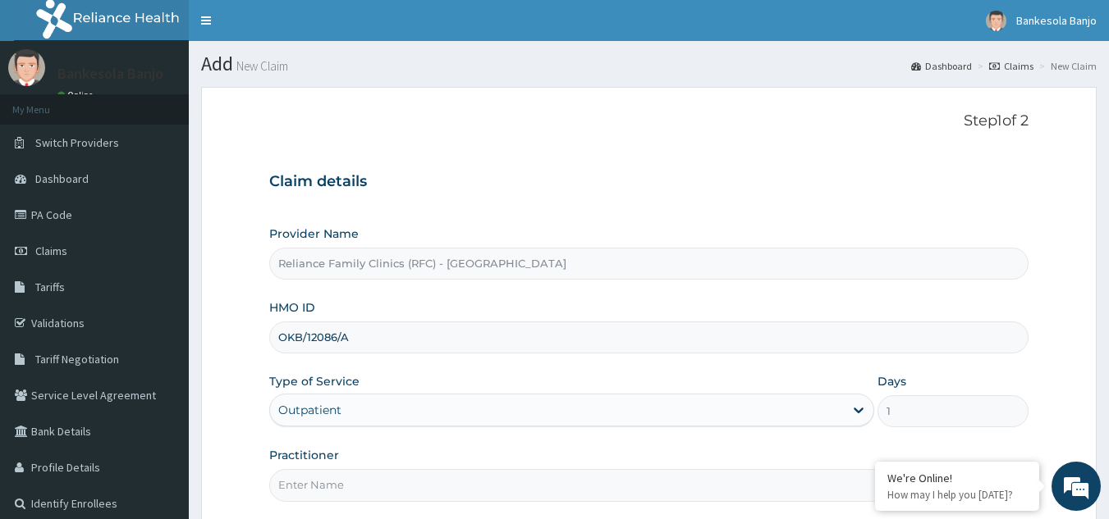
click at [319, 481] on input "Practitioner" at bounding box center [649, 485] width 760 height 32
type input "LOCUM"
click at [1108, 241] on html "R EL Toggle navigation Bankesola Banjo Bankesola Banjo - [EMAIL_ADDRESS][DOMAIN…" at bounding box center [554, 337] width 1109 height 675
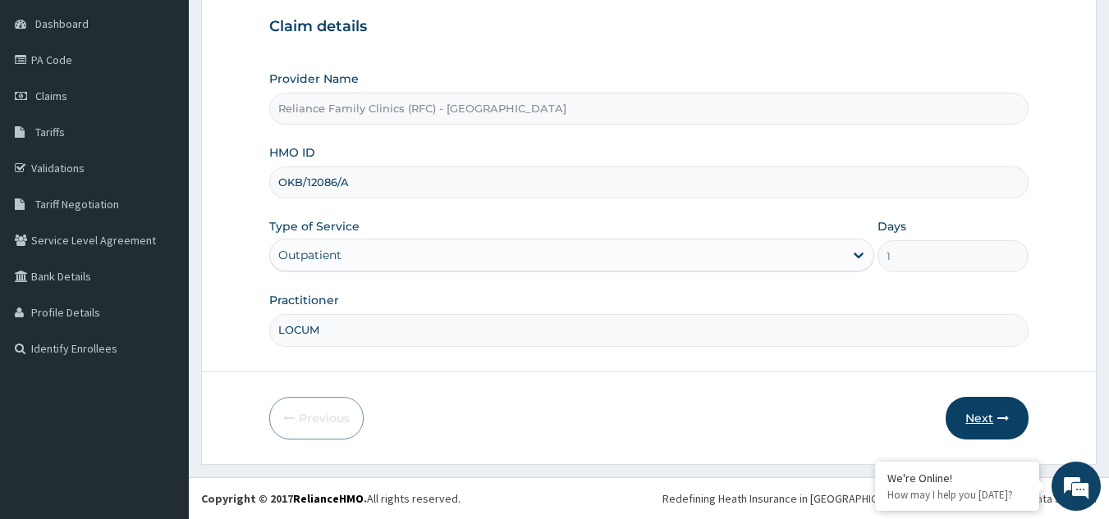
click at [989, 418] on button "Next" at bounding box center [986, 418] width 83 height 43
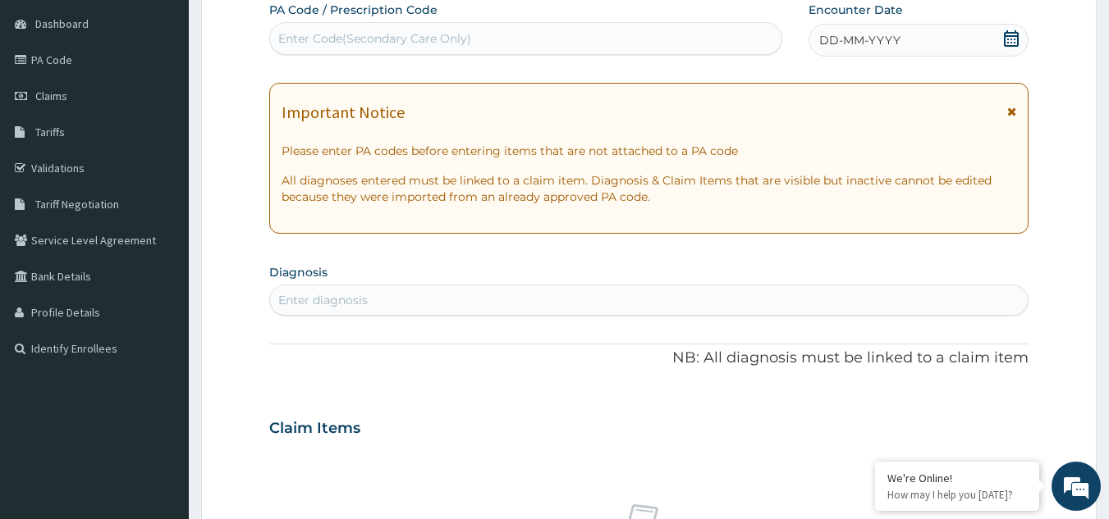
click at [1020, 39] on div "DD-MM-YYYY" at bounding box center [918, 40] width 220 height 33
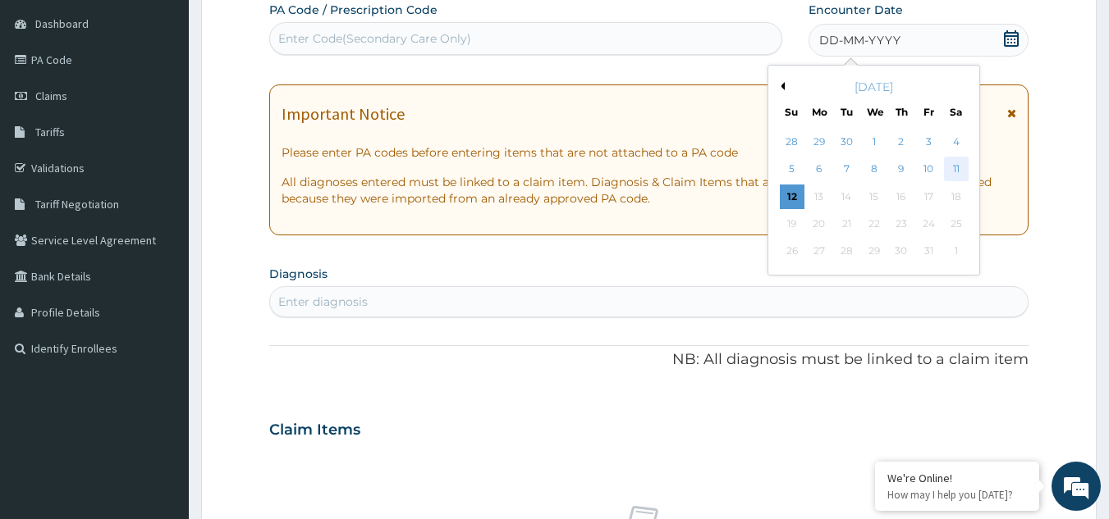
click at [962, 179] on div "11" at bounding box center [956, 170] width 25 height 25
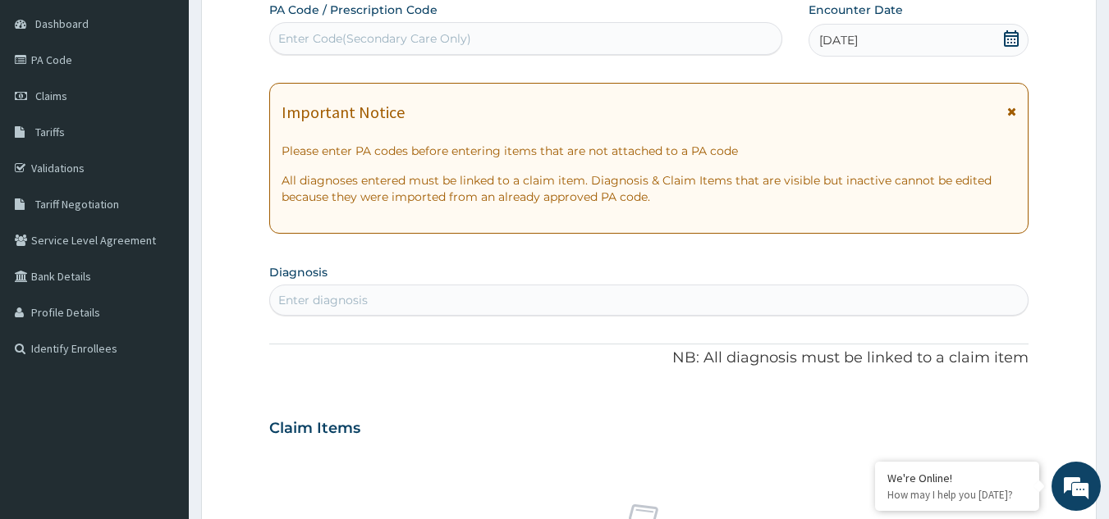
click at [675, 295] on div "Enter diagnosis" at bounding box center [649, 300] width 758 height 26
type input "abdominal"
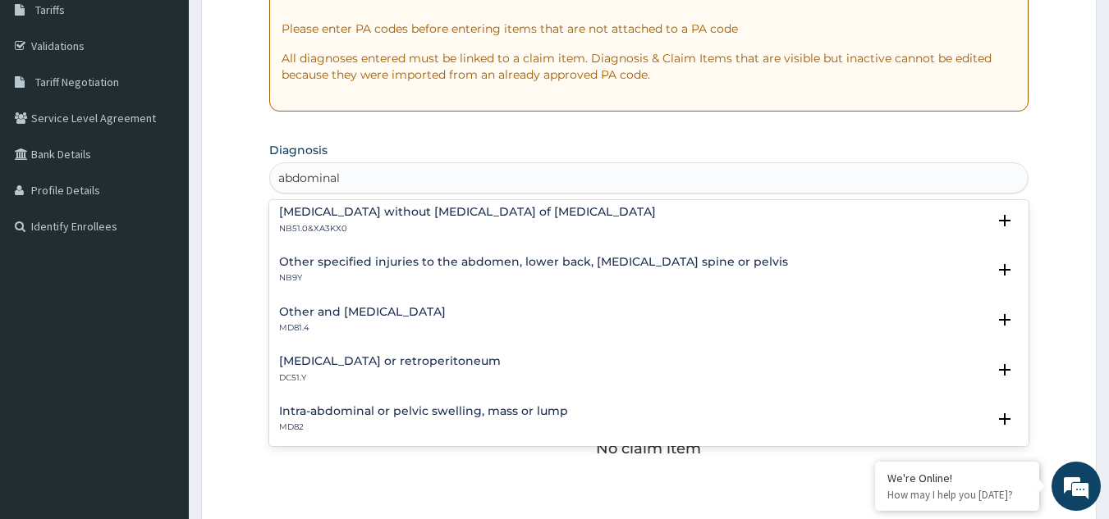
scroll to position [208, 0]
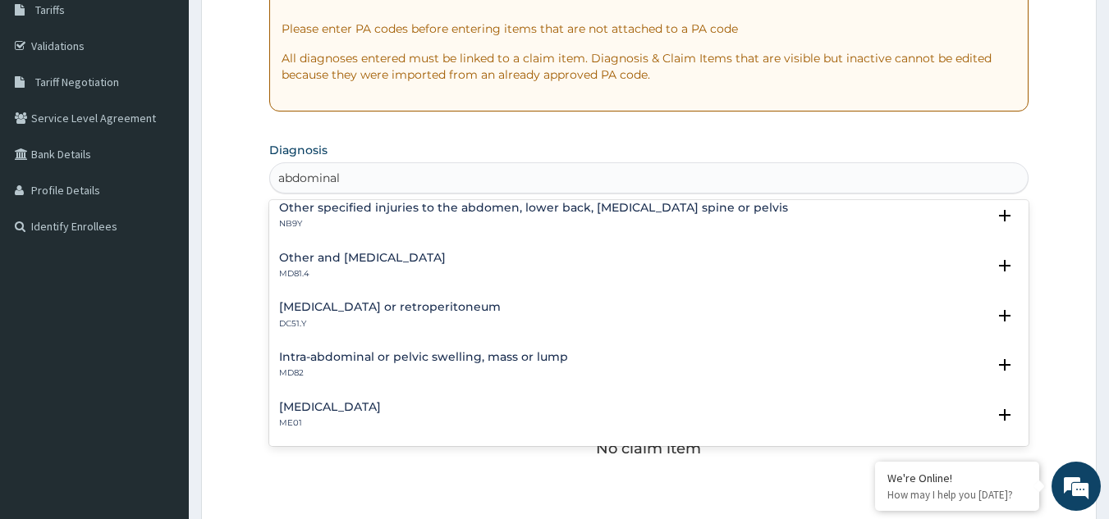
click at [415, 354] on h4 "Intra-abdominal or pelvic swelling, mass or lump" at bounding box center [423, 357] width 289 height 12
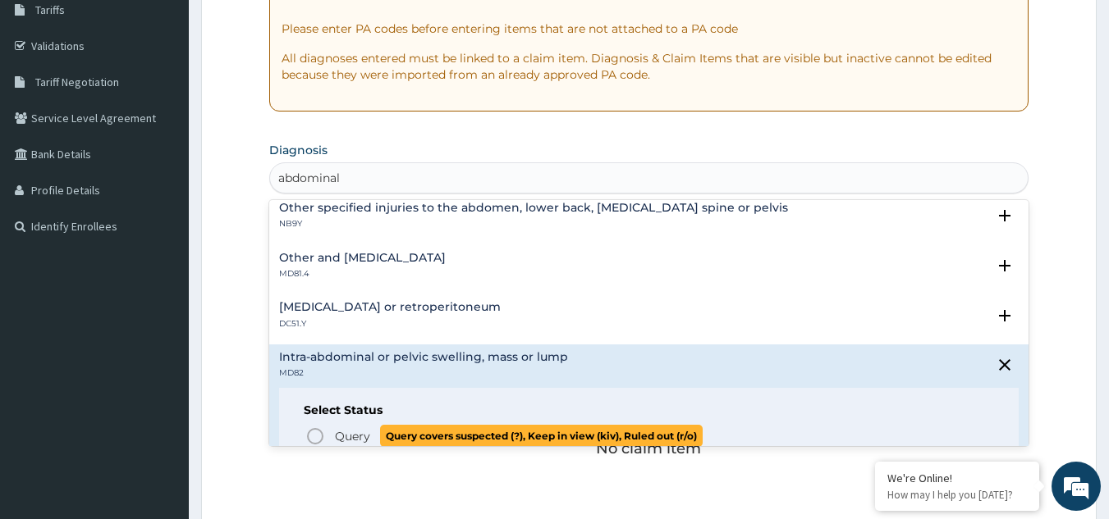
click at [316, 435] on icon "status option query" at bounding box center [315, 437] width 20 height 20
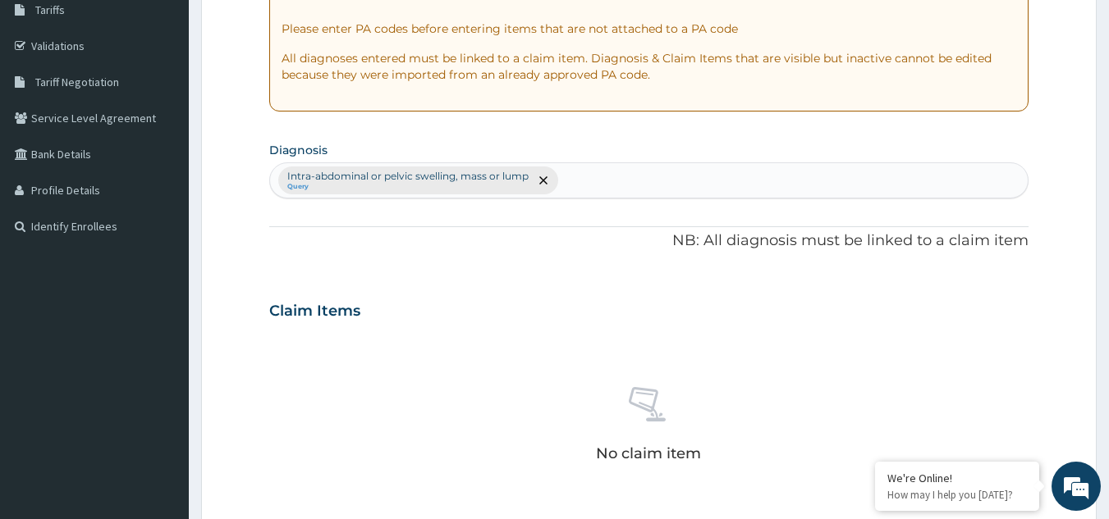
scroll to position [664, 0]
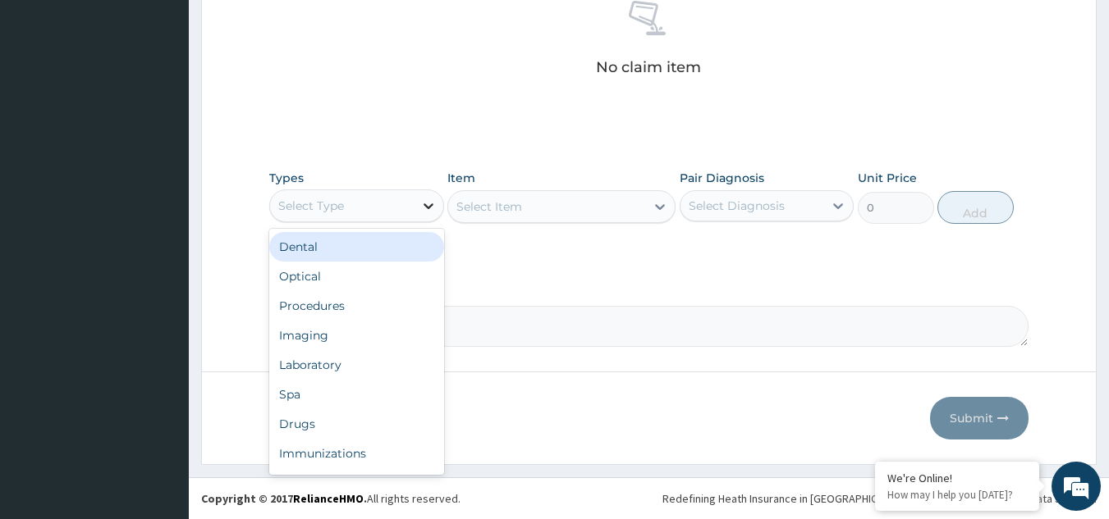
click at [416, 199] on div at bounding box center [429, 206] width 30 height 30
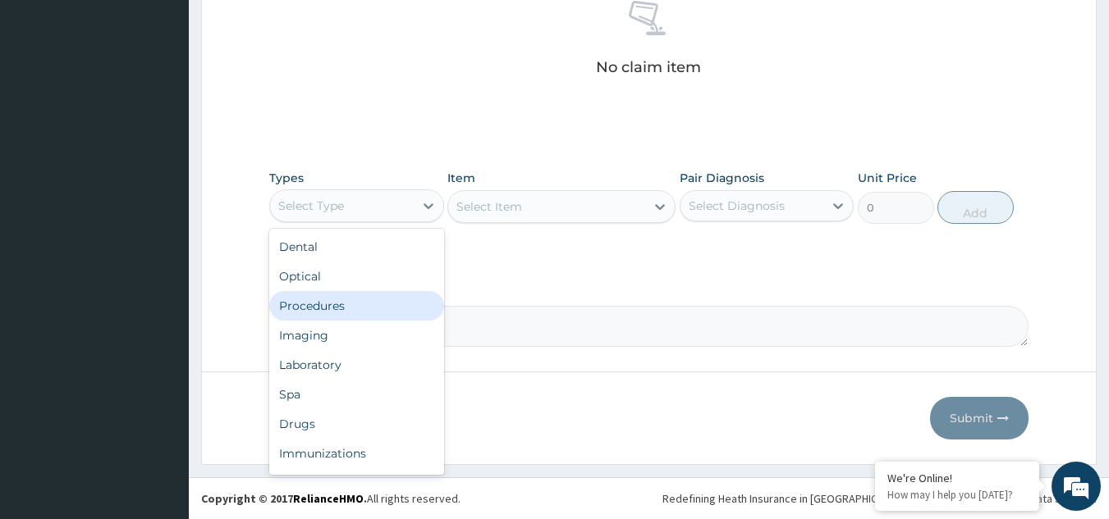
click at [367, 301] on div "Procedures" at bounding box center [356, 306] width 175 height 30
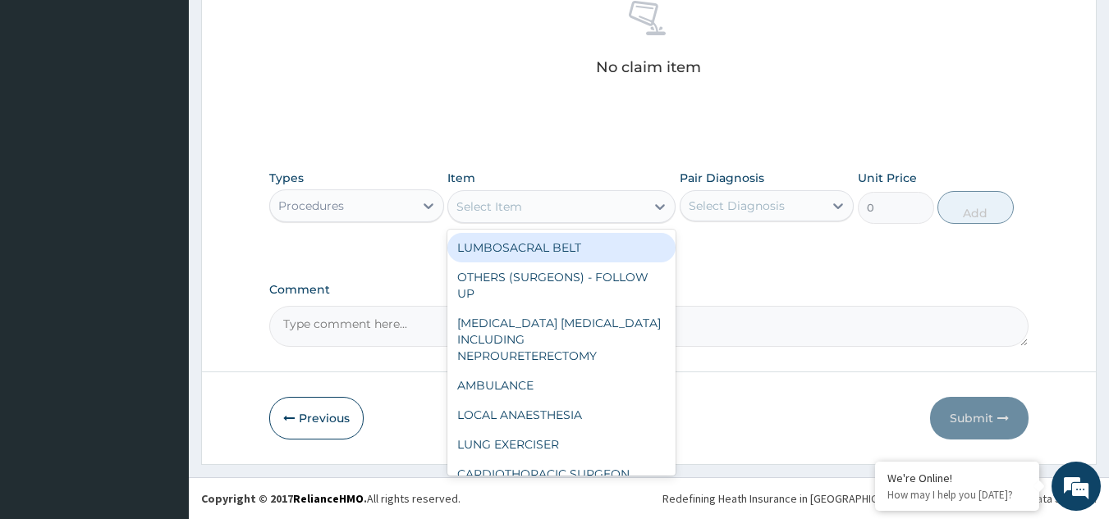
click at [528, 206] on div "Select Item" at bounding box center [546, 207] width 197 height 26
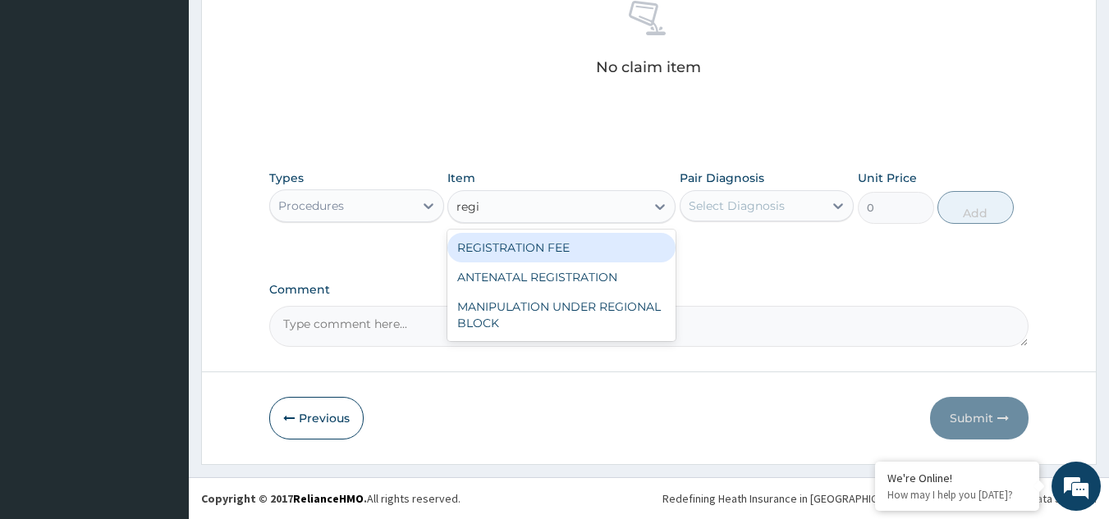
type input "regis"
click at [533, 247] on div "REGISTRATION FEE" at bounding box center [561, 248] width 228 height 30
type input "2042.5"
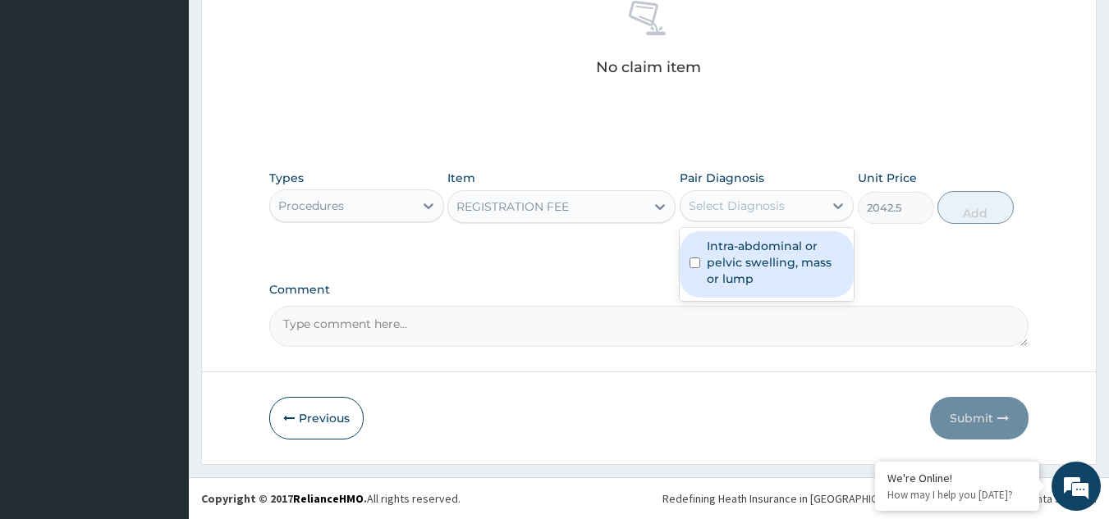
click at [720, 209] on div "Select Diagnosis" at bounding box center [736, 206] width 96 height 16
click at [743, 259] on label "Intra-abdominal or pelvic swelling, mass or lump" at bounding box center [776, 262] width 138 height 49
checkbox input "true"
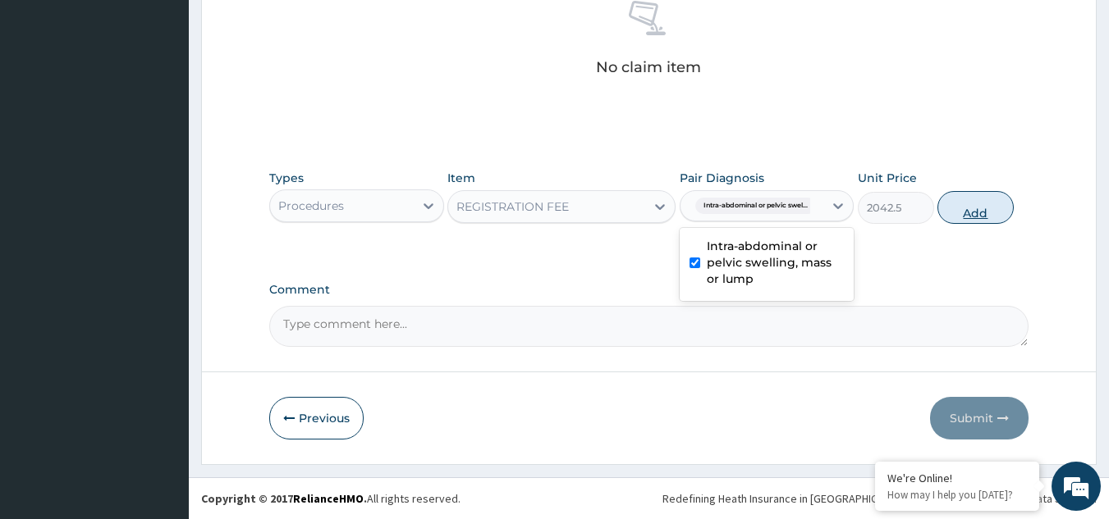
click at [967, 203] on button "Add" at bounding box center [975, 207] width 76 height 33
type input "0"
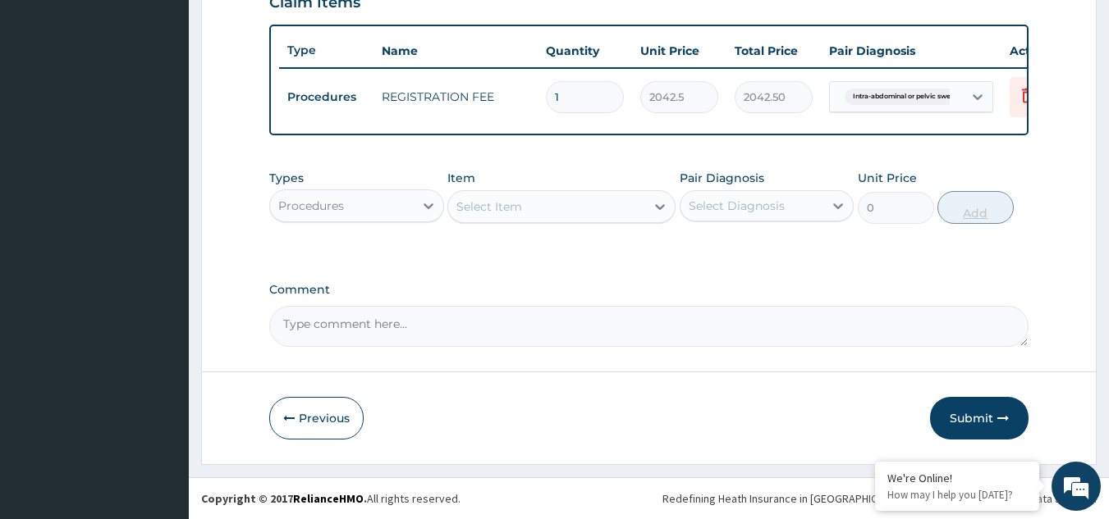
scroll to position [598, 0]
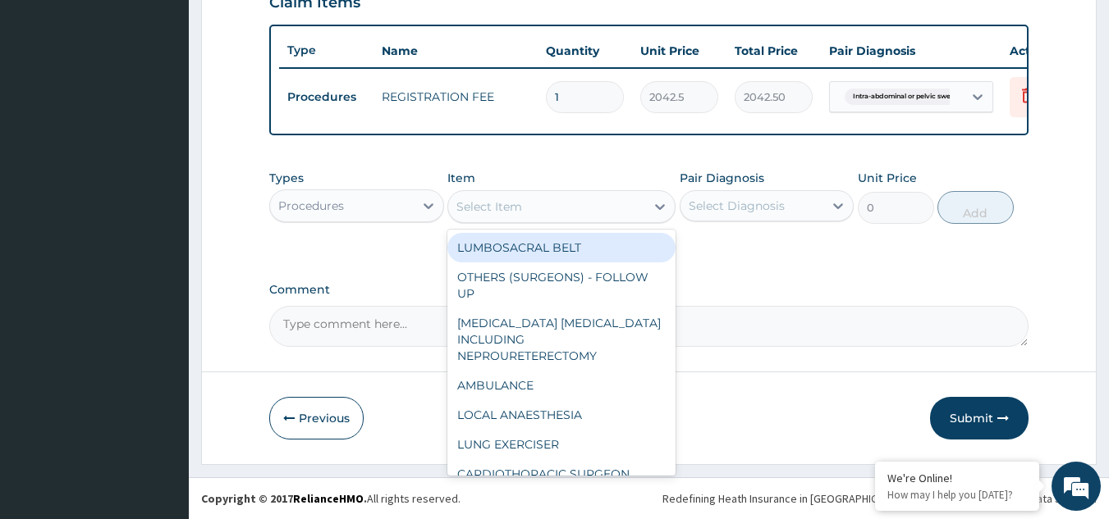
click at [617, 199] on div "Select Item" at bounding box center [546, 207] width 197 height 26
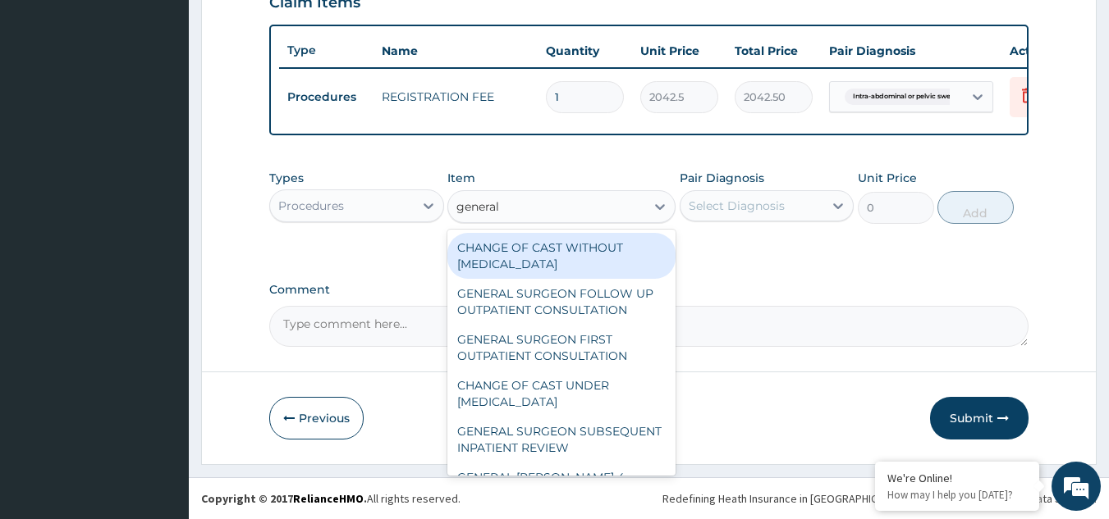
type input "general p"
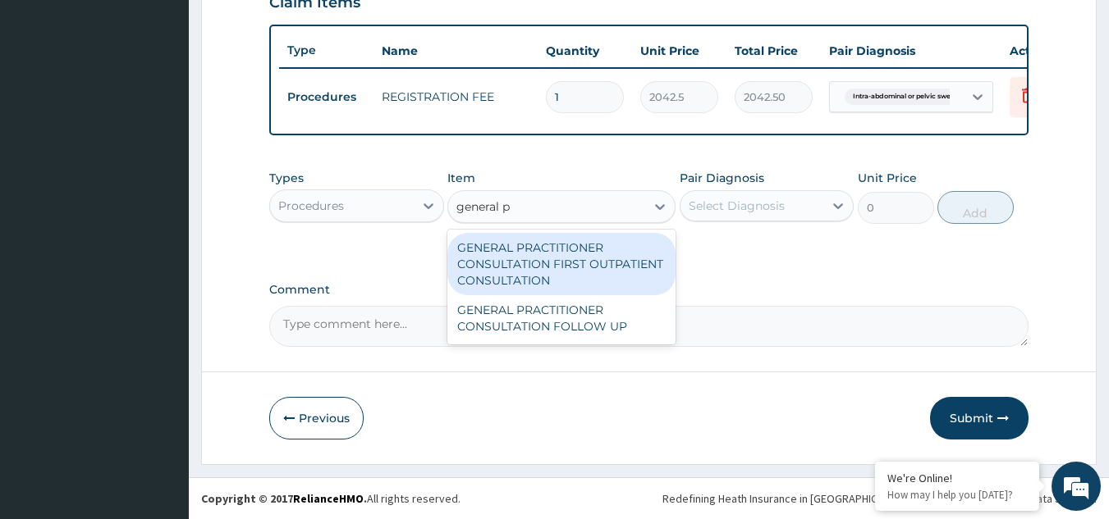
click at [610, 265] on div "GENERAL PRACTITIONER CONSULTATION FIRST OUTPATIENT CONSULTATION" at bounding box center [561, 264] width 228 height 62
type input "3370.125"
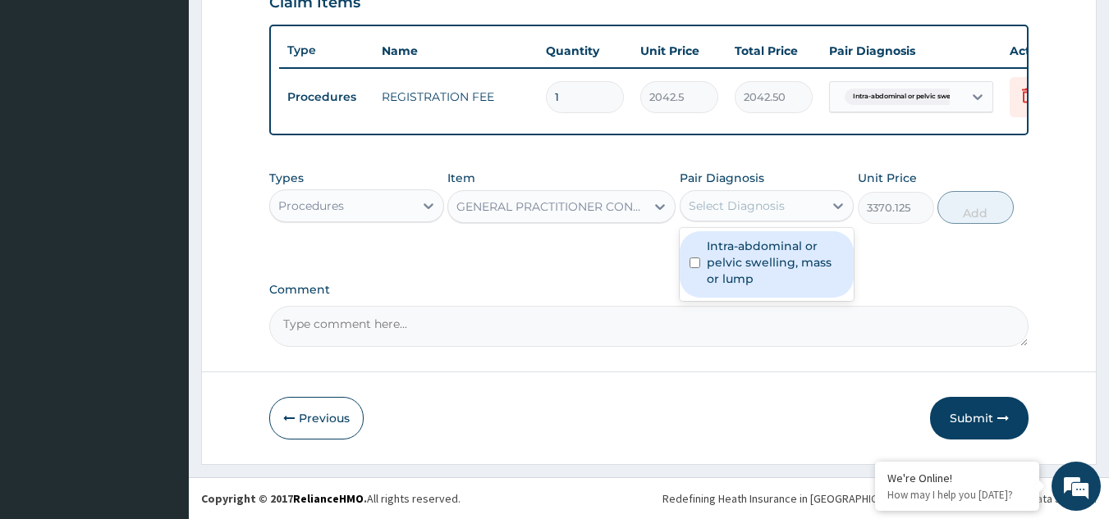
drag, startPoint x: 741, startPoint y: 217, endPoint x: 748, endPoint y: 265, distance: 48.9
click at [748, 222] on div "option Intra-abdominal or pelvic swelling, mass or lump, selected. option Intra…" at bounding box center [766, 205] width 175 height 31
click at [748, 265] on label "Intra-abdominal or pelvic swelling, mass or lump" at bounding box center [776, 262] width 138 height 49
checkbox input "true"
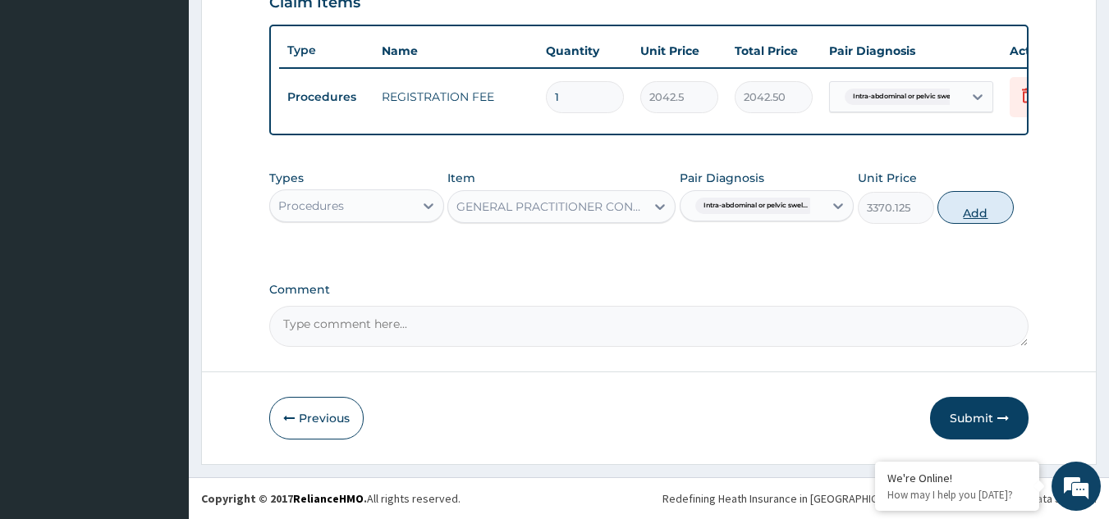
click at [975, 213] on button "Add" at bounding box center [975, 207] width 76 height 33
type input "0"
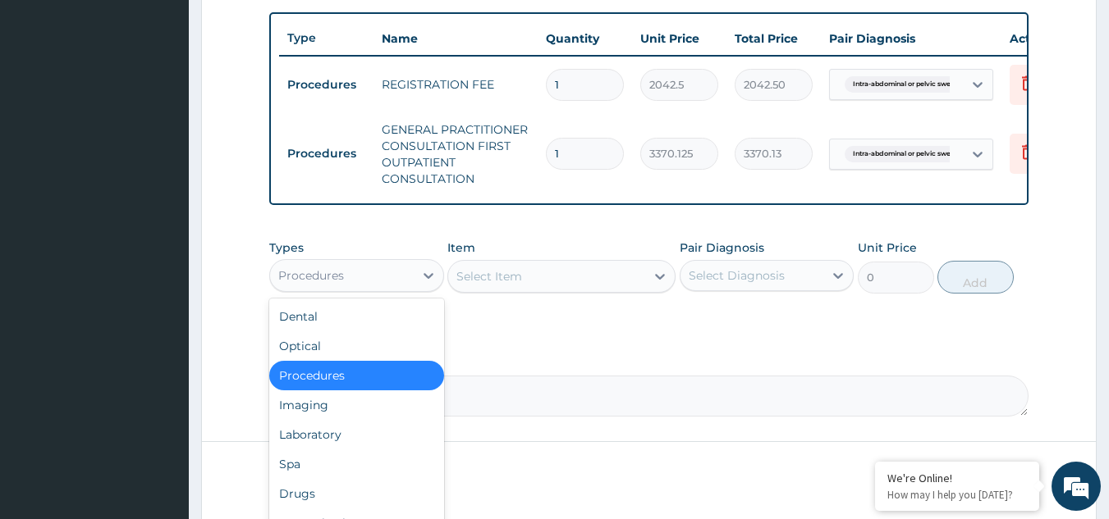
click at [400, 273] on div "Procedures" at bounding box center [356, 275] width 175 height 33
click at [361, 450] on div "Laboratory" at bounding box center [356, 435] width 175 height 30
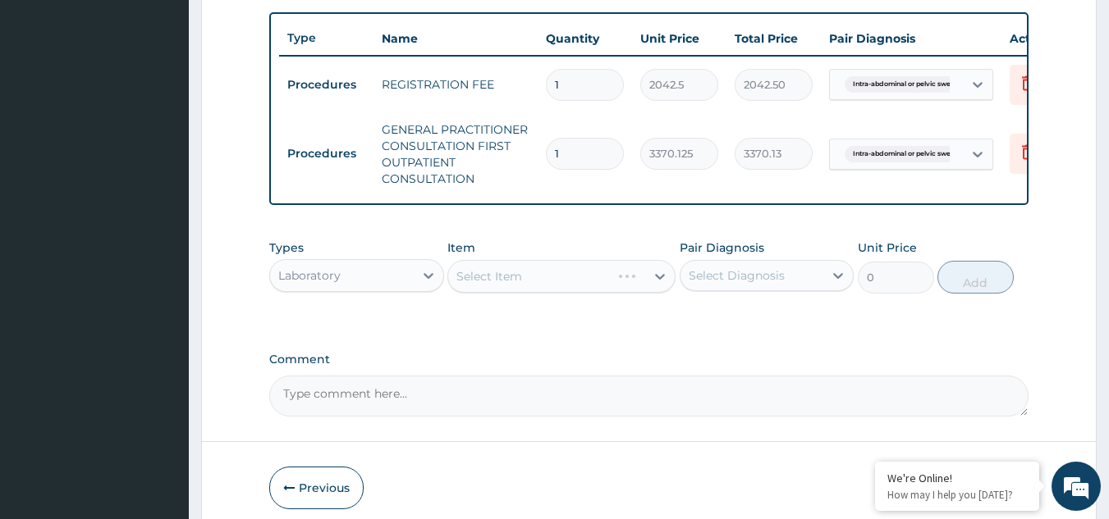
click at [585, 291] on div "Select Item" at bounding box center [561, 276] width 228 height 33
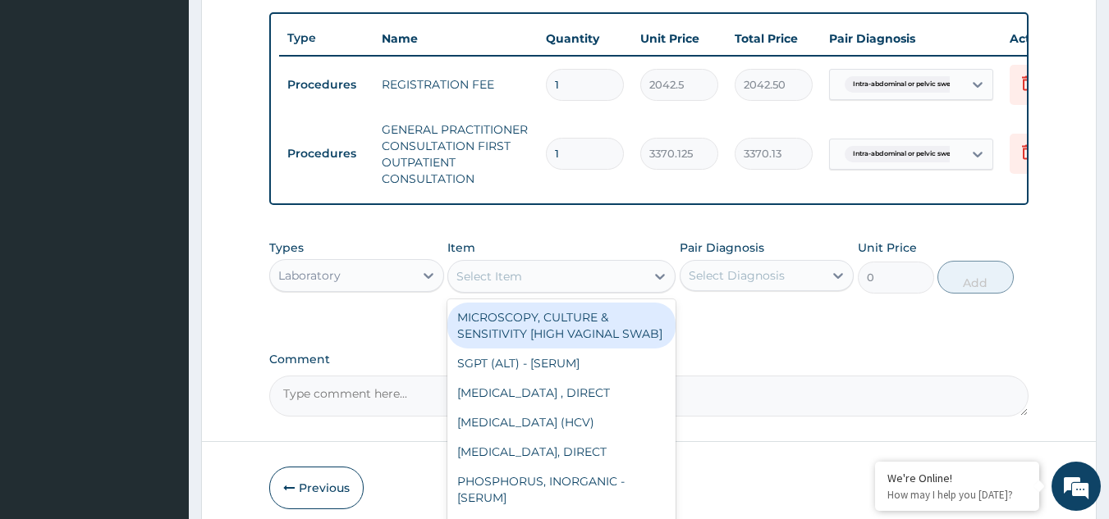
click at [585, 290] on div "Select Item" at bounding box center [546, 276] width 197 height 26
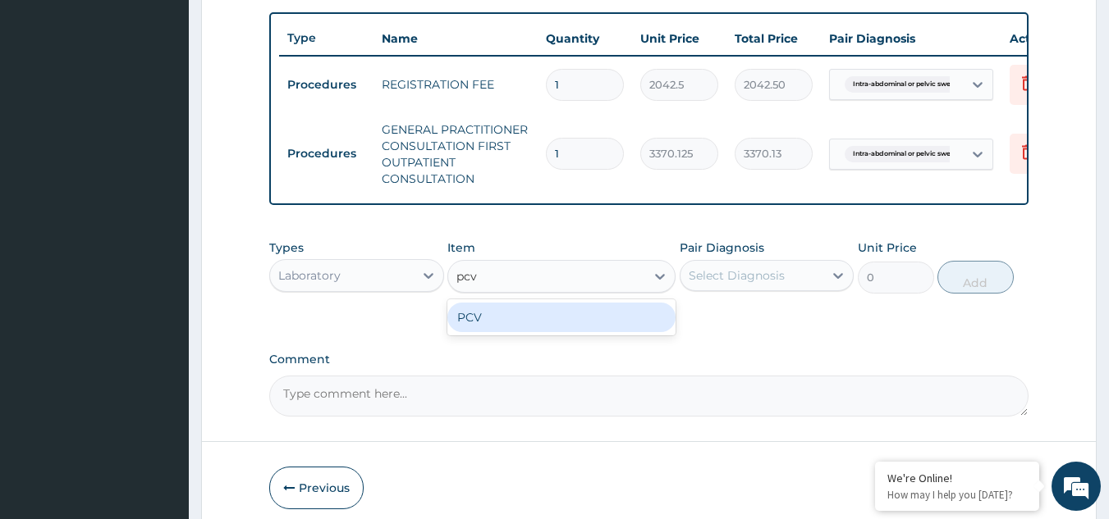
type input "pcv"
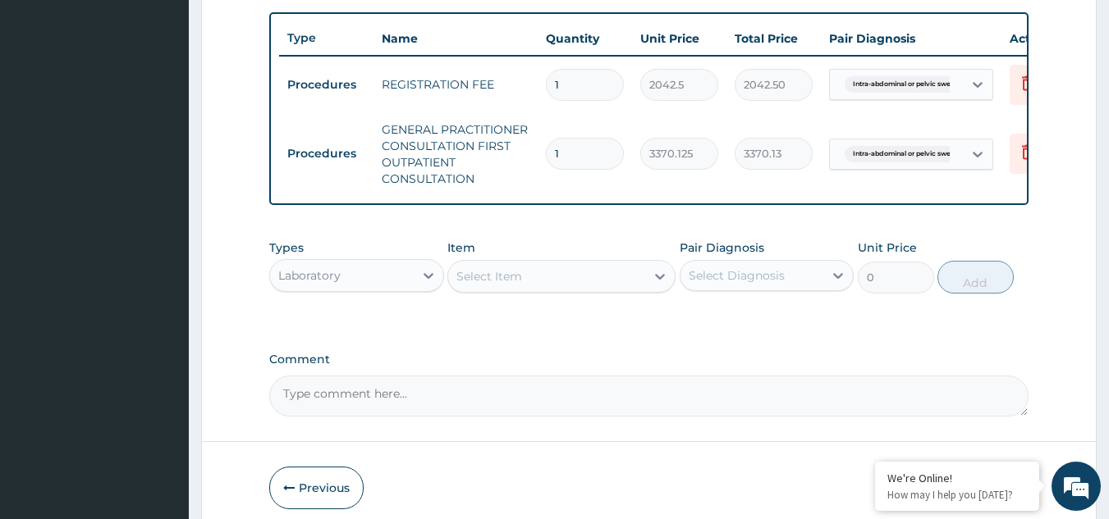
click at [584, 290] on div "Select Item" at bounding box center [546, 276] width 197 height 26
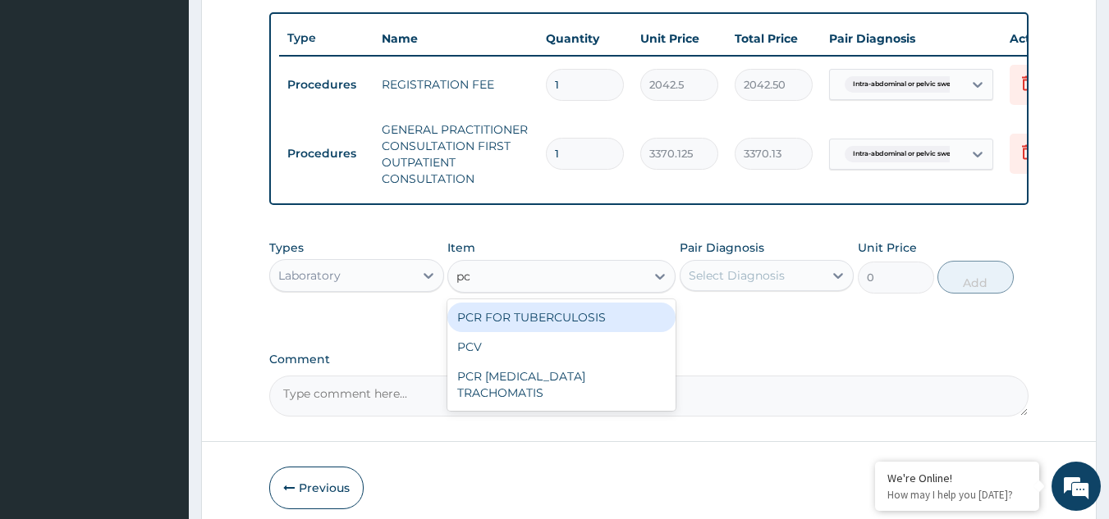
type input "pcv"
click at [585, 332] on div "PCV" at bounding box center [561, 318] width 228 height 30
type input "2042.5"
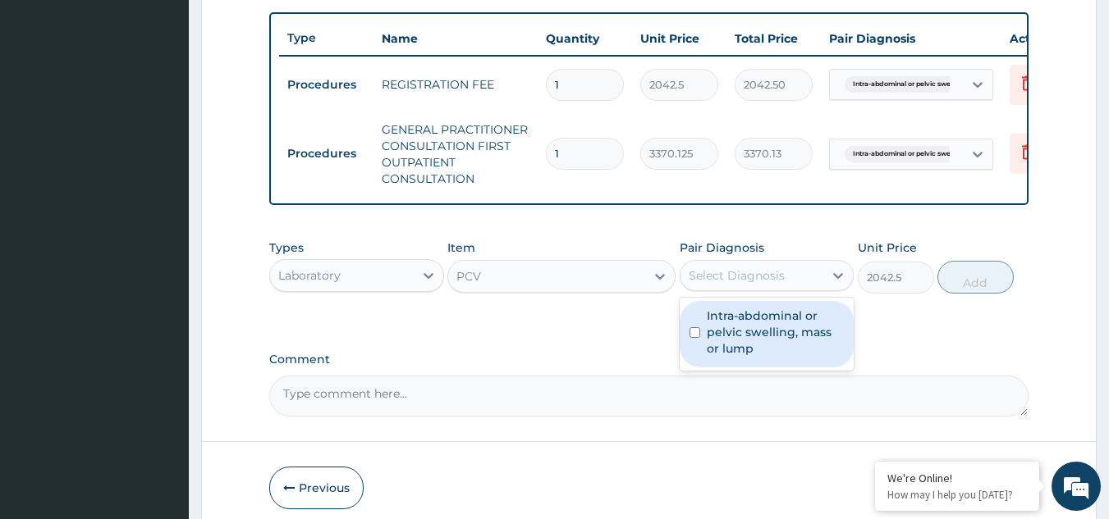
click at [764, 281] on div "Select Diagnosis" at bounding box center [736, 276] width 96 height 16
click at [772, 332] on label "Intra-abdominal or pelvic swelling, mass or lump" at bounding box center [776, 332] width 138 height 49
checkbox input "true"
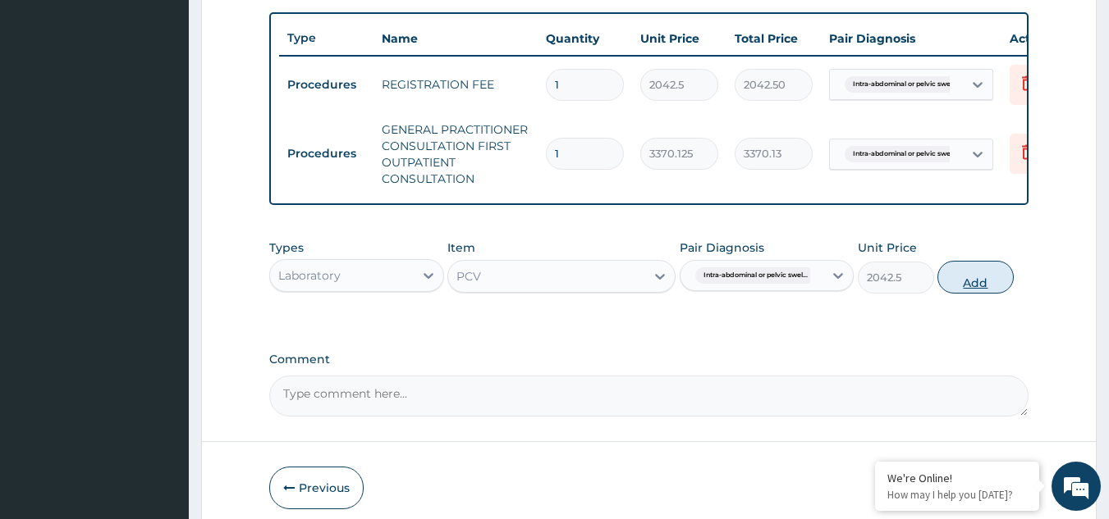
click at [976, 293] on button "Add" at bounding box center [975, 277] width 76 height 33
type input "0"
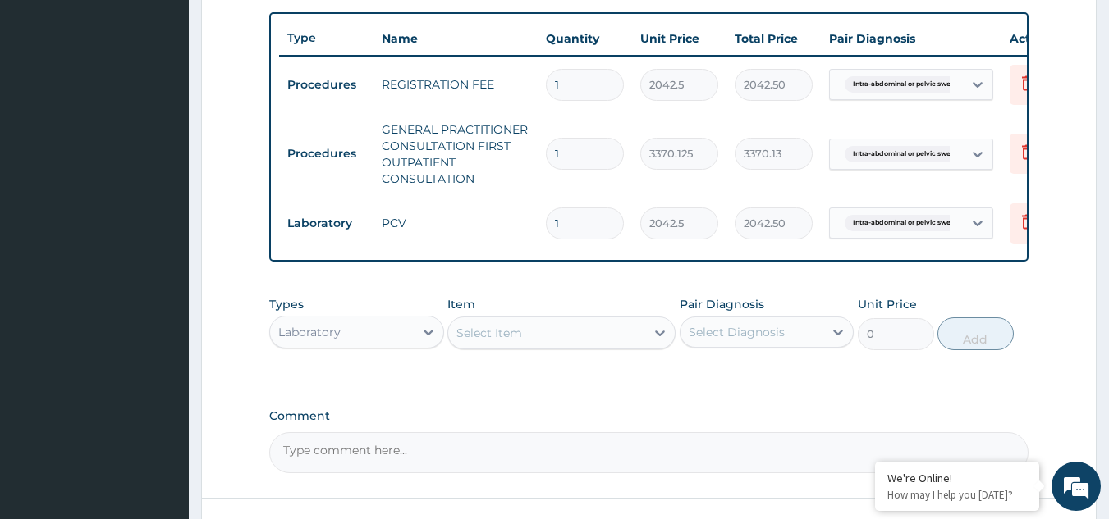
scroll to position [737, 0]
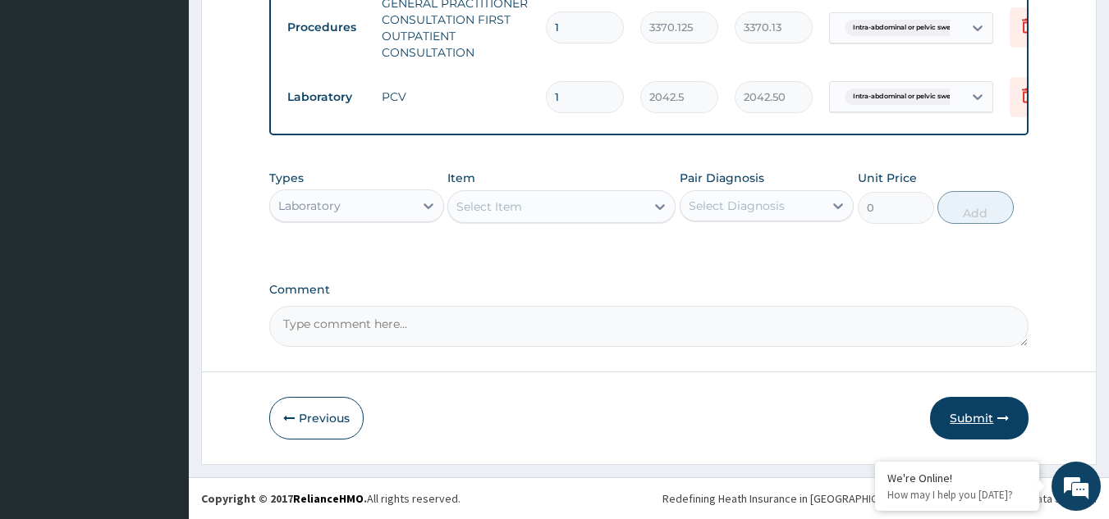
click at [980, 422] on button "Submit" at bounding box center [979, 418] width 98 height 43
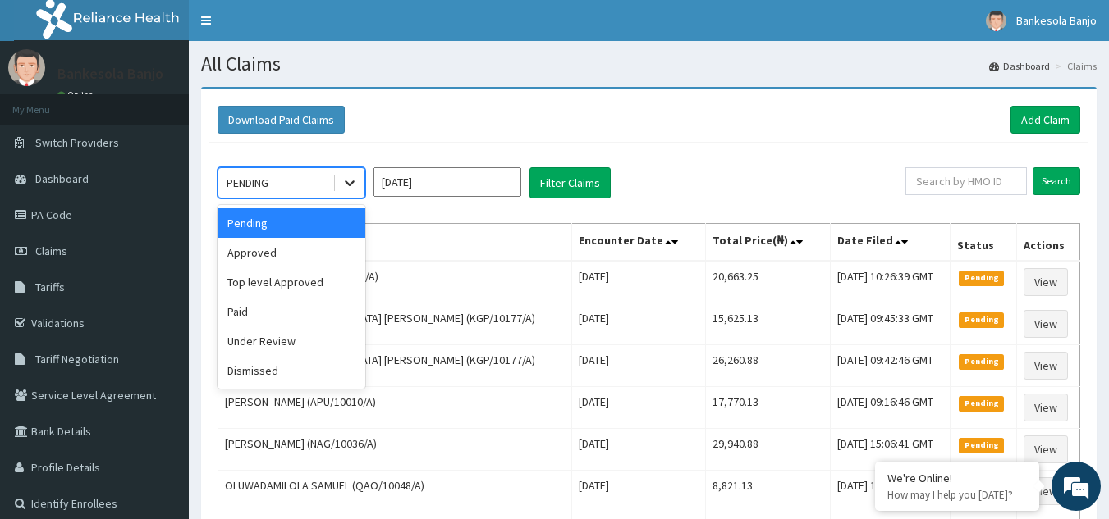
click at [359, 190] on div at bounding box center [350, 183] width 30 height 30
click at [324, 255] on div "Approved" at bounding box center [291, 253] width 148 height 30
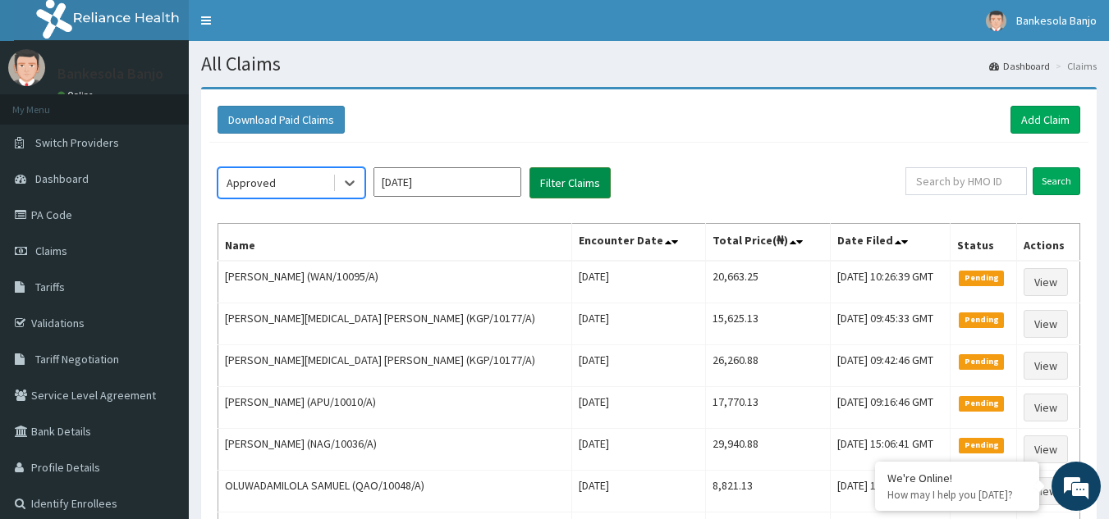
click at [571, 189] on button "Filter Claims" at bounding box center [569, 182] width 81 height 31
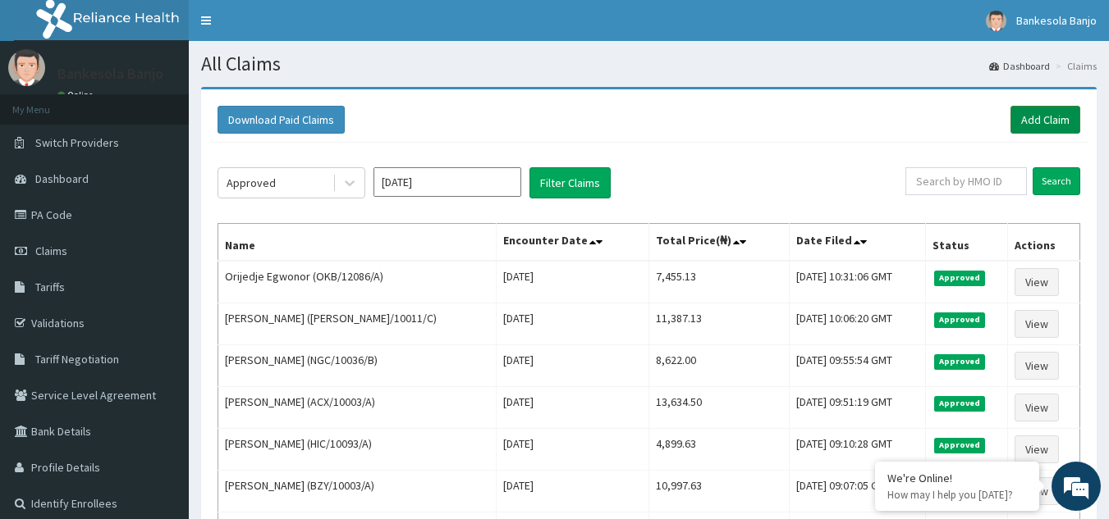
click at [1028, 119] on link "Add Claim" at bounding box center [1045, 120] width 70 height 28
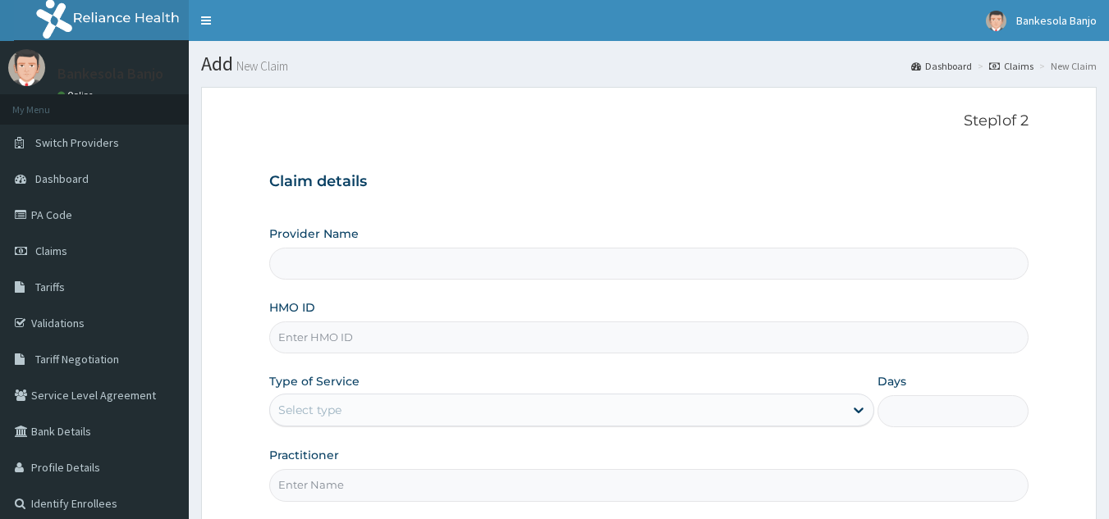
type input "Reliance Family Clinics (RFC) - [GEOGRAPHIC_DATA]"
click at [344, 338] on input "HMO ID" at bounding box center [649, 338] width 760 height 32
paste input "OHT/12126/A"
type input "OHT/12126/A"
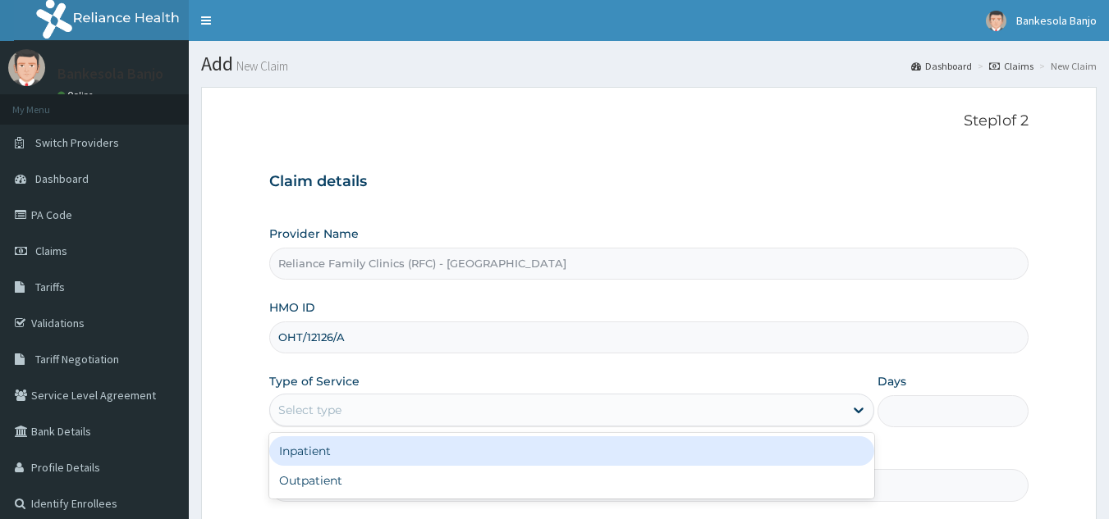
click at [402, 408] on div "Select type" at bounding box center [557, 410] width 574 height 26
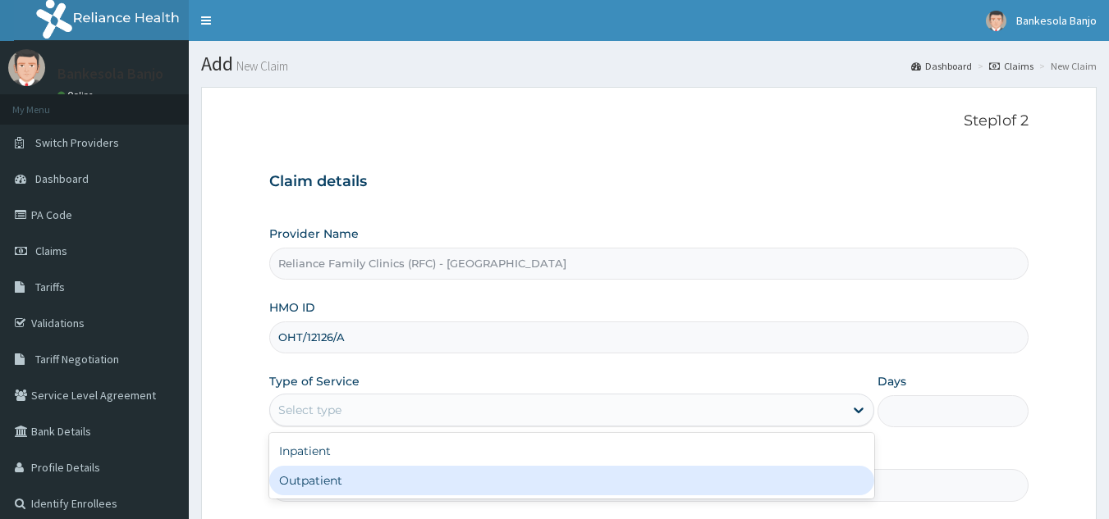
click at [363, 488] on div "Outpatient" at bounding box center [571, 481] width 605 height 30
type input "1"
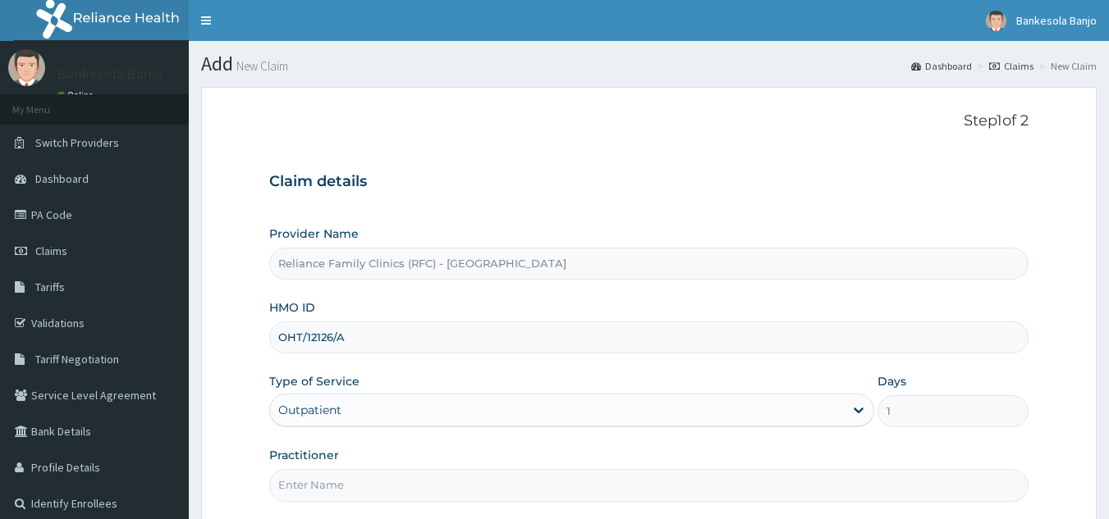
scroll to position [155, 0]
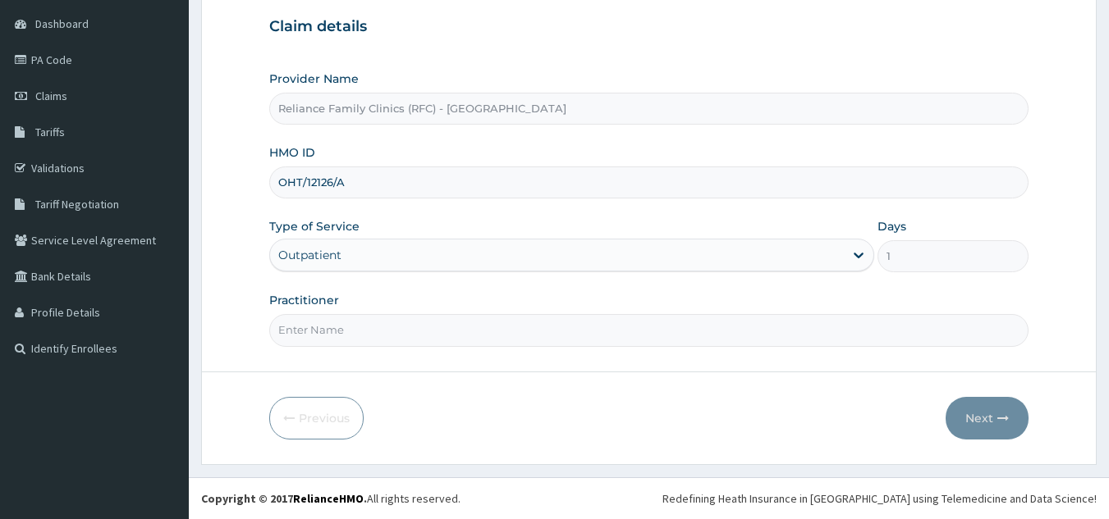
click at [693, 344] on input "Practitioner" at bounding box center [649, 330] width 760 height 32
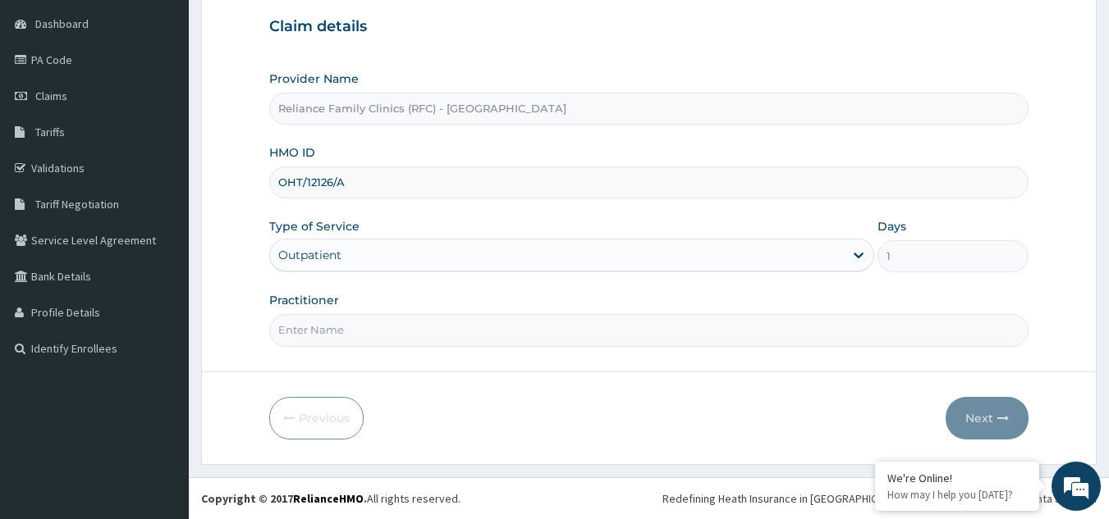
type input "LOCUM"
click at [1012, 418] on button "Next" at bounding box center [986, 418] width 83 height 43
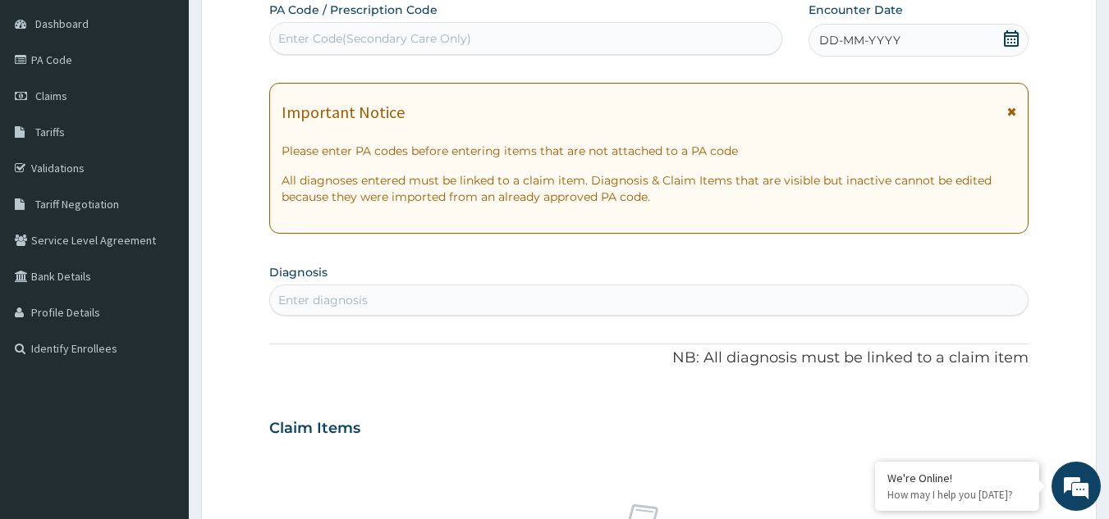
click at [1003, 42] on icon at bounding box center [1011, 38] width 16 height 16
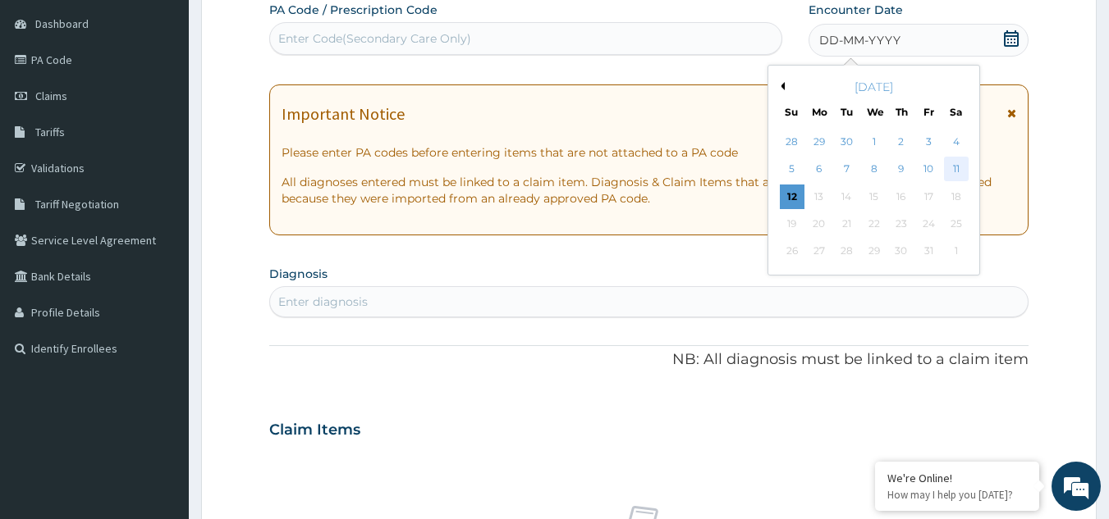
scroll to position [0, 0]
click at [965, 172] on div "11" at bounding box center [956, 170] width 25 height 25
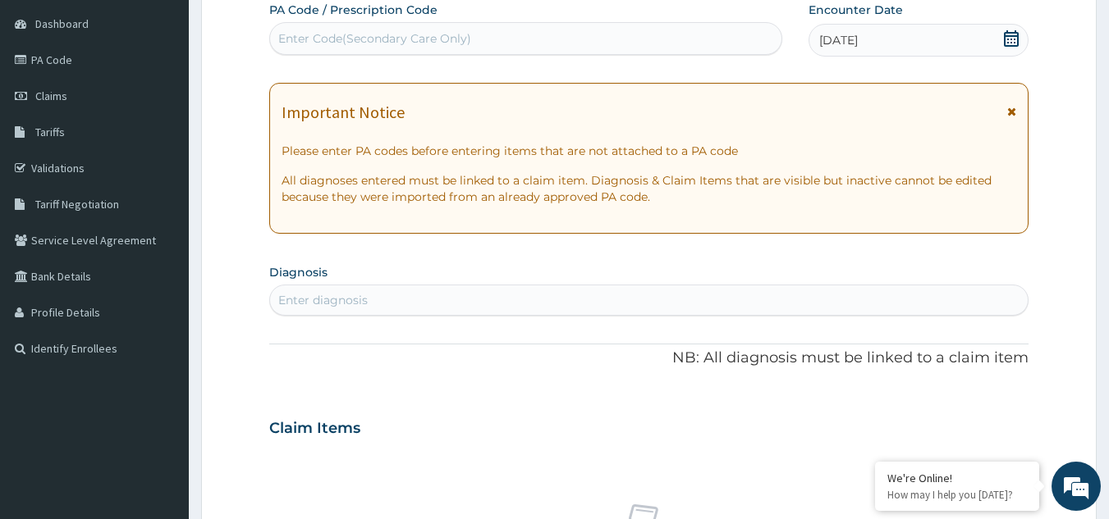
scroll to position [659, 0]
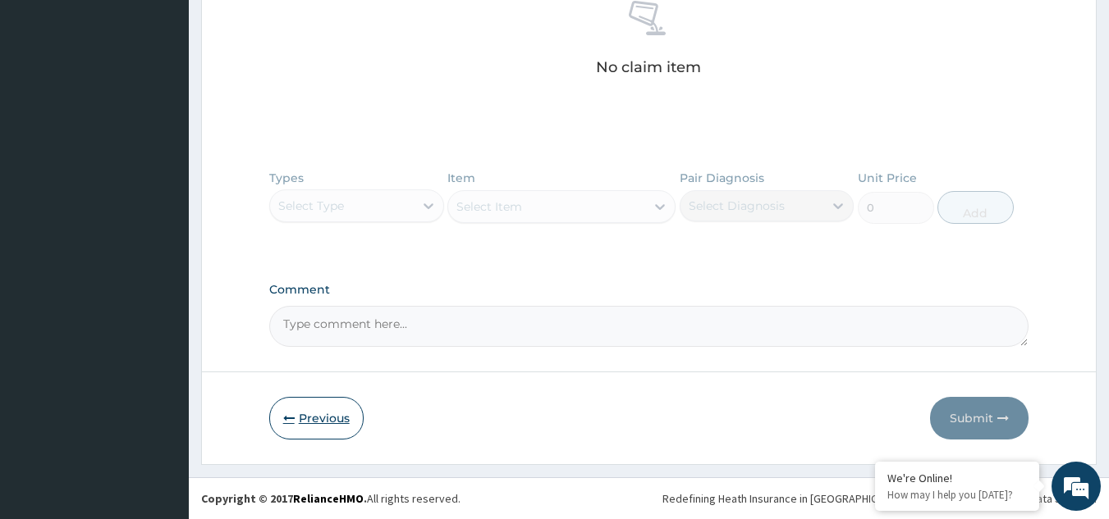
click at [299, 415] on button "Previous" at bounding box center [316, 418] width 94 height 43
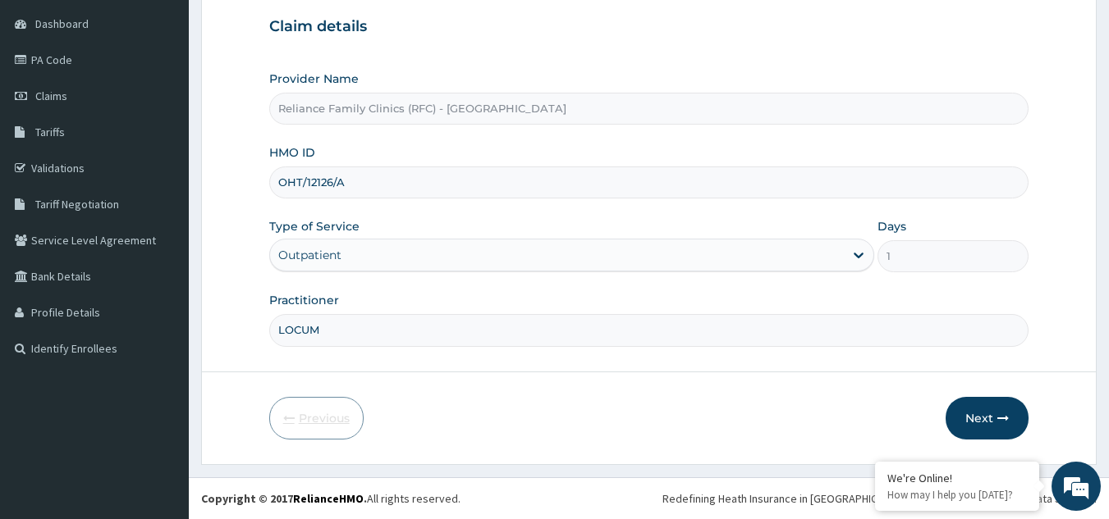
scroll to position [155, 0]
click at [952, 414] on button "Next" at bounding box center [986, 418] width 83 height 43
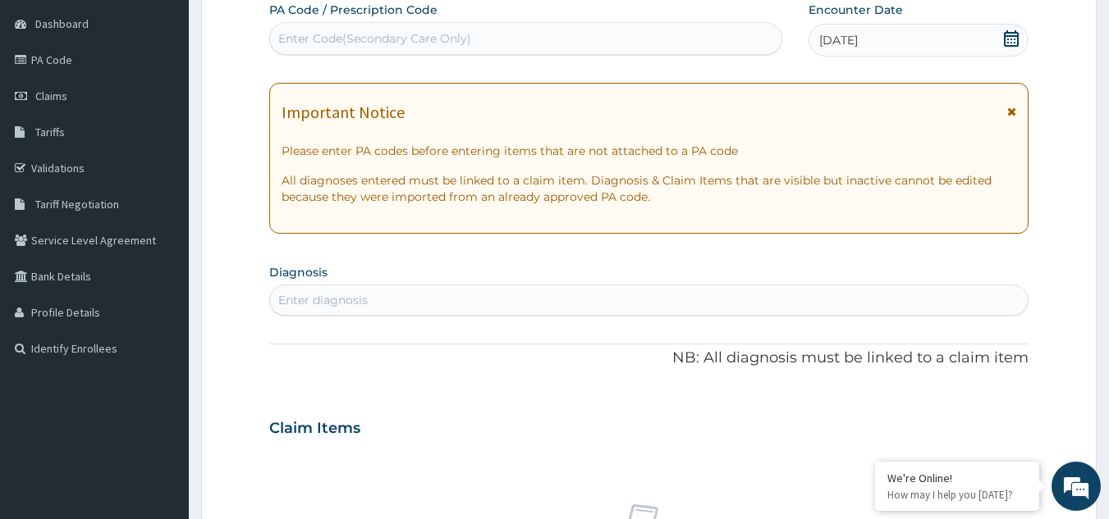
click at [459, 309] on div "Enter diagnosis" at bounding box center [649, 300] width 758 height 26
type input "malaria"
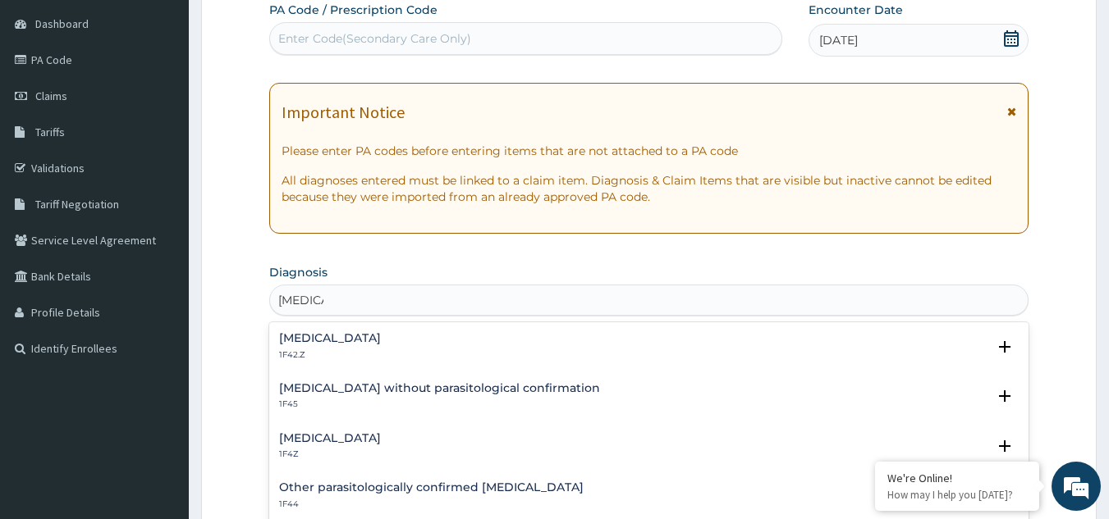
click at [339, 437] on h4 "Malaria, unspecified" at bounding box center [330, 438] width 102 height 12
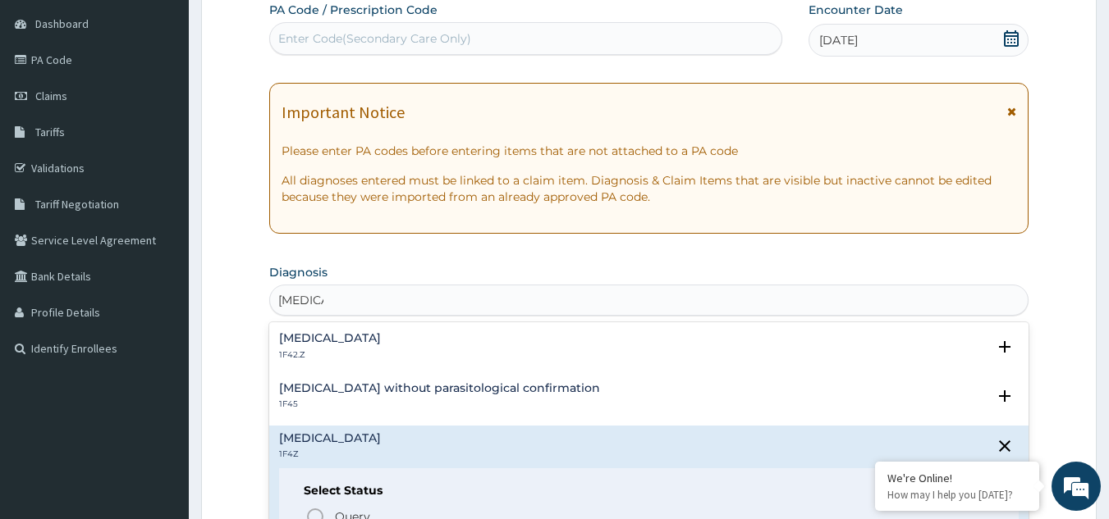
scroll to position [248, 0]
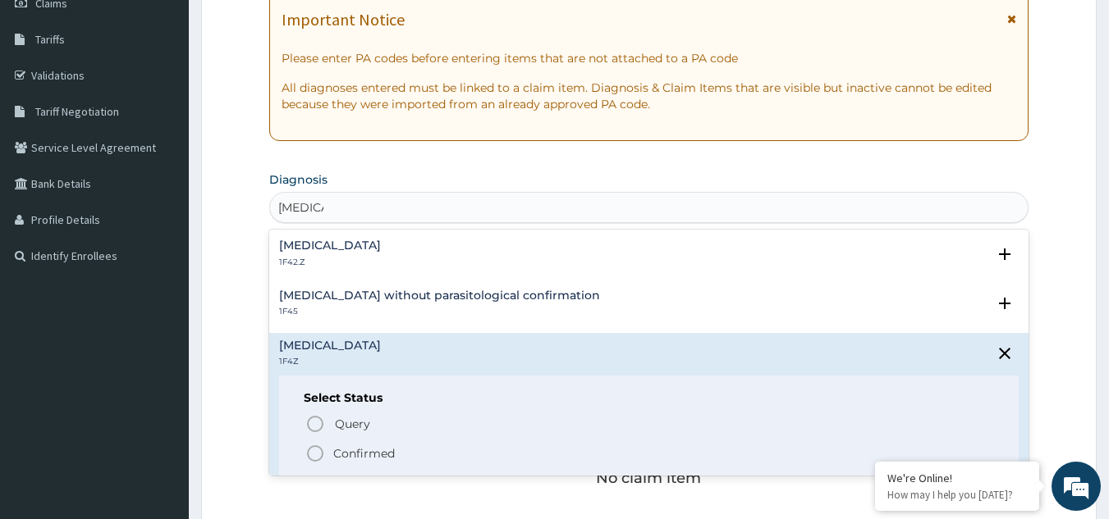
click at [313, 446] on icon "status option filled" at bounding box center [315, 454] width 20 height 20
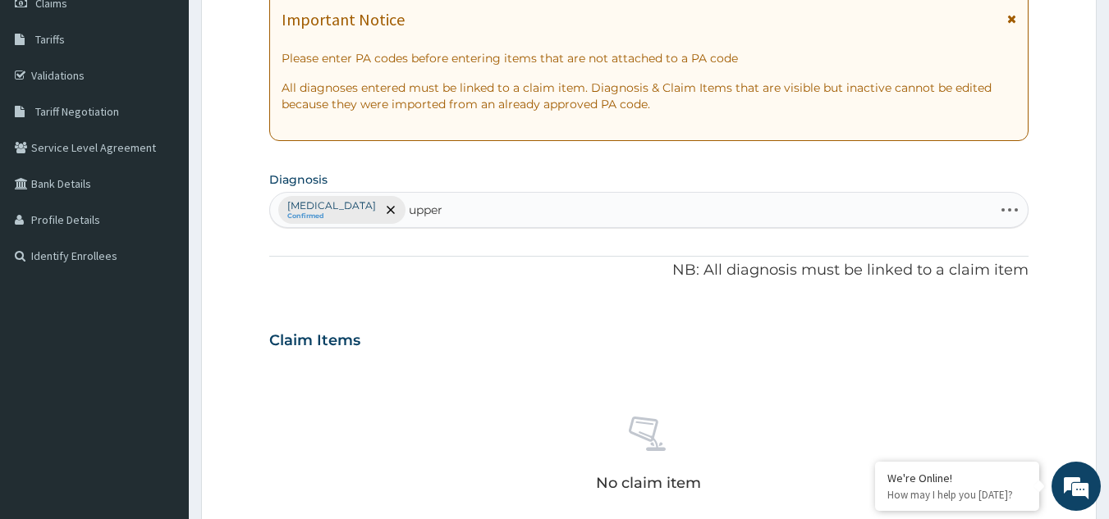
type input "upper"
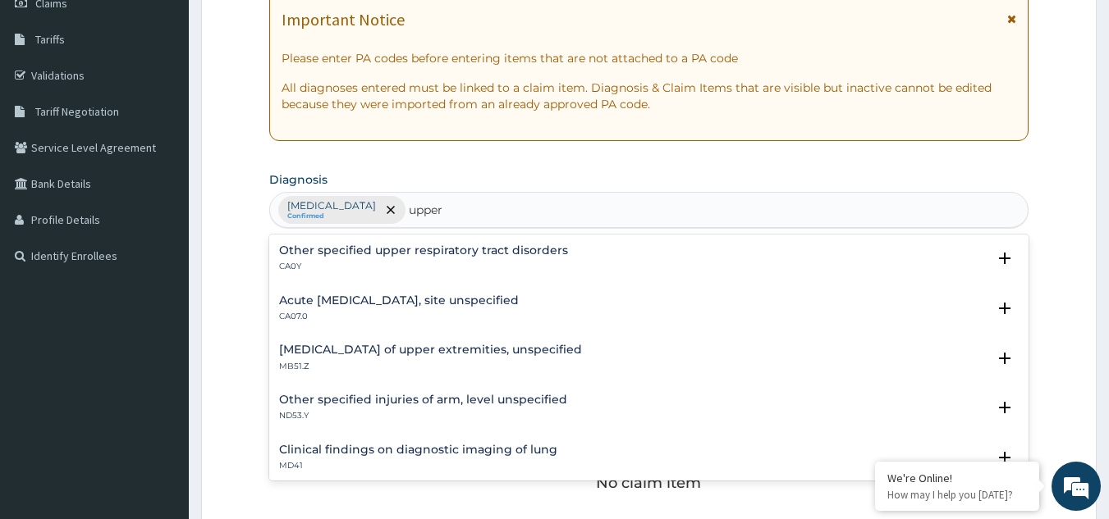
click at [422, 305] on h4 "Acute upper respiratory infection, site unspecified" at bounding box center [399, 301] width 240 height 12
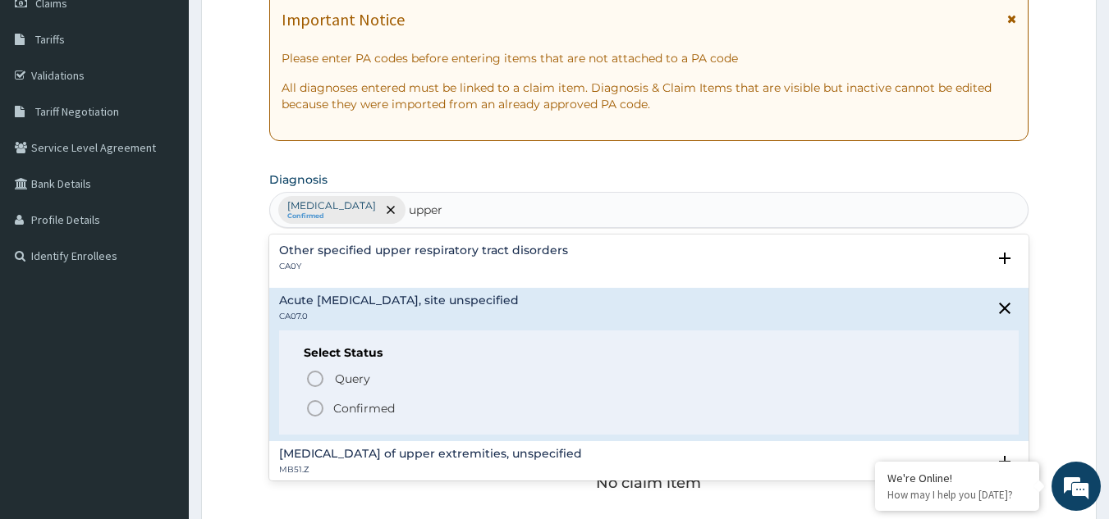
click at [320, 411] on icon "status option filled" at bounding box center [315, 409] width 20 height 20
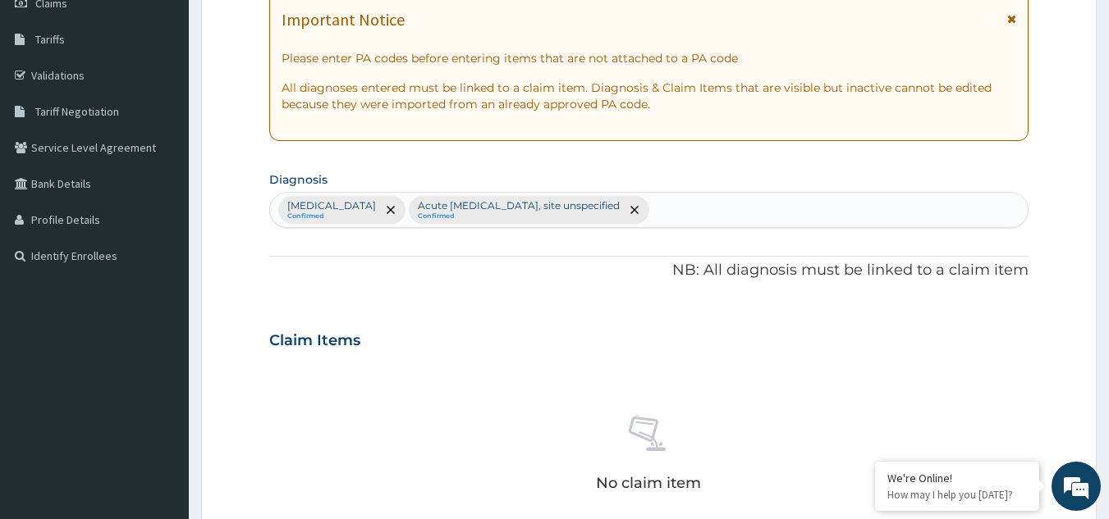
scroll to position [664, 0]
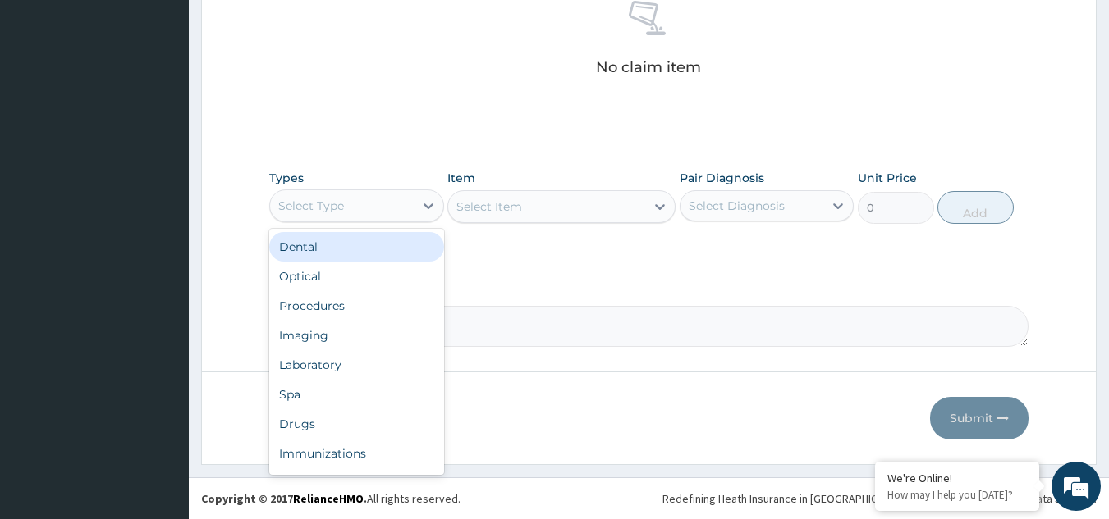
click at [328, 209] on div "Select Type" at bounding box center [311, 206] width 66 height 16
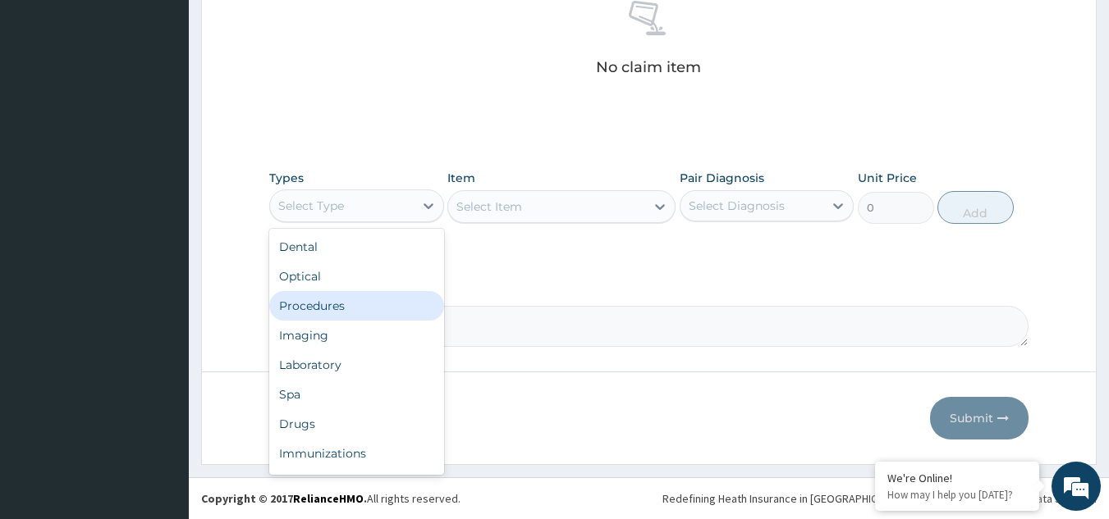
click at [334, 304] on div "Procedures" at bounding box center [356, 306] width 175 height 30
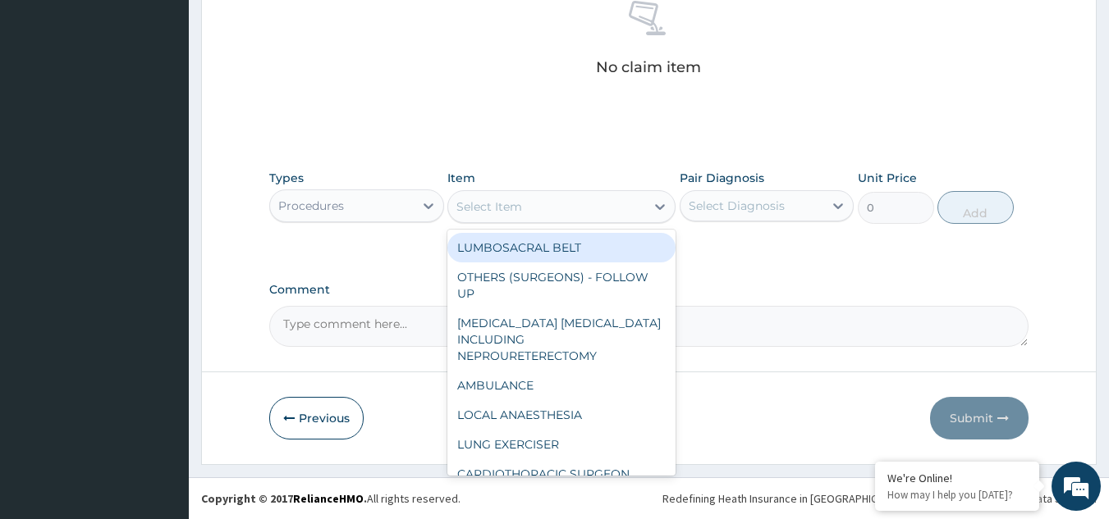
click at [519, 204] on div "Select Item" at bounding box center [489, 207] width 66 height 16
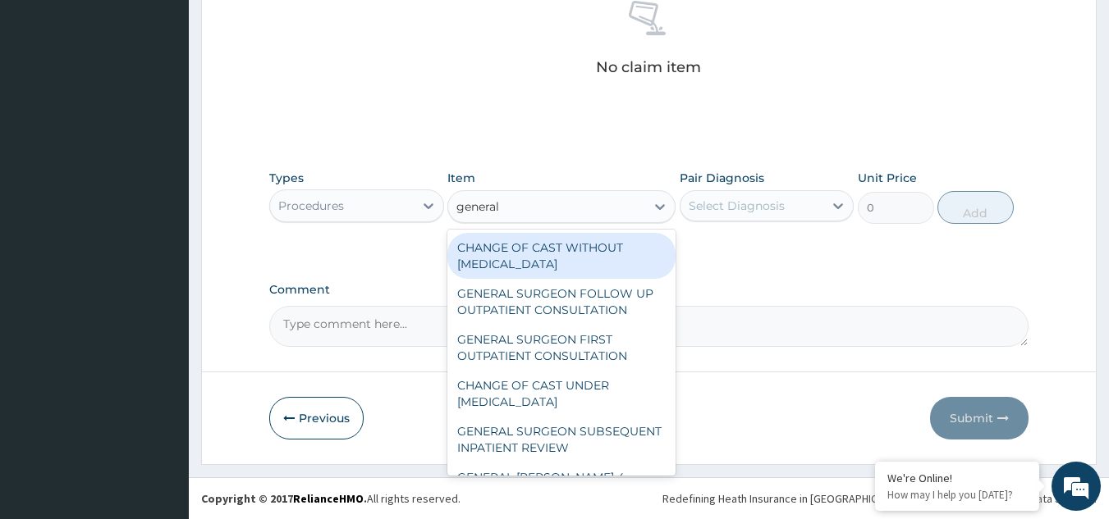
type input "general p"
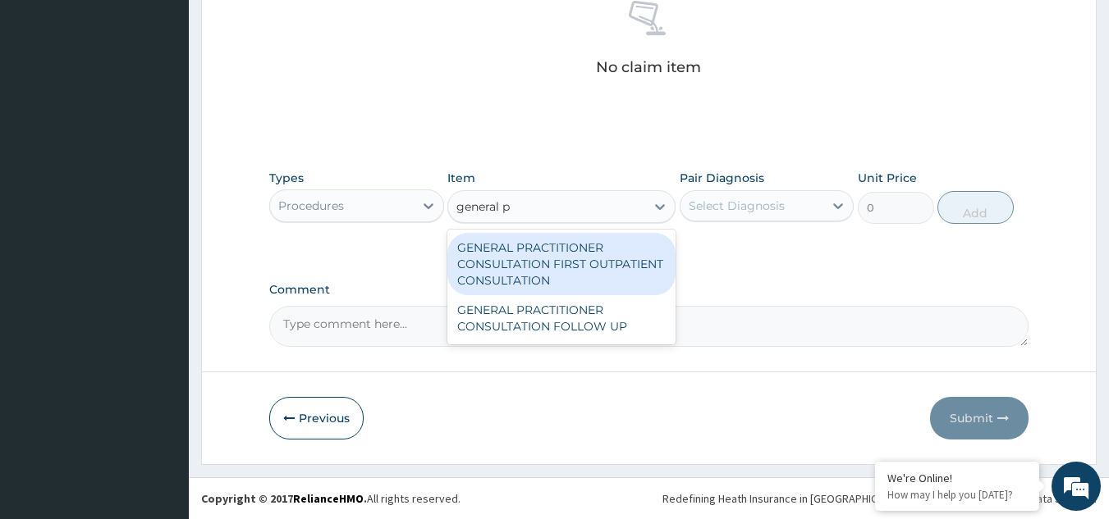
click at [554, 254] on div "GENERAL PRACTITIONER CONSULTATION FIRST OUTPATIENT CONSULTATION" at bounding box center [561, 264] width 228 height 62
type input "3370.125"
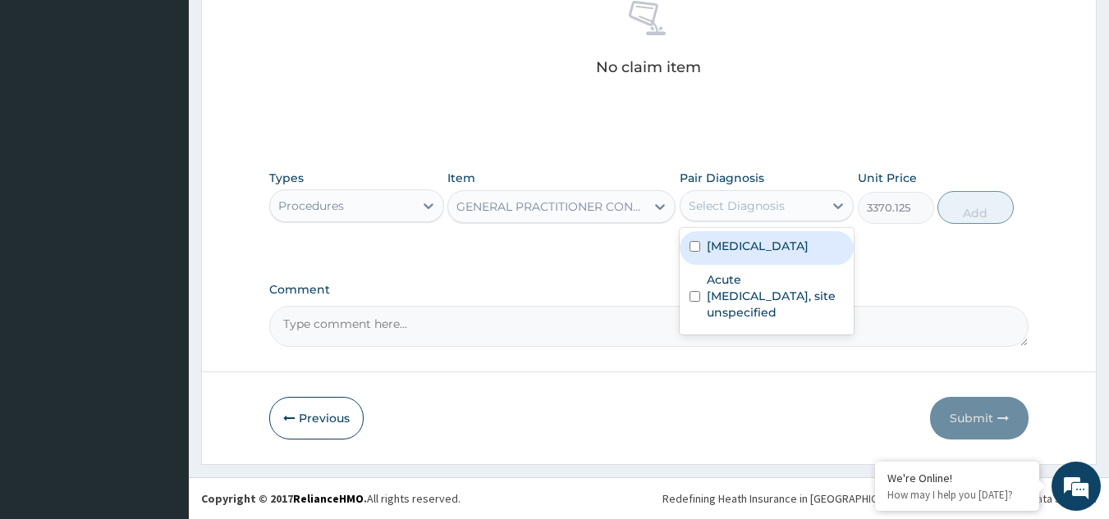
click at [736, 208] on div "Select Diagnosis" at bounding box center [736, 206] width 96 height 16
click at [744, 250] on label "Malaria, unspecified" at bounding box center [758, 246] width 102 height 16
checkbox input "true"
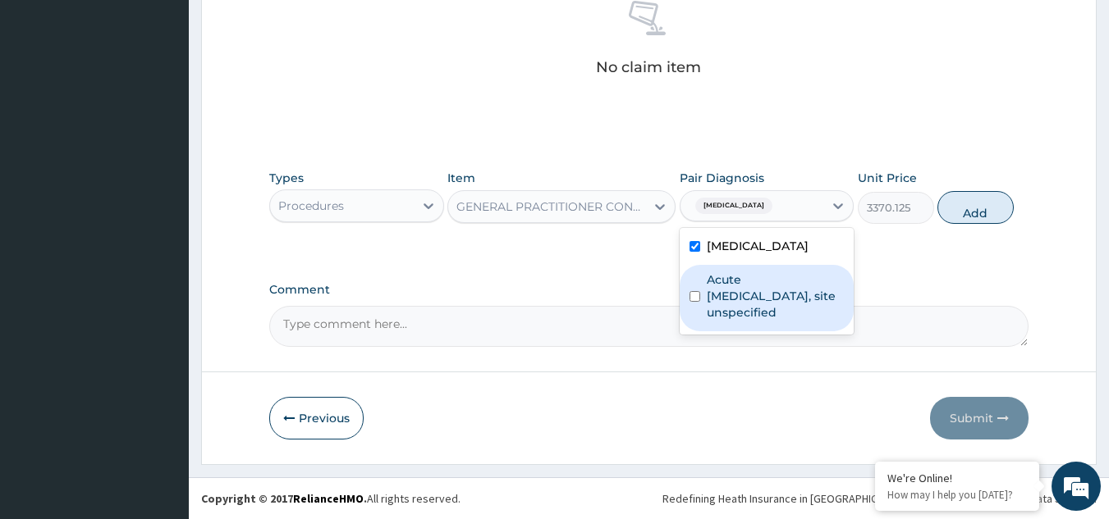
click at [761, 283] on label "Acute upper respiratory infection, site unspecified" at bounding box center [776, 296] width 138 height 49
checkbox input "true"
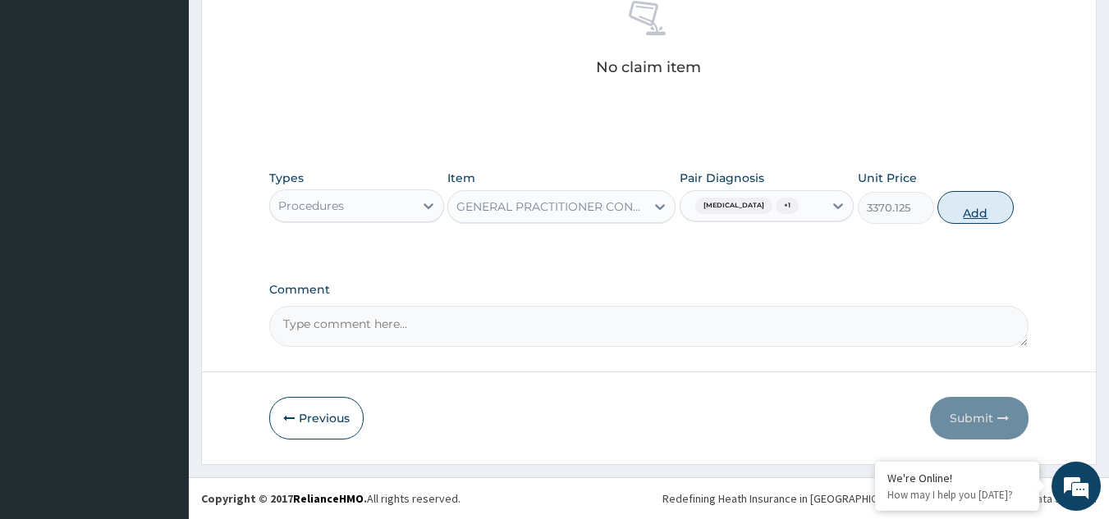
click at [972, 207] on button "Add" at bounding box center [975, 207] width 76 height 33
type input "0"
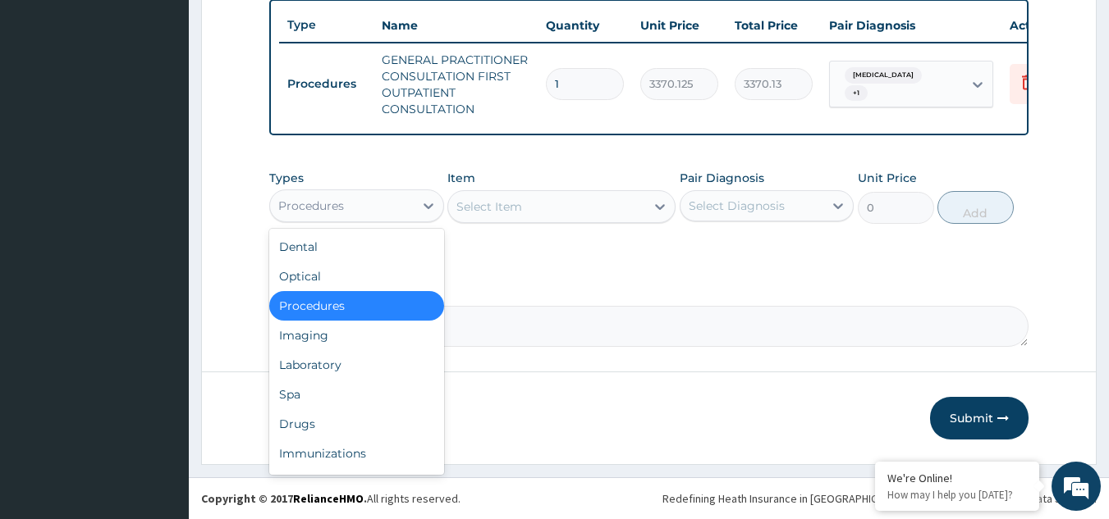
click at [355, 201] on div "Procedures" at bounding box center [342, 206] width 144 height 26
click at [322, 367] on div "Laboratory" at bounding box center [356, 365] width 175 height 30
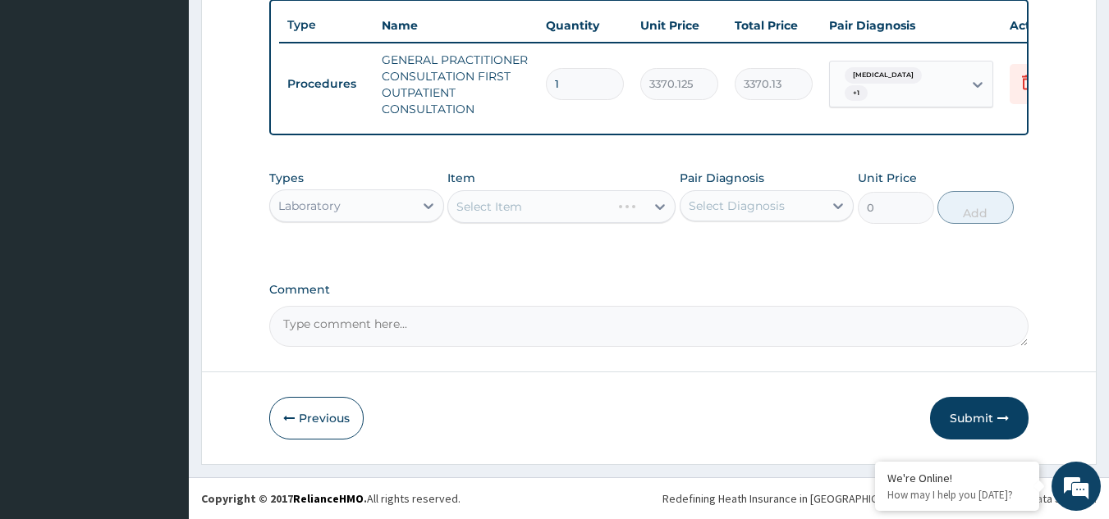
click at [520, 204] on div "Select Item" at bounding box center [561, 206] width 228 height 33
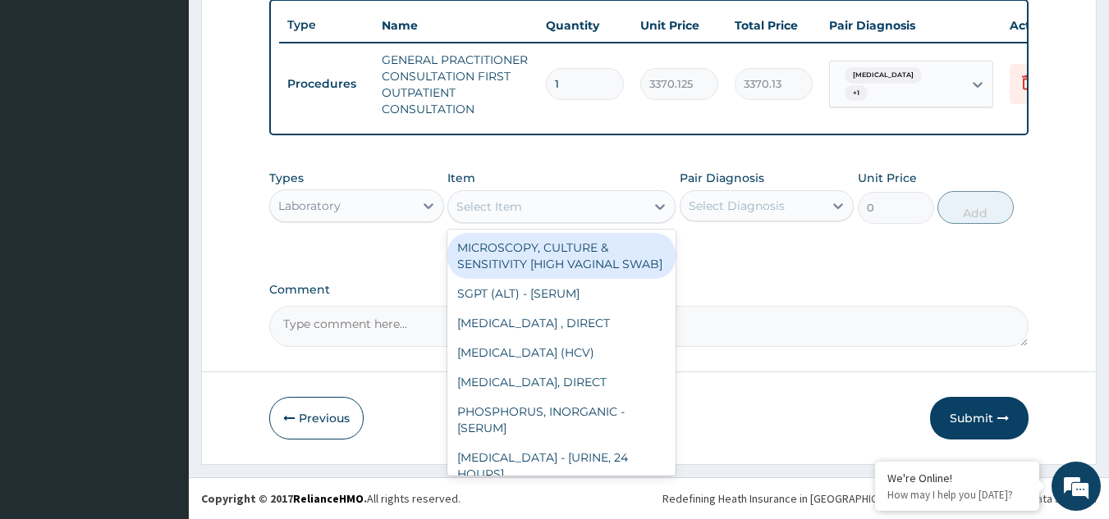
click at [520, 204] on div "Select Item" at bounding box center [489, 207] width 66 height 16
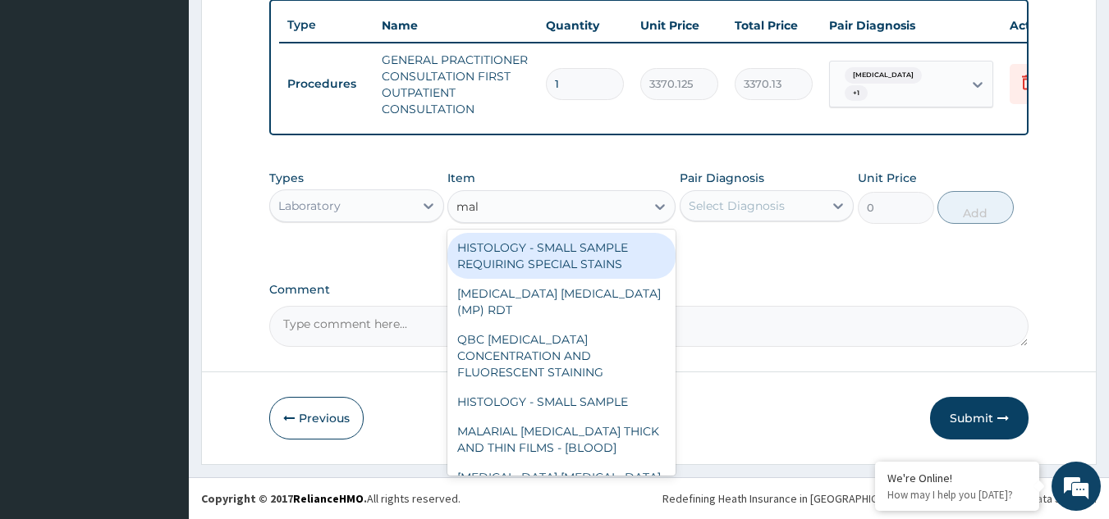
type input "mala"
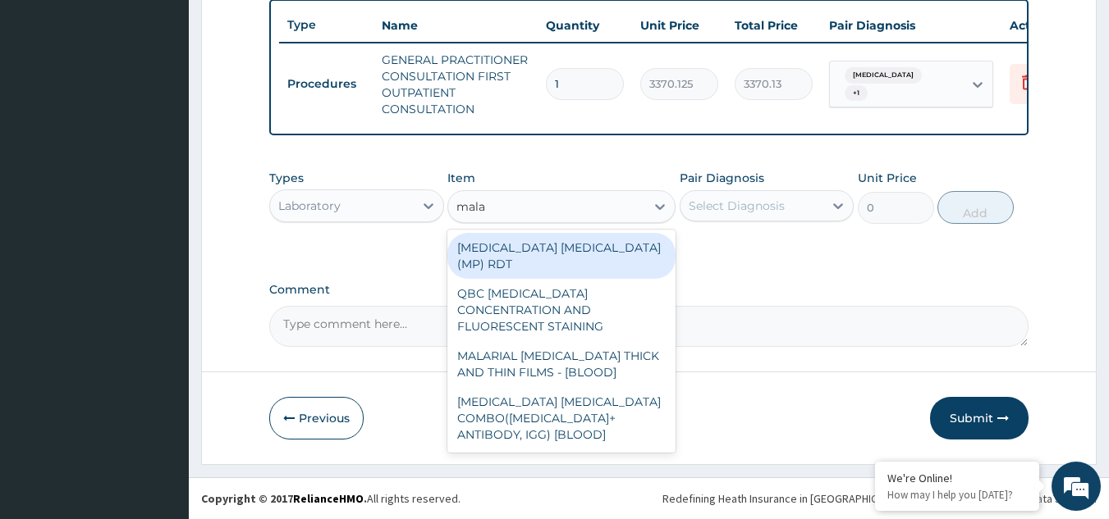
click at [528, 238] on div "MALARIA PARASITE (MP) RDT" at bounding box center [561, 256] width 228 height 46
type input "1531.875"
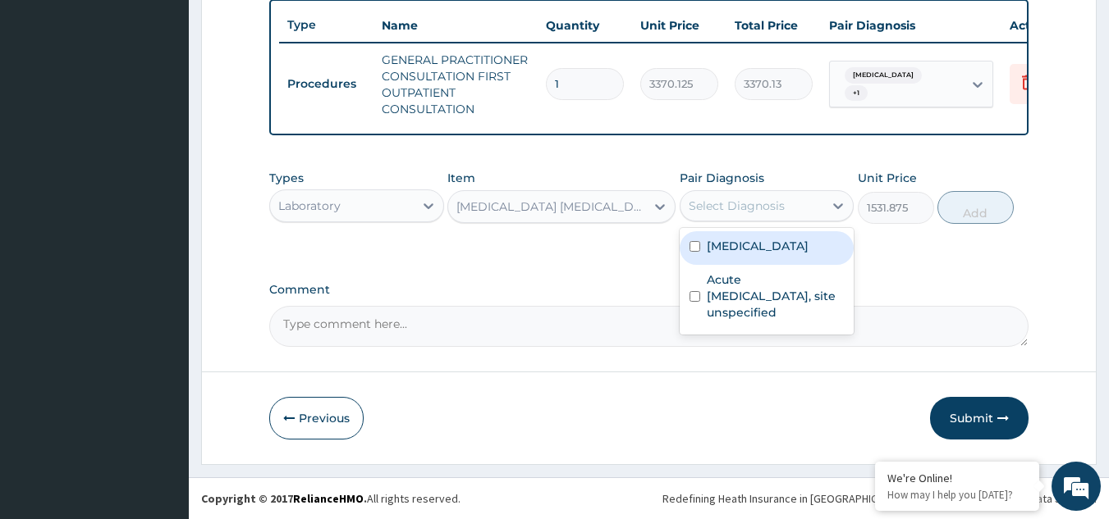
click at [733, 199] on div "Select Diagnosis" at bounding box center [736, 206] width 96 height 16
click at [758, 263] on div "[MEDICAL_DATA]" at bounding box center [766, 248] width 175 height 34
checkbox input "true"
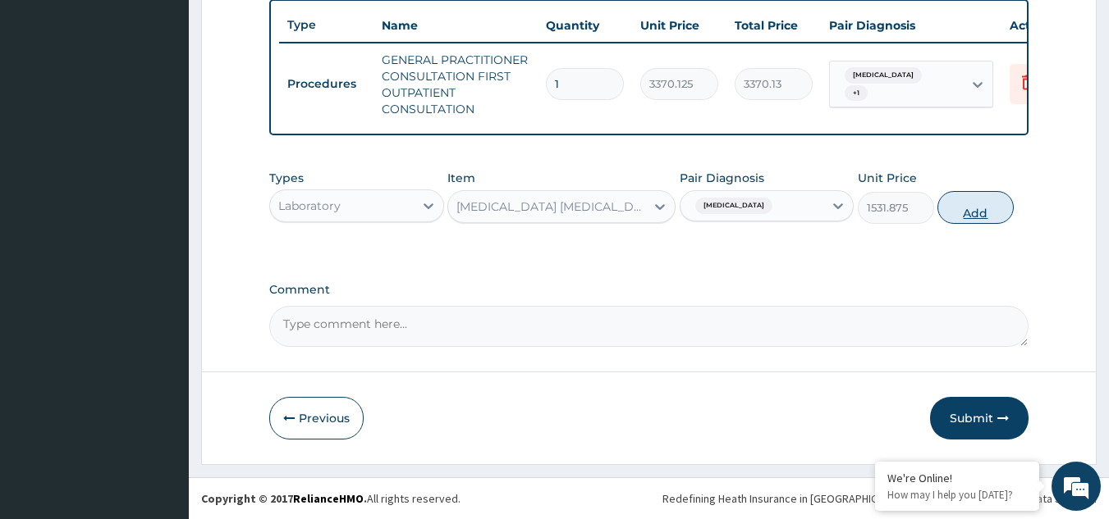
click at [974, 205] on button "Add" at bounding box center [975, 207] width 76 height 33
type input "0"
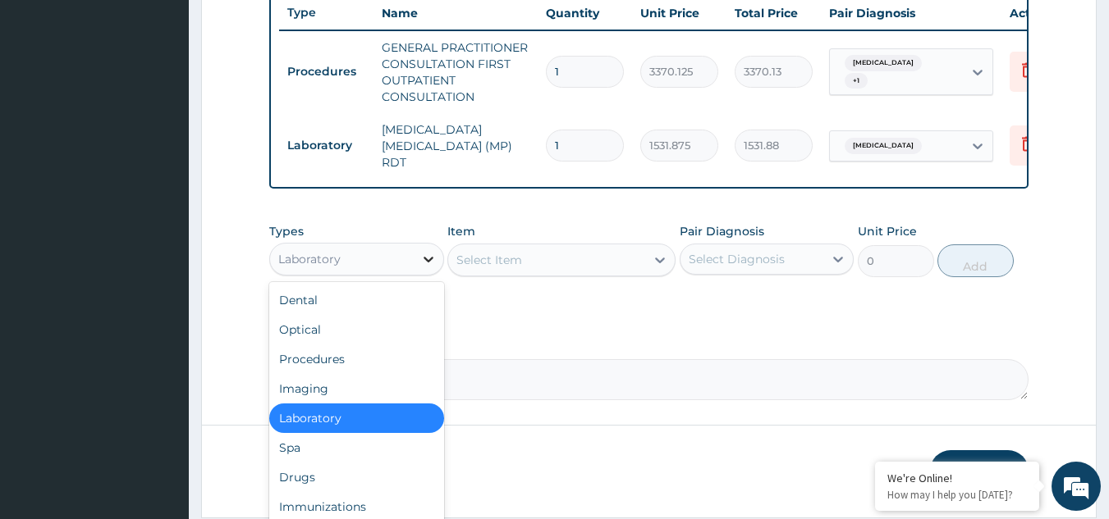
click at [416, 265] on div at bounding box center [429, 260] width 30 height 30
click at [314, 477] on div "Drugs" at bounding box center [356, 478] width 175 height 30
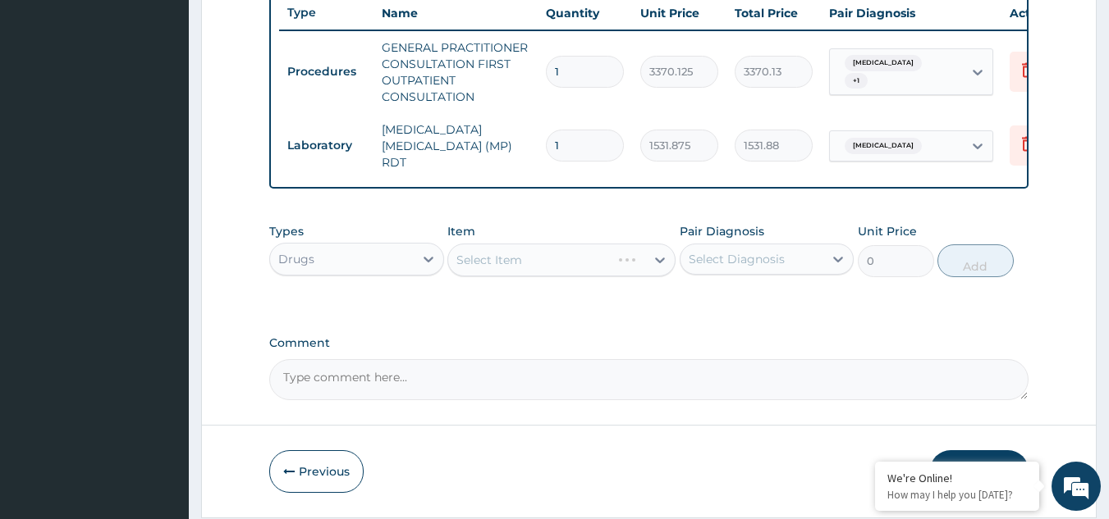
click at [589, 268] on div "Select Item" at bounding box center [561, 260] width 228 height 33
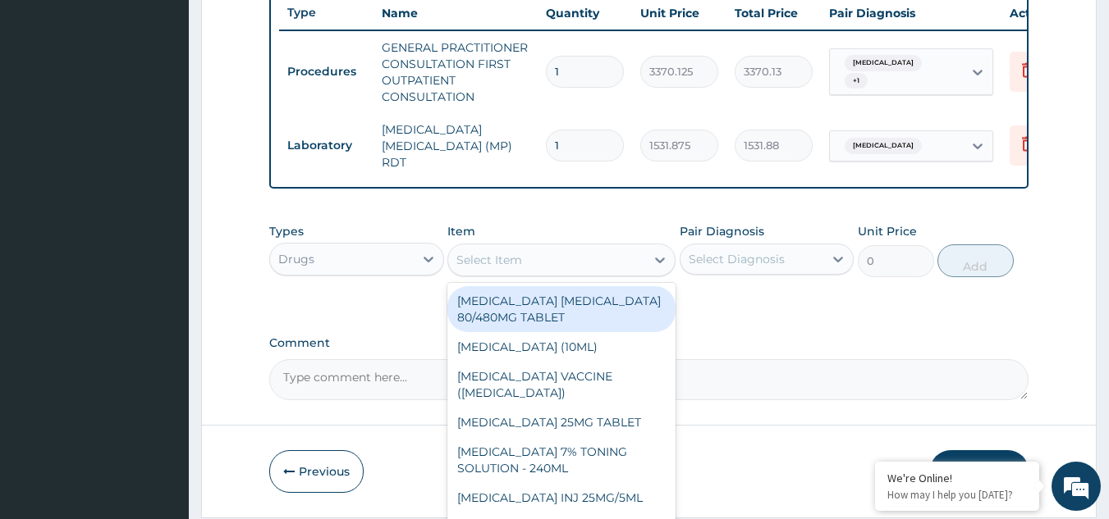
click at [589, 268] on div "Select Item" at bounding box center [546, 260] width 197 height 26
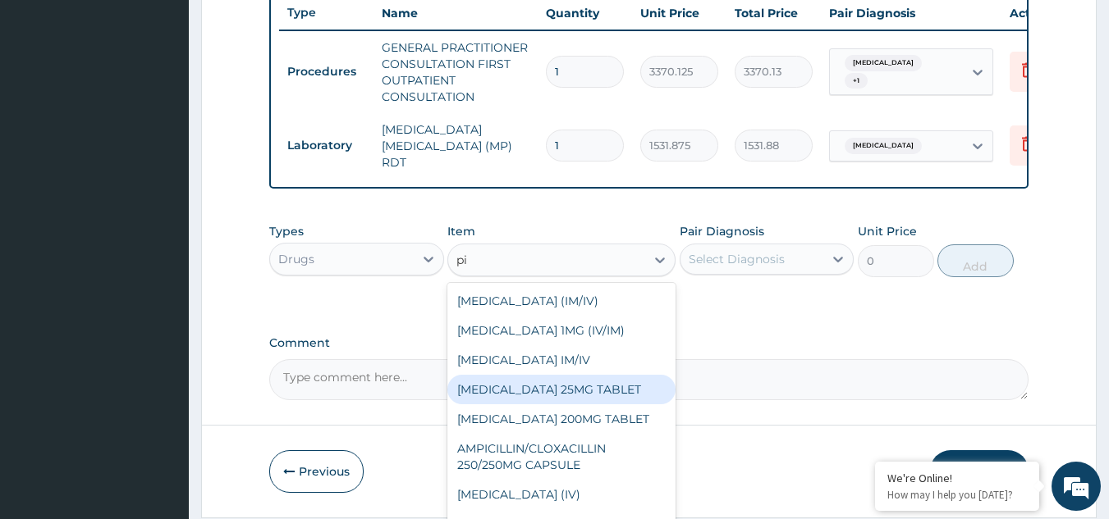
type input "p"
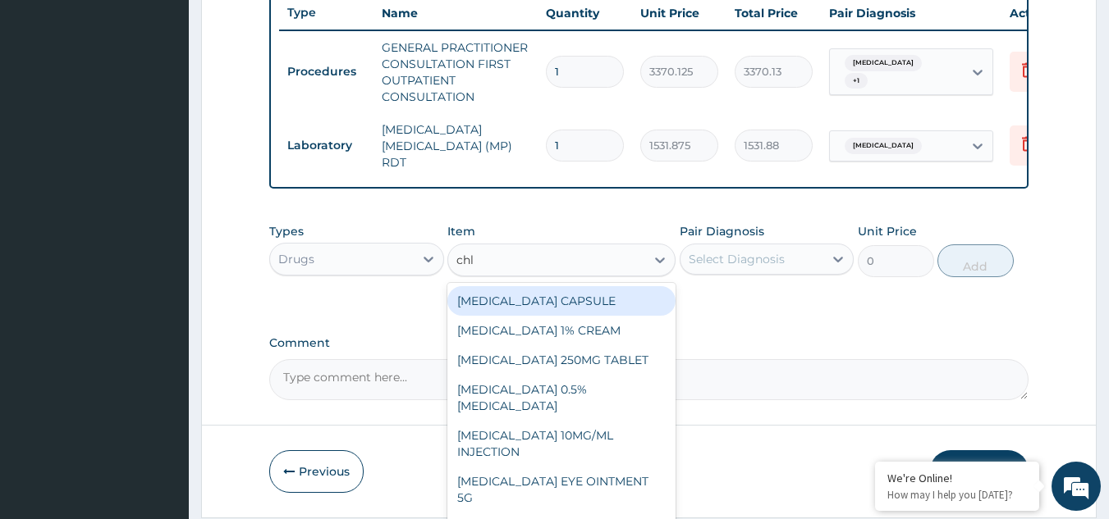
type input "chlo"
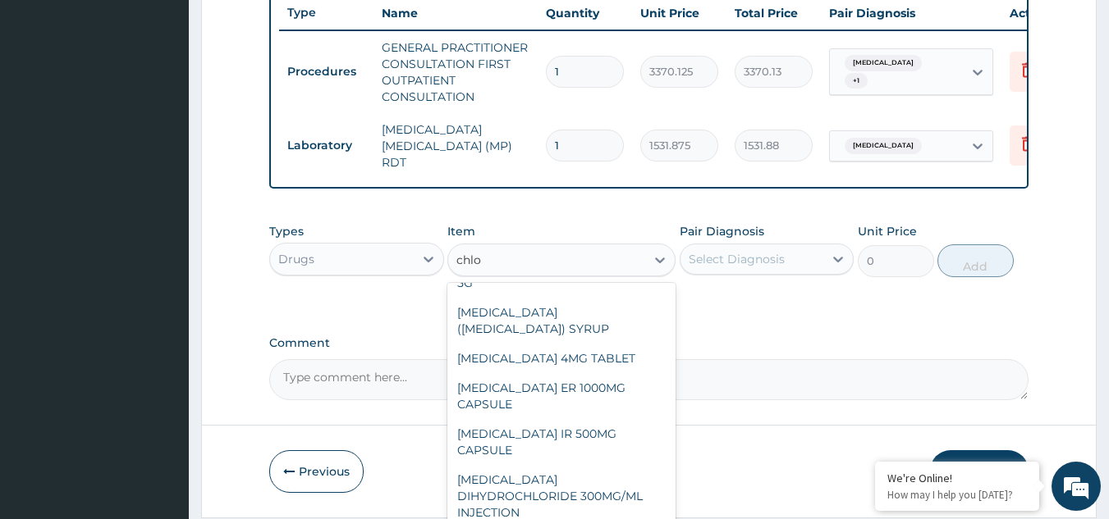
scroll to position [217, 0]
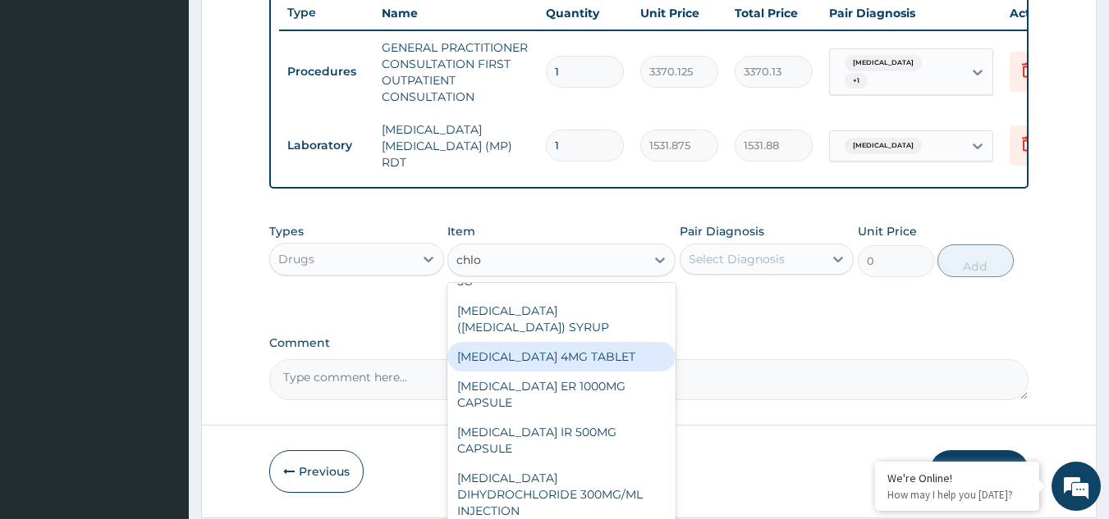
click at [572, 372] on div "[MEDICAL_DATA] 4MG TABLET" at bounding box center [561, 357] width 228 height 30
type input "60"
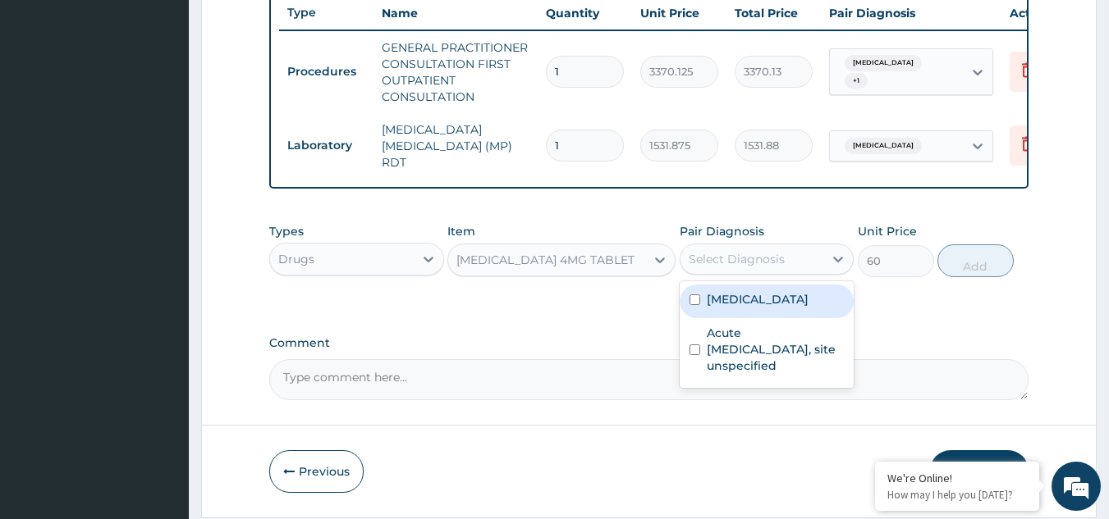
click at [776, 268] on div "Select Diagnosis" at bounding box center [736, 259] width 96 height 16
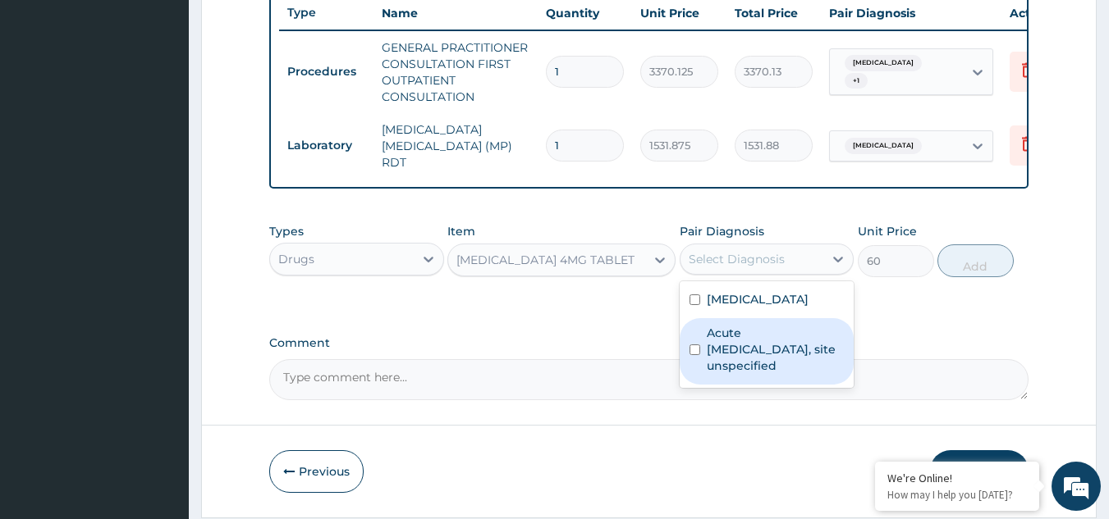
click at [781, 335] on label "Acute upper respiratory infection, site unspecified" at bounding box center [776, 349] width 138 height 49
checkbox input "true"
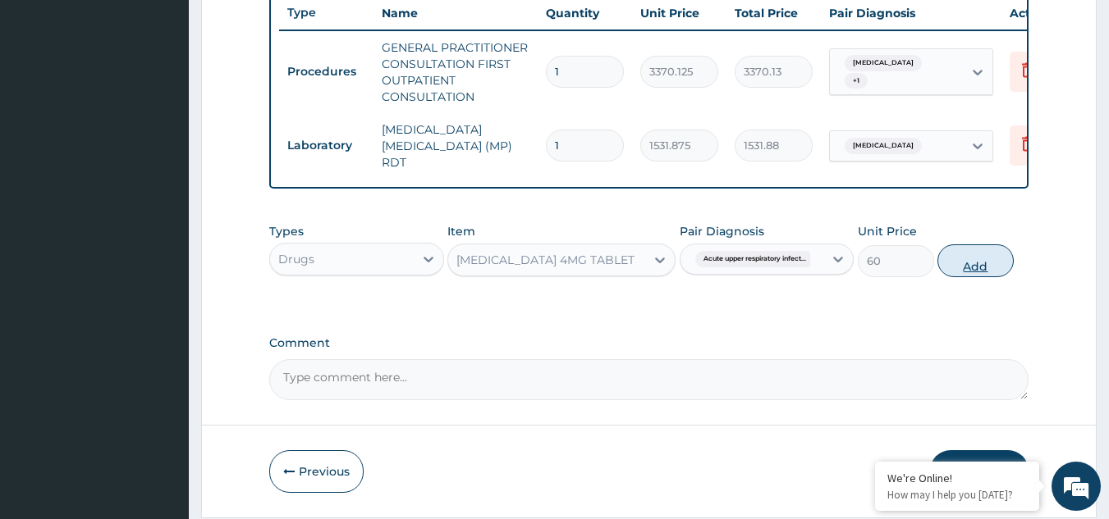
click at [962, 266] on button "Add" at bounding box center [975, 261] width 76 height 33
type input "0"
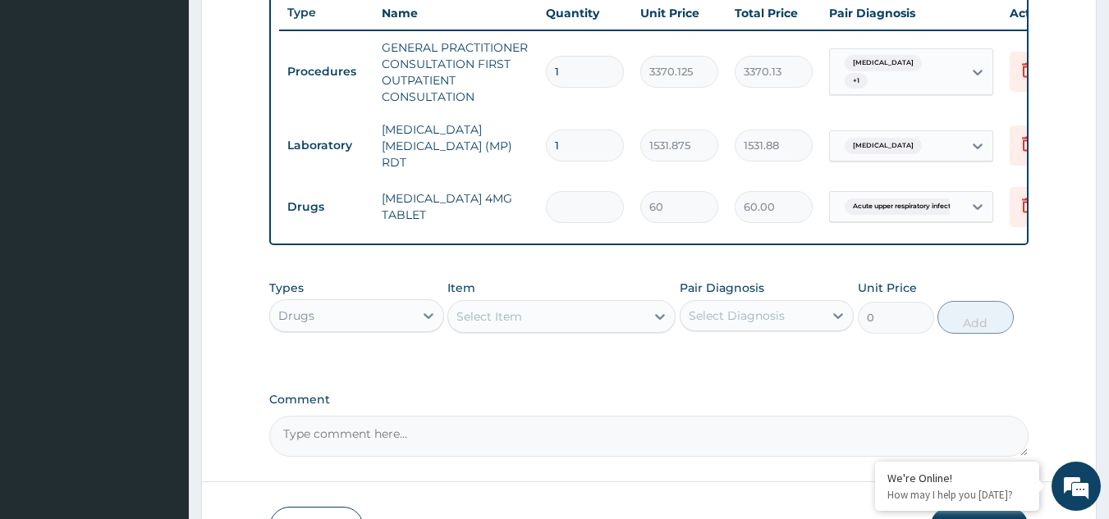
type input "0.00"
type input "3"
type input "180.00"
type input "3"
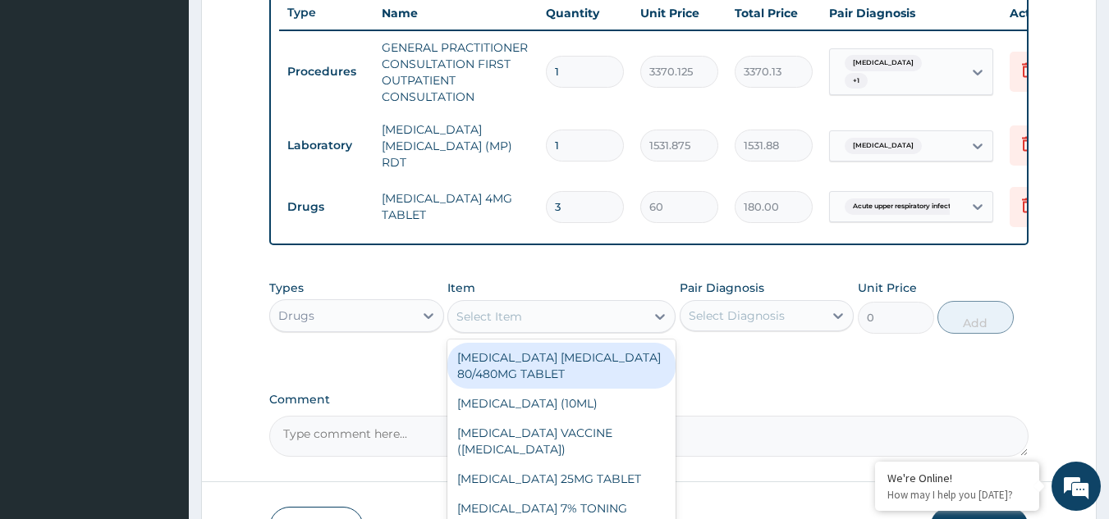
click at [507, 313] on div "Select Item" at bounding box center [489, 317] width 66 height 16
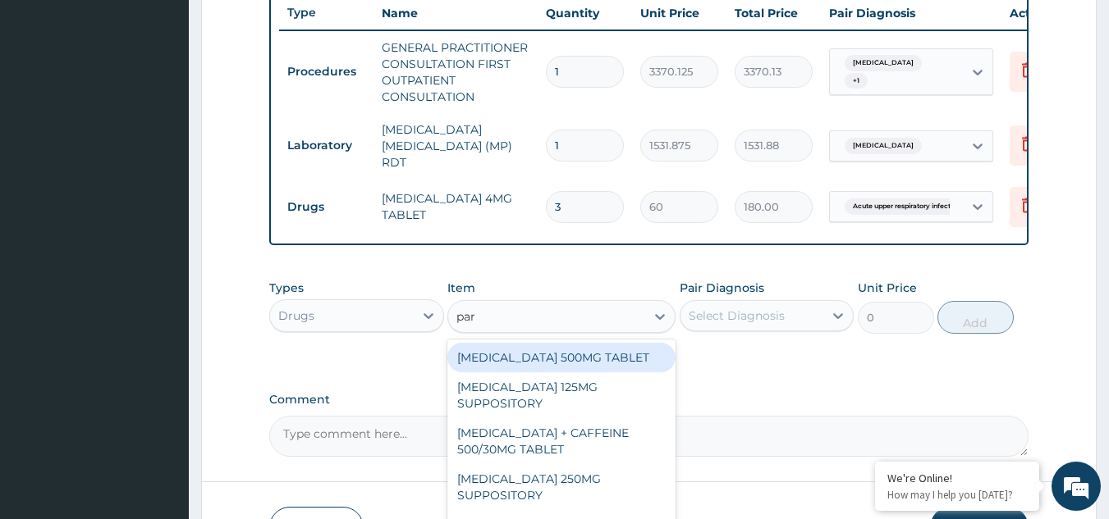
type input "para"
click at [544, 366] on div "[MEDICAL_DATA] 500MG TABLET" at bounding box center [561, 358] width 228 height 30
type input "30"
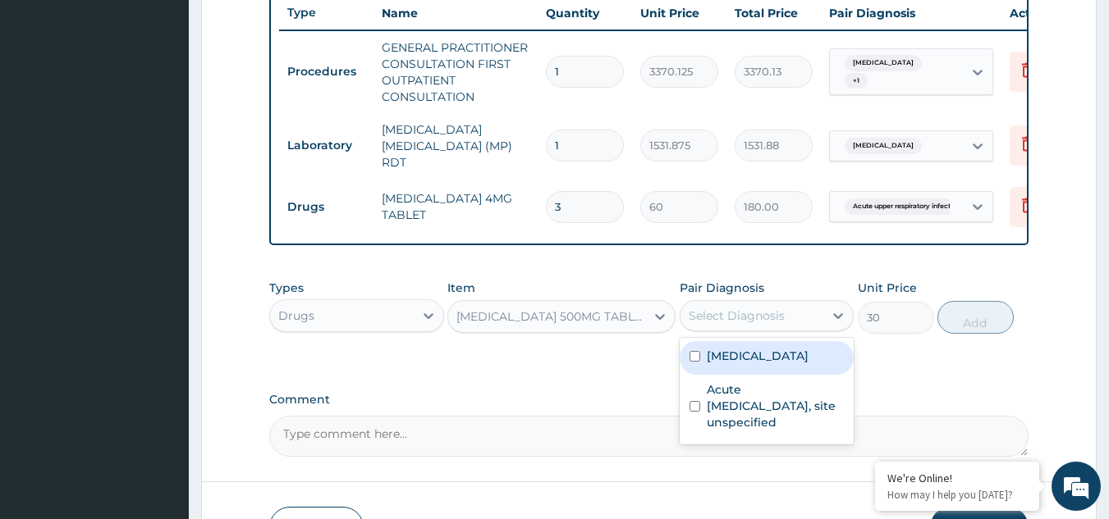
click at [721, 324] on div "Select Diagnosis" at bounding box center [736, 316] width 96 height 16
click at [734, 350] on label "[MEDICAL_DATA]" at bounding box center [758, 356] width 102 height 16
checkbox input "true"
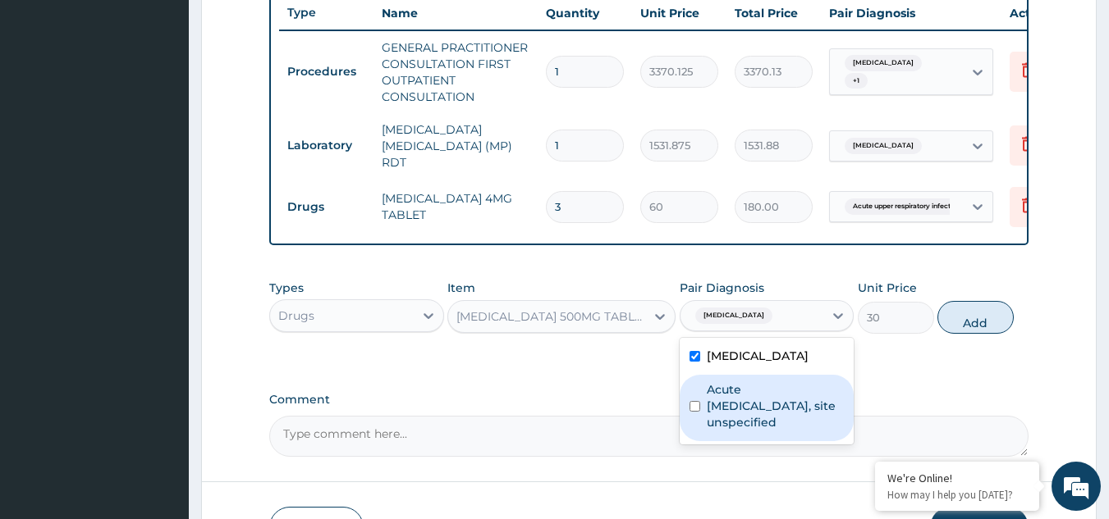
click at [761, 413] on label "Acute upper respiratory infection, site unspecified" at bounding box center [776, 406] width 138 height 49
checkbox input "true"
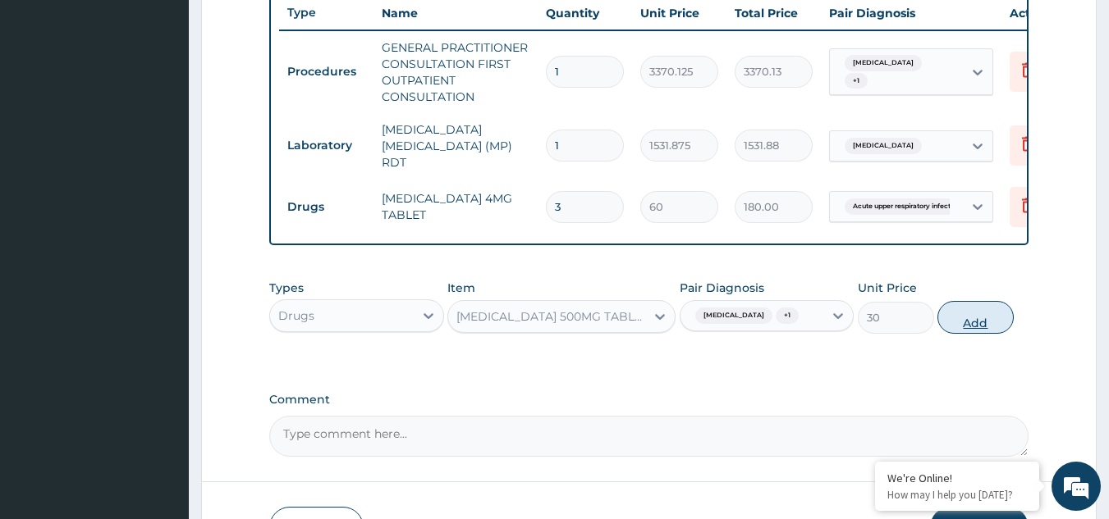
click at [974, 332] on button "Add" at bounding box center [975, 317] width 76 height 33
type input "0"
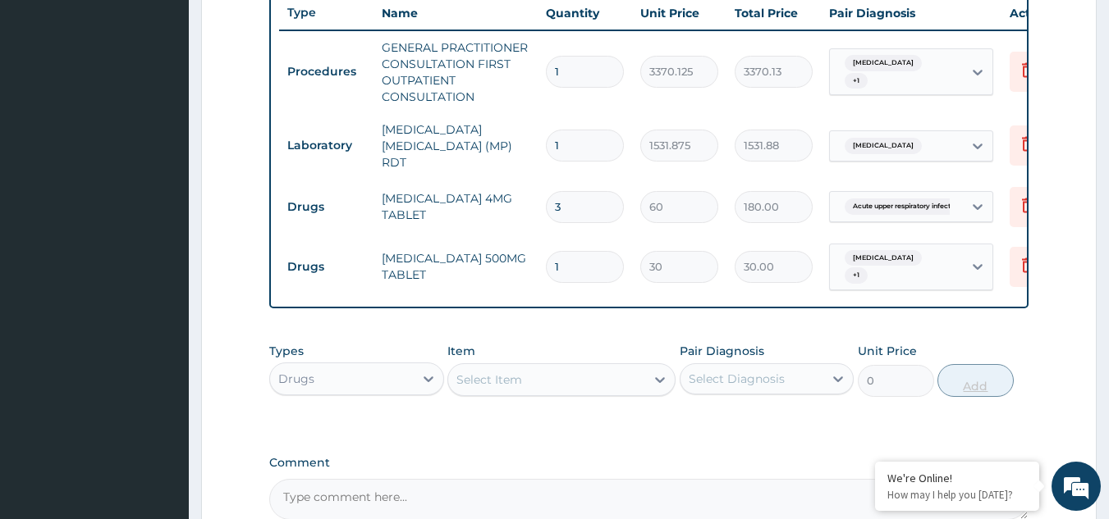
type input "18"
type input "540.00"
type input "18"
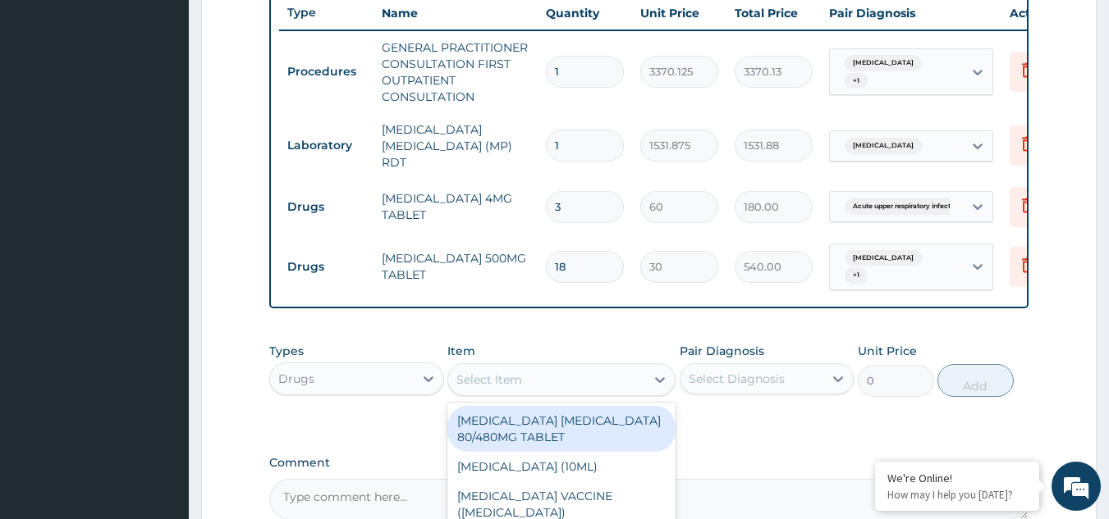
click at [524, 381] on div "Select Item" at bounding box center [546, 380] width 197 height 26
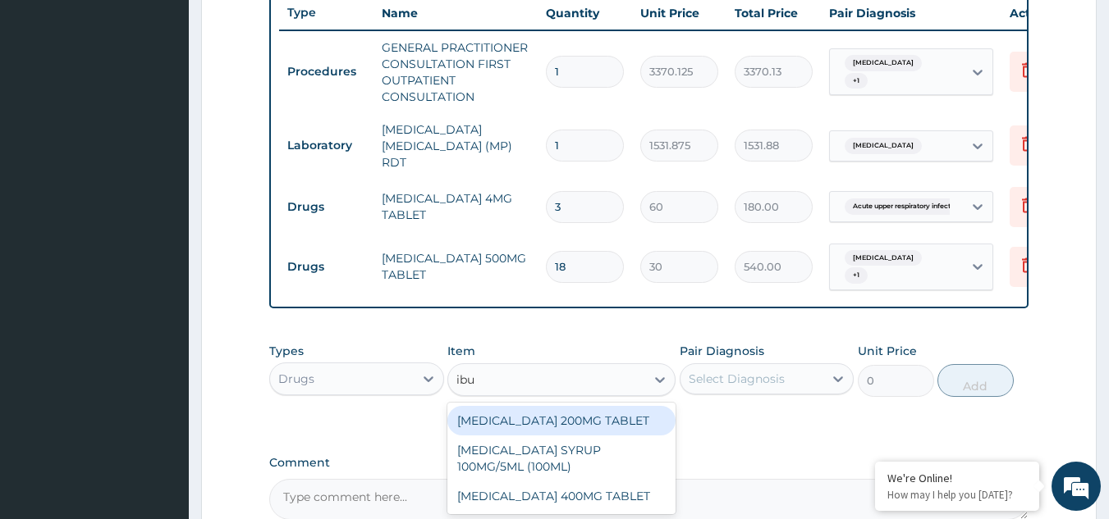
type input "ibup"
click at [555, 436] on div "[MEDICAL_DATA] 200MG TABLET" at bounding box center [561, 421] width 228 height 30
type input "149.5"
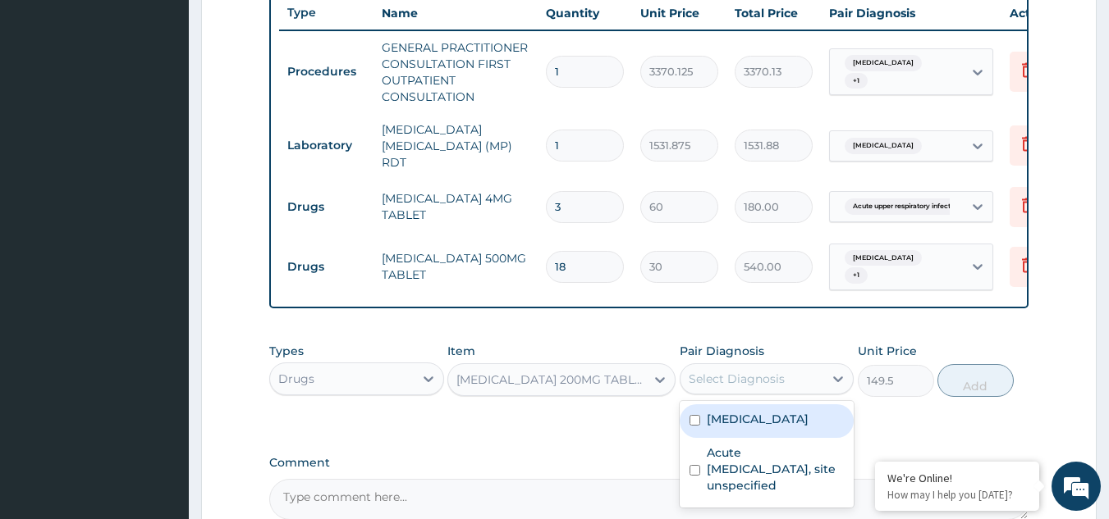
click at [741, 391] on div "Select Diagnosis" at bounding box center [752, 379] width 144 height 26
click at [749, 417] on label "[MEDICAL_DATA]" at bounding box center [758, 419] width 102 height 16
checkbox input "true"
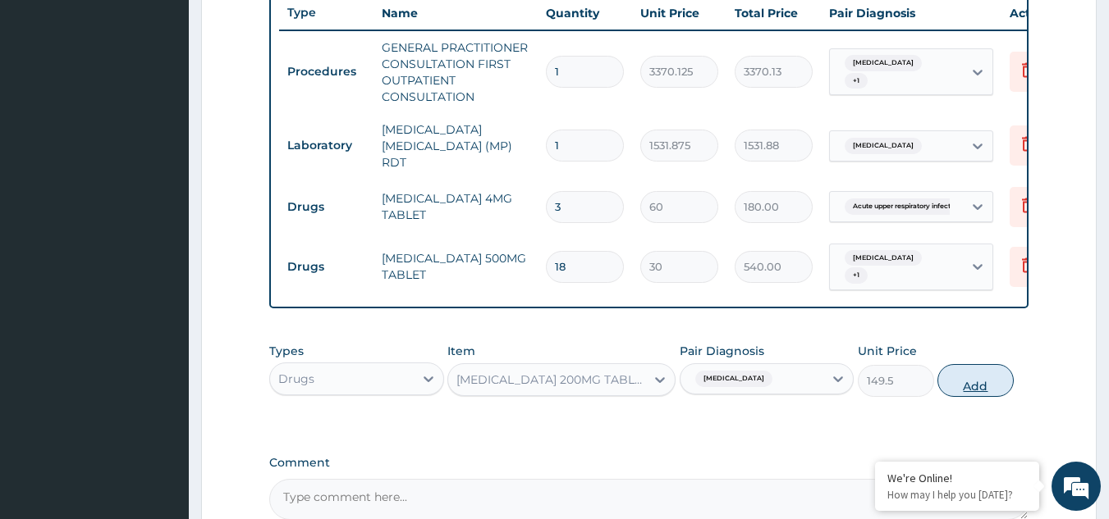
click at [968, 392] on button "Add" at bounding box center [975, 380] width 76 height 33
type input "0"
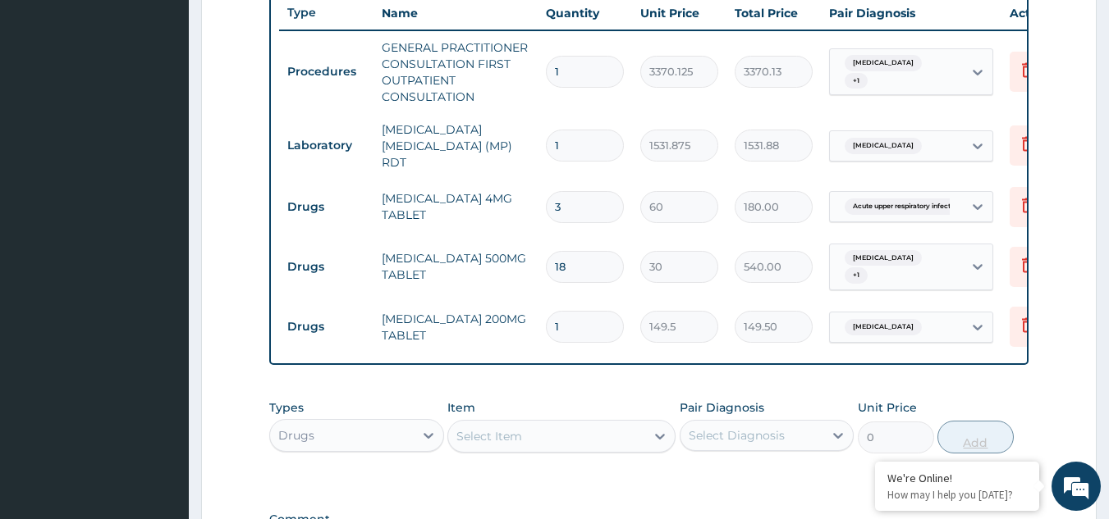
type input "0.00"
type input "6"
type input "897.00"
type input "6"
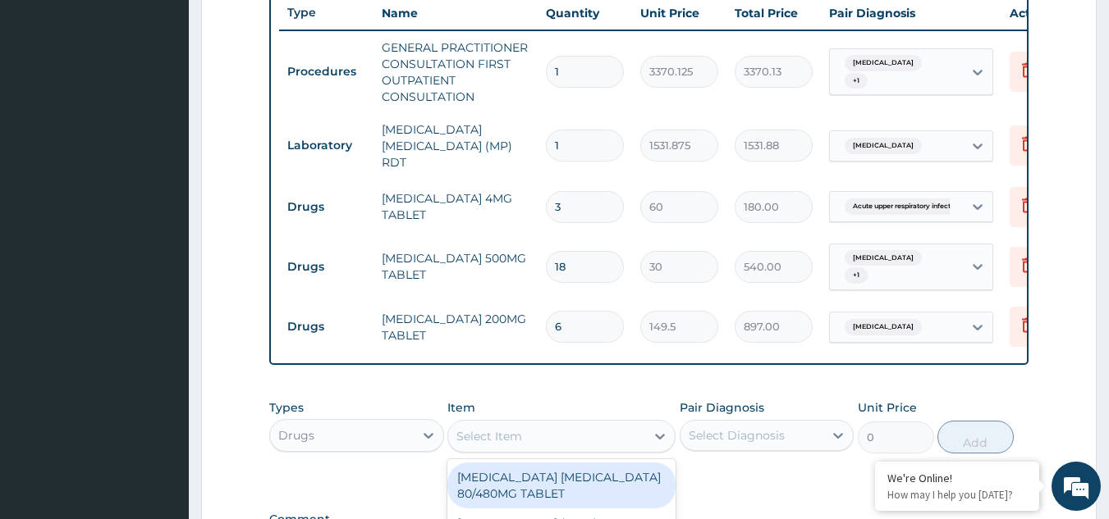
click at [632, 436] on div "Select Item" at bounding box center [546, 436] width 197 height 26
type input "art"
click at [544, 485] on div "[MEDICAL_DATA] [MEDICAL_DATA] 80/480MG TABLET" at bounding box center [561, 486] width 228 height 46
type input "450"
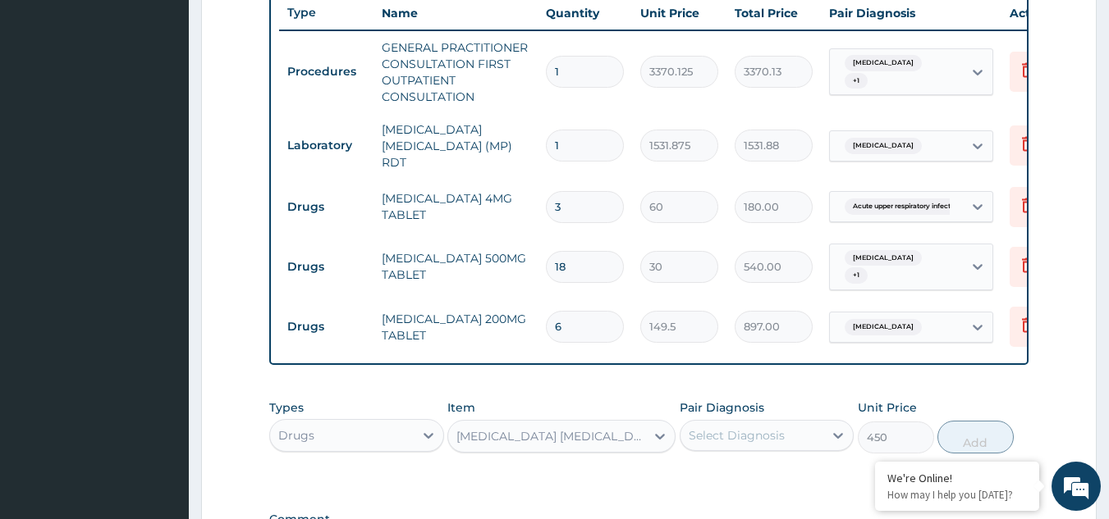
click at [734, 432] on div "Select Diagnosis" at bounding box center [736, 436] width 96 height 16
click at [744, 482] on label "[MEDICAL_DATA]" at bounding box center [758, 476] width 102 height 16
checkbox input "true"
click at [984, 439] on button "Add" at bounding box center [975, 437] width 76 height 33
type input "0"
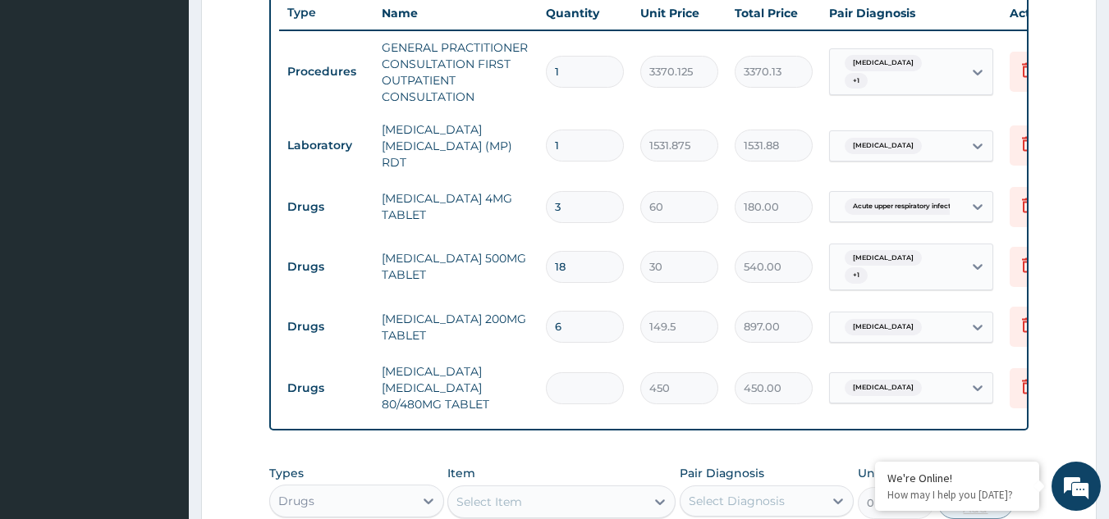
type input "0.00"
type input "6"
type input "2700.00"
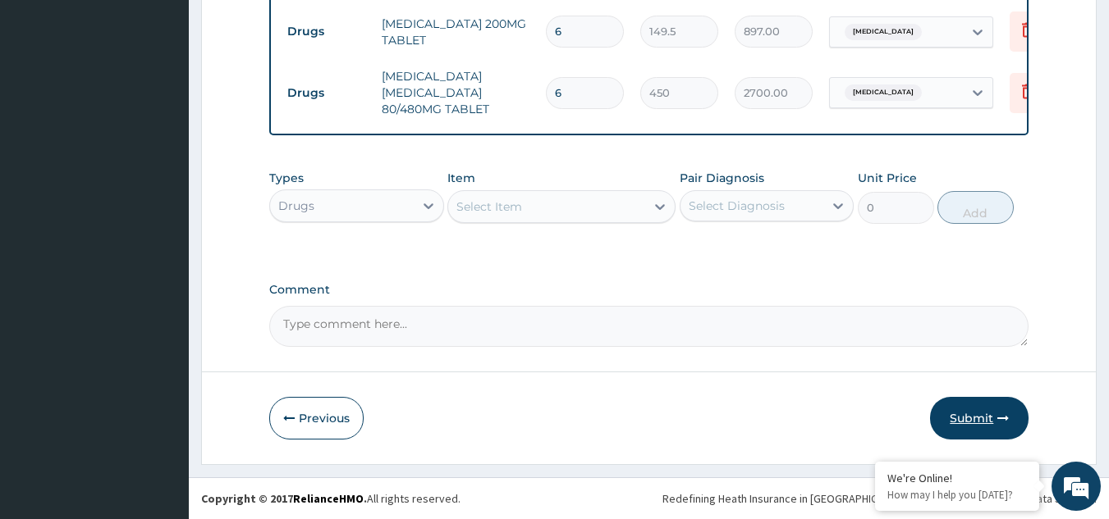
type input "6"
click at [979, 418] on button "Submit" at bounding box center [979, 418] width 98 height 43
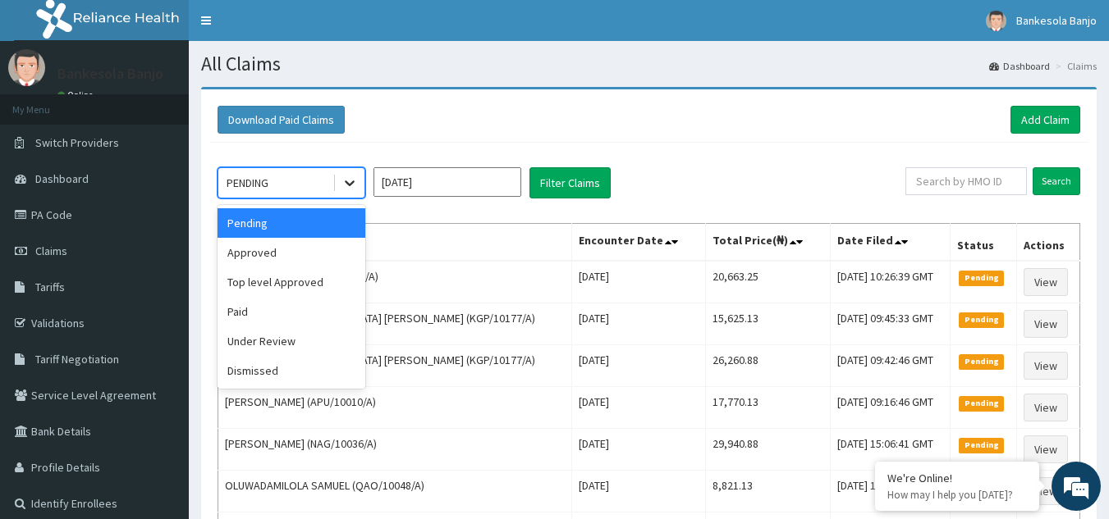
click at [359, 180] on div at bounding box center [350, 183] width 30 height 30
click at [320, 247] on div "Approved" at bounding box center [291, 253] width 148 height 30
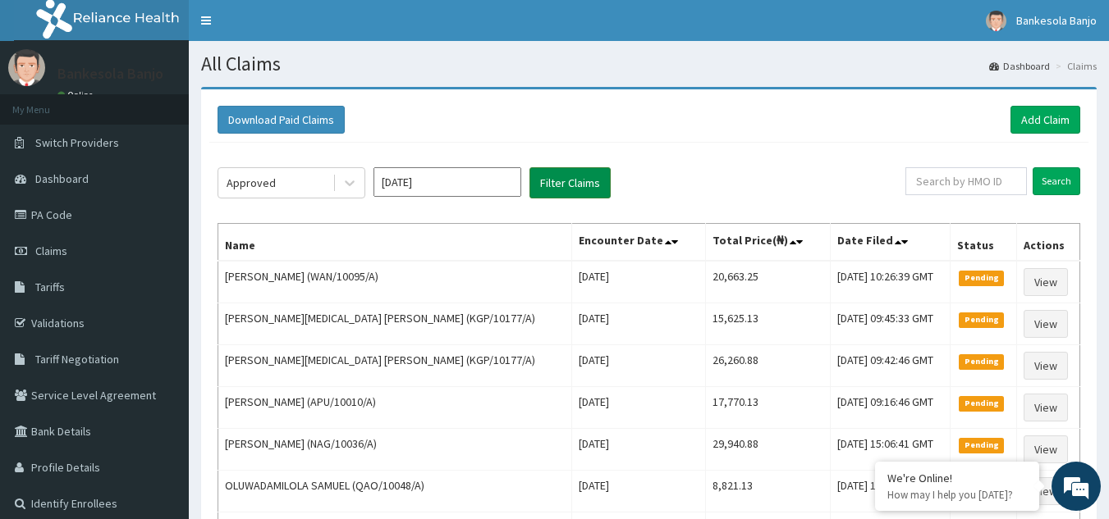
click at [556, 190] on button "Filter Claims" at bounding box center [569, 182] width 81 height 31
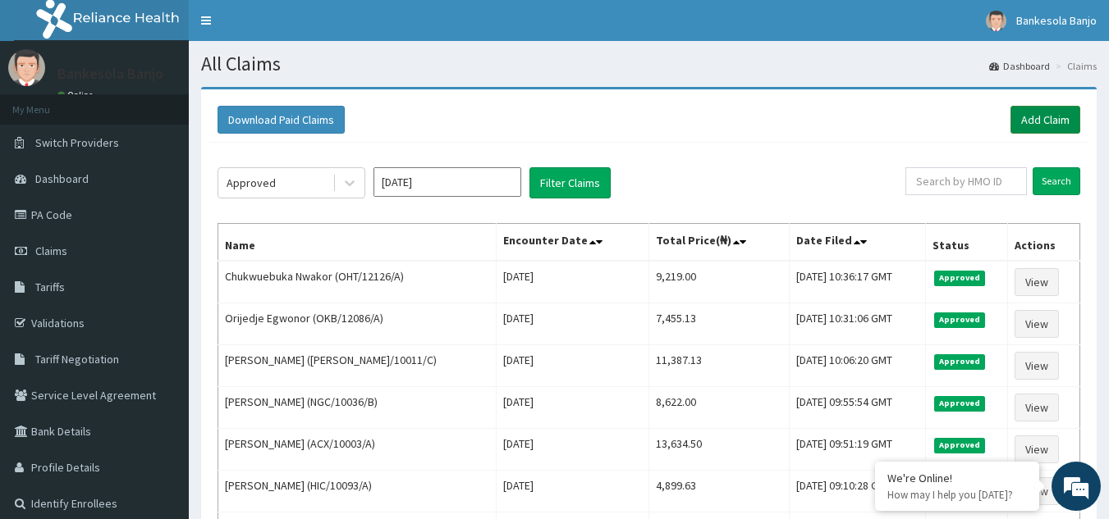
click at [1033, 111] on link "Add Claim" at bounding box center [1045, 120] width 70 height 28
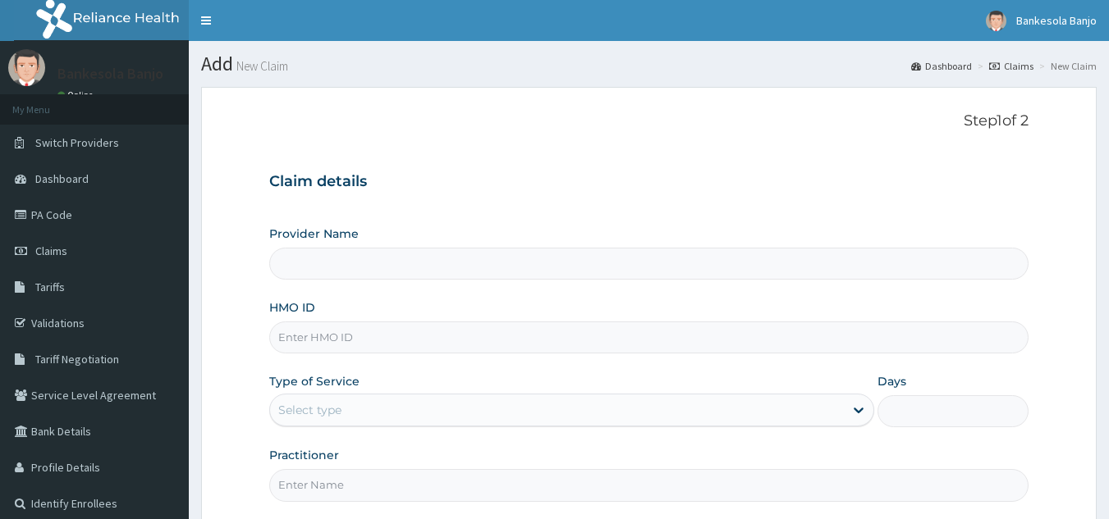
click at [594, 329] on input "HMO ID" at bounding box center [649, 338] width 760 height 32
paste input "OAJ/10022/C"
type input "OAJ/10022/C"
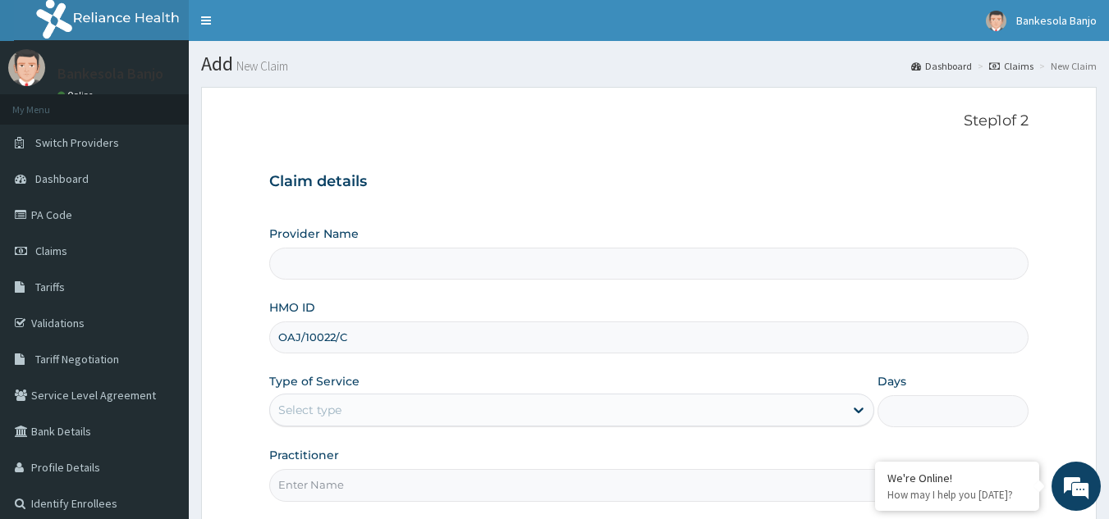
type input "Reliance Family Clinics (RFC) - Gbagada"
type input "OAJ/10022/C"
click at [483, 402] on div "Select type" at bounding box center [557, 410] width 574 height 26
click at [389, 404] on div "Select type" at bounding box center [557, 410] width 574 height 26
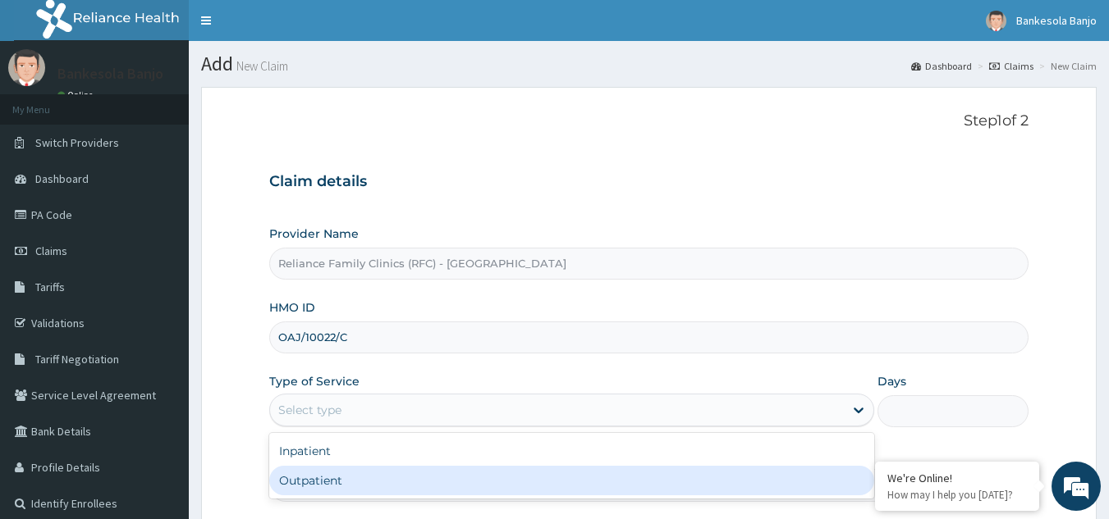
click at [327, 468] on div "Outpatient" at bounding box center [571, 481] width 605 height 30
type input "1"
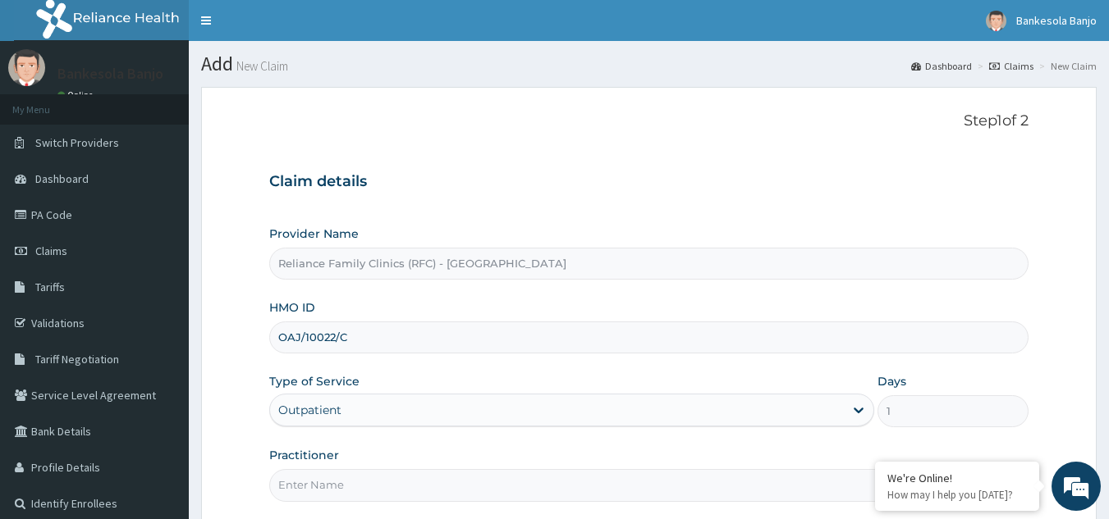
click at [322, 486] on input "Practitioner" at bounding box center [649, 485] width 760 height 32
type input "LOCUM"
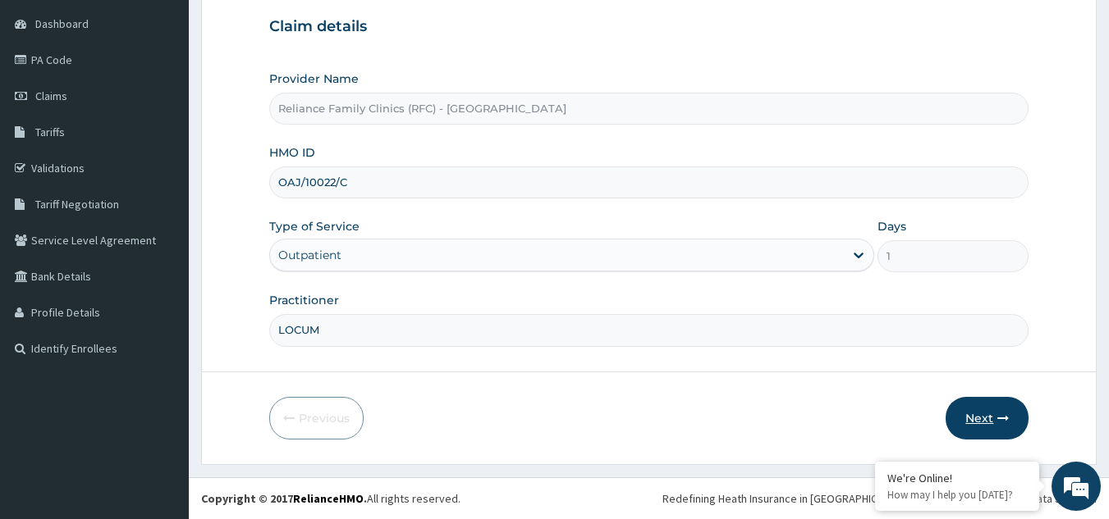
click at [963, 417] on button "Next" at bounding box center [986, 418] width 83 height 43
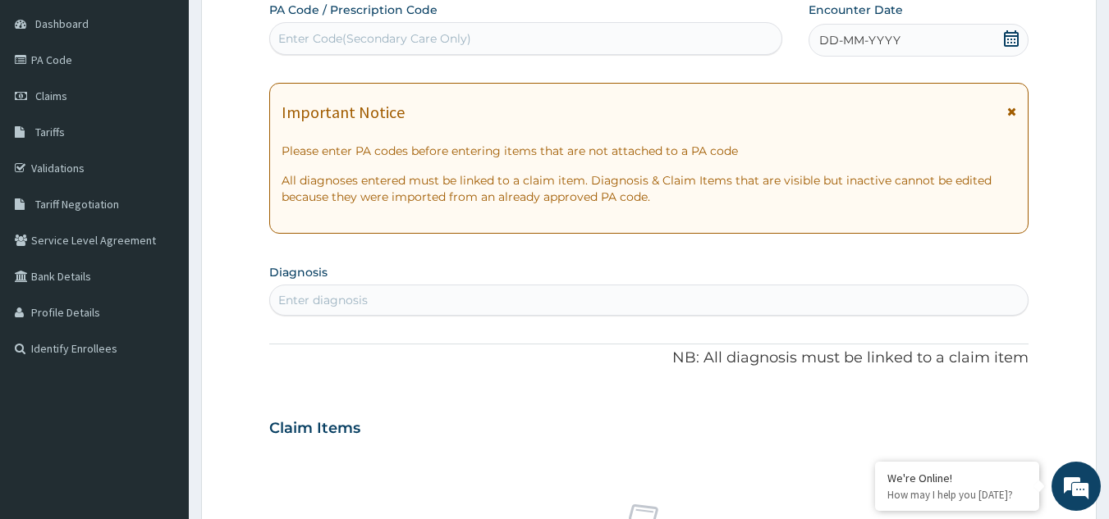
click at [1007, 50] on span at bounding box center [1011, 40] width 16 height 21
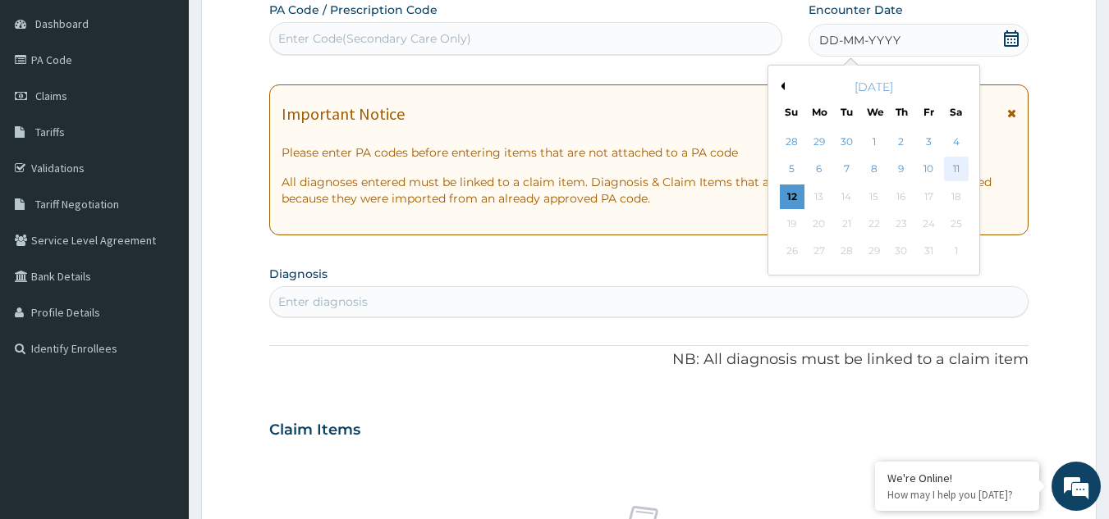
click at [955, 172] on div "11" at bounding box center [956, 170] width 25 height 25
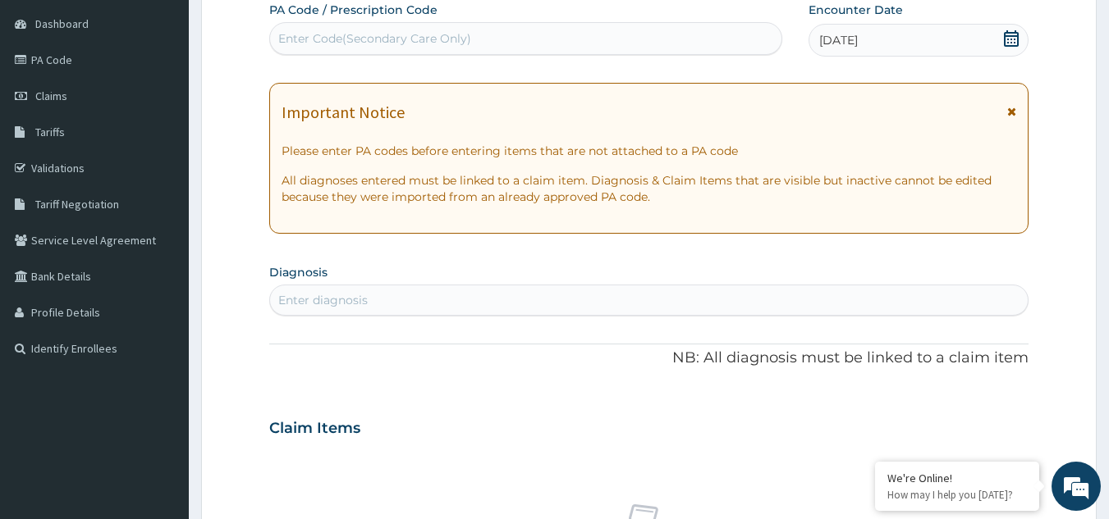
click at [362, 300] on div "Enter diagnosis" at bounding box center [322, 300] width 89 height 16
type input "malaria"
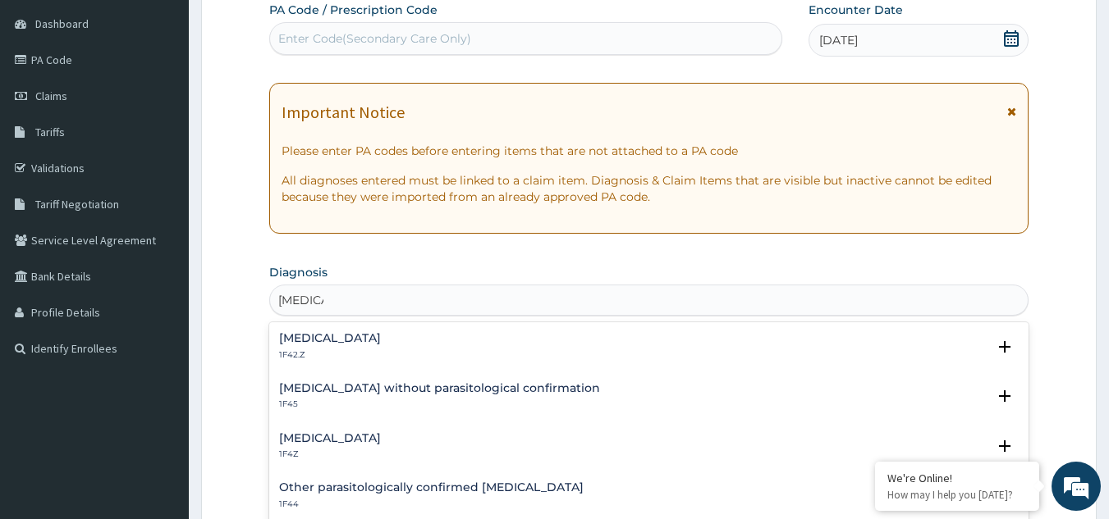
click at [341, 437] on h4 "Malaria, unspecified" at bounding box center [330, 438] width 102 height 12
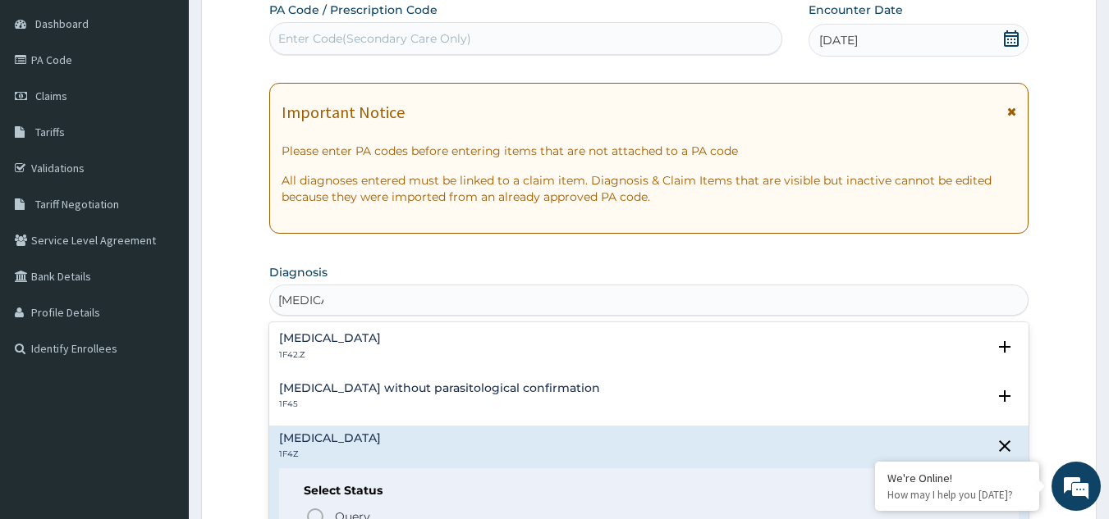
scroll to position [372, 0]
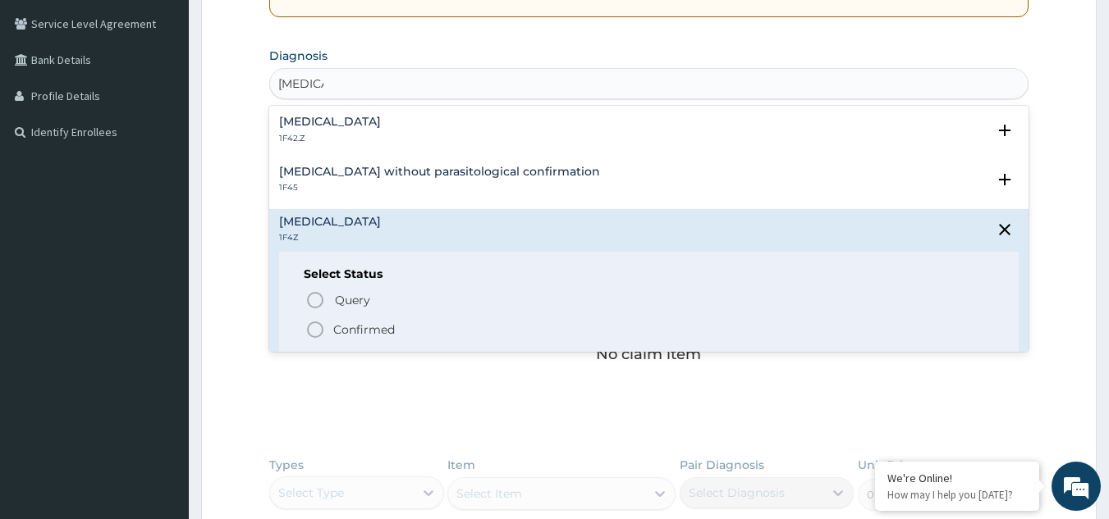
click at [322, 336] on icon "status option filled" at bounding box center [315, 330] width 20 height 20
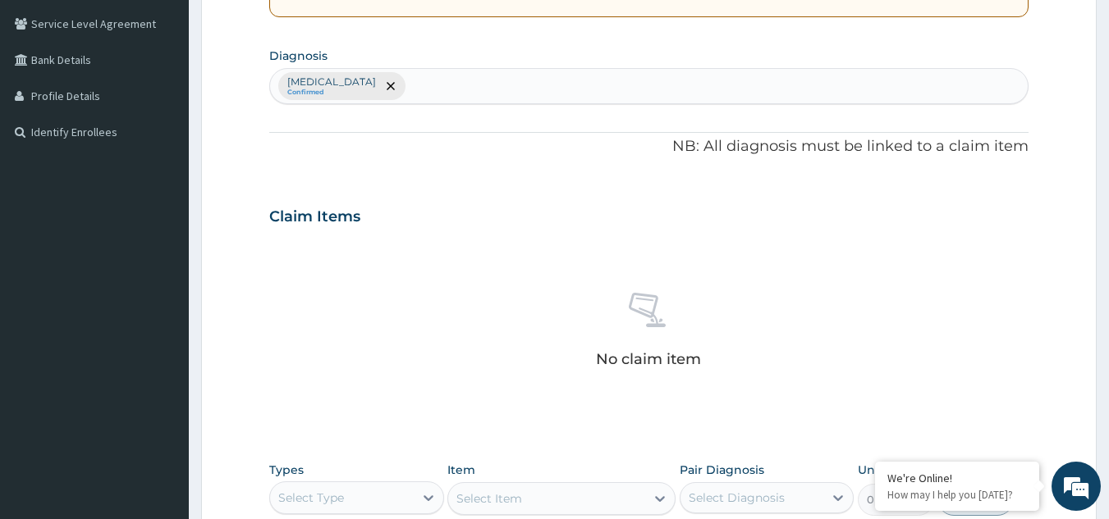
scroll to position [664, 0]
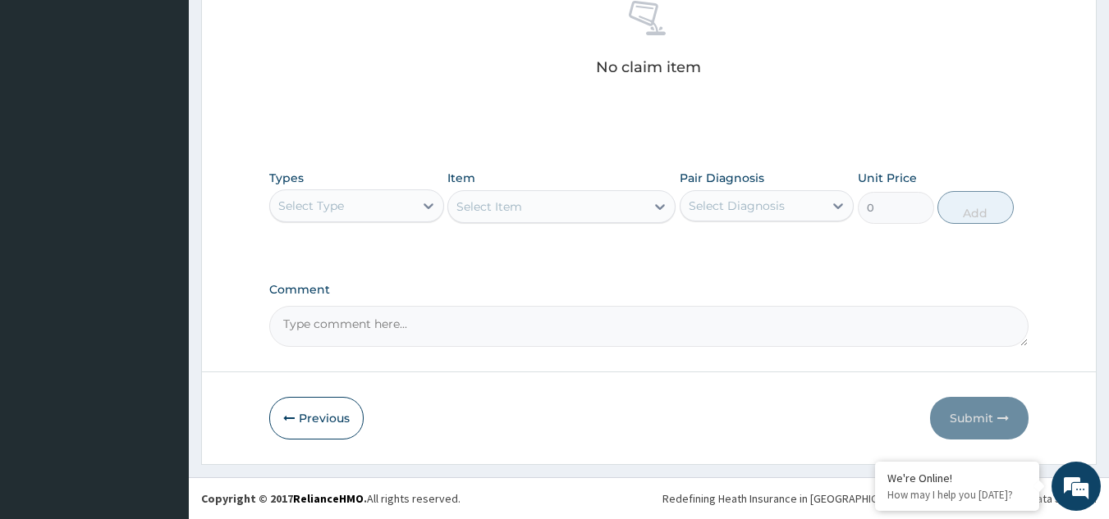
click at [357, 198] on div "Select Type" at bounding box center [342, 206] width 144 height 26
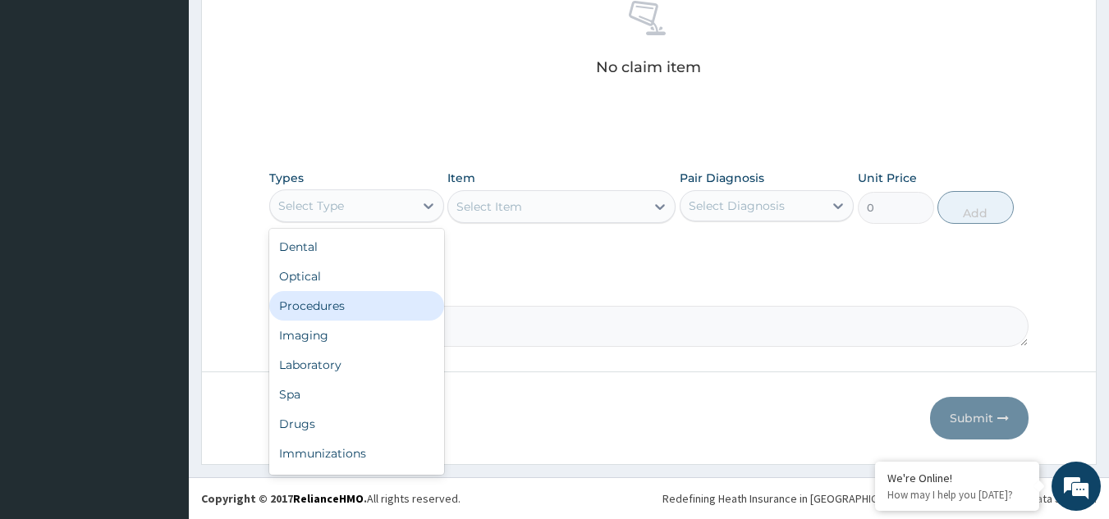
click at [325, 306] on div "Procedures" at bounding box center [356, 306] width 175 height 30
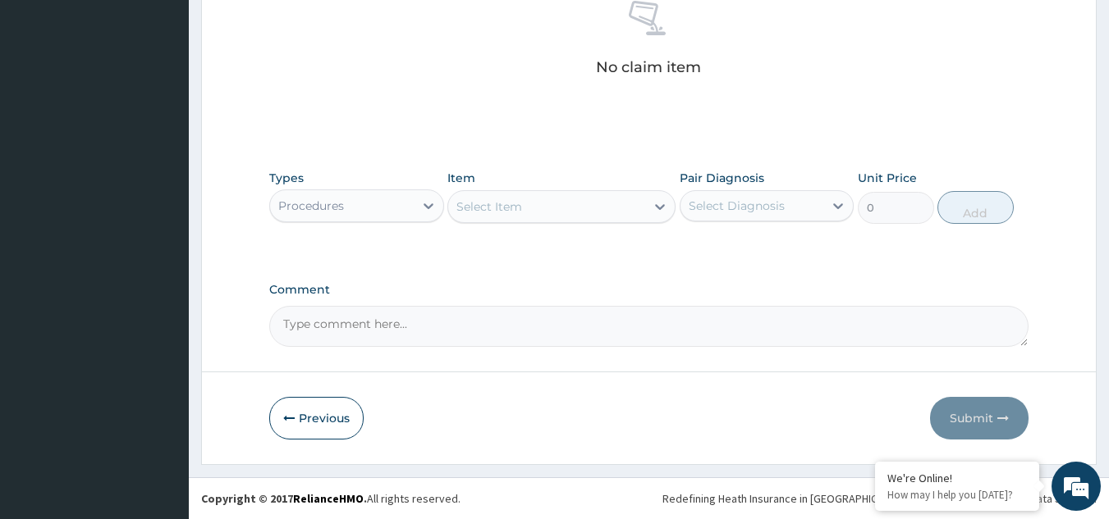
click at [574, 208] on div "Select Item" at bounding box center [546, 207] width 197 height 26
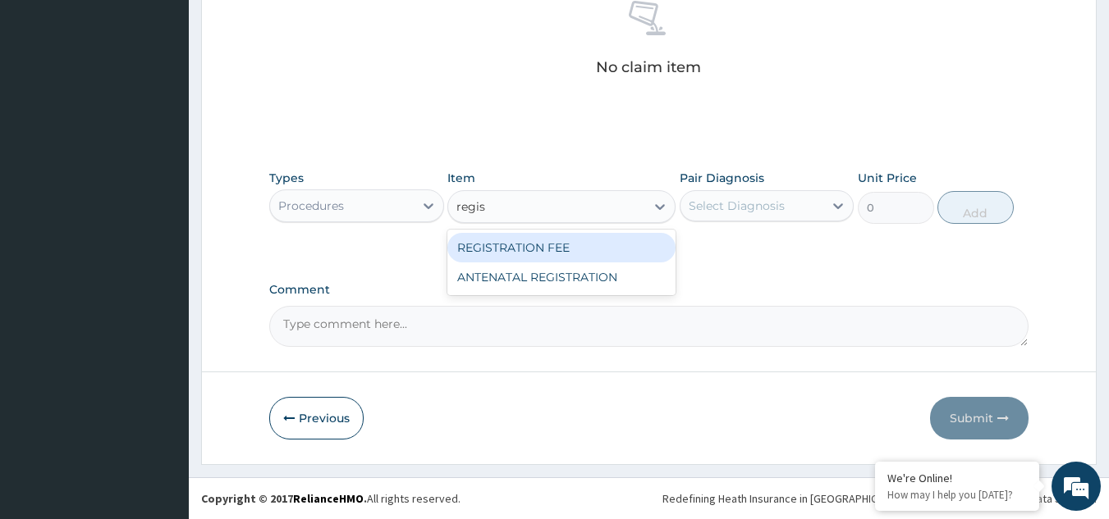
type input "regist"
click at [571, 252] on div "REGISTRATION FEE" at bounding box center [561, 248] width 228 height 30
type input "2042.5"
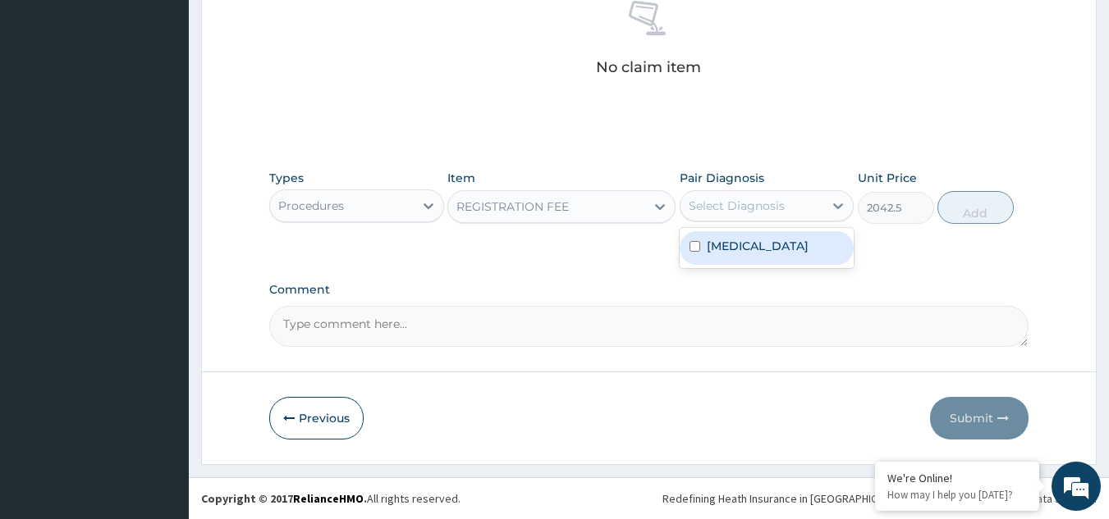
drag, startPoint x: 740, startPoint y: 211, endPoint x: 740, endPoint y: 263, distance: 51.7
click at [740, 222] on div "option Malaria, unspecified focused, 1 of 1. 1 result available. Use Up and Dow…" at bounding box center [766, 205] width 175 height 31
click at [740, 263] on div "Malaria, unspecified" at bounding box center [766, 248] width 175 height 34
checkbox input "true"
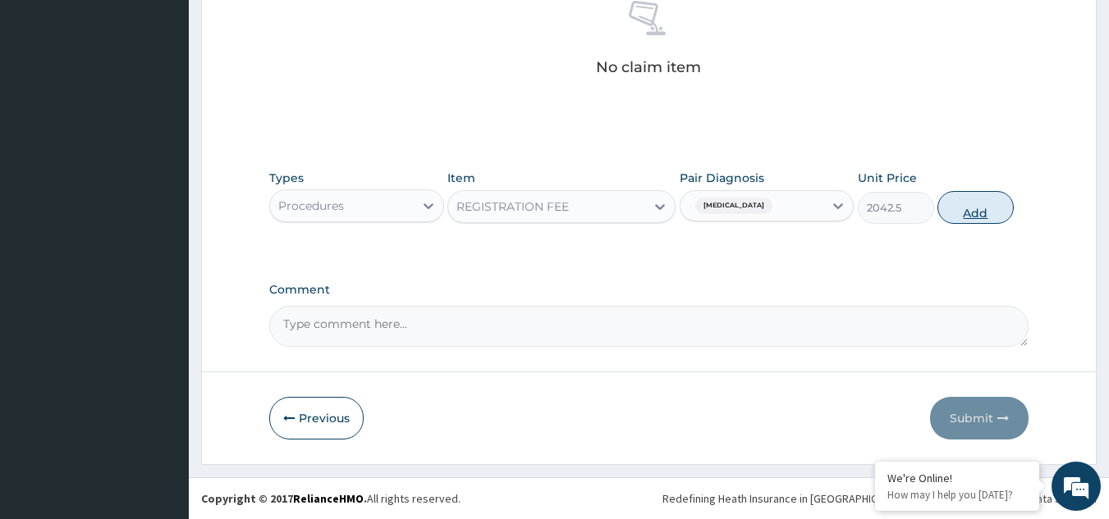
click at [986, 208] on button "Add" at bounding box center [975, 207] width 76 height 33
type input "0"
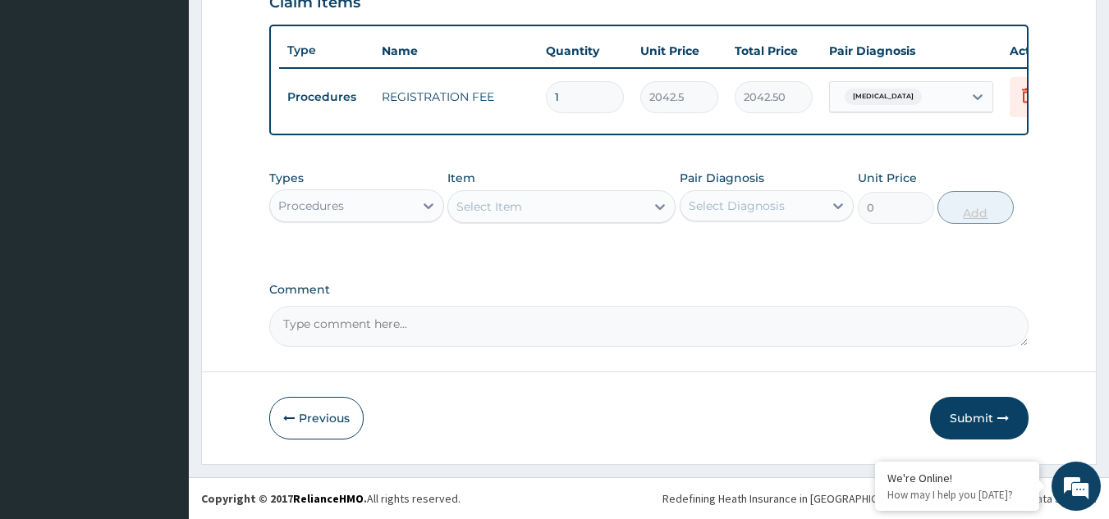
scroll to position [598, 0]
click at [352, 198] on div "Procedures" at bounding box center [342, 206] width 144 height 26
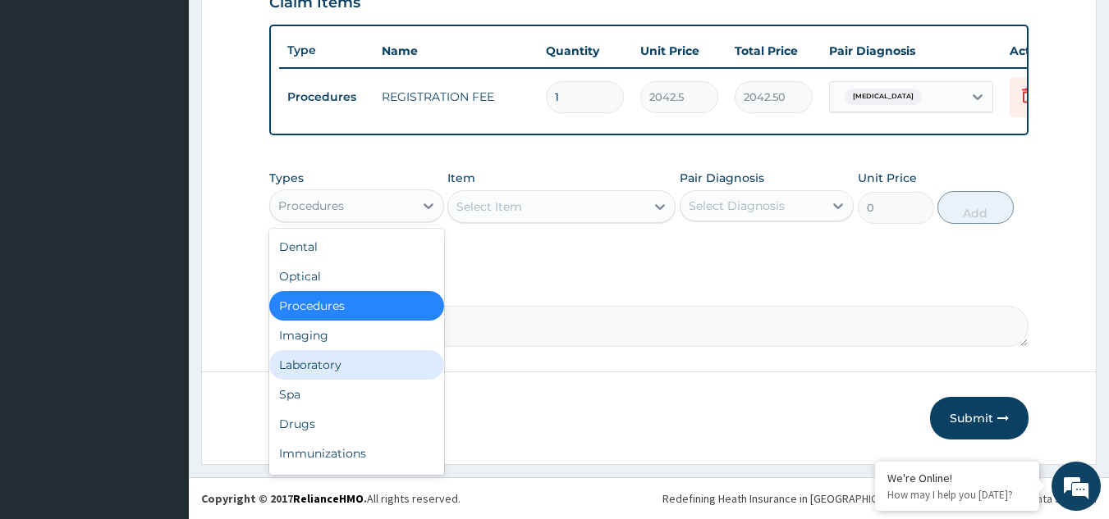
click at [359, 357] on div "Laboratory" at bounding box center [356, 365] width 175 height 30
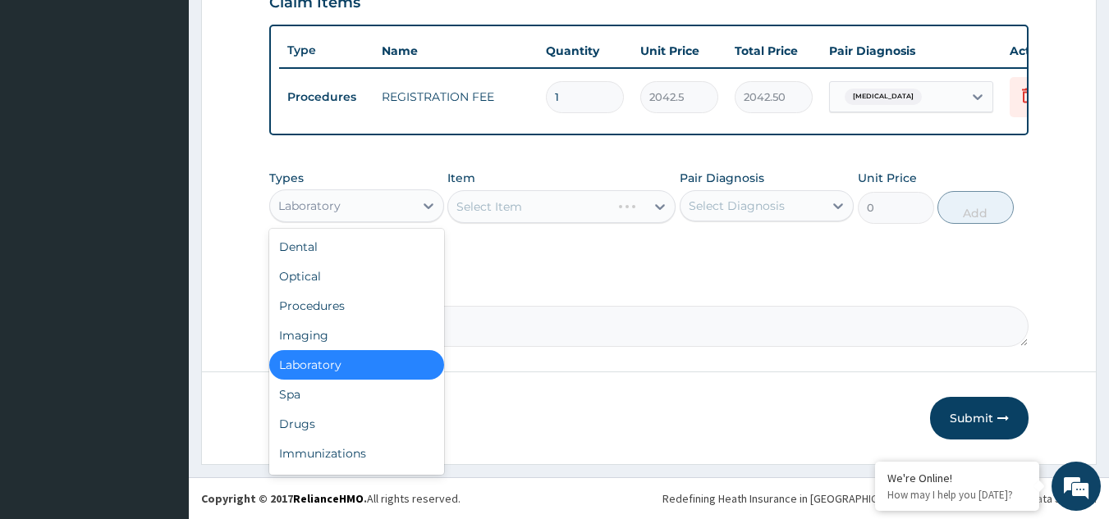
click at [411, 212] on div "Laboratory" at bounding box center [342, 206] width 144 height 26
click at [368, 298] on div "Procedures" at bounding box center [356, 306] width 175 height 30
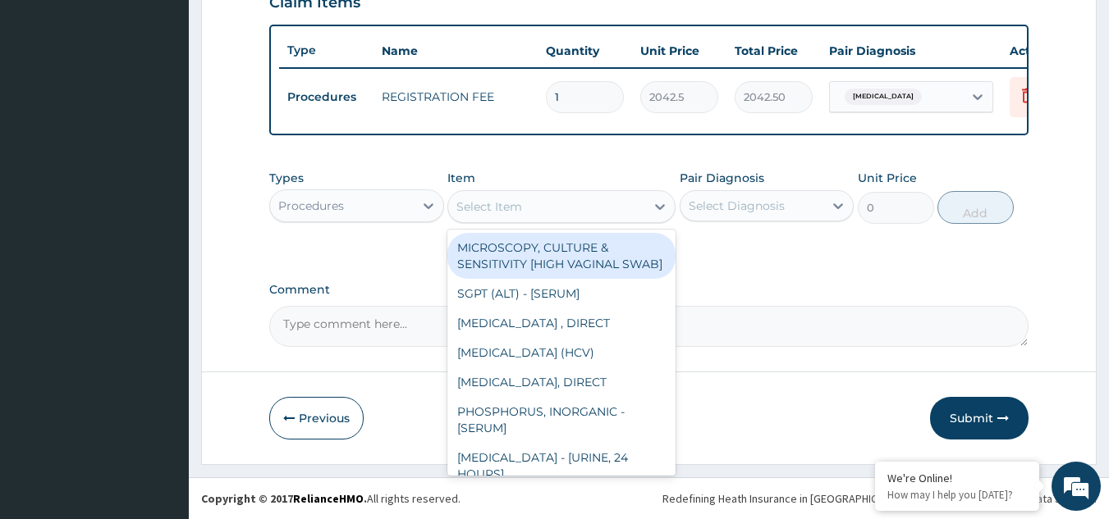
click at [540, 204] on div "Select Item" at bounding box center [546, 207] width 197 height 26
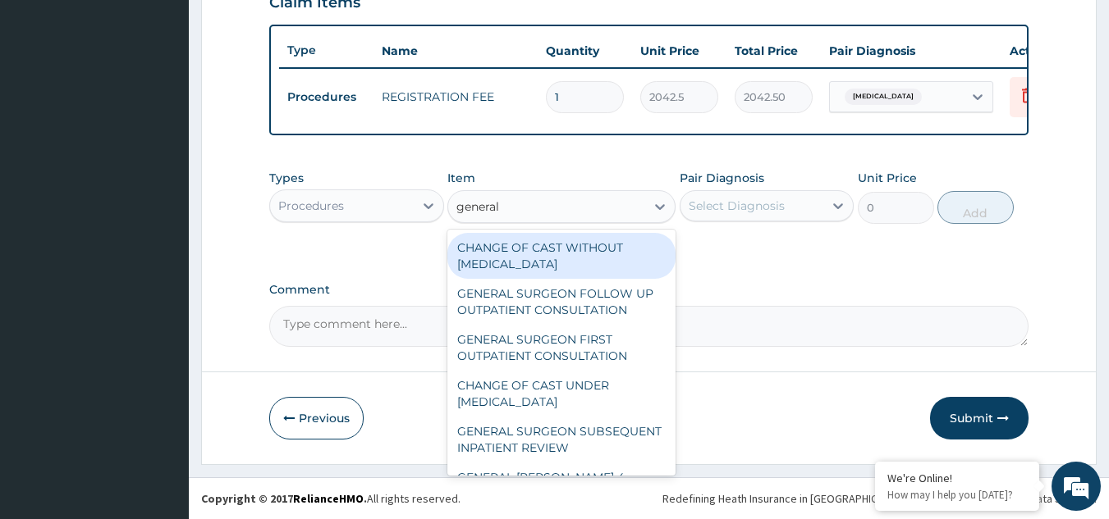
type input "general p"
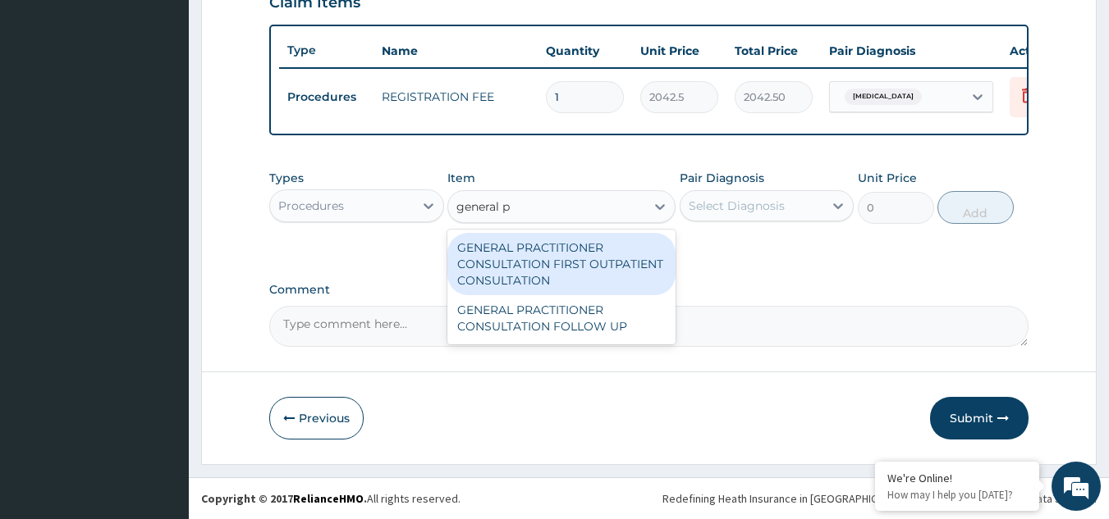
click at [545, 241] on div "GENERAL PRACTITIONER CONSULTATION FIRST OUTPATIENT CONSULTATION" at bounding box center [561, 264] width 228 height 62
type input "3370.125"
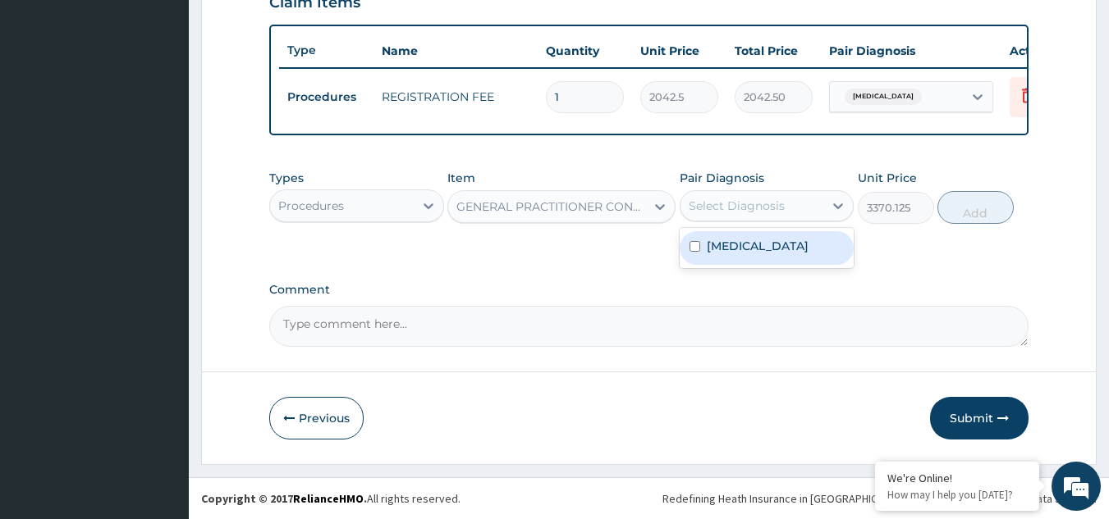
drag, startPoint x: 716, startPoint y: 204, endPoint x: 722, endPoint y: 257, distance: 52.8
click at [722, 222] on div "option Malaria, unspecified, selected. option Malaria, unspecified focused, 1 o…" at bounding box center [766, 205] width 175 height 31
click at [722, 257] on div "Malaria, unspecified" at bounding box center [766, 248] width 175 height 34
checkbox input "true"
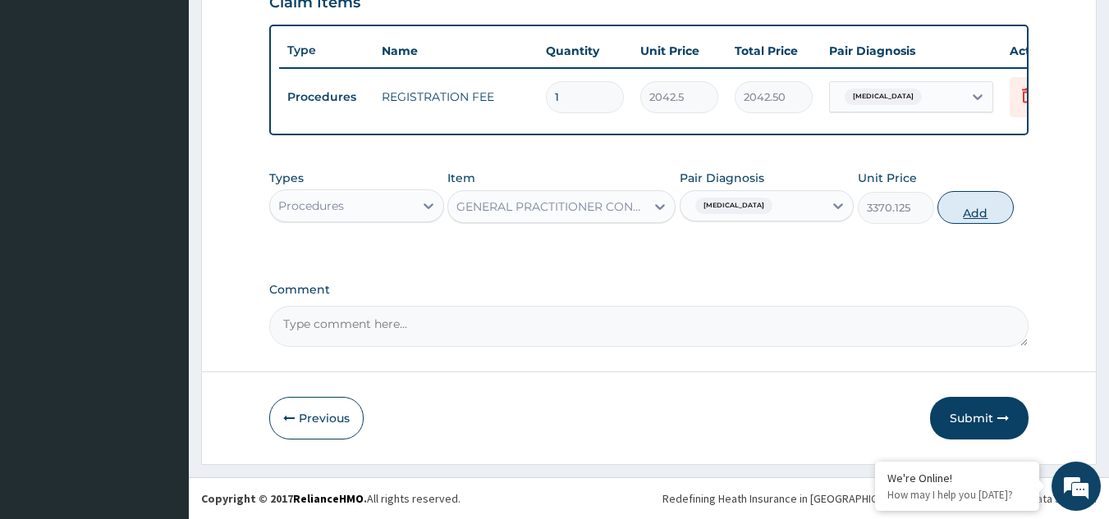
click at [966, 209] on button "Add" at bounding box center [975, 207] width 76 height 33
type input "0"
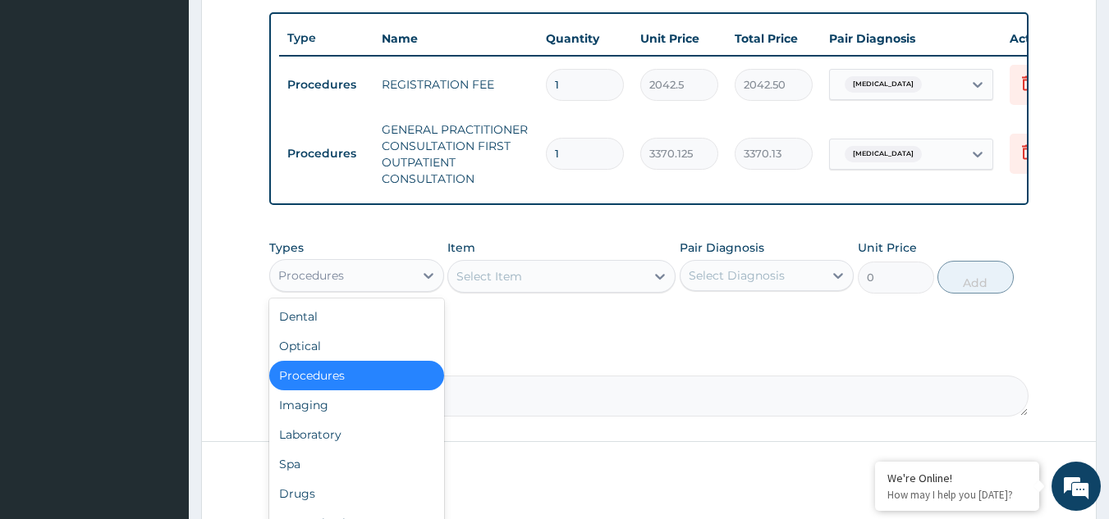
click at [294, 289] on div "Procedures" at bounding box center [342, 276] width 144 height 26
click at [327, 443] on div "Laboratory" at bounding box center [356, 435] width 175 height 30
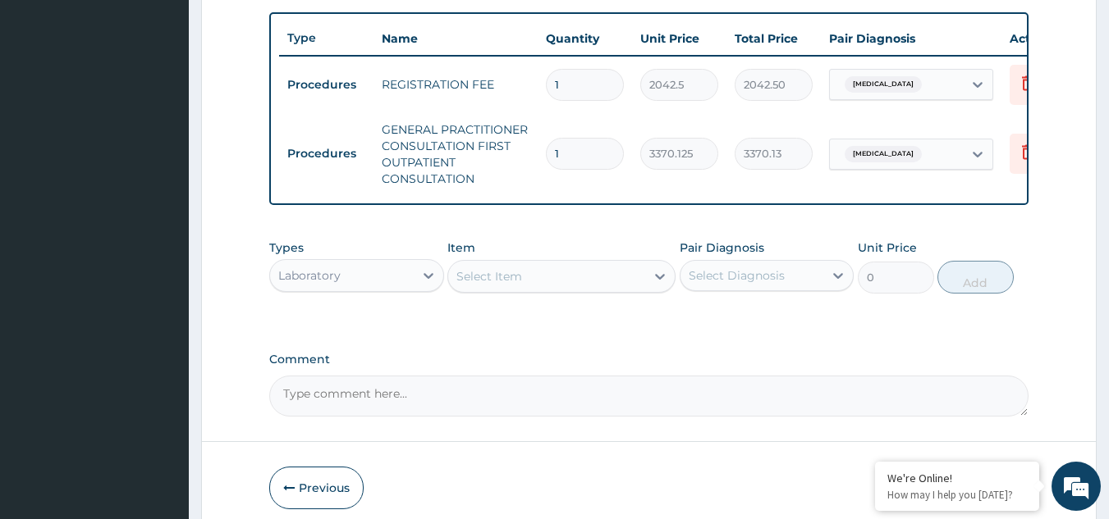
click at [593, 290] on div "Select Item" at bounding box center [546, 276] width 197 height 26
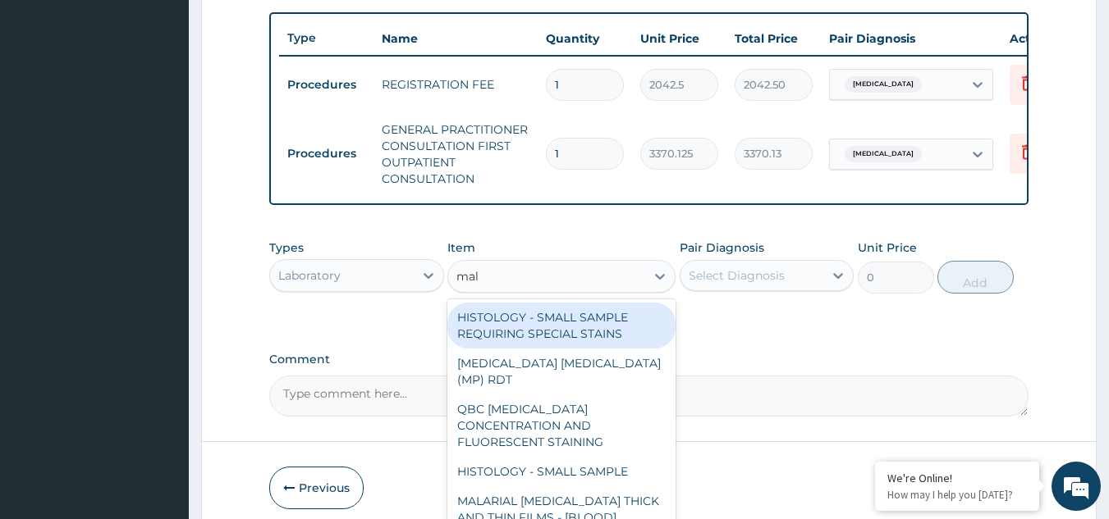
type input "mala"
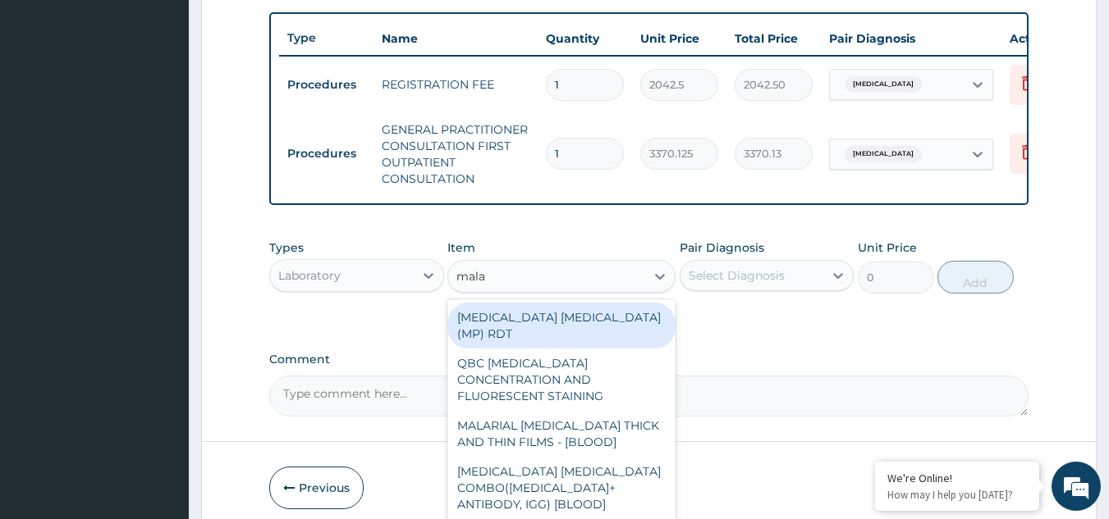
click at [587, 323] on div "MALARIA PARASITE (MP) RDT" at bounding box center [561, 326] width 228 height 46
type input "1531.875"
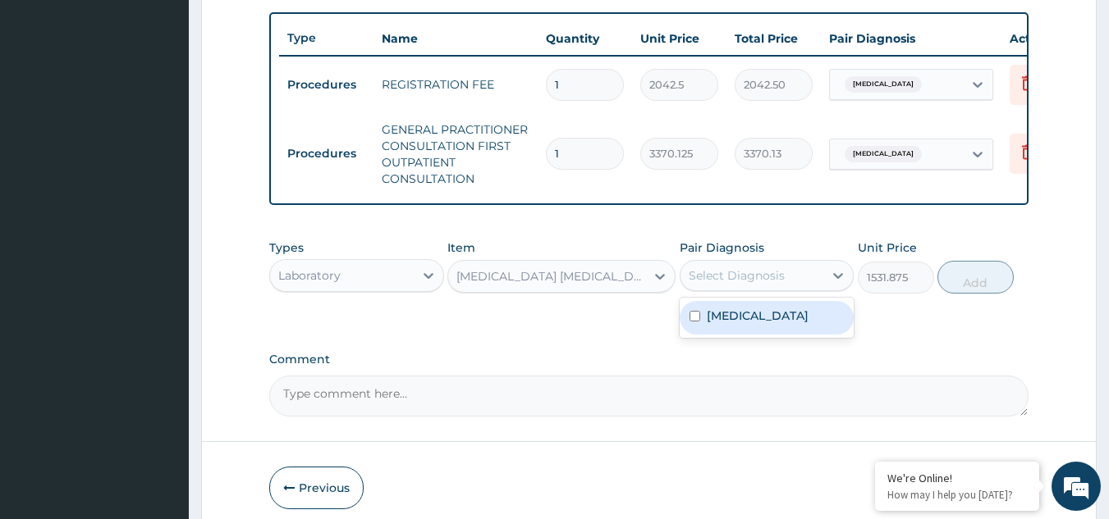
click at [765, 281] on div "Select Diagnosis" at bounding box center [736, 276] width 96 height 16
click at [750, 324] on label "Malaria, unspecified" at bounding box center [758, 316] width 102 height 16
checkbox input "true"
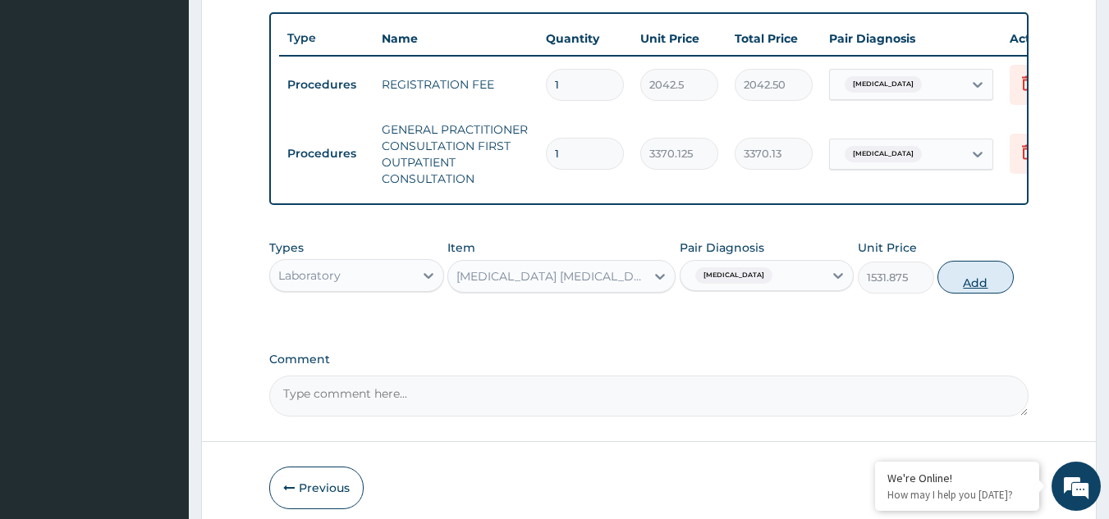
click at [999, 282] on button "Add" at bounding box center [975, 277] width 76 height 33
type input "0"
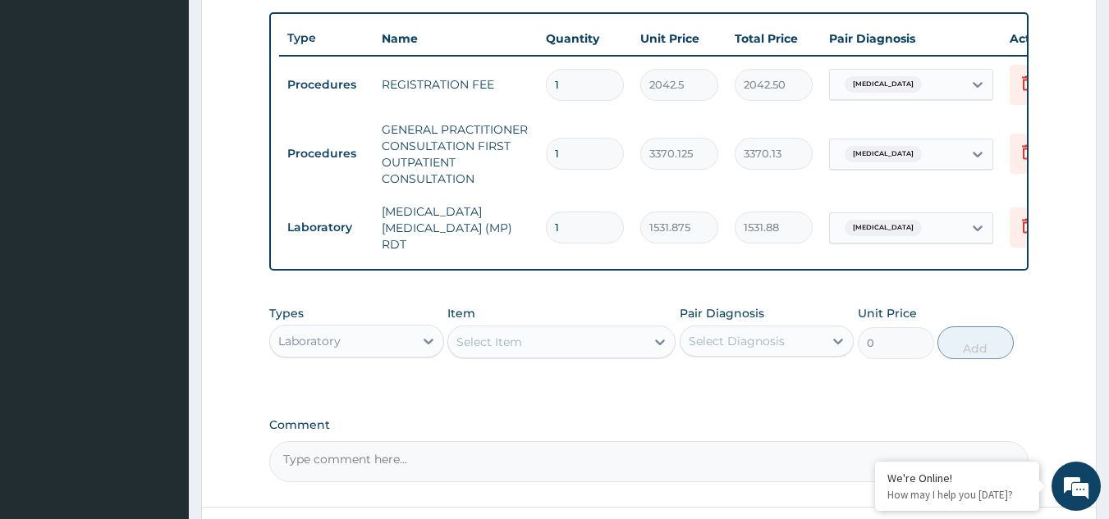
scroll to position [737, 0]
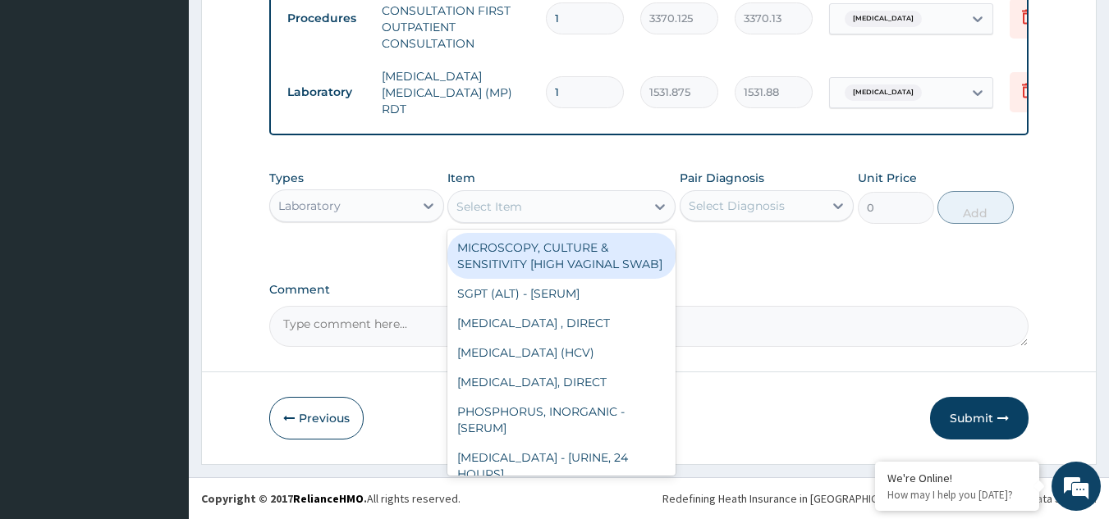
click at [515, 201] on div "Select Item" at bounding box center [489, 207] width 66 height 16
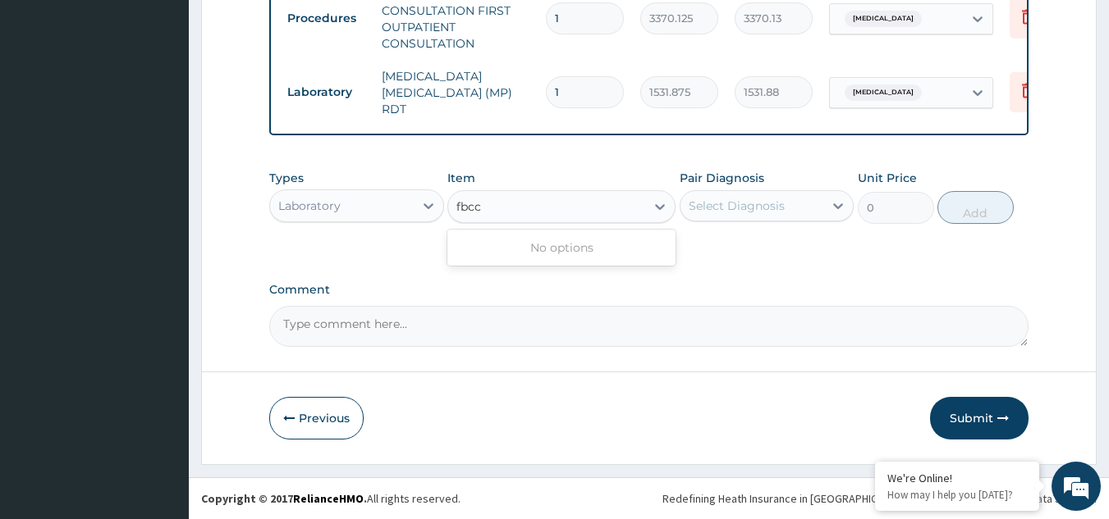
type input "fbc"
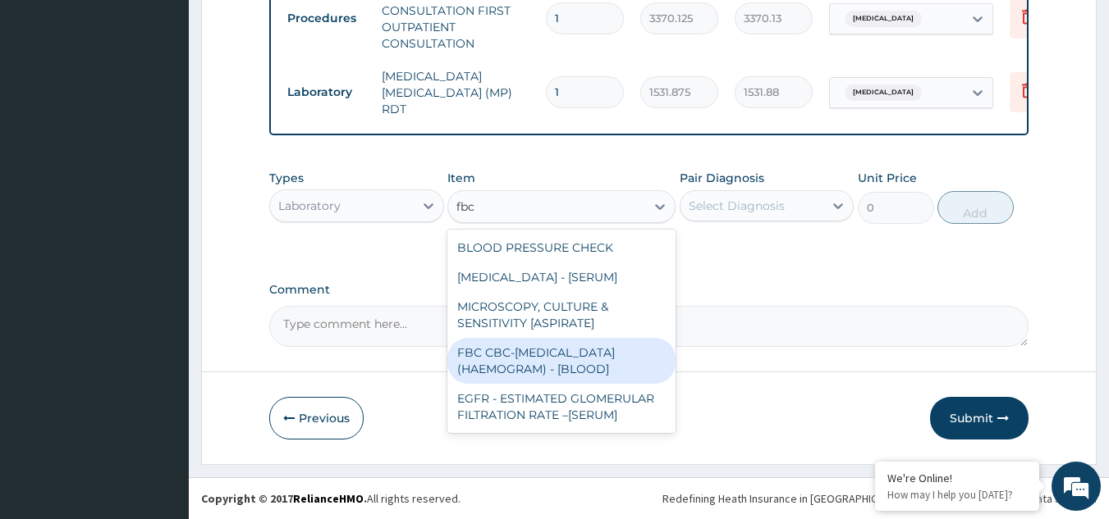
click at [512, 359] on div "FBC CBC-[MEDICAL_DATA] (HAEMOGRAM) - [BLOOD]" at bounding box center [561, 361] width 228 height 46
type input "4085"
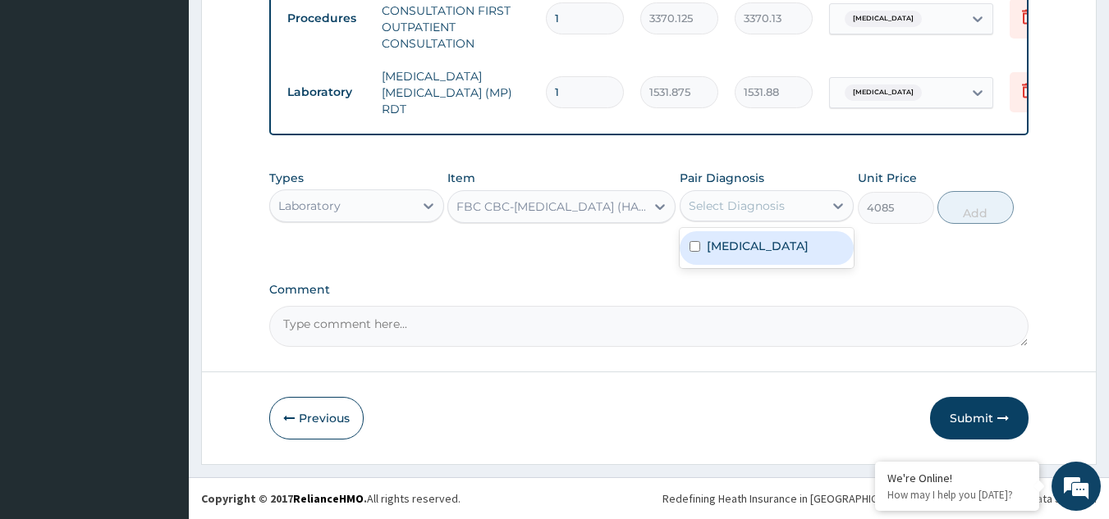
drag, startPoint x: 727, startPoint y: 208, endPoint x: 730, endPoint y: 239, distance: 30.5
click at [730, 222] on div "option [MEDICAL_DATA], selected. option [MEDICAL_DATA] focused, 1 of 1. 1 resul…" at bounding box center [766, 205] width 175 height 31
click at [730, 239] on label "[MEDICAL_DATA]" at bounding box center [758, 246] width 102 height 16
checkbox input "true"
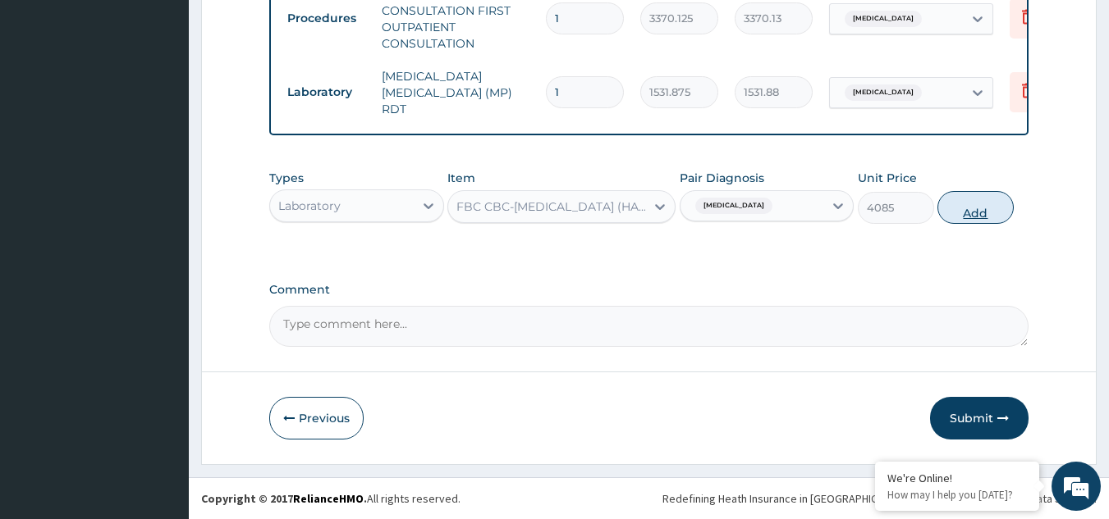
click at [969, 215] on button "Add" at bounding box center [975, 207] width 76 height 33
type input "0"
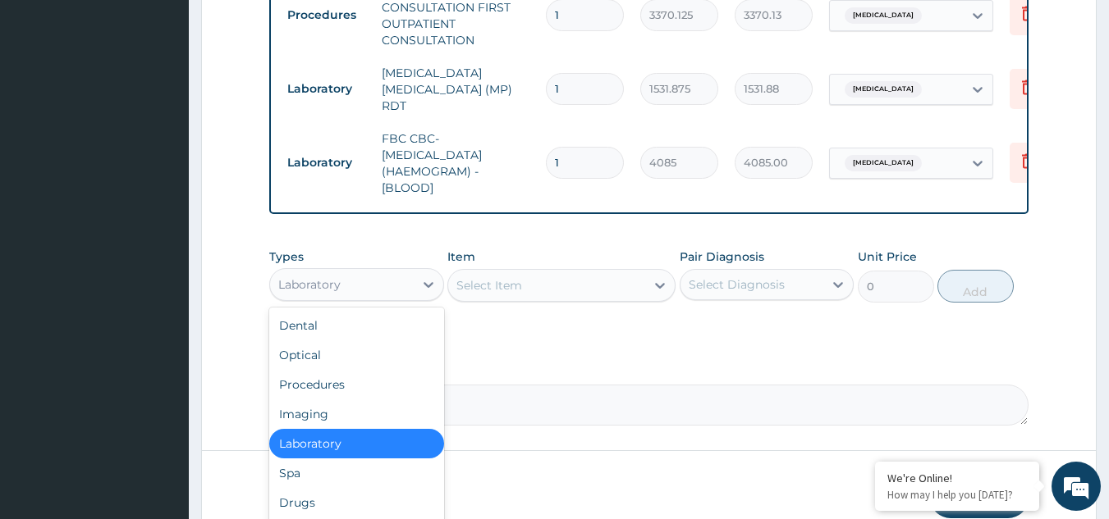
click at [363, 297] on div "Laboratory" at bounding box center [342, 285] width 144 height 26
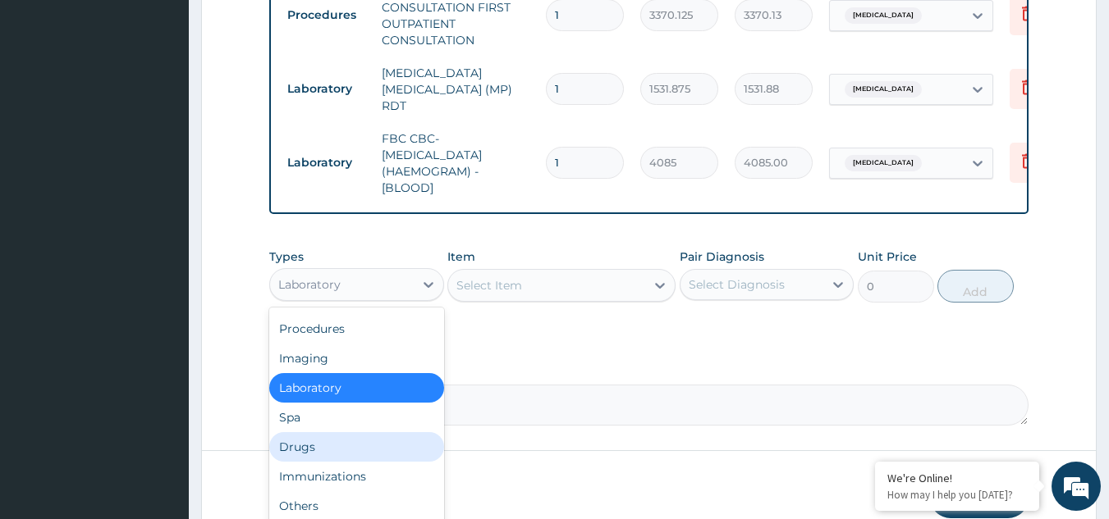
click at [346, 451] on div "Drugs" at bounding box center [356, 447] width 175 height 30
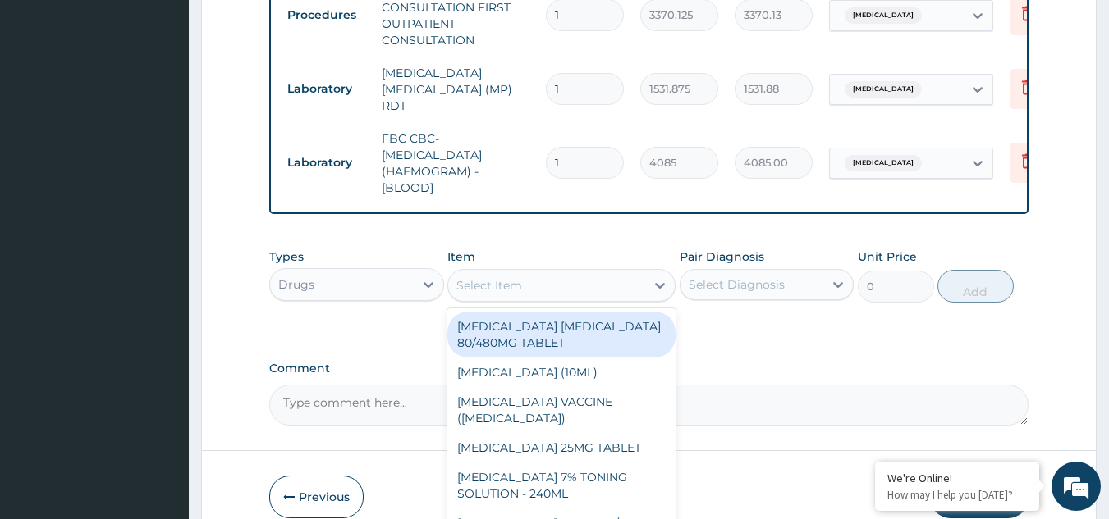
click at [546, 285] on div "Select Item" at bounding box center [546, 285] width 197 height 26
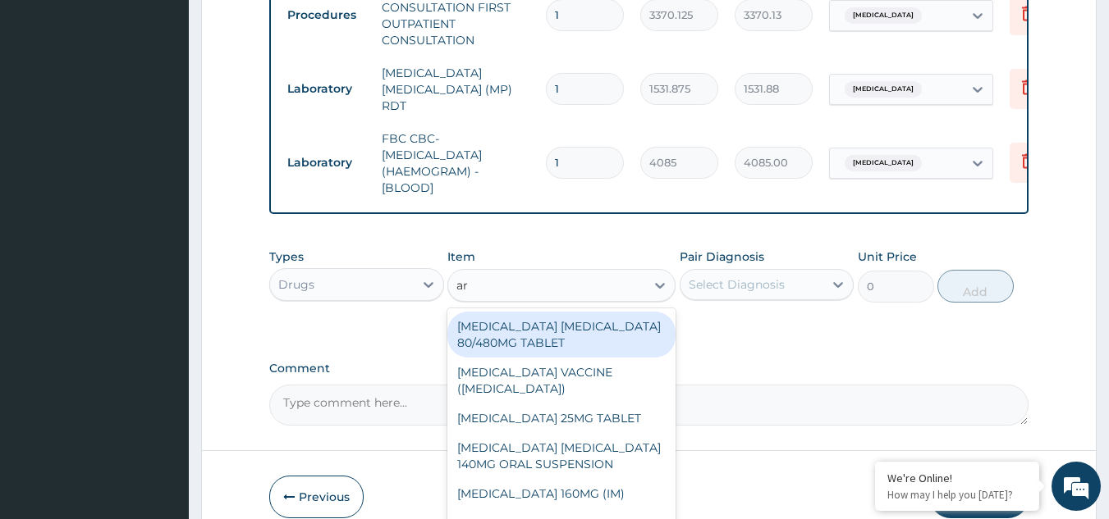
type input "art"
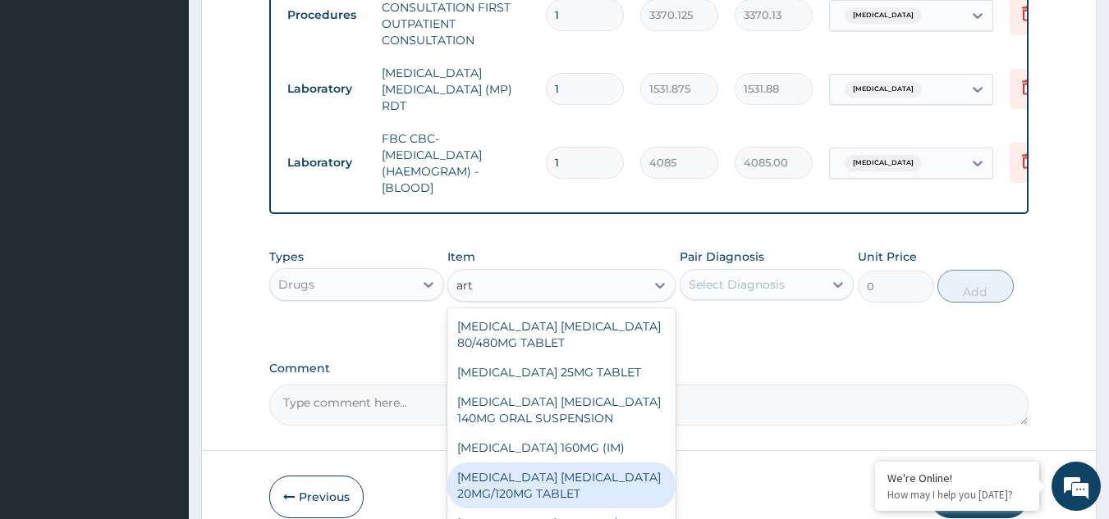
click at [550, 492] on div "[MEDICAL_DATA] [MEDICAL_DATA] 20MG/120MG TABLET" at bounding box center [561, 486] width 228 height 46
type input "100"
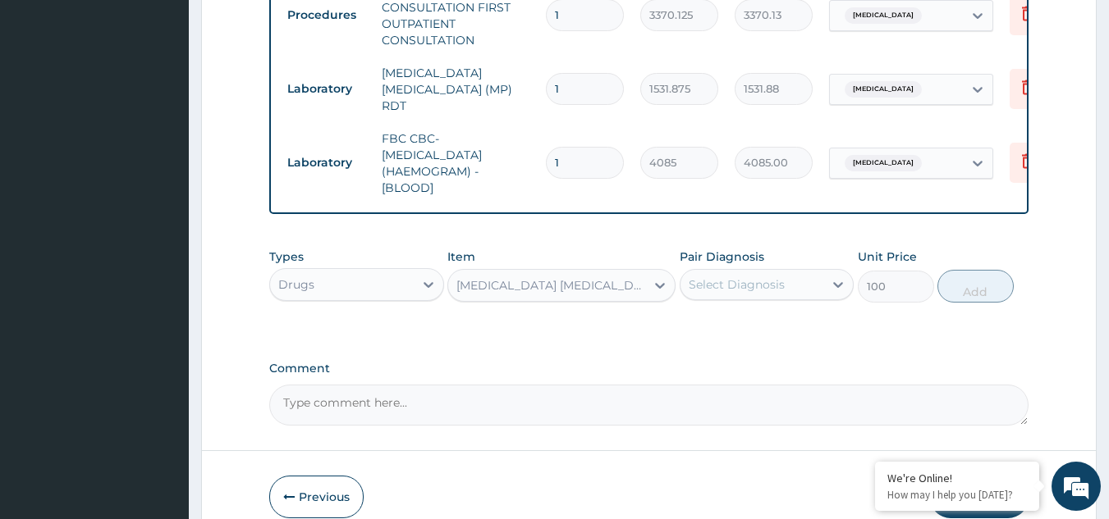
click at [742, 306] on div "Types Drugs Item option ARTEMETHER LUMEFANTRINE 20MG/120MG TABLET, selected. Se…" at bounding box center [649, 275] width 760 height 71
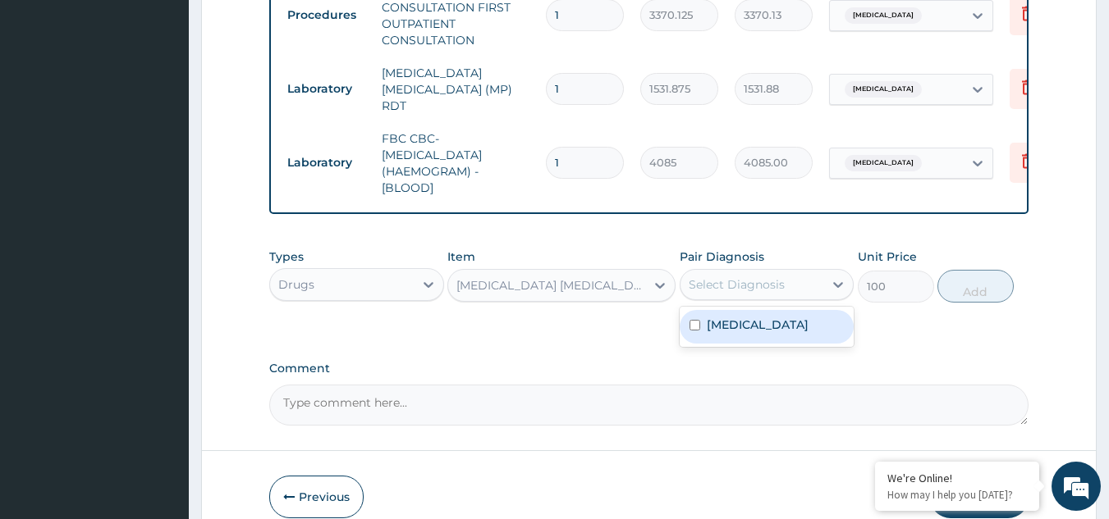
click at [750, 272] on div "Select Diagnosis" at bounding box center [766, 284] width 175 height 31
click at [750, 329] on label "[MEDICAL_DATA]" at bounding box center [758, 325] width 102 height 16
checkbox input "true"
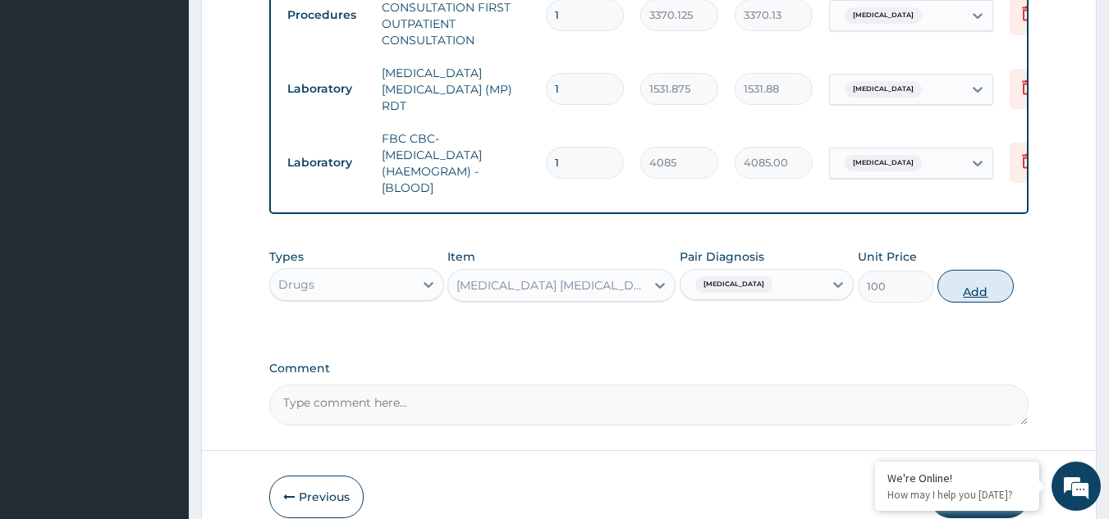
click at [990, 289] on button "Add" at bounding box center [975, 286] width 76 height 33
type input "0"
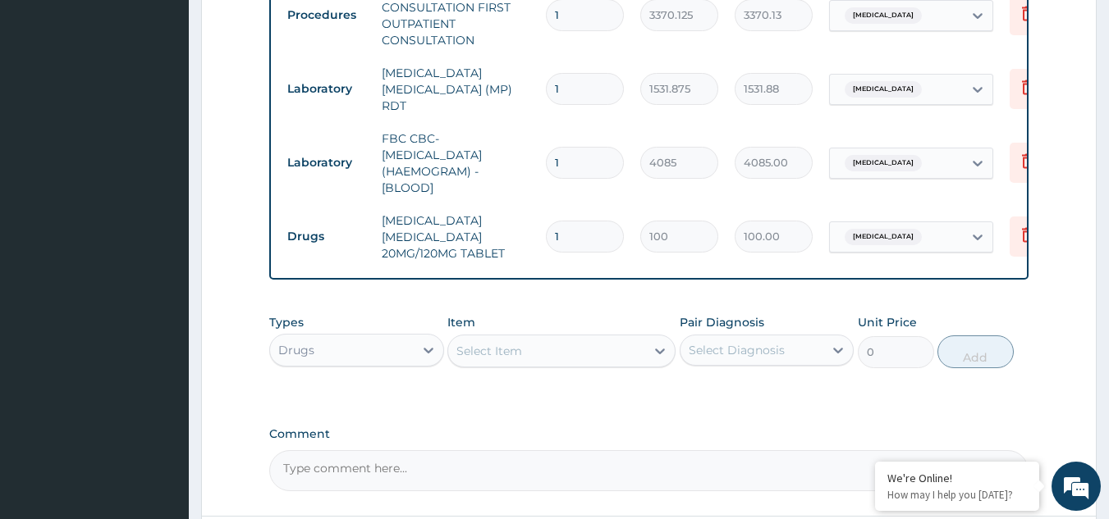
click at [584, 235] on input "1" at bounding box center [585, 237] width 78 height 32
click at [583, 234] on input "1" at bounding box center [585, 237] width 78 height 32
type input "0.00"
type input "6"
type input "600.00"
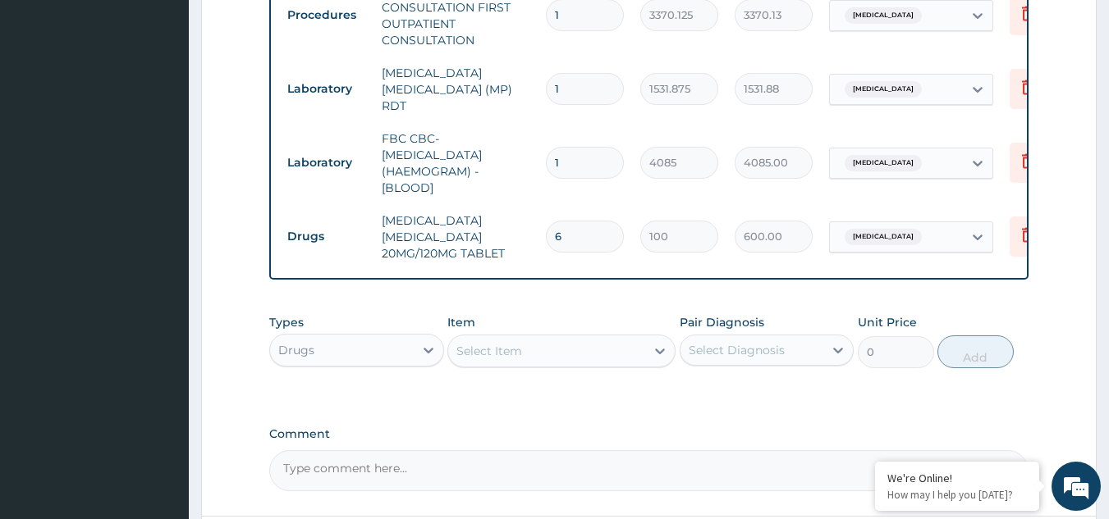
type input "6"
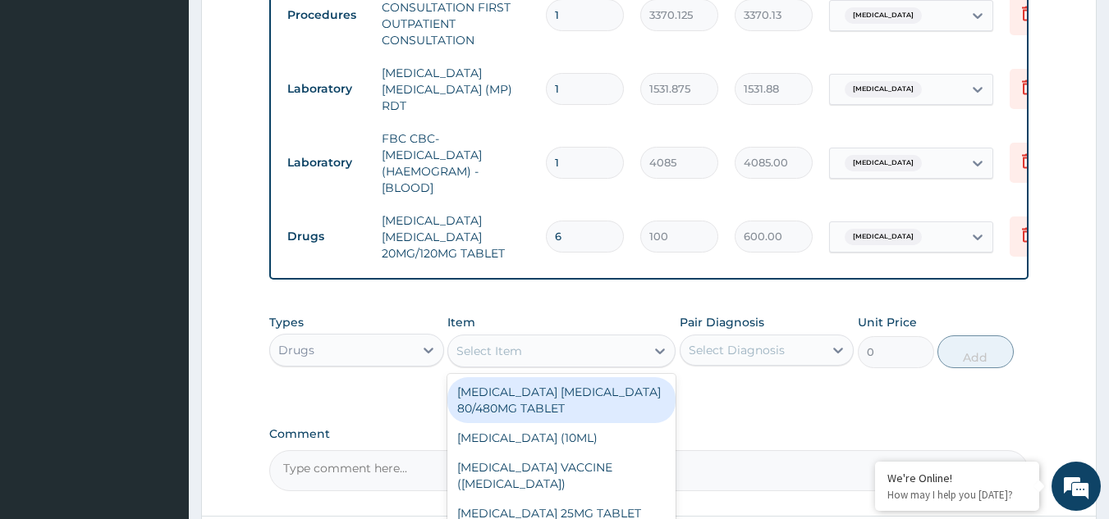
click at [509, 350] on div "Select Item" at bounding box center [489, 351] width 66 height 16
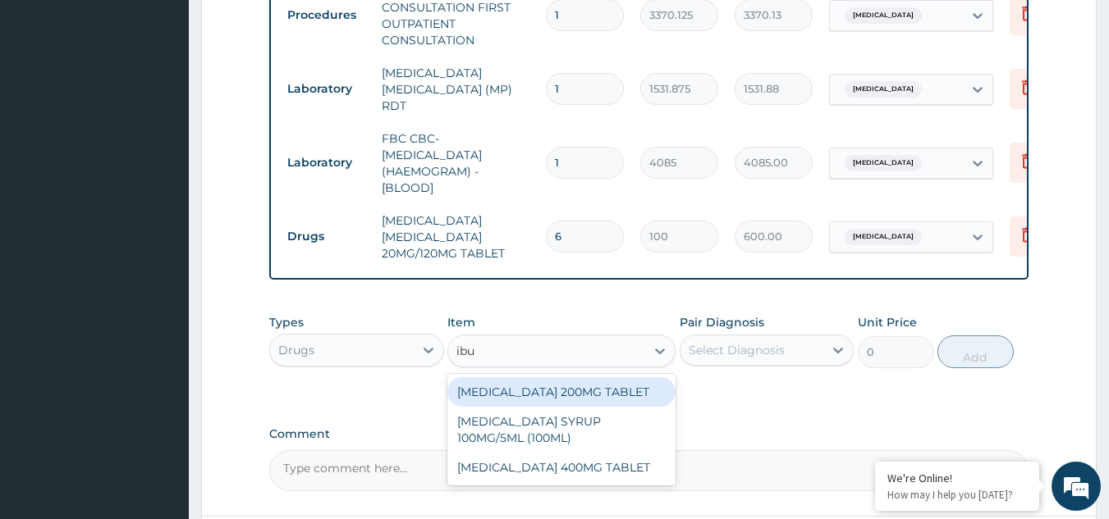
type input "ibup"
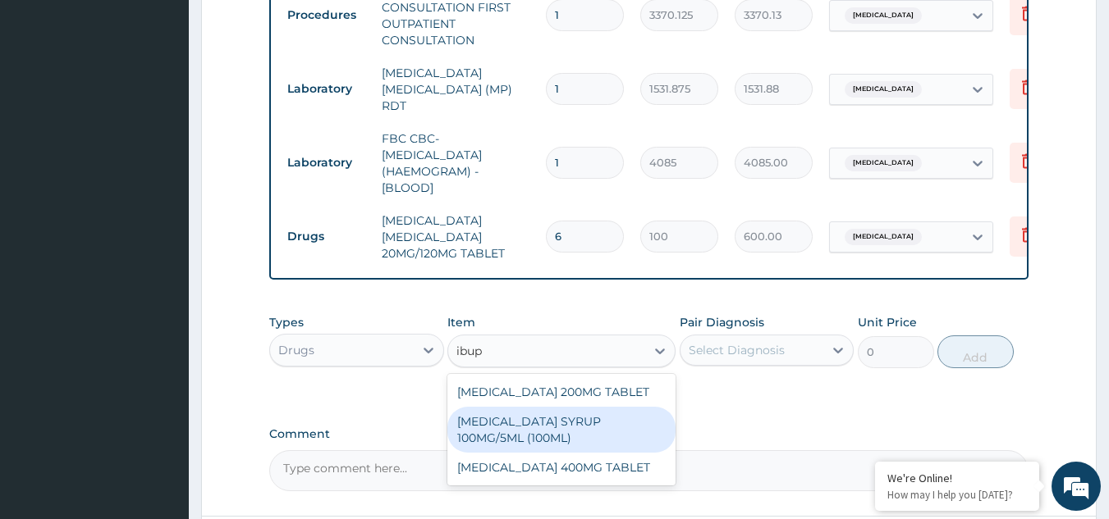
click at [556, 446] on div "[MEDICAL_DATA] SYRUP 100MG/5ML (100ML)" at bounding box center [561, 430] width 228 height 46
type input "1644.5"
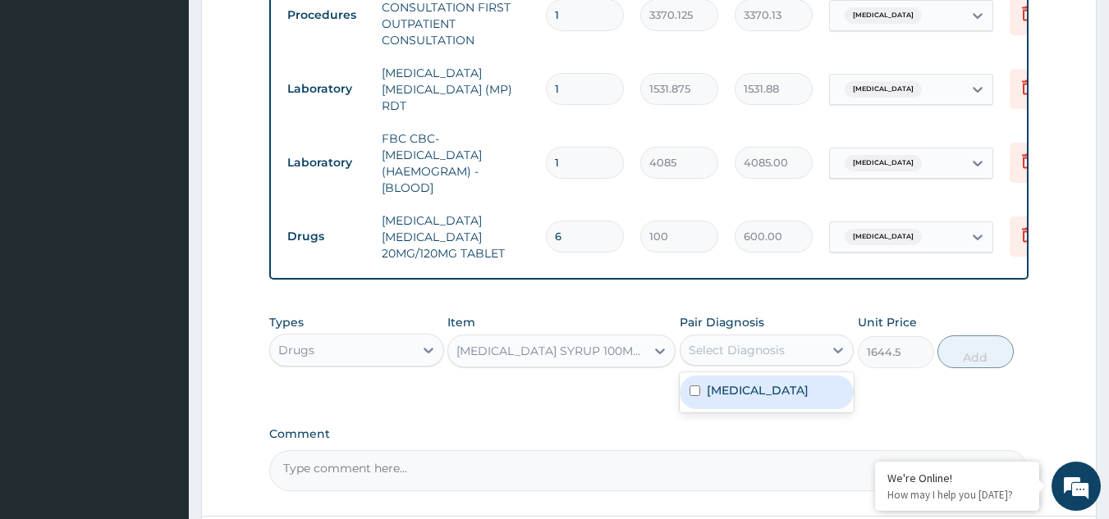
click at [763, 359] on div "Select Diagnosis" at bounding box center [736, 350] width 96 height 16
click at [763, 402] on div "[MEDICAL_DATA]" at bounding box center [766, 393] width 175 height 34
checkbox input "true"
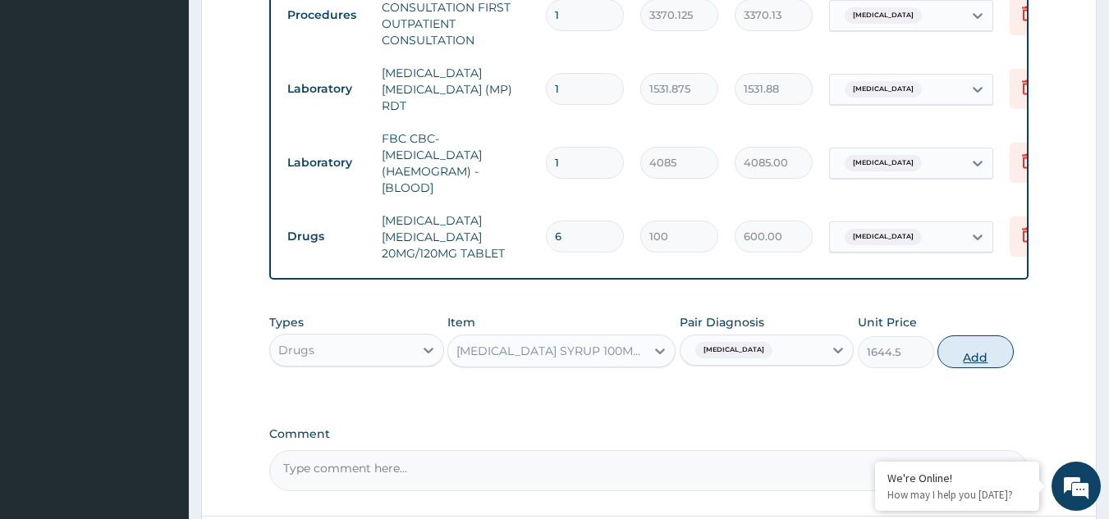
click at [962, 366] on button "Add" at bounding box center [975, 352] width 76 height 33
type input "0"
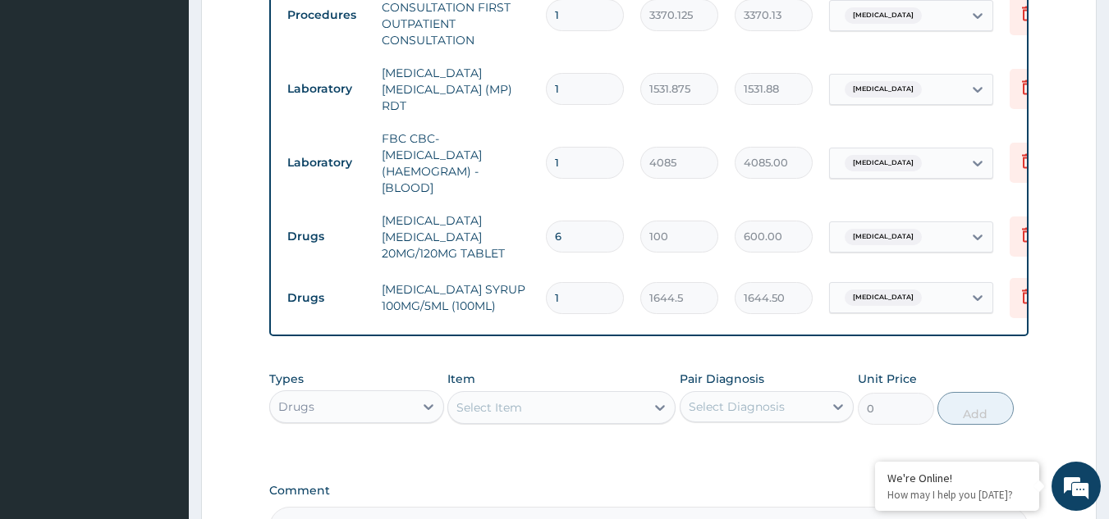
scroll to position [941, 0]
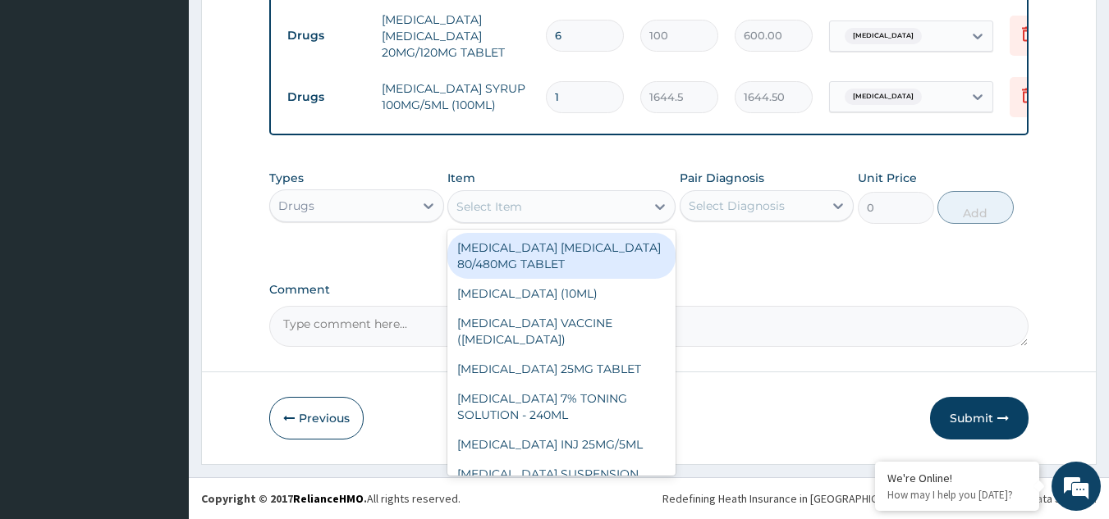
click at [573, 222] on div "Select Item" at bounding box center [561, 206] width 228 height 33
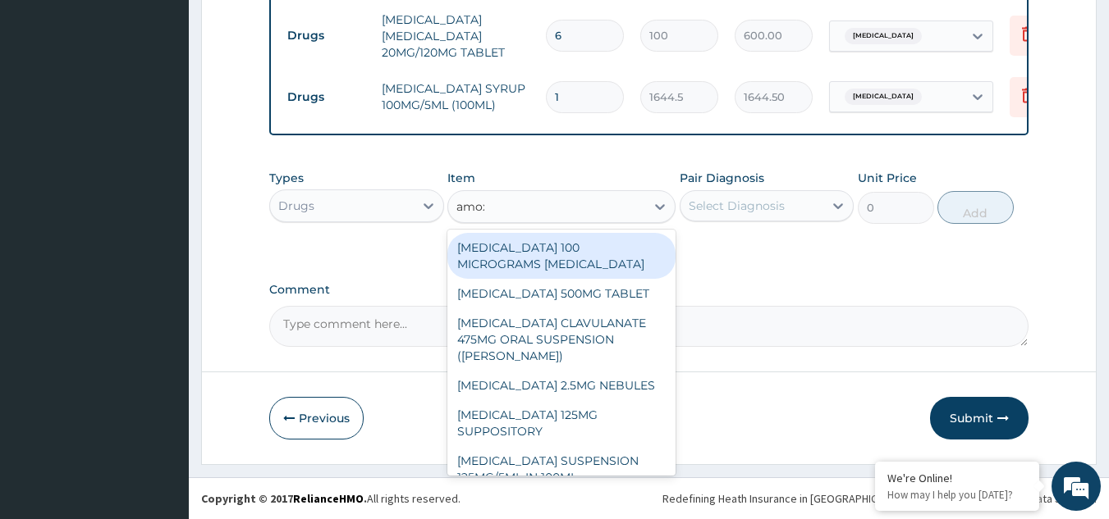
type input "amoxi"
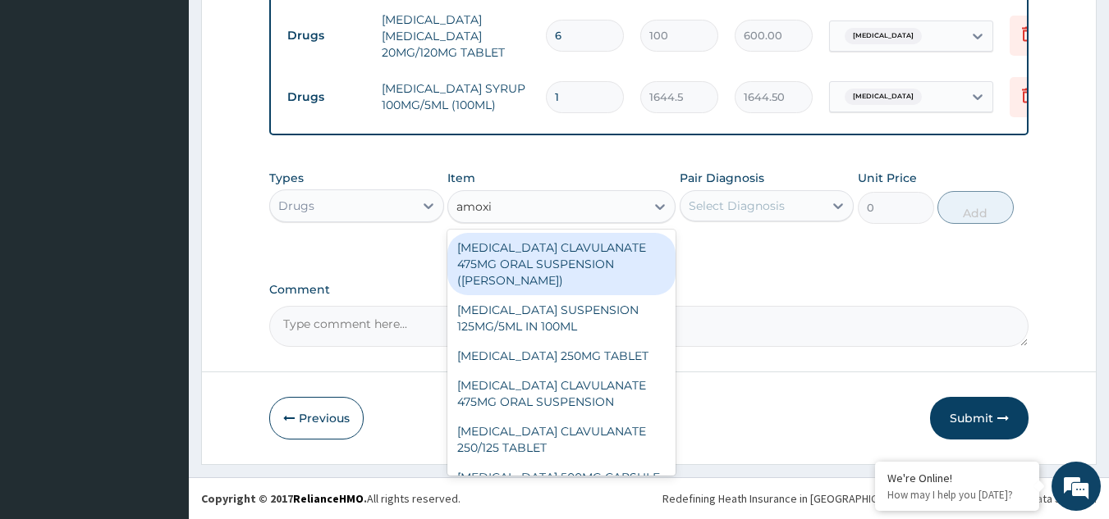
click at [563, 255] on div "[MEDICAL_DATA] CLAVULANATE 475MG ORAL SUSPENSION ([PERSON_NAME])" at bounding box center [561, 264] width 228 height 62
type input "8580"
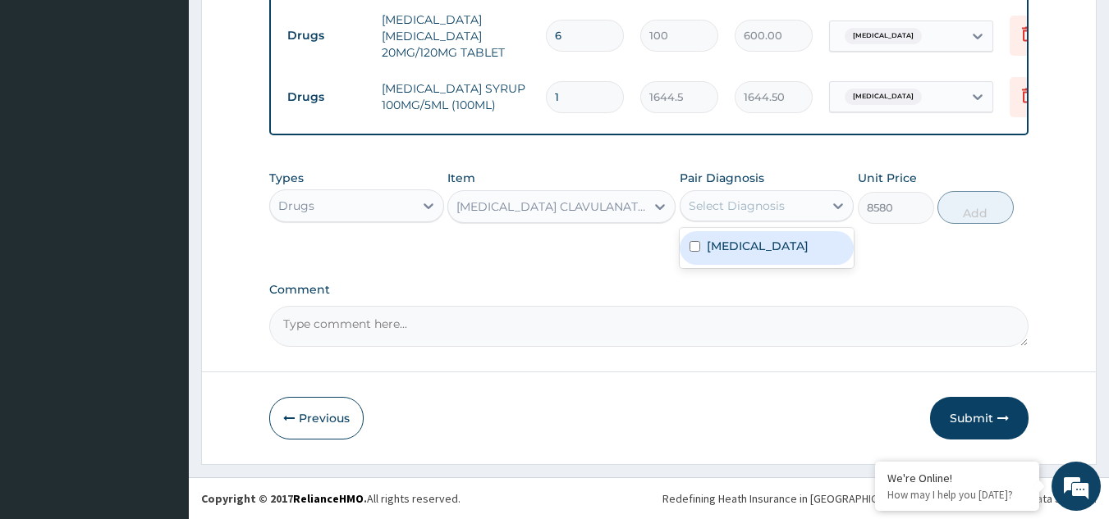
click at [736, 207] on div "Select Diagnosis" at bounding box center [736, 206] width 96 height 16
click at [734, 259] on div "[MEDICAL_DATA]" at bounding box center [766, 248] width 175 height 34
checkbox input "true"
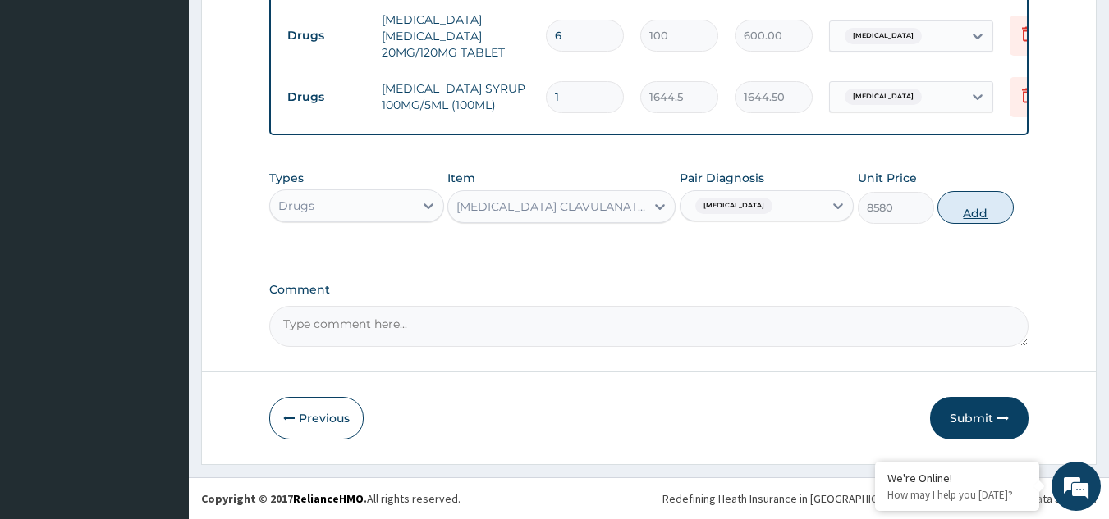
click at [972, 213] on button "Add" at bounding box center [975, 207] width 76 height 33
type input "0"
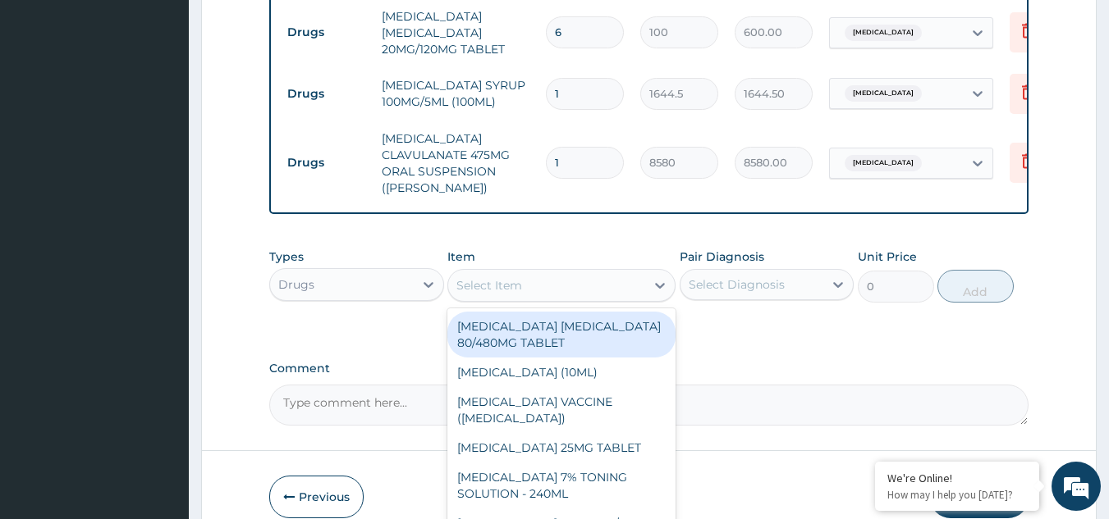
click at [506, 284] on div "Select Item" at bounding box center [489, 285] width 66 height 16
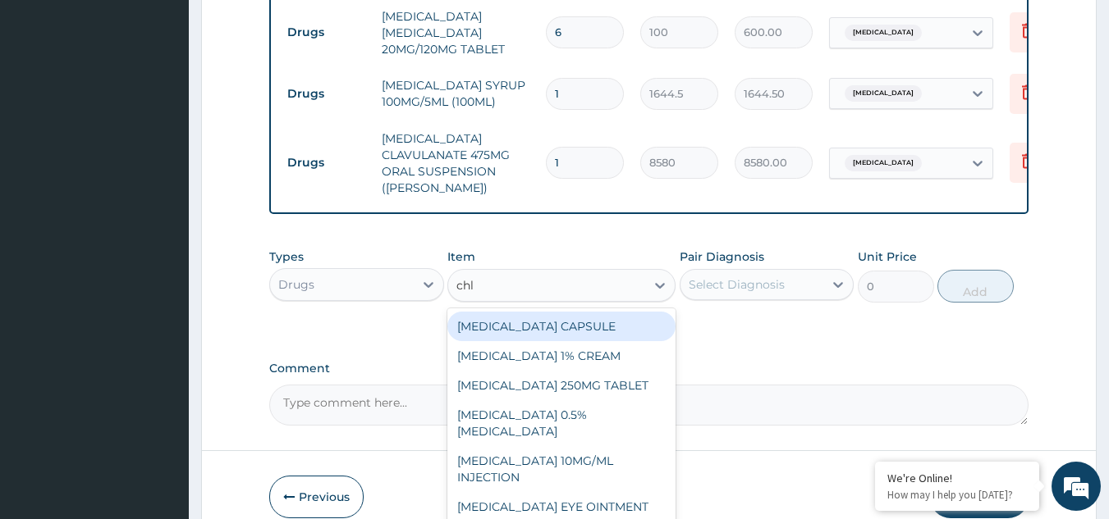
type input "chlo"
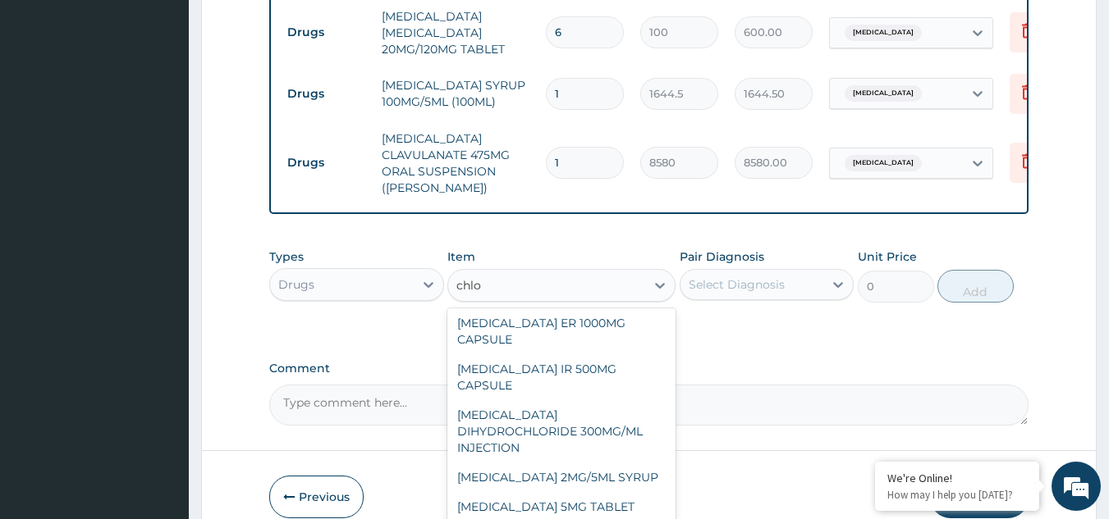
scroll to position [371, 0]
click at [597, 463] on div "[MEDICAL_DATA] 2MG/5ML SYRUP" at bounding box center [561, 478] width 228 height 30
type input "900"
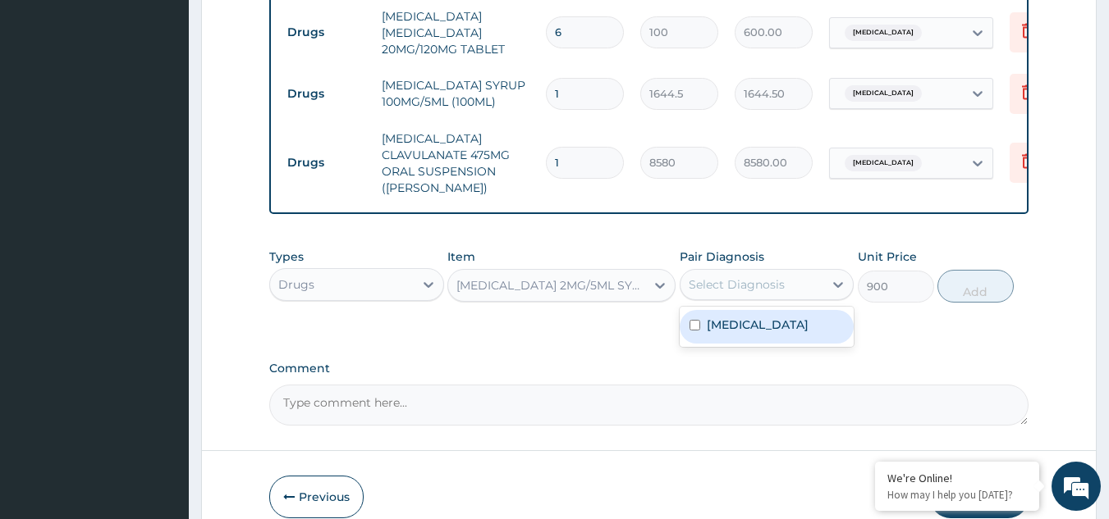
drag, startPoint x: 817, startPoint y: 277, endPoint x: 784, endPoint y: 326, distance: 59.6
click at [784, 300] on div "option [MEDICAL_DATA], selected. option [MEDICAL_DATA] focused, 1 of 1. 1 resul…" at bounding box center [766, 284] width 175 height 31
click at [784, 326] on label "[MEDICAL_DATA]" at bounding box center [758, 325] width 102 height 16
checkbox input "true"
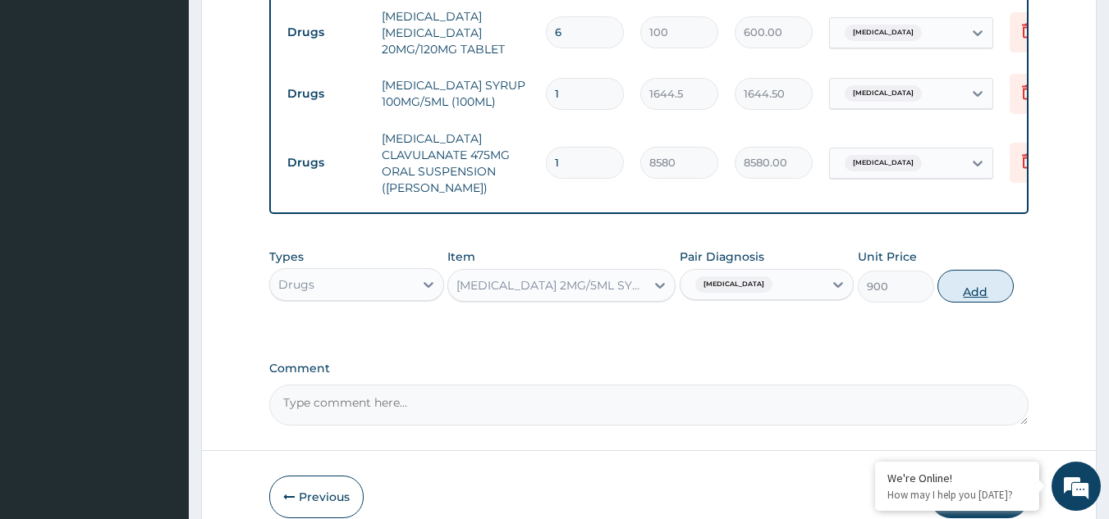
click at [975, 292] on button "Add" at bounding box center [975, 286] width 76 height 33
type input "0"
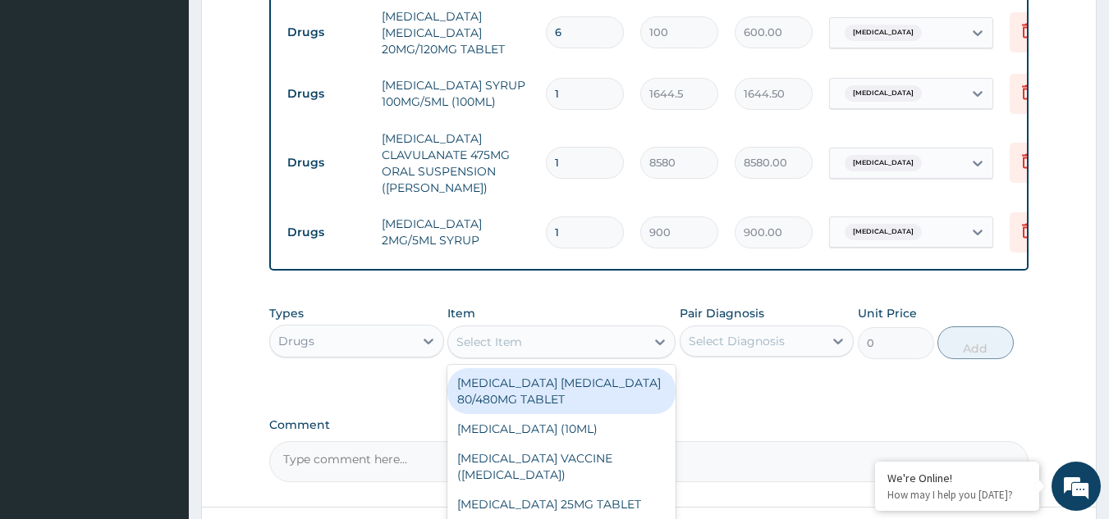
click at [633, 339] on div "Select Item" at bounding box center [546, 342] width 197 height 26
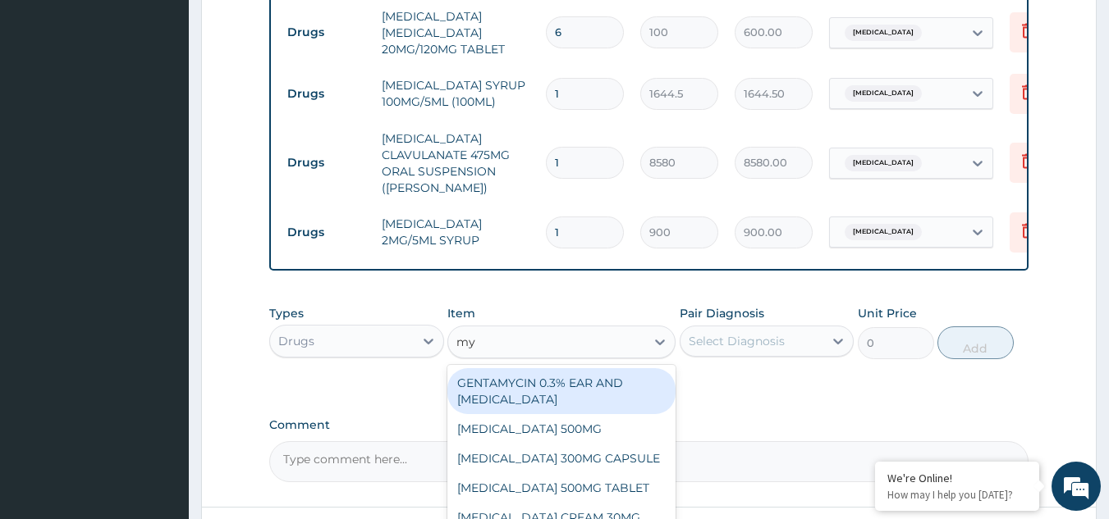
type input "m"
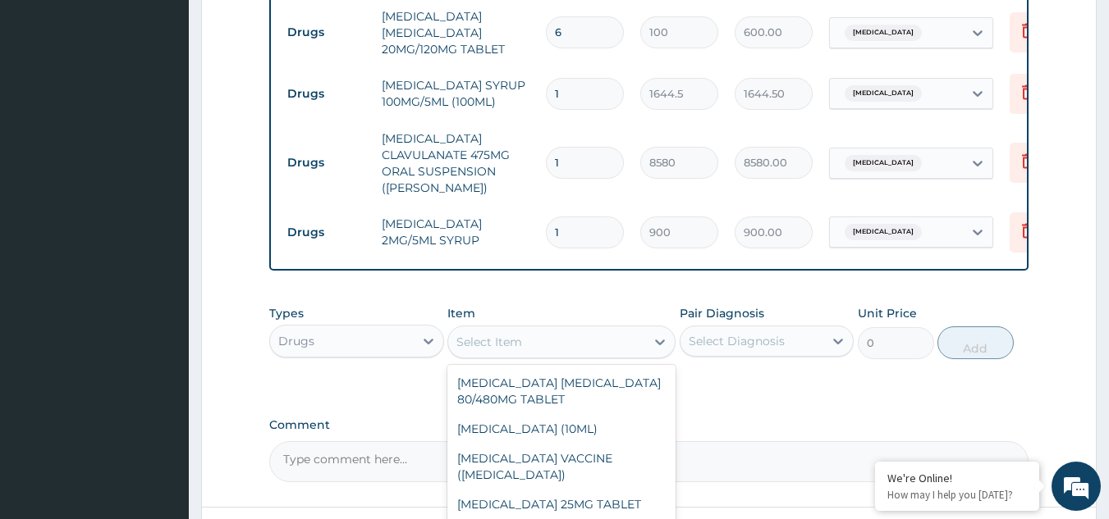
scroll to position [1080, 0]
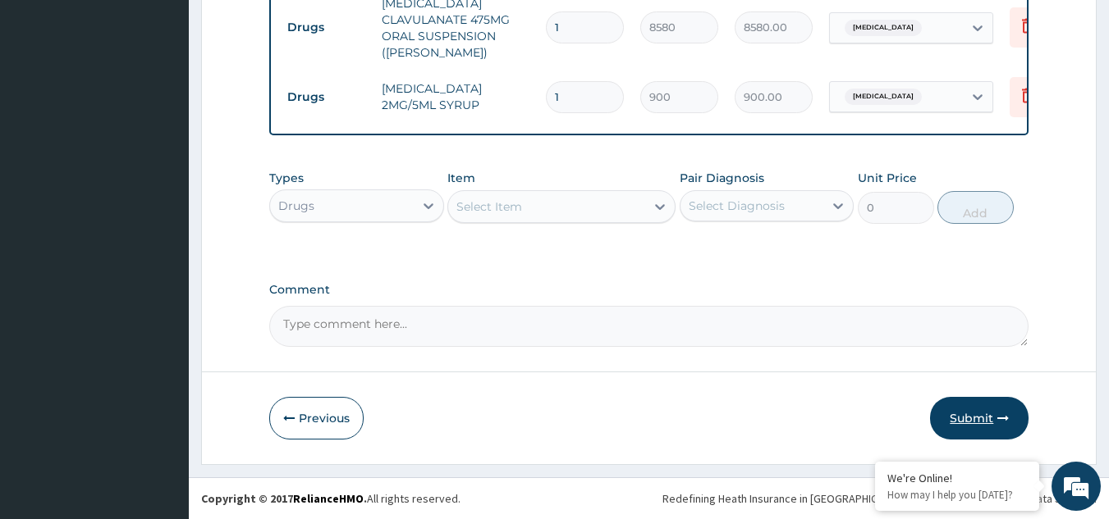
click at [972, 410] on button "Submit" at bounding box center [979, 418] width 98 height 43
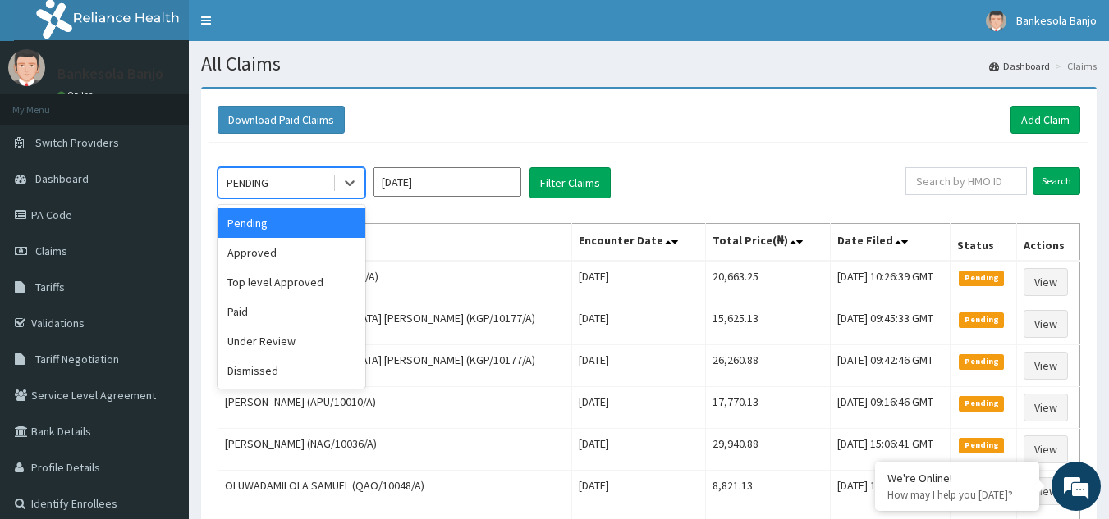
drag, startPoint x: 347, startPoint y: 187, endPoint x: 298, endPoint y: 250, distance: 80.1
click at [298, 199] on div "option Pending focused, 1 of 6. 6 results available. Use Up and Down to choose …" at bounding box center [291, 182] width 148 height 31
click at [298, 250] on div "Approved" at bounding box center [291, 253] width 148 height 30
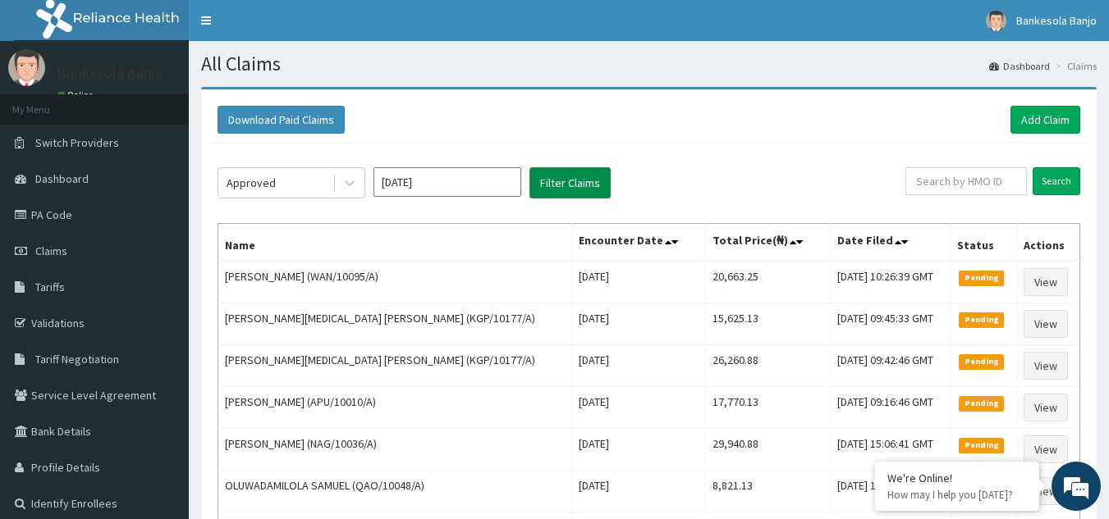
click at [557, 180] on button "Filter Claims" at bounding box center [569, 182] width 81 height 31
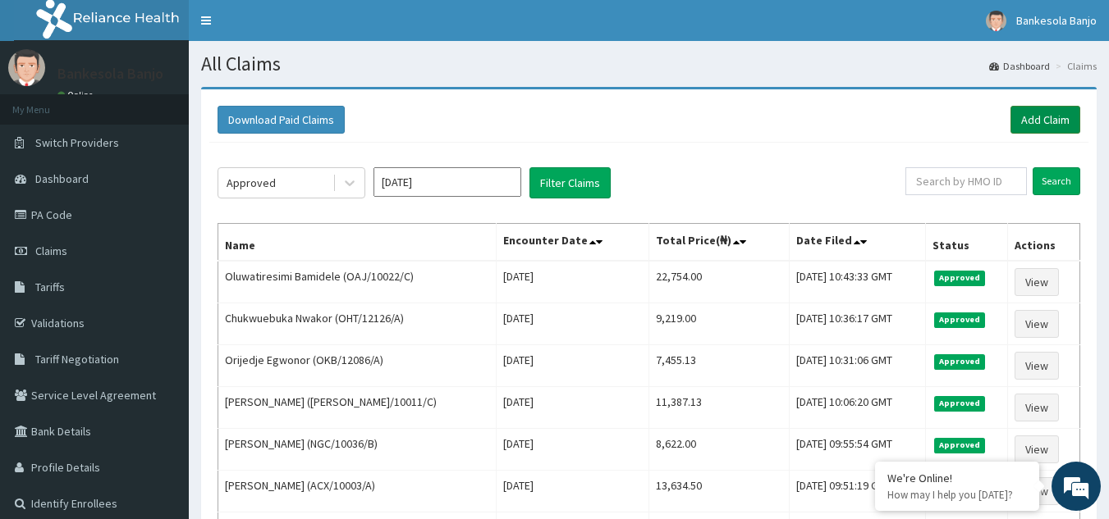
click at [1040, 112] on link "Add Claim" at bounding box center [1045, 120] width 70 height 28
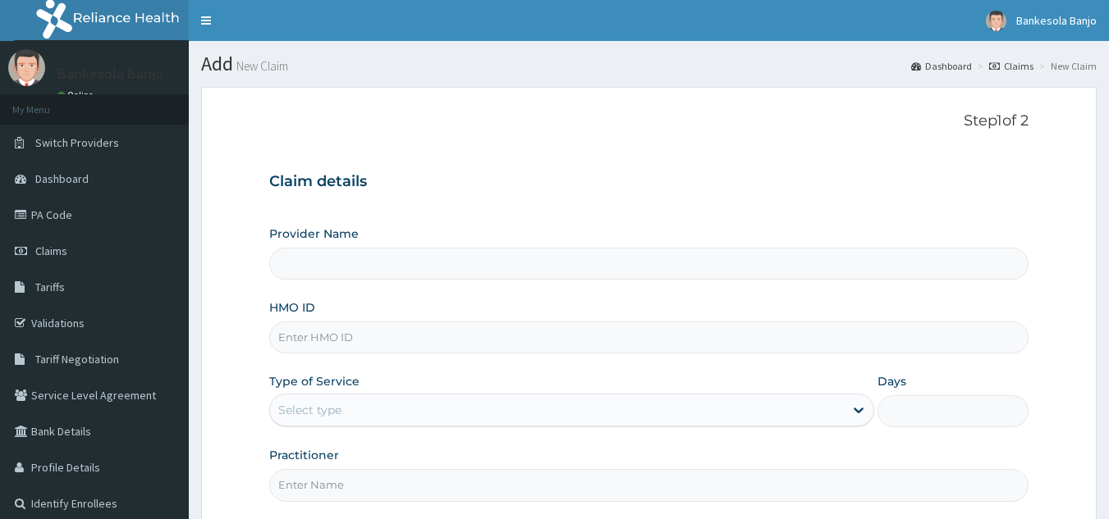
click at [421, 337] on input "HMO ID" at bounding box center [649, 338] width 760 height 32
paste input "ISW/10307/B"
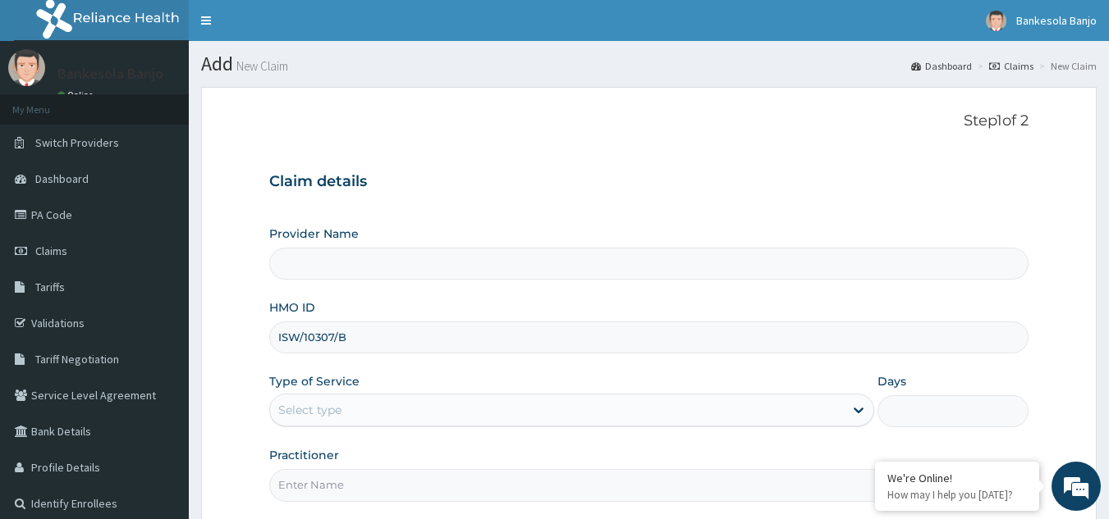
type input "ISW/10307/B"
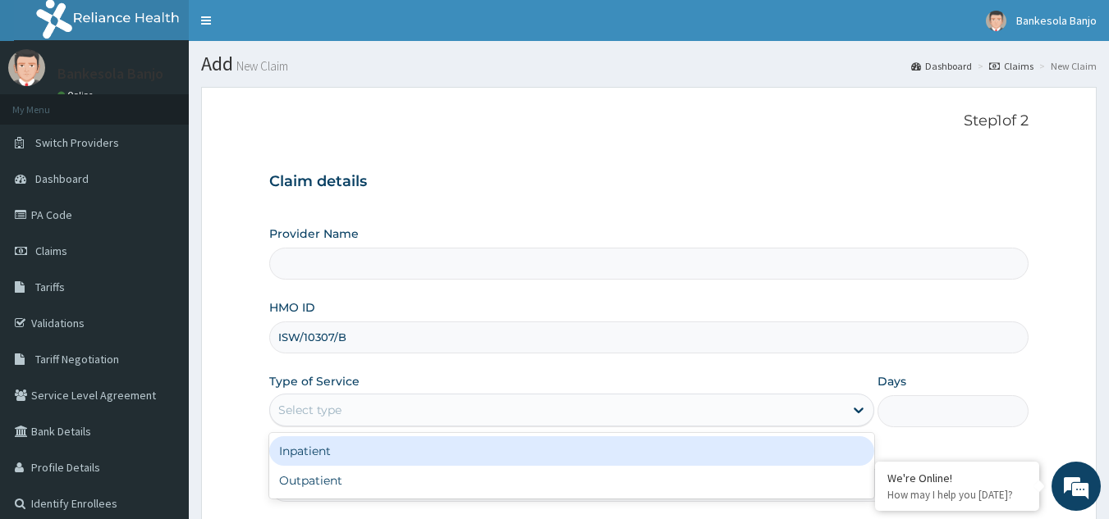
click at [384, 401] on div "Select type" at bounding box center [557, 410] width 574 height 26
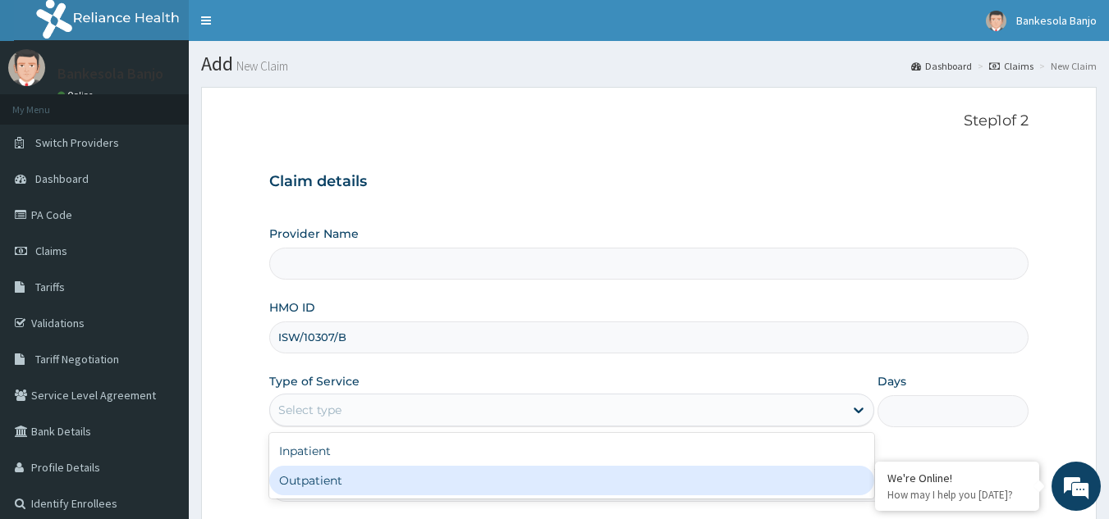
click at [365, 476] on div "Outpatient" at bounding box center [571, 481] width 605 height 30
type input "1"
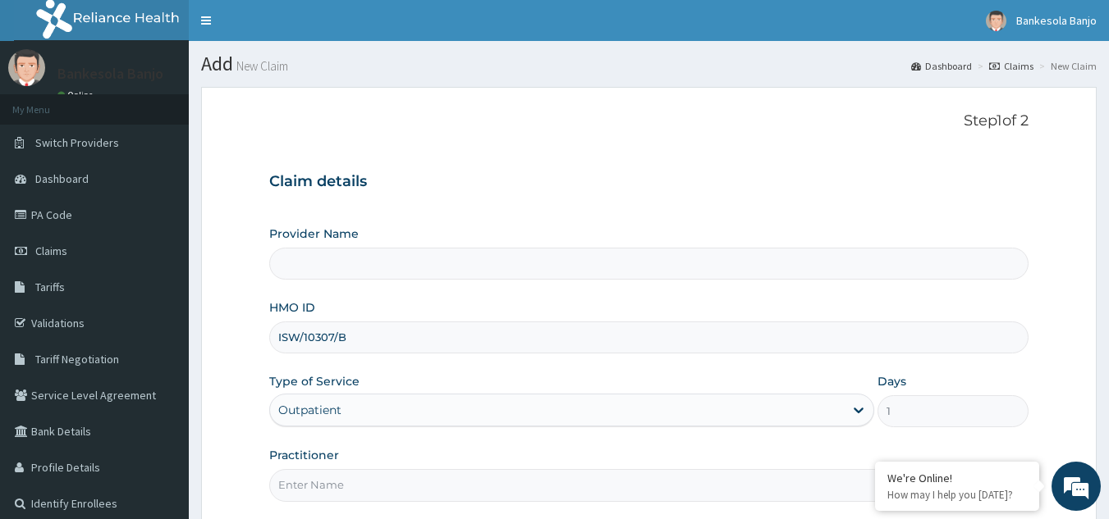
click at [365, 476] on input "Practitioner" at bounding box center [649, 485] width 760 height 32
type input "Reliance Family Clinics (RFC) - [GEOGRAPHIC_DATA]"
type input "LOCUM"
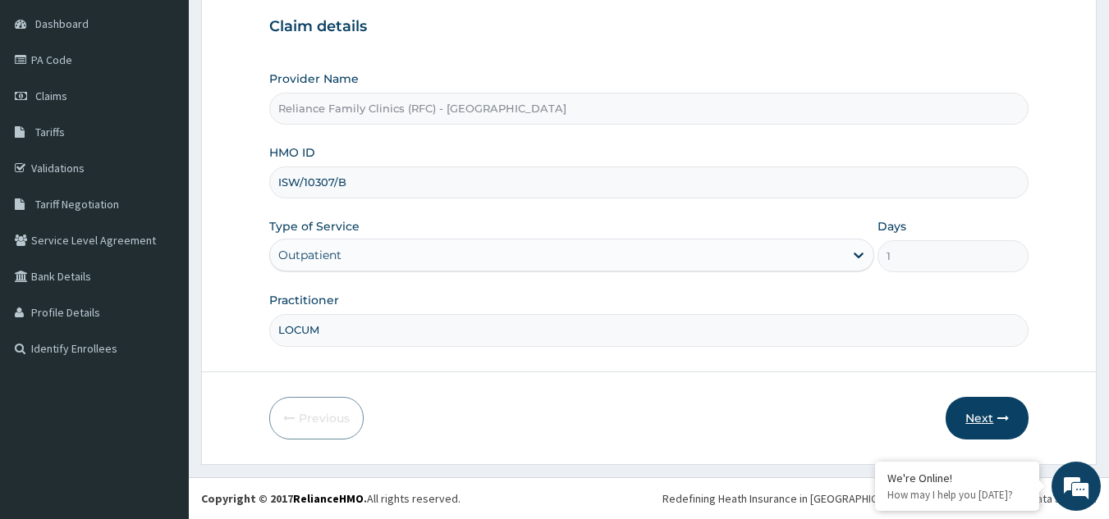
click at [985, 414] on button "Next" at bounding box center [986, 418] width 83 height 43
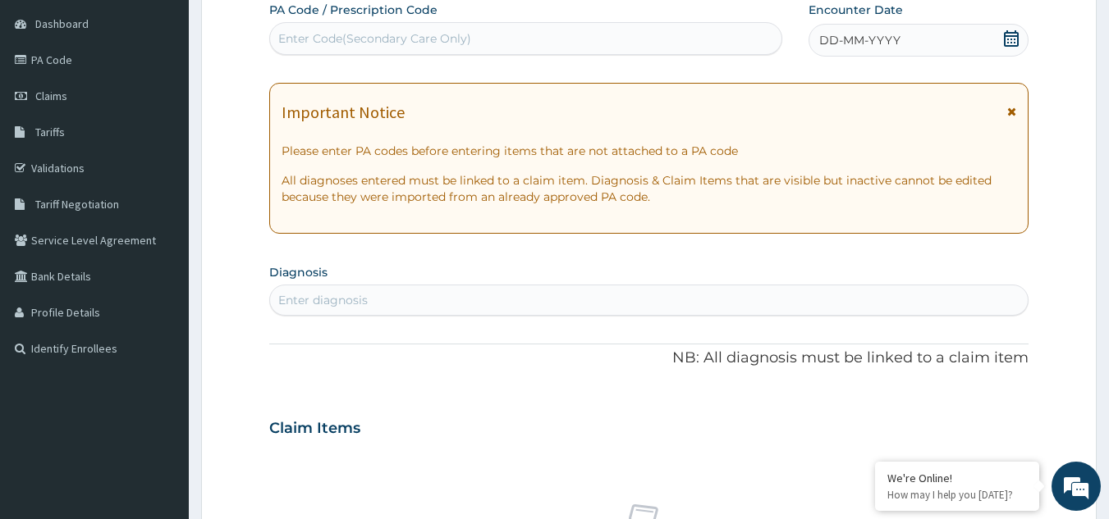
click at [1007, 39] on icon at bounding box center [1011, 38] width 16 height 16
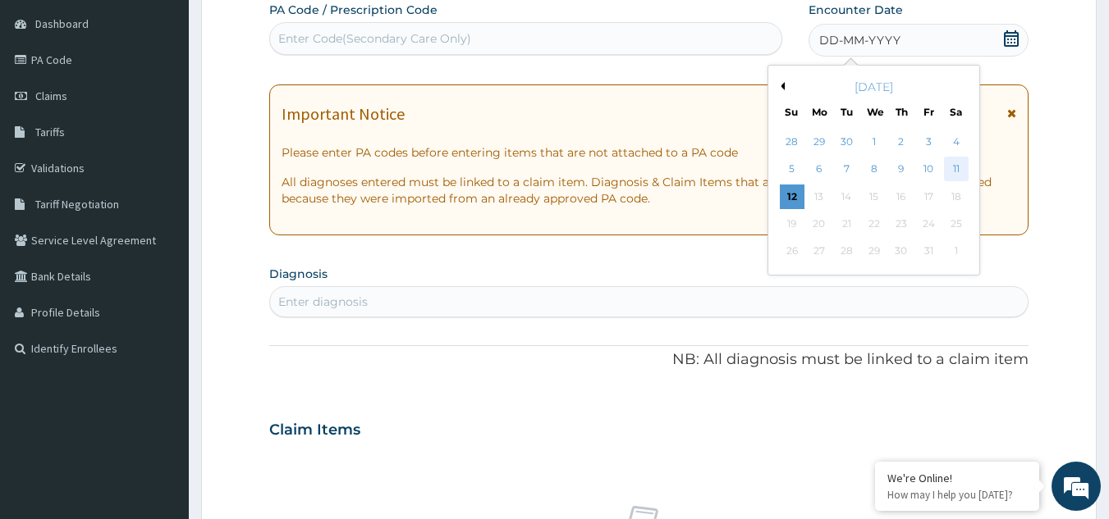
scroll to position [0, 0]
click at [951, 160] on div "11" at bounding box center [956, 170] width 25 height 25
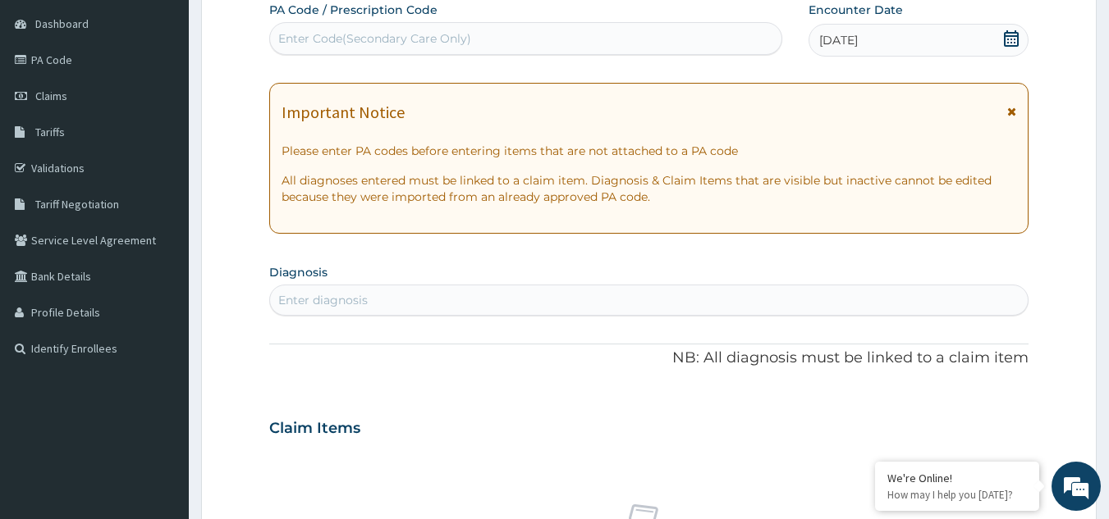
click at [333, 310] on div "Enter diagnosis" at bounding box center [649, 300] width 758 height 26
type input "[MEDICAL_DATA]"
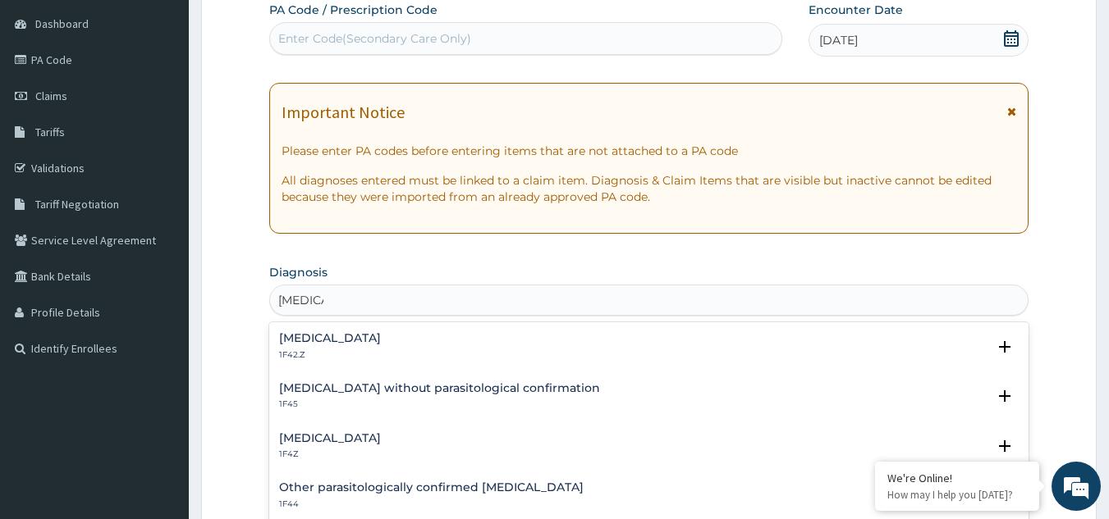
click at [363, 442] on h4 "[MEDICAL_DATA]" at bounding box center [330, 438] width 102 height 12
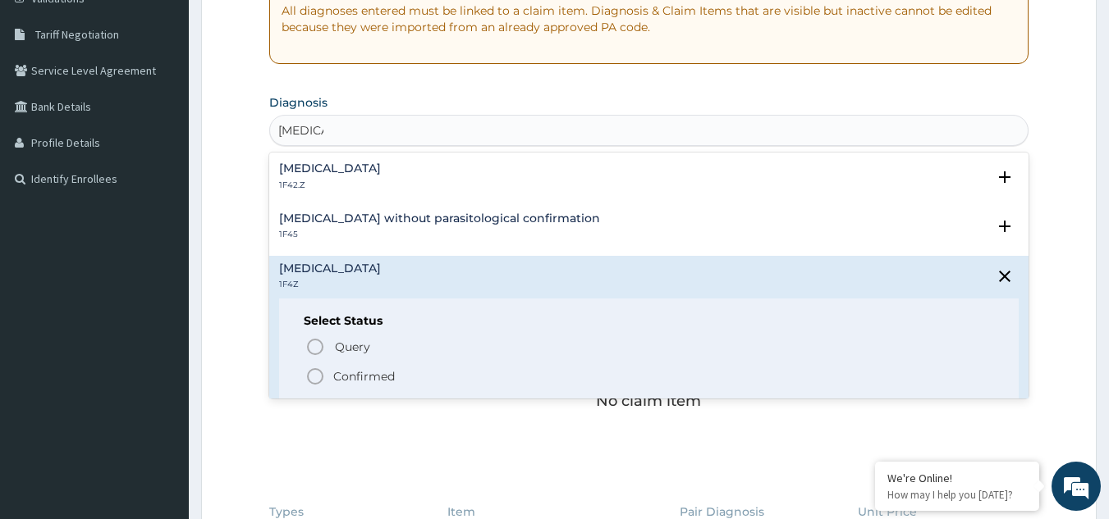
scroll to position [313, 0]
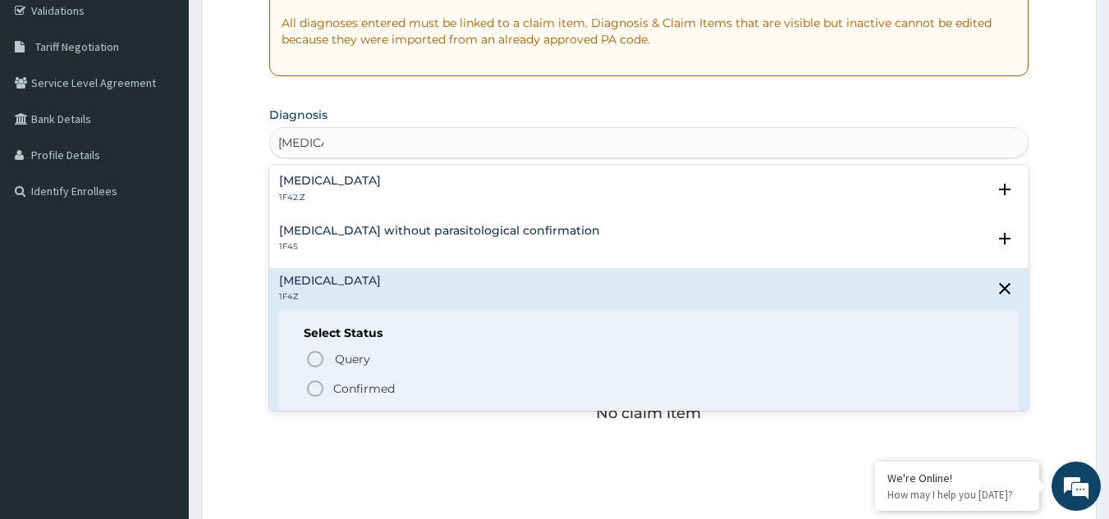
click at [325, 385] on span "Confirmed" at bounding box center [649, 389] width 689 height 20
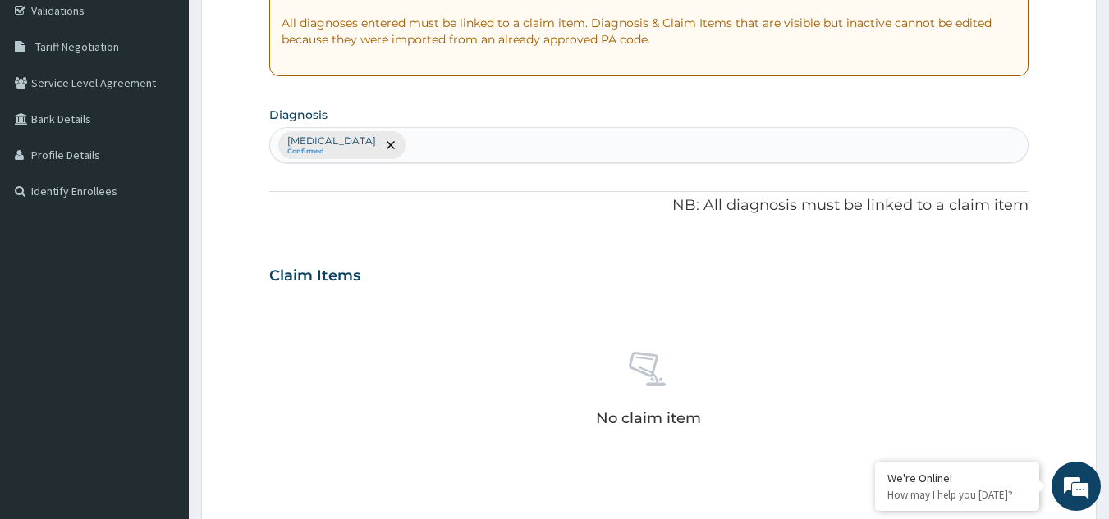
scroll to position [664, 0]
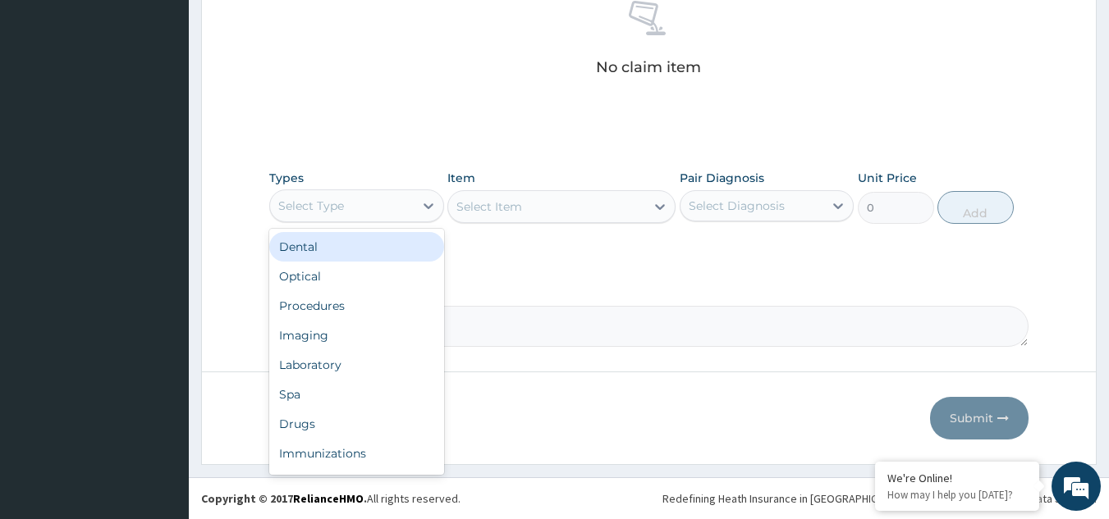
click at [377, 199] on div "Select Type" at bounding box center [342, 206] width 144 height 26
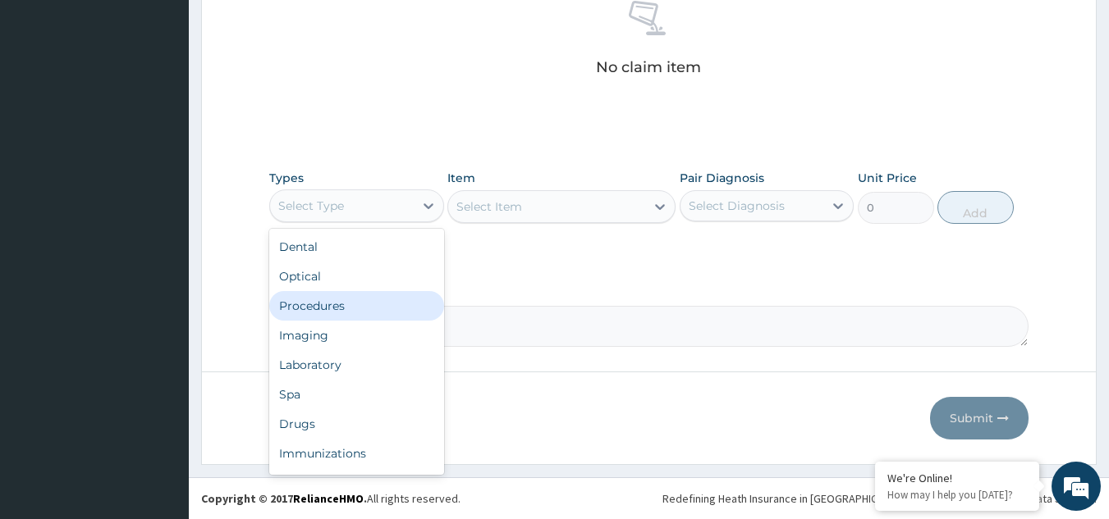
click at [336, 302] on div "Procedures" at bounding box center [356, 306] width 175 height 30
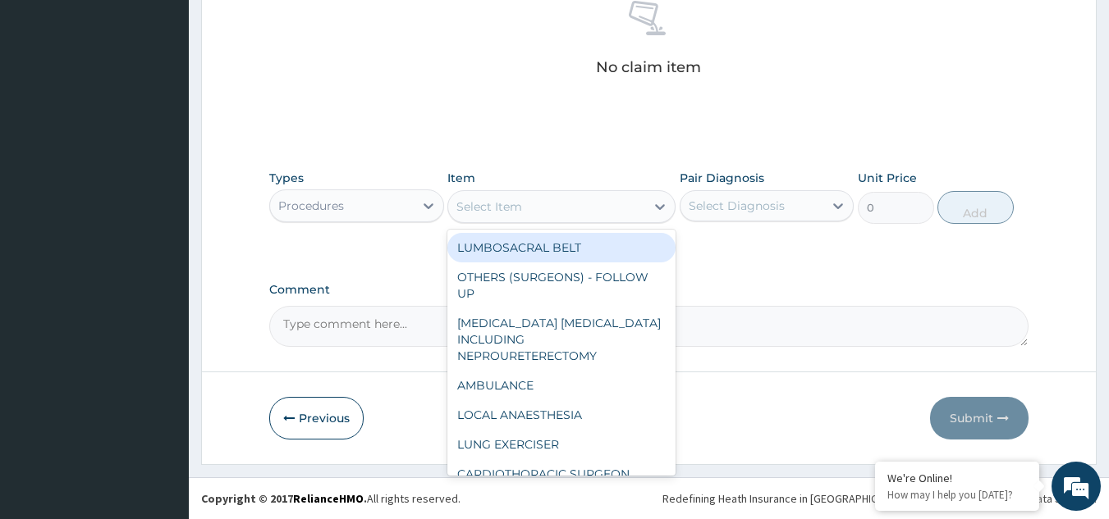
click at [568, 208] on div "Select Item" at bounding box center [546, 207] width 197 height 26
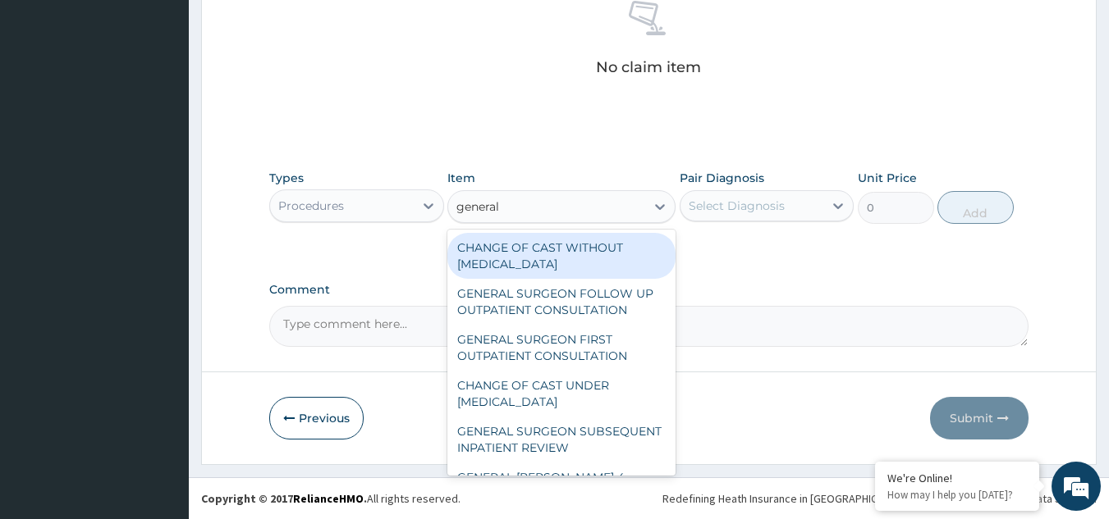
type input "general p"
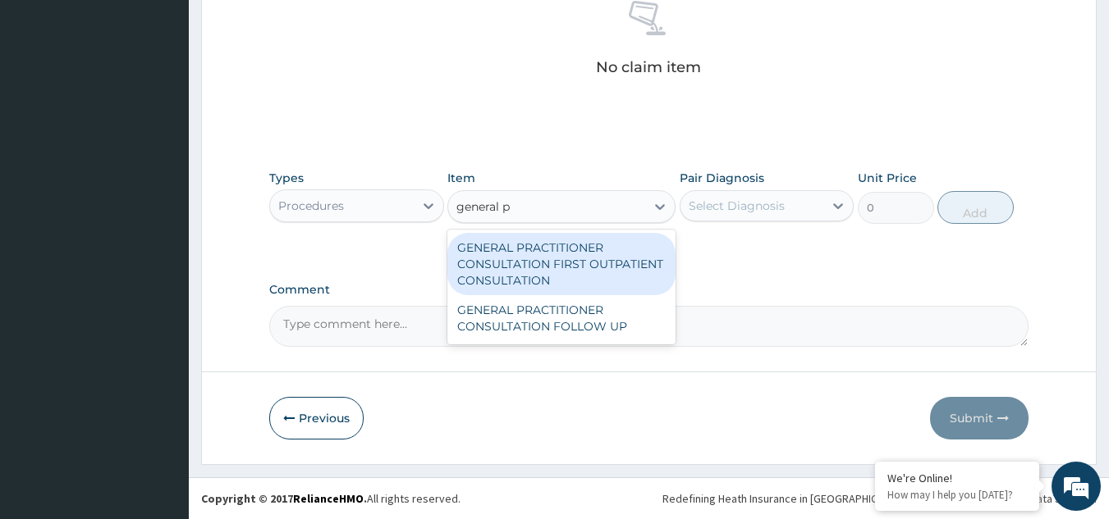
click at [574, 245] on div "GENERAL PRACTITIONER CONSULTATION FIRST OUTPATIENT CONSULTATION" at bounding box center [561, 264] width 228 height 62
type input "3370.125"
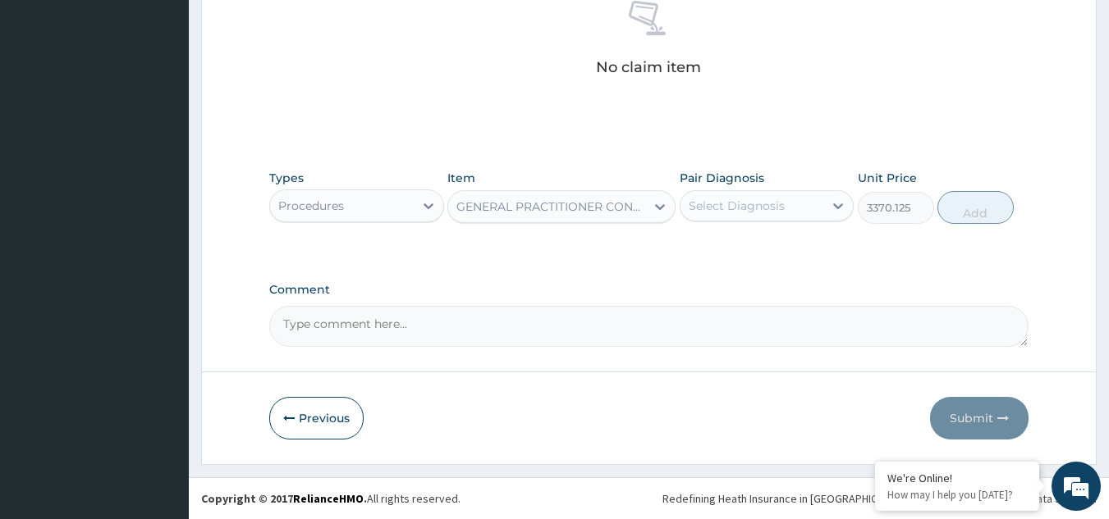
click at [737, 209] on div "Select Diagnosis" at bounding box center [736, 206] width 96 height 16
click at [746, 254] on label "Malaria, unspecified" at bounding box center [758, 246] width 102 height 16
checkbox input "true"
click at [979, 198] on button "Add" at bounding box center [975, 207] width 76 height 33
type input "0"
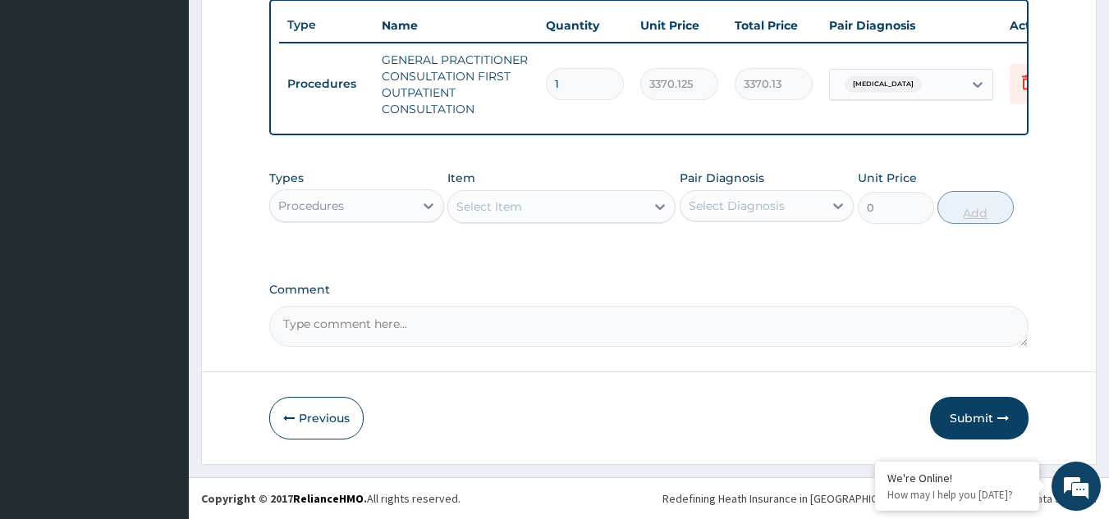
scroll to position [624, 0]
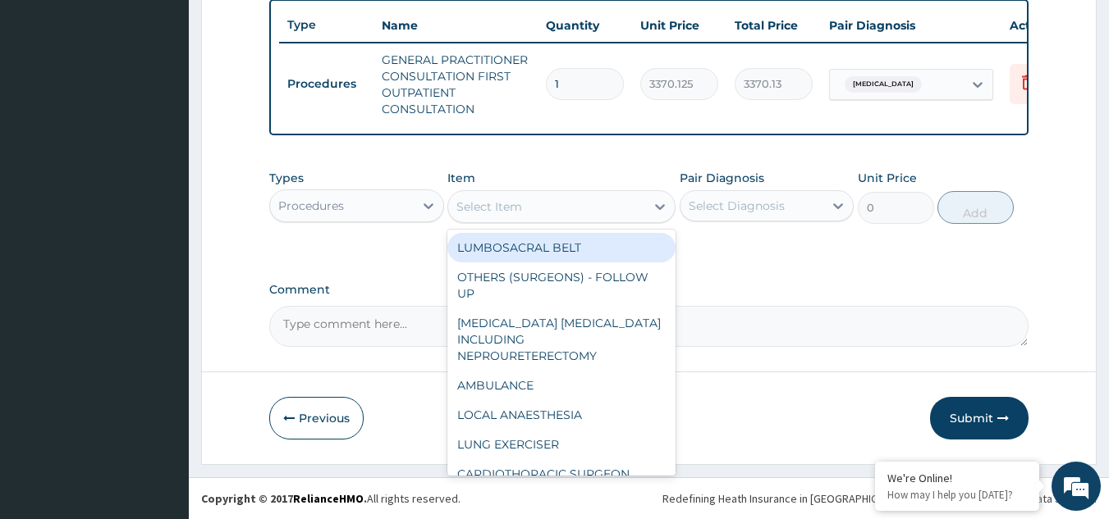
click at [551, 213] on div "Select Item" at bounding box center [546, 207] width 197 height 26
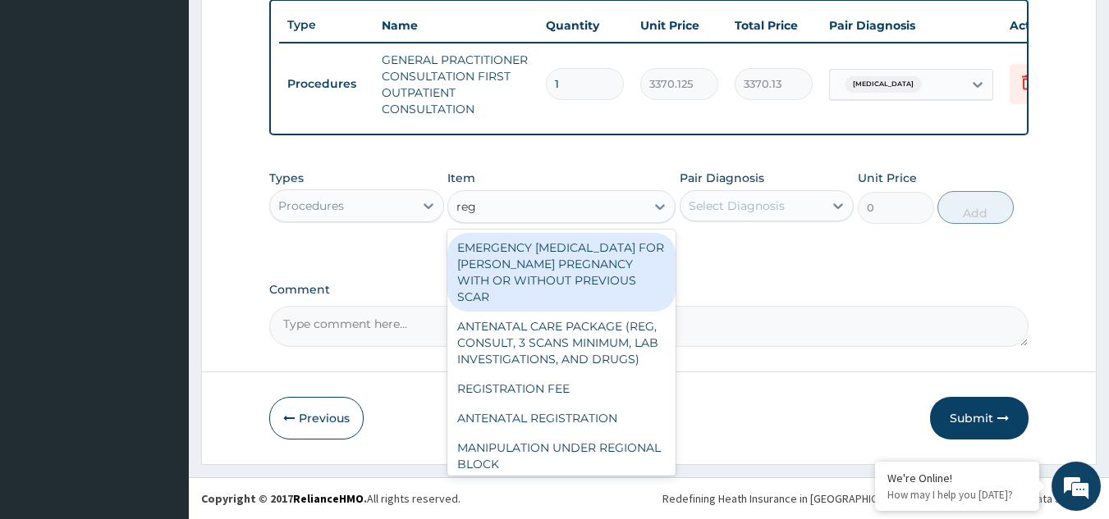
type input "regis"
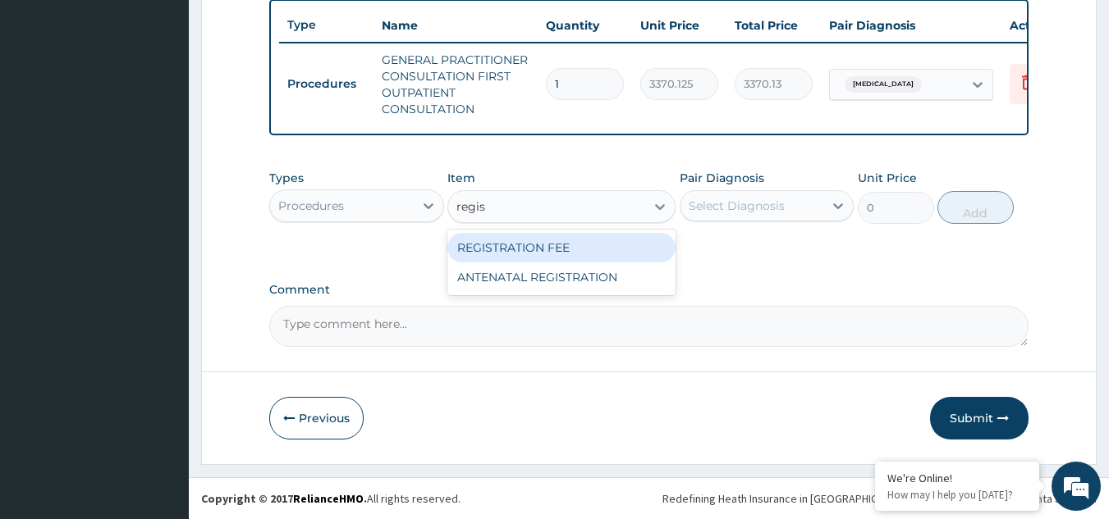
click at [560, 242] on div "REGISTRATION FEE" at bounding box center [561, 248] width 228 height 30
type input "2042.5"
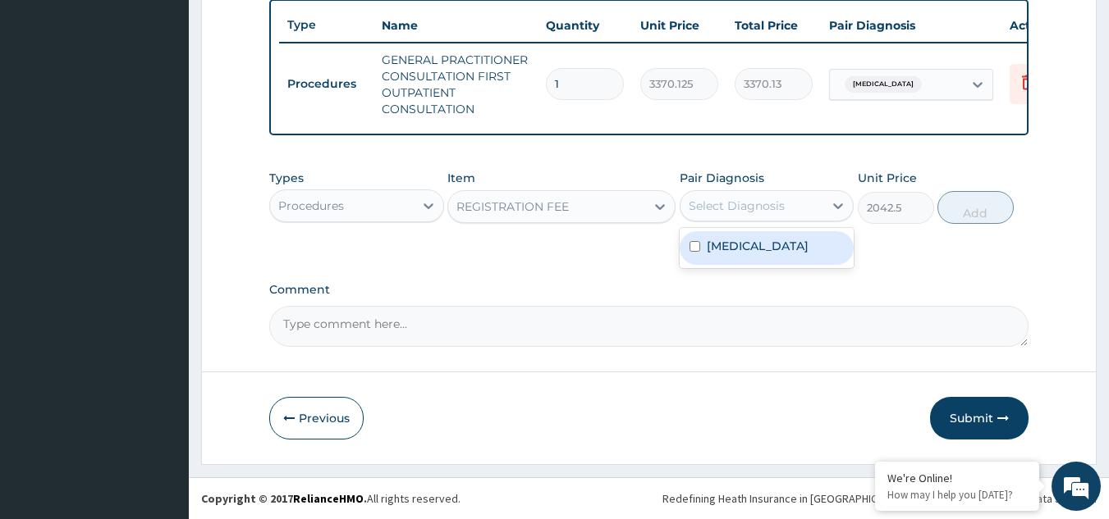
drag, startPoint x: 720, startPoint y: 214, endPoint x: 725, endPoint y: 236, distance: 22.5
click at [725, 222] on div "option [MEDICAL_DATA], selected. option [MEDICAL_DATA] focused, 1 of 1. 1 resul…" at bounding box center [766, 205] width 175 height 31
click at [725, 236] on div "[MEDICAL_DATA]" at bounding box center [766, 248] width 175 height 34
checkbox input "true"
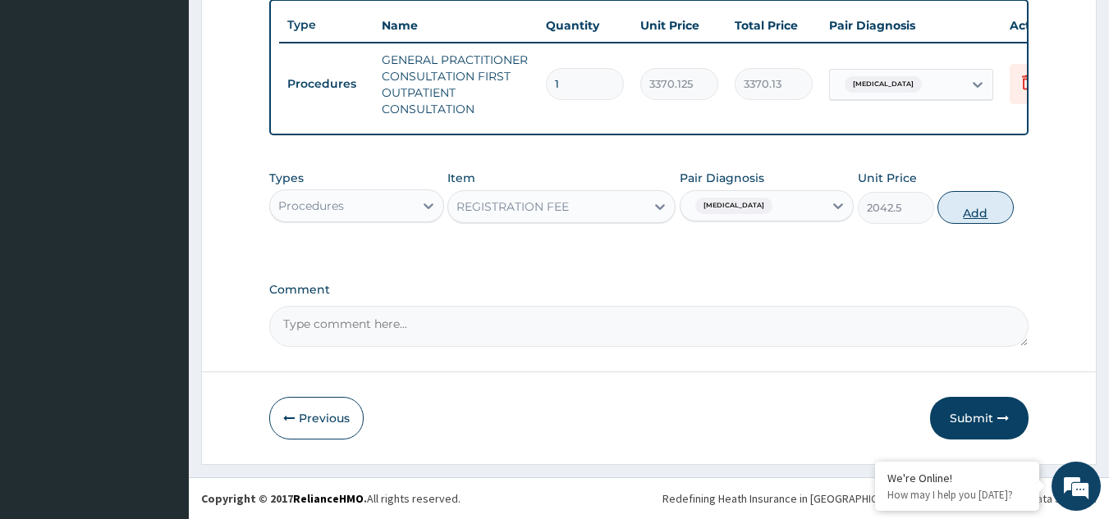
click at [962, 209] on button "Add" at bounding box center [975, 207] width 76 height 33
type input "0"
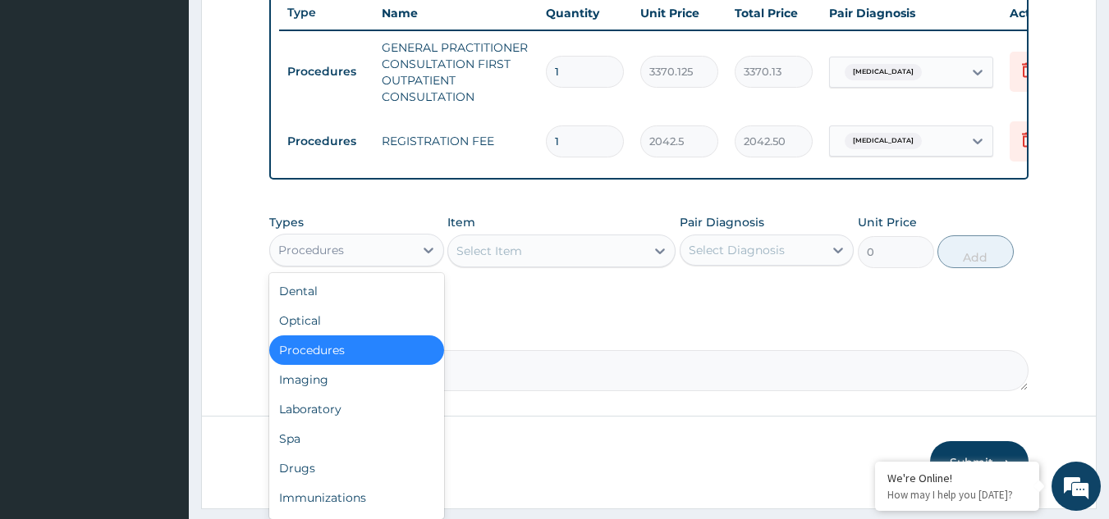
click at [329, 258] on div "Procedures" at bounding box center [311, 250] width 66 height 16
click at [304, 424] on div "Laboratory" at bounding box center [356, 410] width 175 height 30
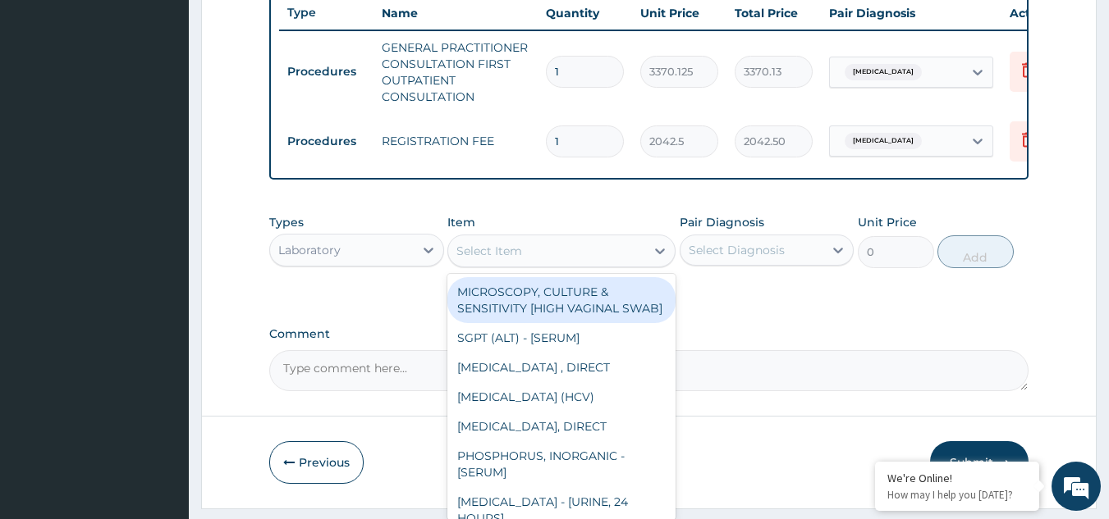
click at [565, 264] on div "Select Item" at bounding box center [546, 251] width 197 height 26
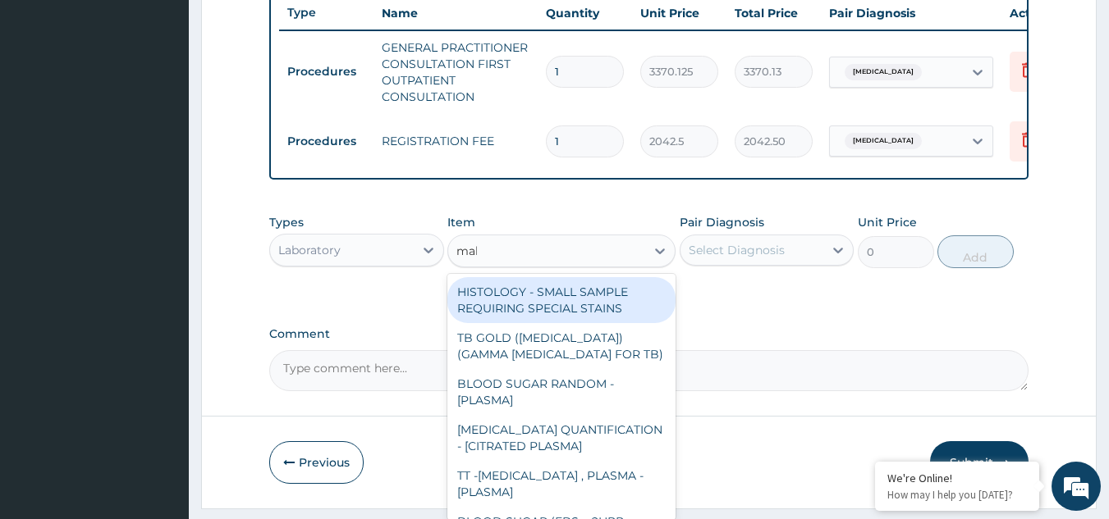
type input "mala"
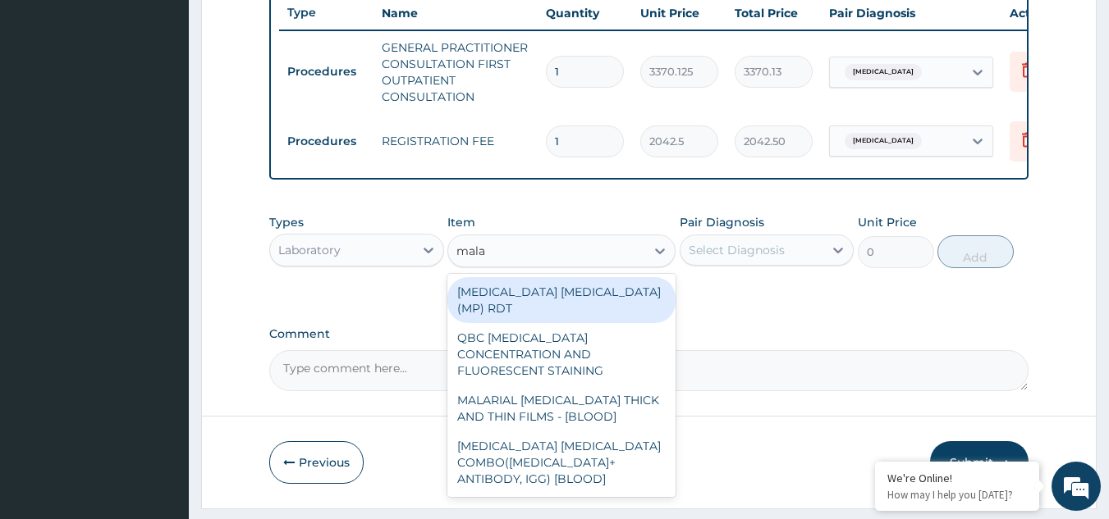
click at [577, 303] on div "[MEDICAL_DATA] [MEDICAL_DATA] (MP) RDT" at bounding box center [561, 300] width 228 height 46
type input "1531.875"
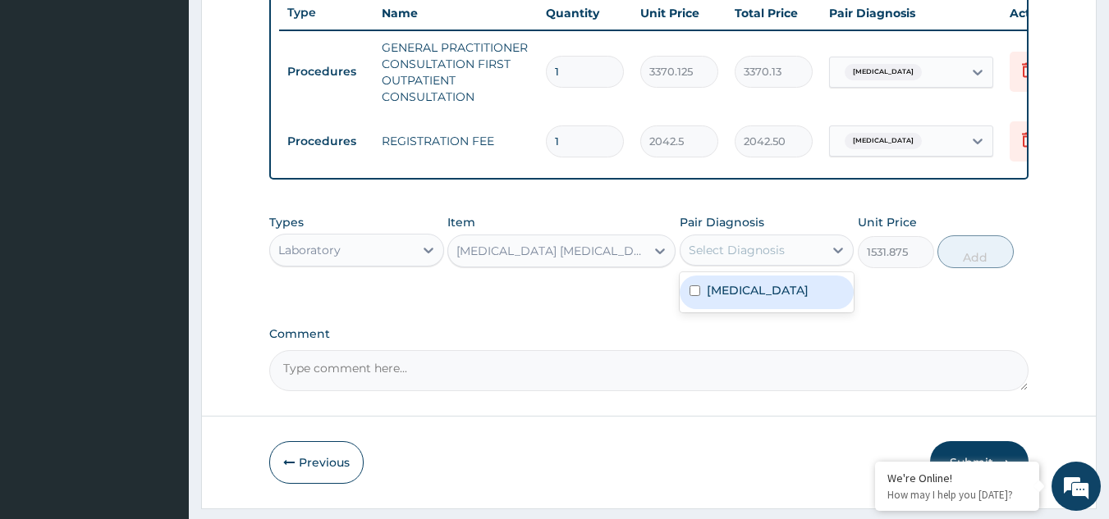
drag, startPoint x: 731, startPoint y: 274, endPoint x: 737, endPoint y: 317, distance: 43.1
click at [737, 266] on div "option [MEDICAL_DATA], selected. option [MEDICAL_DATA] focused, 1 of 1. 1 resul…" at bounding box center [766, 250] width 175 height 31
click at [737, 309] on div "[MEDICAL_DATA]" at bounding box center [766, 293] width 175 height 34
checkbox input "true"
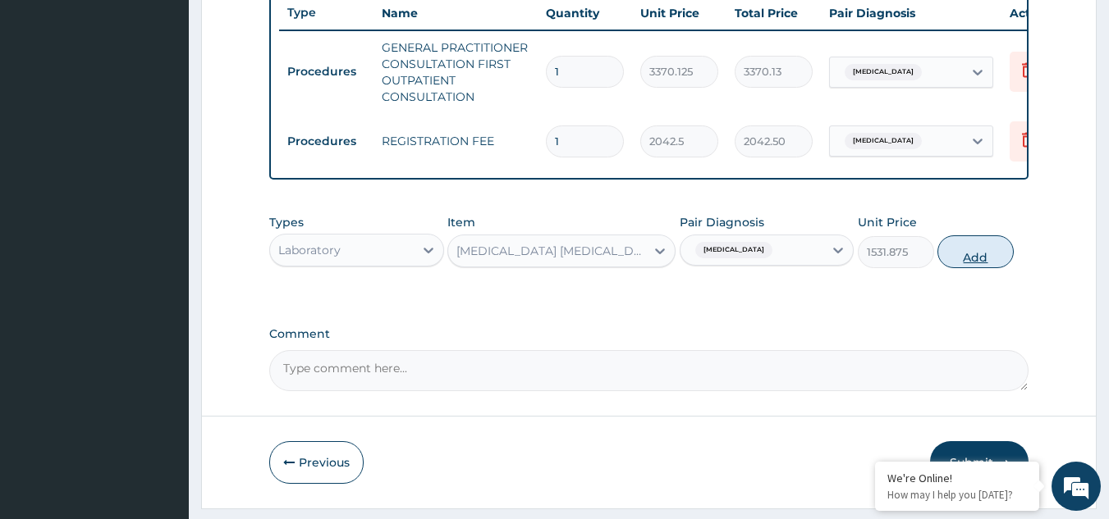
click at [979, 268] on button "Add" at bounding box center [975, 252] width 76 height 33
type input "0"
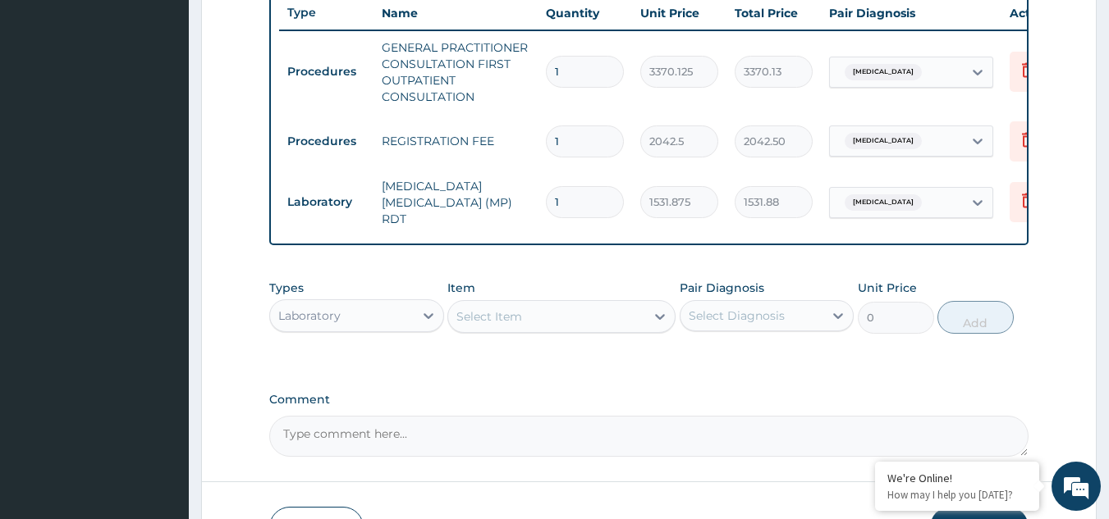
scroll to position [737, 0]
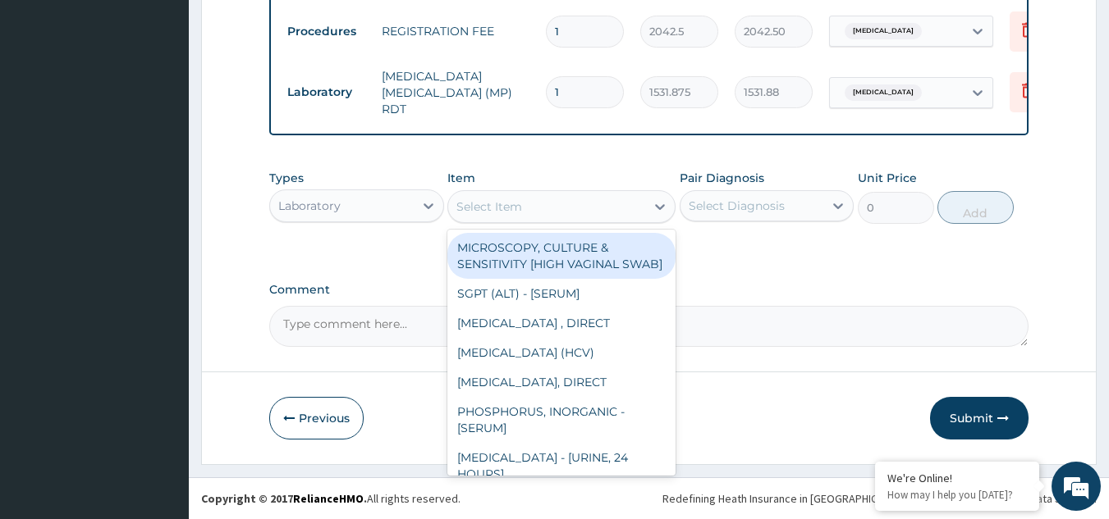
click at [528, 198] on div "Select Item" at bounding box center [546, 207] width 197 height 26
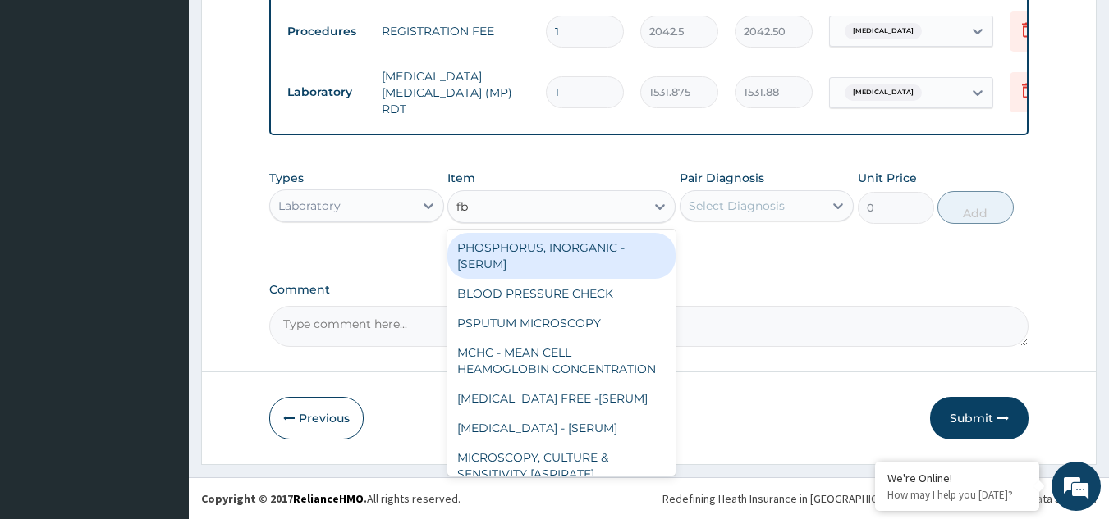
type input "fbc"
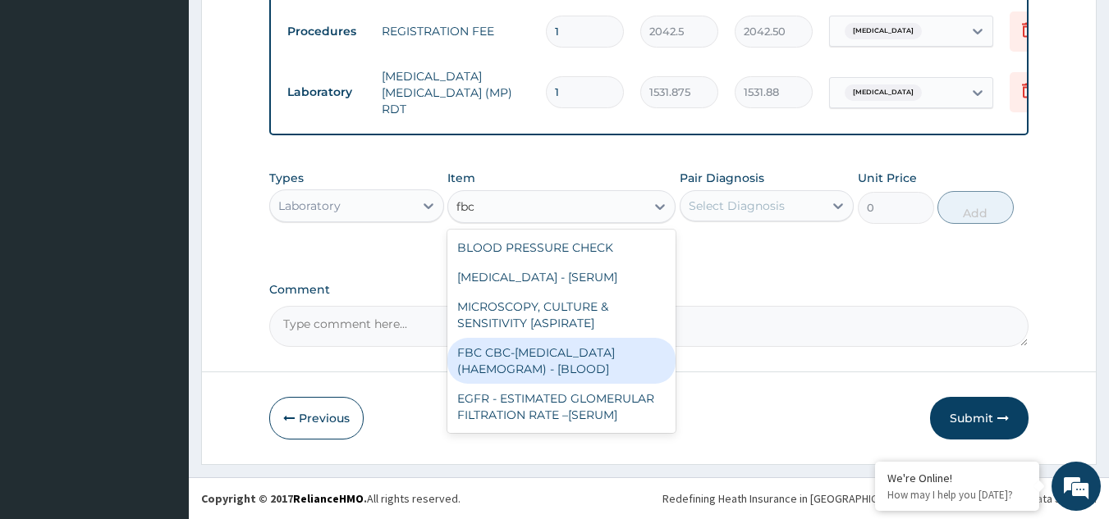
click at [523, 346] on div "FBC CBC-COMPLETE BLOOD COUNT (HAEMOGRAM) - [BLOOD]" at bounding box center [561, 361] width 228 height 46
type input "4085"
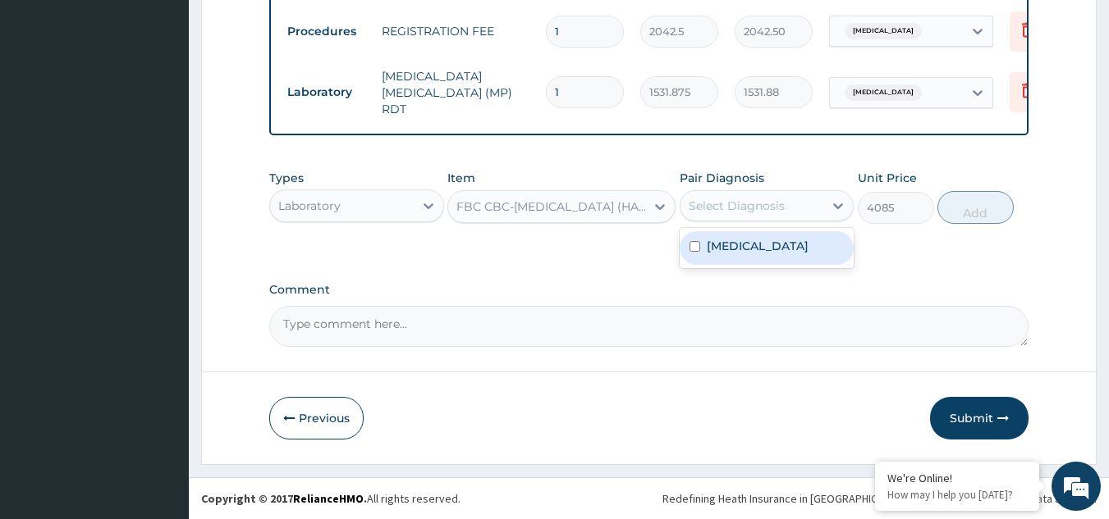
click at [752, 198] on div "Select Diagnosis" at bounding box center [736, 206] width 96 height 16
click at [758, 223] on div "Pair Diagnosis Select Diagnosis" at bounding box center [766, 197] width 175 height 54
click at [759, 205] on div "Select Diagnosis" at bounding box center [736, 206] width 96 height 16
click at [759, 258] on div "Malaria, unspecified" at bounding box center [766, 248] width 175 height 34
checkbox input "true"
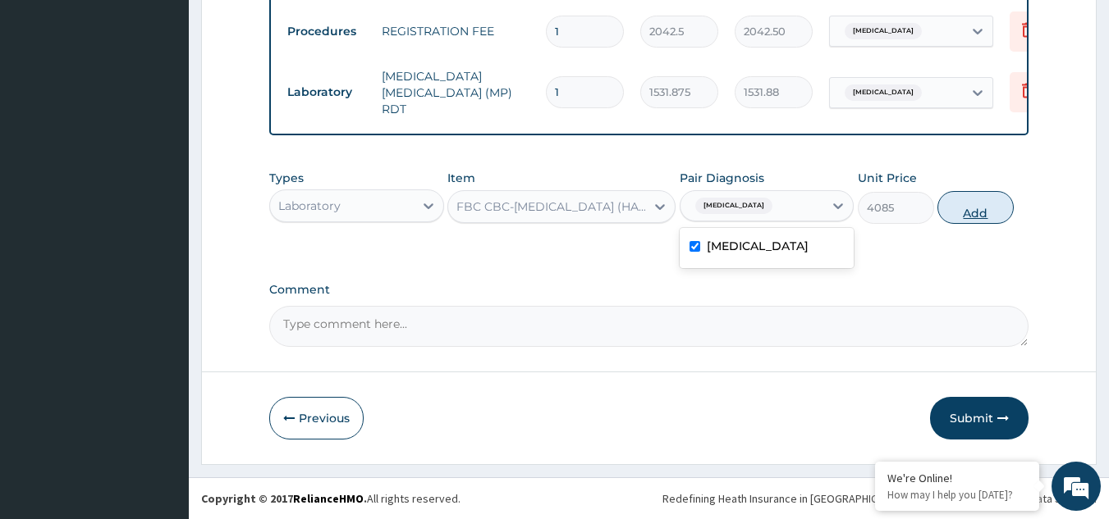
click at [967, 218] on button "Add" at bounding box center [975, 207] width 76 height 33
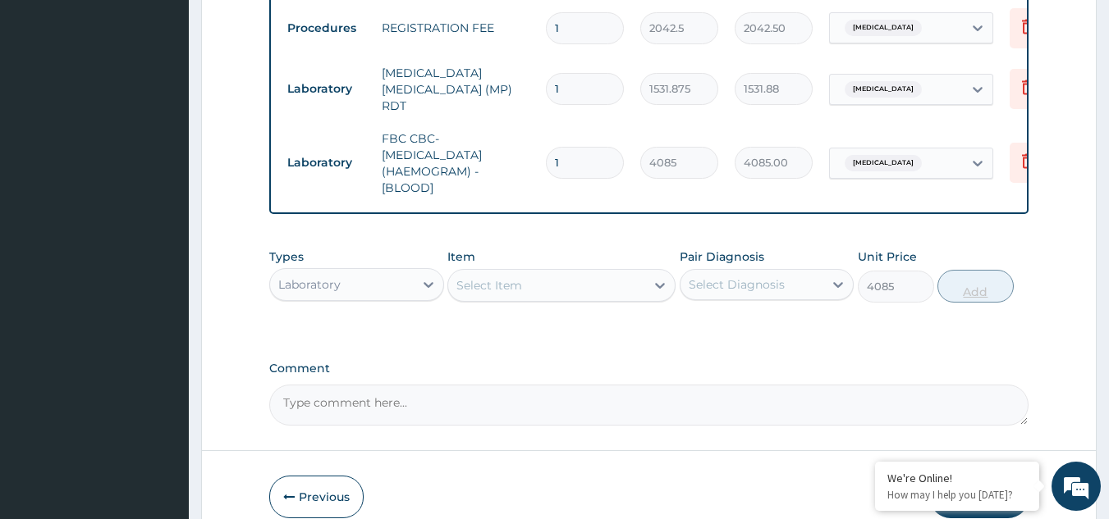
type input "0"
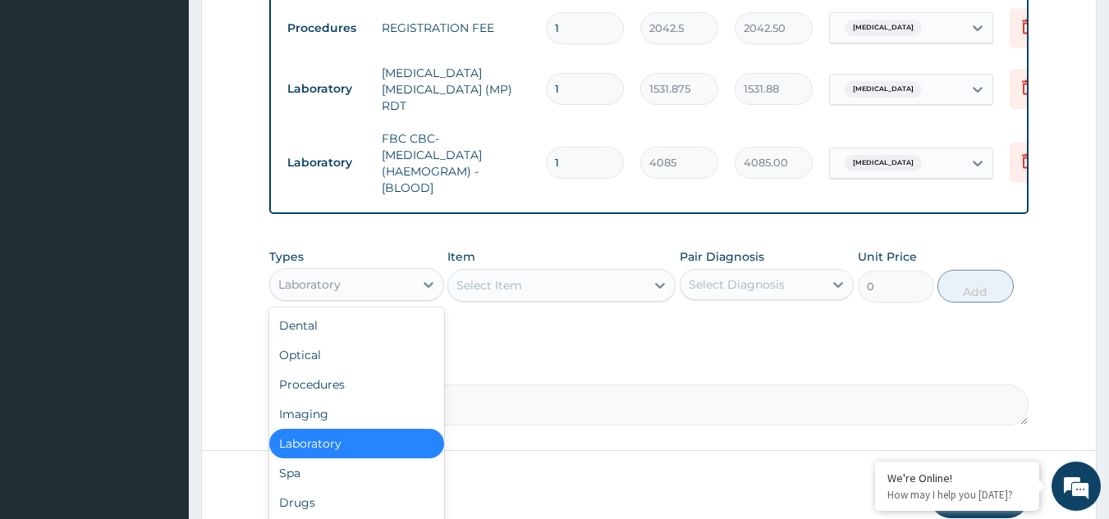
click at [321, 278] on div "Laboratory" at bounding box center [342, 285] width 144 height 26
click at [324, 491] on div "Drugs" at bounding box center [356, 503] width 175 height 30
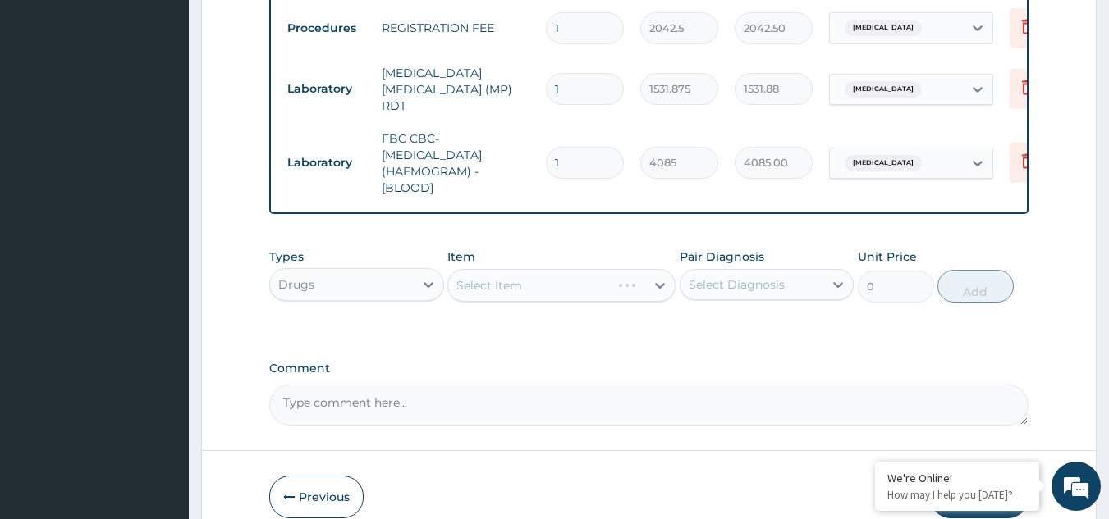
click at [498, 289] on div "Select Item" at bounding box center [561, 285] width 228 height 33
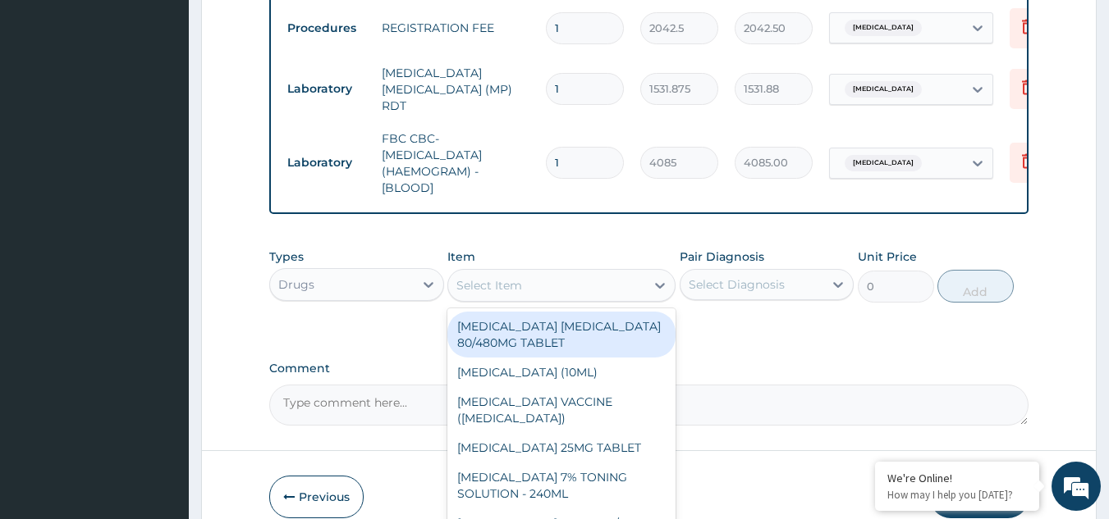
click at [594, 293] on div "Select Item" at bounding box center [546, 285] width 197 height 26
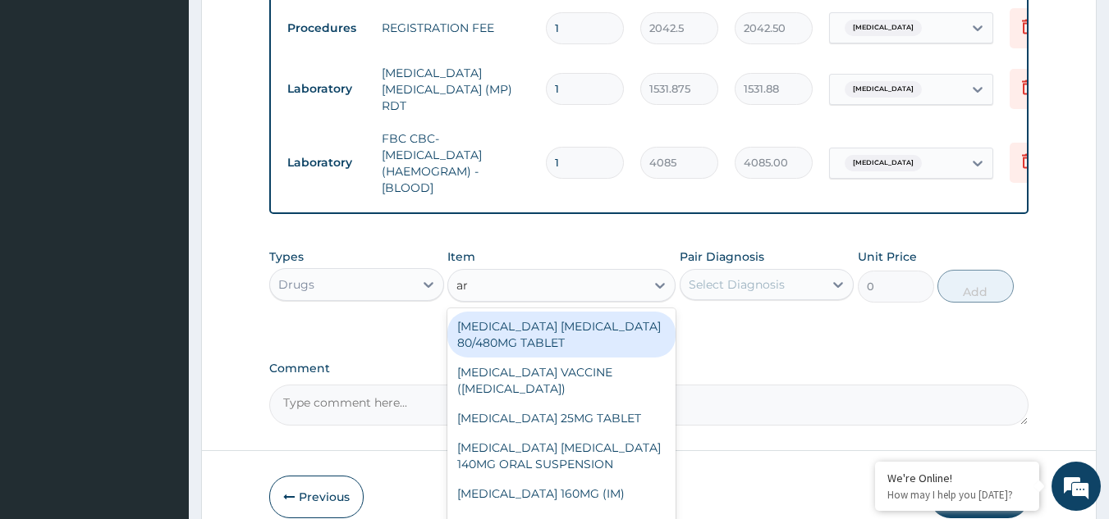
type input "art"
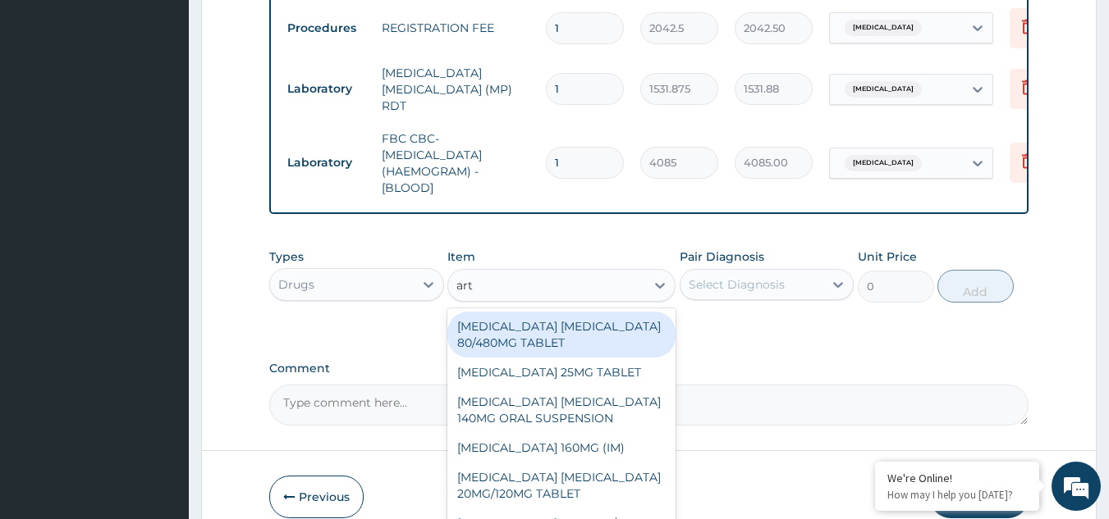
click at [571, 350] on div "ARTEMETHER LUMEFANTRINE 80/480MG TABLET" at bounding box center [561, 335] width 228 height 46
type input "450"
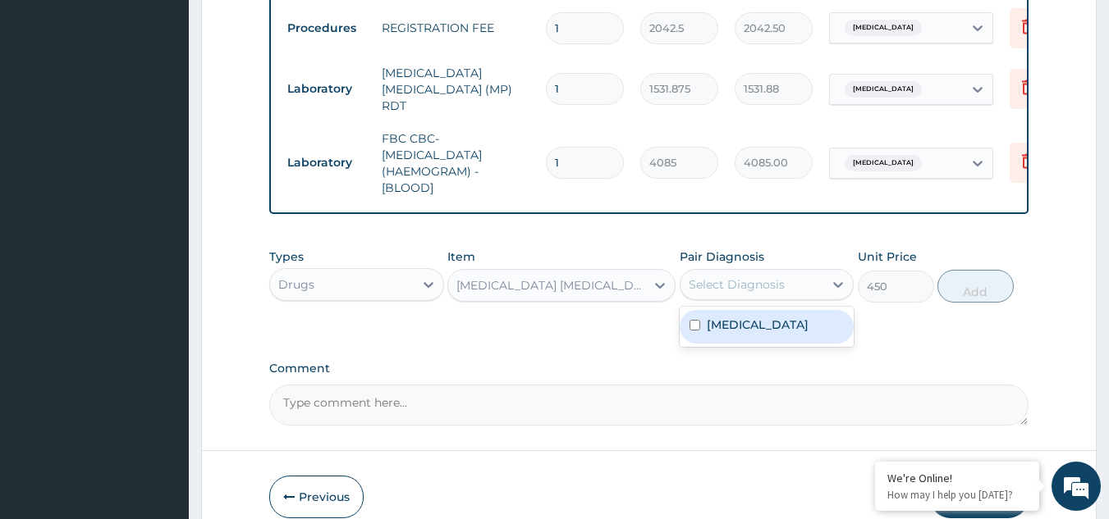
click at [747, 292] on div "Select Diagnosis" at bounding box center [736, 285] width 96 height 16
click at [753, 317] on div "Malaria, unspecified" at bounding box center [766, 327] width 175 height 34
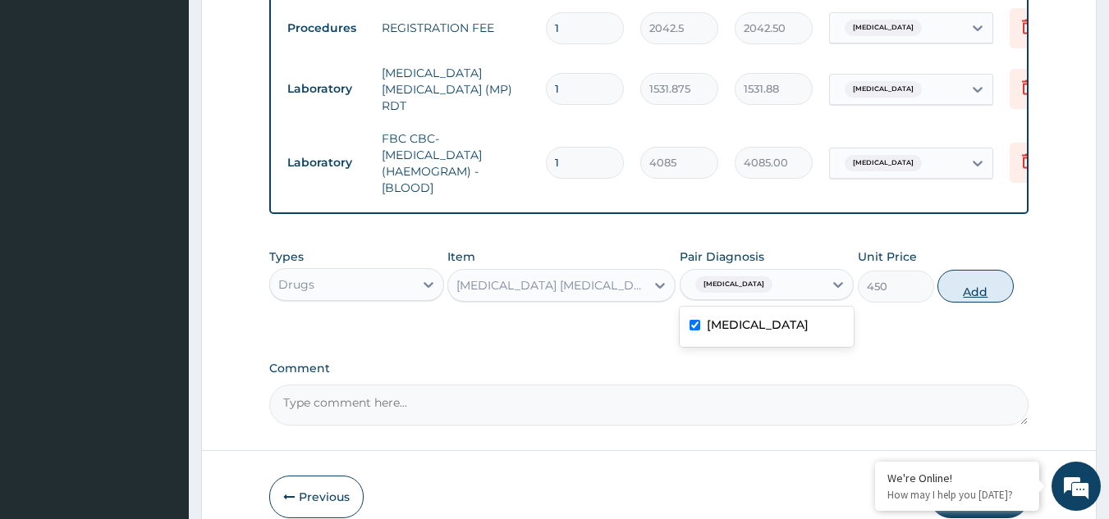
checkbox input "false"
click at [794, 309] on div "Types Drugs Item ARTEMETHER LUMEFANTRINE 80/480MG TABLET Pair Diagnosis Select …" at bounding box center [649, 275] width 760 height 71
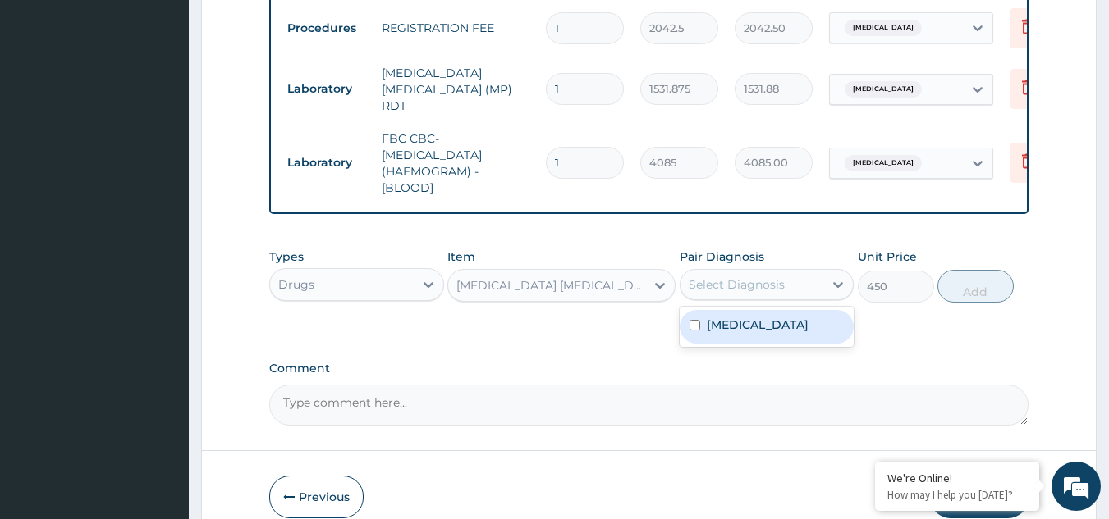
click at [796, 291] on div "Select Diagnosis" at bounding box center [752, 285] width 144 height 26
click at [780, 327] on label "Malaria, unspecified" at bounding box center [758, 325] width 102 height 16
checkbox input "true"
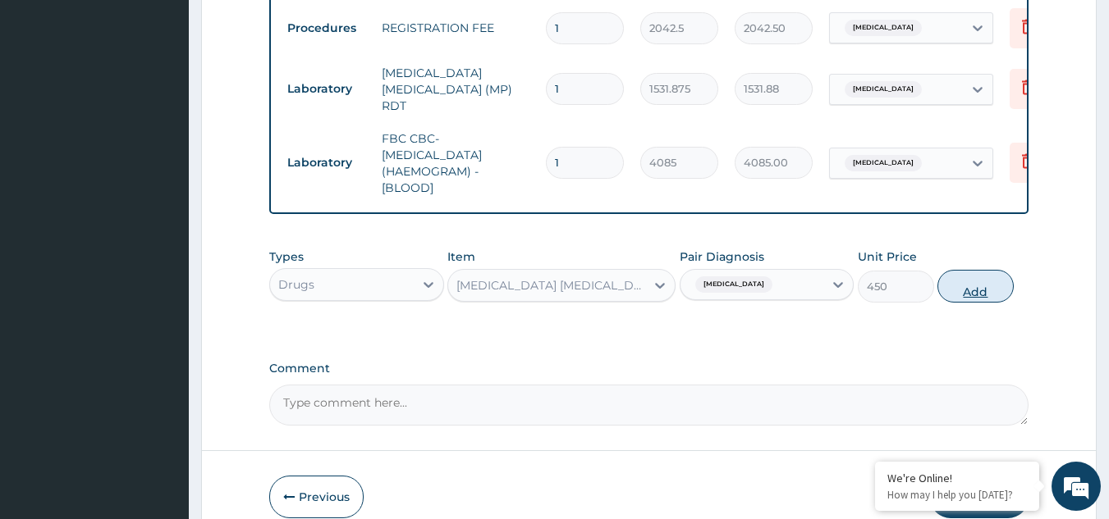
click at [988, 288] on button "Add" at bounding box center [975, 286] width 76 height 33
type input "0"
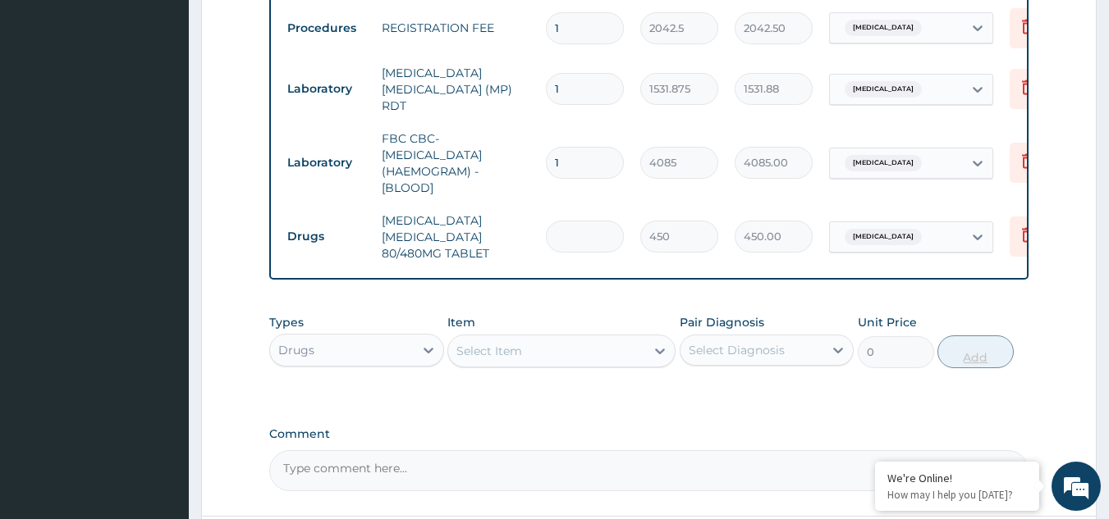
type input "0.00"
type input "6"
type input "2700.00"
type input "6"
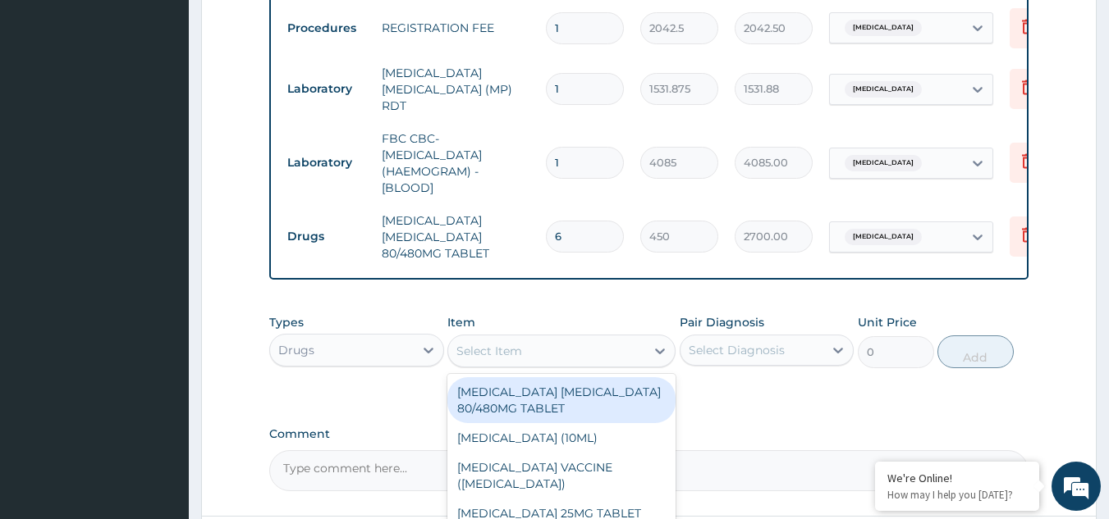
click at [608, 349] on div "Select Item" at bounding box center [546, 351] width 197 height 26
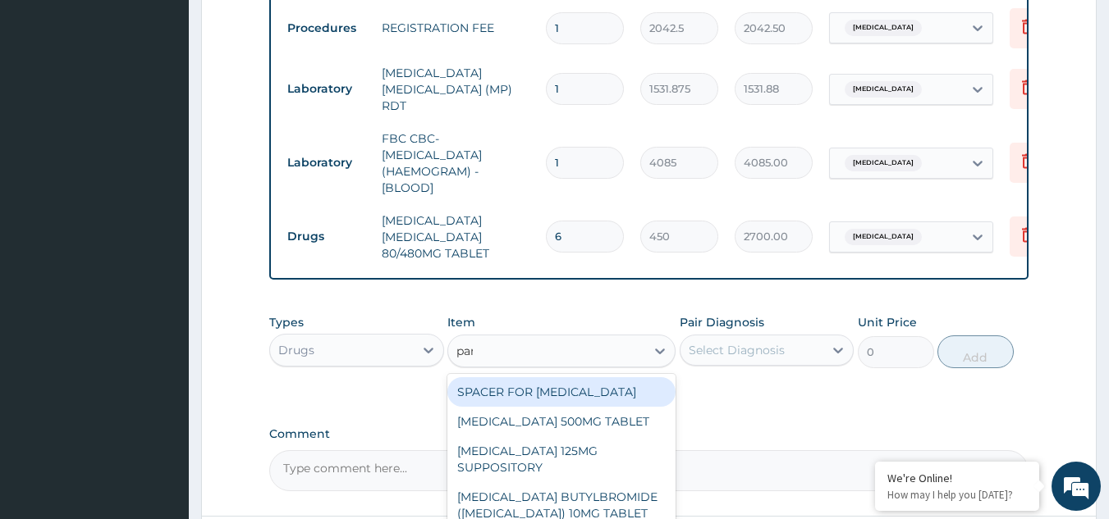
type input "para"
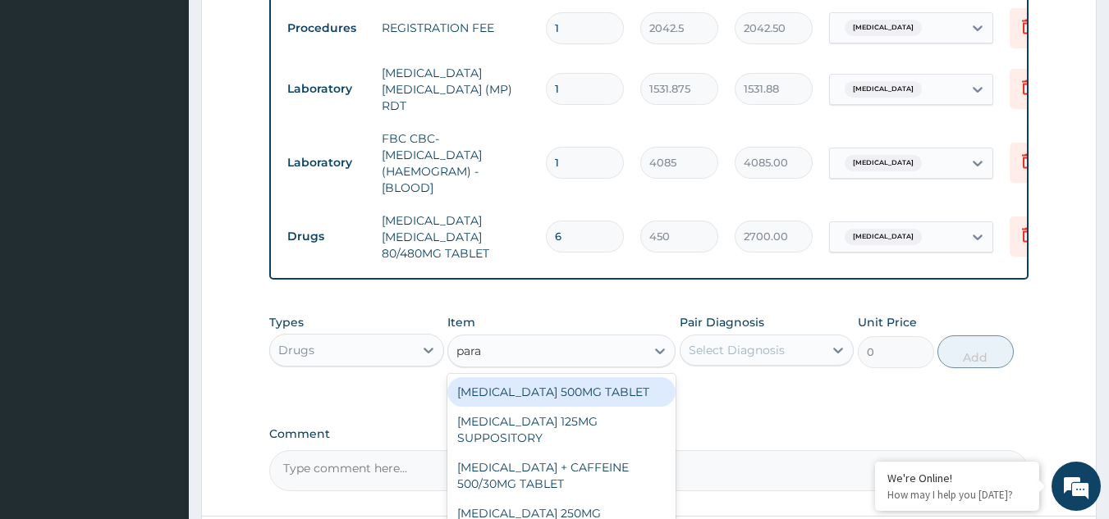
click at [599, 399] on div "PARACETAMOL 500MG TABLET" at bounding box center [561, 392] width 228 height 30
type input "30"
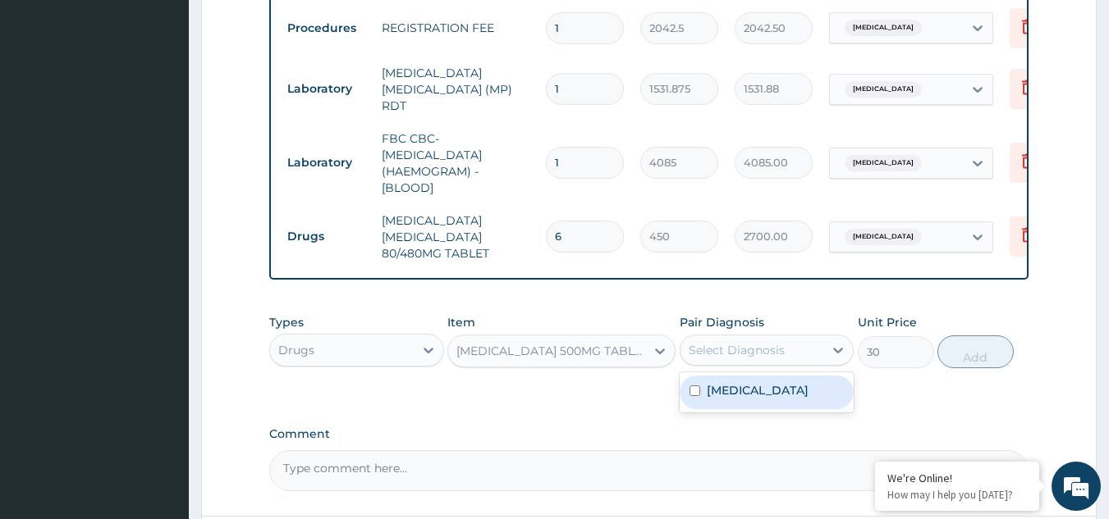
drag, startPoint x: 735, startPoint y: 352, endPoint x: 748, endPoint y: 391, distance: 41.5
click at [748, 366] on div "option Malaria, unspecified, selected. option Malaria, unspecified focused, 1 o…" at bounding box center [766, 350] width 175 height 31
click at [748, 391] on label "Malaria, unspecified" at bounding box center [758, 390] width 102 height 16
checkbox input "true"
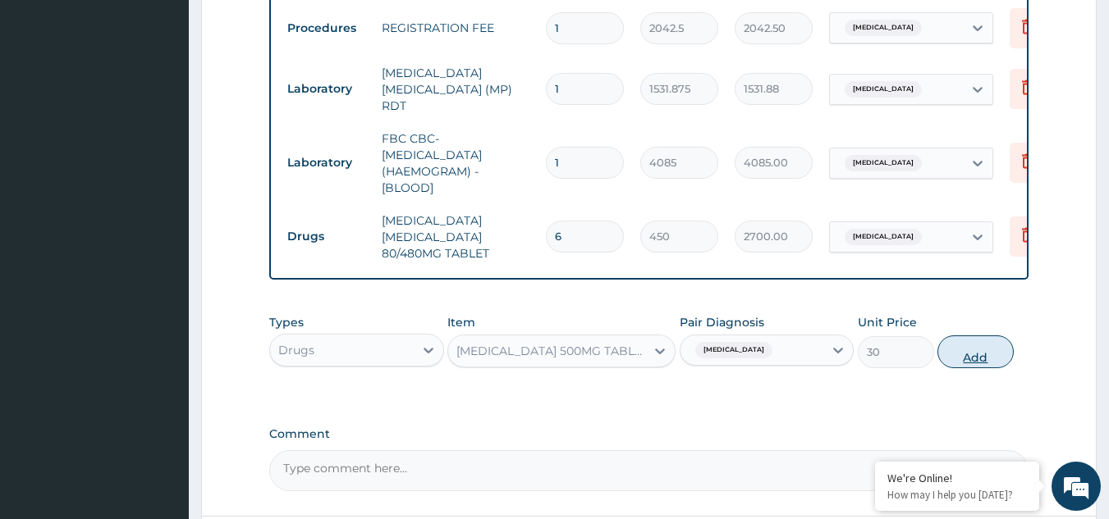
click at [984, 352] on button "Add" at bounding box center [975, 352] width 76 height 33
type input "0"
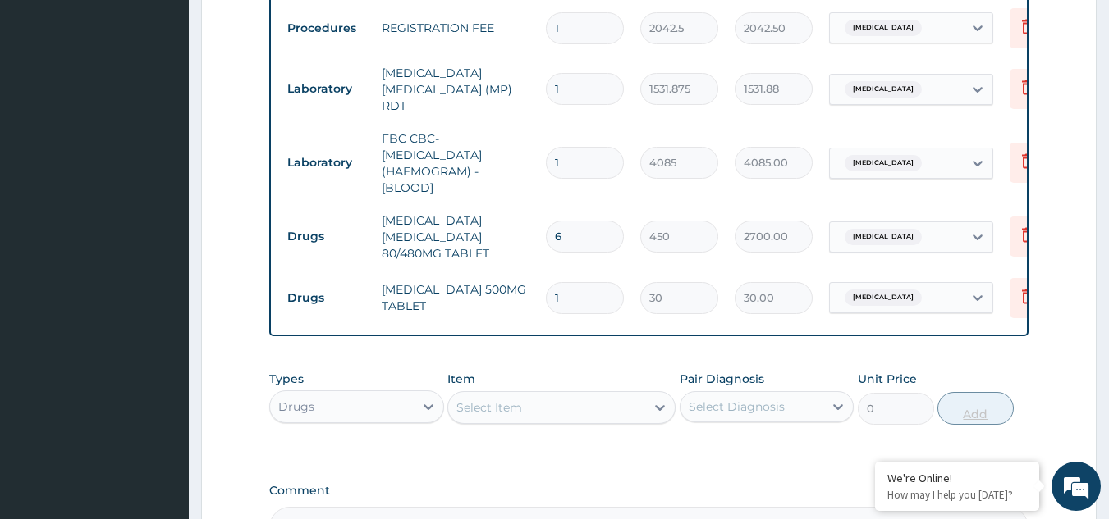
type input "18"
type input "540.00"
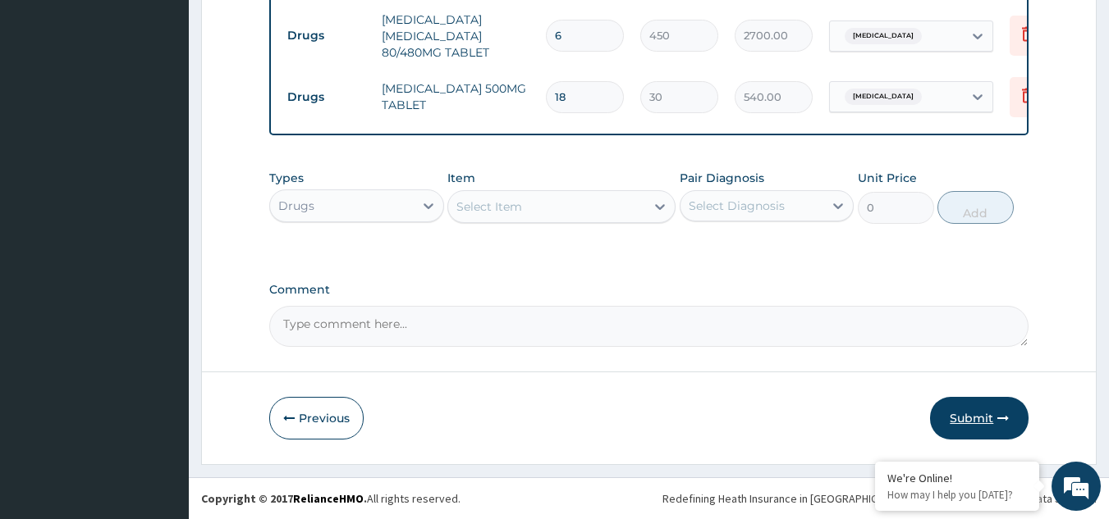
type input "18"
click at [981, 431] on button "Submit" at bounding box center [979, 418] width 98 height 43
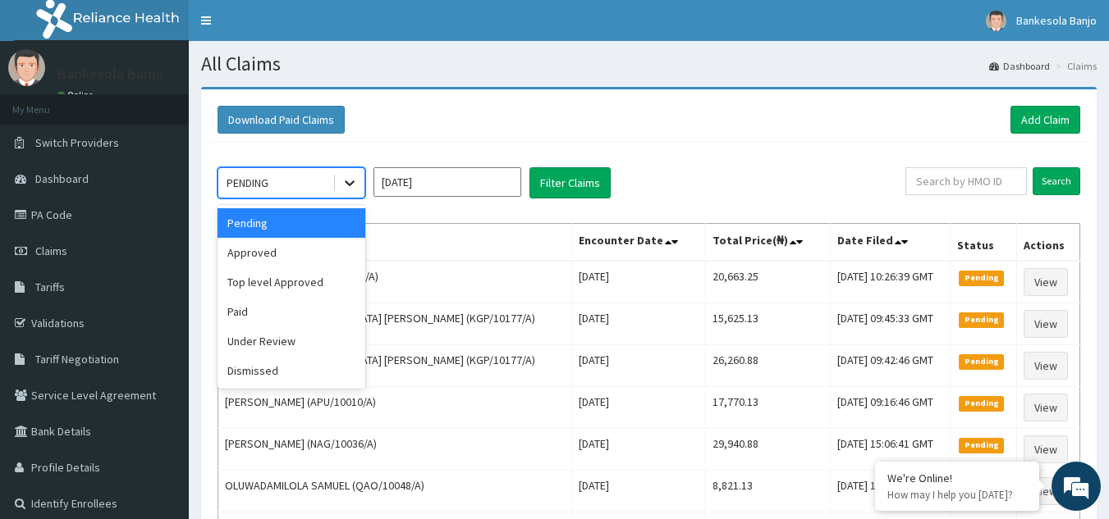
click at [345, 185] on icon at bounding box center [349, 183] width 16 height 16
click at [309, 246] on div "Approved" at bounding box center [291, 253] width 148 height 30
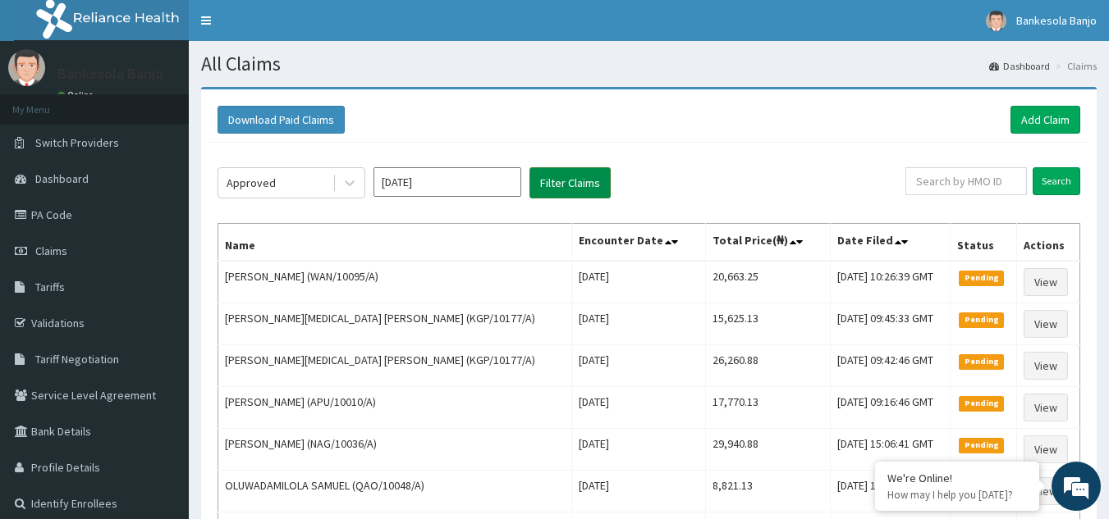
click at [565, 174] on button "Filter Claims" at bounding box center [569, 182] width 81 height 31
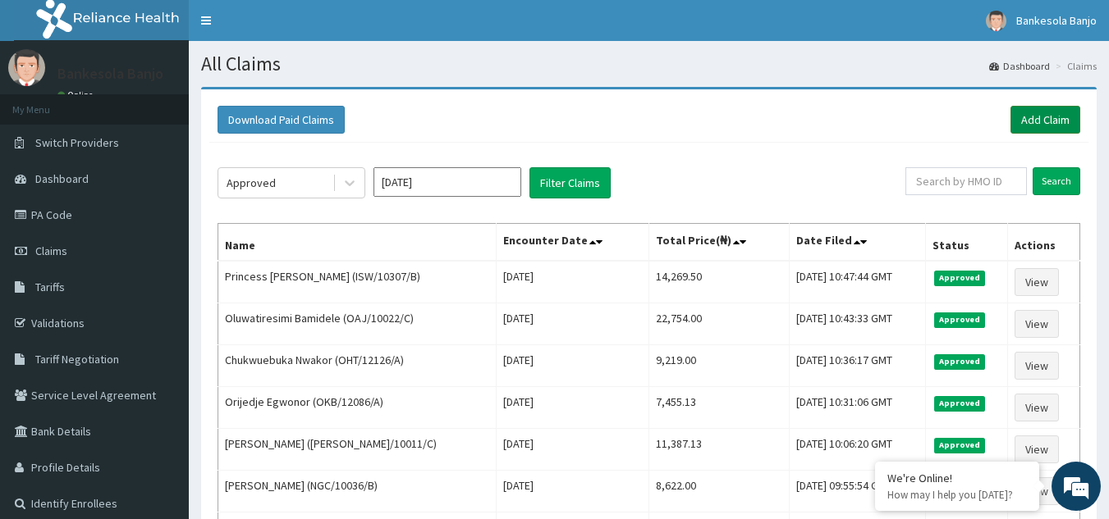
click at [1029, 113] on link "Add Claim" at bounding box center [1045, 120] width 70 height 28
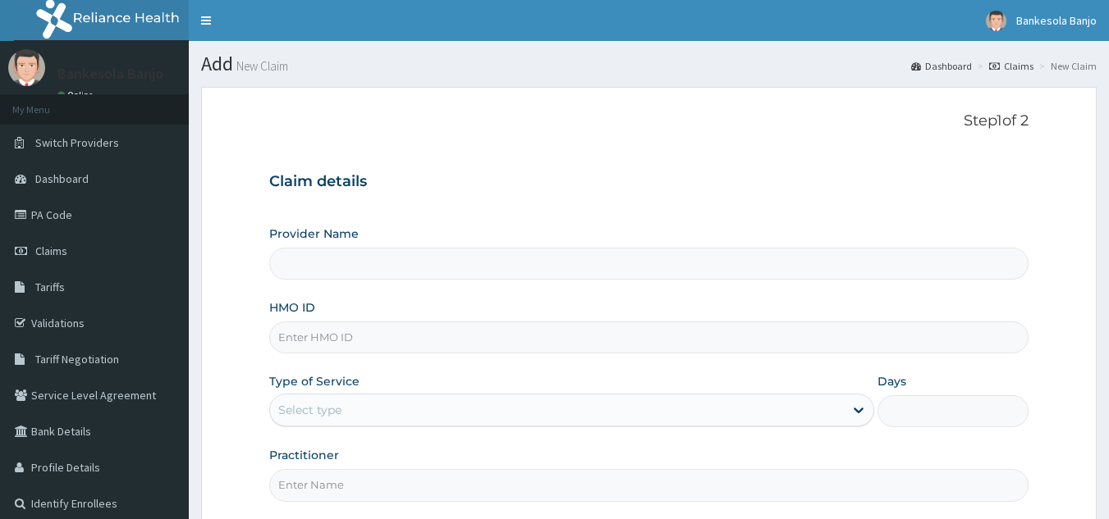
click at [562, 322] on input "HMO ID" at bounding box center [649, 338] width 760 height 32
type input "MDU/10132/A"
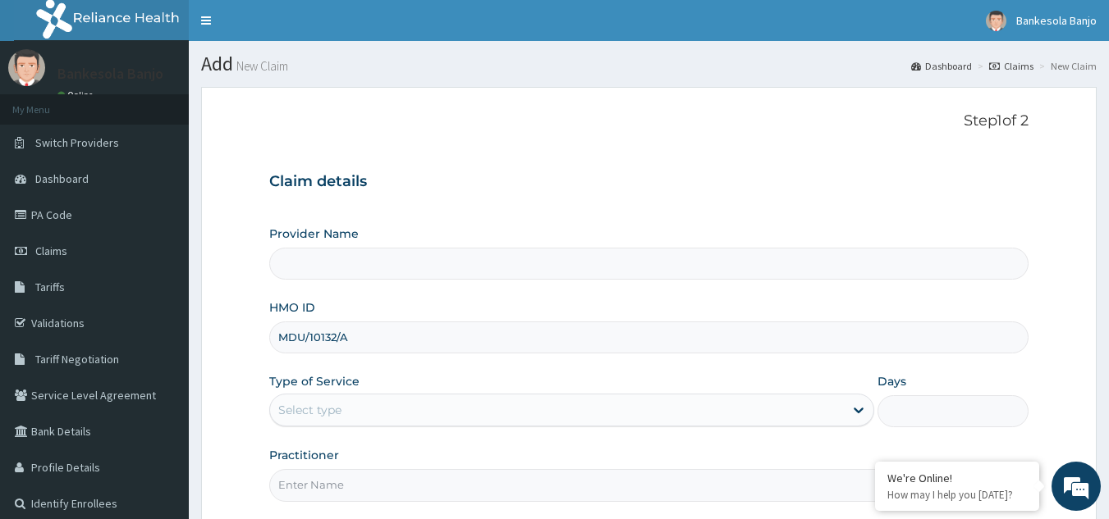
type input "Reliance Family Clinics (RFC) - [GEOGRAPHIC_DATA]"
type input "MDU/10132/A"
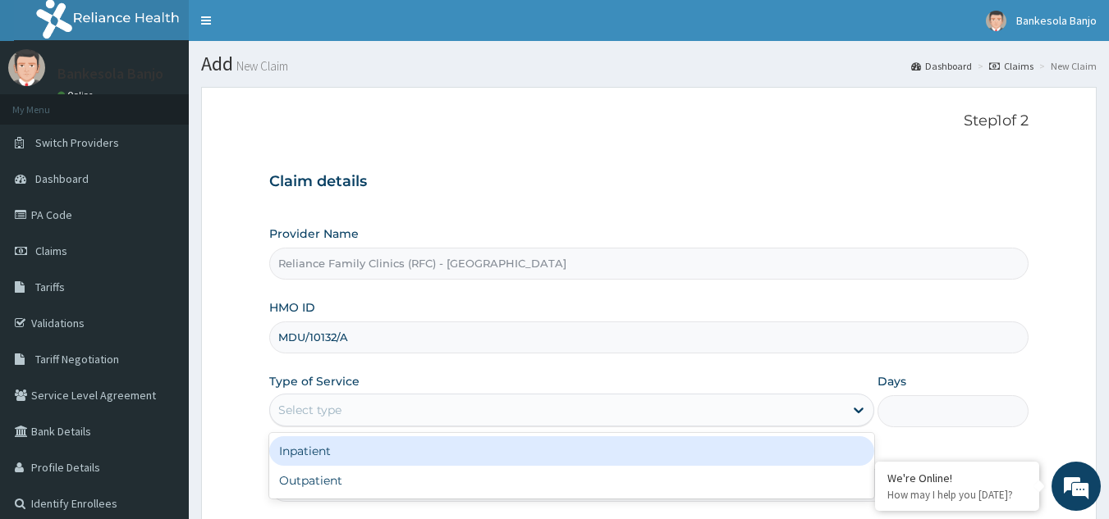
click at [443, 406] on div "Select type" at bounding box center [557, 410] width 574 height 26
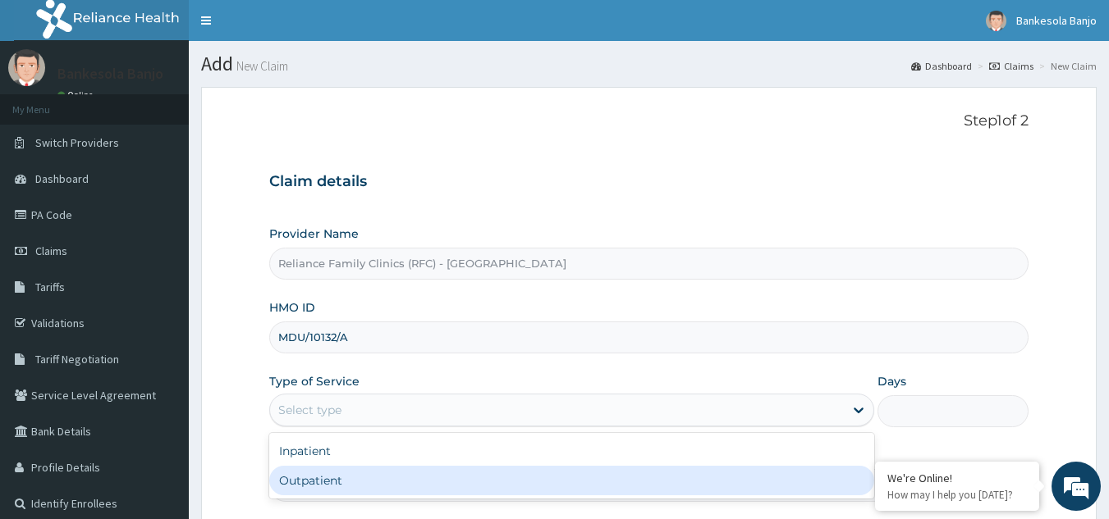
click at [398, 469] on div "Outpatient" at bounding box center [571, 481] width 605 height 30
type input "1"
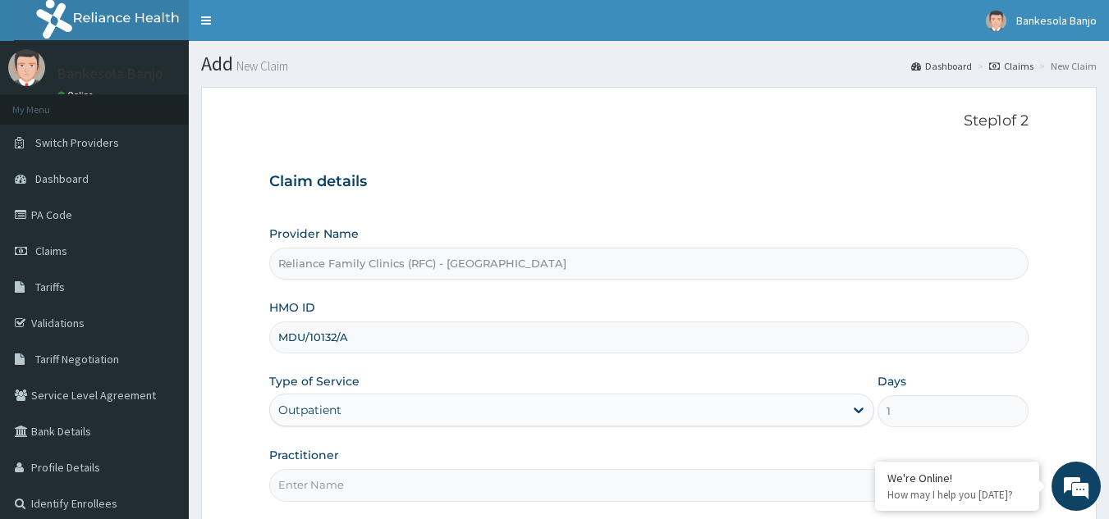
click at [384, 478] on input "Practitioner" at bounding box center [649, 485] width 760 height 32
type input "LOCUM"
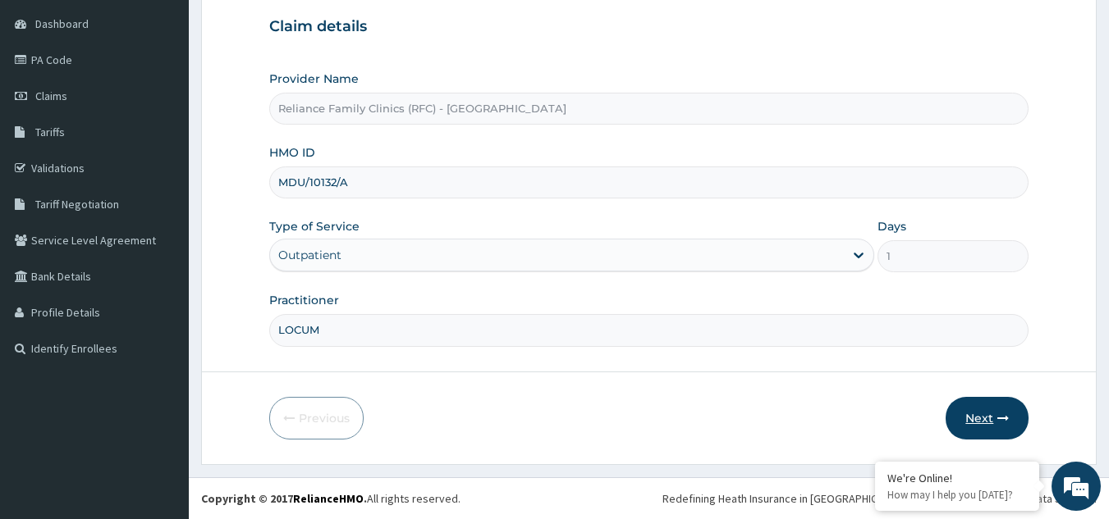
click at [1012, 413] on button "Next" at bounding box center [986, 418] width 83 height 43
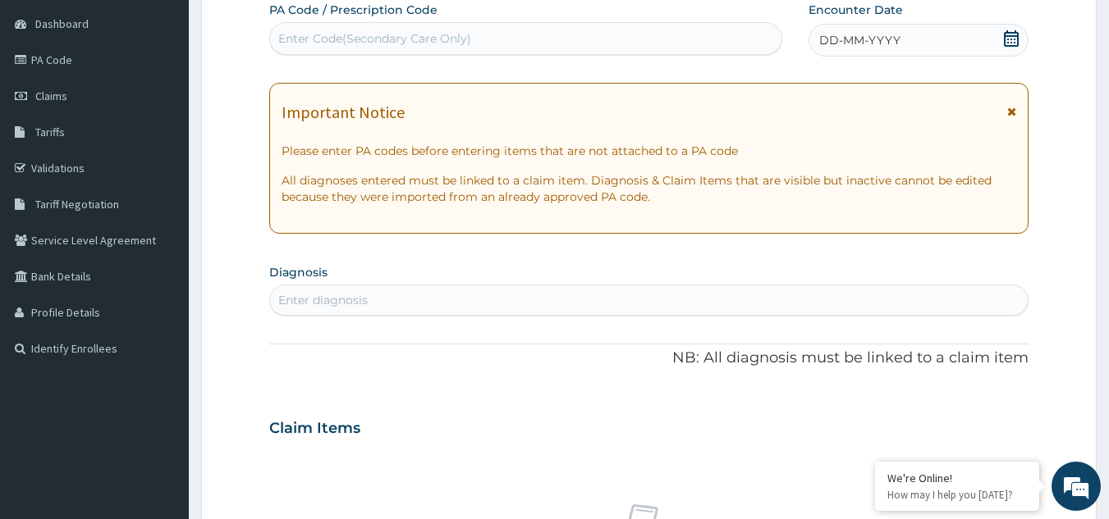
click at [1017, 34] on icon at bounding box center [1011, 38] width 16 height 16
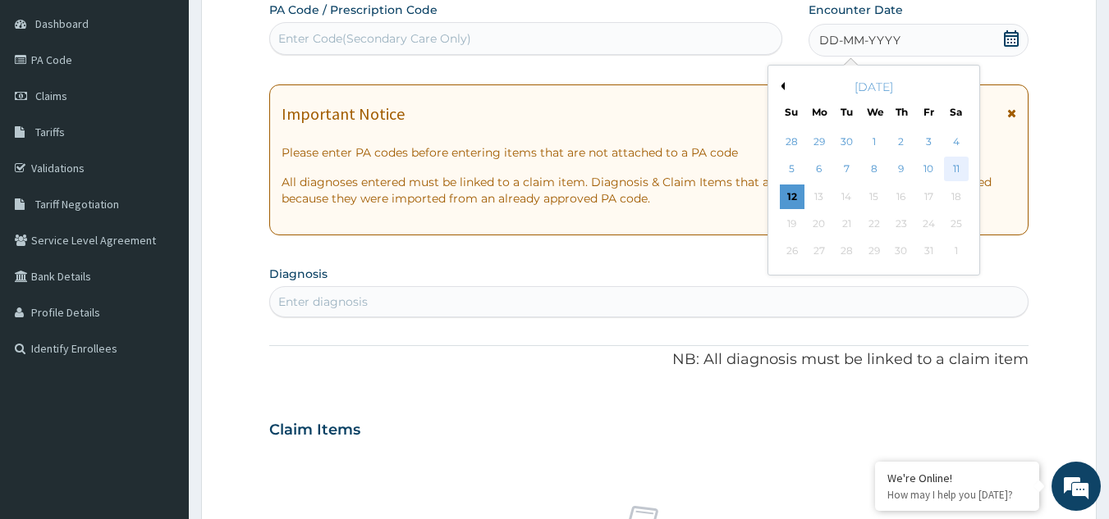
click at [948, 165] on div "11" at bounding box center [956, 170] width 25 height 25
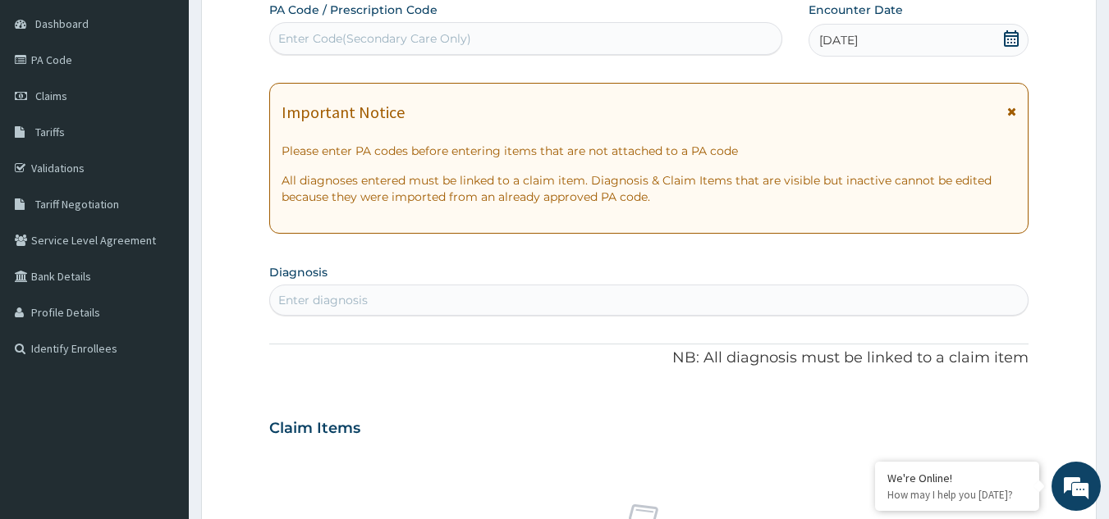
click at [372, 295] on div "Enter diagnosis" at bounding box center [649, 300] width 758 height 26
type input "malaria"
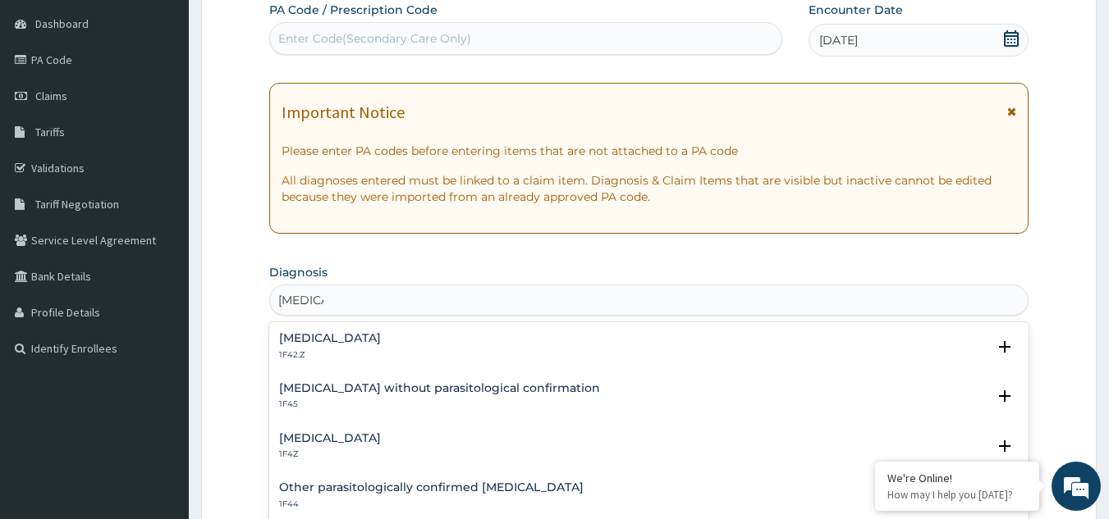
click at [330, 432] on h4 "Malaria, unspecified" at bounding box center [330, 438] width 102 height 12
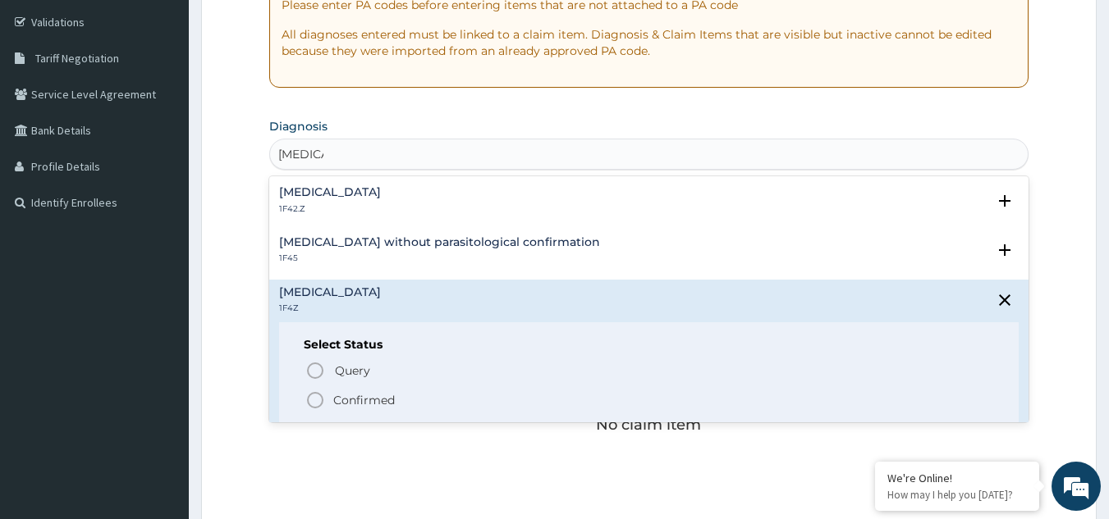
scroll to position [305, 0]
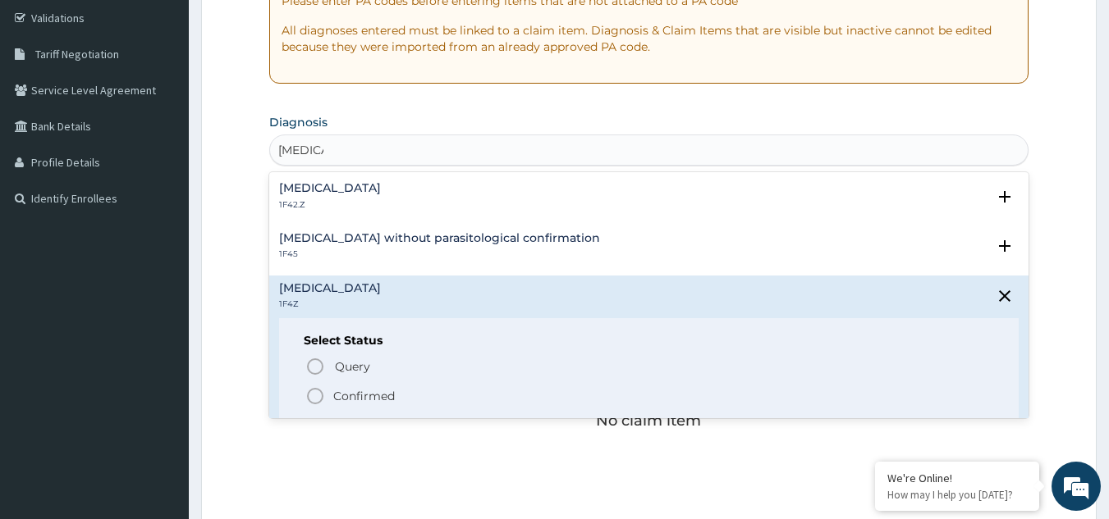
click at [317, 396] on icon "status option filled" at bounding box center [315, 396] width 20 height 20
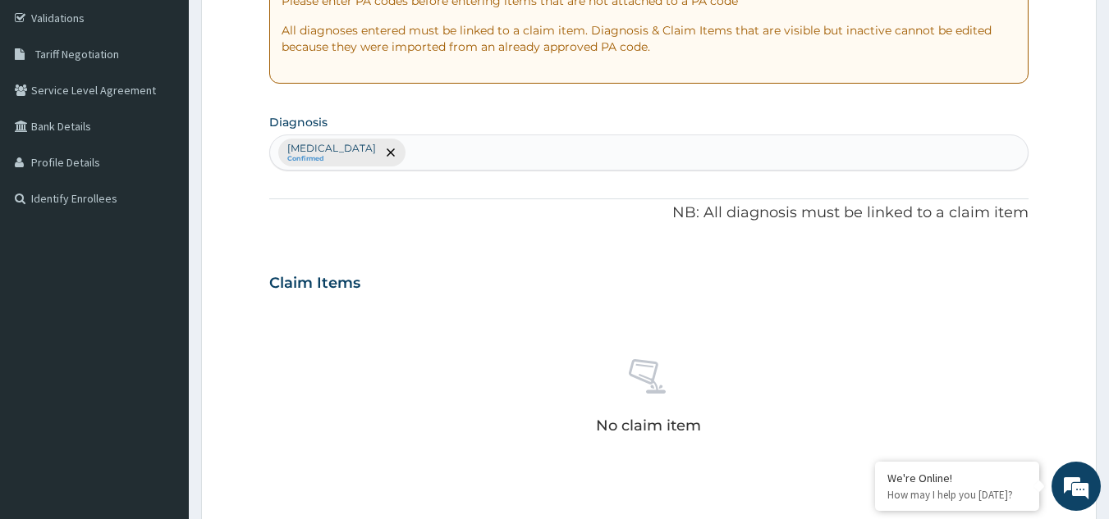
scroll to position [664, 0]
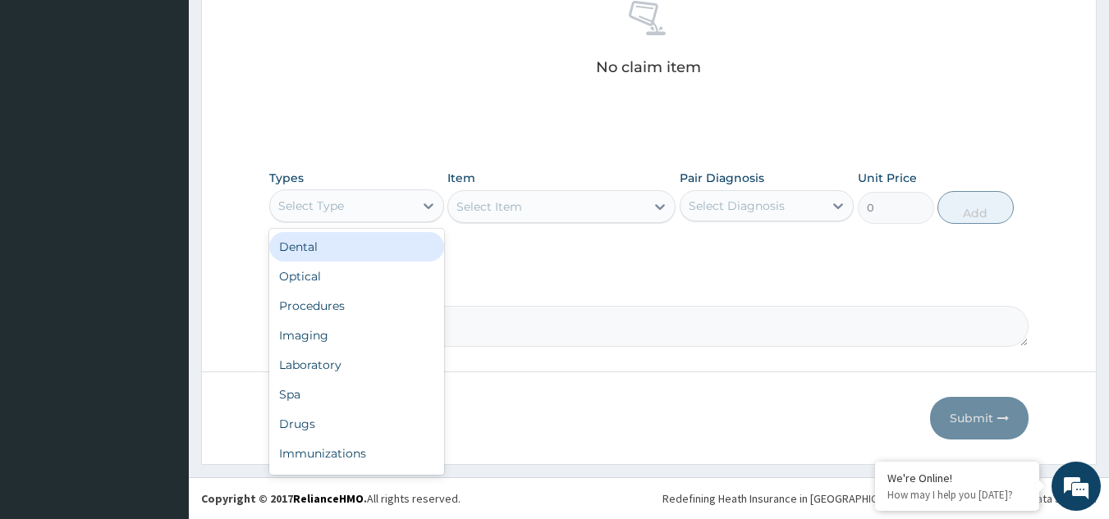
click at [368, 200] on div "Select Type" at bounding box center [342, 206] width 144 height 26
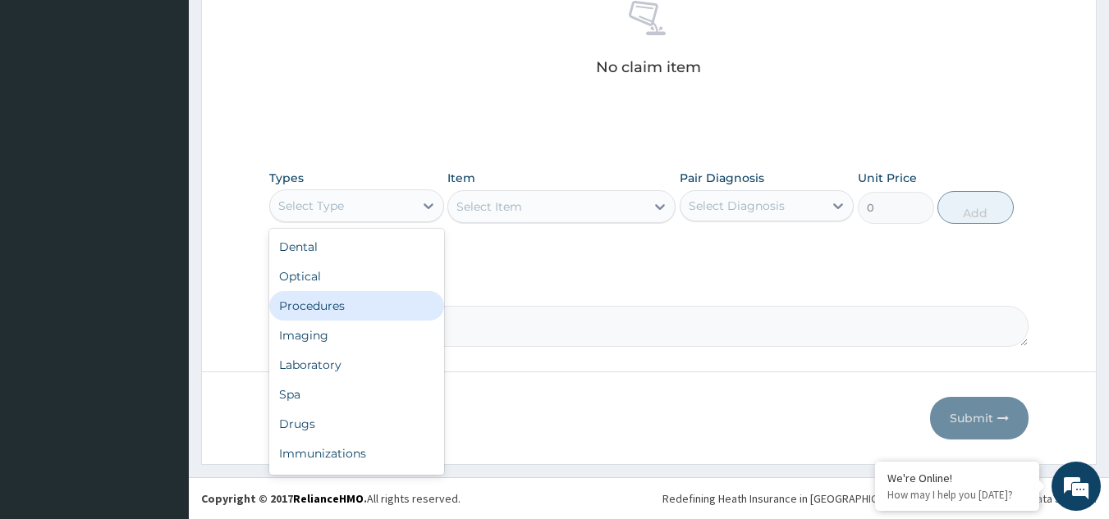
click at [343, 300] on div "Procedures" at bounding box center [356, 306] width 175 height 30
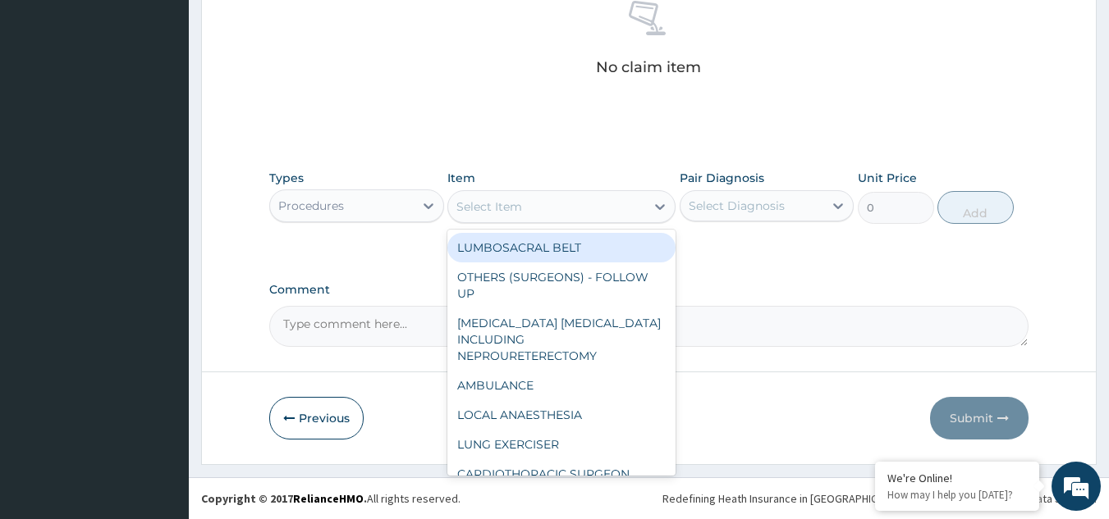
click at [578, 204] on div "Select Item" at bounding box center [546, 207] width 197 height 26
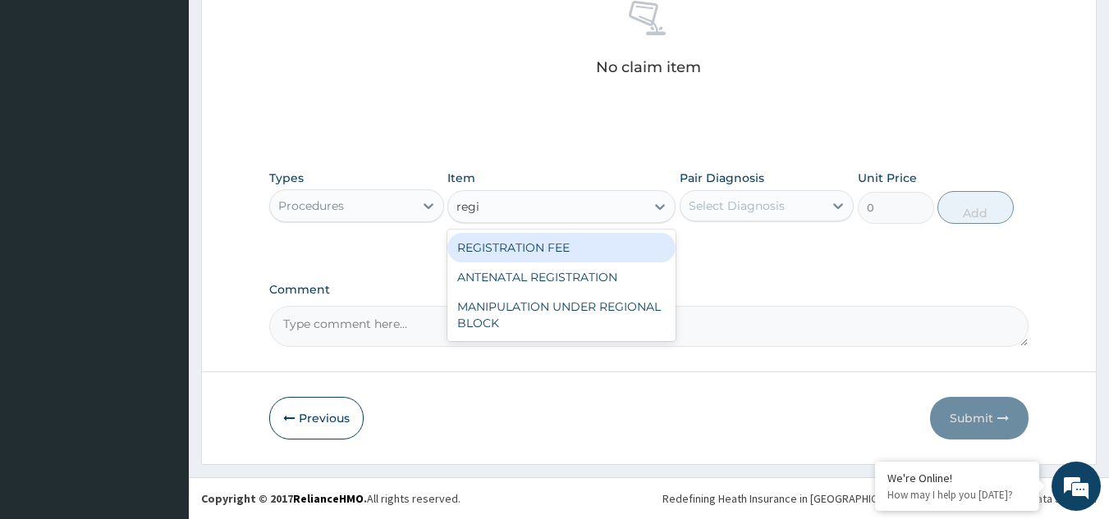
type input "regis"
click at [590, 238] on div "REGISTRATION FEE" at bounding box center [561, 248] width 228 height 30
type input "2042.5"
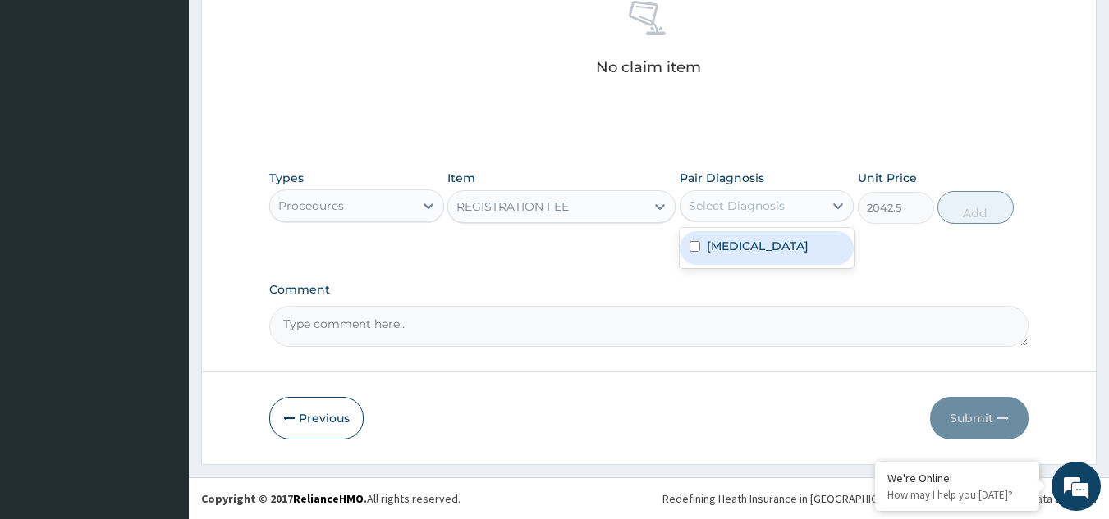
drag, startPoint x: 733, startPoint y: 196, endPoint x: 754, endPoint y: 249, distance: 56.7
click at [754, 222] on div "option Malaria, unspecified focused, 1 of 1. 1 result available. Use Up and Dow…" at bounding box center [766, 205] width 175 height 31
click at [754, 249] on label "Malaria, unspecified" at bounding box center [758, 246] width 102 height 16
checkbox input "true"
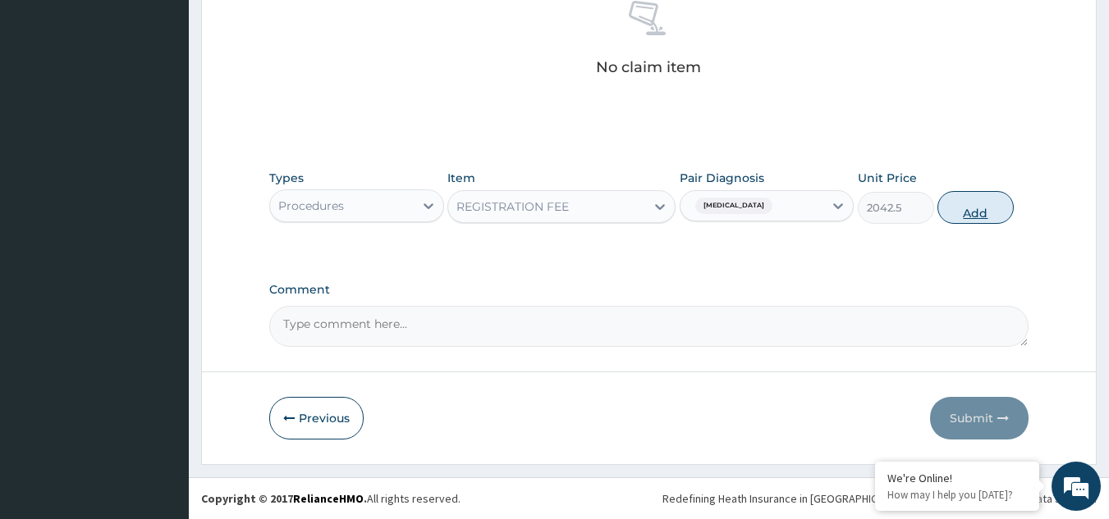
click at [975, 212] on button "Add" at bounding box center [975, 207] width 76 height 33
type input "0"
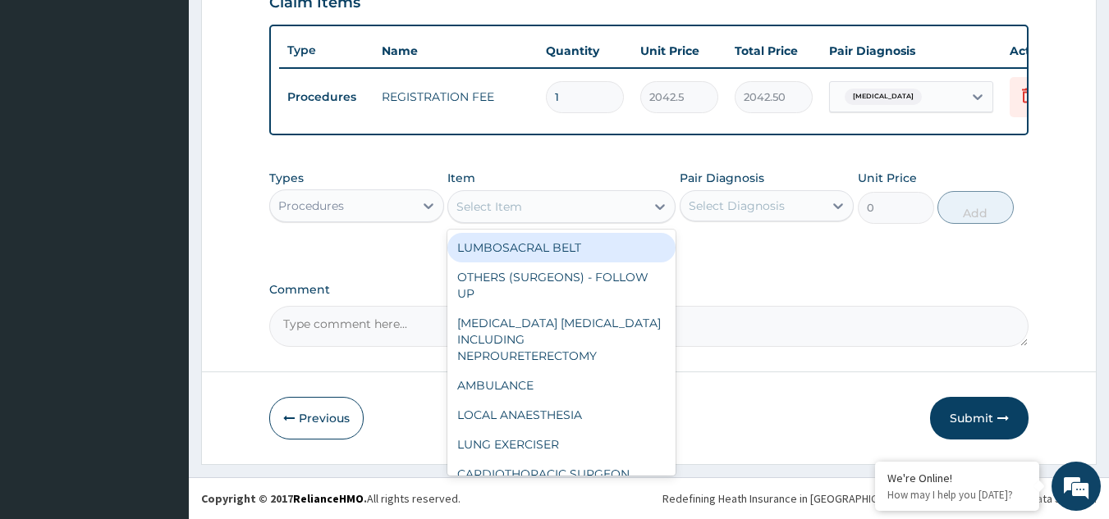
click at [606, 217] on div "Select Item" at bounding box center [546, 207] width 197 height 26
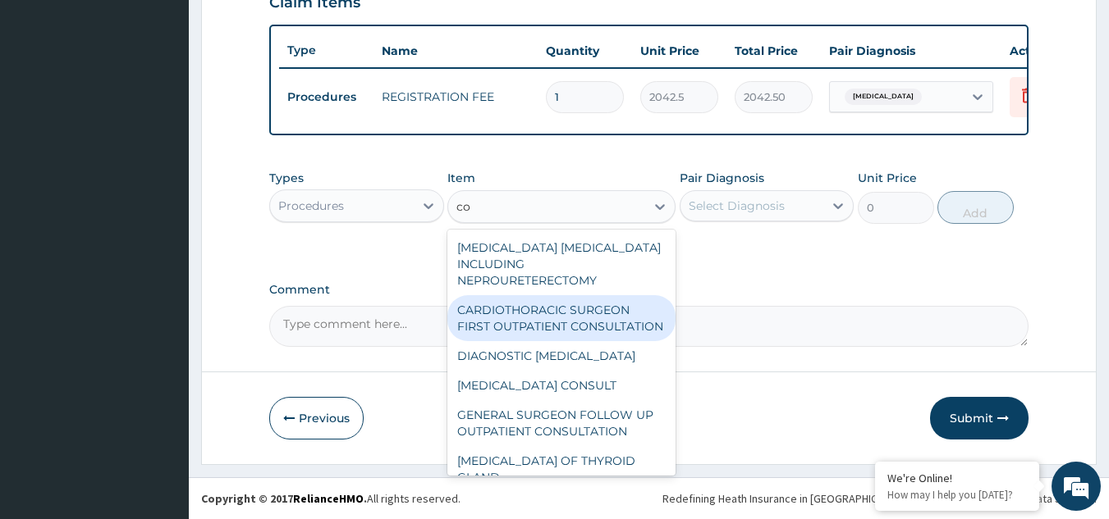
type input "c"
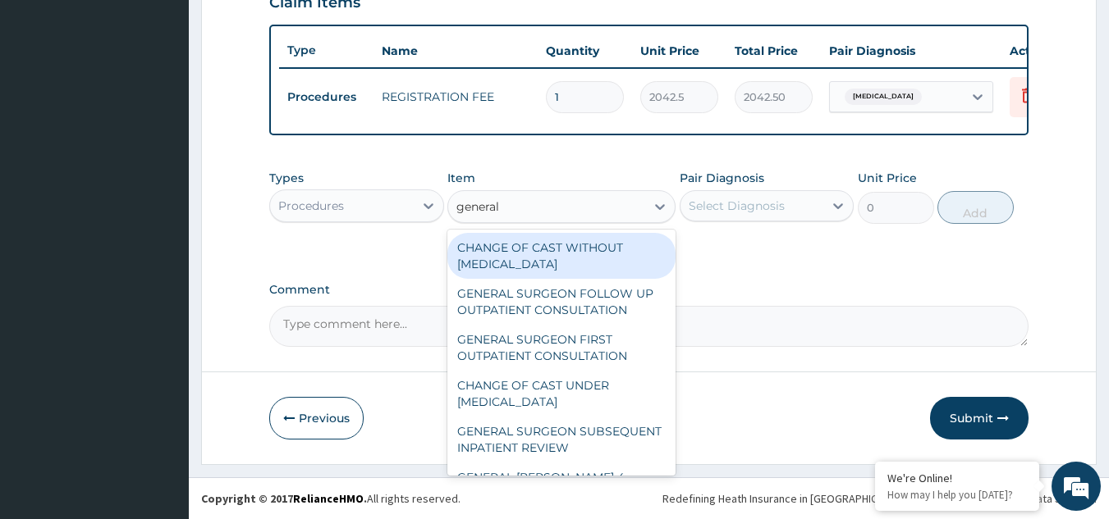
type input "general p"
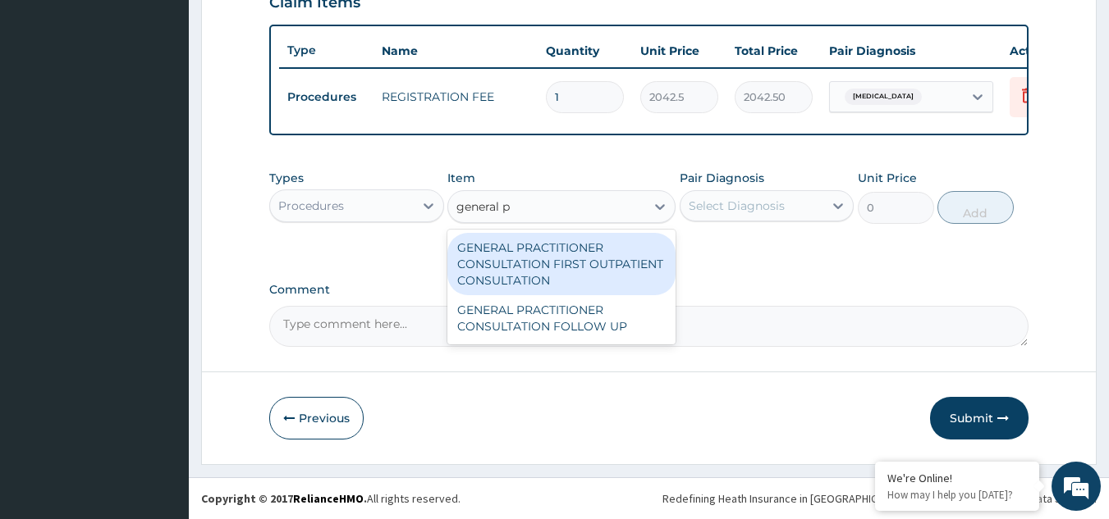
click at [588, 277] on div "GENERAL PRACTITIONER CONSULTATION FIRST OUTPATIENT CONSULTATION" at bounding box center [561, 264] width 228 height 62
type input "3370.125"
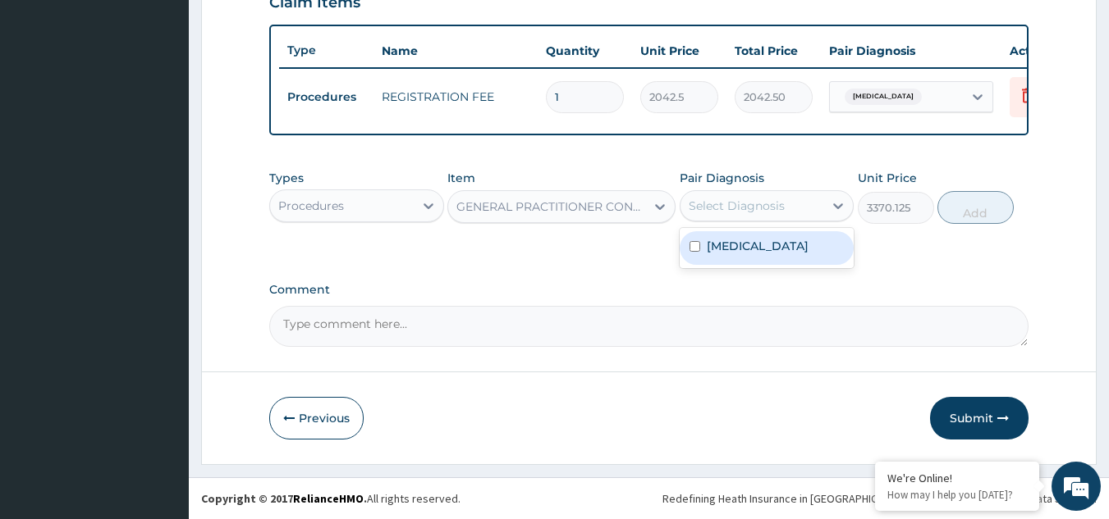
drag, startPoint x: 757, startPoint y: 212, endPoint x: 759, endPoint y: 240, distance: 28.8
click at [759, 222] on div "option Malaria, unspecified, selected. option Malaria, unspecified focused, 1 o…" at bounding box center [766, 205] width 175 height 31
click at [759, 240] on label "Malaria, unspecified" at bounding box center [758, 246] width 102 height 16
checkbox input "true"
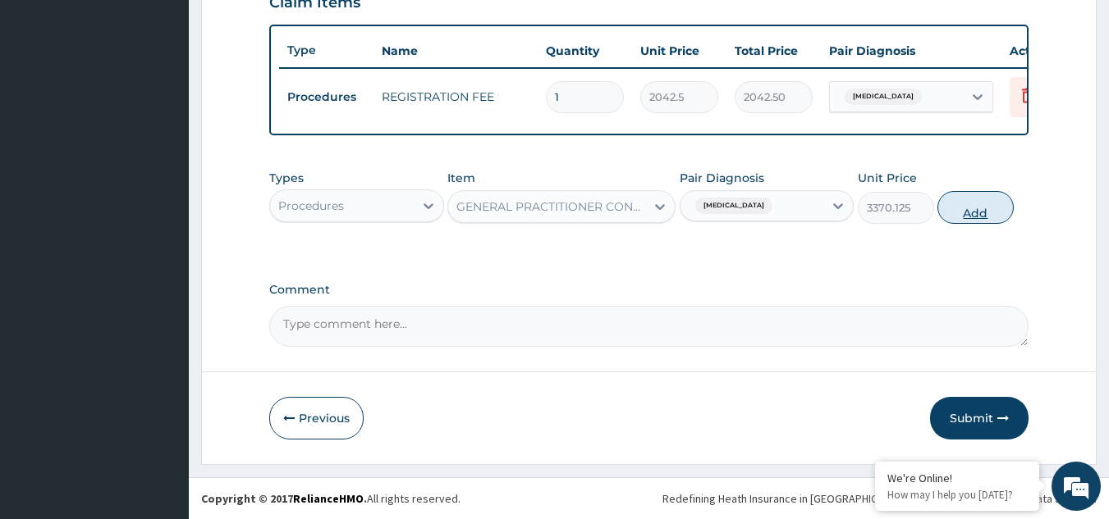
click at [964, 204] on button "Add" at bounding box center [975, 207] width 76 height 33
type input "0"
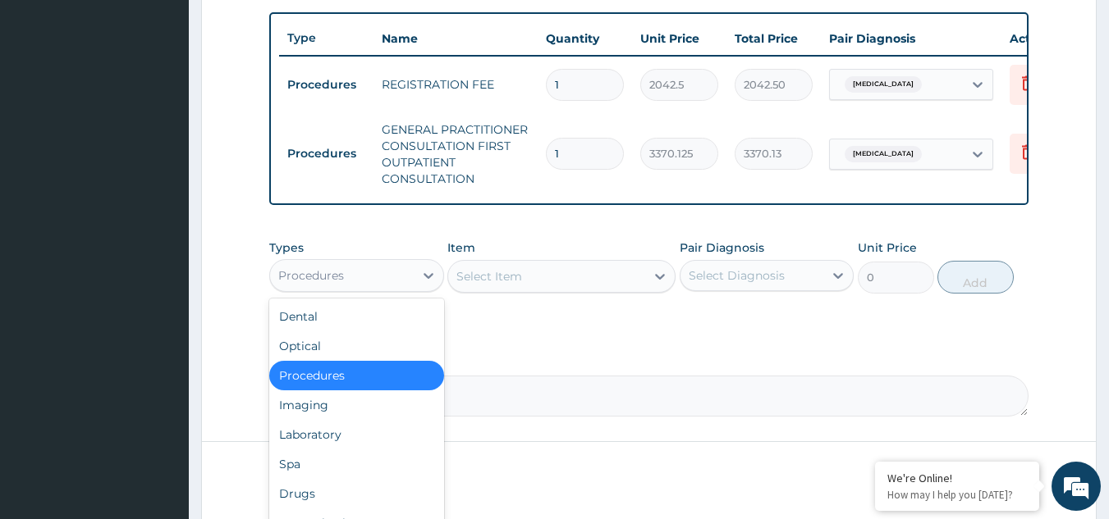
click at [374, 271] on div "Procedures" at bounding box center [356, 275] width 175 height 33
click at [341, 449] on div "Laboratory" at bounding box center [356, 435] width 175 height 30
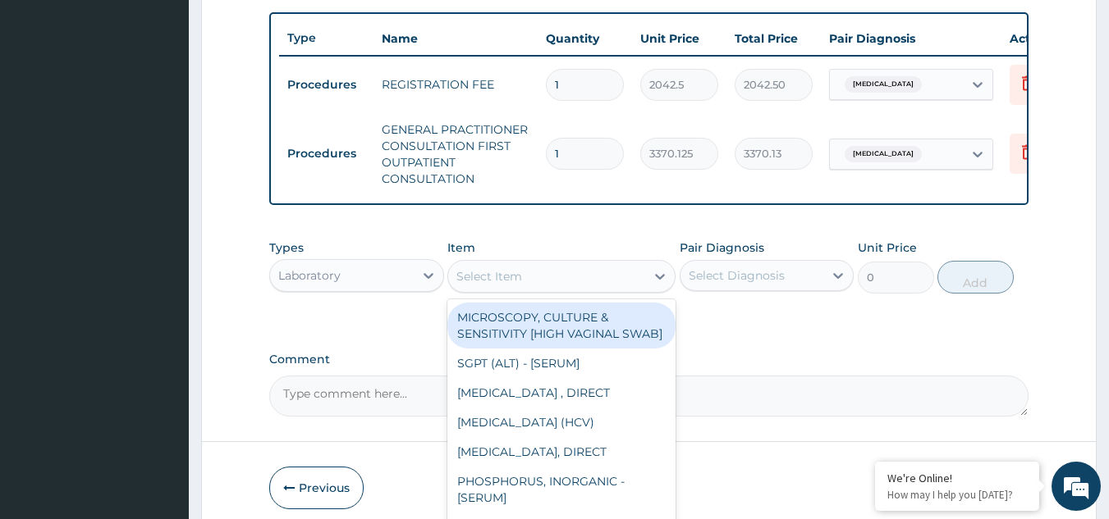
click at [564, 290] on div "Select Item" at bounding box center [546, 276] width 197 height 26
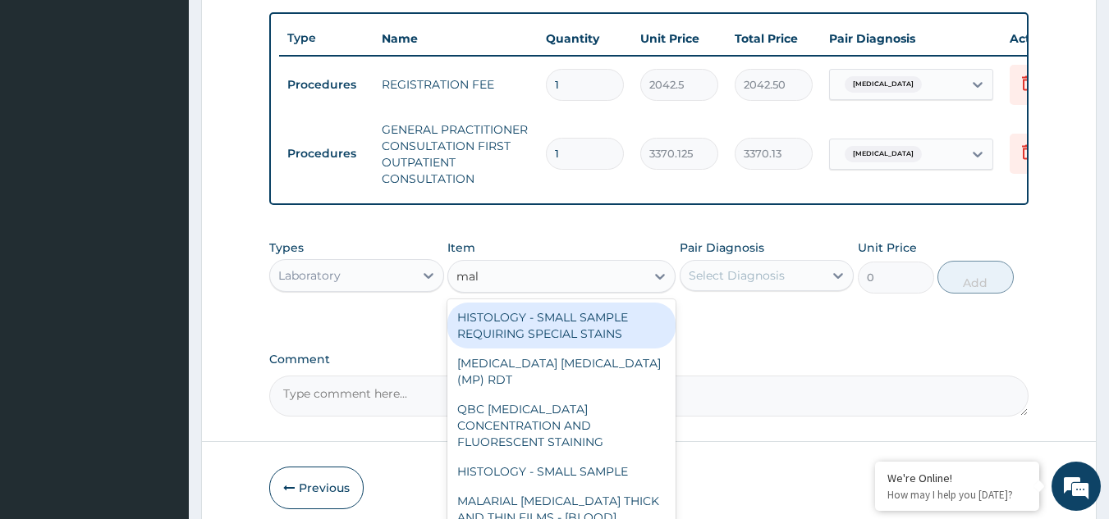
type input "mala"
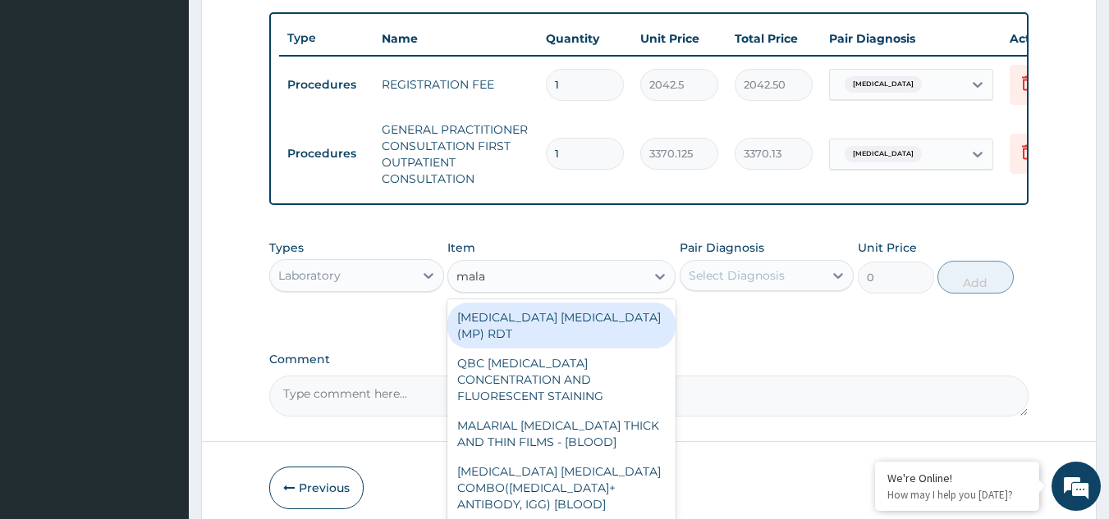
click at [573, 337] on div "MALARIA PARASITE (MP) RDT" at bounding box center [561, 326] width 228 height 46
type input "1531.875"
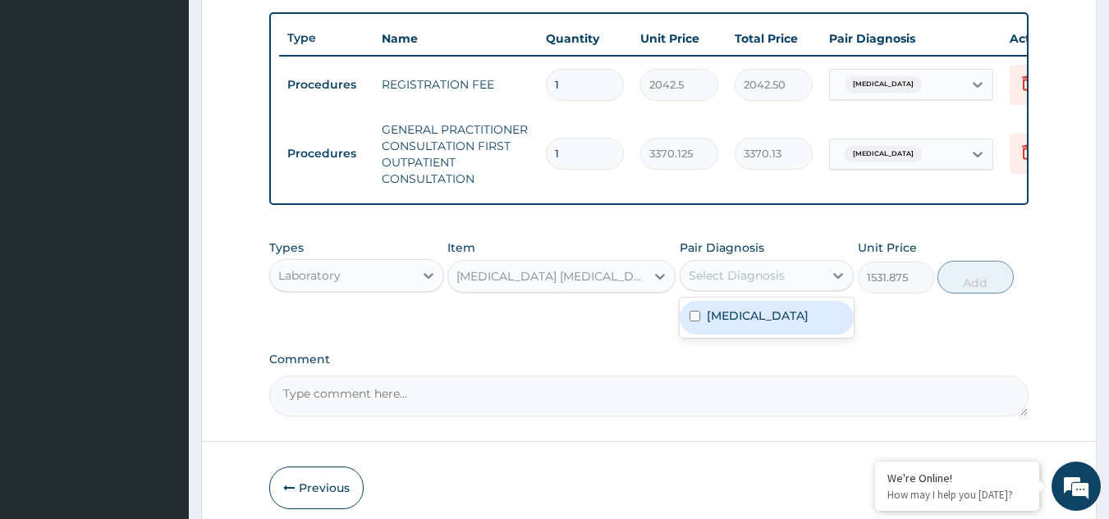
drag, startPoint x: 722, startPoint y: 284, endPoint x: 738, endPoint y: 315, distance: 34.9
click at [738, 291] on div "option Malaria, unspecified, selected. option Malaria, unspecified focused, 1 o…" at bounding box center [766, 275] width 175 height 31
click at [738, 315] on div "Malaria, unspecified" at bounding box center [766, 318] width 175 height 34
checkbox input "true"
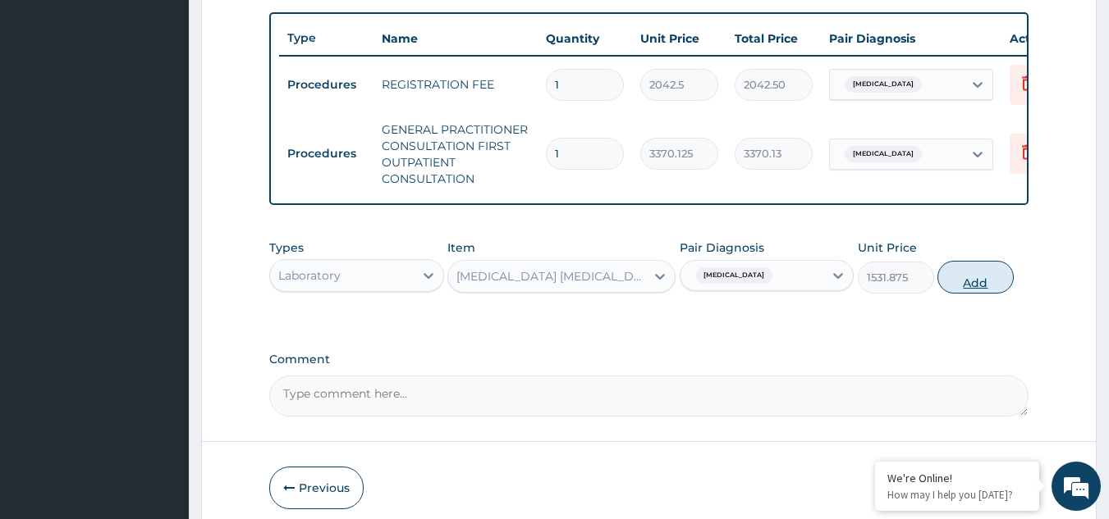
click at [959, 287] on button "Add" at bounding box center [975, 277] width 76 height 33
type input "0"
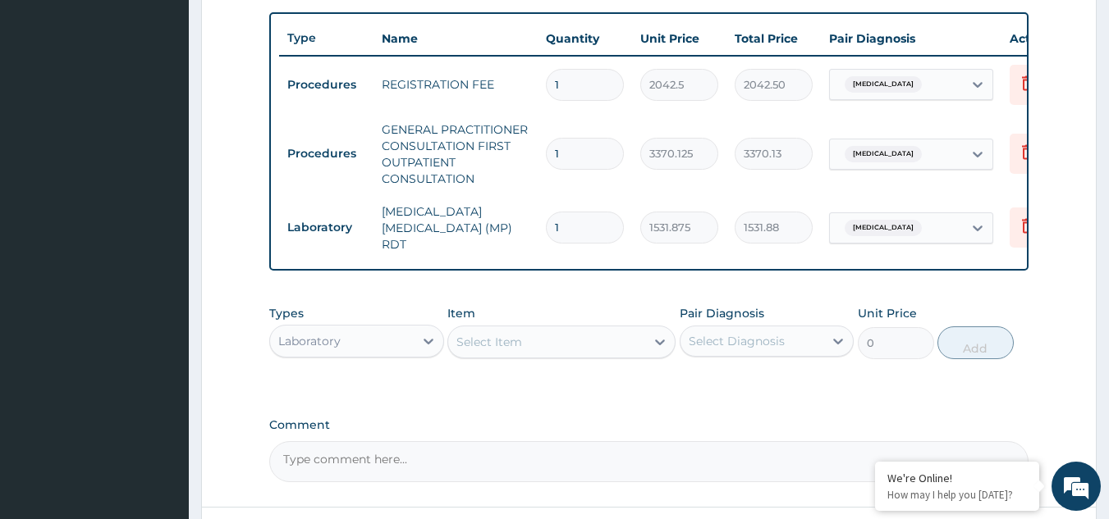
scroll to position [737, 0]
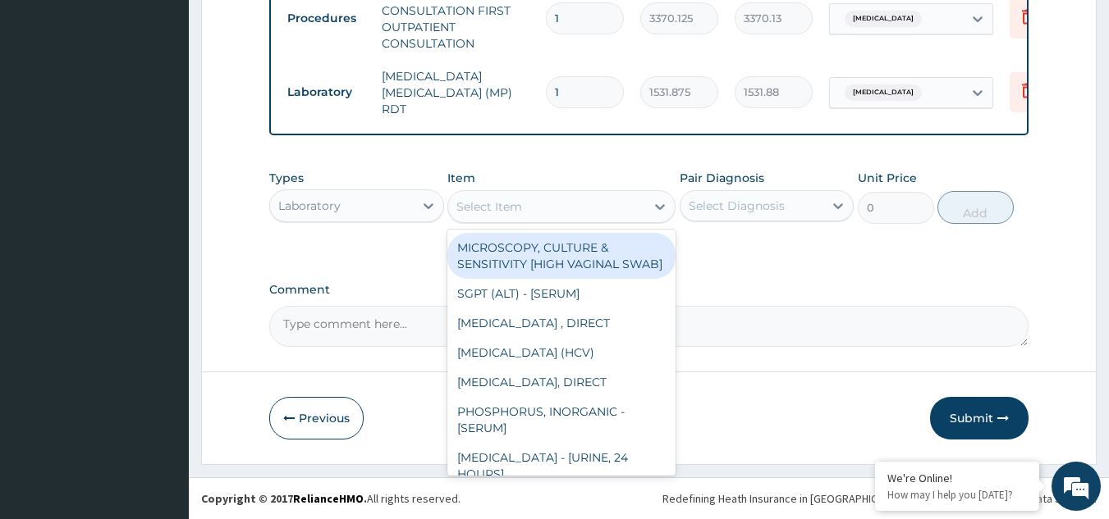
click at [638, 217] on div "Select Item" at bounding box center [546, 207] width 197 height 26
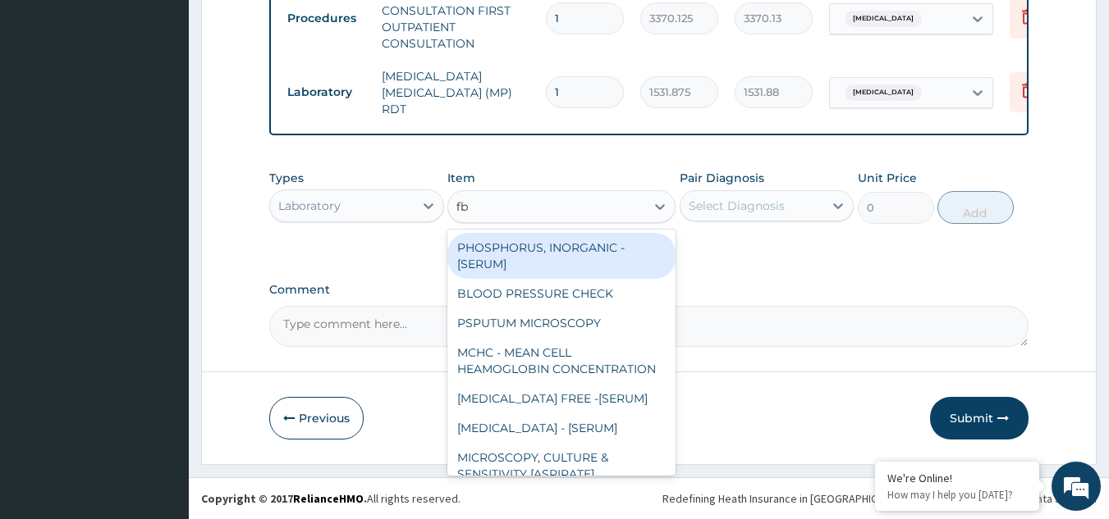
type input "fbc"
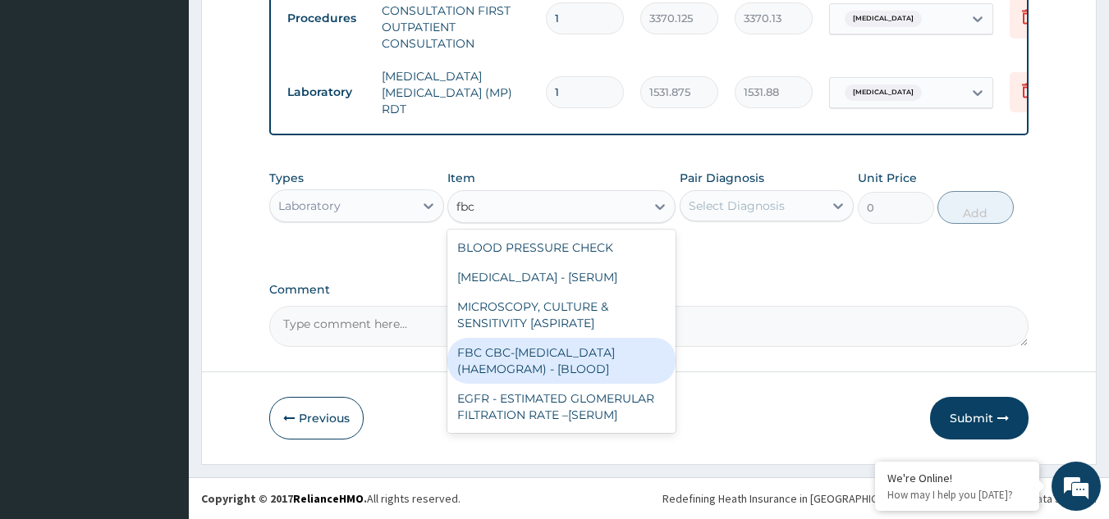
click at [608, 366] on div "FBC CBC-COMPLETE BLOOD COUNT (HAEMOGRAM) - [BLOOD]" at bounding box center [561, 361] width 228 height 46
type input "4085"
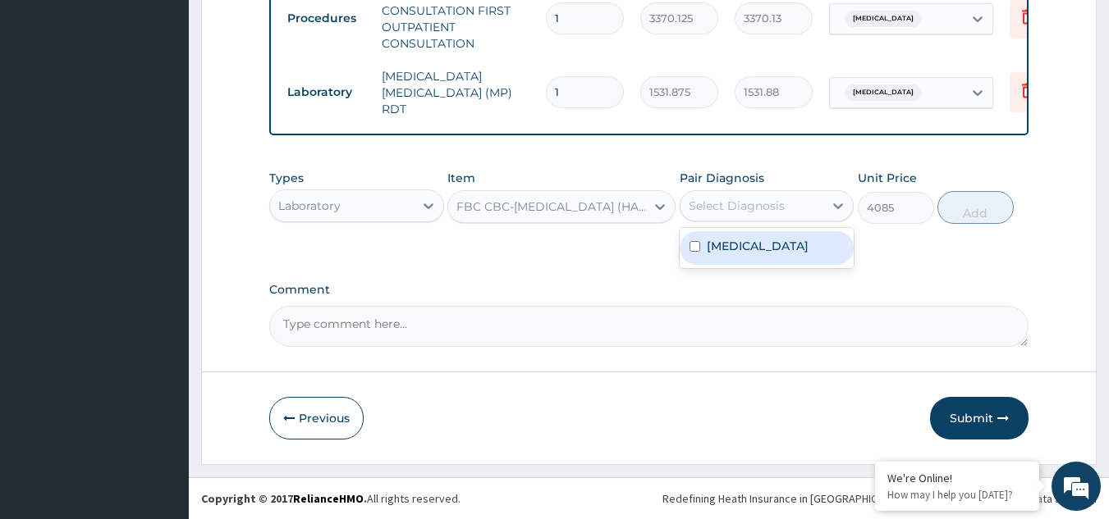
drag, startPoint x: 752, startPoint y: 207, endPoint x: 756, endPoint y: 250, distance: 43.7
click at [756, 222] on div "option Malaria, unspecified, selected. option Malaria, unspecified focused, 1 o…" at bounding box center [766, 205] width 175 height 31
click at [756, 250] on label "Malaria, unspecified" at bounding box center [758, 246] width 102 height 16
checkbox input "true"
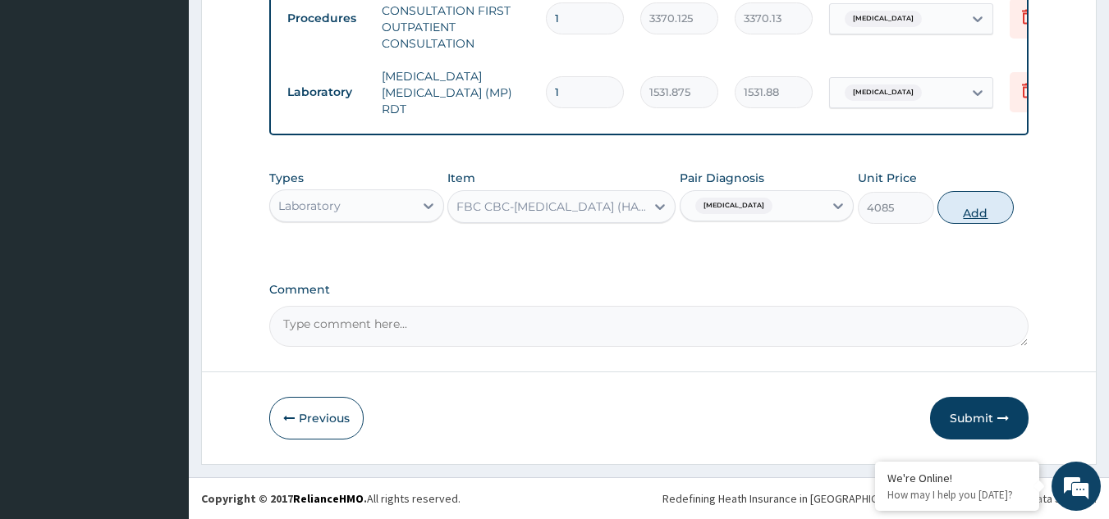
click at [990, 202] on button "Add" at bounding box center [975, 207] width 76 height 33
type input "0"
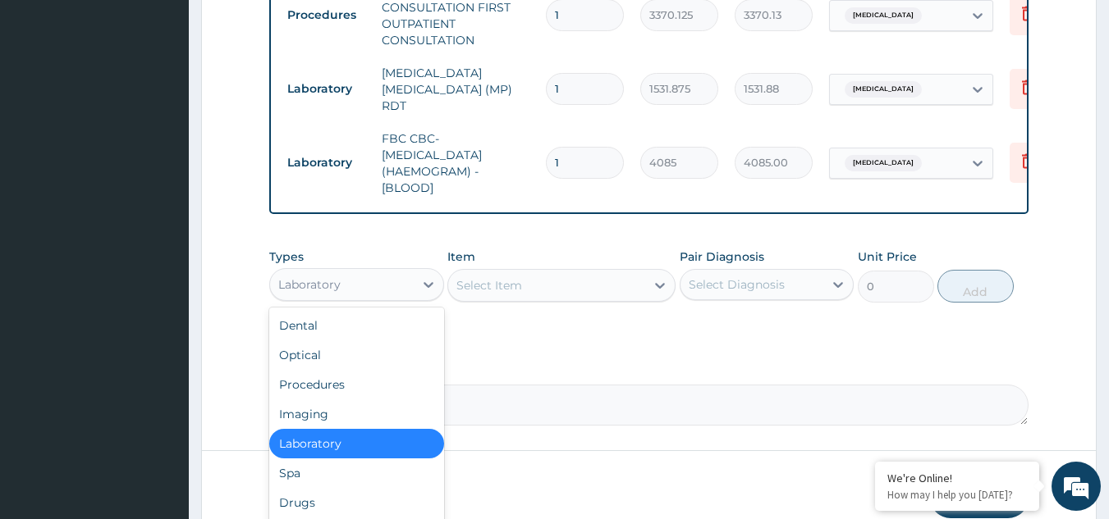
click at [410, 287] on div "Laboratory" at bounding box center [342, 285] width 144 height 26
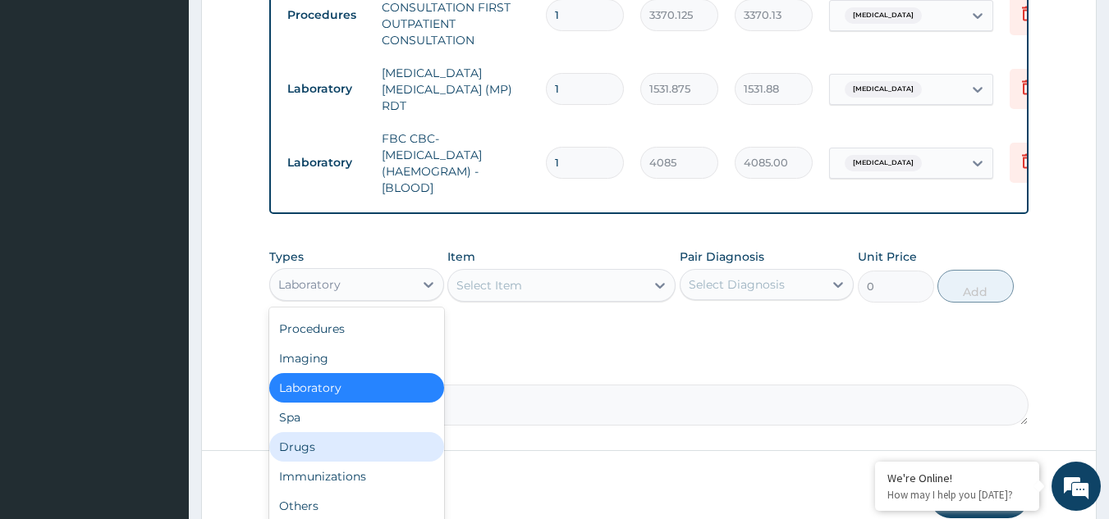
click at [343, 455] on div "Drugs" at bounding box center [356, 447] width 175 height 30
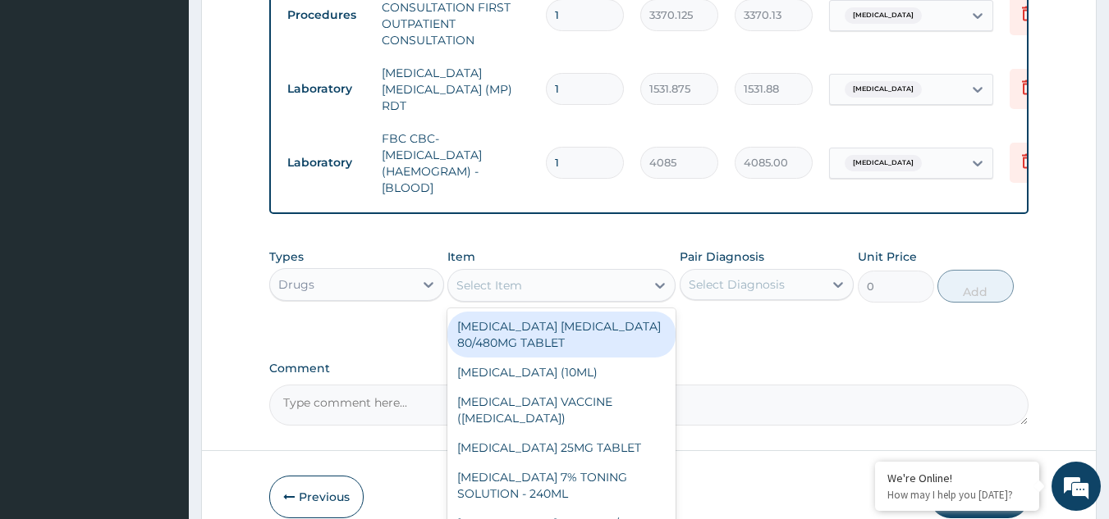
click at [508, 281] on div "Select Item" at bounding box center [489, 285] width 66 height 16
type input "art"
click at [535, 333] on div "ARTEMETHER LUMEFANTRINE 80/480MG TABLET" at bounding box center [561, 335] width 228 height 46
type input "450"
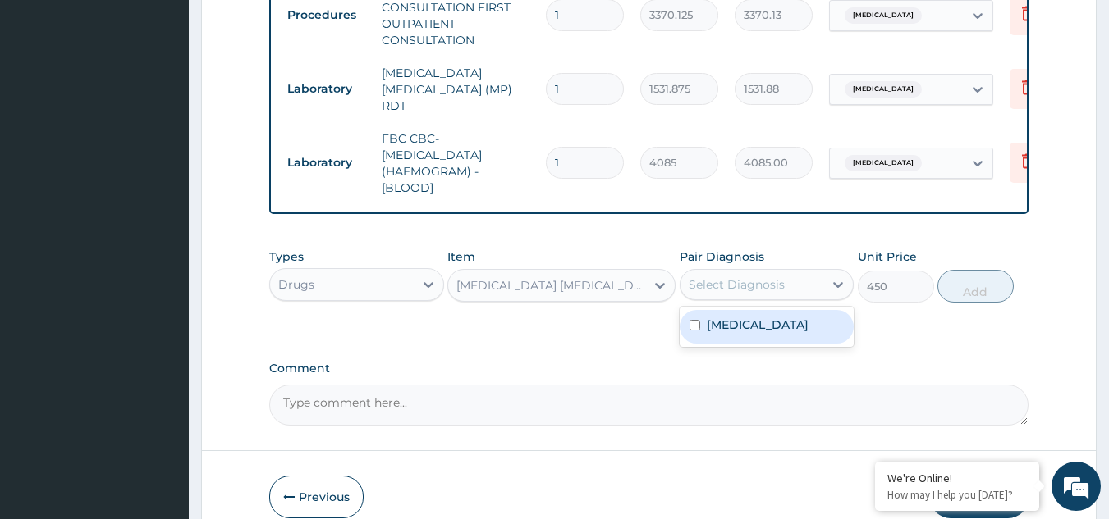
drag, startPoint x: 754, startPoint y: 290, endPoint x: 742, endPoint y: 350, distance: 62.0
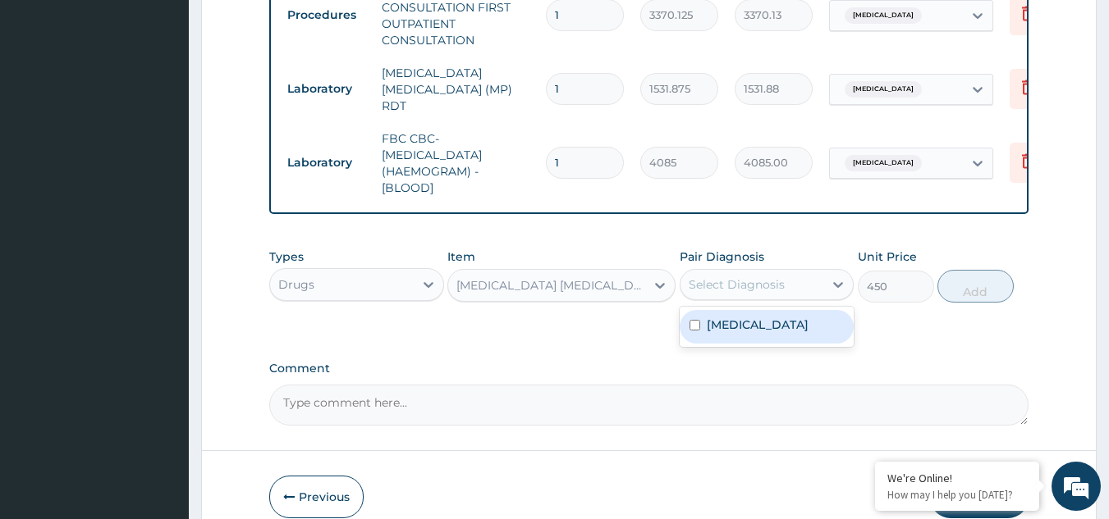
click at [763, 293] on div "Select Diagnosis" at bounding box center [736, 285] width 96 height 16
click at [768, 316] on div "Malaria, unspecified" at bounding box center [766, 327] width 175 height 34
checkbox input "true"
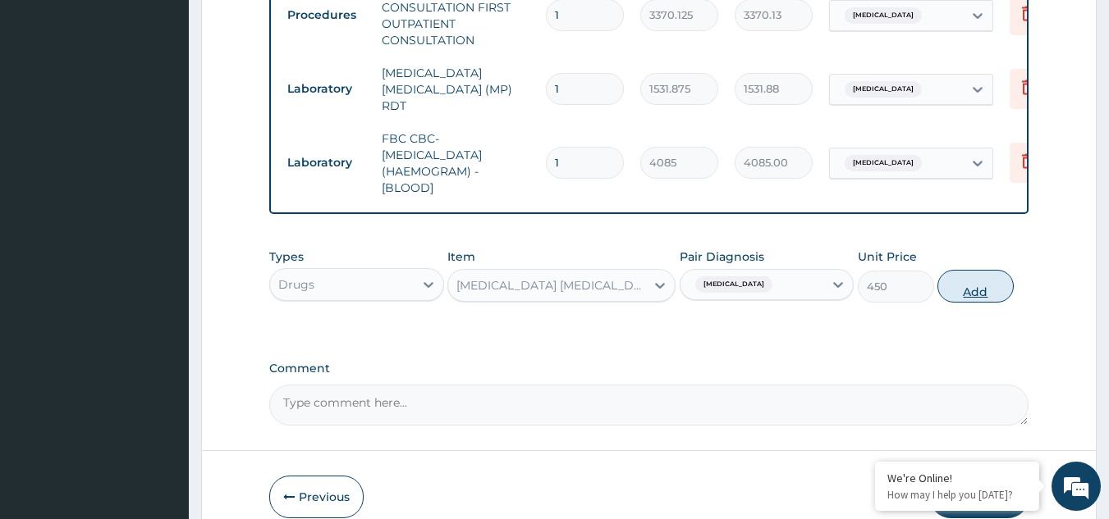
click at [973, 300] on button "Add" at bounding box center [975, 286] width 76 height 33
type input "0"
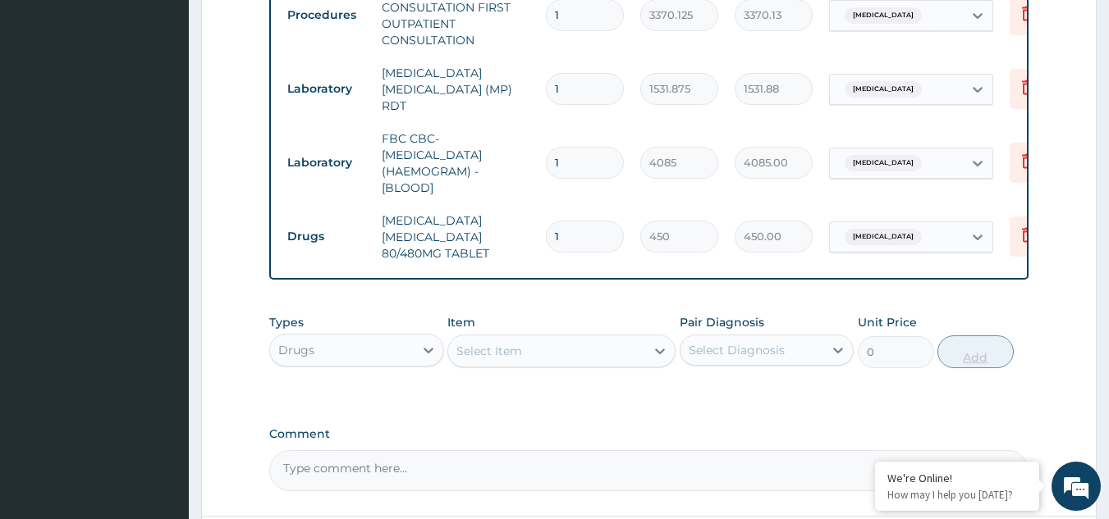
type input "0.00"
type input "6"
type input "2700.00"
type input "6"
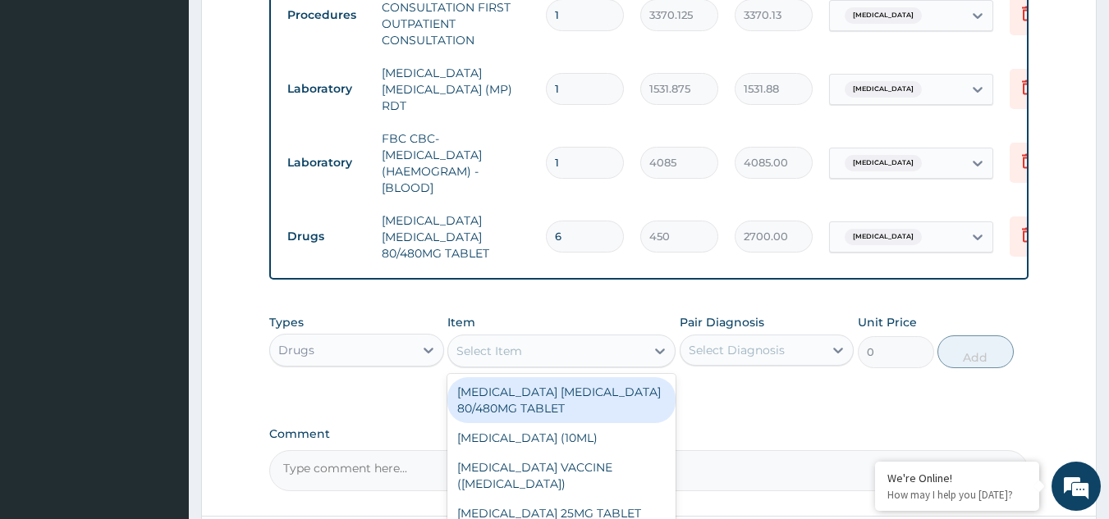
click at [629, 356] on div "Select Item" at bounding box center [546, 351] width 197 height 26
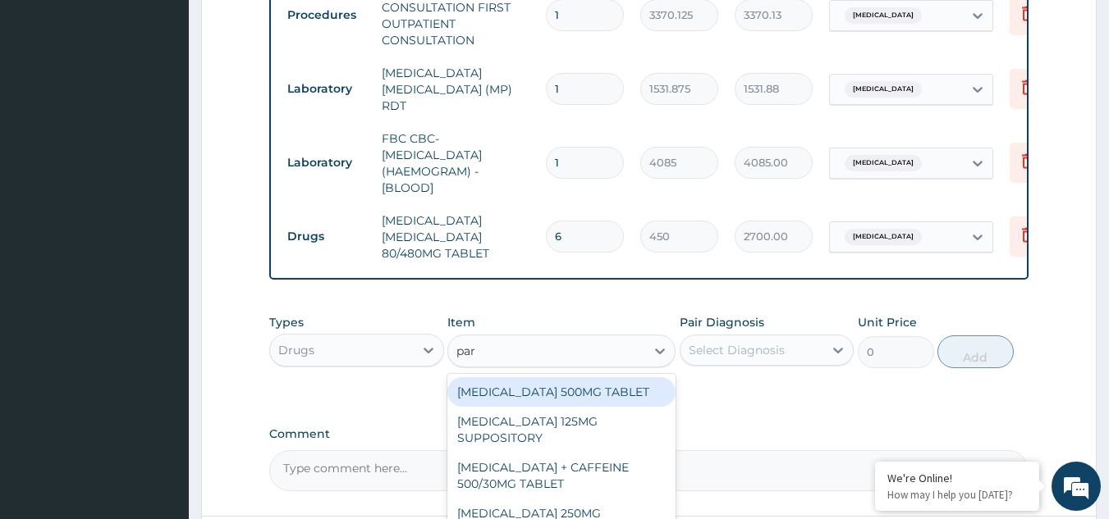
type input "para"
click at [601, 394] on div "PARACETAMOL 500MG TABLET" at bounding box center [561, 392] width 228 height 30
type input "30"
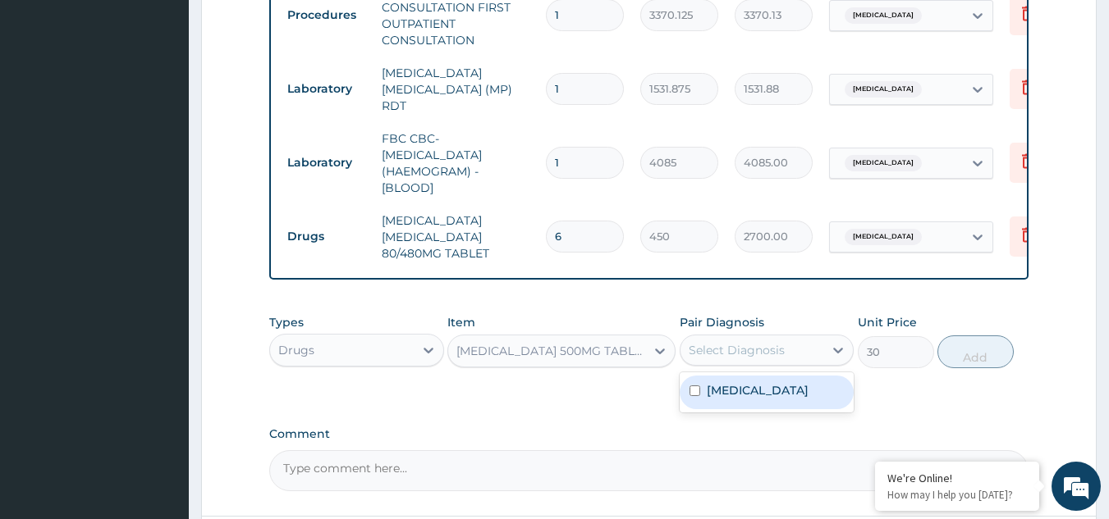
click at [725, 355] on div "Select Diagnosis" at bounding box center [736, 350] width 96 height 16
click at [742, 399] on label "Malaria, unspecified" at bounding box center [758, 390] width 102 height 16
checkbox input "true"
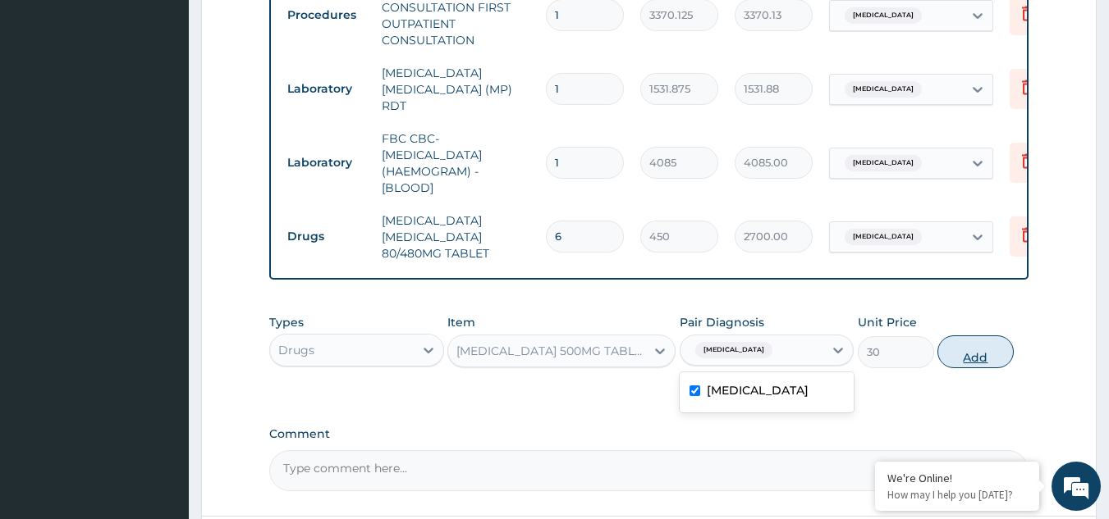
click at [963, 354] on button "Add" at bounding box center [975, 352] width 76 height 33
type input "0"
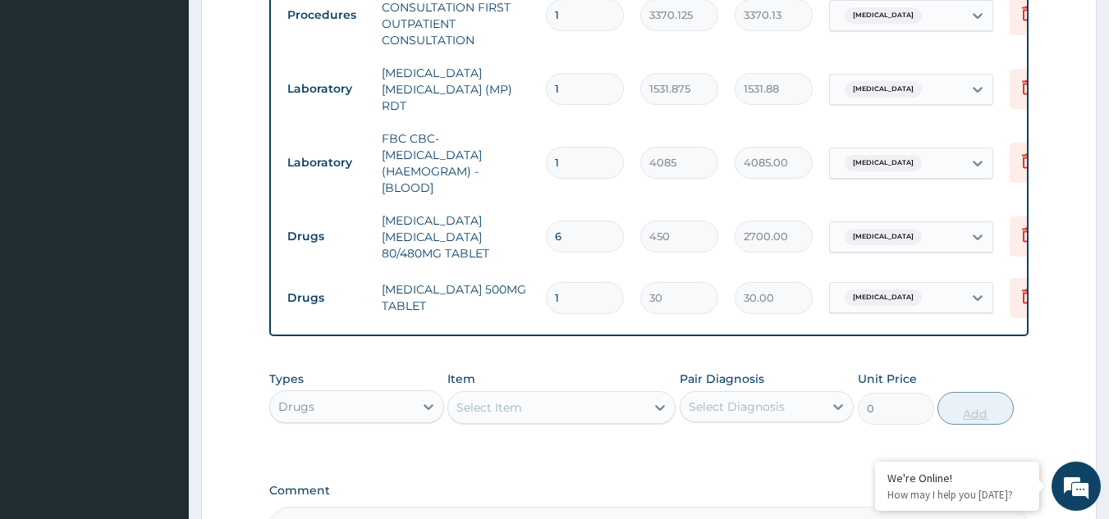
type input "0.00"
type input "1"
type input "30.00"
type input "18"
type input "540.00"
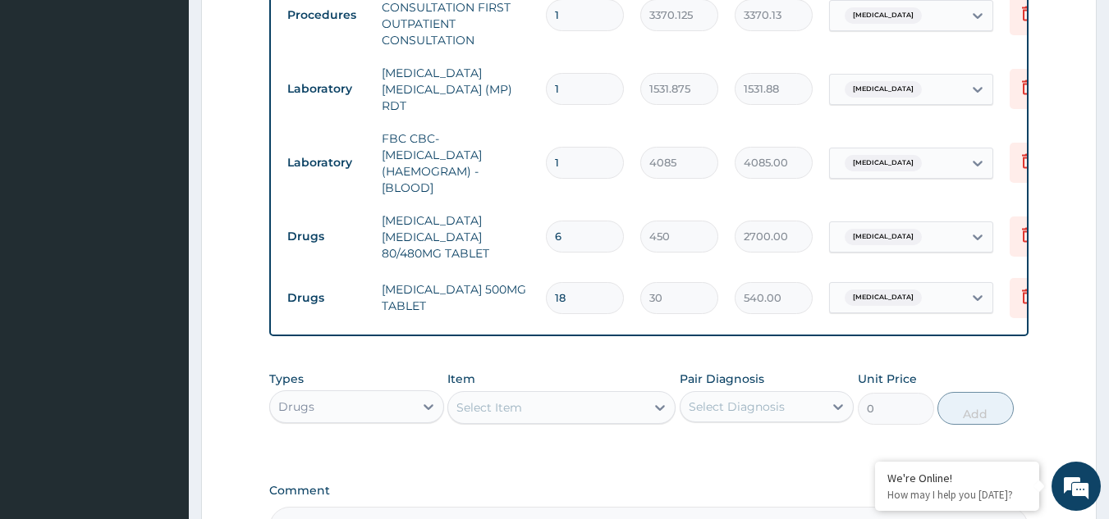
scroll to position [941, 0]
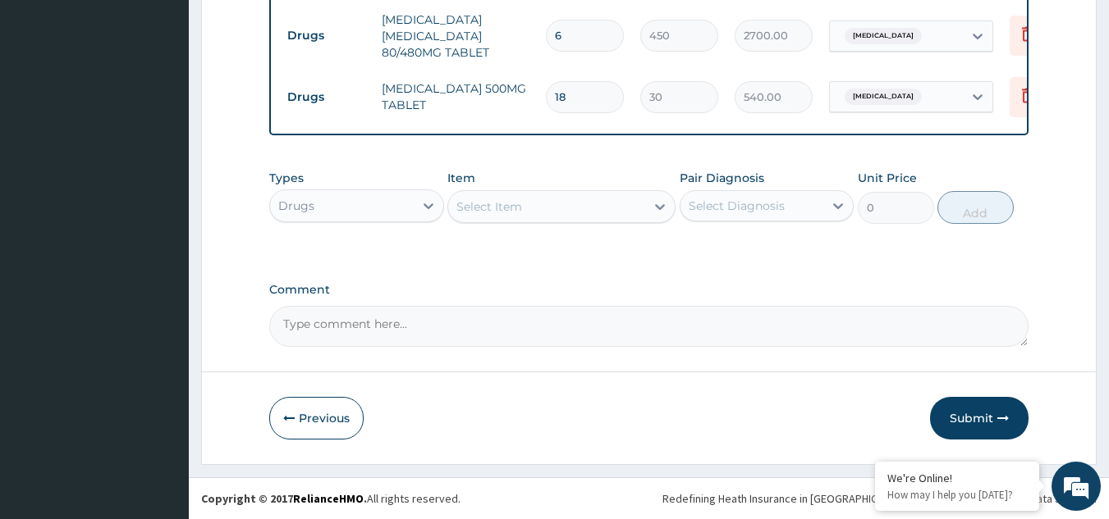
type input "18"
click at [601, 191] on div "Select Item" at bounding box center [561, 206] width 228 height 33
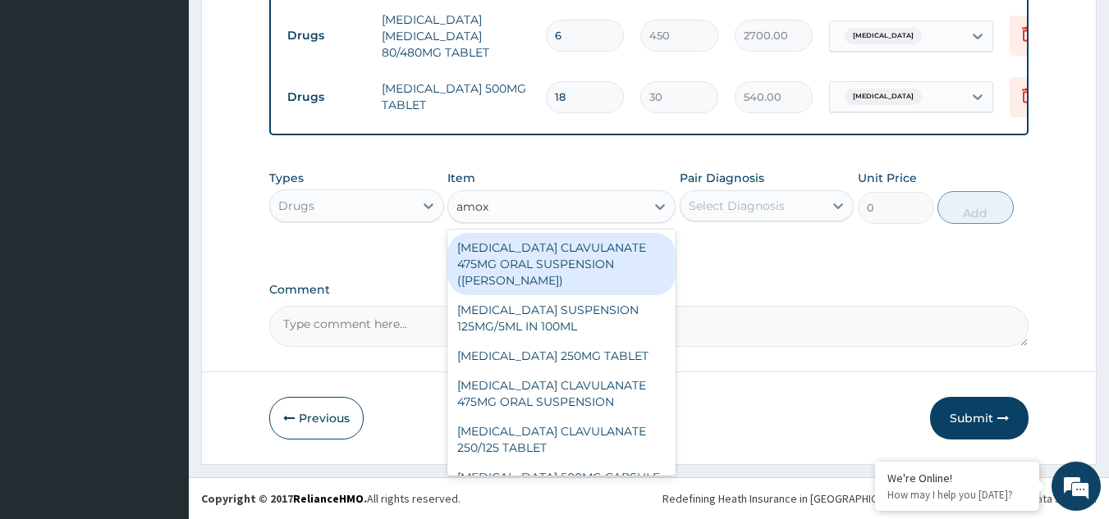
type input "amoxi"
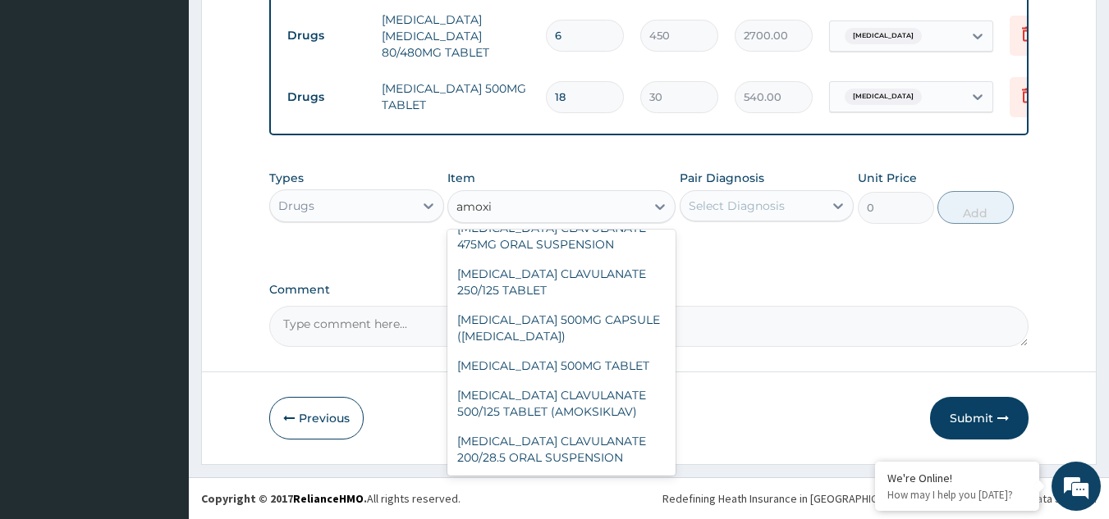
scroll to position [159, 0]
click at [601, 359] on div "AMOXICILLIN 500MG TABLET" at bounding box center [561, 365] width 228 height 30
type input "150"
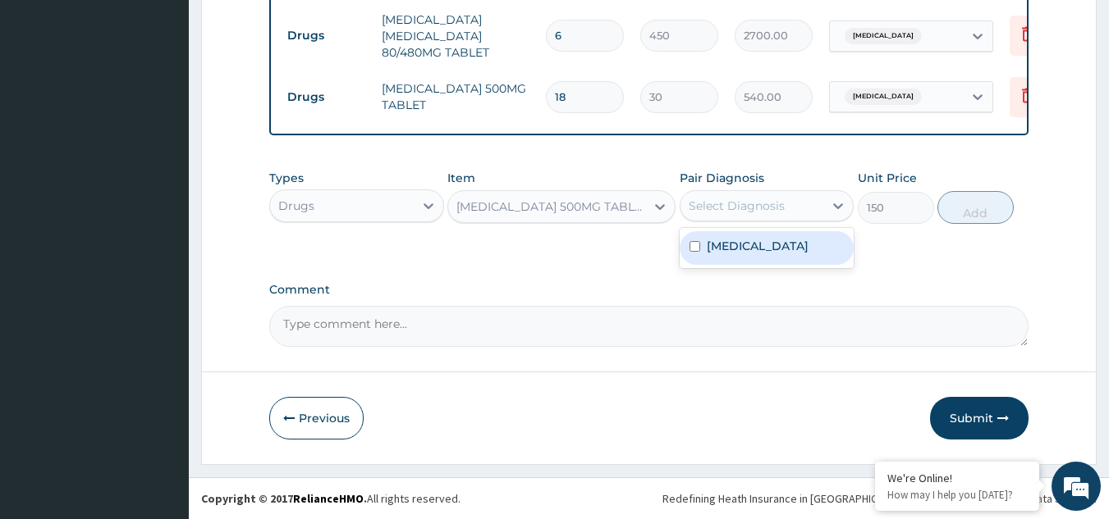
click at [765, 204] on div "Select Diagnosis" at bounding box center [736, 206] width 96 height 16
click at [745, 248] on label "Malaria, unspecified" at bounding box center [758, 246] width 102 height 16
checkbox input "true"
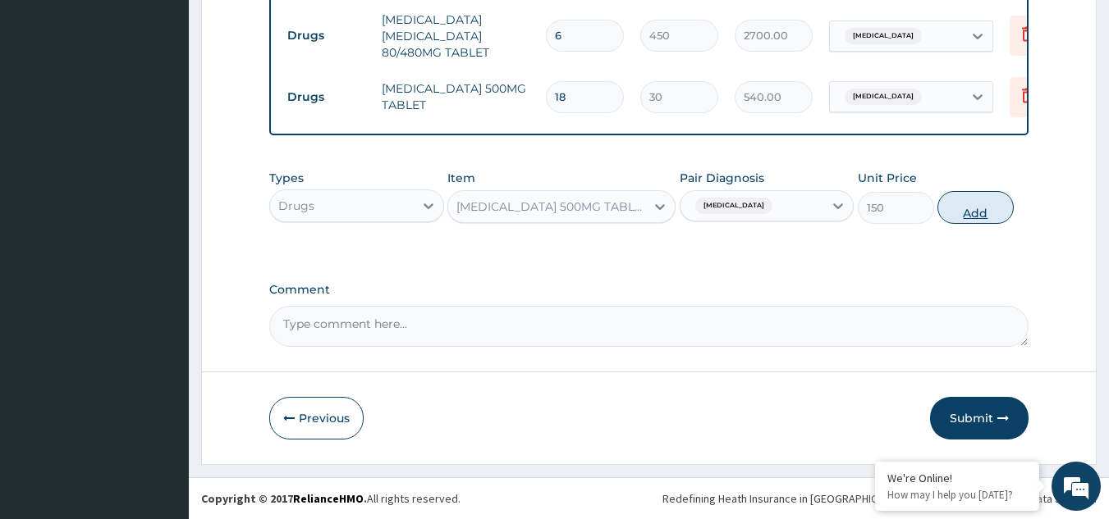
click at [954, 205] on button "Add" at bounding box center [975, 207] width 76 height 33
type input "0"
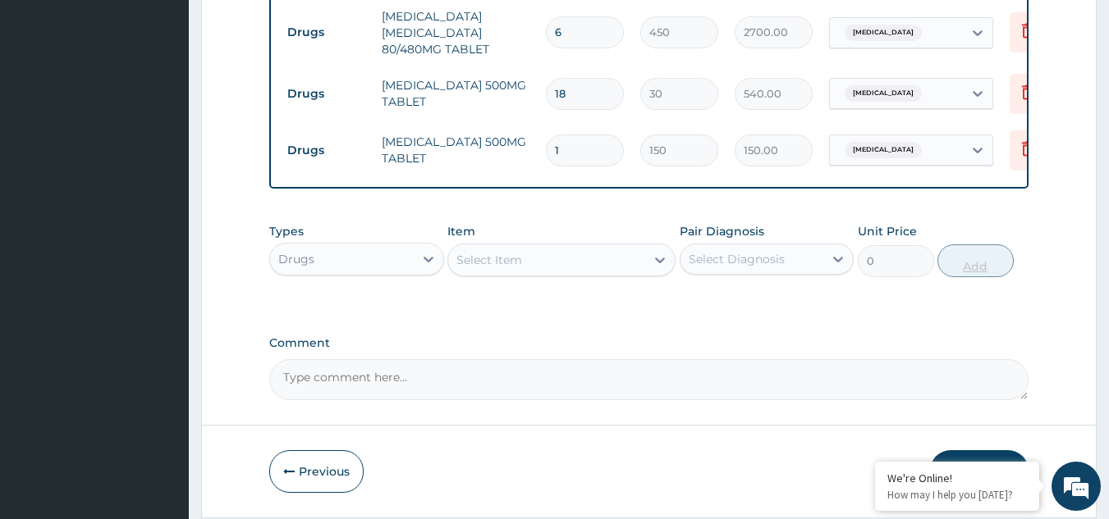
type input "10"
type input "1500.00"
type input "10"
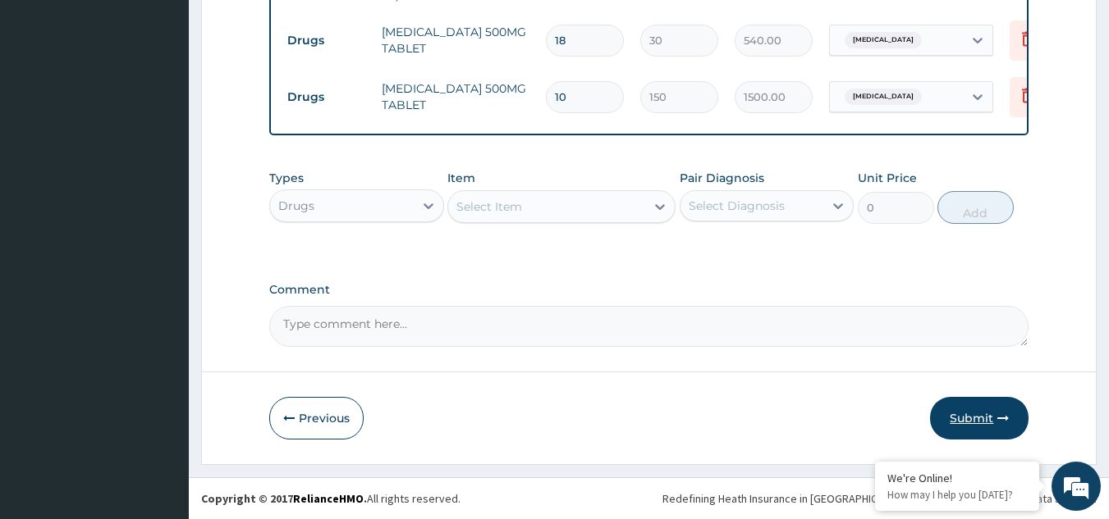
click at [974, 422] on button "Submit" at bounding box center [979, 418] width 98 height 43
click at [969, 428] on button "Submit" at bounding box center [979, 418] width 98 height 43
